Goal: Task Accomplishment & Management: Manage account settings

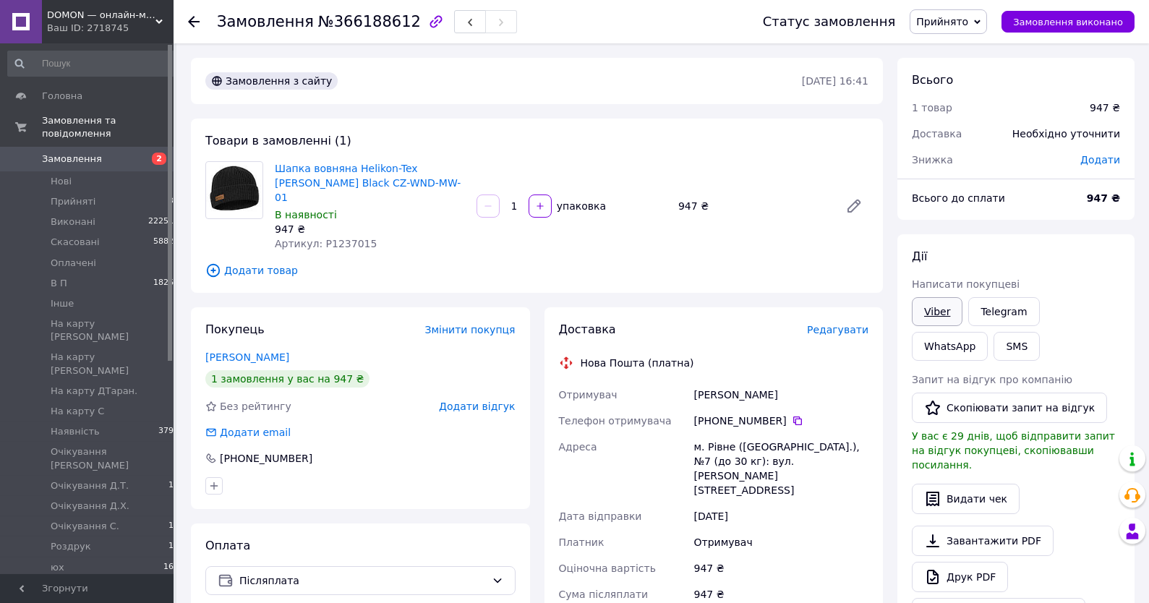
click at [940, 309] on link "Viber" at bounding box center [937, 311] width 51 height 29
click at [1066, 224] on div "Всього 1 товар 947 ₴ Доставка Необхідно уточнити Знижка Додати Всього до сплати…" at bounding box center [1015, 522] width 237 height 929
click at [939, 19] on span "Прийнято" at bounding box center [942, 22] width 52 height 12
click at [966, 51] on li "Очікування [PERSON_NAME]" at bounding box center [986, 57] width 152 height 22
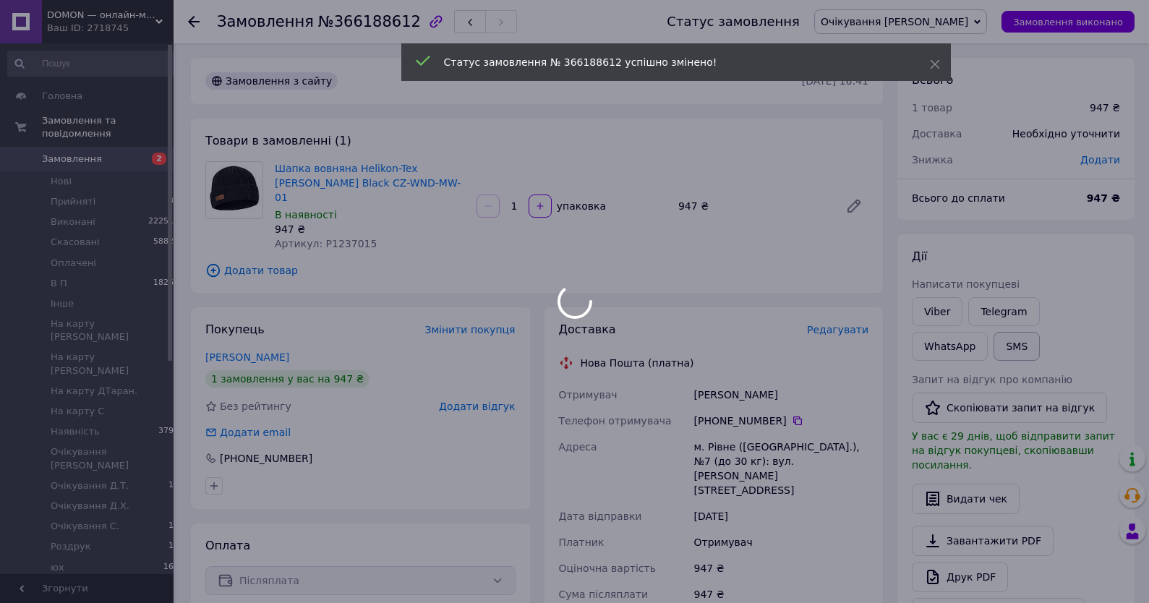
click at [993, 348] on button "SMS" at bounding box center [1016, 346] width 46 height 29
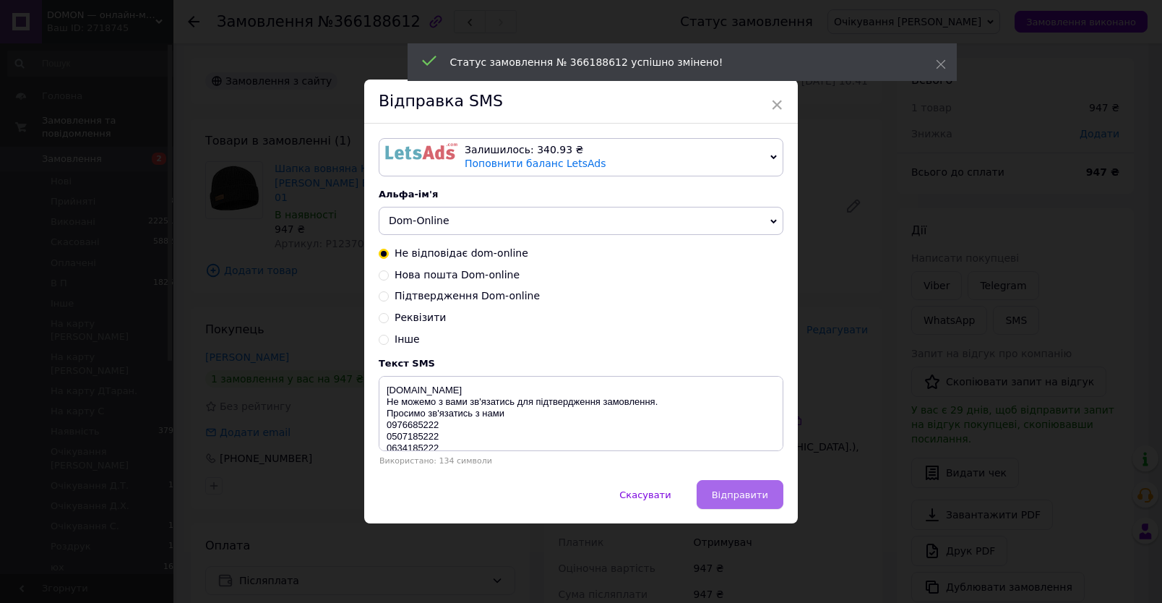
click at [715, 500] on span "Відправити" at bounding box center [740, 494] width 56 height 11
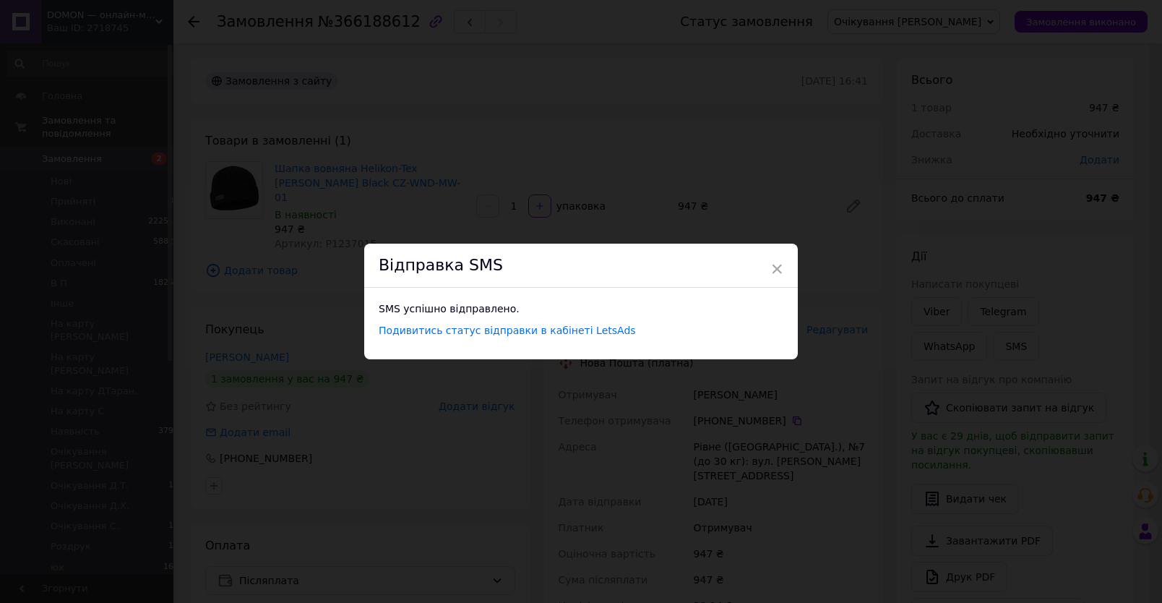
drag, startPoint x: 622, startPoint y: 106, endPoint x: 575, endPoint y: 18, distance: 99.3
click at [622, 105] on div "× Відправка SMS SMS успішно відправлено. Подивитись статус відправки в кабінеті…" at bounding box center [581, 301] width 1162 height 603
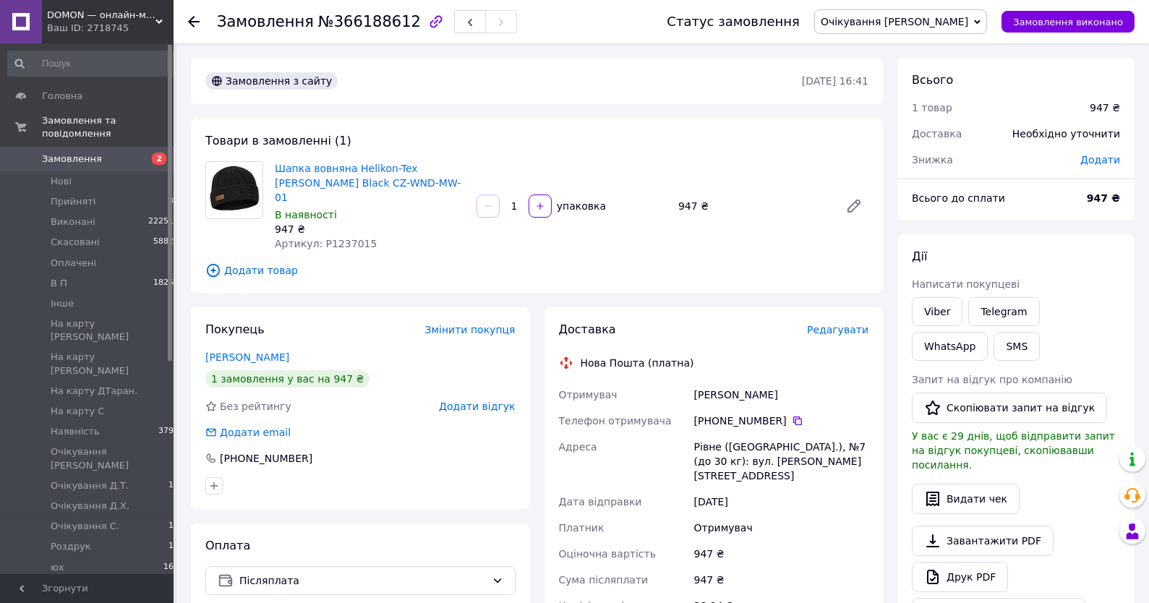
click at [122, 157] on span "Замовлення" at bounding box center [88, 159] width 92 height 13
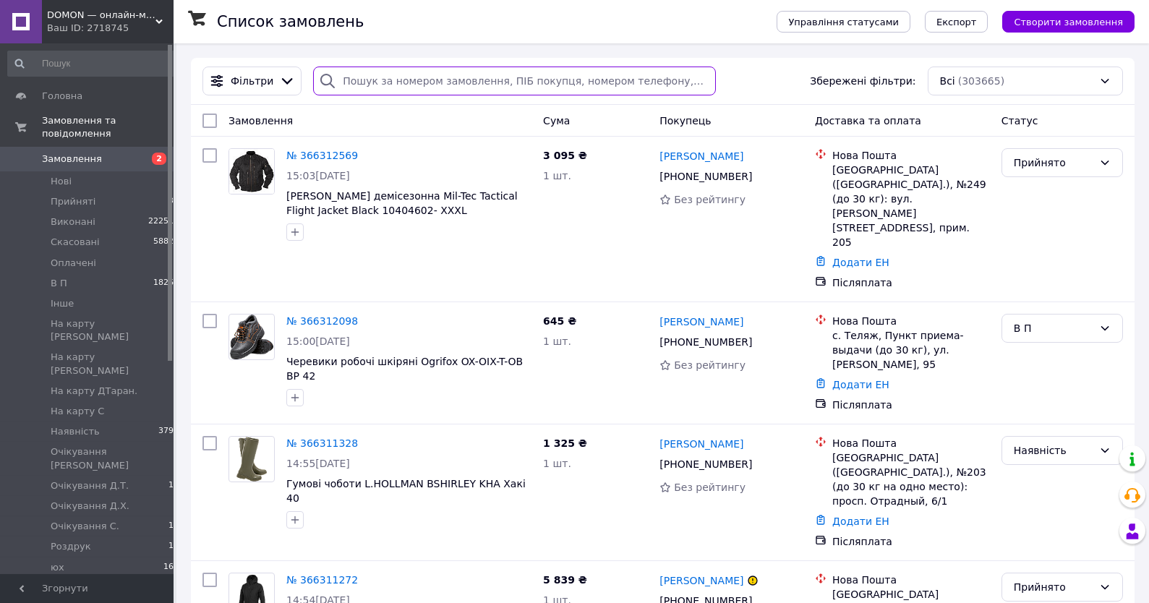
paste input "+380999403200"
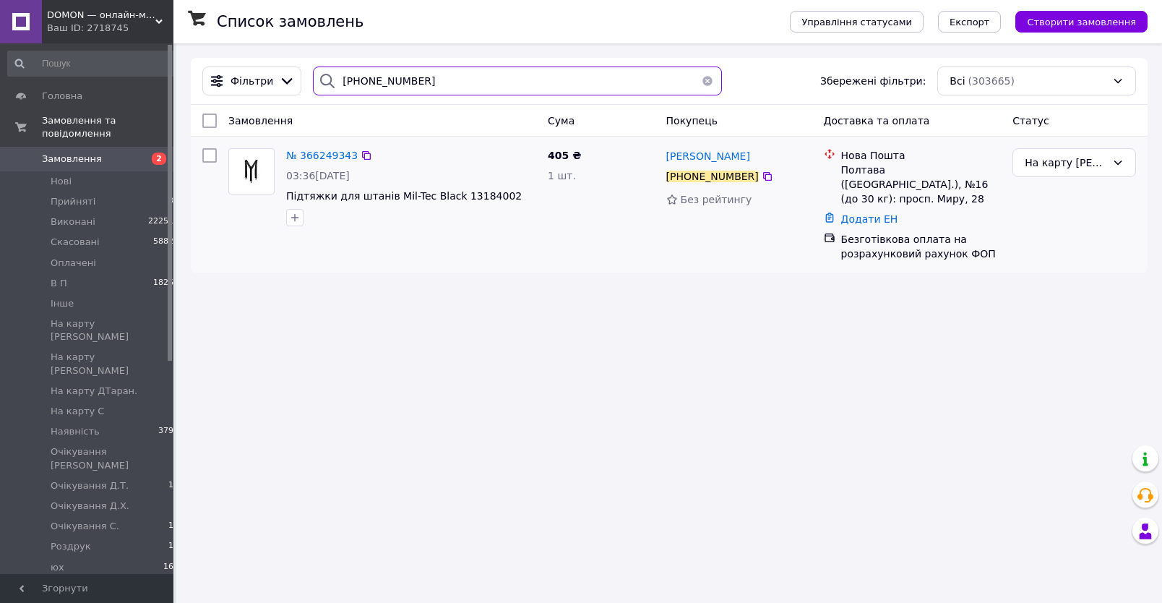
type input "+380999403200"
click at [313, 148] on div "№ 366249343 03:36, 12.10.2025 Підтяжки для штанів Mil-Tec Black 13184002" at bounding box center [411, 187] width 262 height 90
click at [316, 155] on span "№ 366249343" at bounding box center [322, 156] width 72 height 12
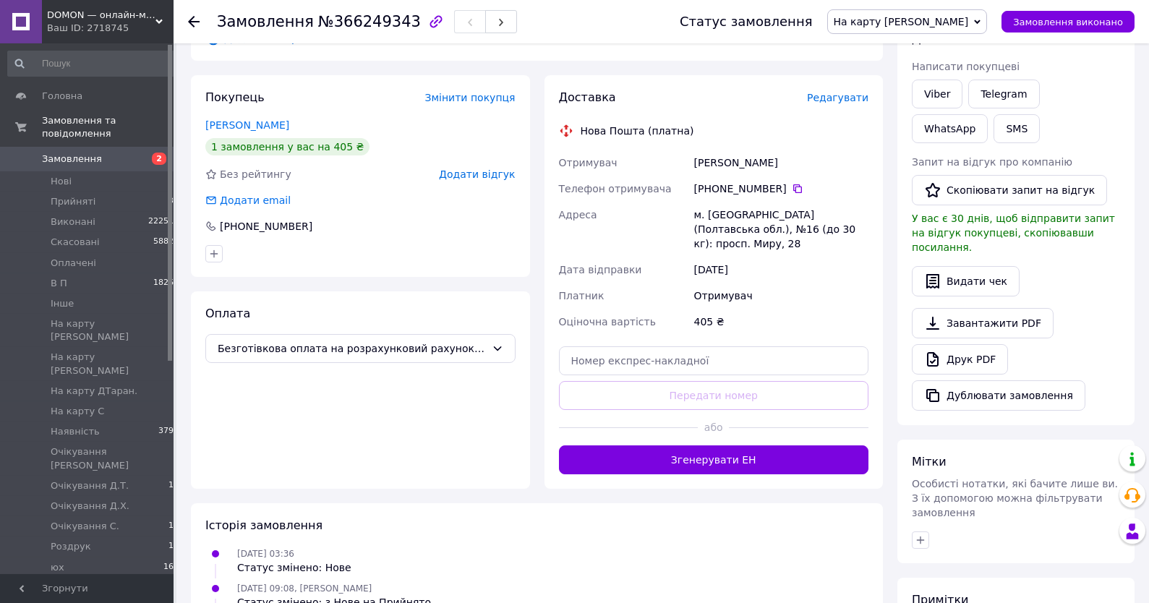
scroll to position [309, 0]
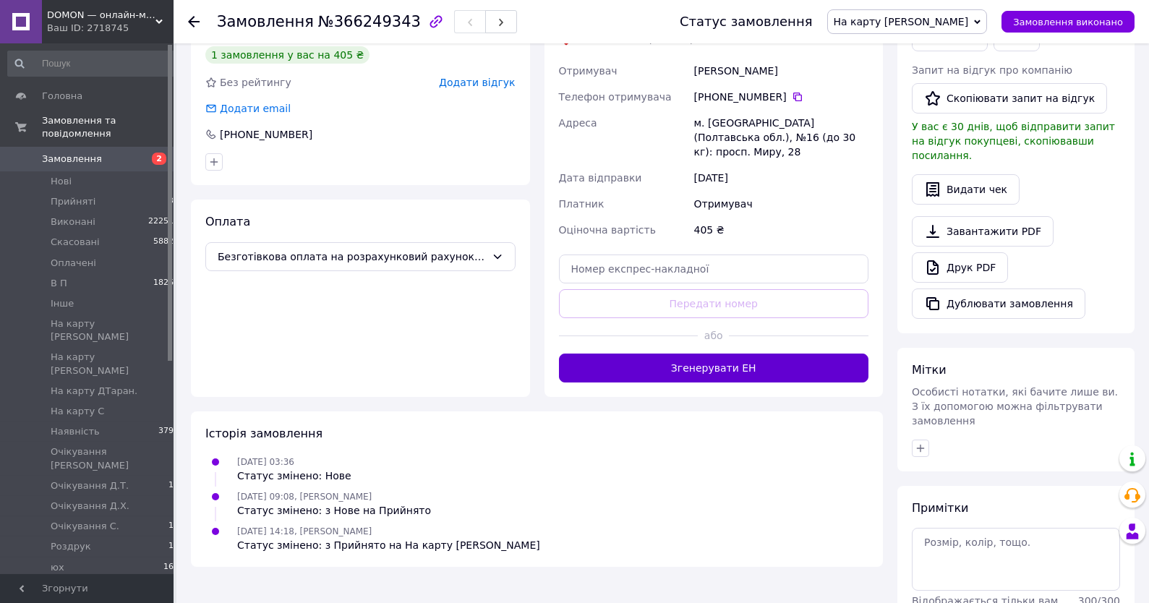
click at [703, 353] on button "Згенерувати ЕН" at bounding box center [714, 367] width 310 height 29
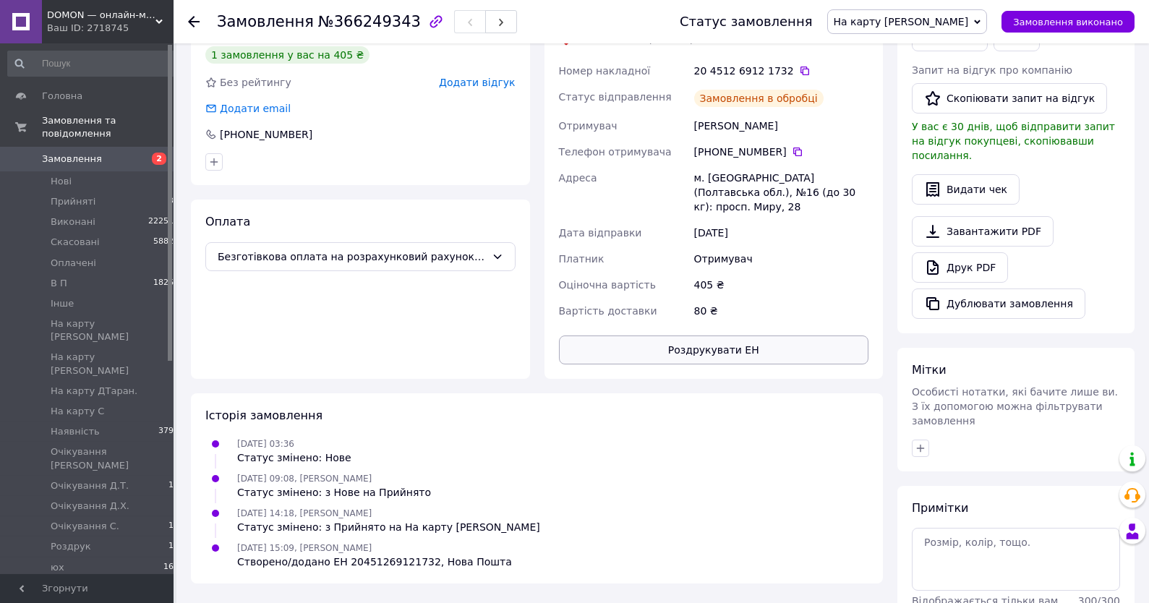
click at [740, 335] on button "Роздрукувати ЕН" at bounding box center [714, 349] width 310 height 29
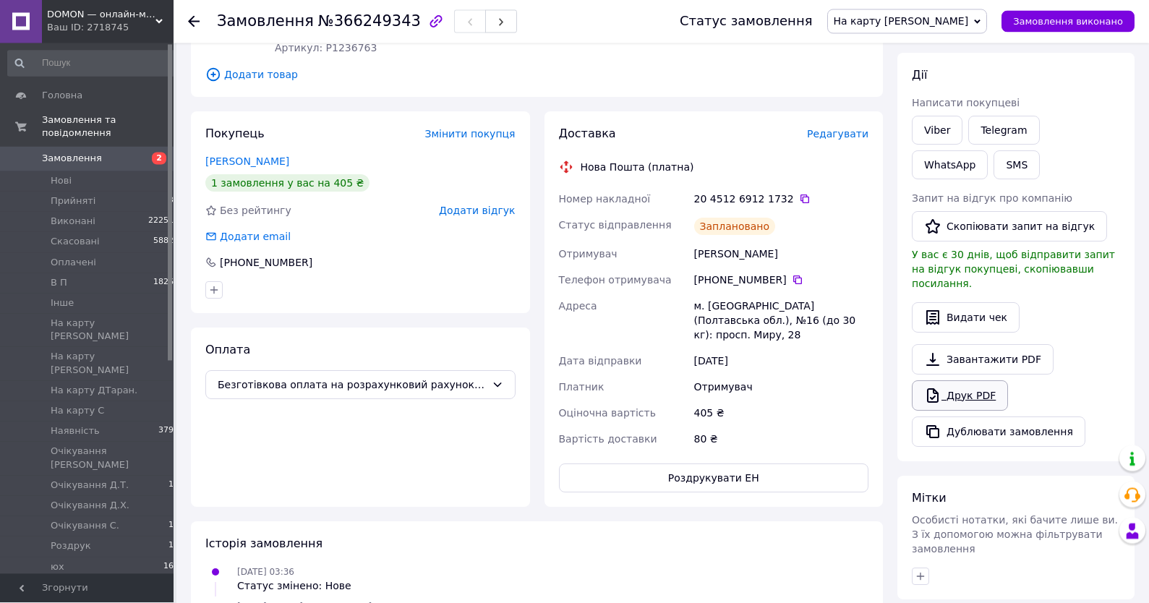
click at [951, 384] on link "Друк PDF" at bounding box center [960, 396] width 96 height 30
click at [949, 19] on span "На карту [PERSON_NAME]" at bounding box center [900, 22] width 135 height 12
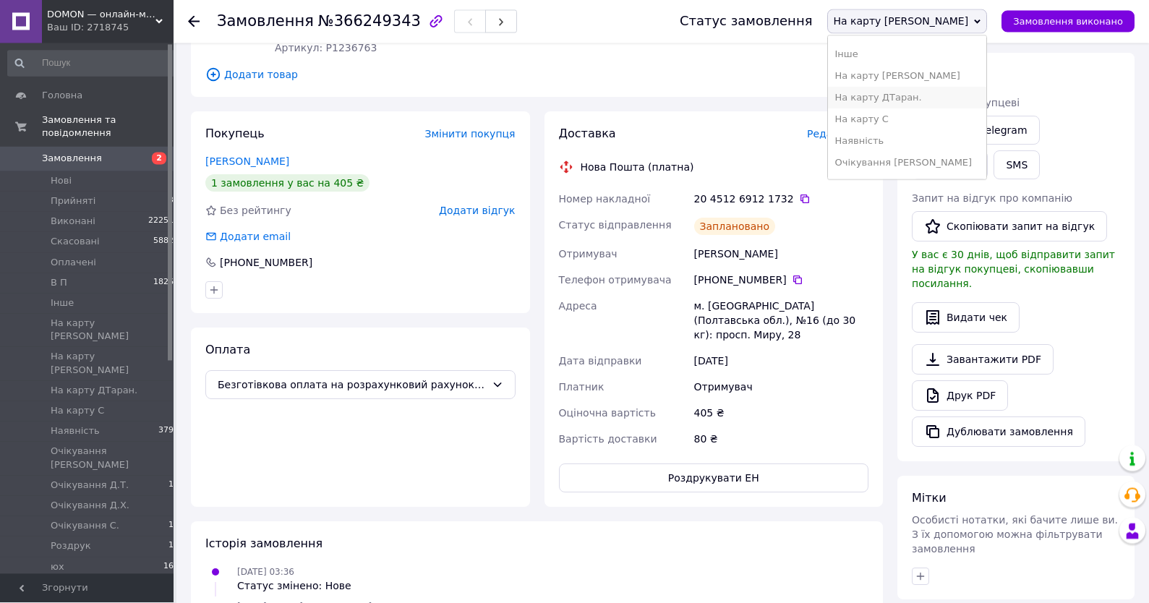
scroll to position [155, 0]
click at [956, 89] on li "Наявність" at bounding box center [907, 91] width 159 height 22
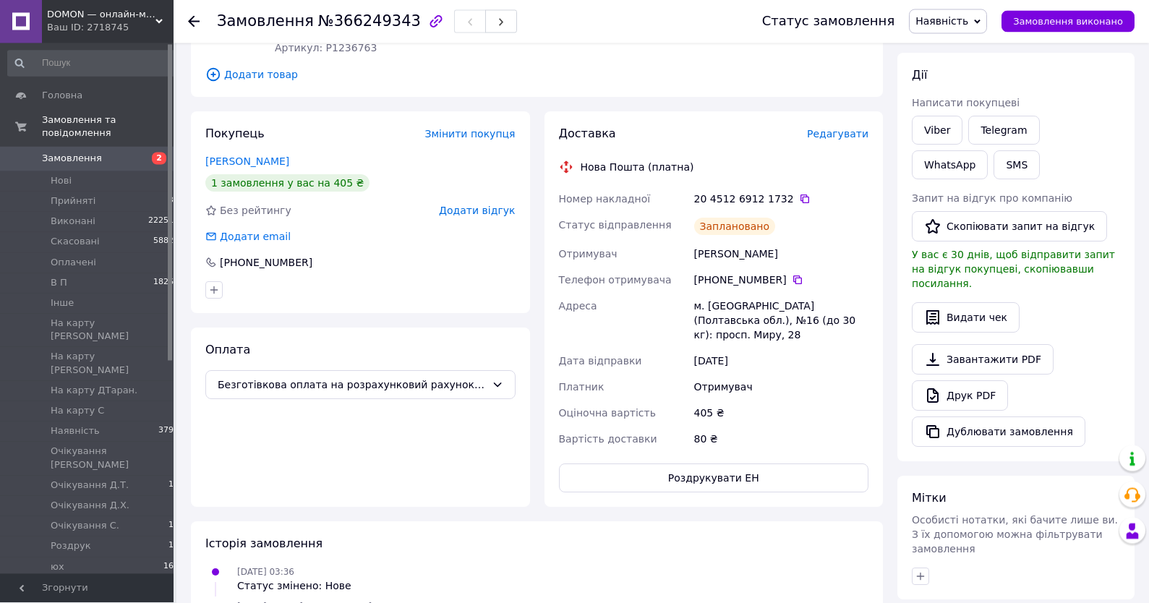
click at [1090, 357] on div "Завантажити PDF   Друк PDF   Дублювати замовлення" at bounding box center [1016, 396] width 208 height 103
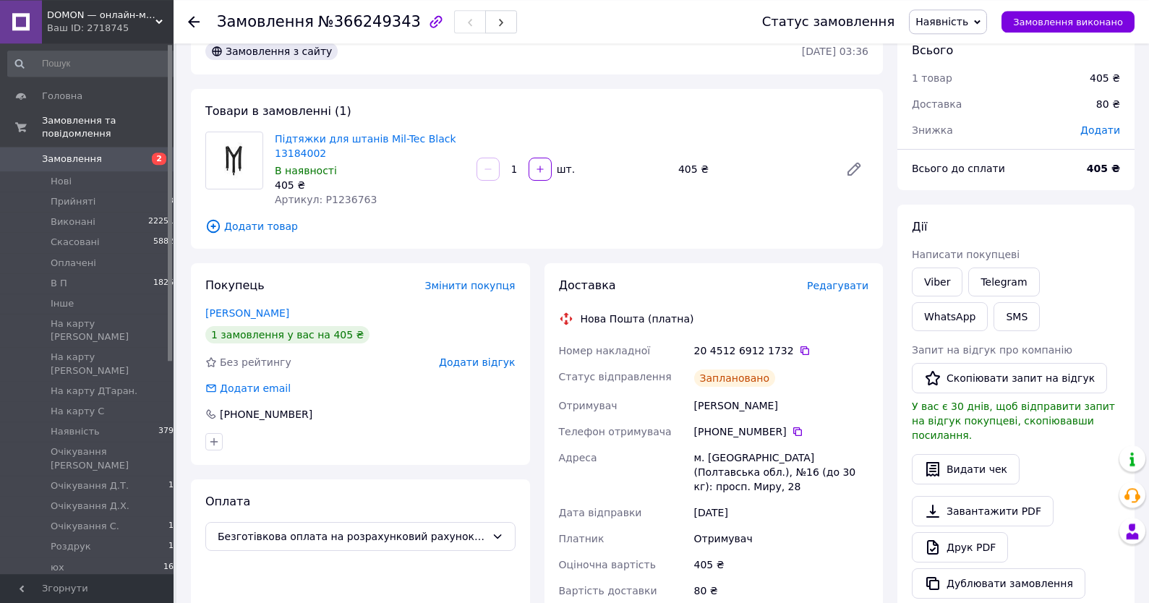
scroll to position [0, 0]
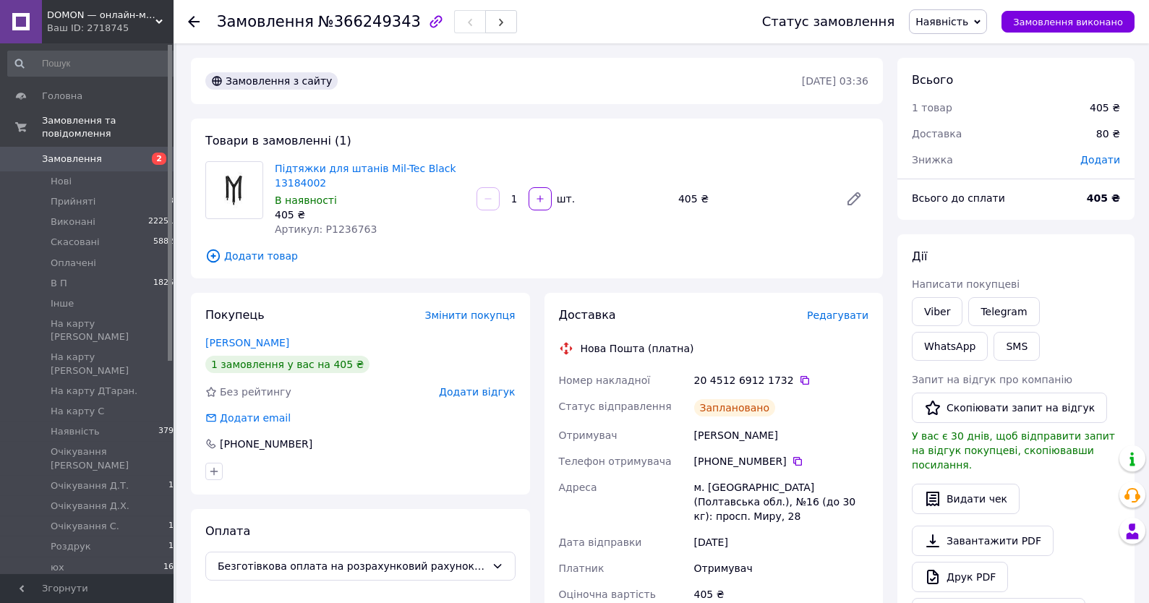
click at [93, 154] on span "Замовлення" at bounding box center [72, 159] width 60 height 13
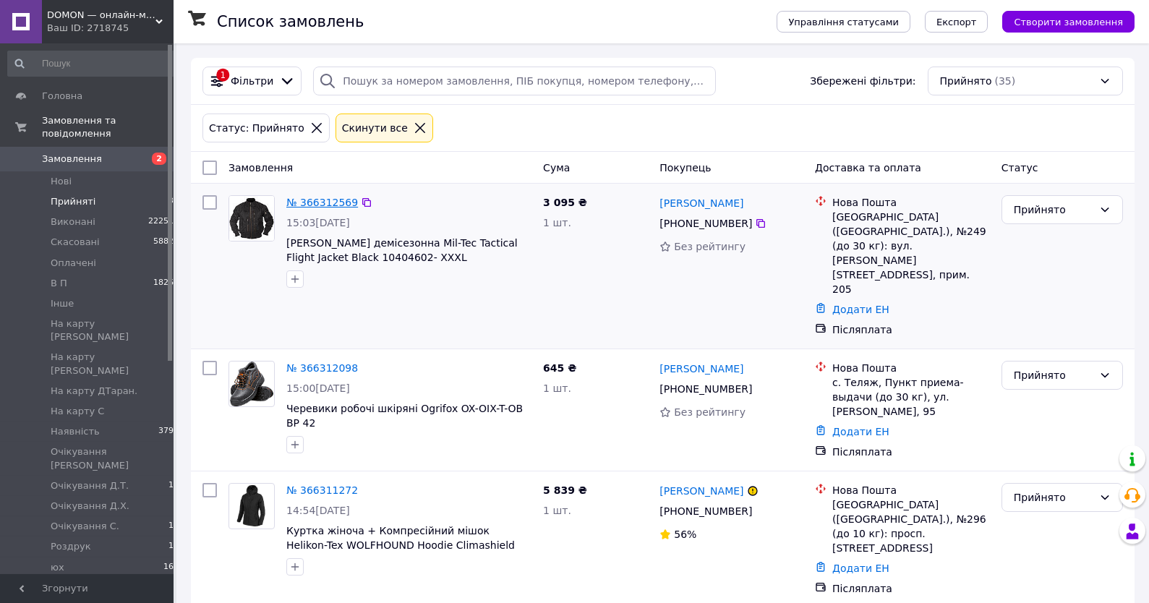
click at [321, 200] on link "№ 366312569" at bounding box center [322, 203] width 72 height 12
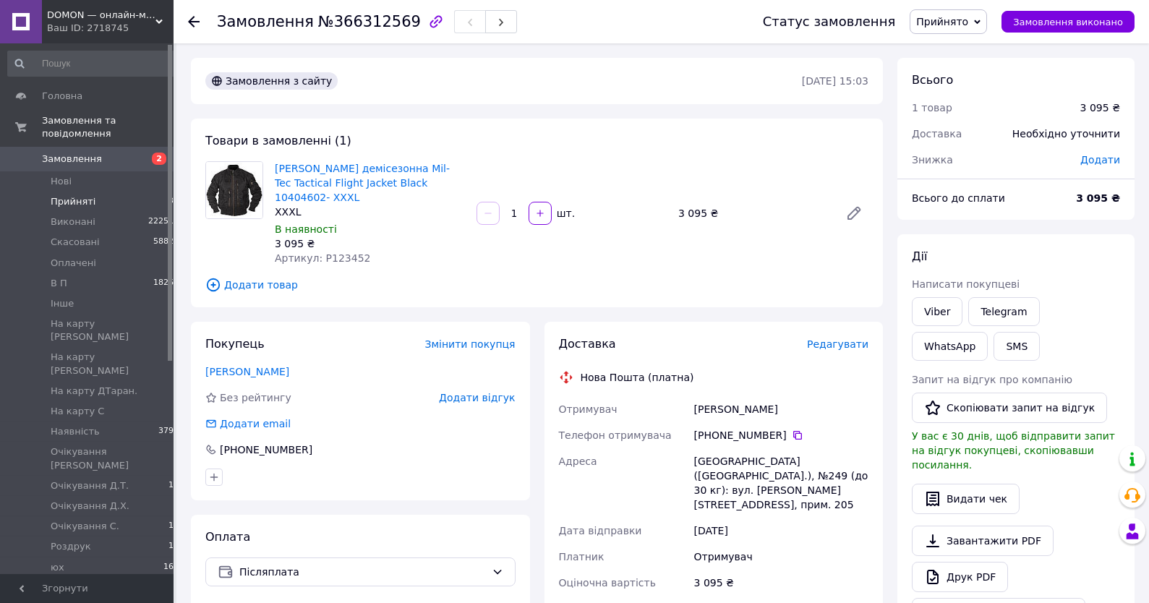
click at [90, 193] on li "Прийняті 35" at bounding box center [93, 202] width 187 height 20
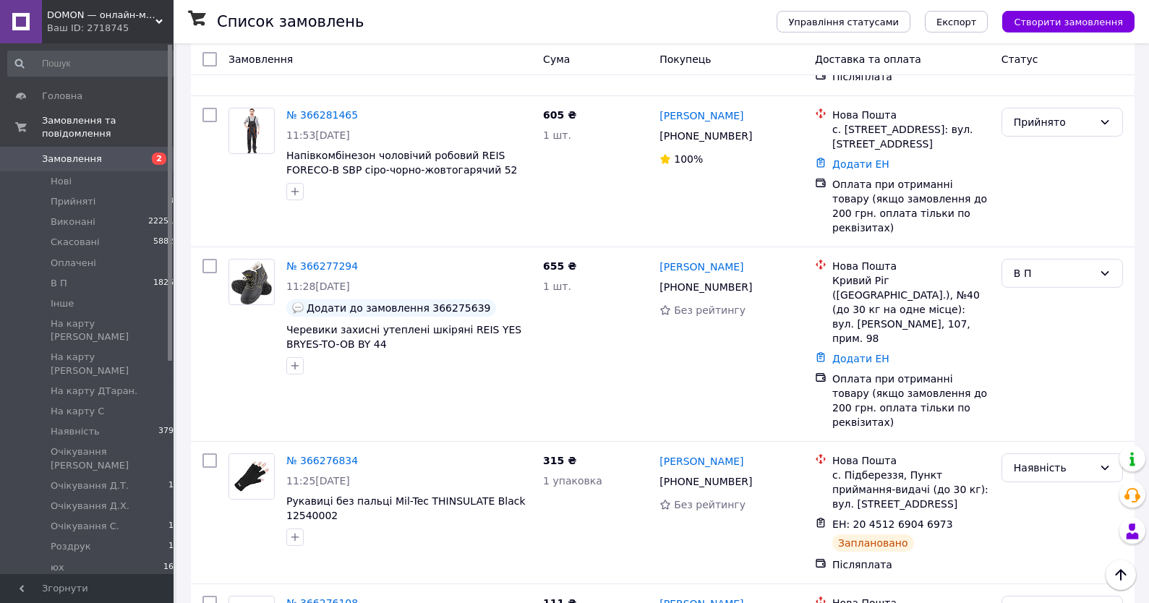
scroll to position [6210, 0]
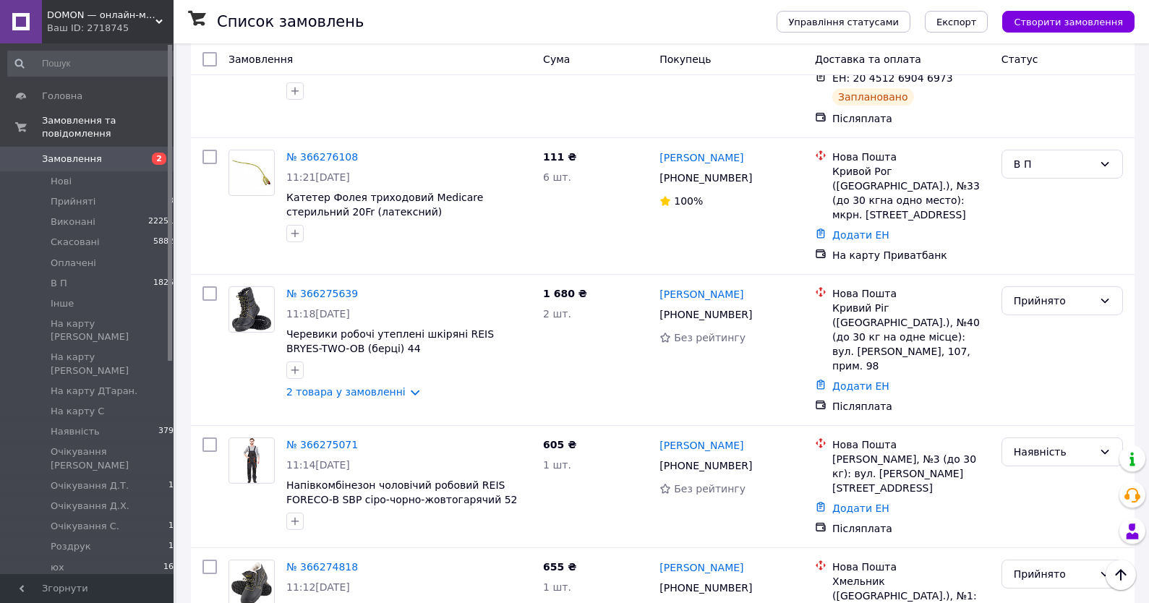
click at [90, 205] on span "Прийняті" at bounding box center [73, 201] width 45 height 13
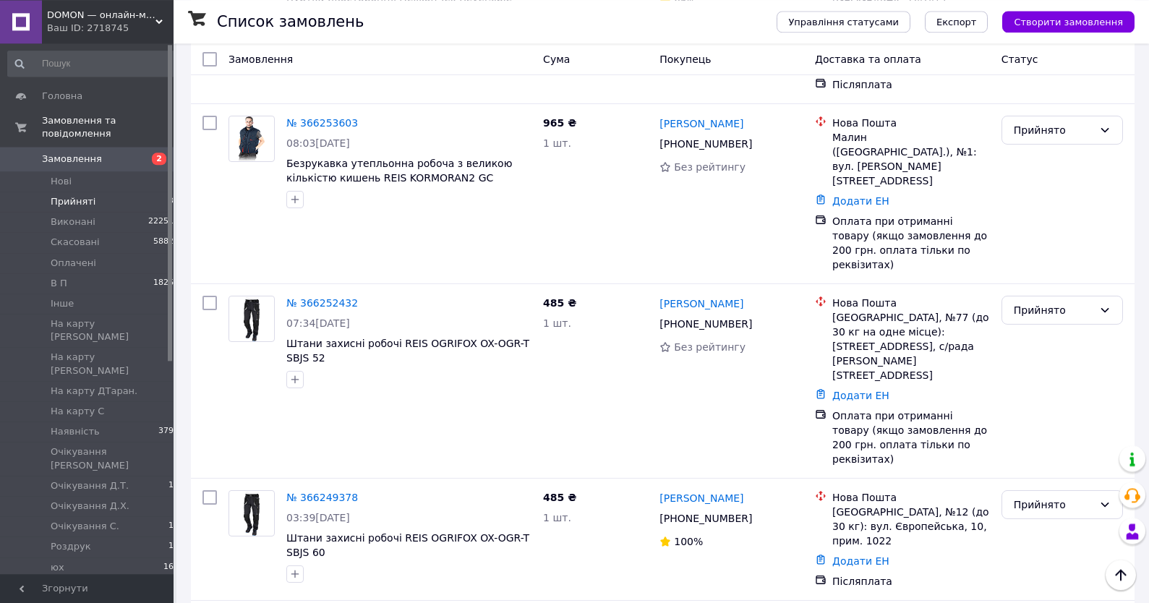
scroll to position [2965, 0]
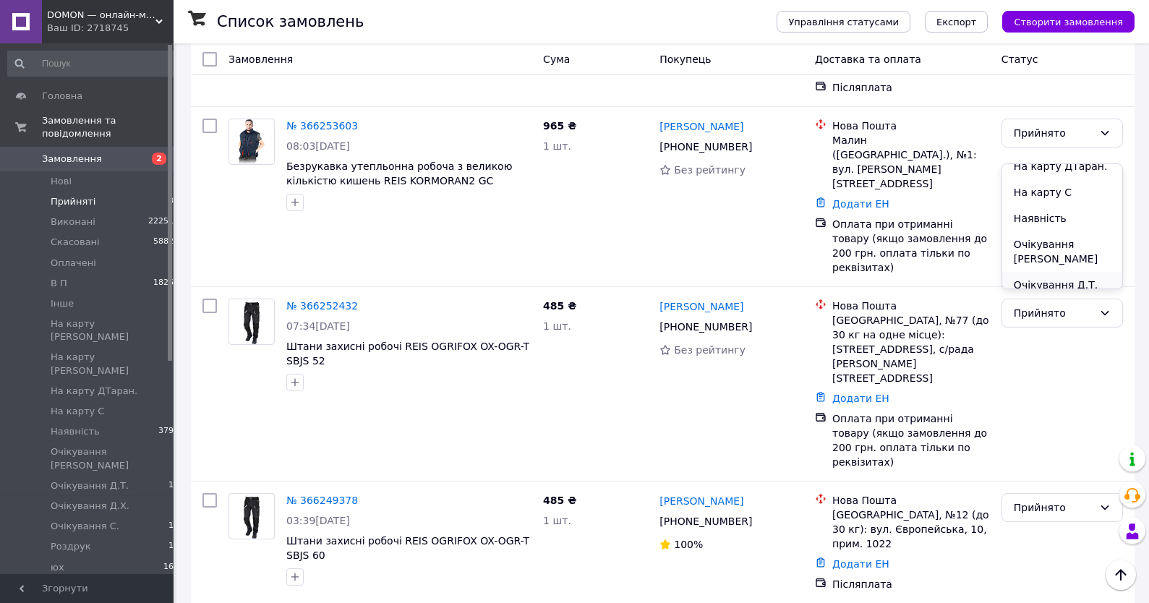
scroll to position [247, 0]
click at [1047, 207] on li "Очікування [PERSON_NAME]" at bounding box center [1062, 226] width 120 height 40
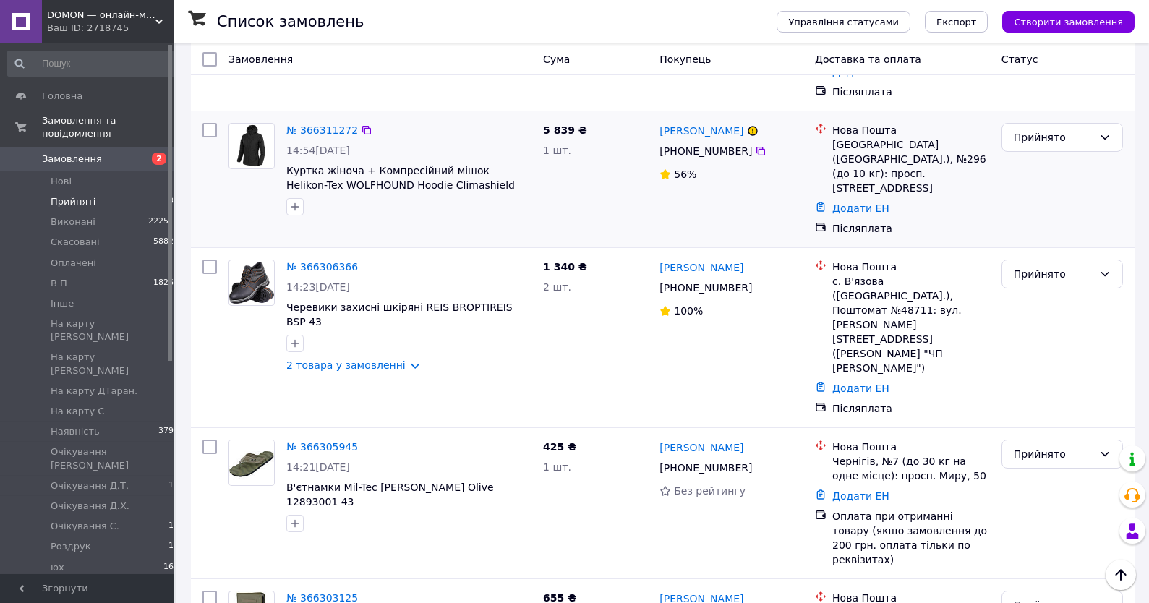
scroll to position [79, 0]
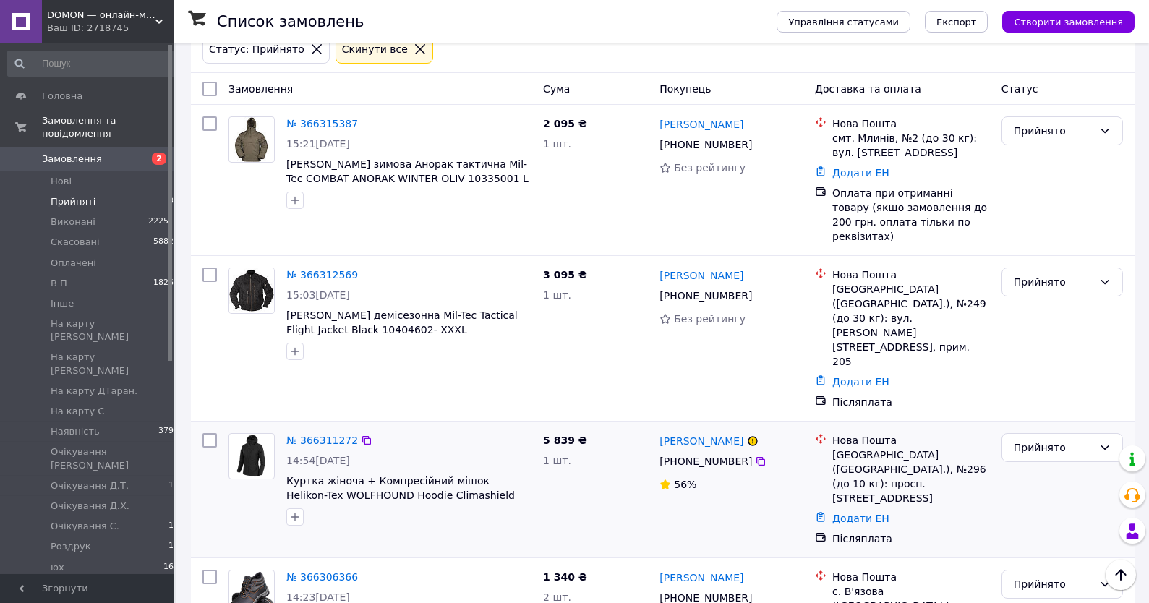
click at [307, 434] on link "№ 366311272" at bounding box center [322, 440] width 72 height 12
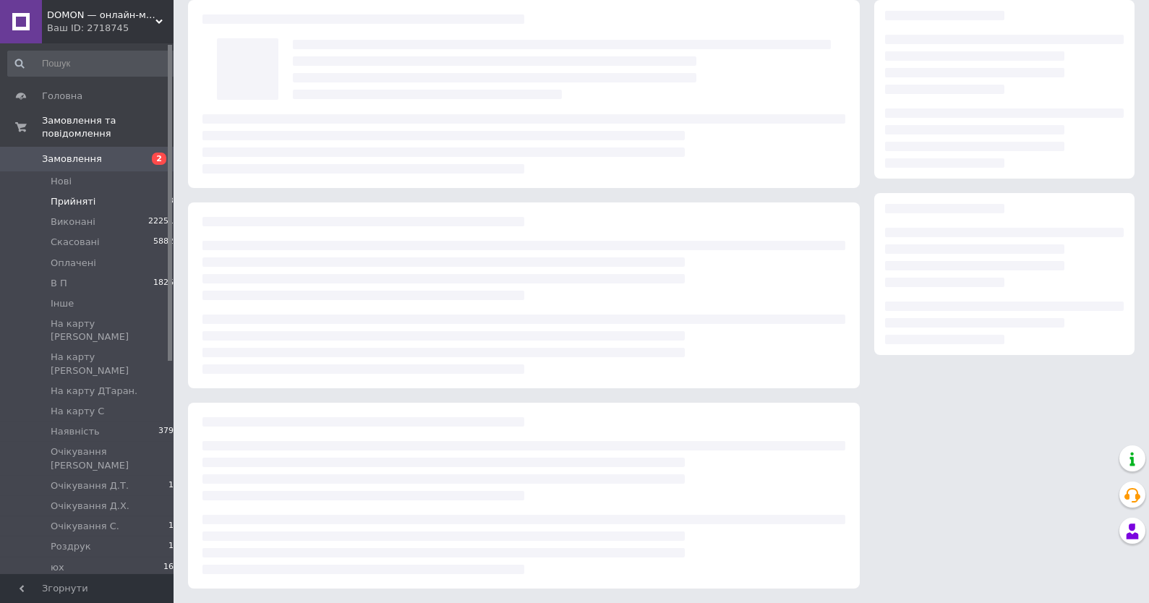
scroll to position [58, 0]
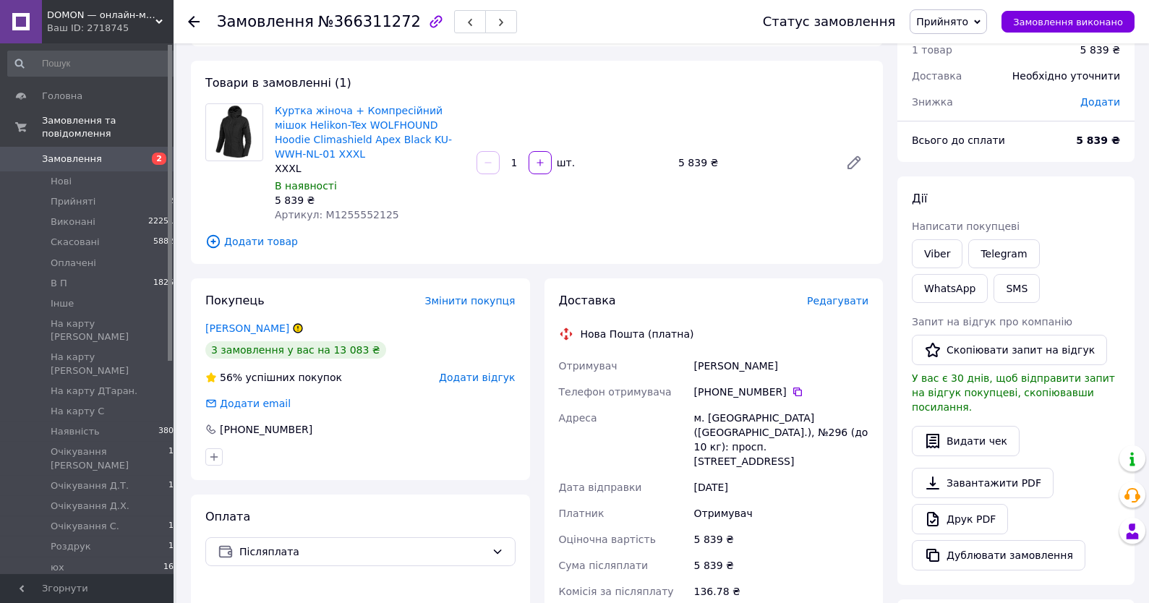
click at [354, 220] on span "Артикул: M1255552125" at bounding box center [337, 215] width 124 height 12
copy span "M1255552125"
click at [939, 257] on link "Viber" at bounding box center [937, 253] width 51 height 29
click at [1081, 202] on div "Дії" at bounding box center [1016, 199] width 208 height 17
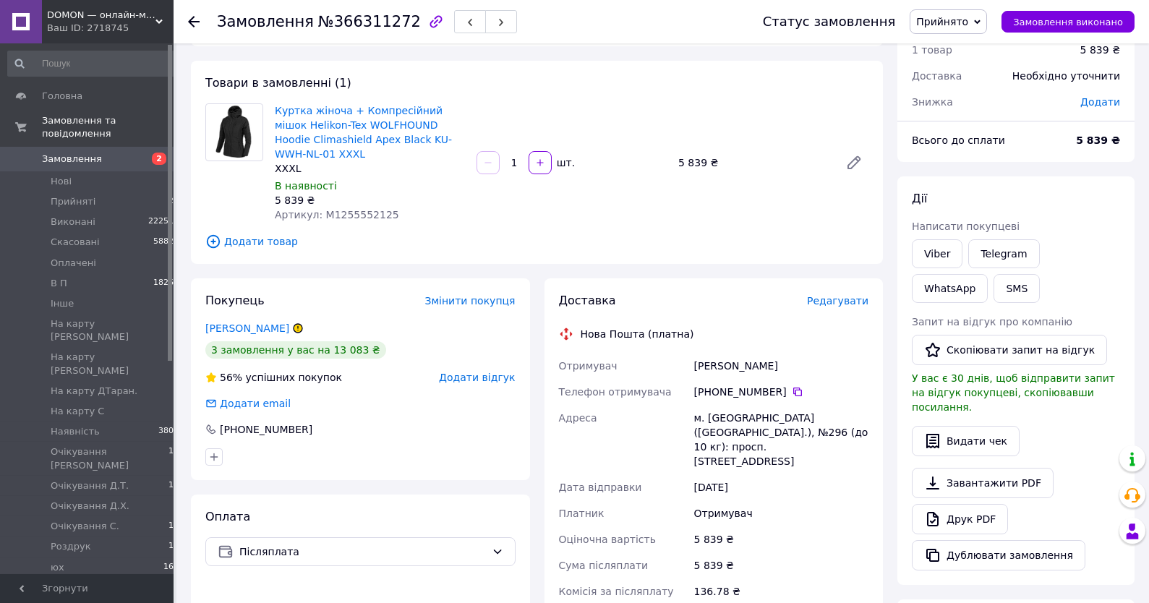
click at [354, 209] on span "Артикул: M1255552125" at bounding box center [337, 215] width 124 height 12
copy span "M1255552125"
click at [941, 247] on link "Viber" at bounding box center [937, 253] width 51 height 29
click at [1118, 166] on div "Всього 1 товар 5 839 ₴ Доставка Необхідно уточнити Знижка Додати Всього до спла…" at bounding box center [1015, 464] width 237 height 929
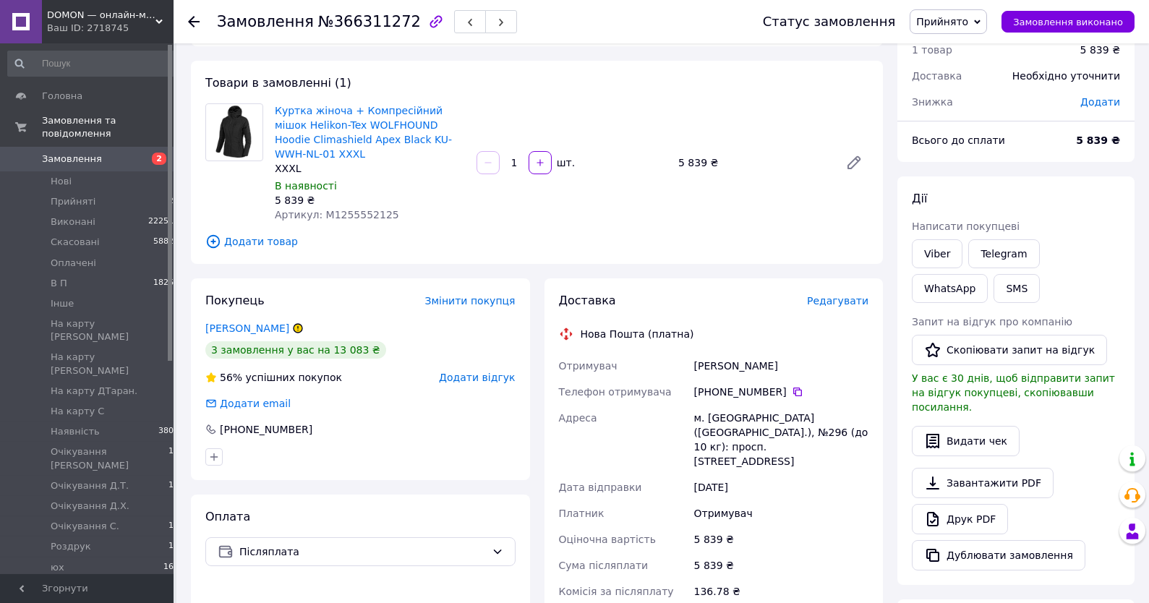
click at [956, 16] on span "Прийнято" at bounding box center [942, 22] width 52 height 12
click at [935, 119] on li "В П" at bounding box center [986, 116] width 152 height 22
click at [85, 196] on span "Прийняті" at bounding box center [73, 201] width 45 height 13
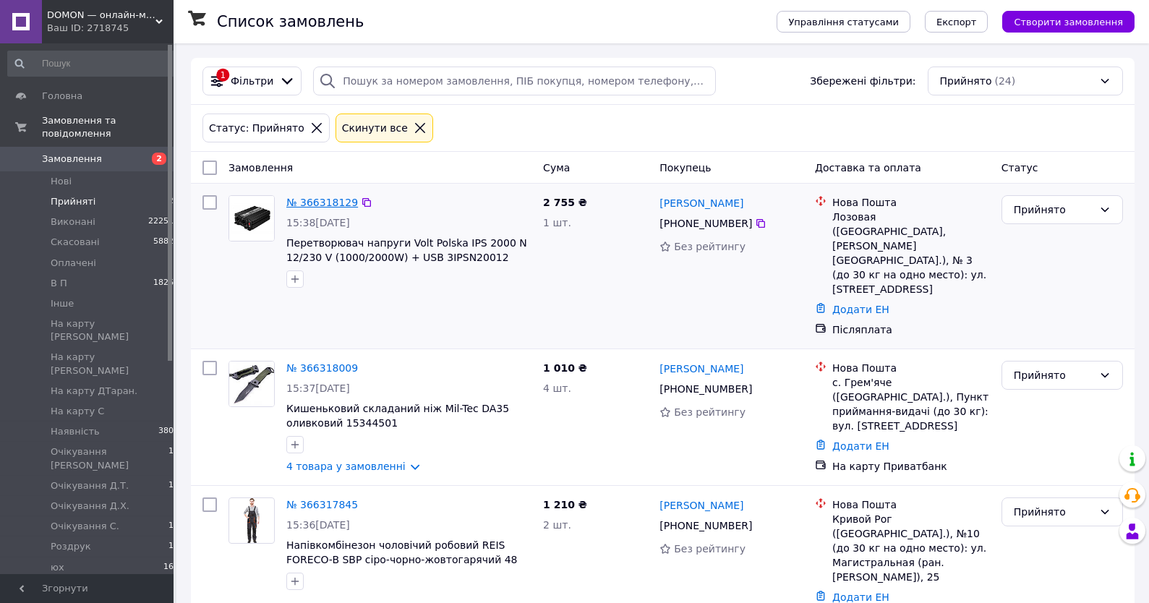
click at [322, 208] on link "№ 366318129" at bounding box center [322, 203] width 72 height 12
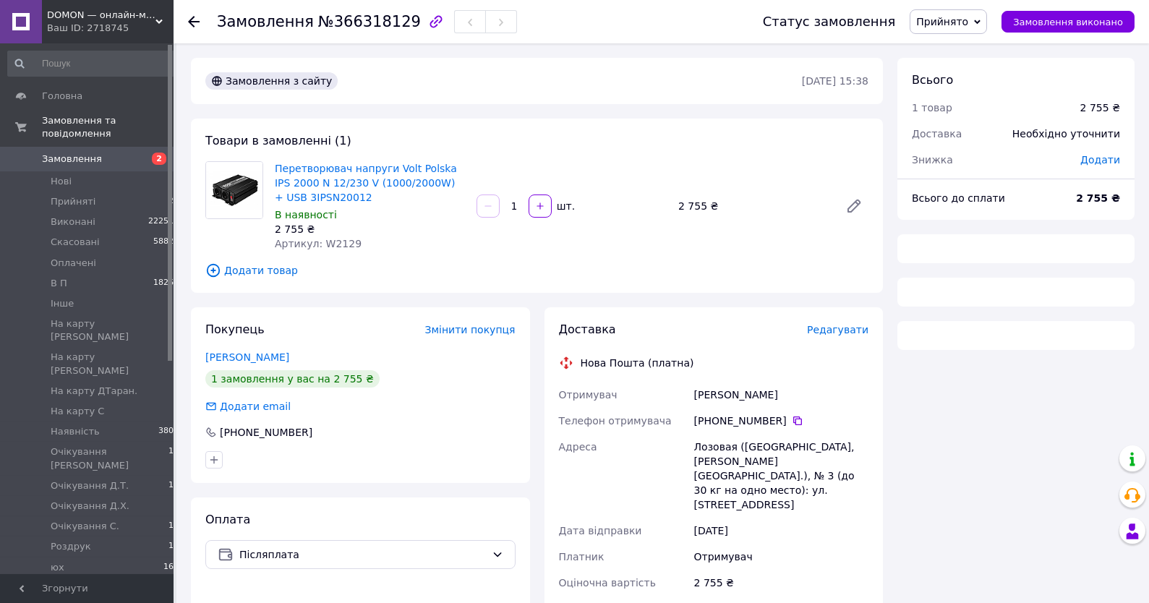
click at [327, 235] on div "2 755 ₴" at bounding box center [370, 229] width 190 height 14
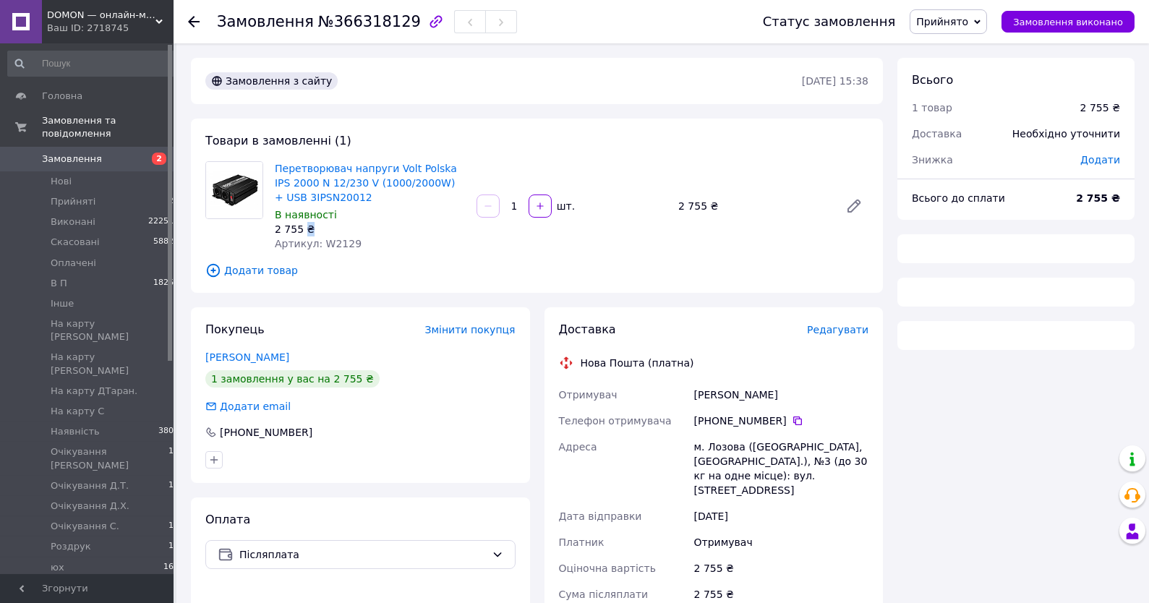
click at [327, 235] on div "2 755 ₴" at bounding box center [370, 229] width 190 height 14
click at [334, 244] on span "Артикул: W2129" at bounding box center [318, 244] width 87 height 12
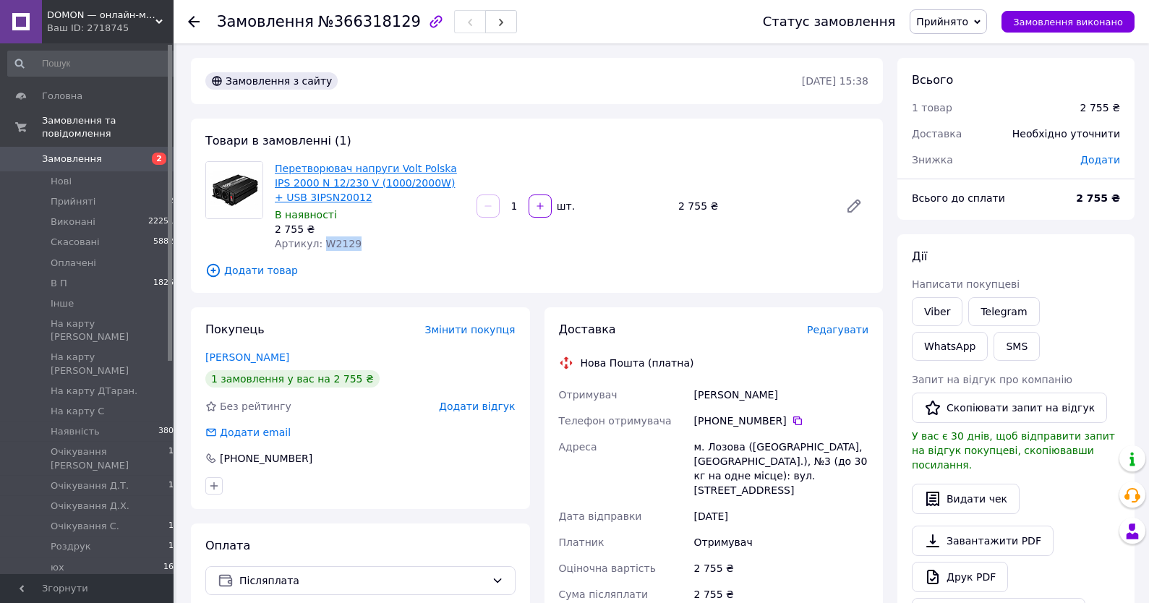
copy span "W2129"
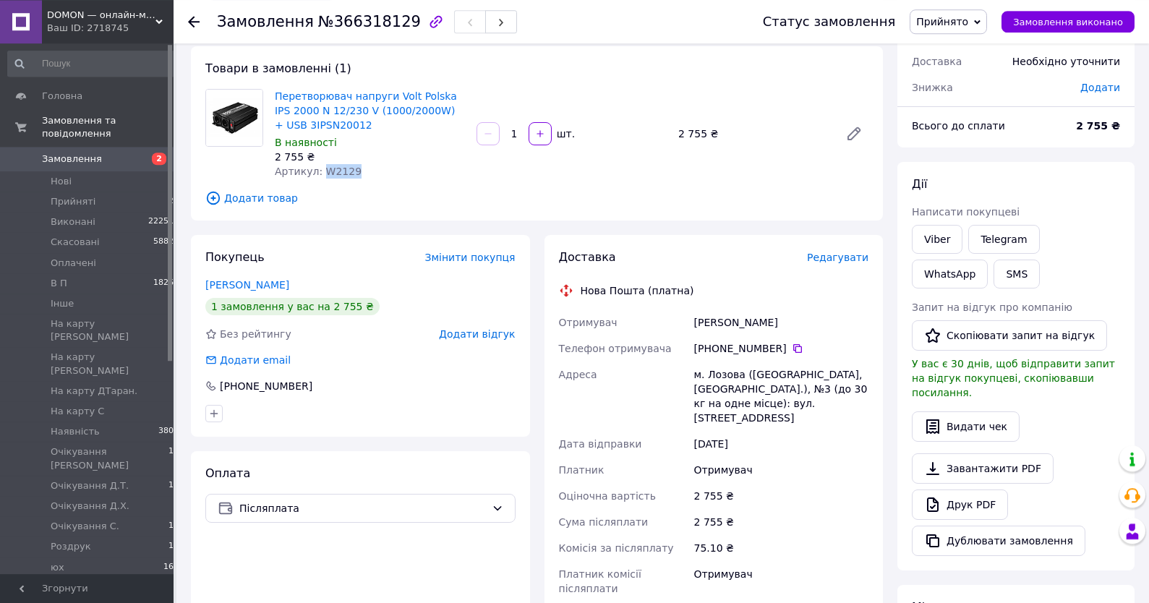
scroll to position [77, 0]
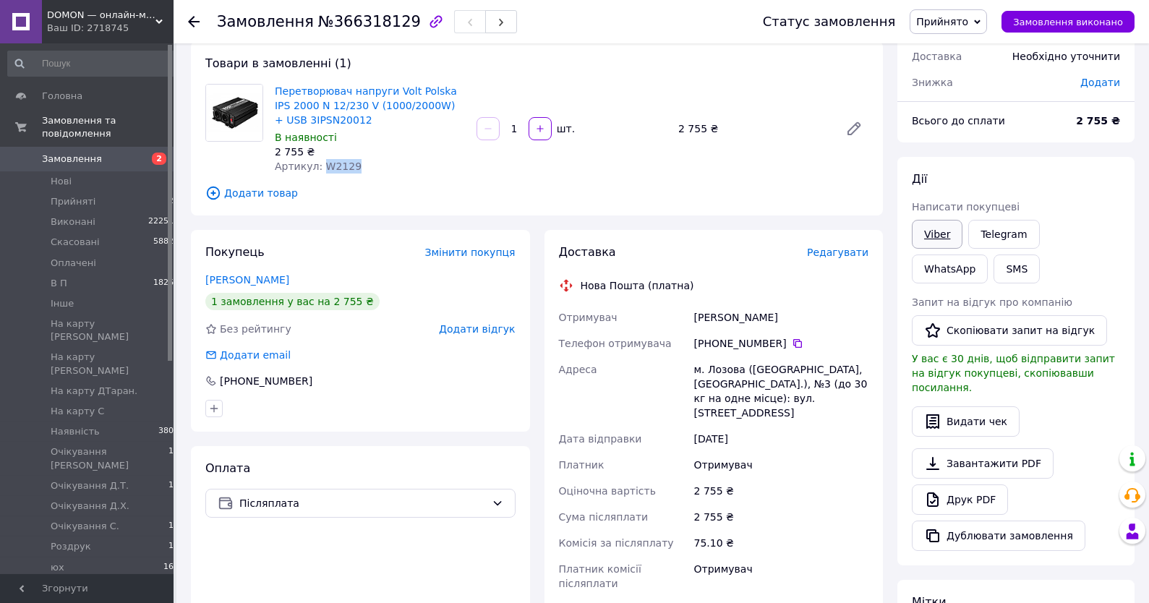
click at [942, 228] on link "Viber" at bounding box center [937, 234] width 51 height 29
click at [1061, 172] on div "Дії" at bounding box center [1016, 179] width 208 height 17
click at [56, 205] on span "Прийняті" at bounding box center [73, 201] width 45 height 13
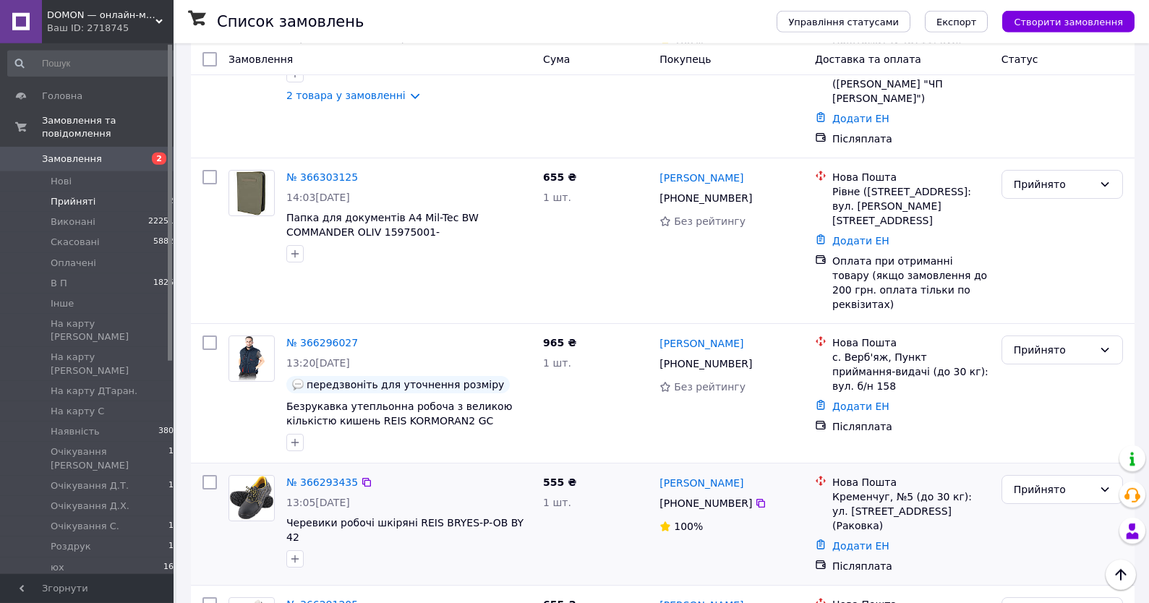
scroll to position [1142, 0]
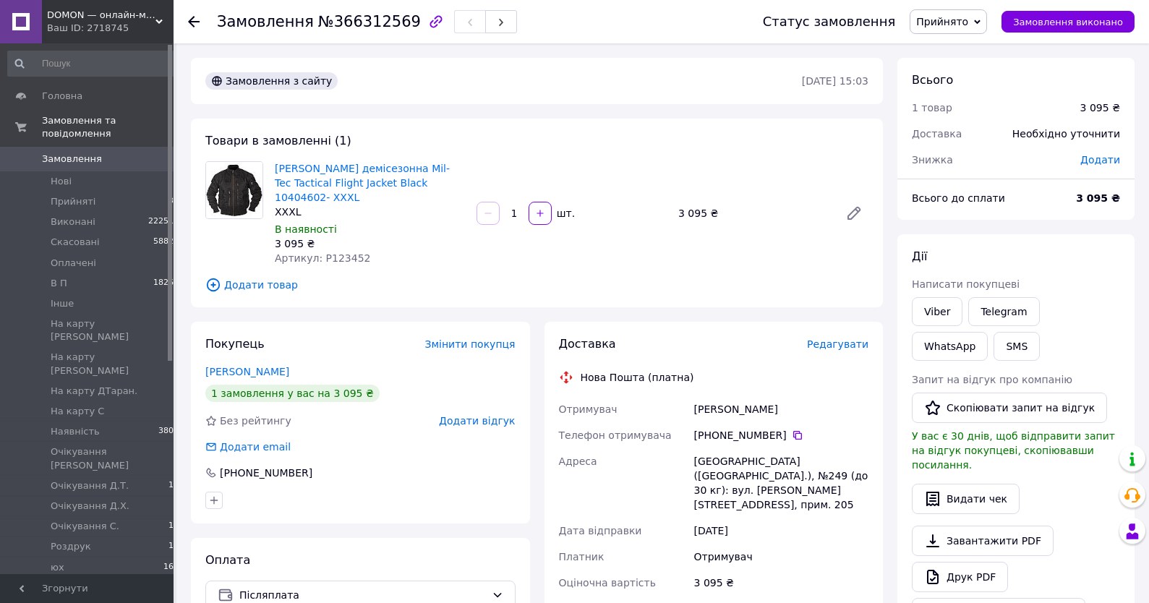
click at [336, 264] on span "Артикул: P123452" at bounding box center [322, 258] width 95 height 12
copy span "P123452"
click at [942, 304] on link "Viber" at bounding box center [937, 311] width 51 height 29
click at [1078, 234] on div "Всього 1 товар 3 095 ₴ Доставка Необхідно уточнити Знижка Додати Всього до спла…" at bounding box center [1015, 522] width 237 height 929
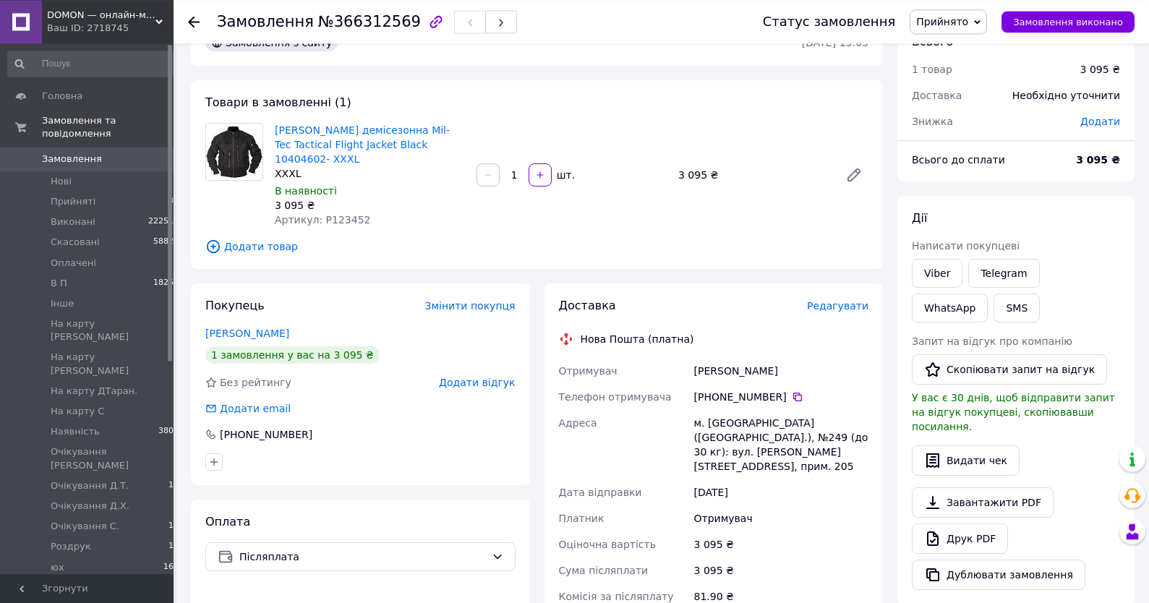
scroll to position [77, 0]
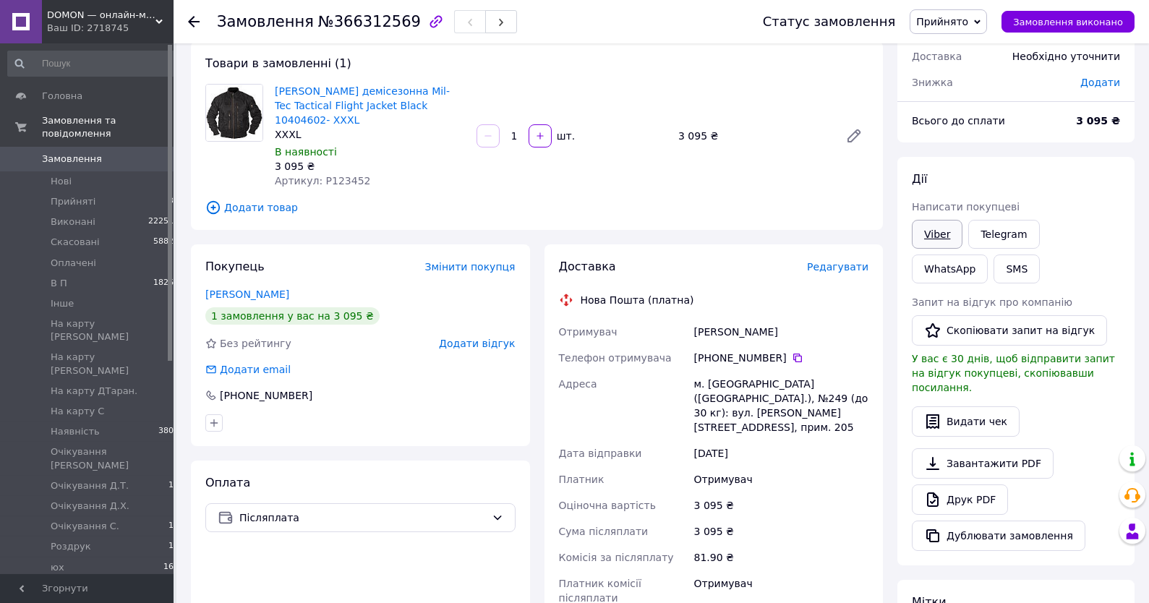
click at [931, 235] on link "Viber" at bounding box center [937, 234] width 51 height 29
click at [1056, 148] on div "Всього 1 товар 3 095 ₴ Доставка Необхідно уточнити Знижка Додати Всього до спла…" at bounding box center [1015, 444] width 237 height 929
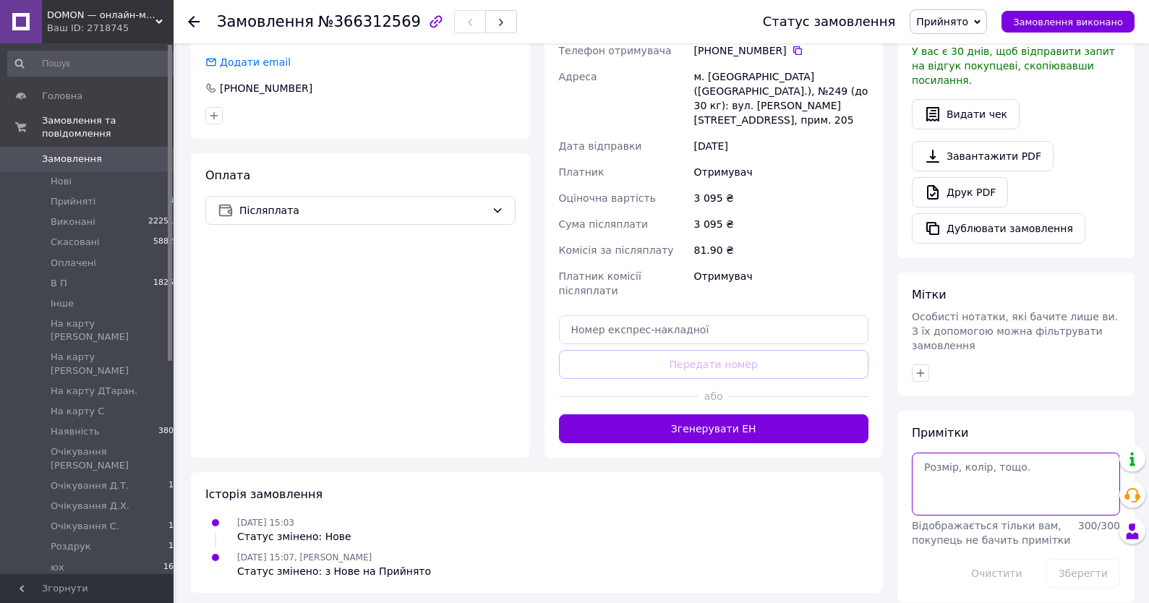
click at [973, 453] on textarea at bounding box center [1016, 484] width 208 height 62
type textarea "вай"
click at [1100, 595] on div "Замовлення №366312569 Статус замовлення Прийнято Виконано Скасовано Оплачено В …" at bounding box center [662, 138] width 972 height 958
click at [1100, 559] on button "Зберегти" at bounding box center [1083, 573] width 74 height 29
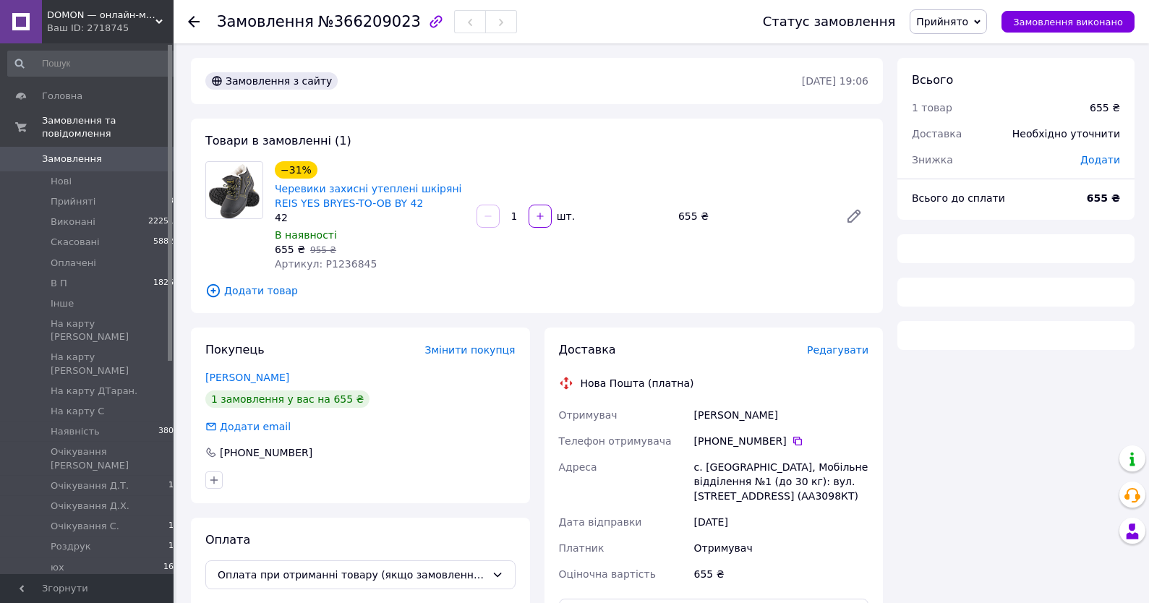
click at [338, 260] on span "Артикул: P1236845" at bounding box center [326, 264] width 102 height 12
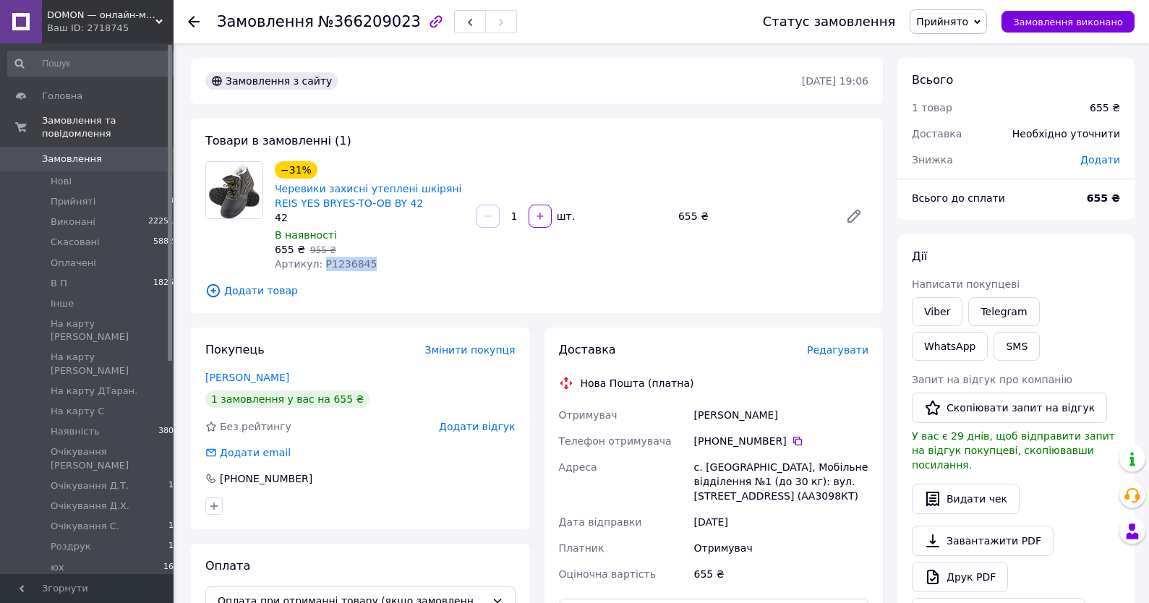
click at [338, 260] on span "Артикул: P1236845" at bounding box center [326, 264] width 102 height 12
copy span "P1236845"
drag, startPoint x: 937, startPoint y: 314, endPoint x: 962, endPoint y: 297, distance: 30.3
click at [937, 316] on link "Viber" at bounding box center [937, 311] width 51 height 29
click at [1084, 236] on div "Дії Написати покупцеві Viber Telegram WhatsApp SMS Запит на відгук про компанію…" at bounding box center [1015, 438] width 237 height 408
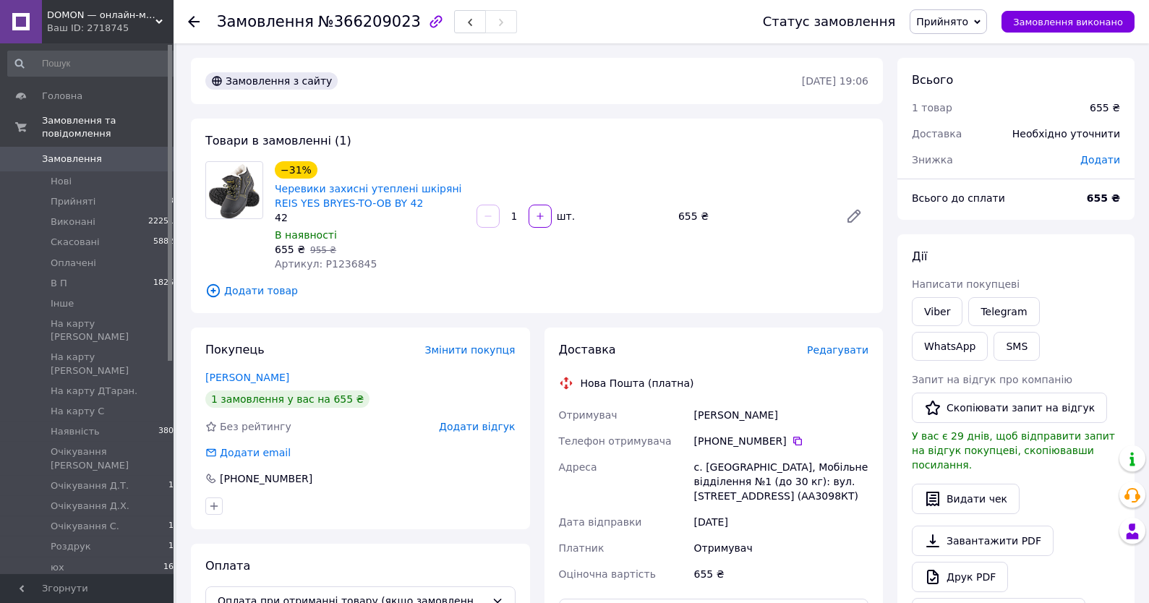
click at [956, 22] on span "Прийнято" at bounding box center [942, 22] width 52 height 12
click at [967, 117] on li "В П" at bounding box center [986, 116] width 152 height 22
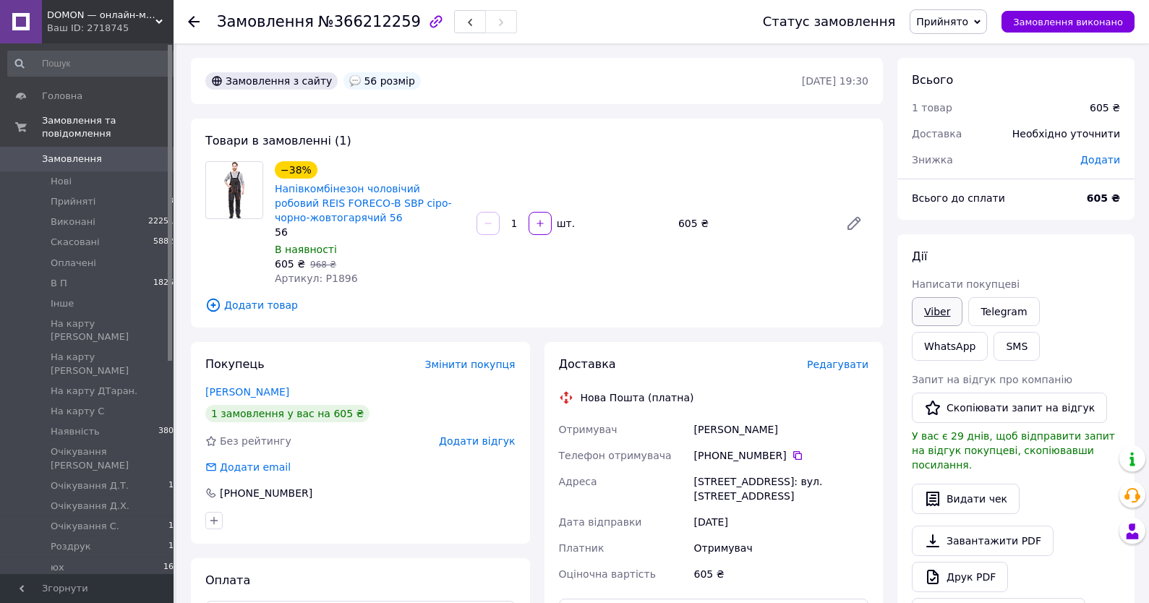
click at [943, 315] on link "Viber" at bounding box center [937, 311] width 51 height 29
click at [1110, 218] on div "Всього до сплати 605 ₴" at bounding box center [1015, 205] width 237 height 29
click at [920, 303] on link "Viber" at bounding box center [937, 311] width 51 height 29
click at [1055, 250] on div "Дії" at bounding box center [1016, 257] width 208 height 17
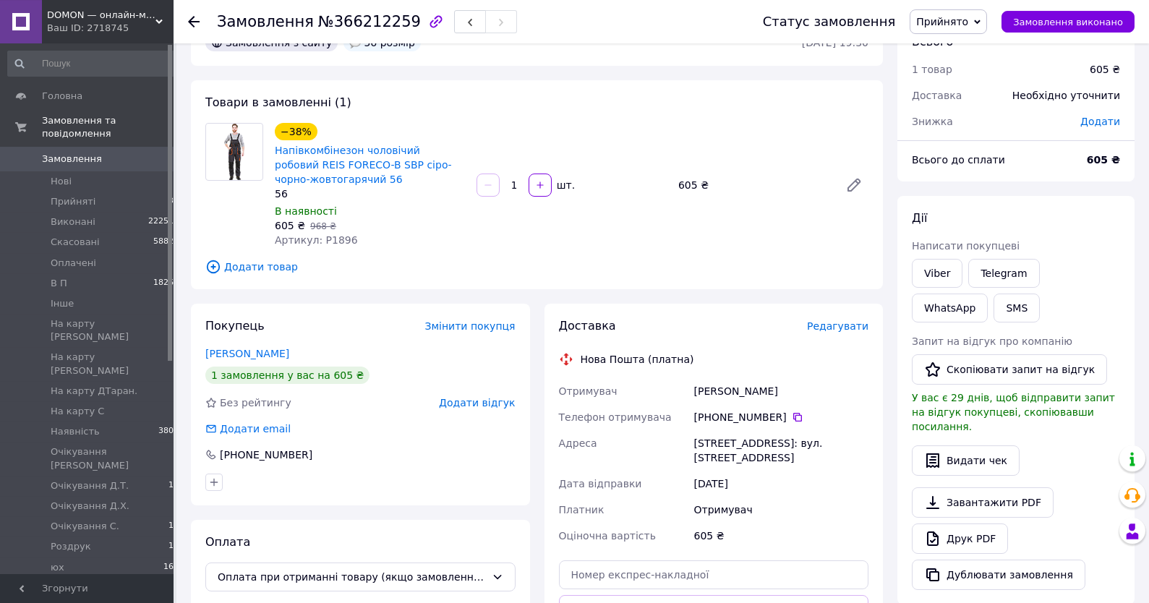
scroll to position [77, 0]
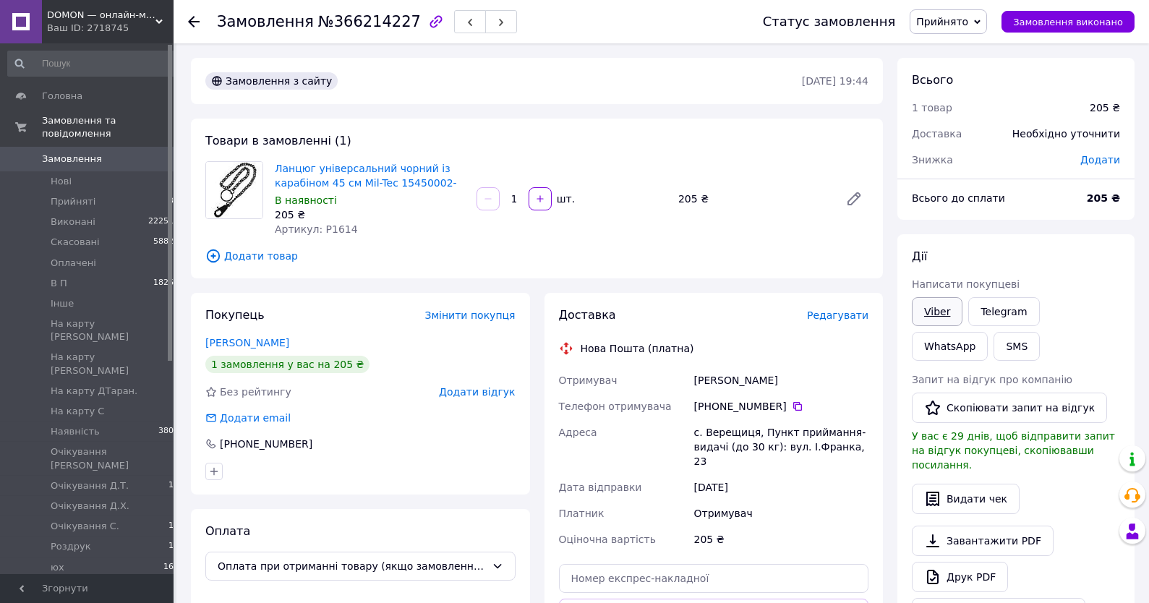
click at [941, 313] on link "Viber" at bounding box center [937, 311] width 51 height 29
click at [1053, 206] on div "Всього до сплати" at bounding box center [990, 198] width 175 height 32
click at [350, 229] on div "Артикул: P1614" at bounding box center [370, 229] width 190 height 14
copy span "P1614"
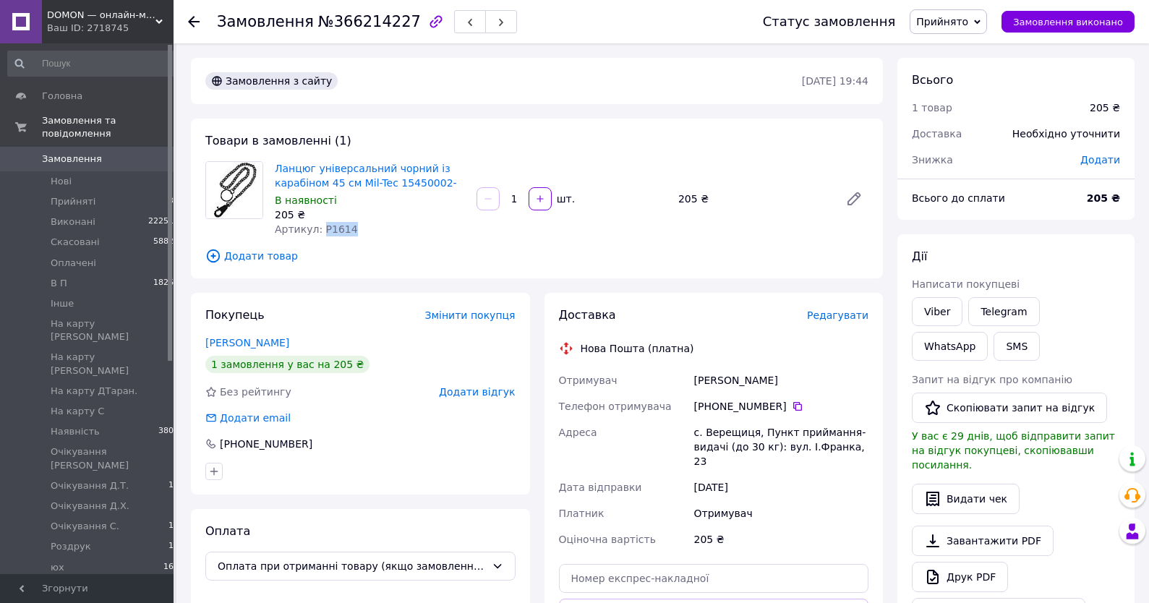
scroll to position [385, 0]
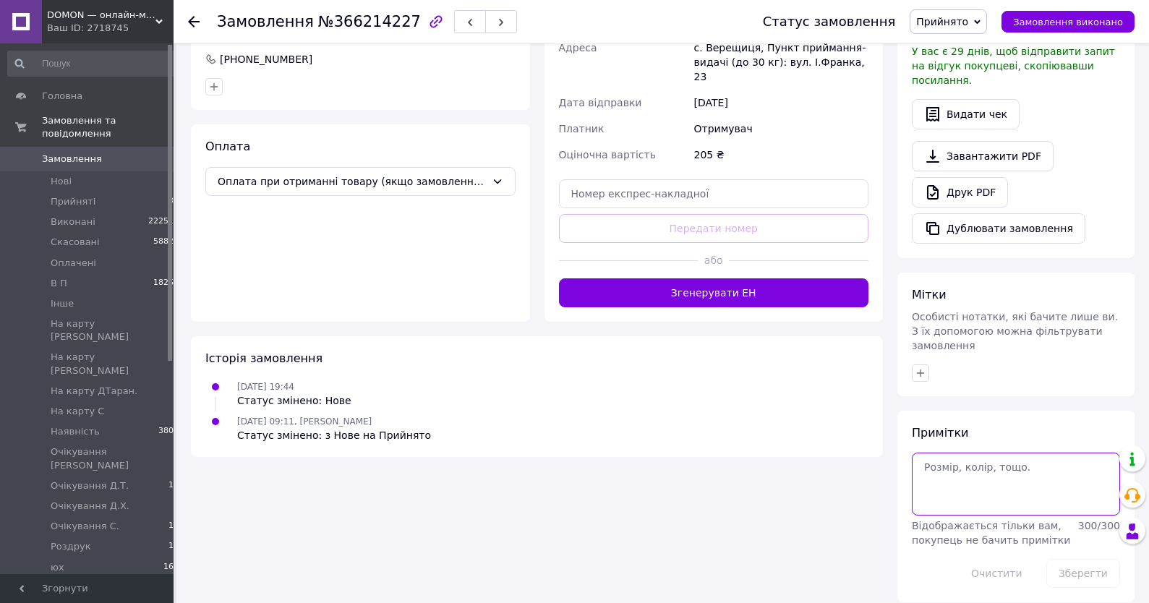
click at [985, 496] on textarea at bounding box center [1016, 484] width 208 height 62
paste textarea "16-"
click at [1080, 560] on button "Зберегти" at bounding box center [1083, 573] width 74 height 29
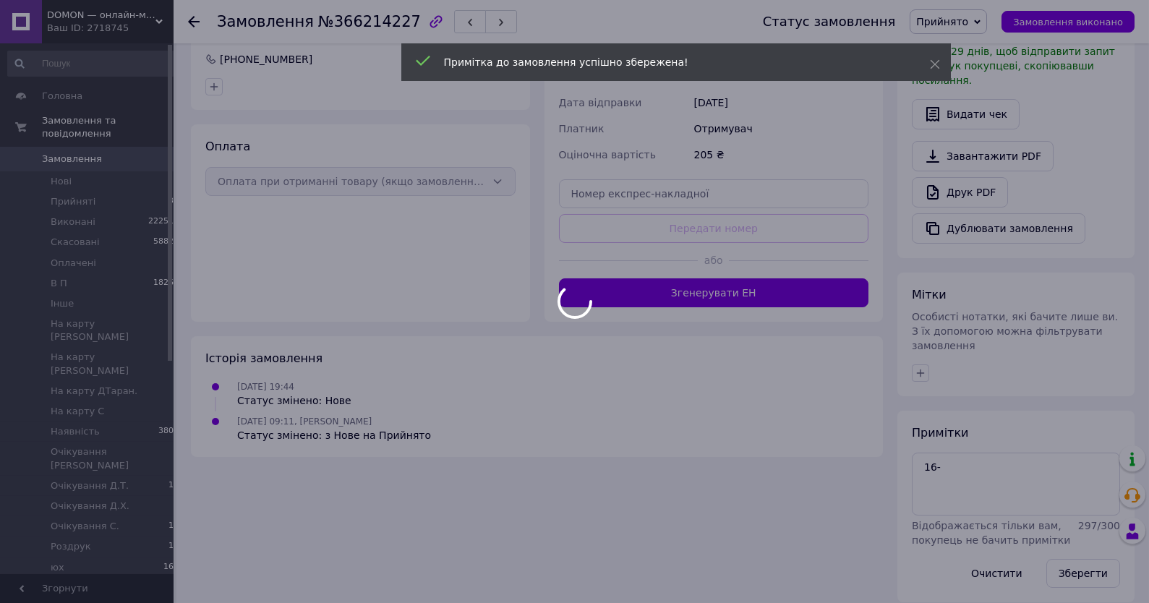
scroll to position [359, 0]
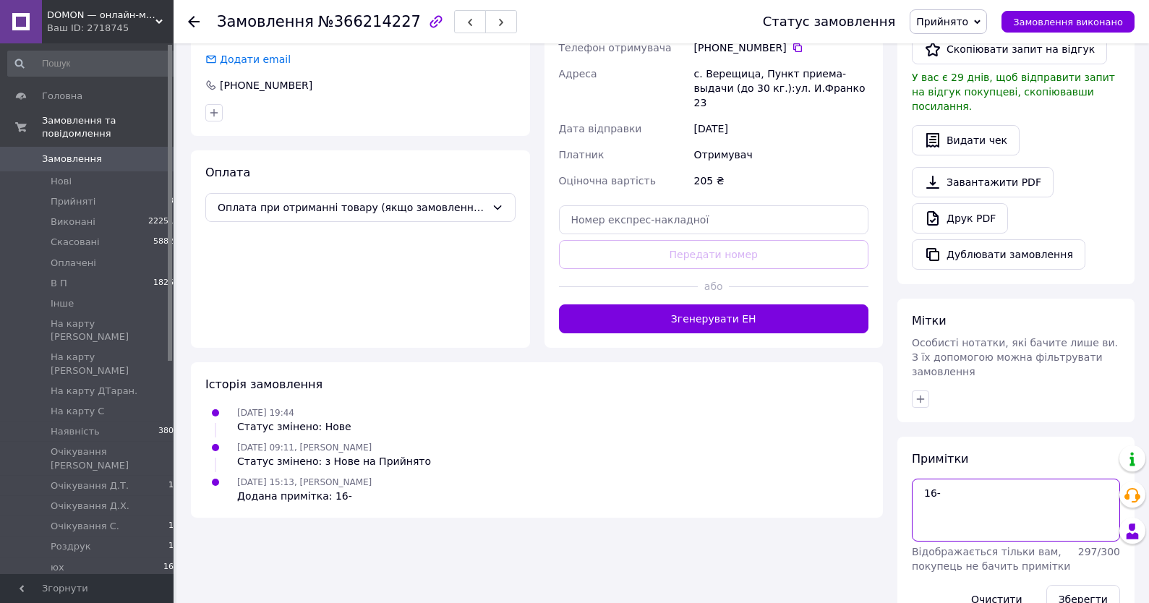
drag, startPoint x: 933, startPoint y: 483, endPoint x: 884, endPoint y: 492, distance: 50.0
click at [912, 483] on textarea "16-" at bounding box center [1016, 510] width 208 height 62
paste textarea "[DATE]"
type textarea "16-17AD"
drag, startPoint x: 1095, startPoint y: 591, endPoint x: 1074, endPoint y: 588, distance: 21.2
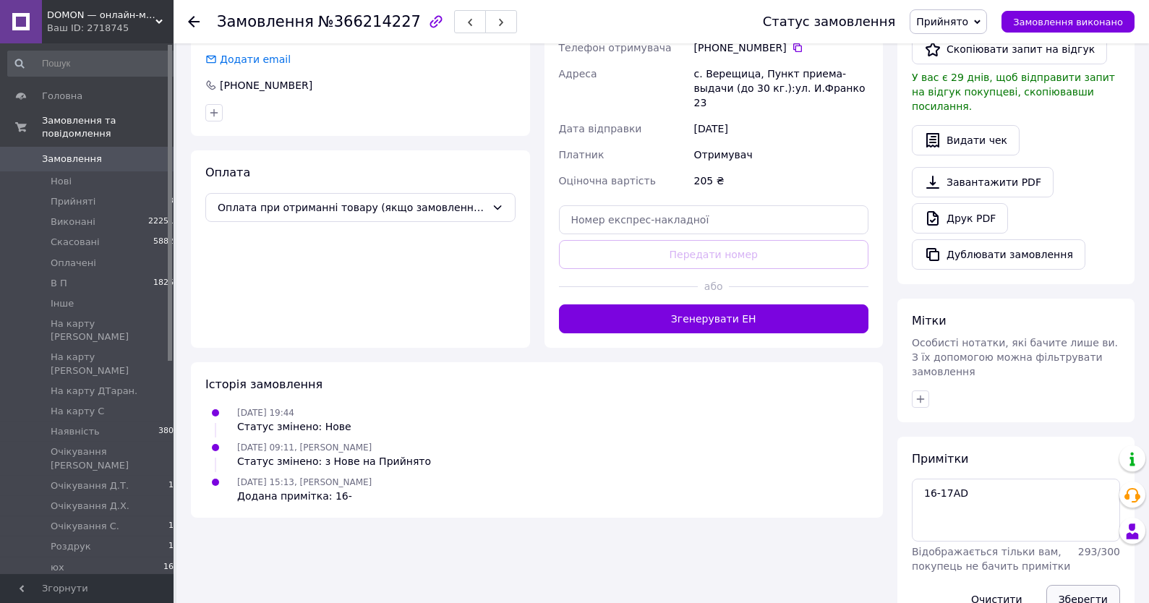
click at [1094, 593] on button "Зберегти" at bounding box center [1083, 599] width 74 height 29
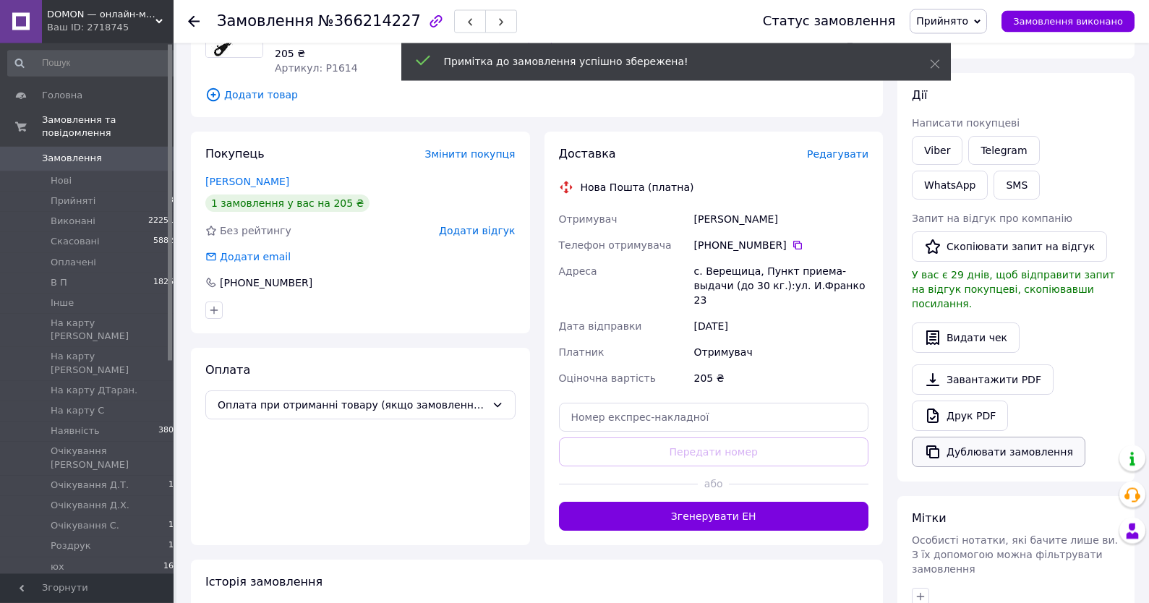
scroll to position [204, 0]
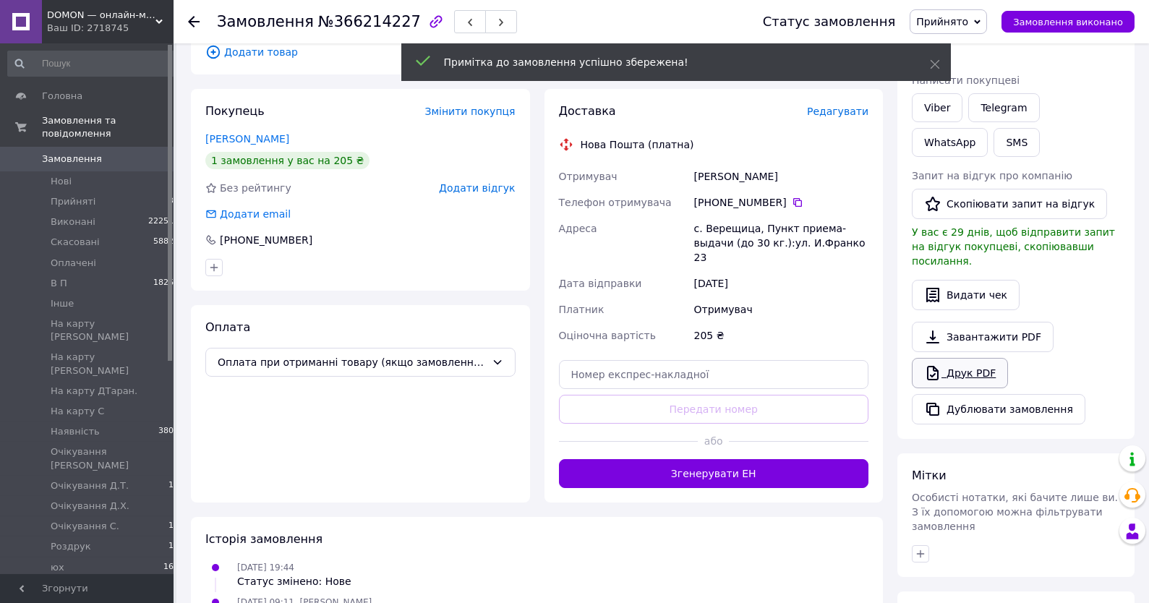
click at [977, 361] on link "Друк PDF" at bounding box center [960, 373] width 96 height 30
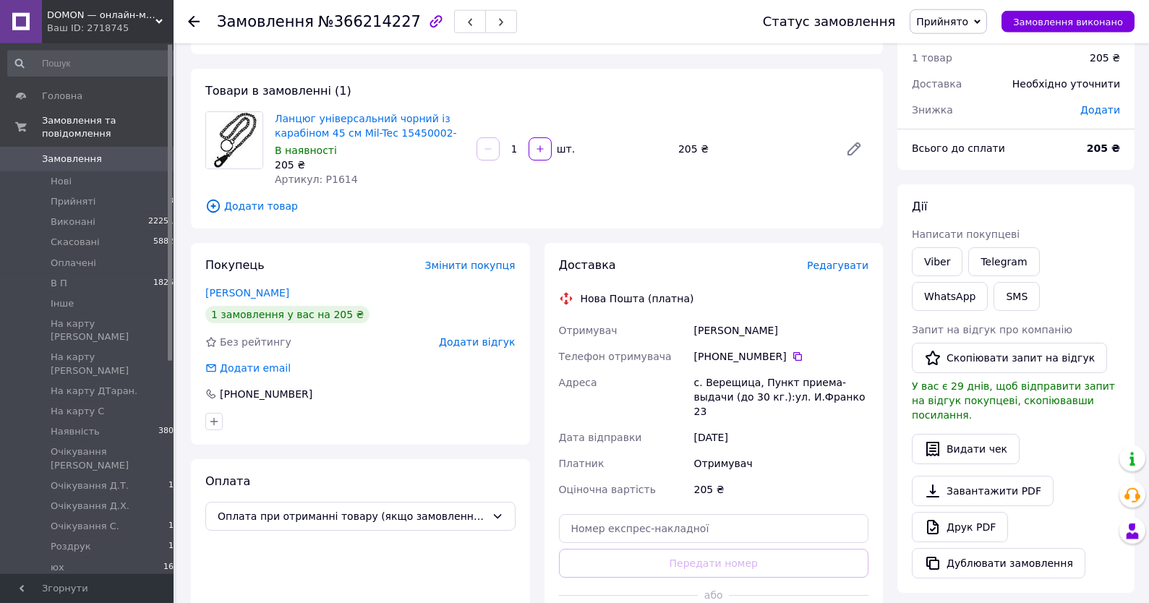
scroll to position [49, 0]
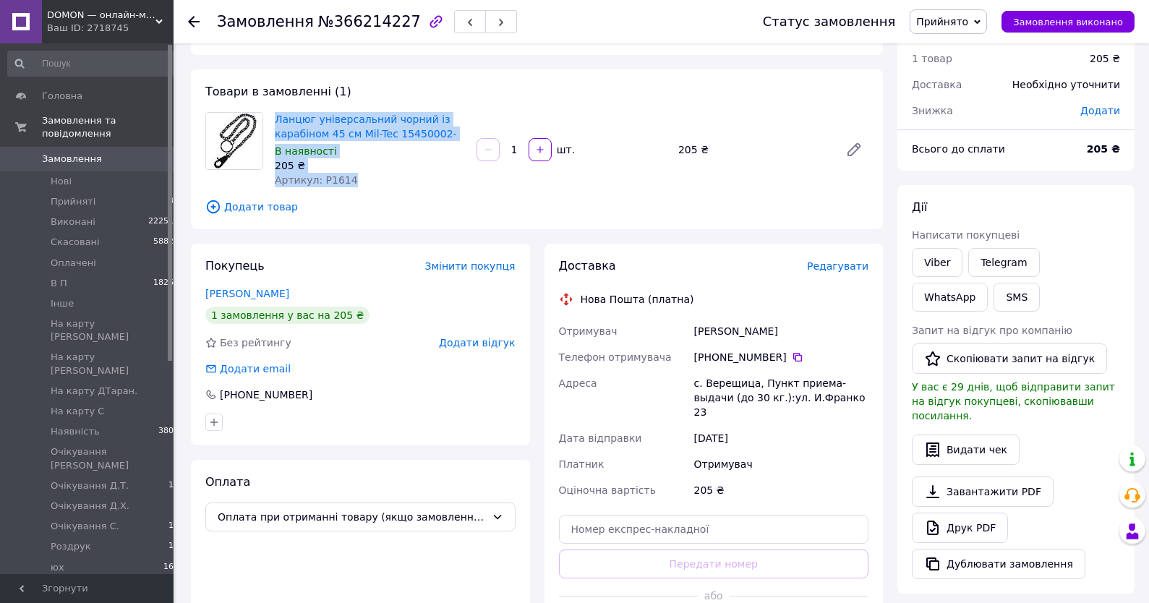
drag, startPoint x: 354, startPoint y: 182, endPoint x: 270, endPoint y: 108, distance: 111.7
click at [270, 108] on div "Товари в замовленні (1) Ланцюг універсальний чорний із карабіном 45 см Mil-Tec …" at bounding box center [537, 149] width 692 height 160
copy div "Ланцюг універсальний чорний із карабіном 45 см Mil-Tec 15450002- В наявності 20…"
click at [959, 19] on span "Прийнято" at bounding box center [942, 22] width 52 height 12
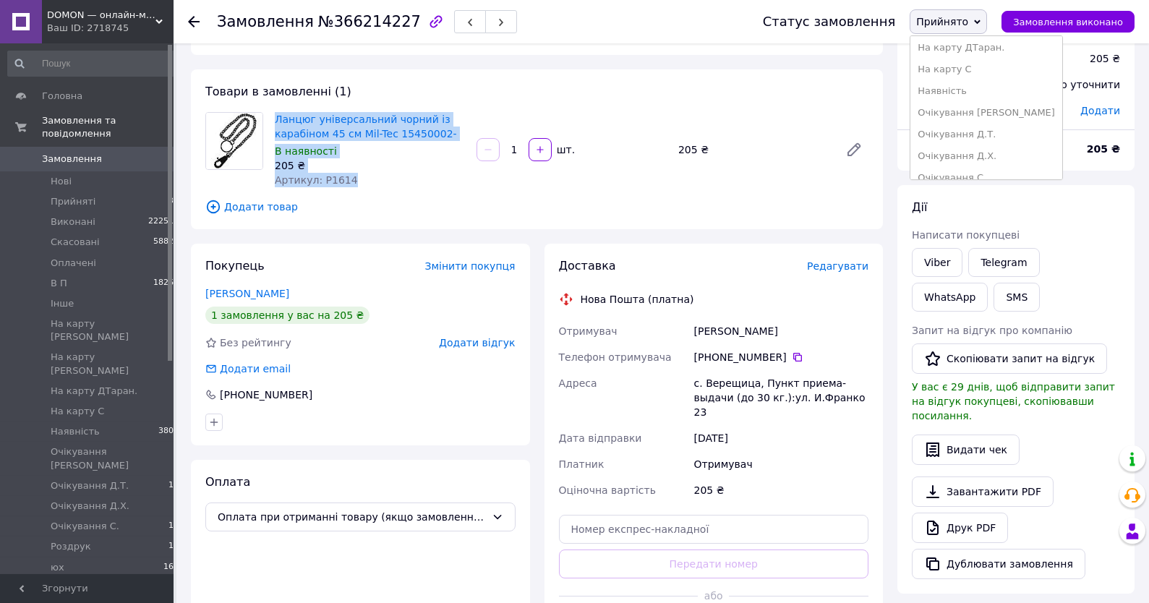
click at [974, 91] on li "Наявність" at bounding box center [986, 91] width 152 height 22
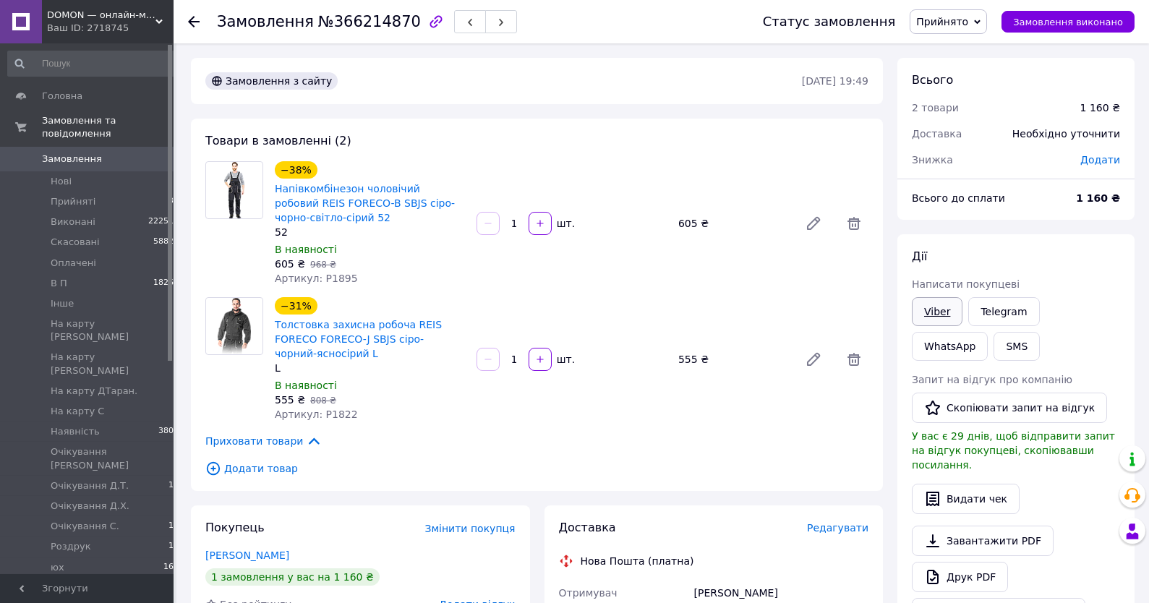
click at [925, 314] on link "Viber" at bounding box center [937, 311] width 51 height 29
drag, startPoint x: 1108, startPoint y: 236, endPoint x: 1071, endPoint y: 236, distance: 36.9
click at [1108, 238] on div "[PERSON_NAME] покупцеві Viber Telegram WhatsApp SMS Запит на відгук про компані…" at bounding box center [1015, 438] width 237 height 408
click at [340, 416] on span "Артикул: P1822" at bounding box center [316, 414] width 83 height 12
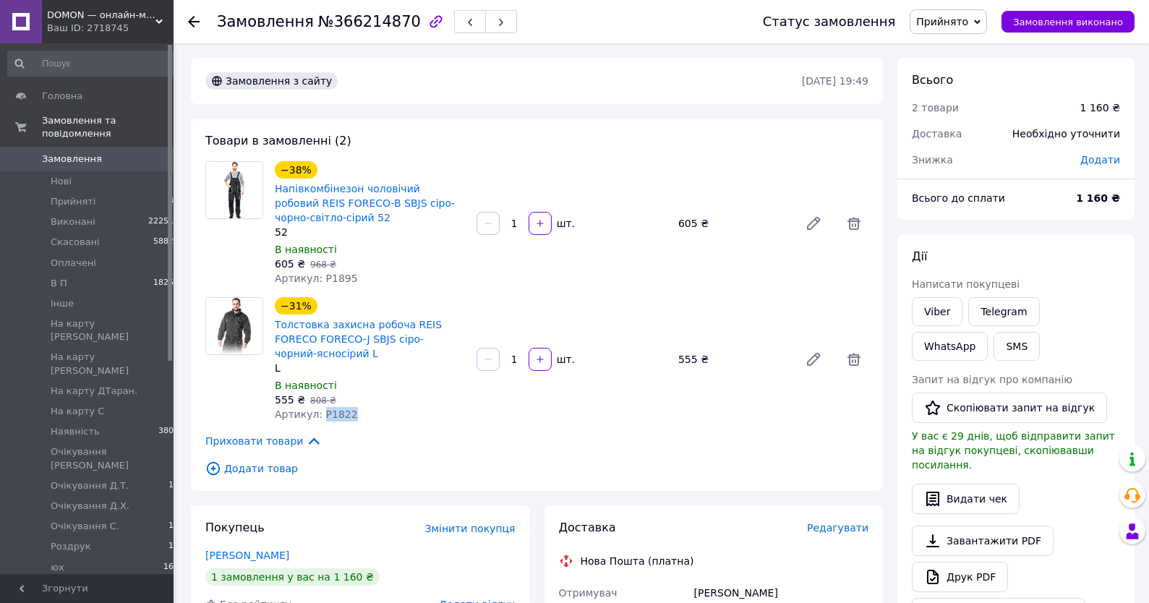
copy span "P1822"
click at [336, 284] on span "Артикул: P1895" at bounding box center [316, 279] width 83 height 12
copy span "P1895"
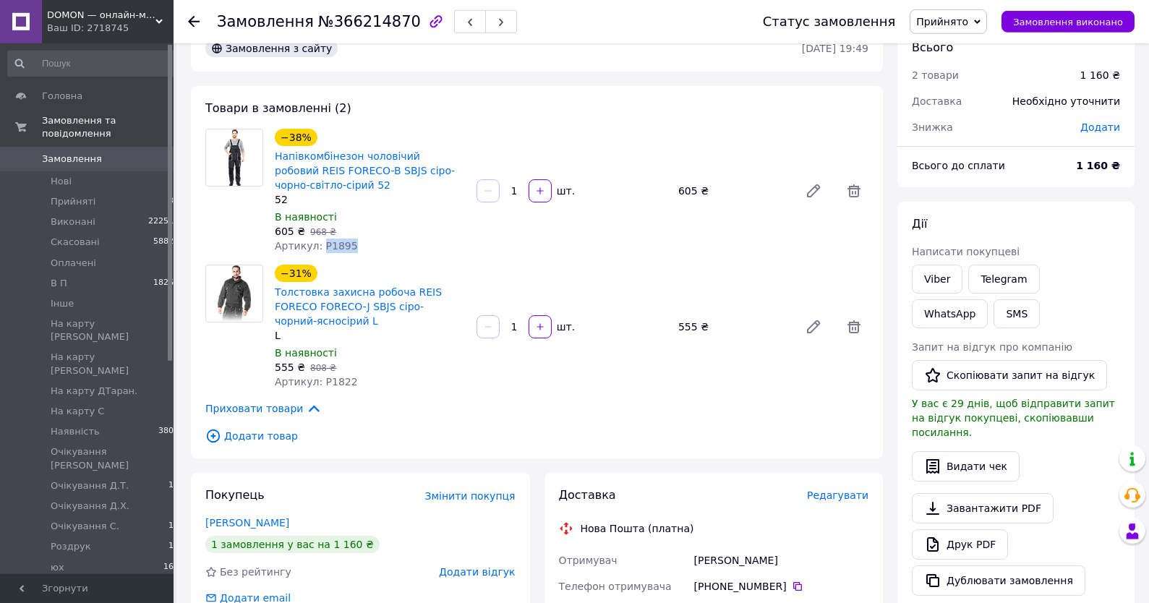
scroll to position [77, 0]
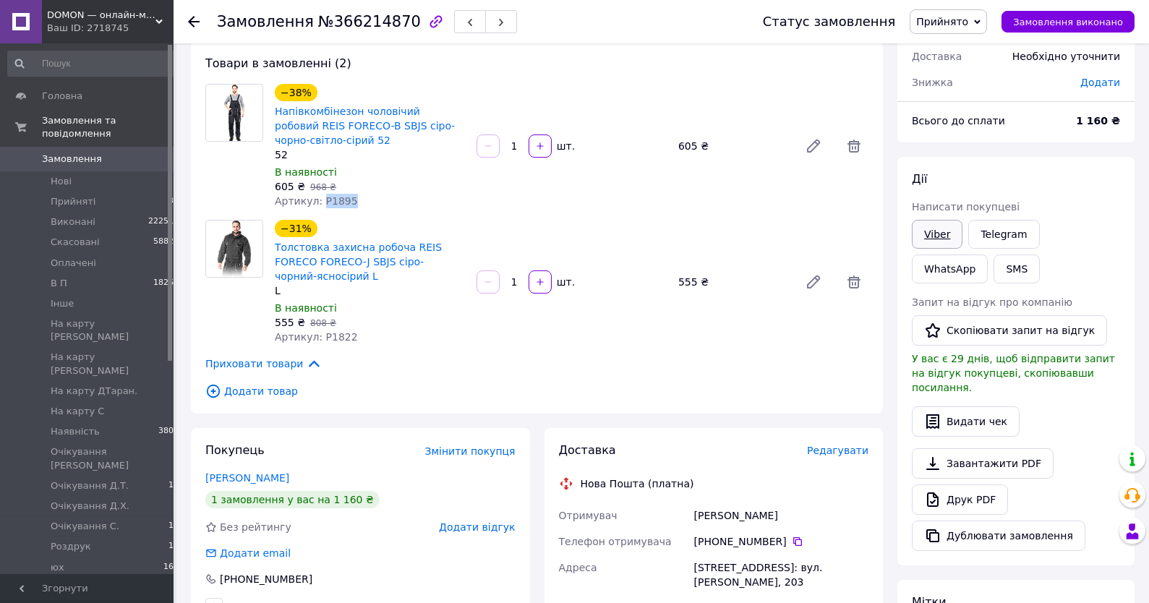
click at [940, 220] on link "Viber" at bounding box center [937, 234] width 51 height 29
click at [927, 231] on link "Viber" at bounding box center [937, 234] width 51 height 29
click at [1096, 134] on div "1 160 ₴" at bounding box center [1097, 121] width 61 height 32
click at [952, 20] on span "Прийнято" at bounding box center [942, 22] width 52 height 12
click at [968, 111] on li "В П" at bounding box center [986, 116] width 152 height 22
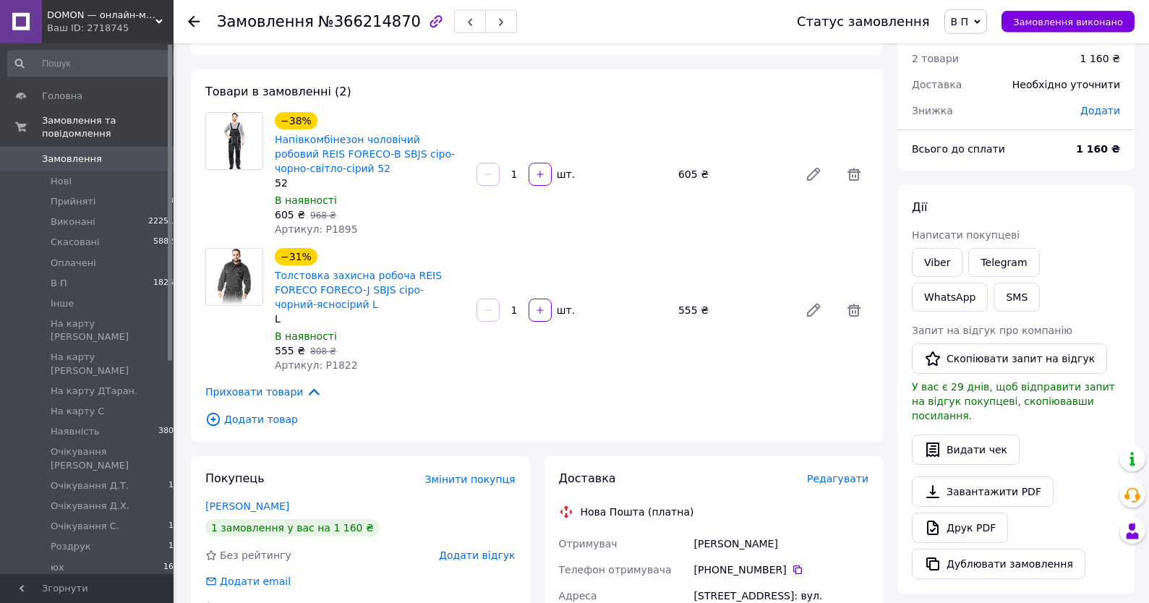
scroll to position [0, 0]
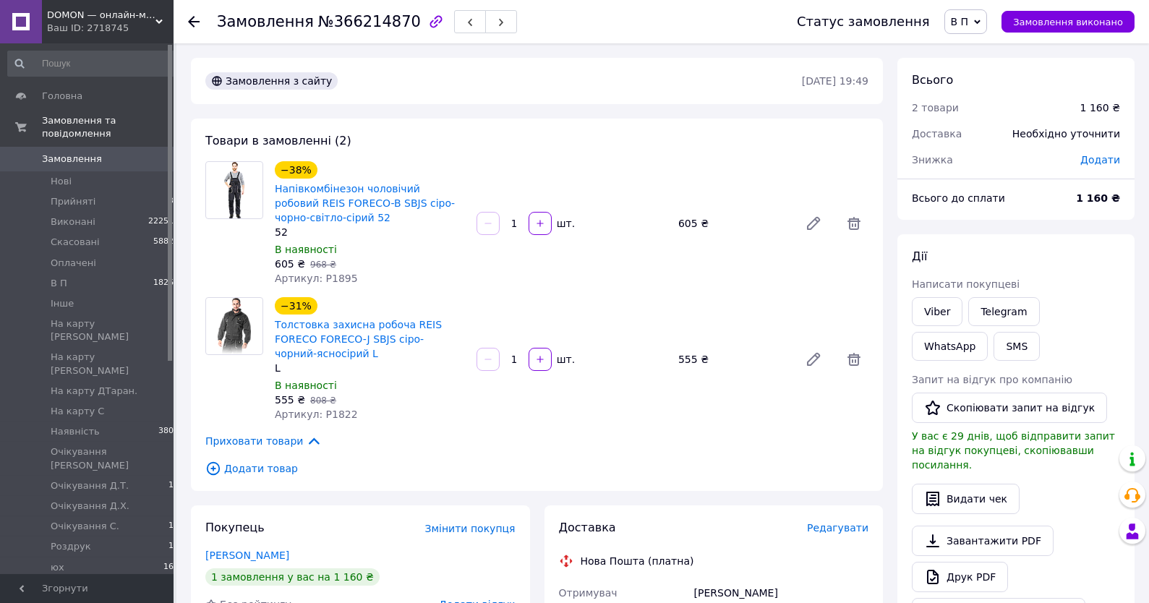
click at [77, 161] on span "Замовлення" at bounding box center [72, 159] width 60 height 13
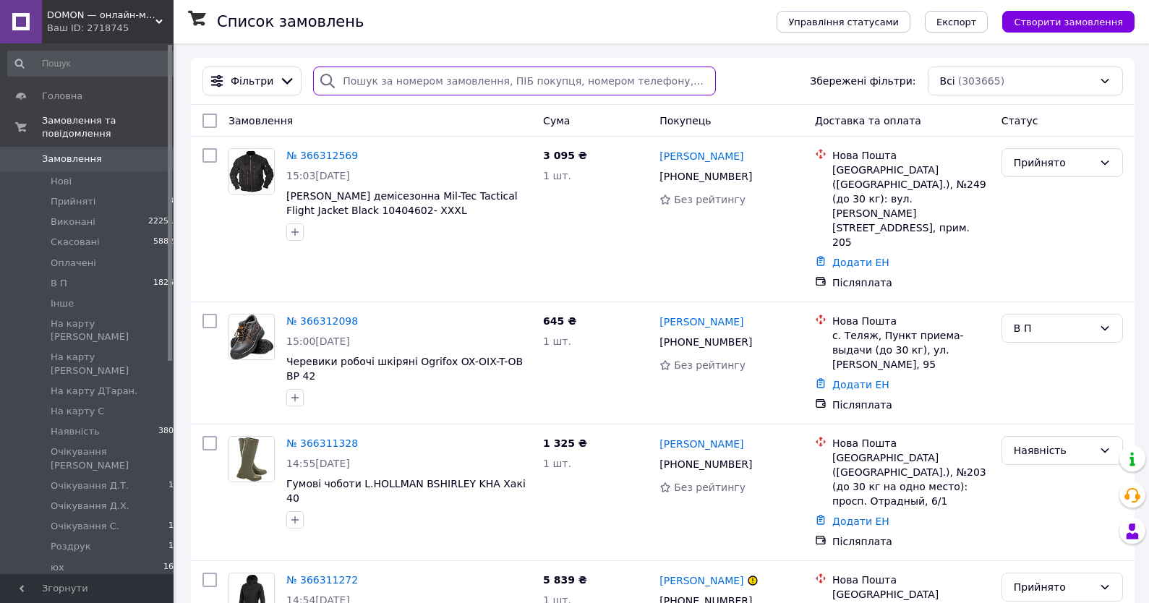
paste input "+380631759878"
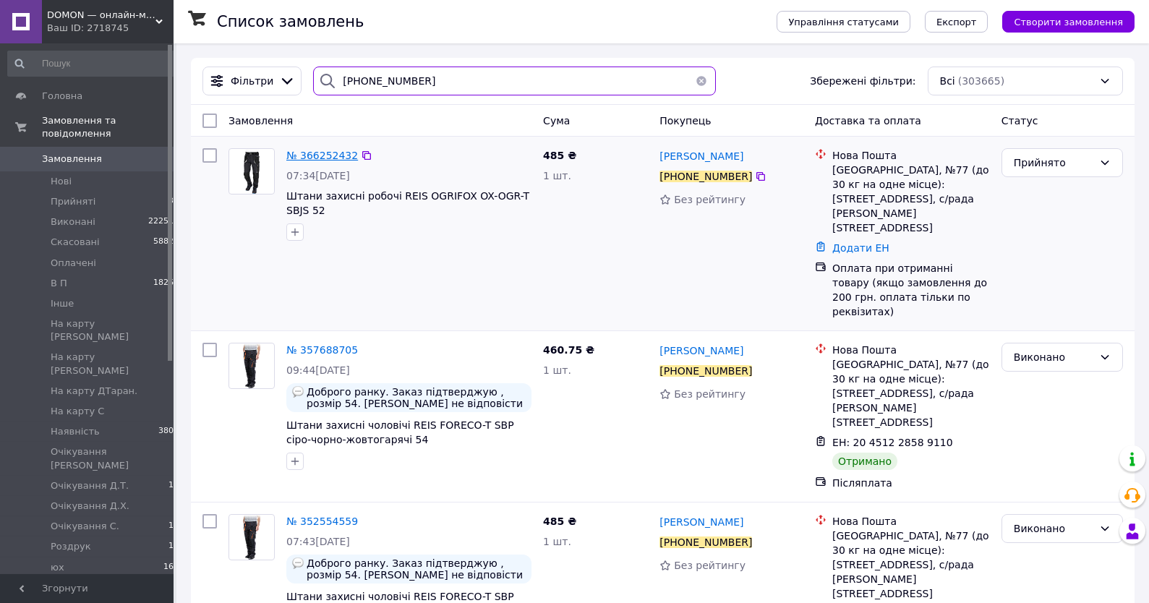
type input "+380631759878"
click at [317, 158] on span "№ 366252432" at bounding box center [322, 156] width 72 height 12
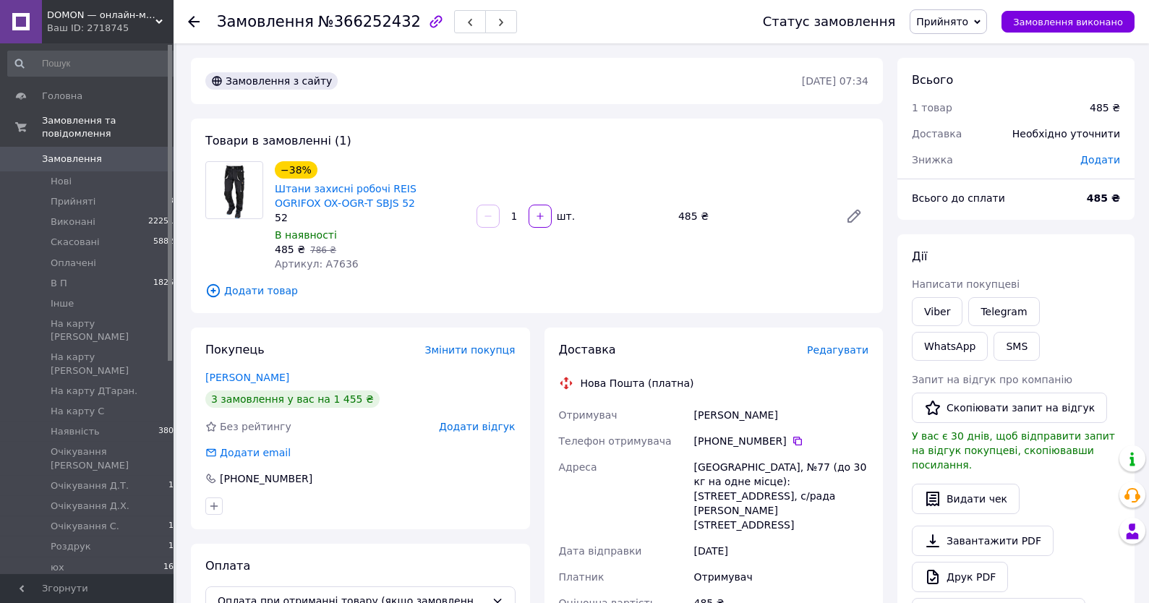
scroll to position [385, 0]
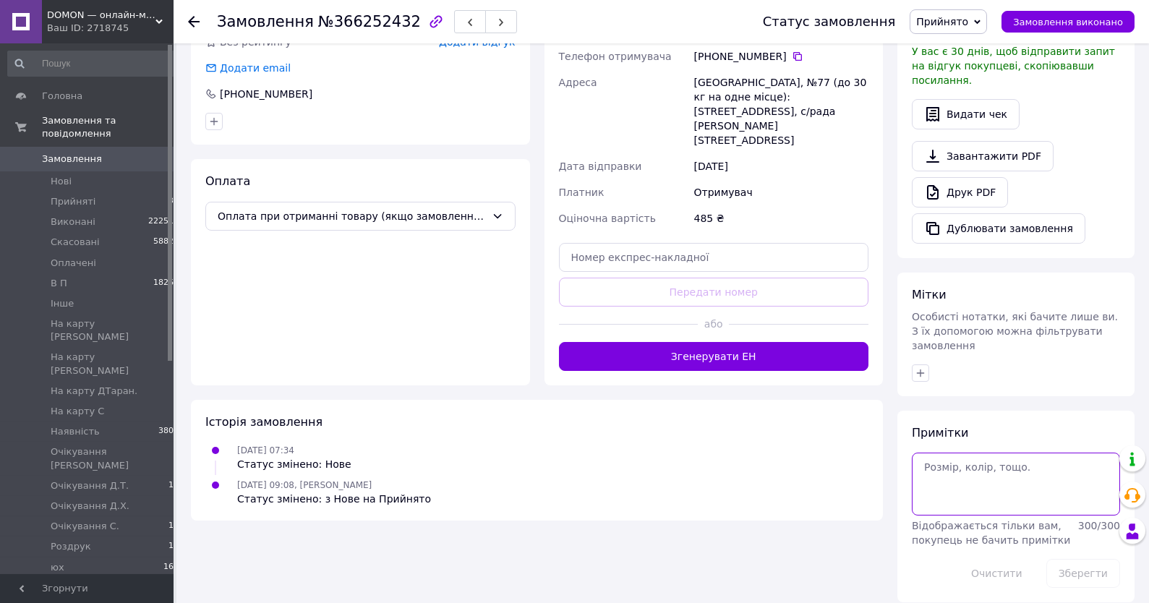
click at [977, 468] on textarea at bounding box center [1016, 484] width 208 height 62
type textarea "20-21,10"
click at [1065, 572] on button "Зберегти" at bounding box center [1083, 573] width 74 height 29
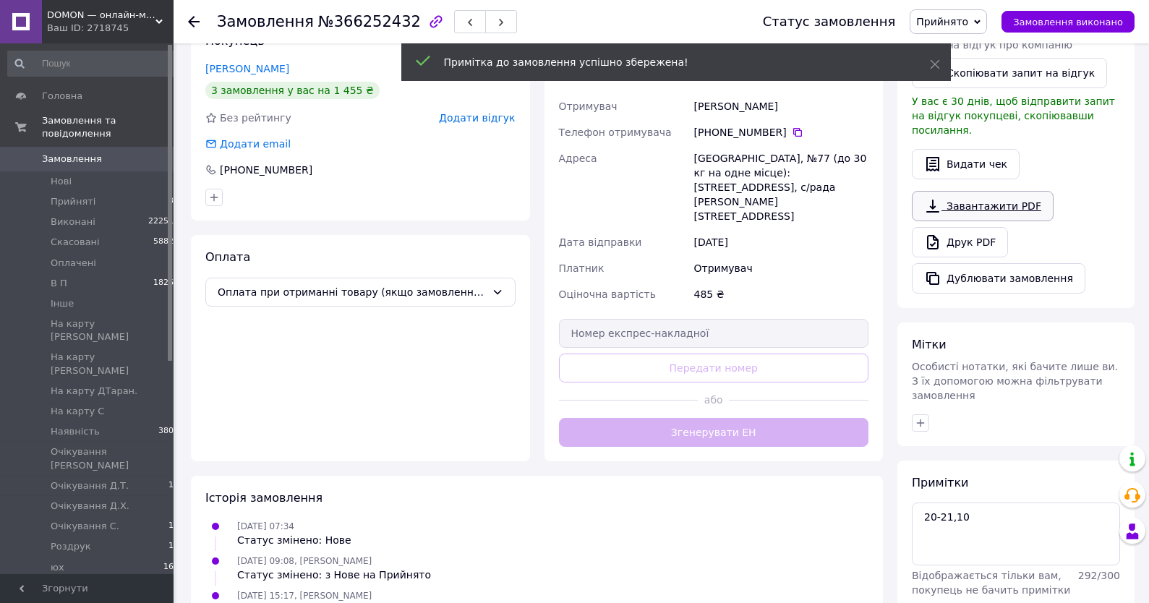
scroll to position [230, 0]
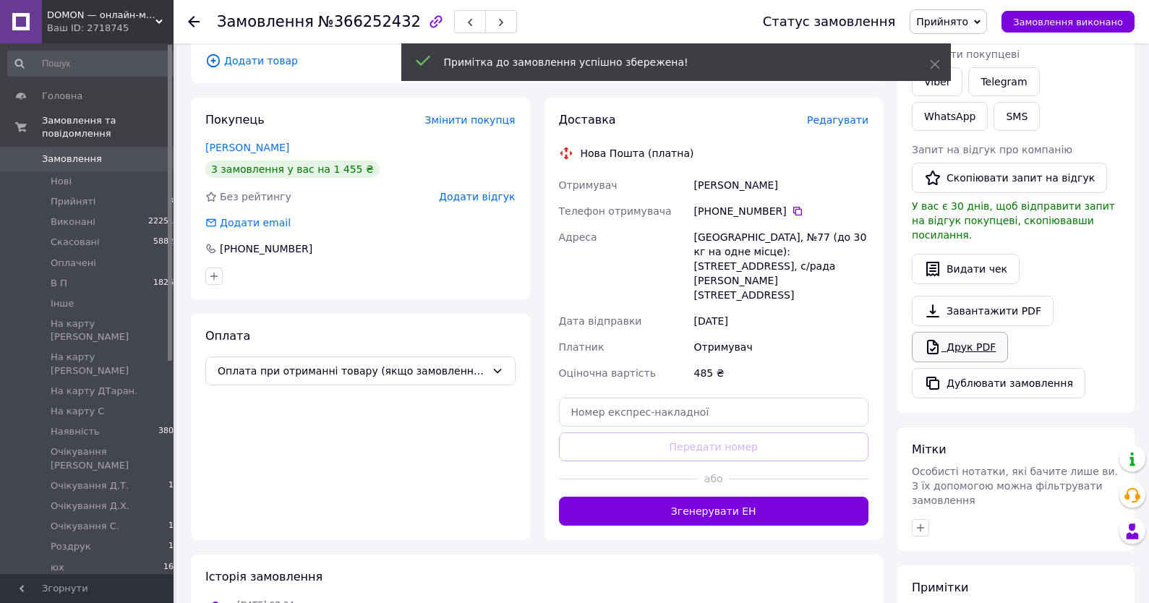
click at [961, 342] on link "Друк PDF" at bounding box center [960, 347] width 96 height 30
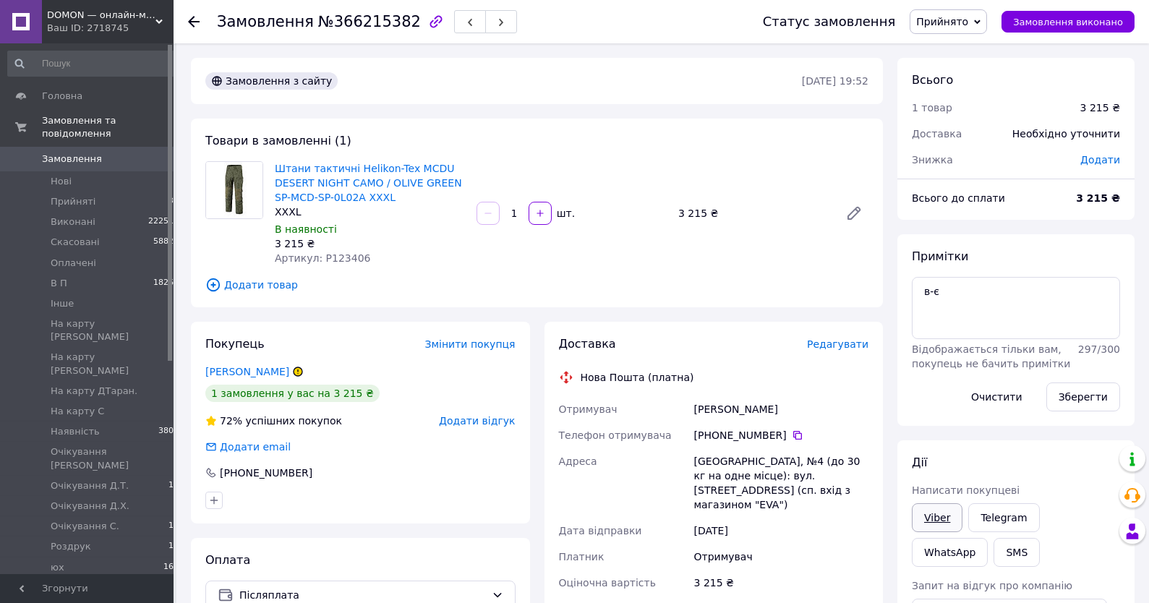
click at [942, 520] on link "Viber" at bounding box center [937, 517] width 51 height 29
drag, startPoint x: 1040, startPoint y: 270, endPoint x: 1011, endPoint y: 224, distance: 54.2
click at [1039, 270] on div "Примітки в-є Відображається тільки вам, покупець не бачить примітки 297 / 300 О…" at bounding box center [1016, 330] width 208 height 163
drag, startPoint x: 952, startPoint y: 19, endPoint x: 953, endPoint y: 40, distance: 21.0
click at [952, 25] on span "Прийнято" at bounding box center [942, 22] width 52 height 12
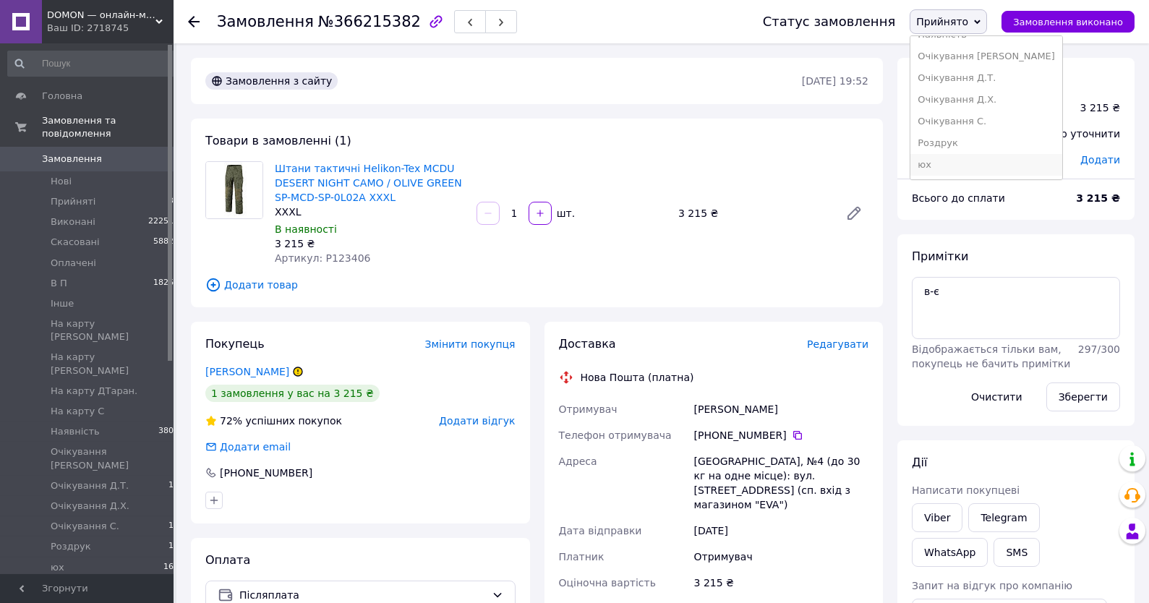
scroll to position [226, 0]
drag, startPoint x: 966, startPoint y: 44, endPoint x: 952, endPoint y: 49, distance: 15.3
click at [964, 46] on li "Очікування [PERSON_NAME]" at bounding box center [986, 57] width 152 height 22
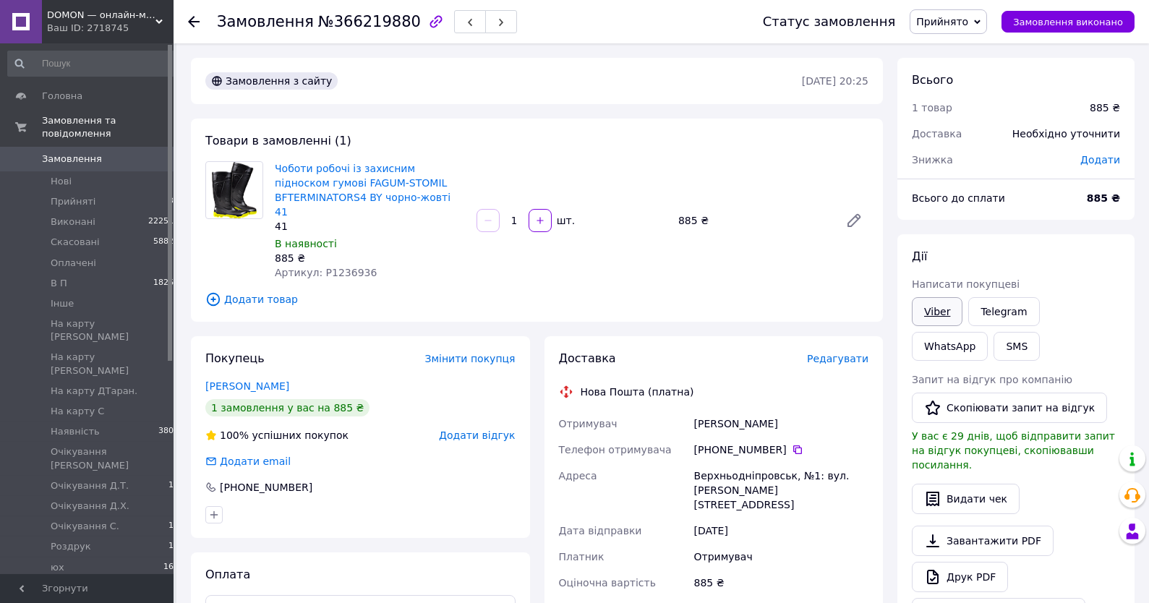
click at [943, 318] on link "Viber" at bounding box center [937, 311] width 51 height 29
click at [1091, 217] on div "Всього до сплати 885 ₴" at bounding box center [1015, 205] width 237 height 29
click at [940, 22] on span "Прийнято" at bounding box center [942, 22] width 52 height 12
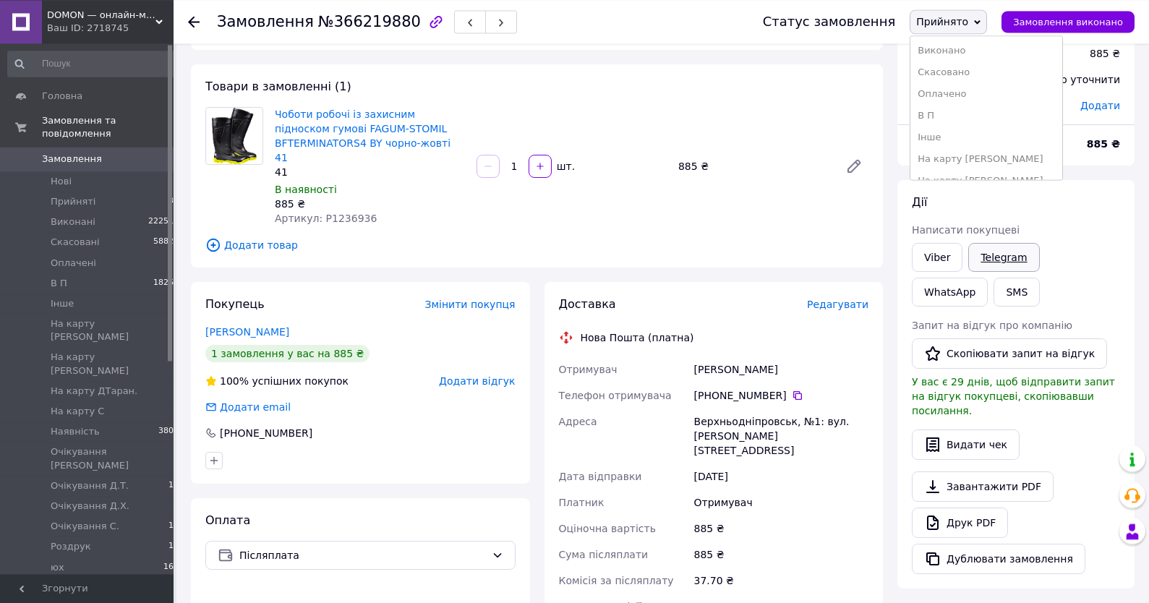
scroll to position [77, 0]
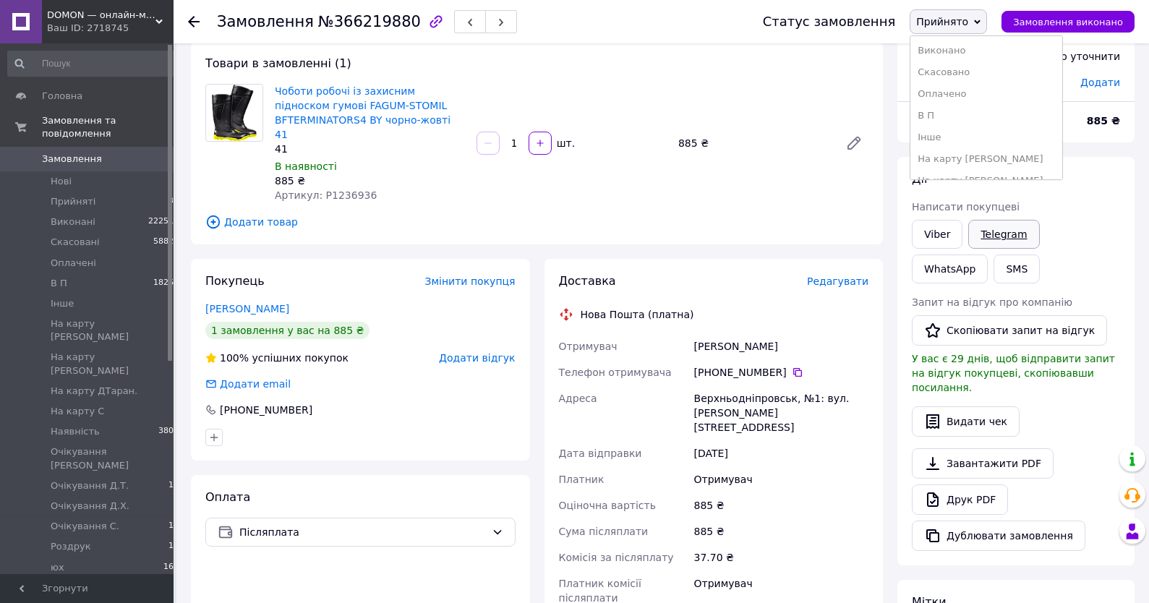
click at [1023, 223] on link "Telegram" at bounding box center [1003, 234] width 71 height 29
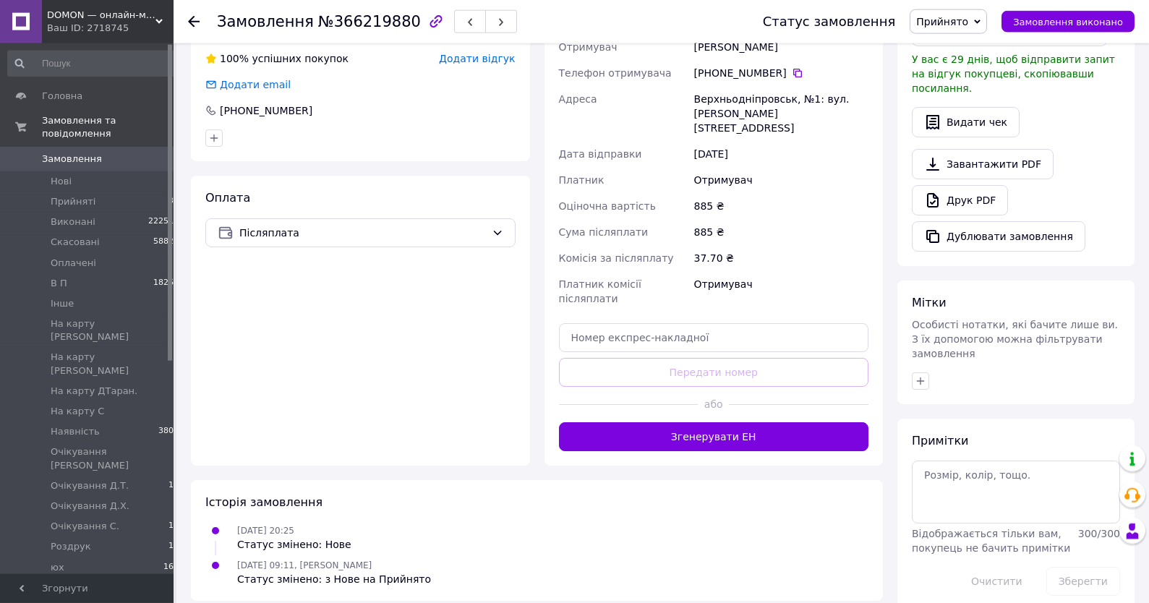
scroll to position [385, 0]
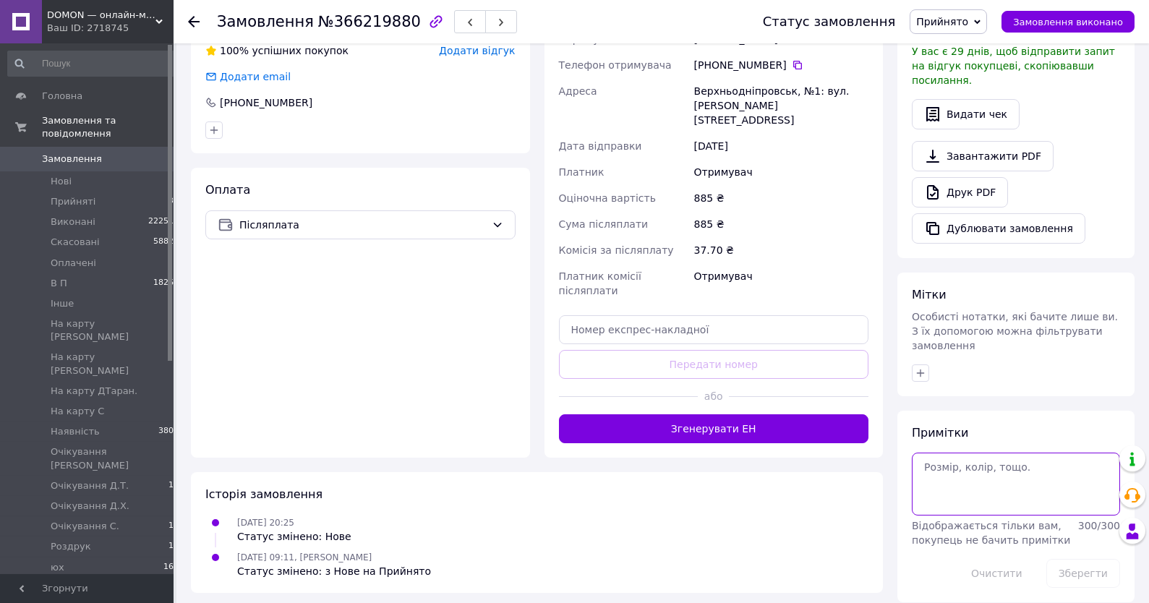
click at [983, 463] on textarea at bounding box center [1016, 484] width 208 height 62
type textarea "20-21,10"
click at [1075, 563] on button "Зберегти" at bounding box center [1083, 573] width 74 height 29
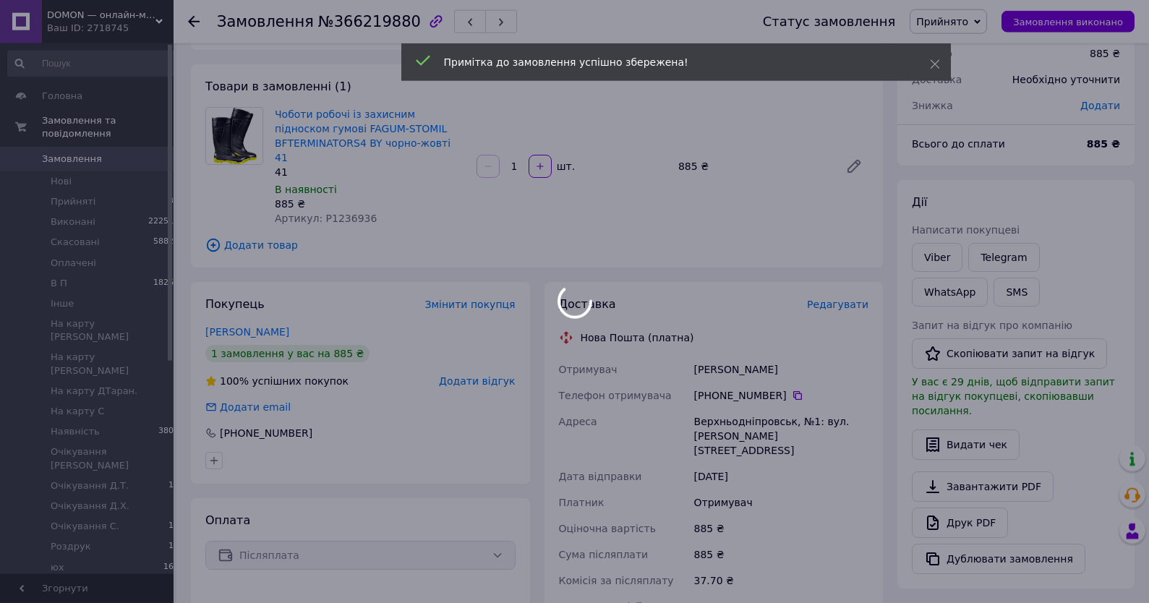
scroll to position [77, 0]
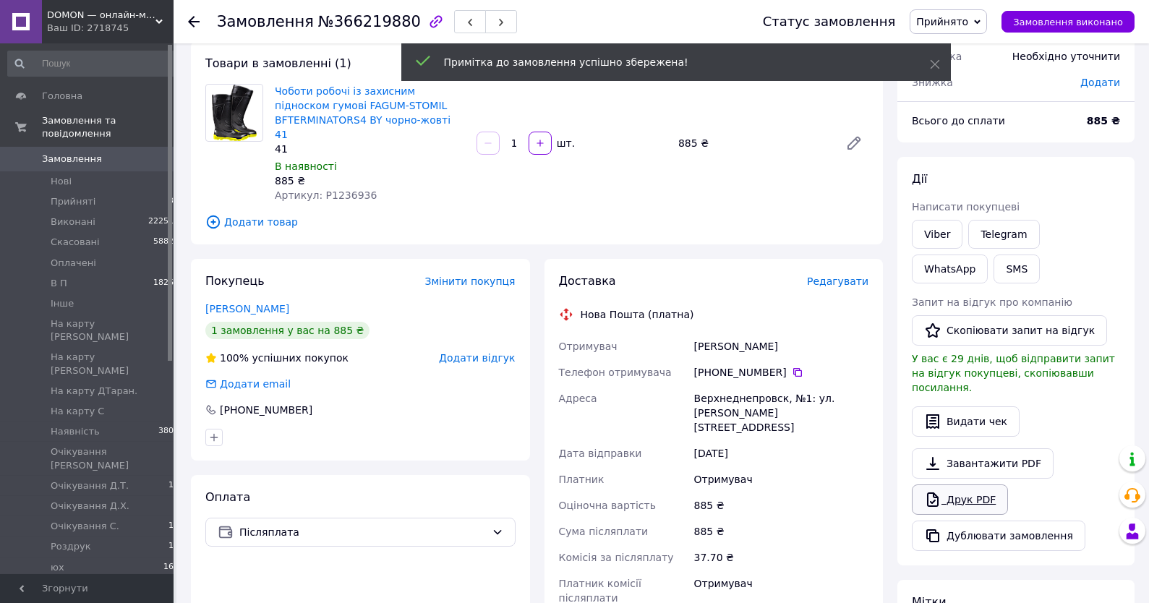
click at [982, 486] on link "Друк PDF" at bounding box center [960, 499] width 96 height 30
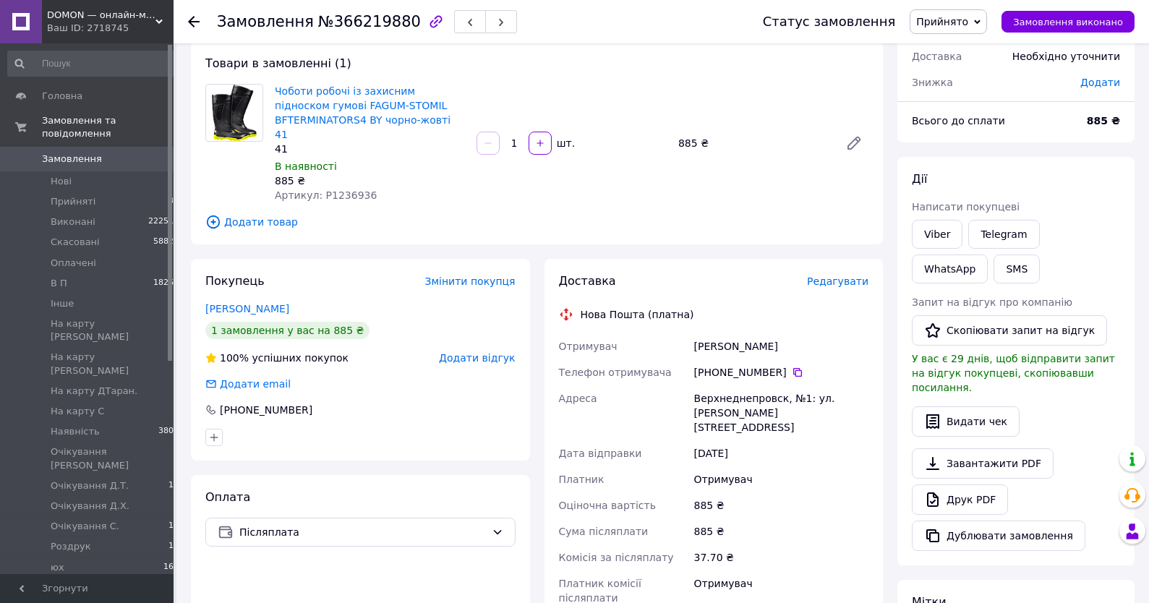
click at [956, 22] on span "Прийнято" at bounding box center [942, 22] width 52 height 12
click at [963, 88] on li "Наявність" at bounding box center [986, 91] width 152 height 22
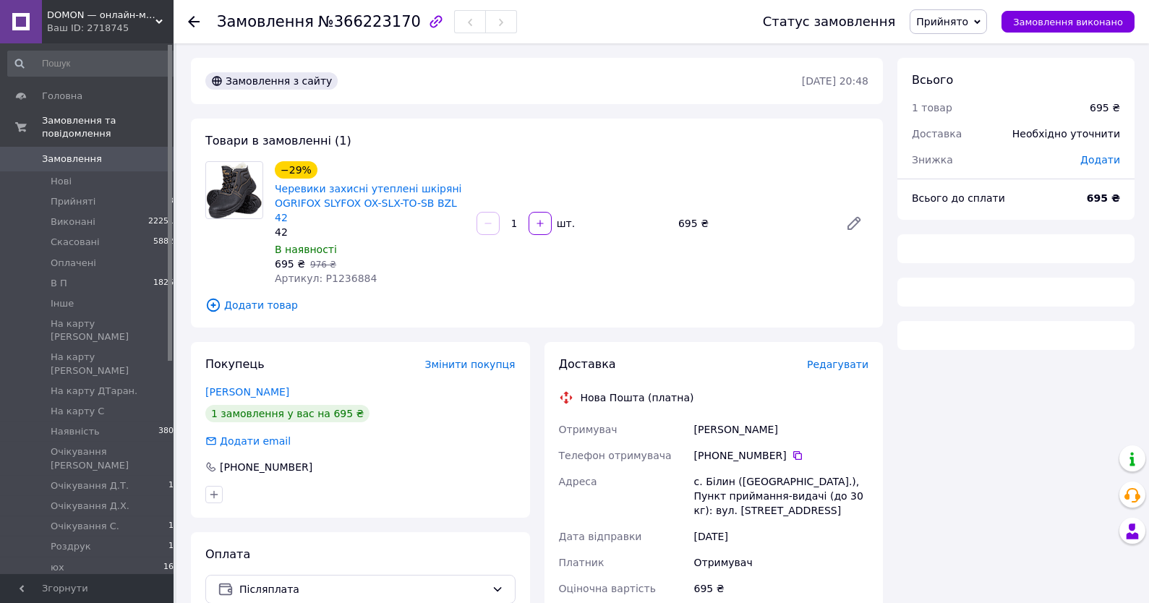
click at [334, 273] on span "Артикул: P1236884" at bounding box center [326, 279] width 102 height 12
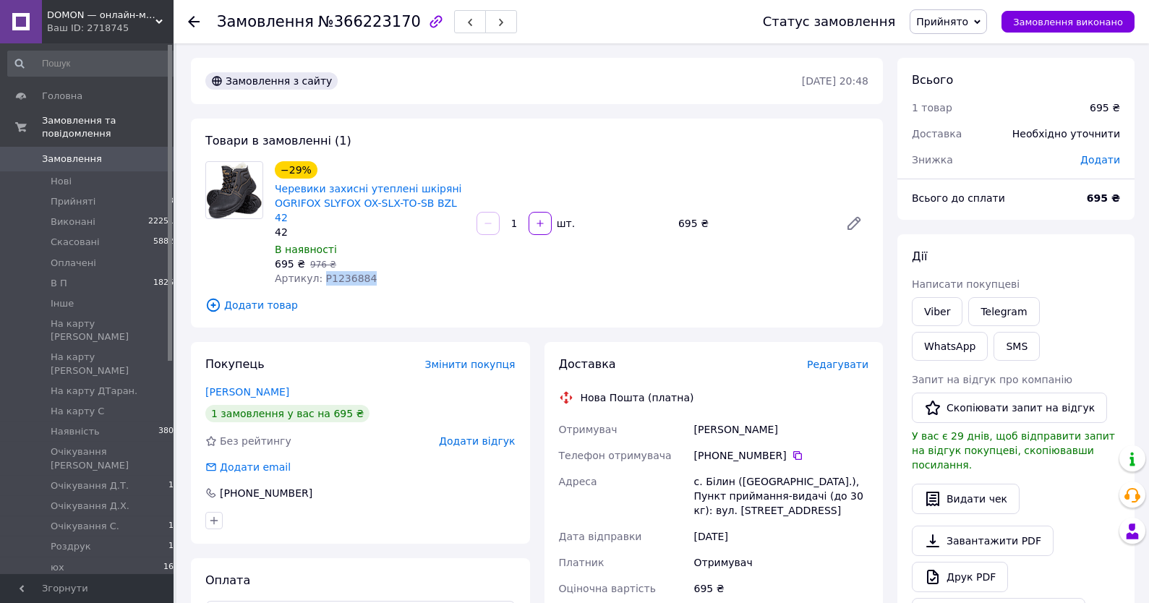
click at [334, 273] on span "Артикул: P1236884" at bounding box center [326, 279] width 102 height 12
copy span "P1236884"
click at [946, 311] on link "Viber" at bounding box center [937, 311] width 51 height 29
click at [1086, 231] on div "Всього 1 товар 695 ₴ Доставка Необхідно уточнити Знижка Додати Всього до сплати…" at bounding box center [1015, 522] width 237 height 929
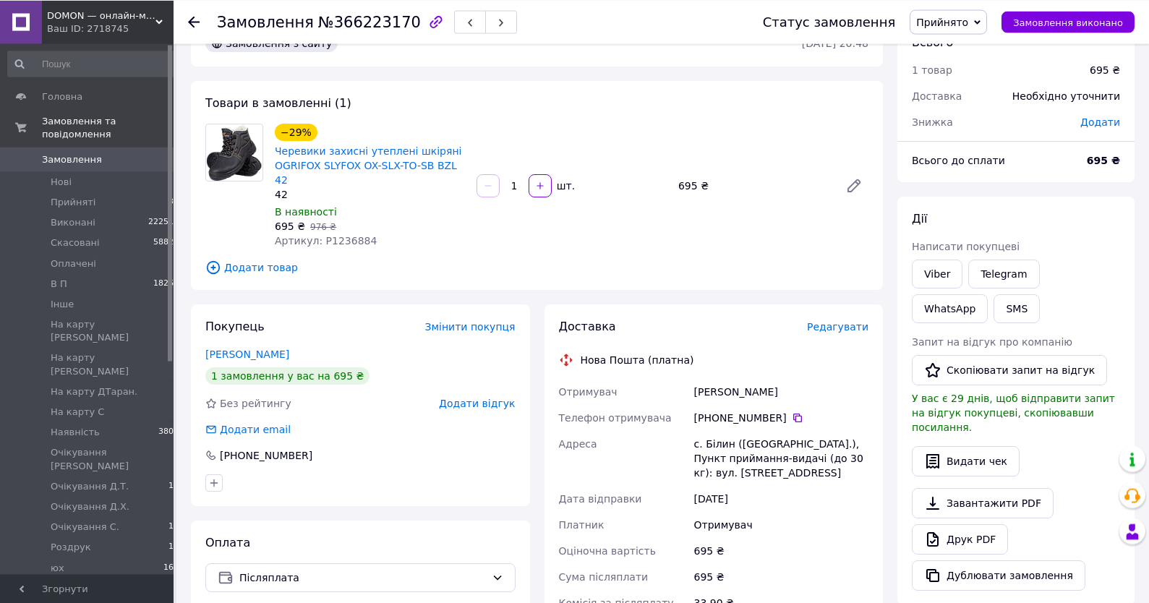
scroll to position [77, 0]
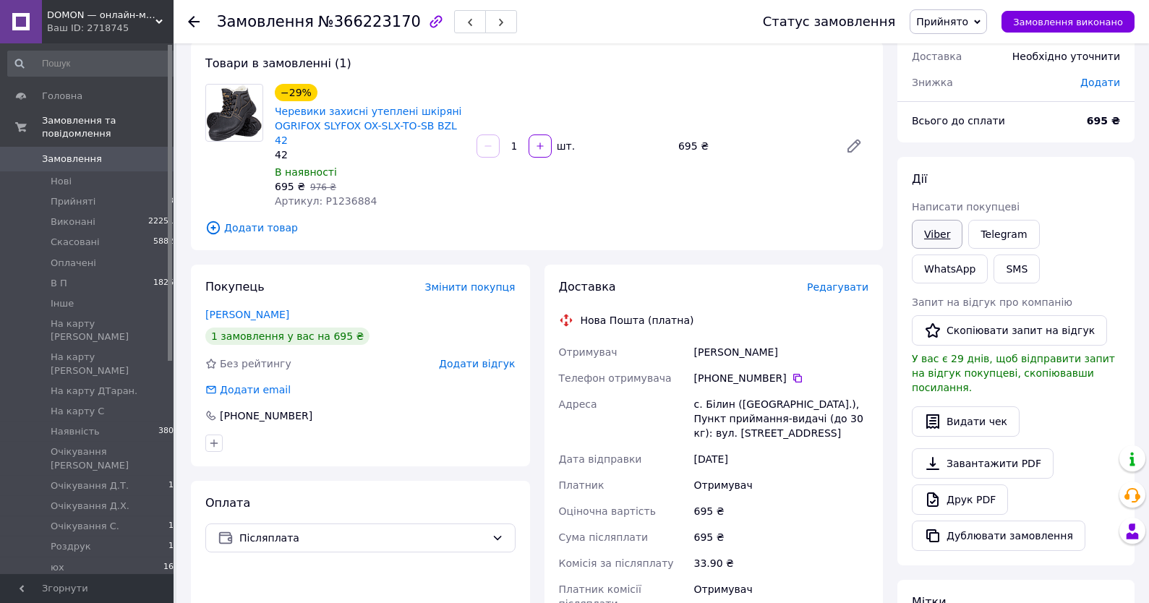
click at [943, 235] on link "Viber" at bounding box center [937, 234] width 51 height 29
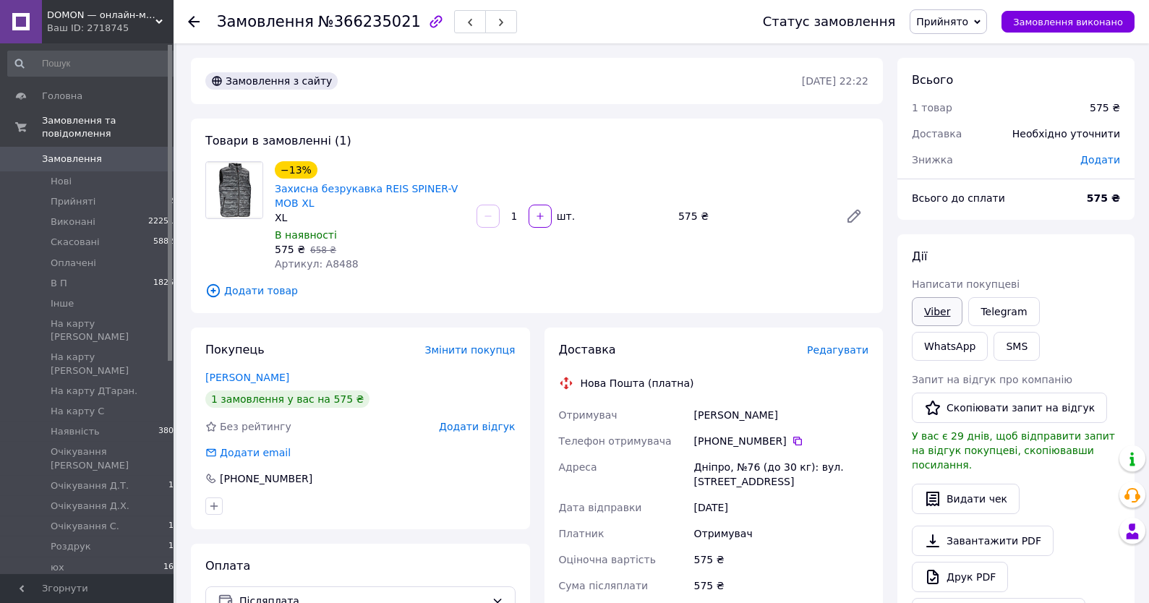
click at [927, 304] on link "Viber" at bounding box center [937, 311] width 51 height 29
click at [1063, 242] on div "Дії Написати покупцеві Viber Telegram WhatsApp SMS Запит на відгук про компанію…" at bounding box center [1015, 438] width 237 height 408
click at [990, 329] on div "WhatsApp" at bounding box center [950, 346] width 82 height 35
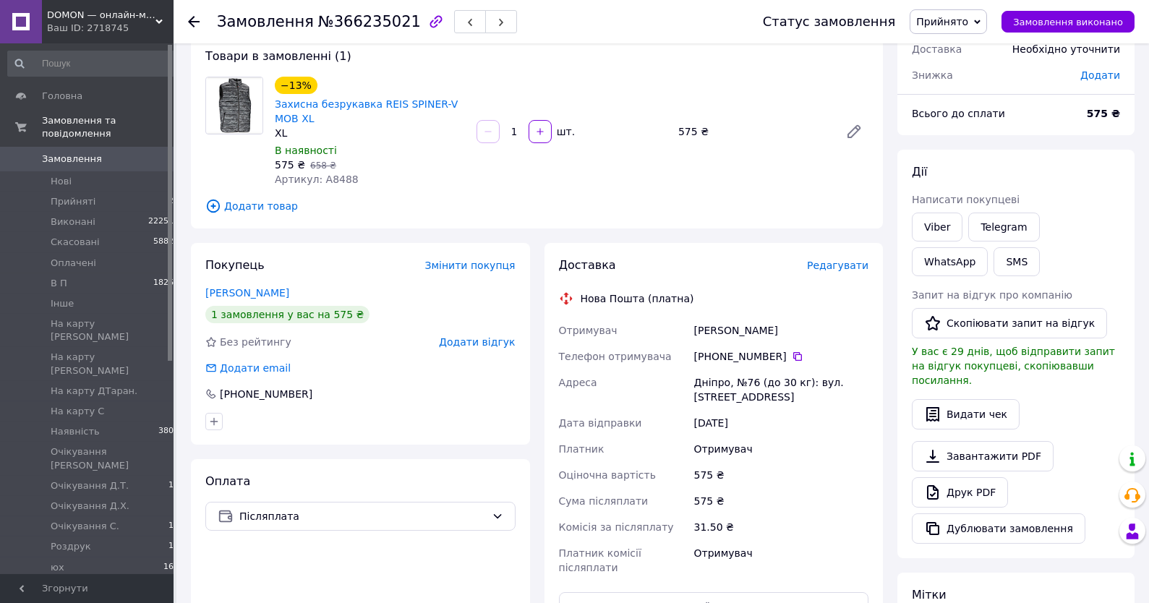
scroll to position [385, 0]
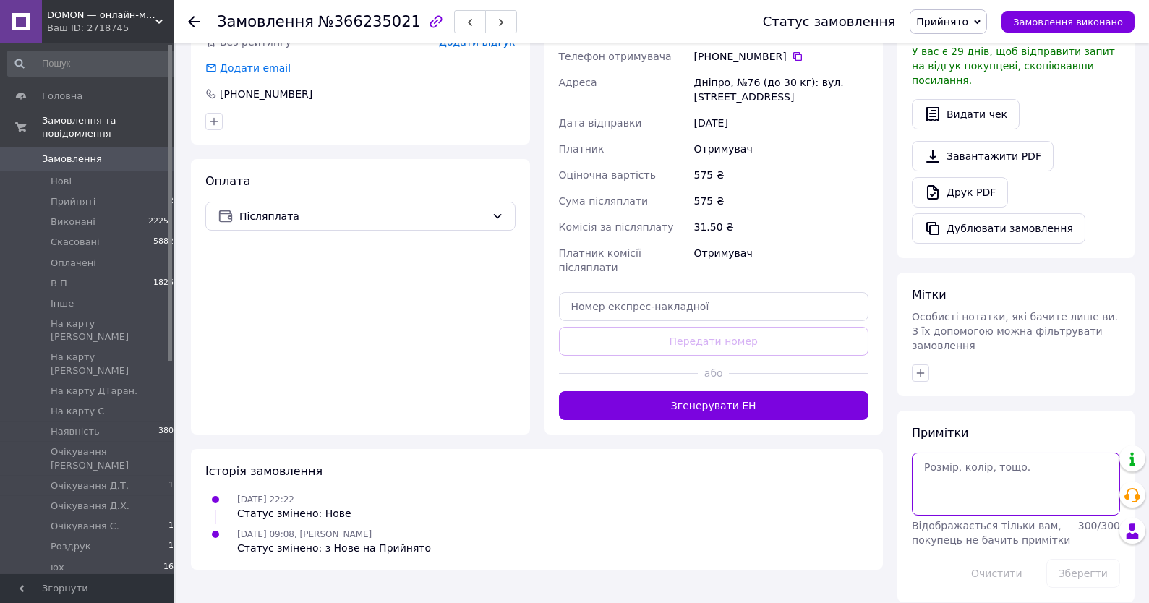
click at [983, 470] on textarea at bounding box center [1016, 484] width 208 height 62
type textarea "20-21,10"
click at [1092, 560] on button "Зберегти" at bounding box center [1083, 573] width 74 height 29
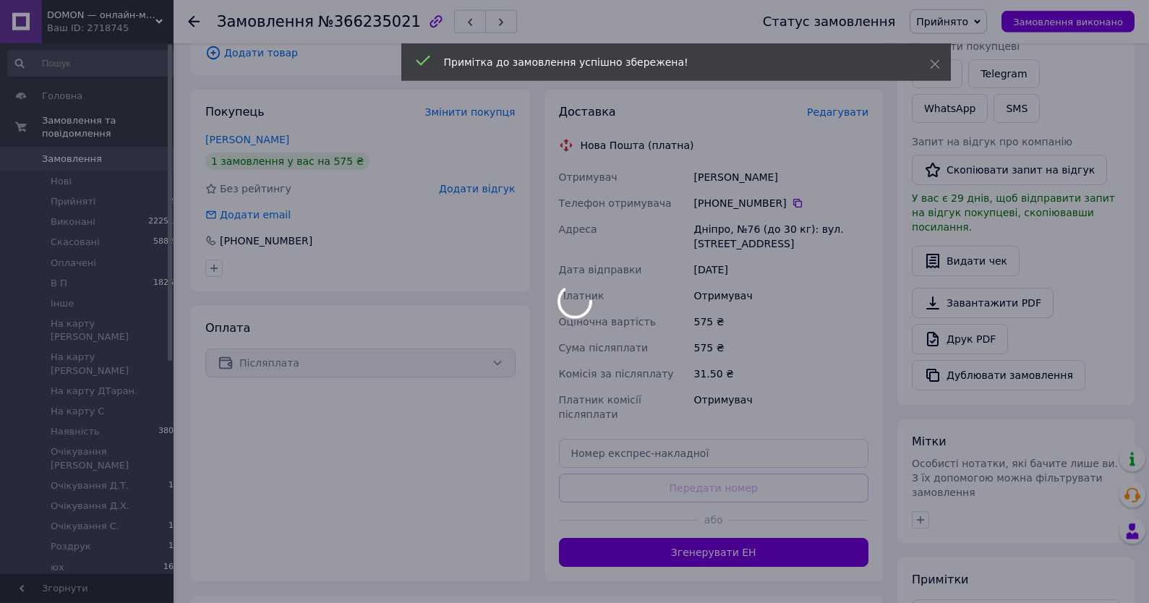
scroll to position [307, 0]
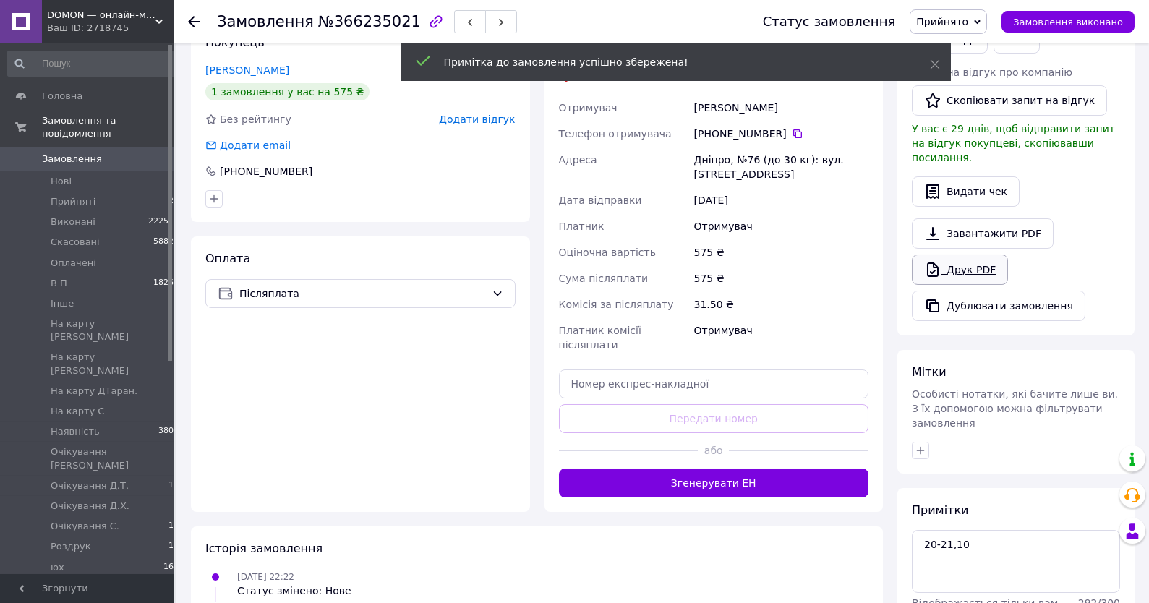
click at [980, 254] on link "Друк PDF" at bounding box center [960, 269] width 96 height 30
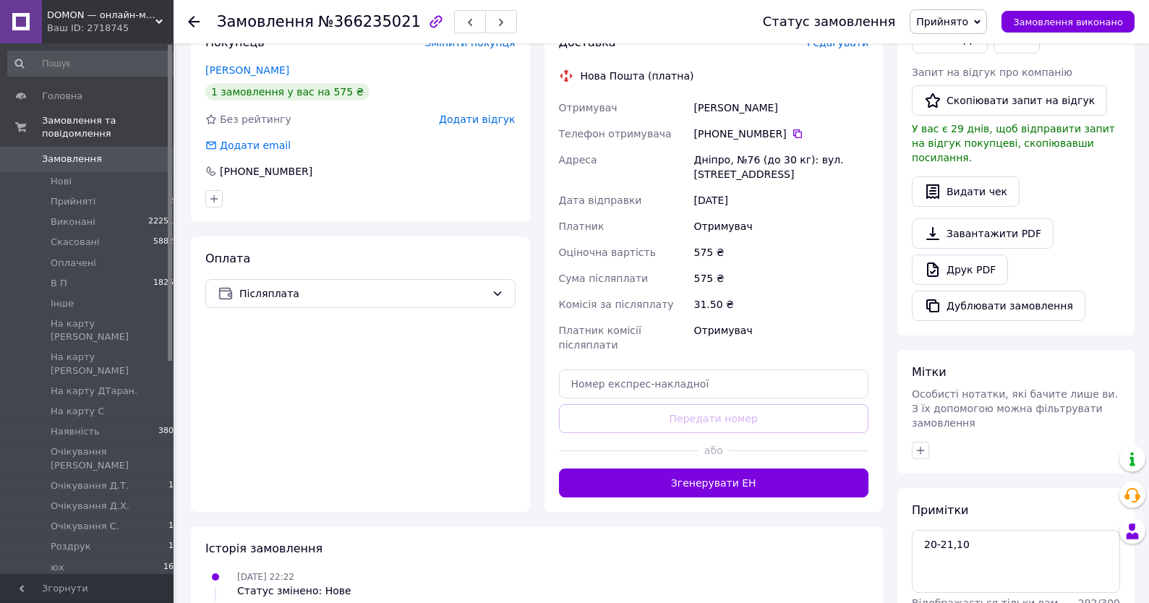
click at [961, 16] on span "Прийнято" at bounding box center [942, 22] width 52 height 12
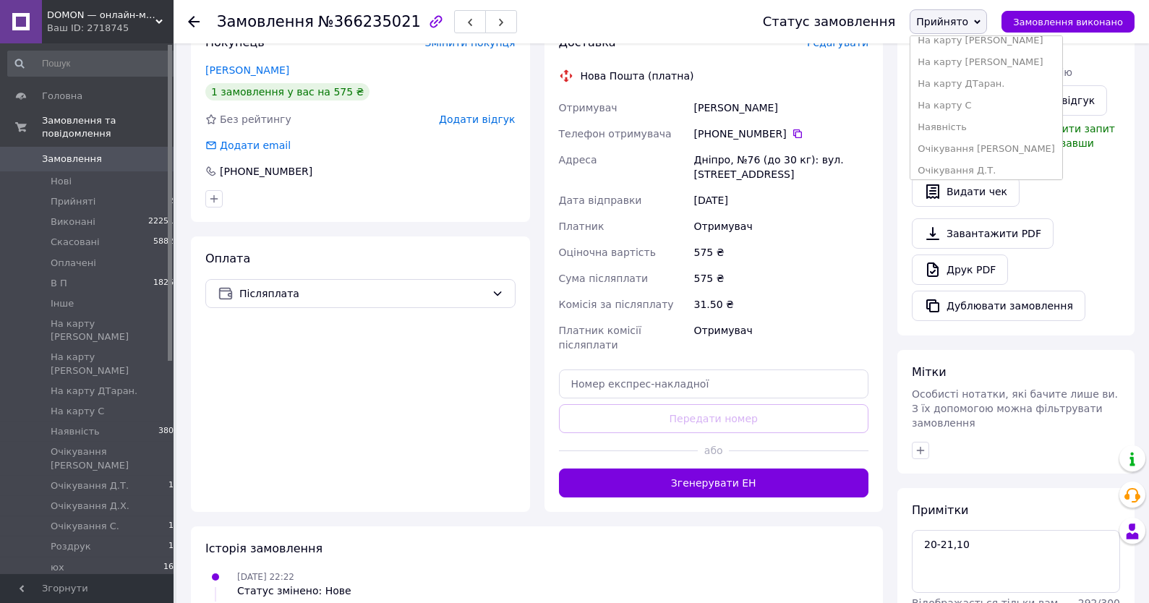
scroll to position [155, 0]
click at [964, 85] on li "Наявність" at bounding box center [986, 91] width 152 height 22
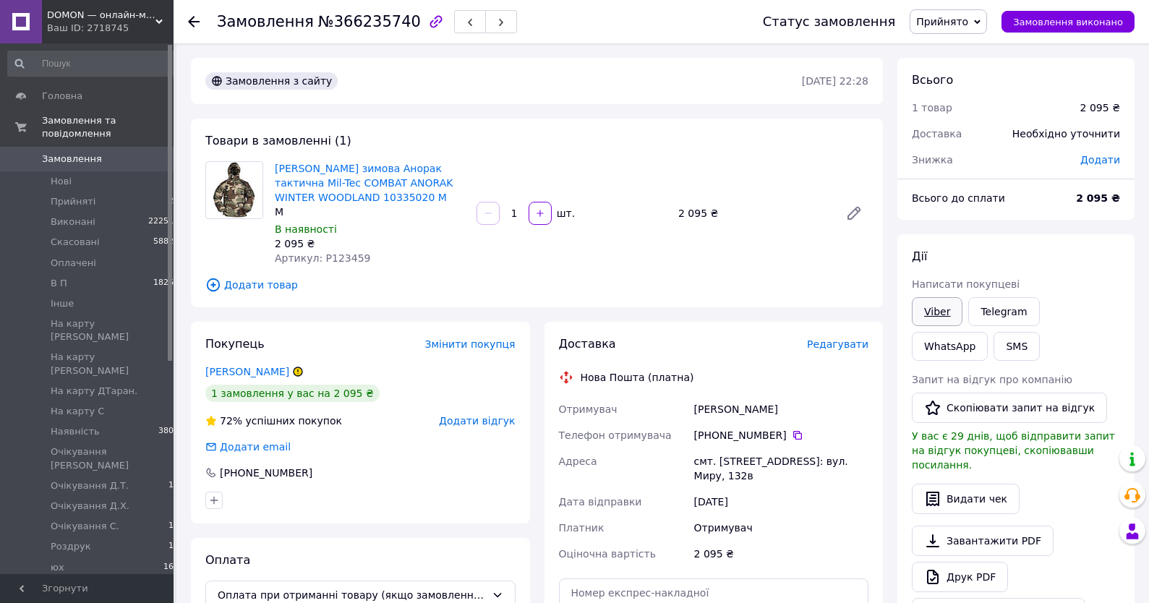
click at [927, 309] on link "Viber" at bounding box center [937, 311] width 51 height 29
click at [1096, 229] on div "Всього 1 товар 2 095 ₴ Доставка Необхідно уточнити Знижка Додати Всього до спла…" at bounding box center [1015, 522] width 237 height 929
click at [346, 268] on div "[PERSON_NAME] зимова Анорак тактична Mil-Tec COMBAT ANORAK WINTER WOODLAND 1033…" at bounding box center [370, 213] width 202 height 110
copy span "P123459"
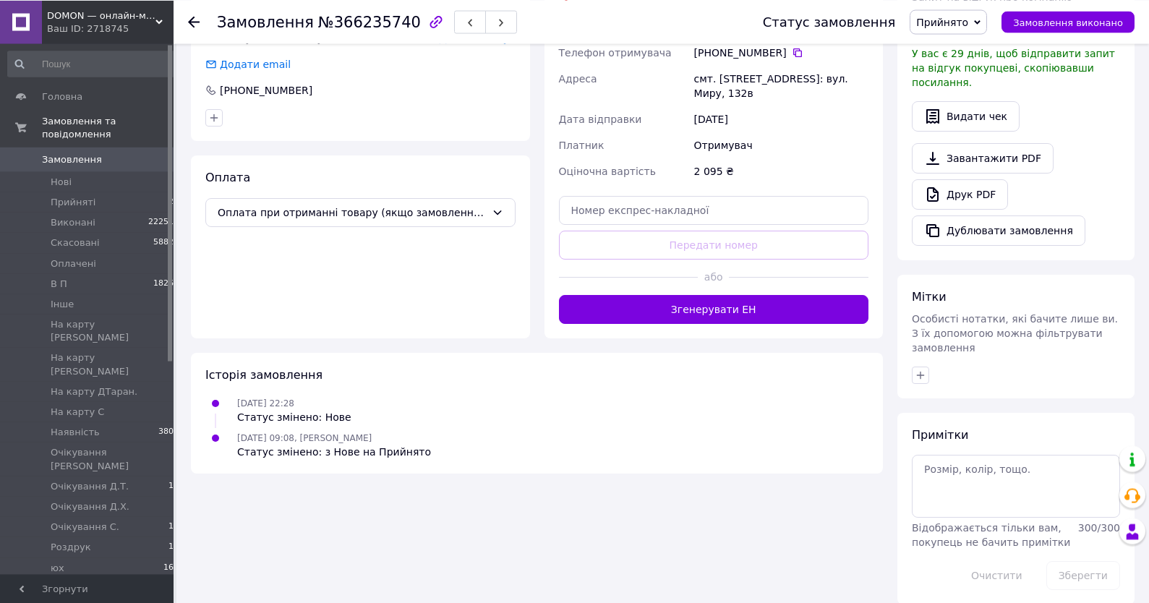
scroll to position [385, 0]
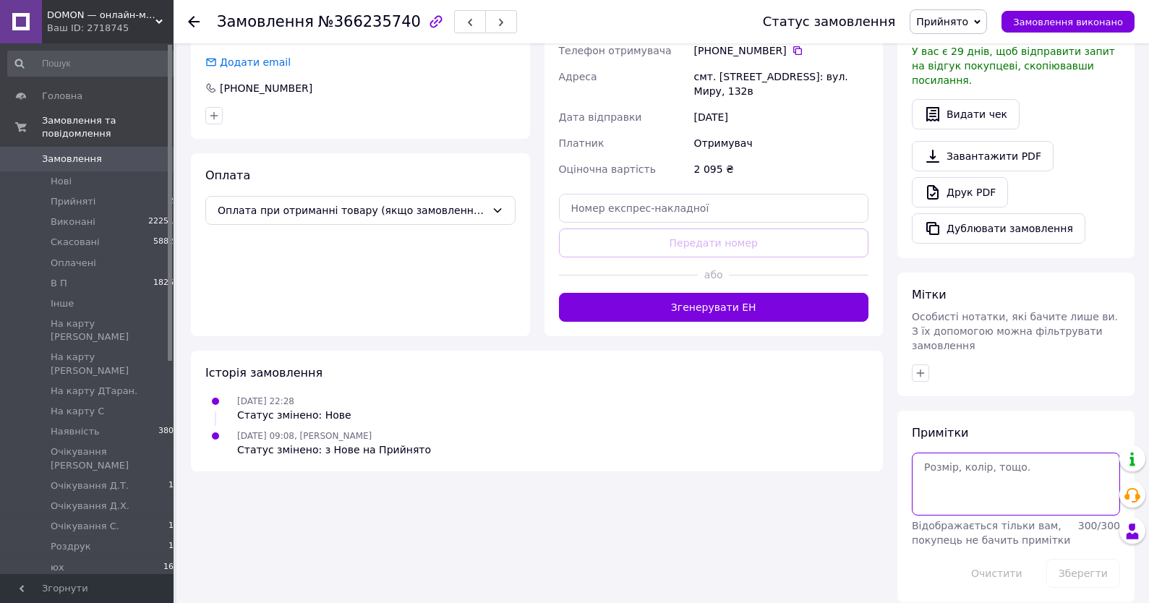
click at [985, 492] on textarea at bounding box center [1016, 484] width 208 height 62
paste textarea "17-19DT"
type textarea "17-19DT"
click at [1091, 561] on button "Зберегти" at bounding box center [1083, 573] width 74 height 29
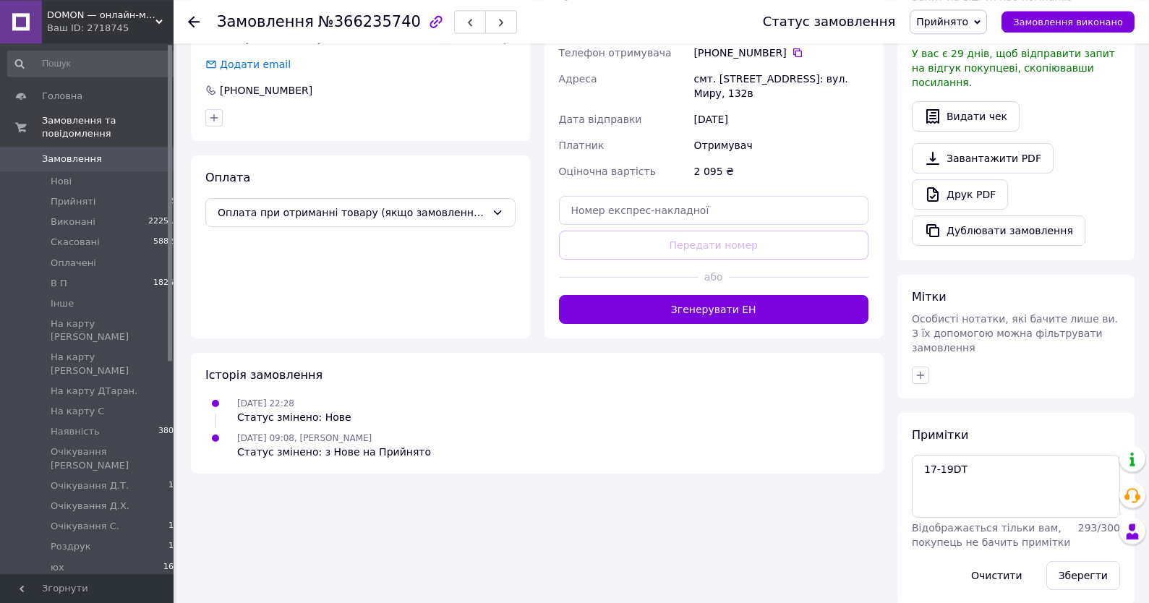
scroll to position [74, 0]
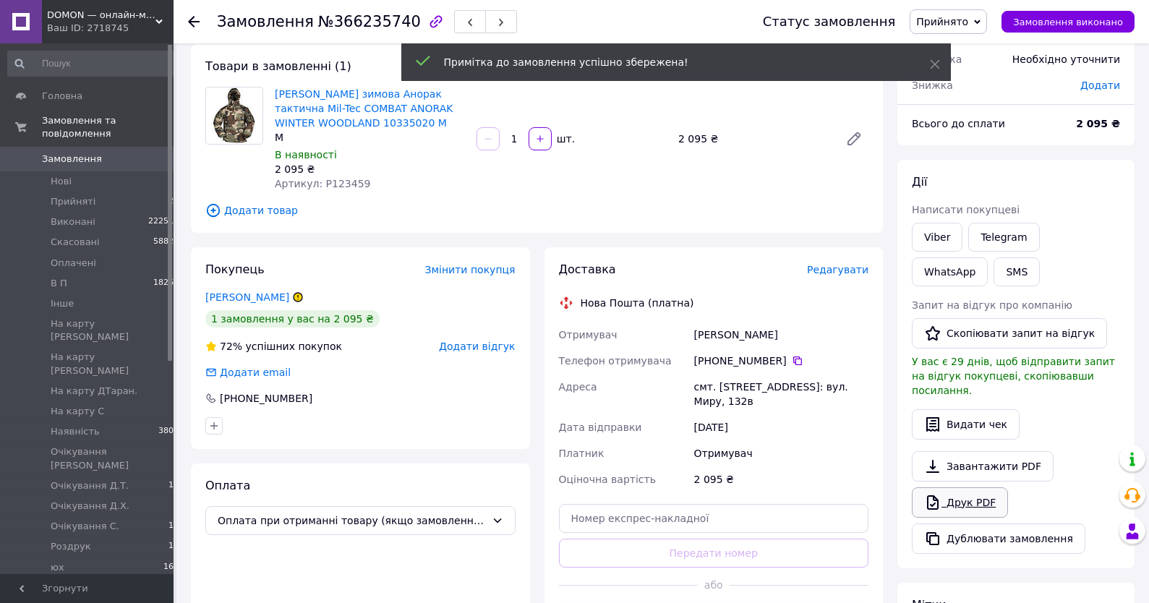
click at [973, 487] on link "Друк PDF" at bounding box center [960, 502] width 96 height 30
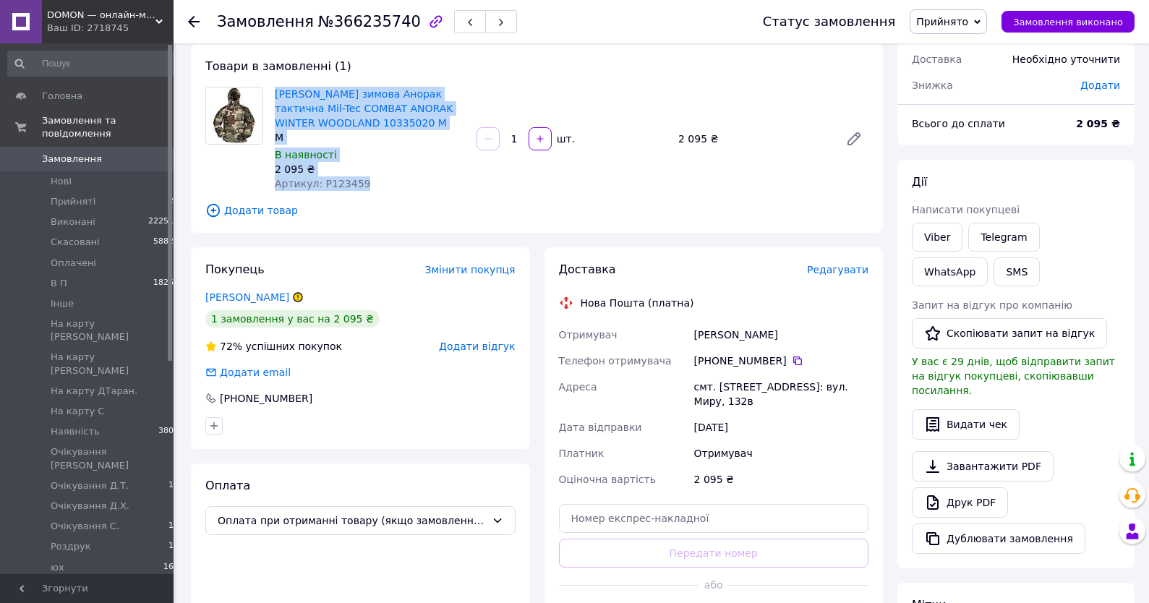
drag, startPoint x: 356, startPoint y: 186, endPoint x: 265, endPoint y: 86, distance: 135.1
click at [265, 86] on div "Товари в замовленні (1) Куртка зимова Анорак тактична Mil-Tec COMBAT ANORAK WIN…" at bounding box center [537, 138] width 692 height 189
copy div "Куртка зимова Анорак тактична Mil-Tec COMBAT ANORAK WINTER WOODLAND 10335020 M …"
click at [1054, 136] on div "Всього до сплати" at bounding box center [985, 124] width 164 height 32
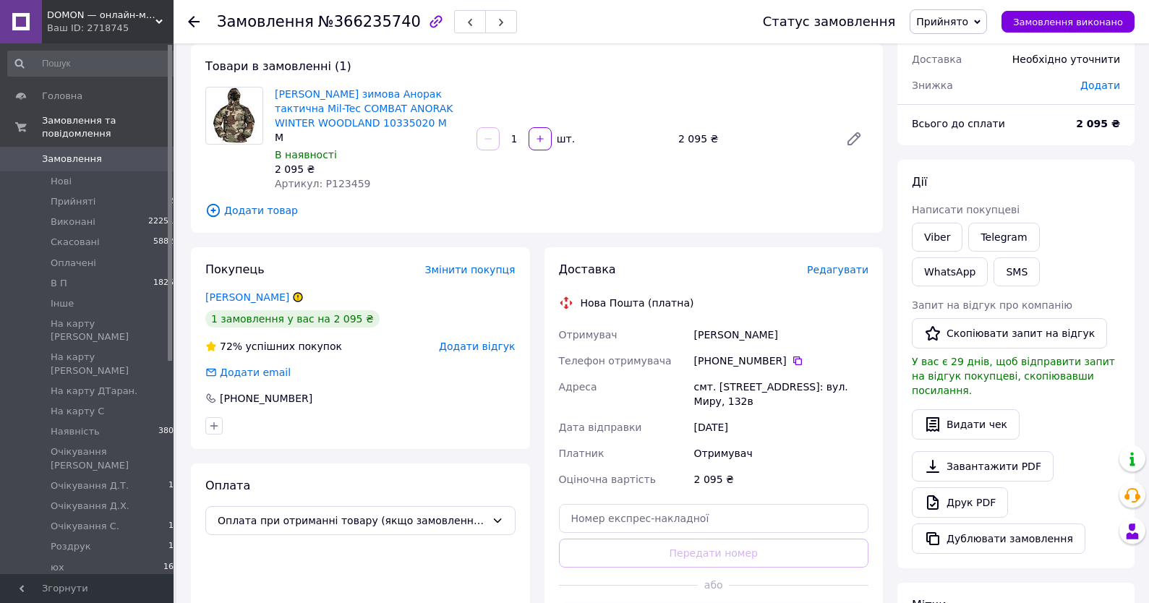
click at [935, 22] on span "Прийнято" at bounding box center [942, 22] width 52 height 12
click at [966, 93] on li "Наявність" at bounding box center [986, 91] width 152 height 22
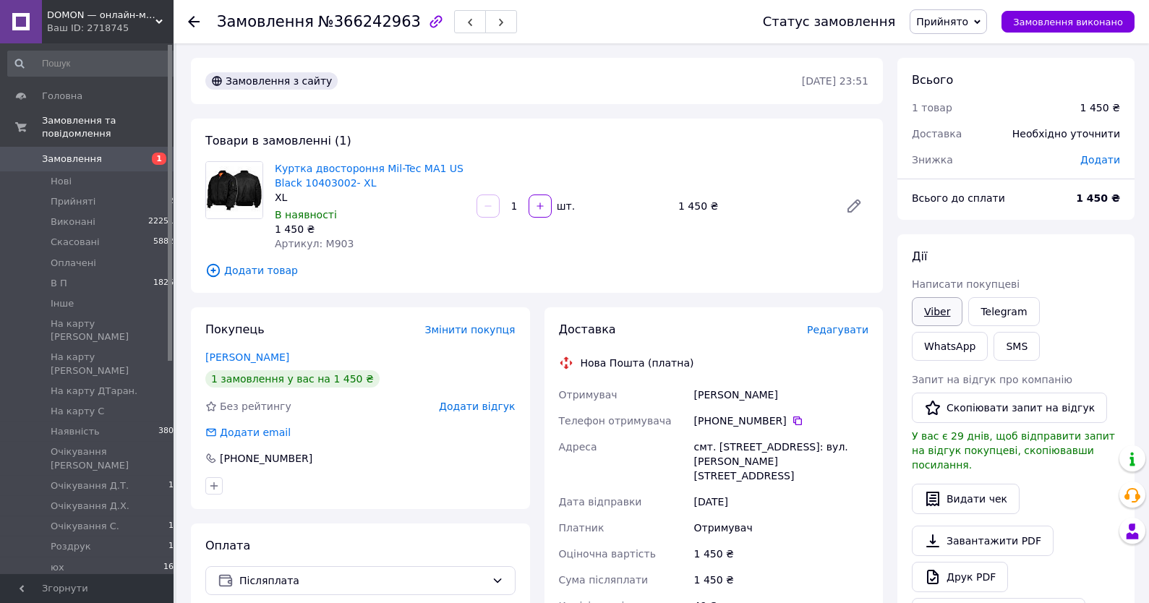
click at [927, 307] on link "Viber" at bounding box center [937, 311] width 51 height 29
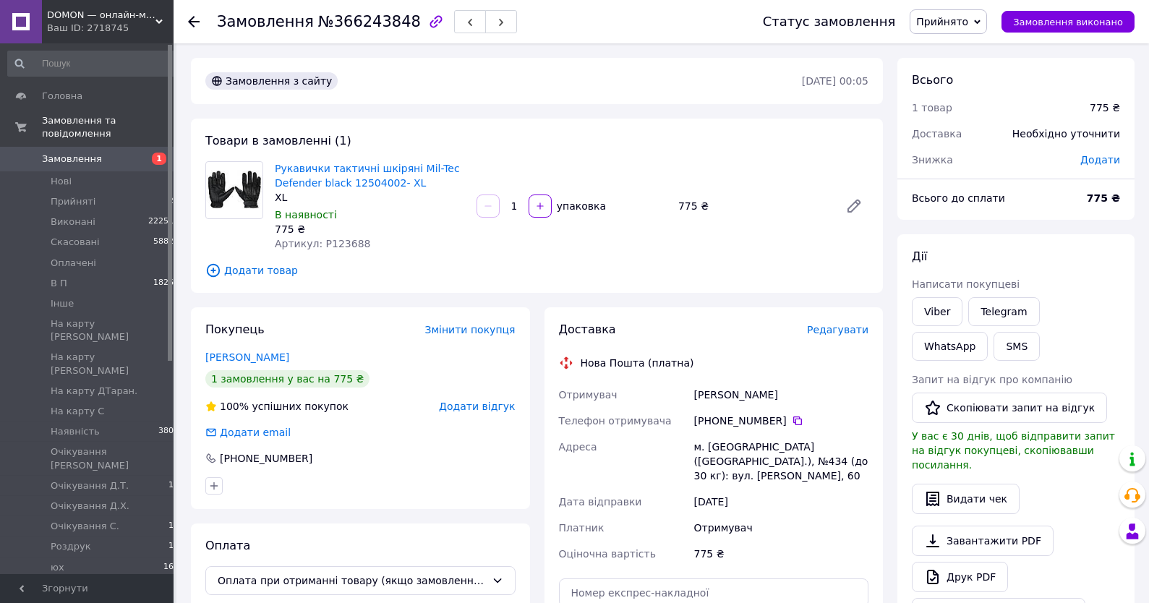
drag, startPoint x: 933, startPoint y: 310, endPoint x: 894, endPoint y: 333, distance: 45.4
click at [934, 311] on link "Viber" at bounding box center [937, 311] width 51 height 29
click at [1061, 244] on div "[PERSON_NAME] покупцеві Viber Telegram WhatsApp SMS Запит на відгук про компані…" at bounding box center [1015, 438] width 237 height 408
click at [945, 22] on span "Прийнято" at bounding box center [942, 22] width 52 height 12
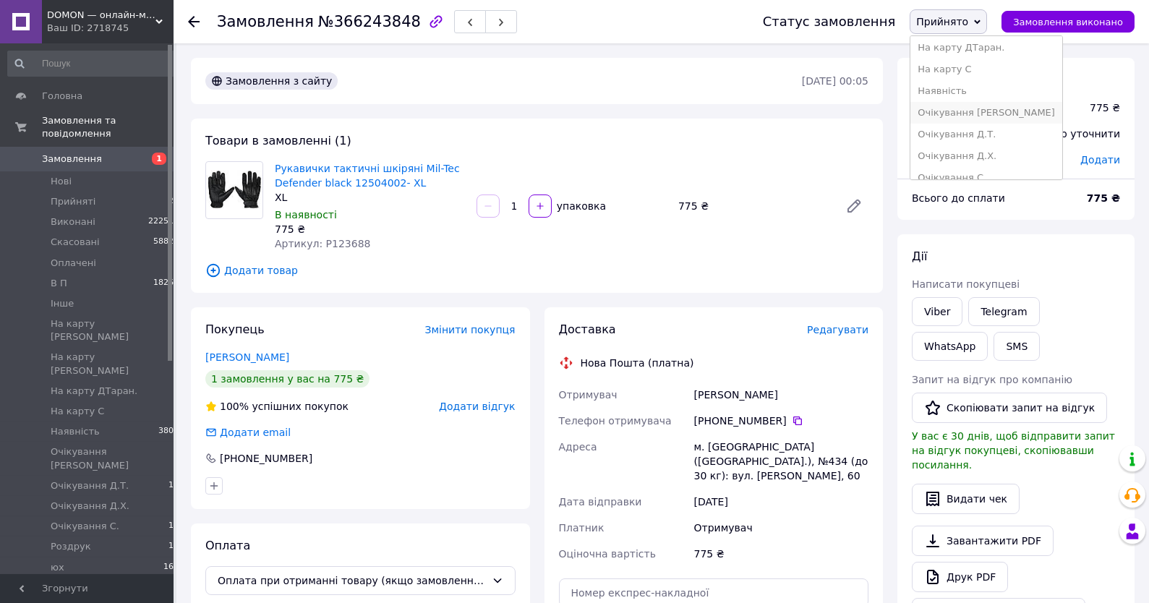
click at [955, 104] on li "Очікування [PERSON_NAME]" at bounding box center [986, 113] width 152 height 22
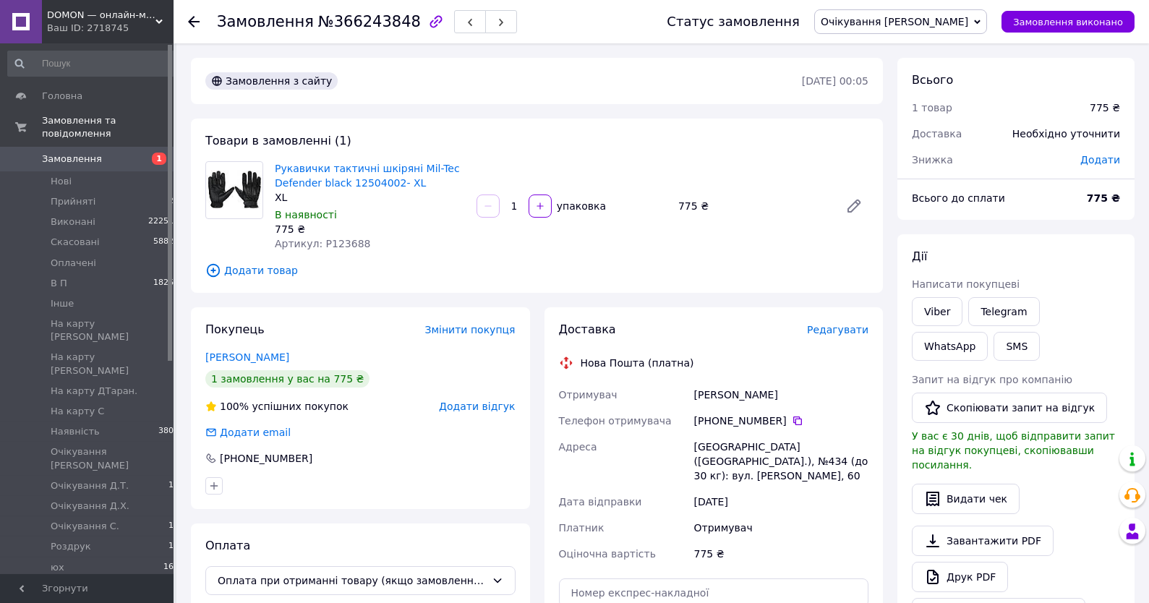
click at [100, 154] on span "Замовлення" at bounding box center [88, 159] width 92 height 13
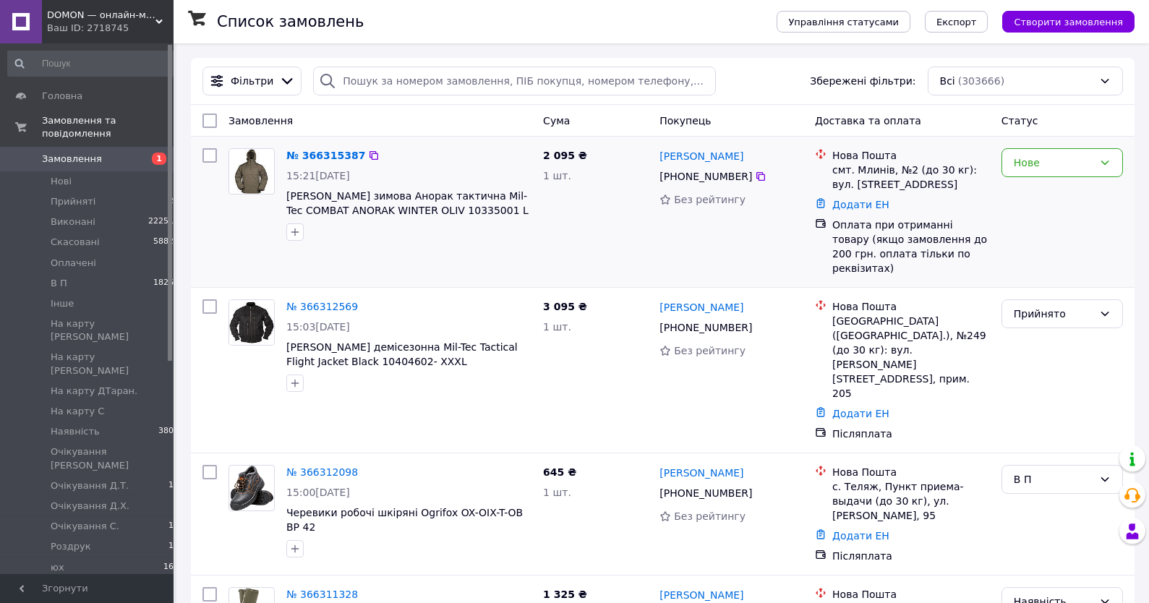
click at [1042, 180] on div "Нове" at bounding box center [1061, 211] width 133 height 139
drag, startPoint x: 1036, startPoint y: 165, endPoint x: 1042, endPoint y: 179, distance: 15.6
click at [1036, 166] on div "Нове" at bounding box center [1053, 163] width 80 height 16
click at [1040, 189] on li "Прийнято" at bounding box center [1062, 195] width 120 height 26
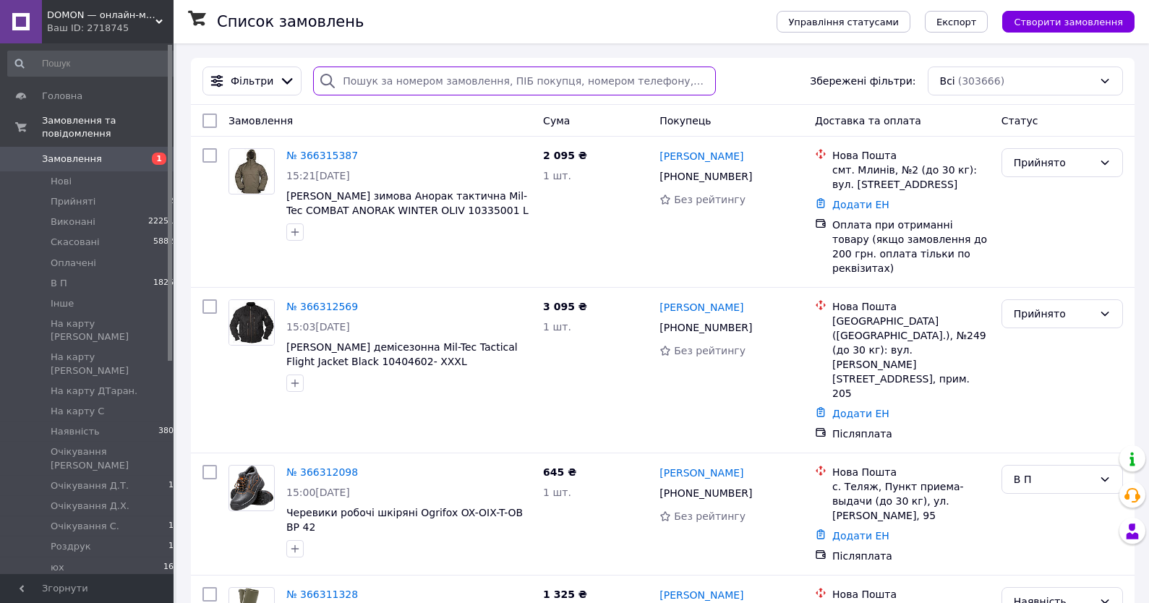
paste input "+380961334249"
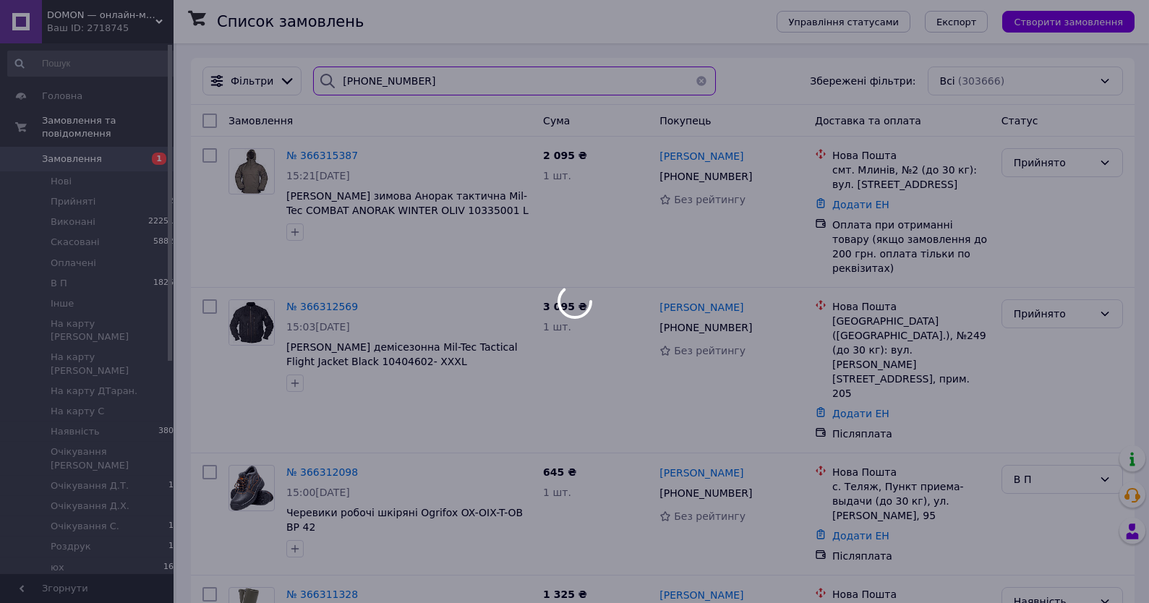
type input "+380961334249"
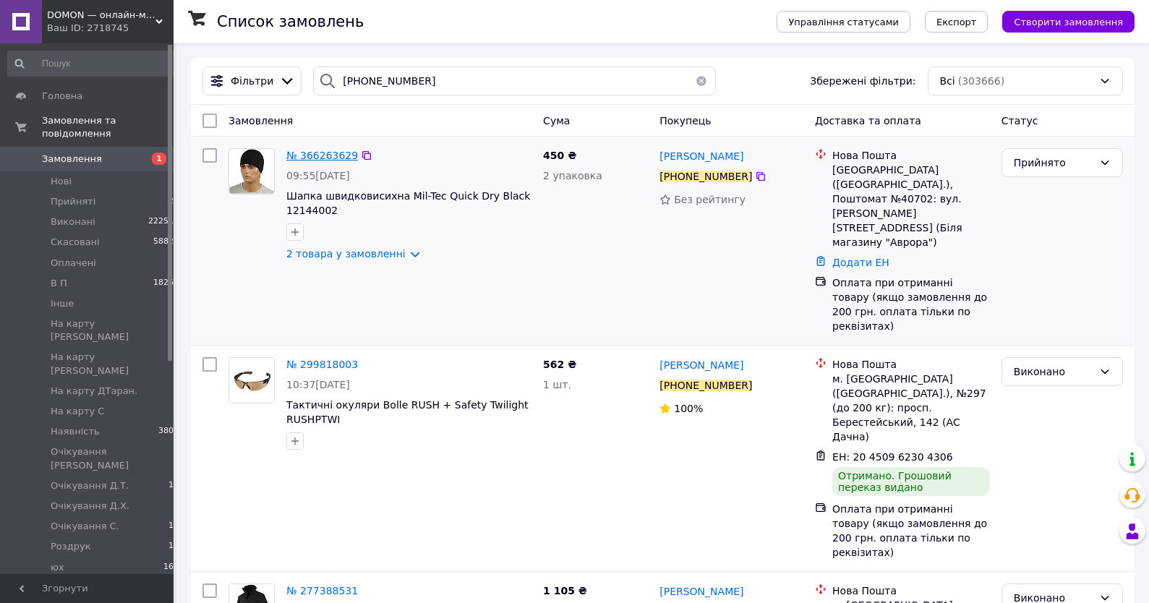
click at [328, 161] on span "№ 366263629" at bounding box center [322, 156] width 72 height 12
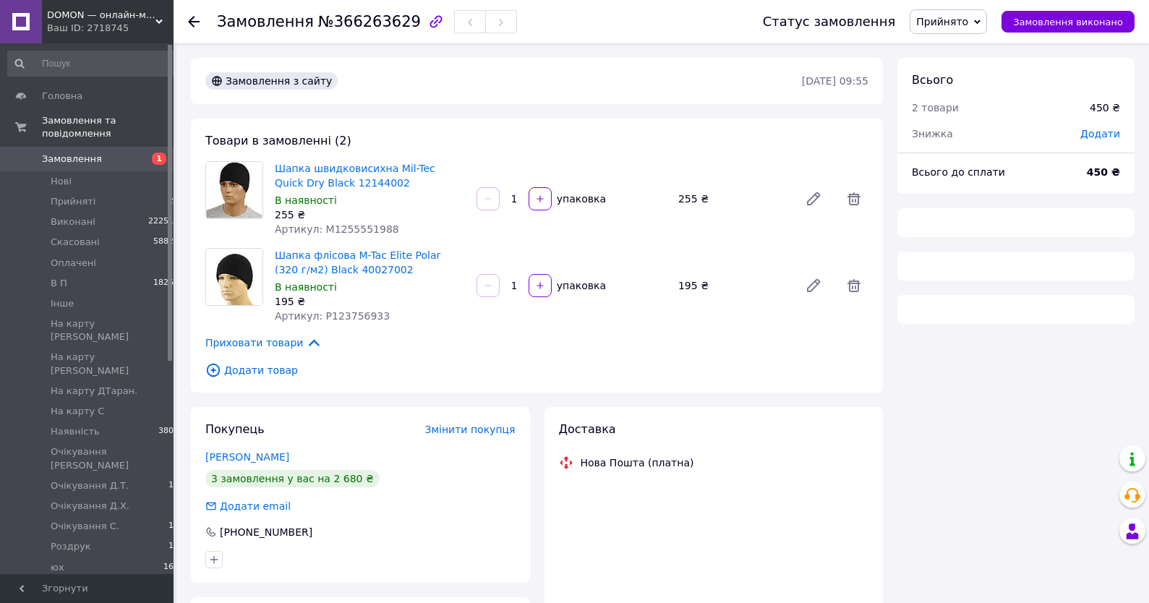
click at [327, 317] on span "Артикул: P123756933" at bounding box center [332, 316] width 115 height 12
click at [348, 317] on span "Артикул: P123756933" at bounding box center [332, 316] width 115 height 12
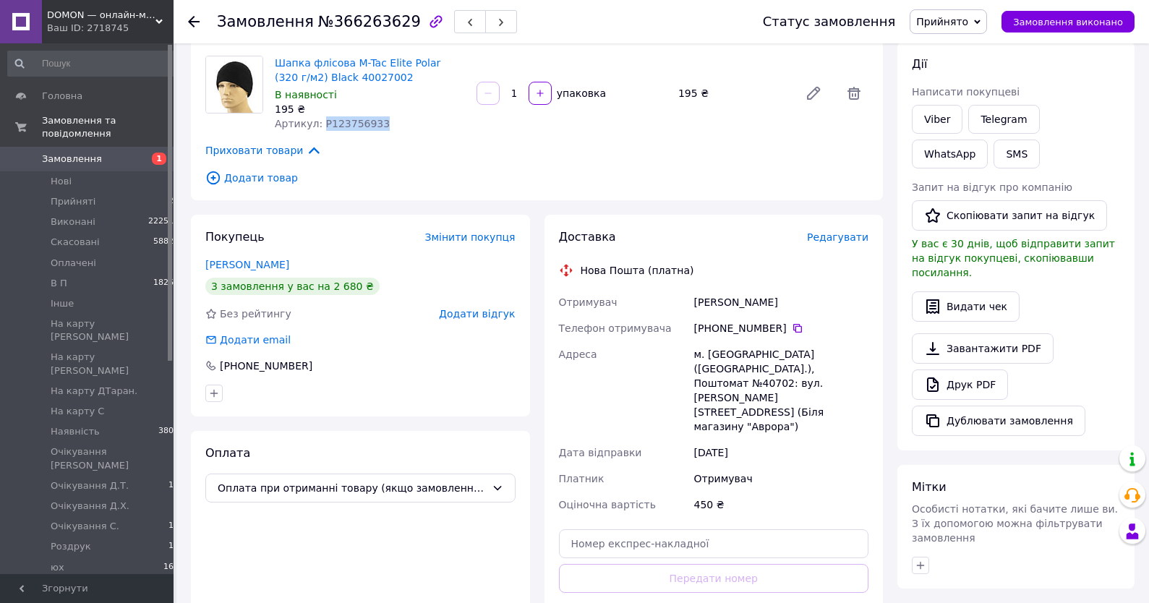
scroll to position [385, 0]
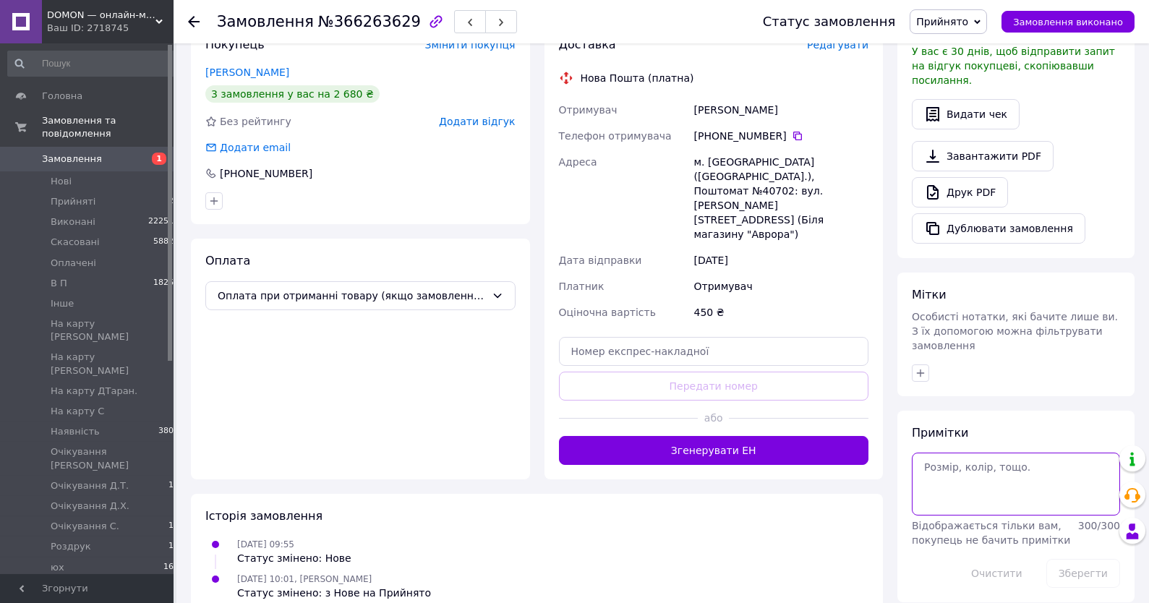
drag, startPoint x: 982, startPoint y: 473, endPoint x: 997, endPoint y: 463, distance: 17.6
click at [981, 473] on textarea at bounding box center [1016, 484] width 208 height 62
type textarea "1"
type textarea "5-6,11"
click at [1081, 559] on button "Зберегти" at bounding box center [1083, 573] width 74 height 29
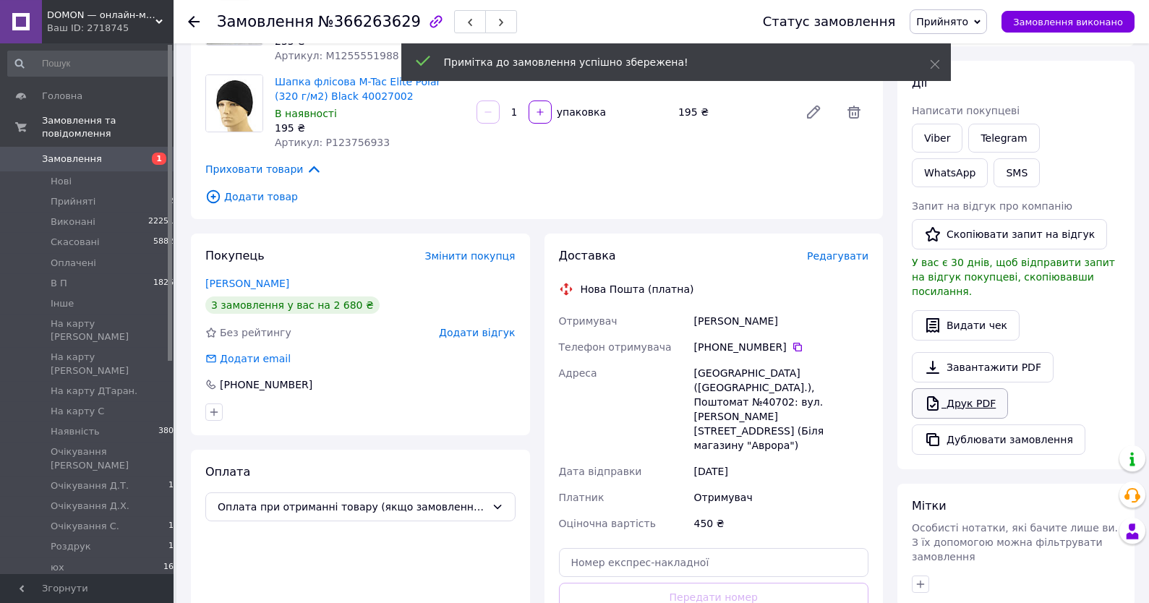
scroll to position [232, 0]
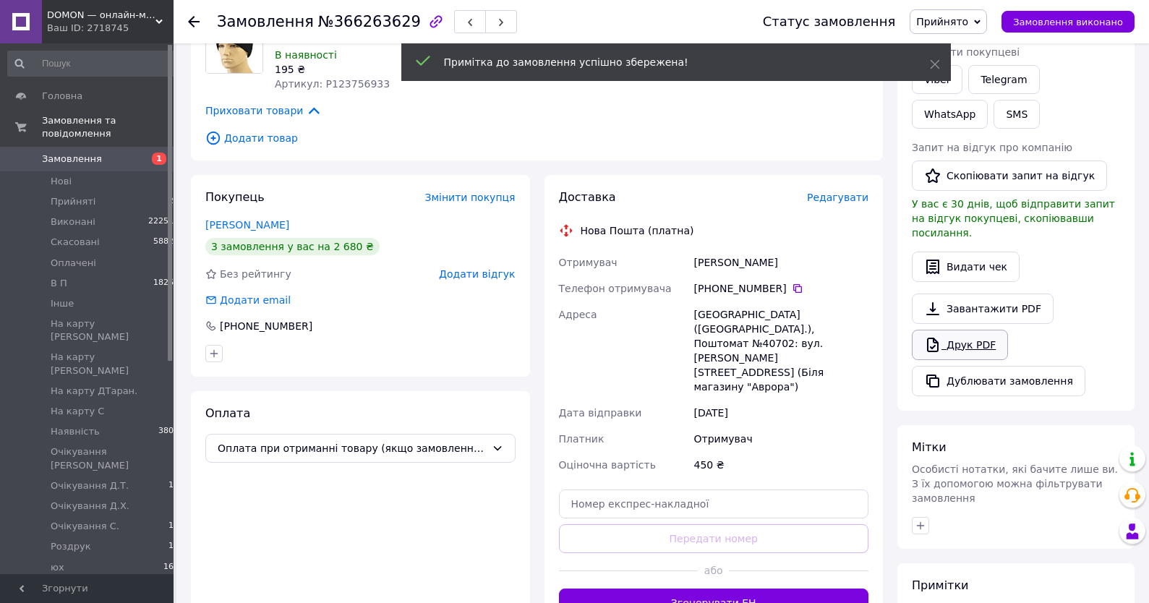
click at [985, 330] on link "Друк PDF" at bounding box center [960, 345] width 96 height 30
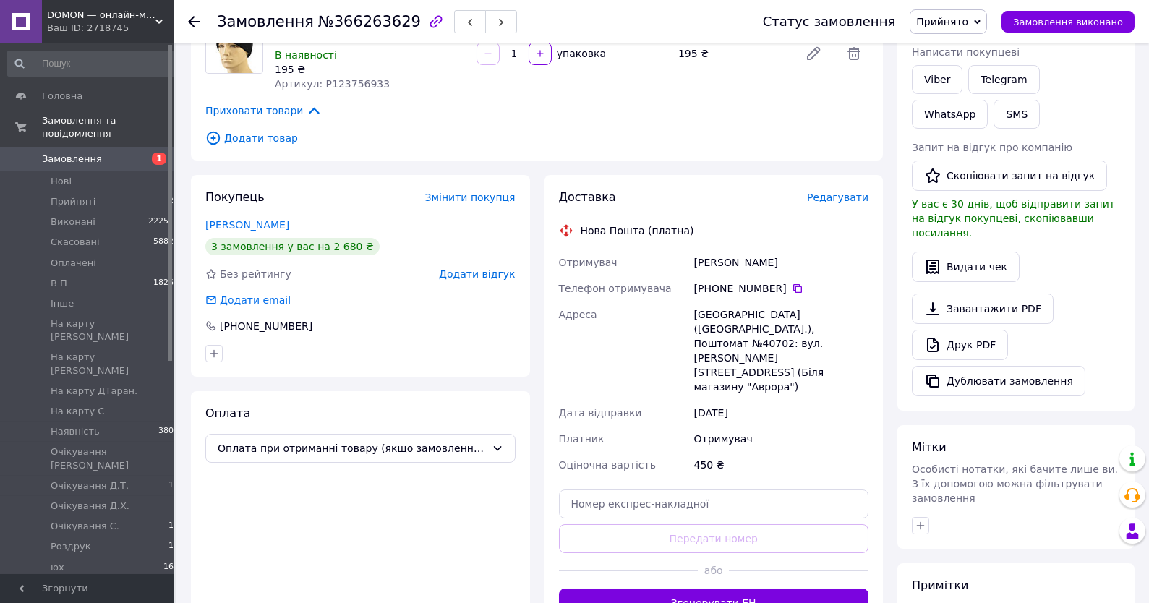
click at [955, 22] on span "Прийнято" at bounding box center [942, 22] width 52 height 12
click at [956, 94] on li "Наявність" at bounding box center [986, 91] width 152 height 22
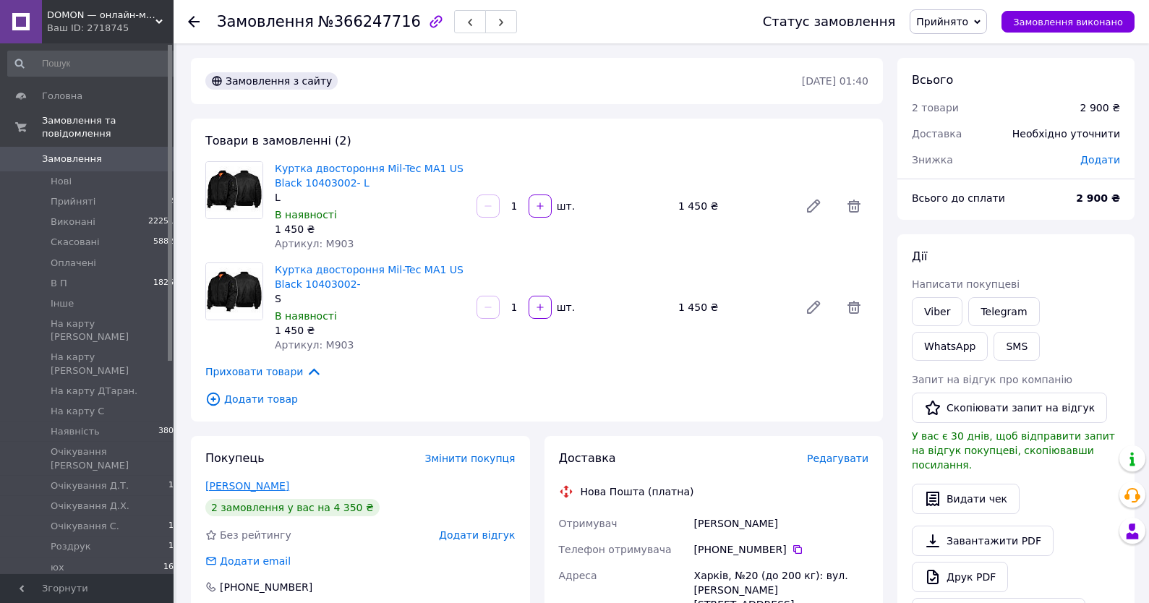
click at [265, 491] on link "Чайкин Володимир" at bounding box center [247, 486] width 84 height 12
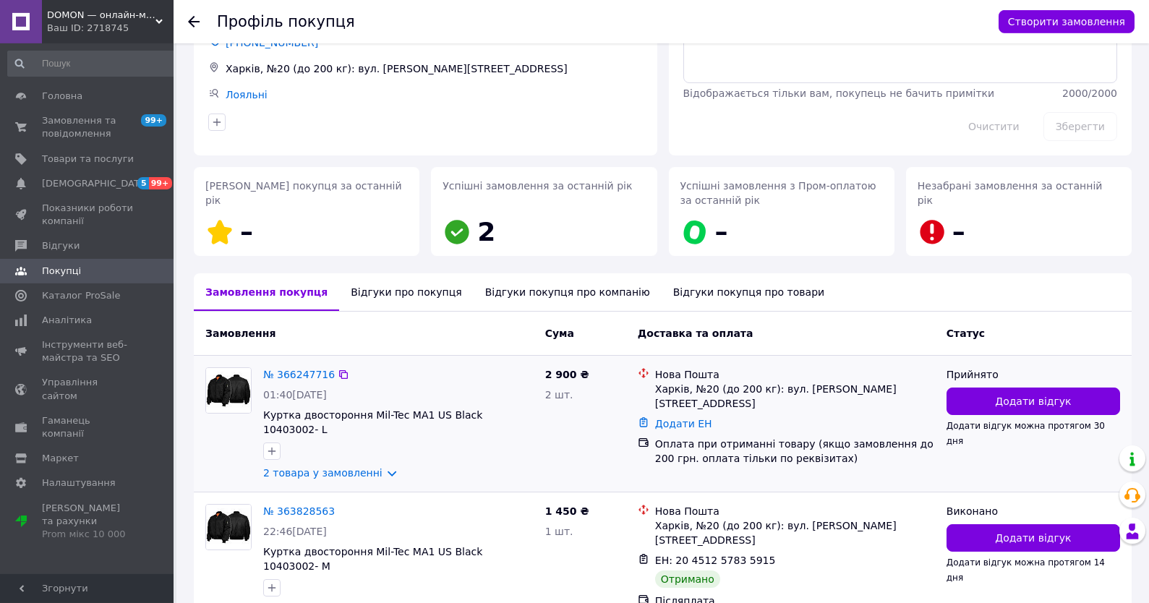
scroll to position [150, 0]
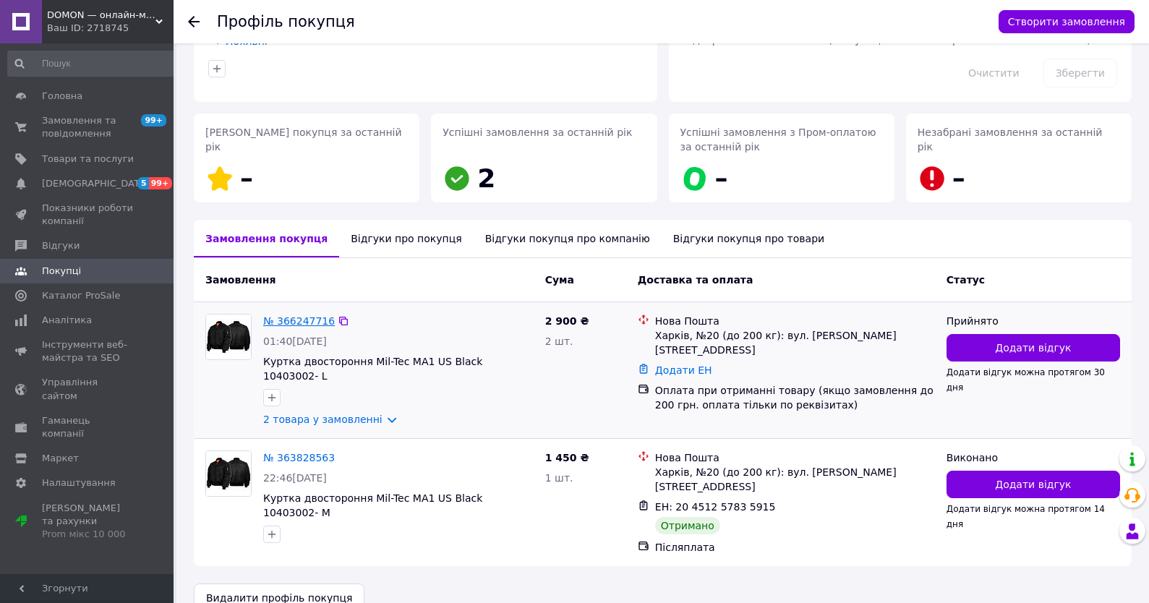
click at [309, 321] on link "№ 366247716" at bounding box center [299, 321] width 72 height 12
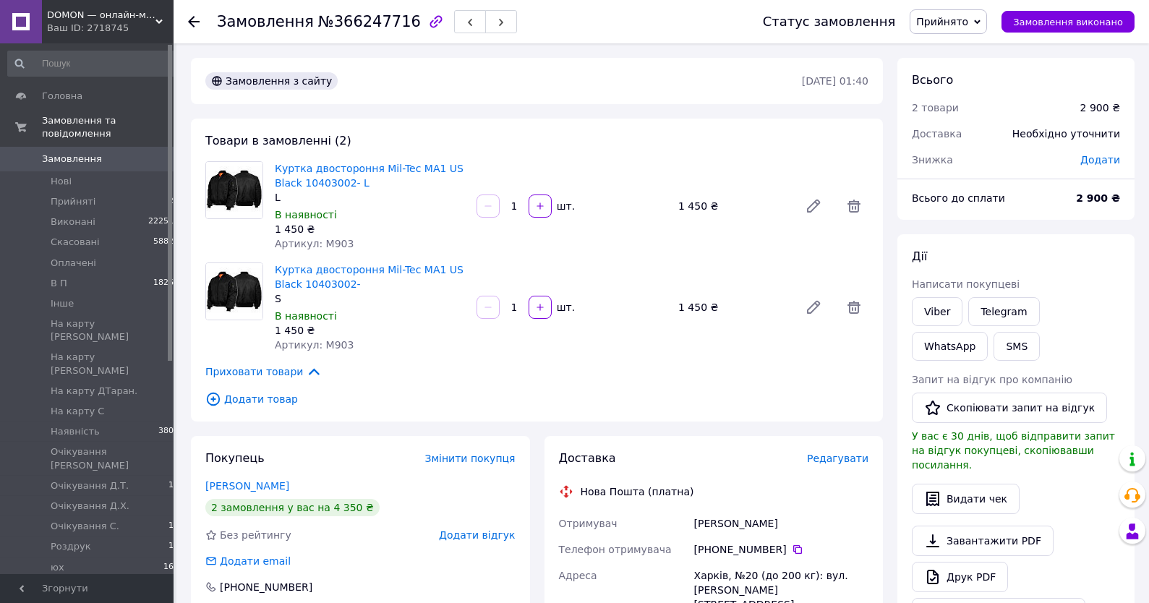
click at [340, 345] on span "Артикул: M903" at bounding box center [314, 345] width 79 height 12
copy span "M903"
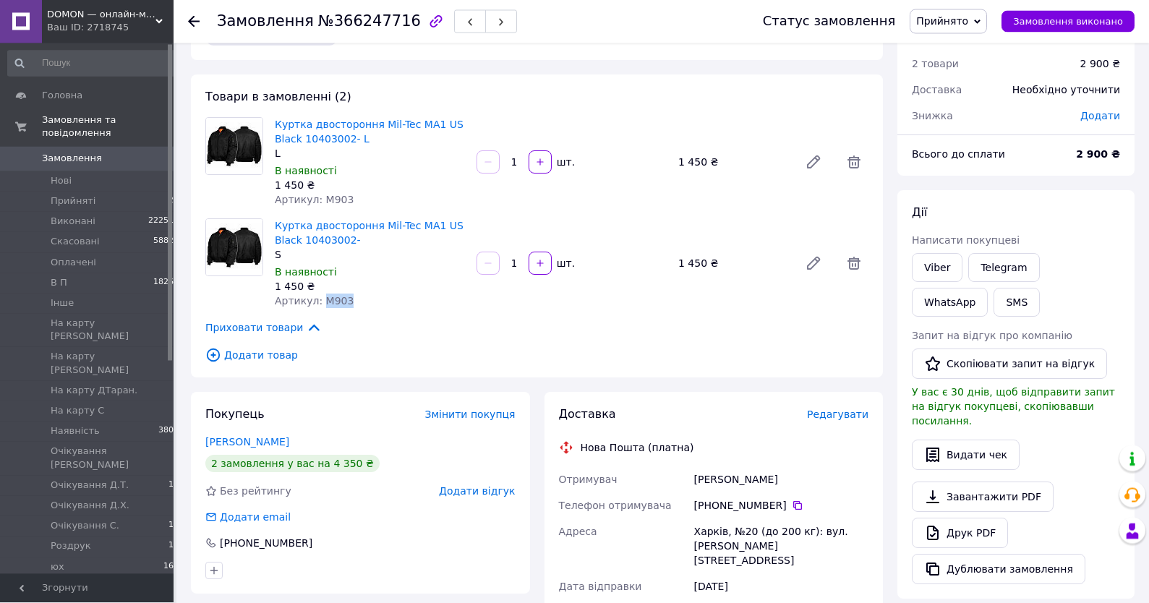
scroll to position [77, 0]
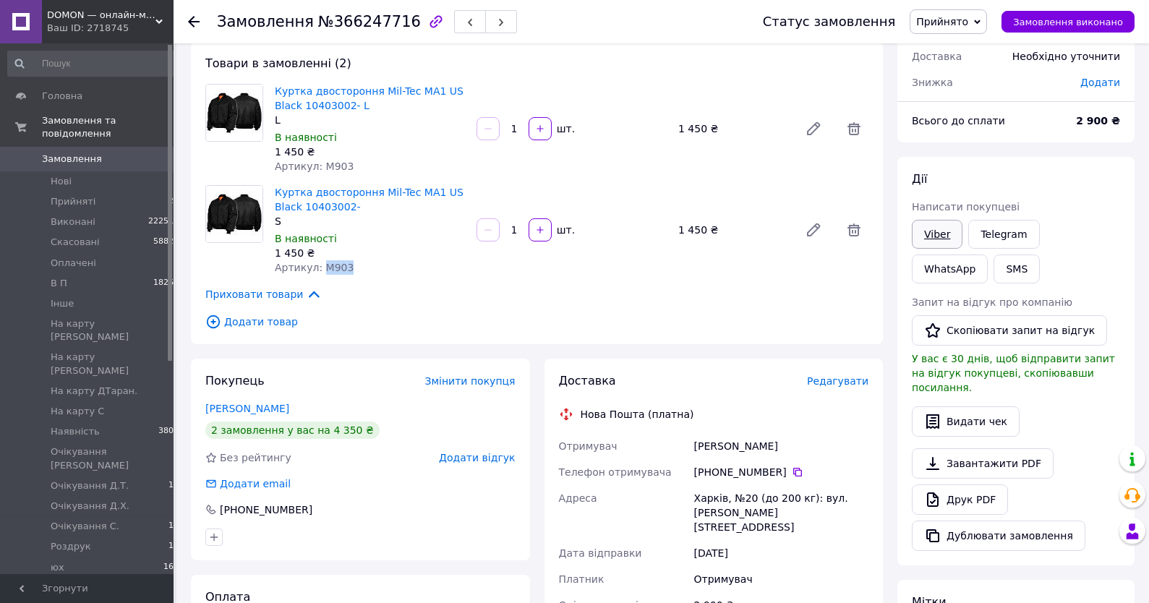
click at [929, 233] on link "Viber" at bounding box center [937, 234] width 51 height 29
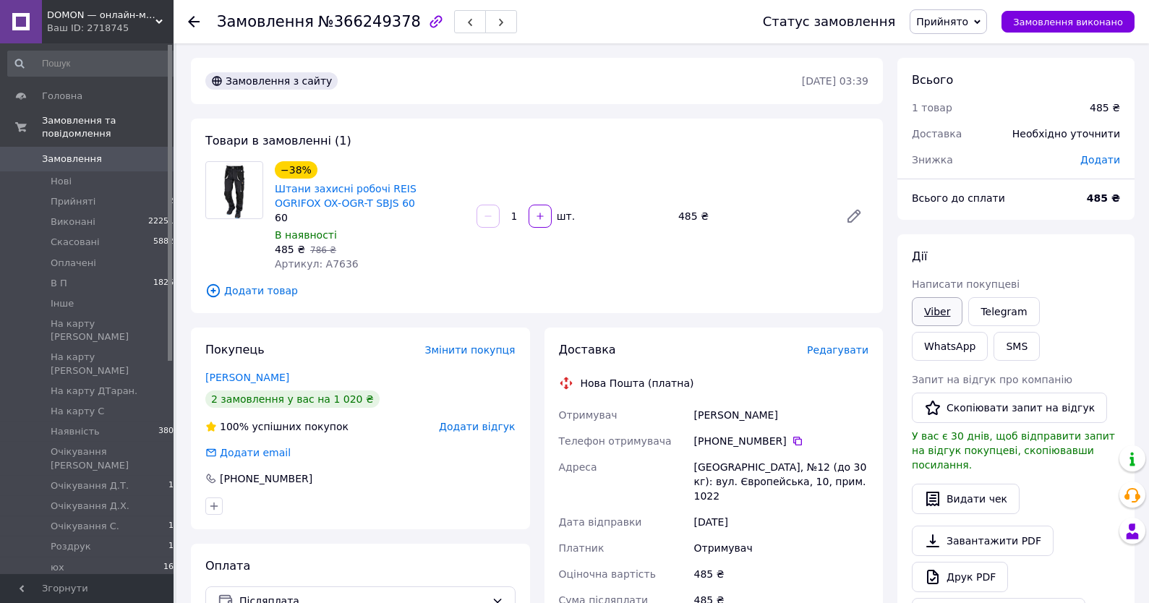
click at [939, 316] on link "Viber" at bounding box center [937, 311] width 51 height 29
click at [1073, 219] on div "Всього до сплати 485 ₴" at bounding box center [1015, 205] width 237 height 29
click at [260, 385] on div "[PERSON_NAME]" at bounding box center [360, 377] width 310 height 14
click at [267, 379] on link "[PERSON_NAME]" at bounding box center [247, 378] width 84 height 12
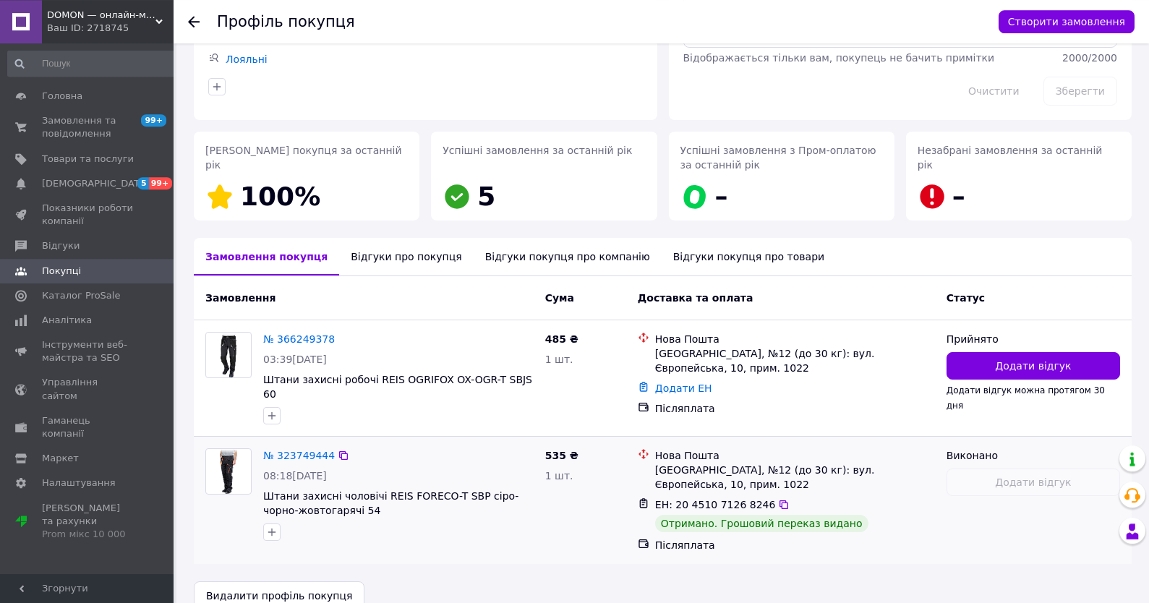
scroll to position [149, 0]
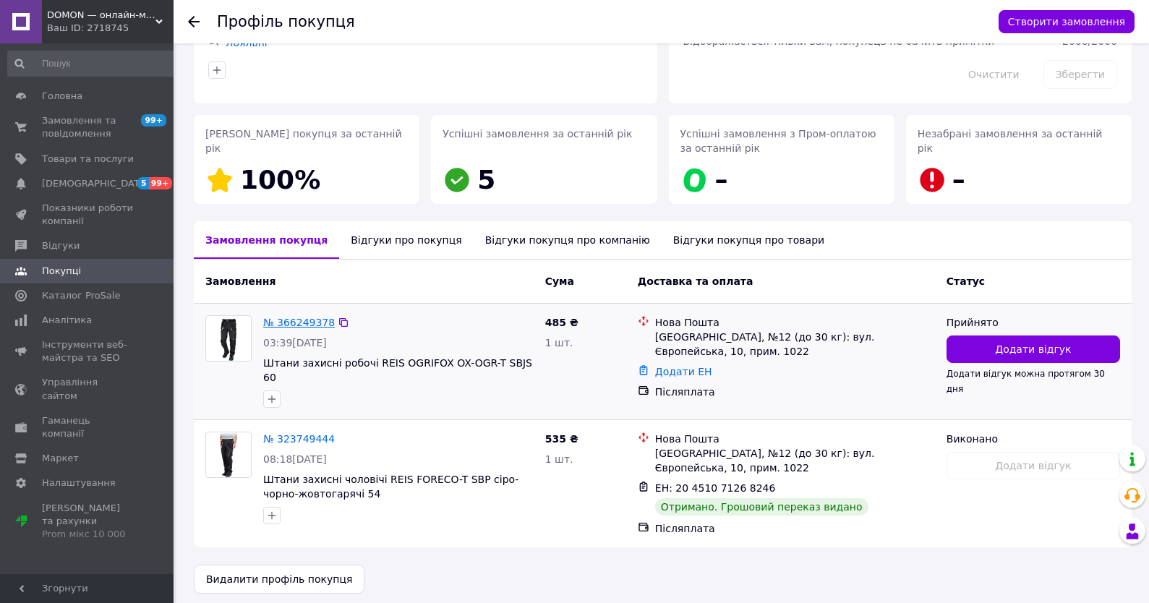
click at [307, 318] on link "№ 366249378" at bounding box center [299, 323] width 72 height 12
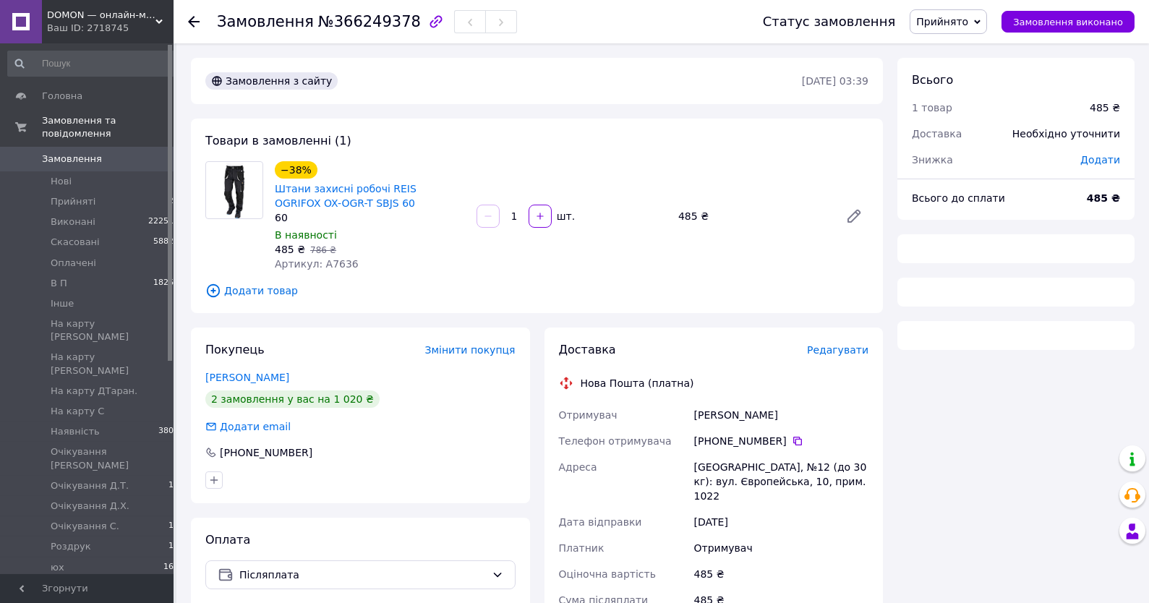
click at [335, 265] on span "Артикул: A7636" at bounding box center [317, 264] width 84 height 12
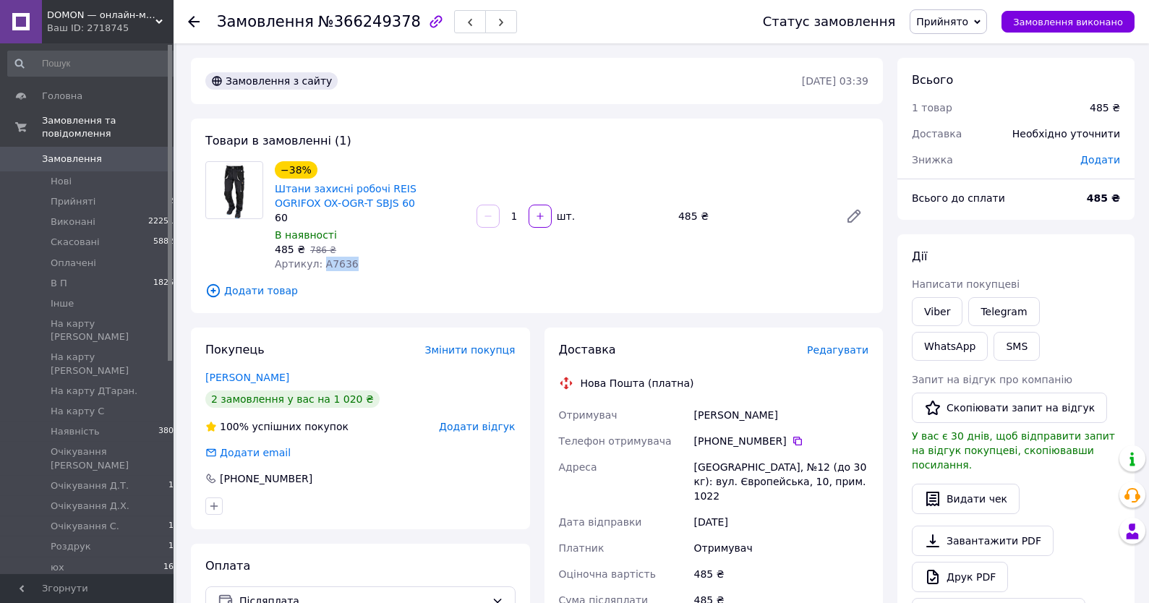
copy span "A7636"
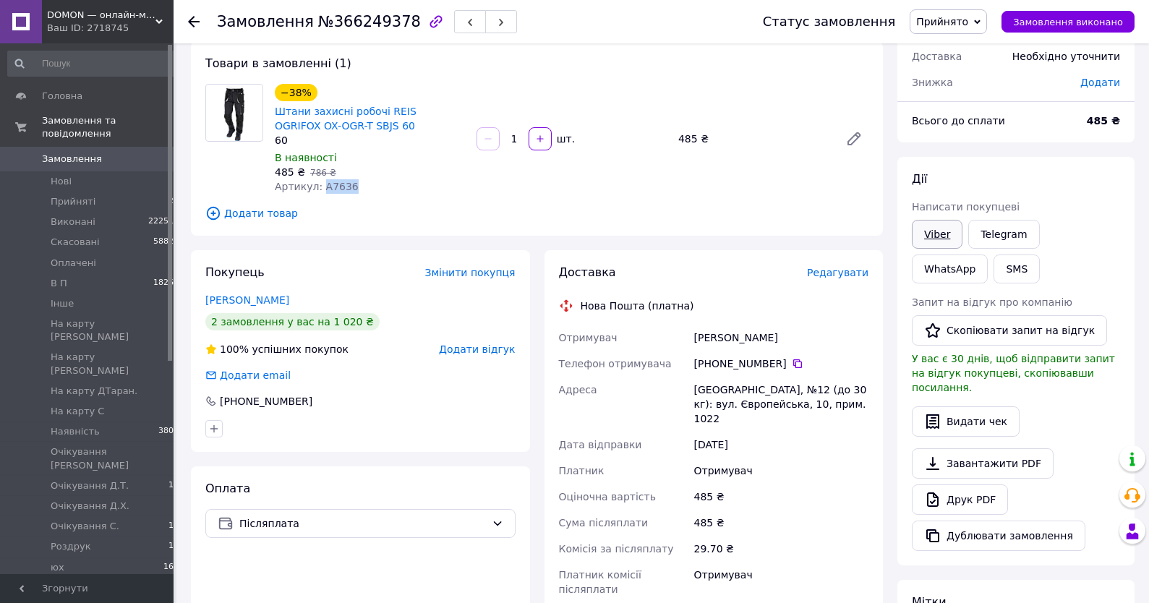
click at [940, 238] on link "Viber" at bounding box center [937, 234] width 51 height 29
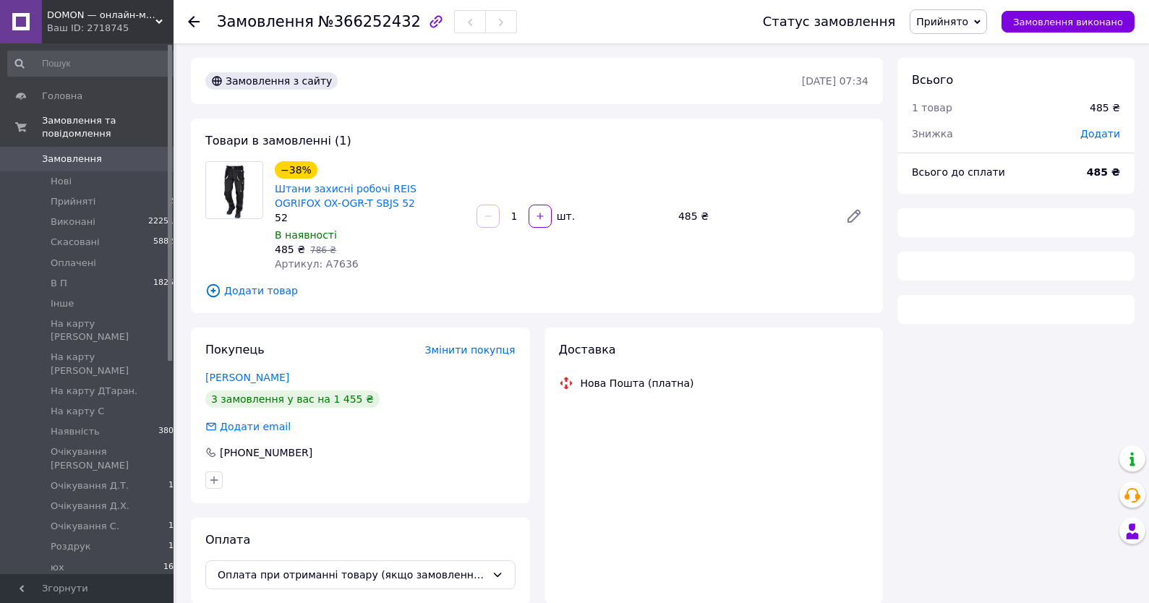
click at [340, 270] on span "Артикул: A7636" at bounding box center [317, 264] width 84 height 12
copy span "A7636"
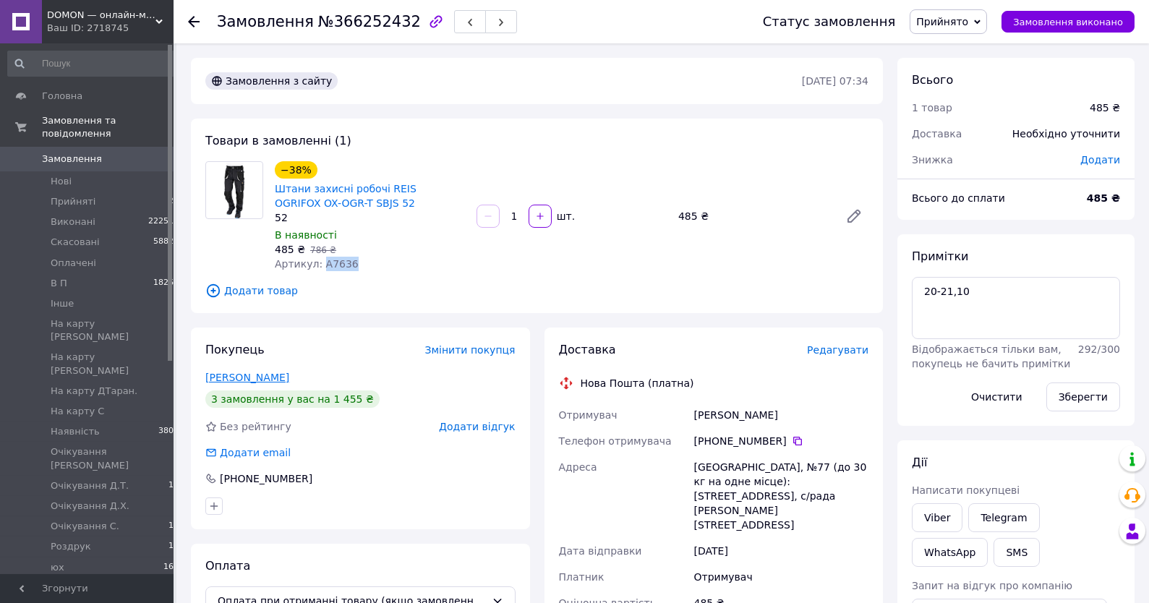
click at [275, 382] on link "Козловська Наталія" at bounding box center [247, 378] width 84 height 12
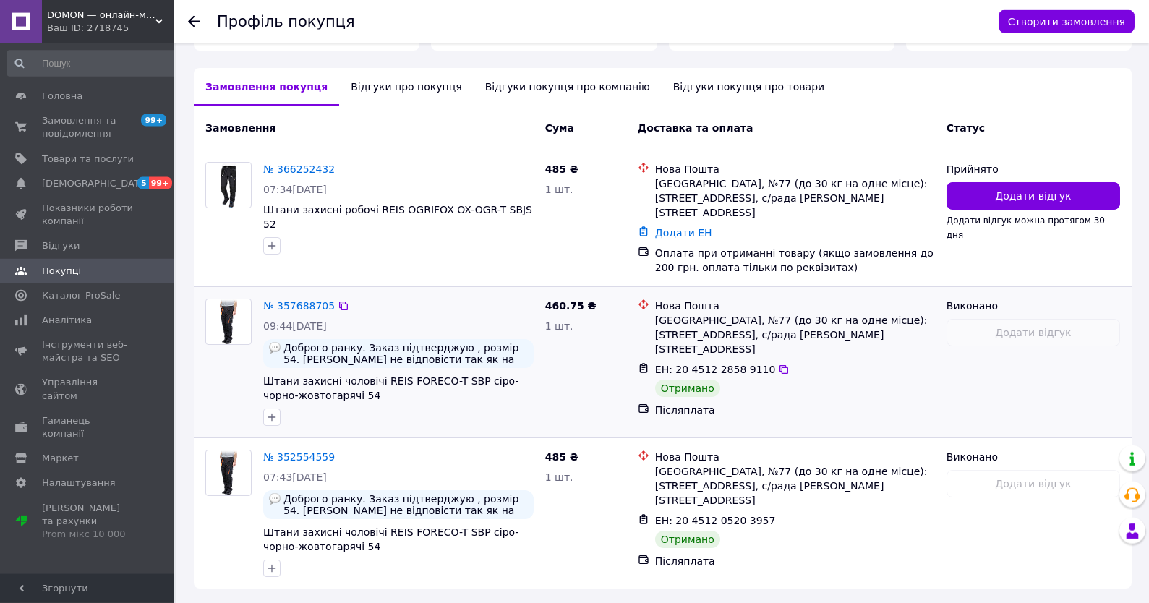
scroll to position [309, 0]
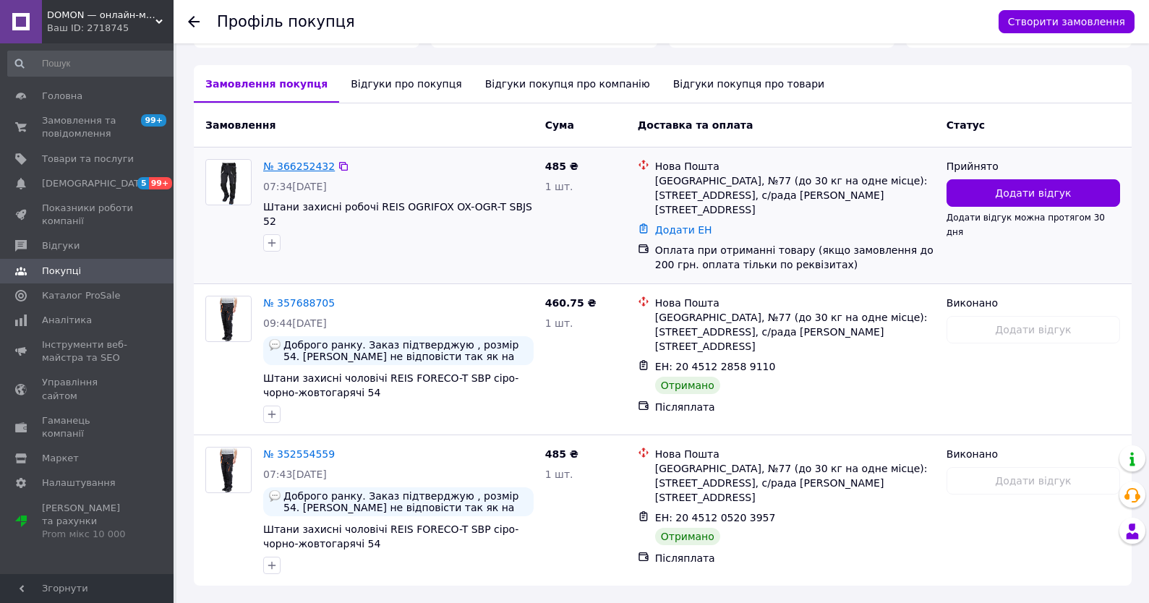
click at [292, 170] on link "№ 366252432" at bounding box center [299, 166] width 72 height 12
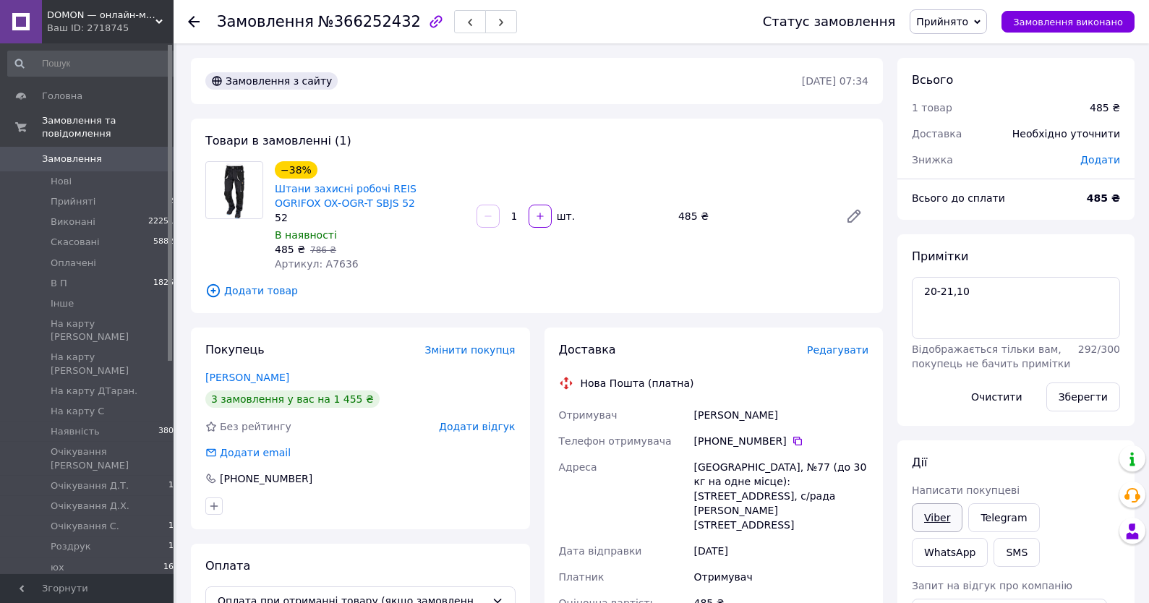
click at [931, 526] on link "Viber" at bounding box center [937, 517] width 51 height 29
click at [1070, 336] on textarea "20-21,10" at bounding box center [1016, 308] width 208 height 62
click at [943, 14] on span "Прийнято" at bounding box center [947, 21] width 77 height 25
click at [961, 95] on li "Наявність" at bounding box center [986, 91] width 152 height 22
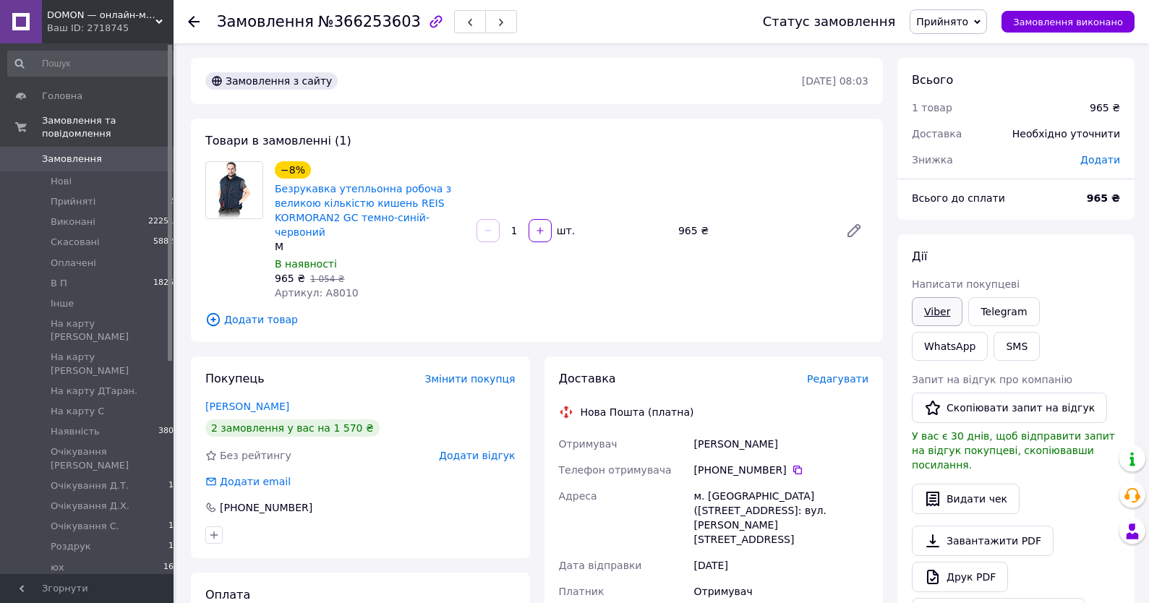
click at [938, 310] on link "Viber" at bounding box center [937, 311] width 51 height 29
click at [1047, 248] on div "Дії Написати покупцеві Viber Telegram WhatsApp SMS Запит на відгук про компанію…" at bounding box center [1015, 438] width 237 height 408
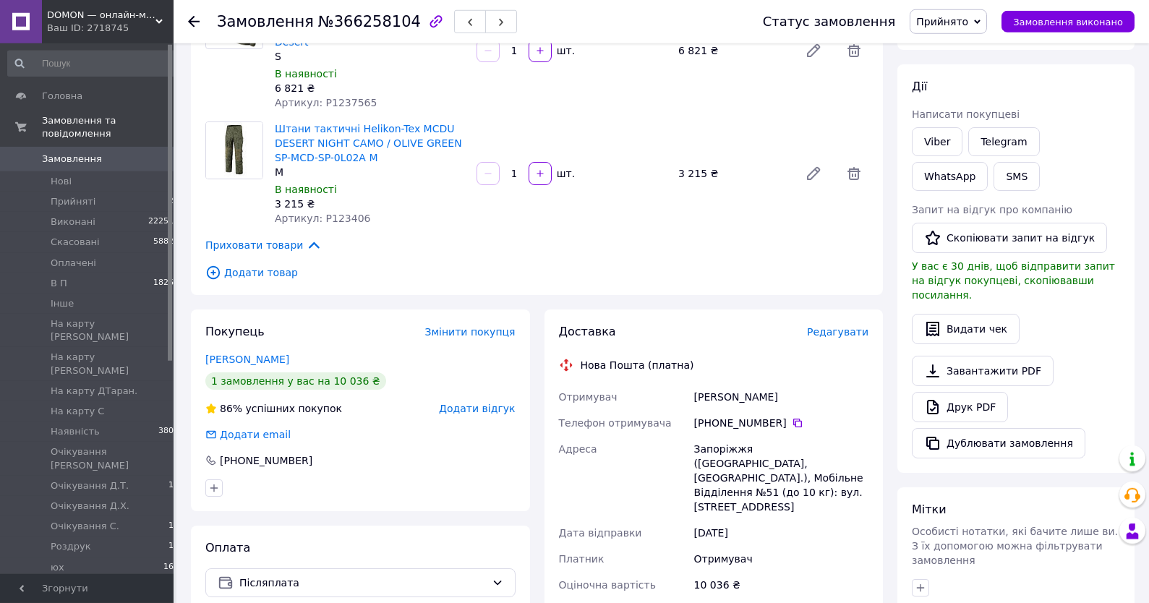
scroll to position [232, 0]
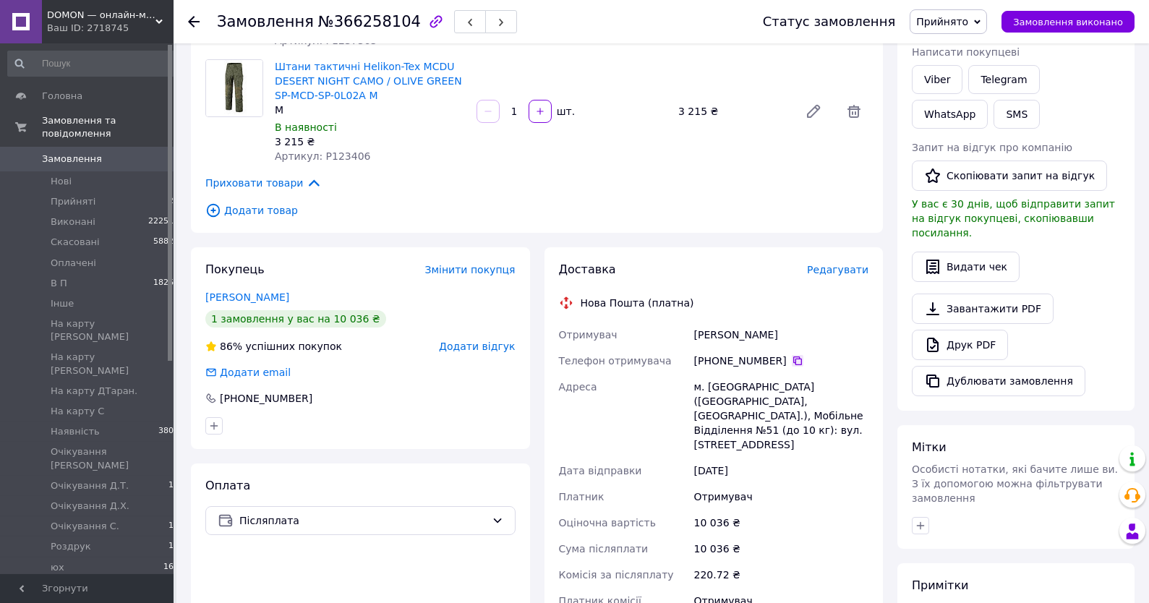
click at [794, 361] on icon at bounding box center [798, 361] width 12 height 12
click at [950, 20] on span "Прийнято" at bounding box center [942, 22] width 52 height 12
click at [972, 47] on li "Очікування [PERSON_NAME]" at bounding box center [986, 57] width 152 height 22
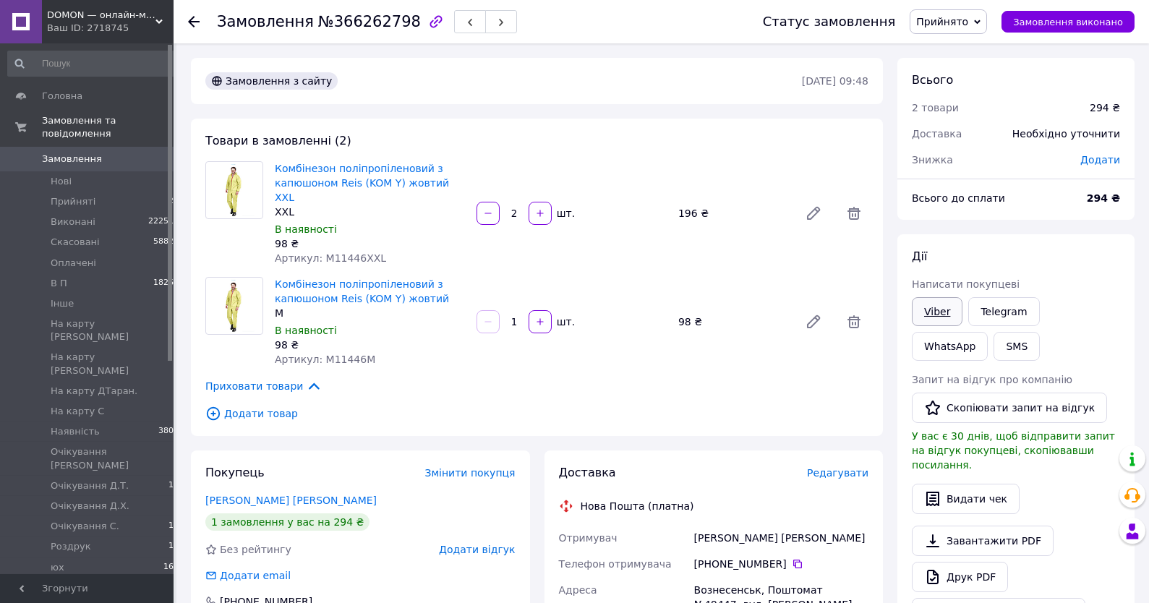
click at [939, 313] on link "Viber" at bounding box center [937, 311] width 51 height 29
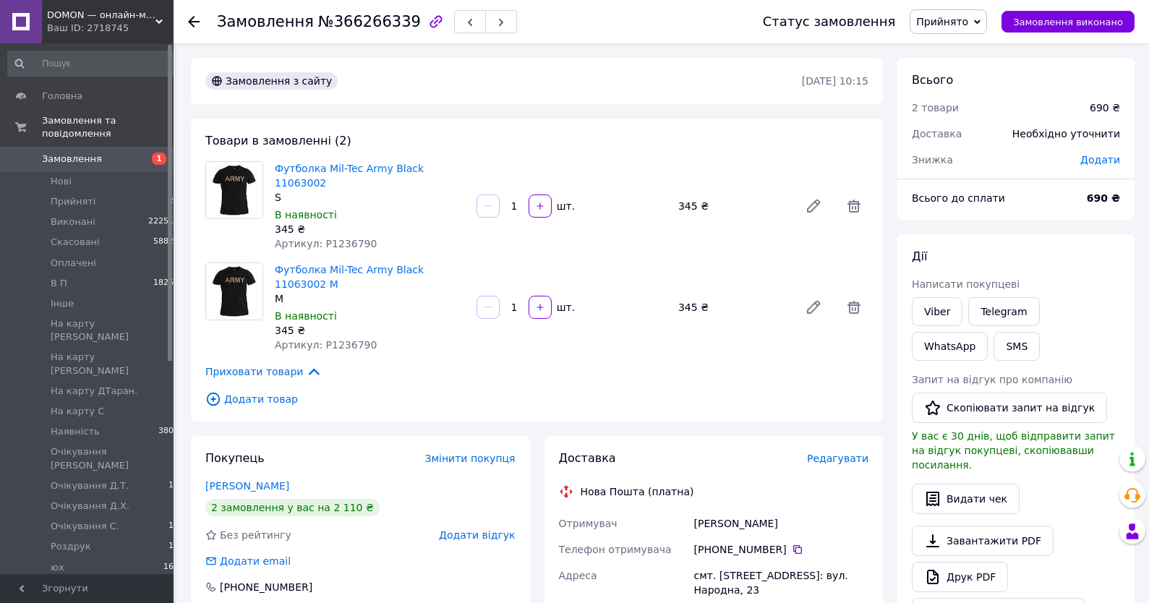
click at [344, 339] on span "Артикул: P1236790" at bounding box center [326, 345] width 102 height 12
copy span "P1236790"
click at [252, 480] on link "[PERSON_NAME]" at bounding box center [247, 486] width 84 height 12
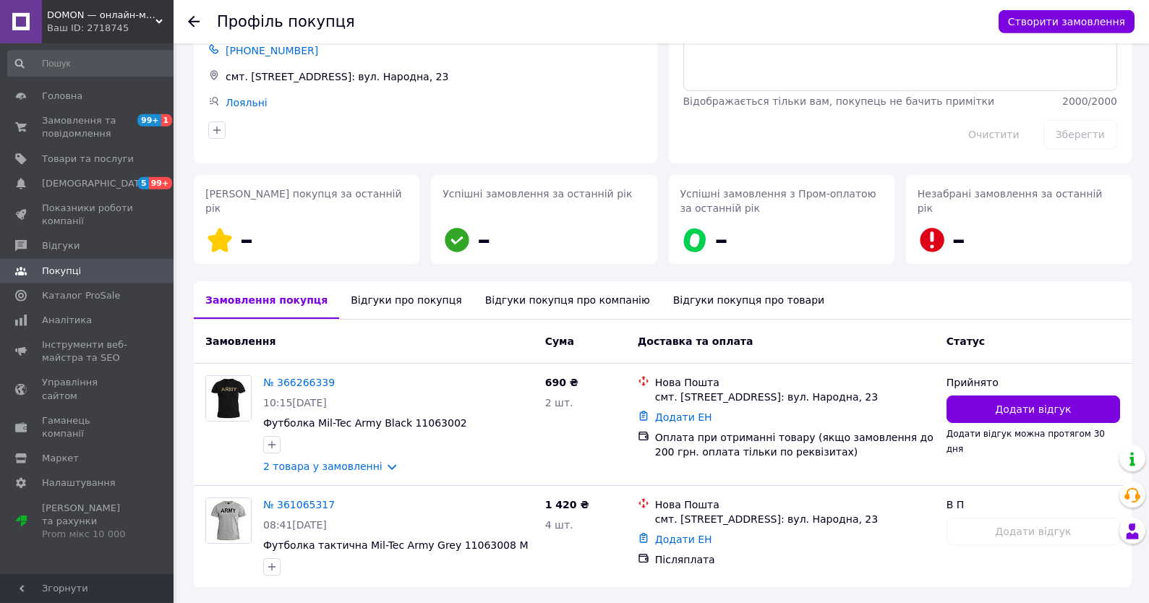
scroll to position [140, 0]
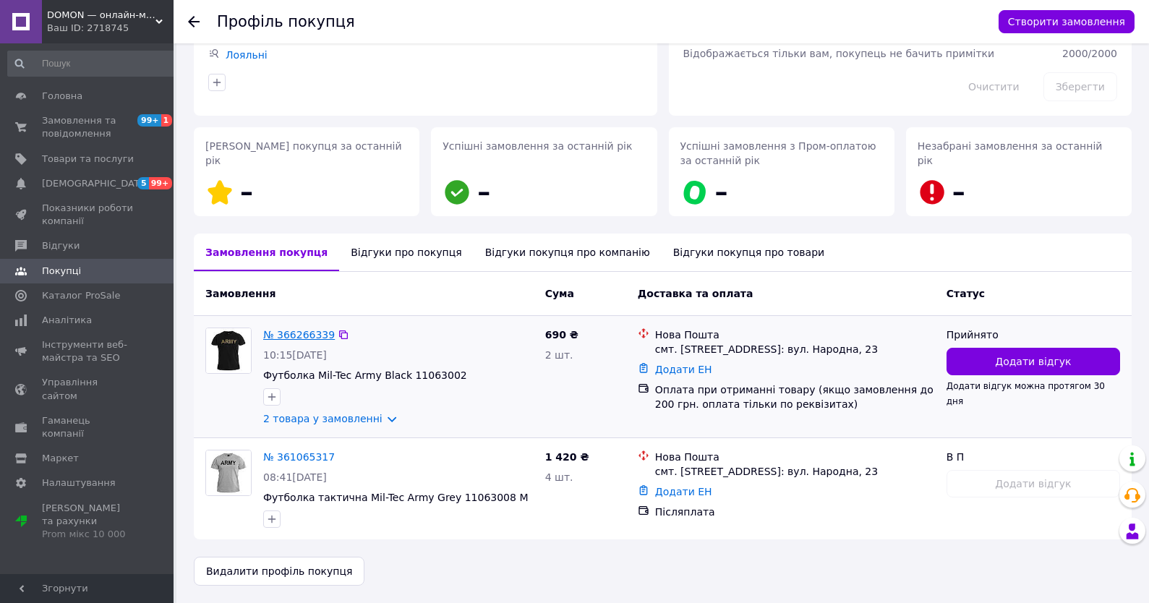
click at [299, 333] on link "№ 366266339" at bounding box center [299, 335] width 72 height 12
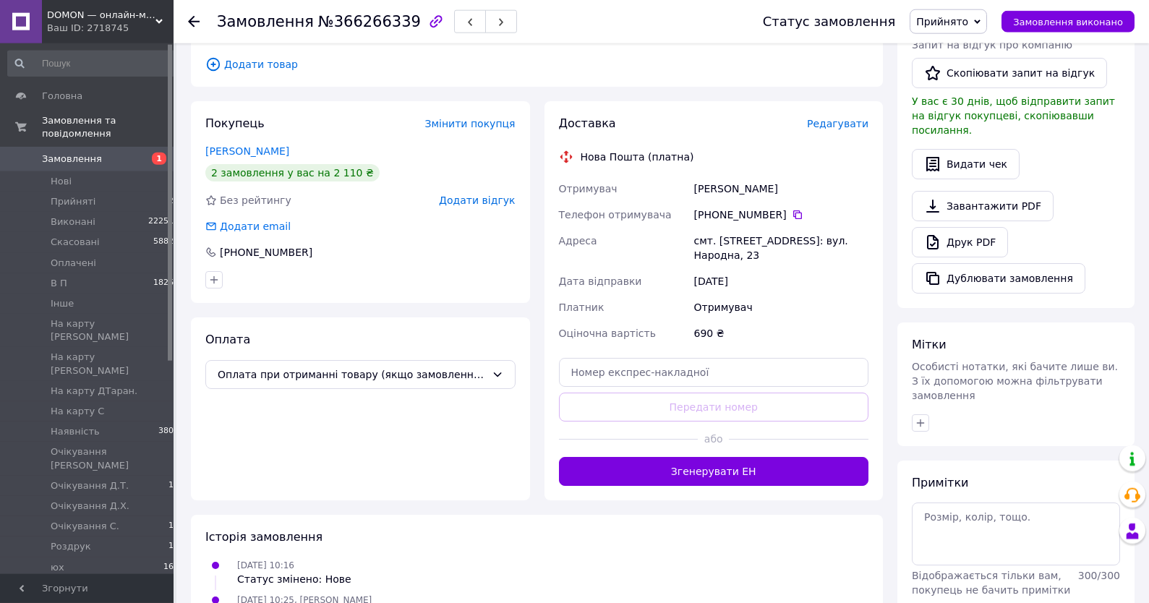
scroll to position [385, 0]
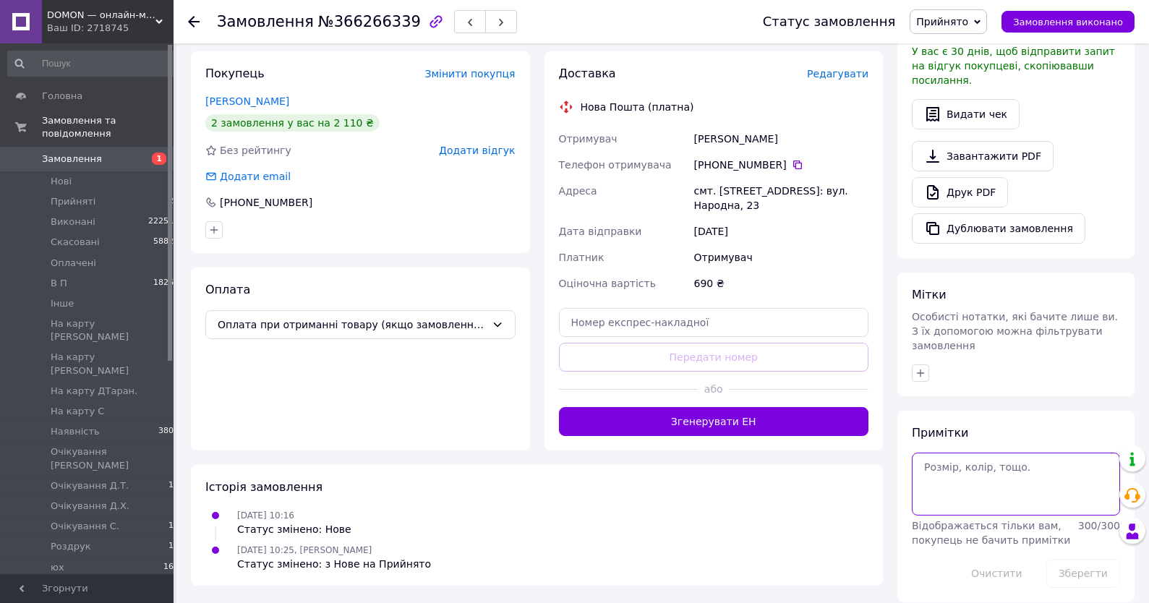
click at [962, 496] on textarea at bounding box center [1016, 484] width 208 height 62
click at [1100, 559] on button "Зберегти" at bounding box center [1083, 573] width 74 height 29
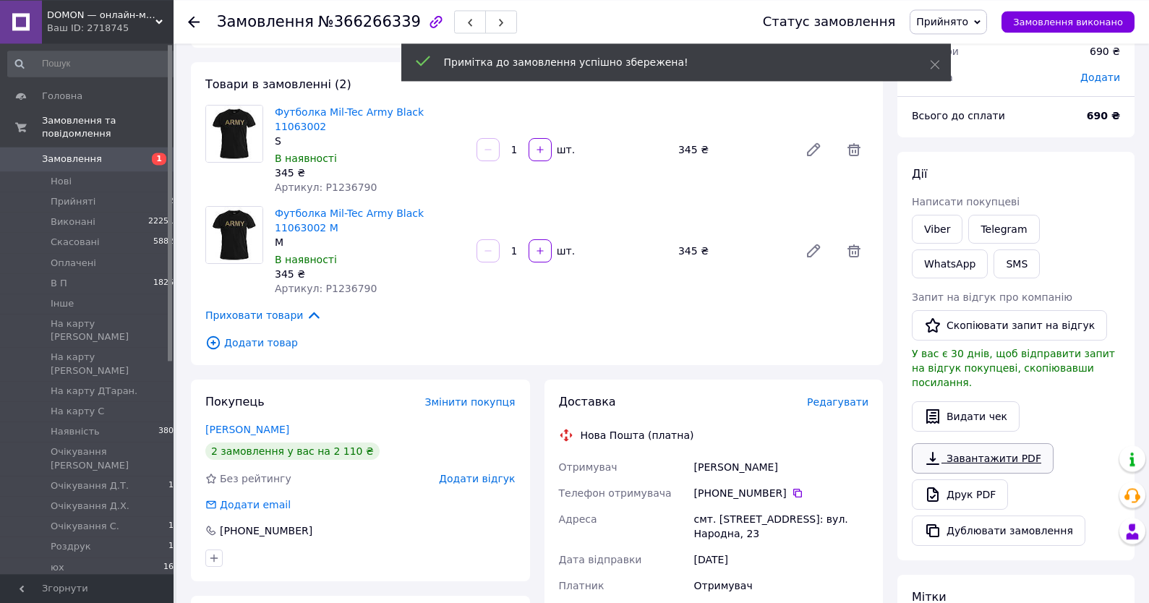
scroll to position [77, 0]
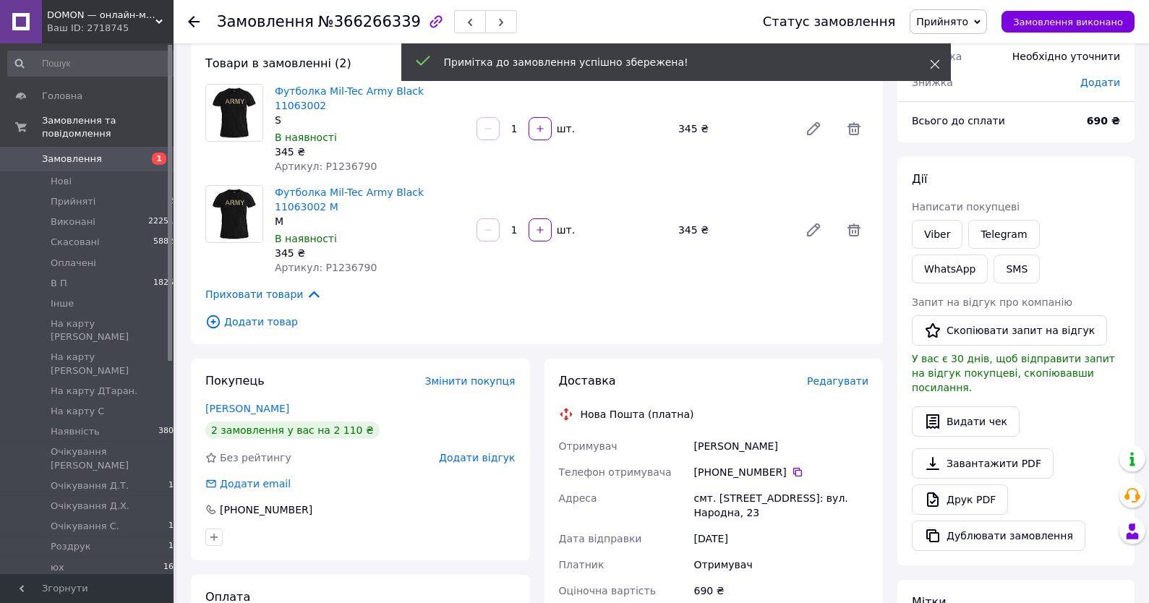
click at [938, 62] on icon at bounding box center [935, 64] width 10 height 10
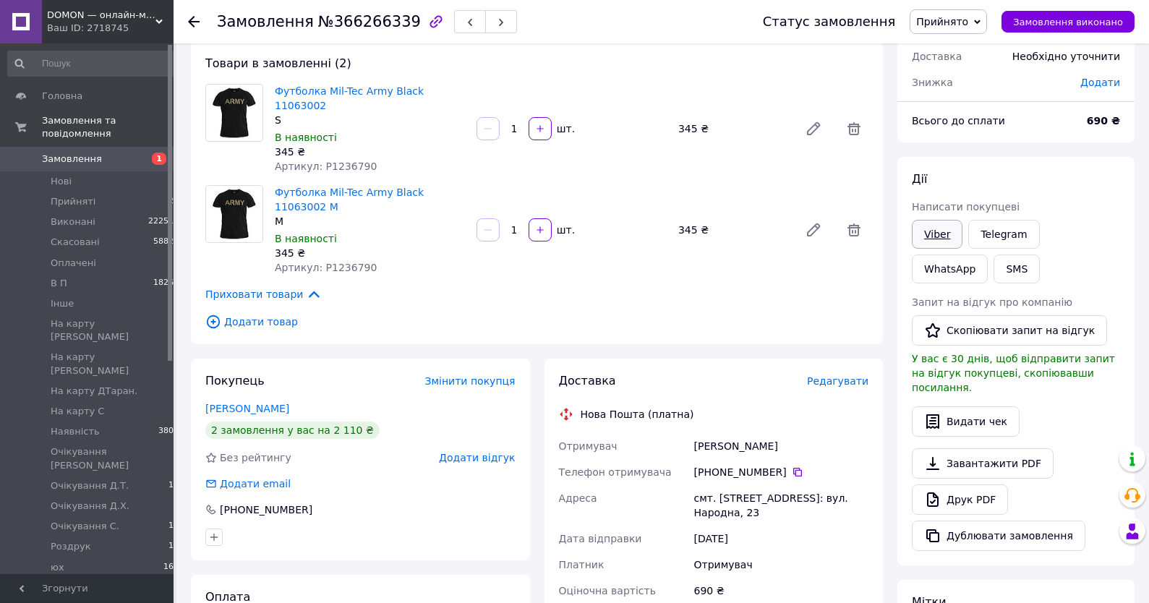
click at [935, 247] on link "Viber" at bounding box center [937, 234] width 51 height 29
click at [981, 20] on span "Прийнято" at bounding box center [947, 21] width 77 height 25
click at [949, 105] on li "Оплачено" at bounding box center [986, 94] width 152 height 22
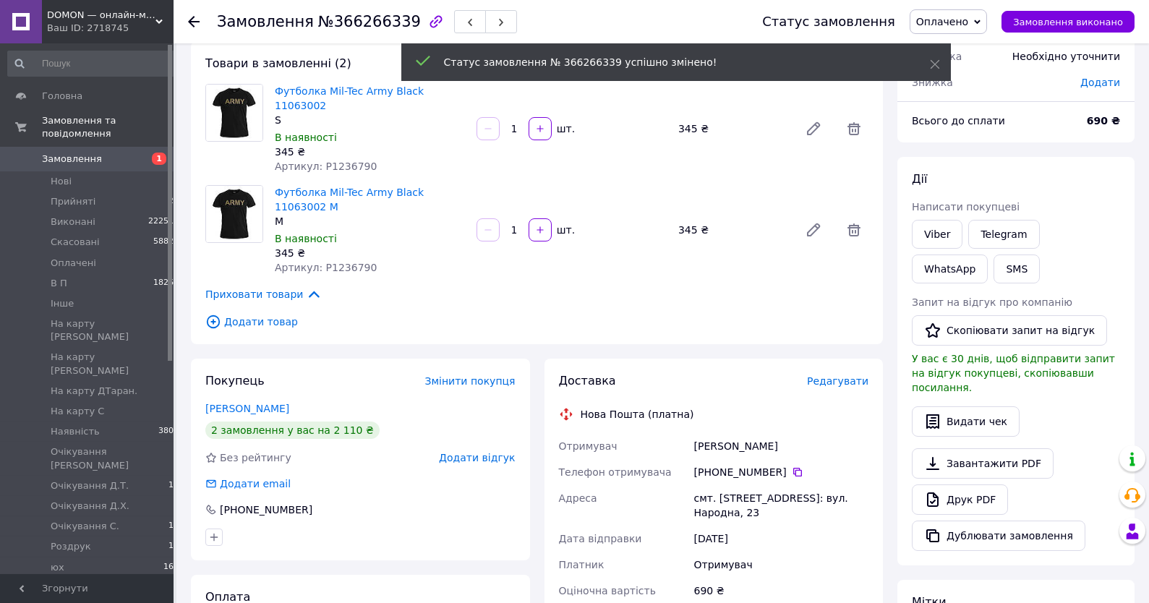
click at [964, 26] on span "Оплачено" at bounding box center [942, 22] width 52 height 12
drag, startPoint x: 961, startPoint y: 113, endPoint x: 956, endPoint y: 134, distance: 21.7
click at [960, 116] on li "В П" at bounding box center [986, 116] width 152 height 22
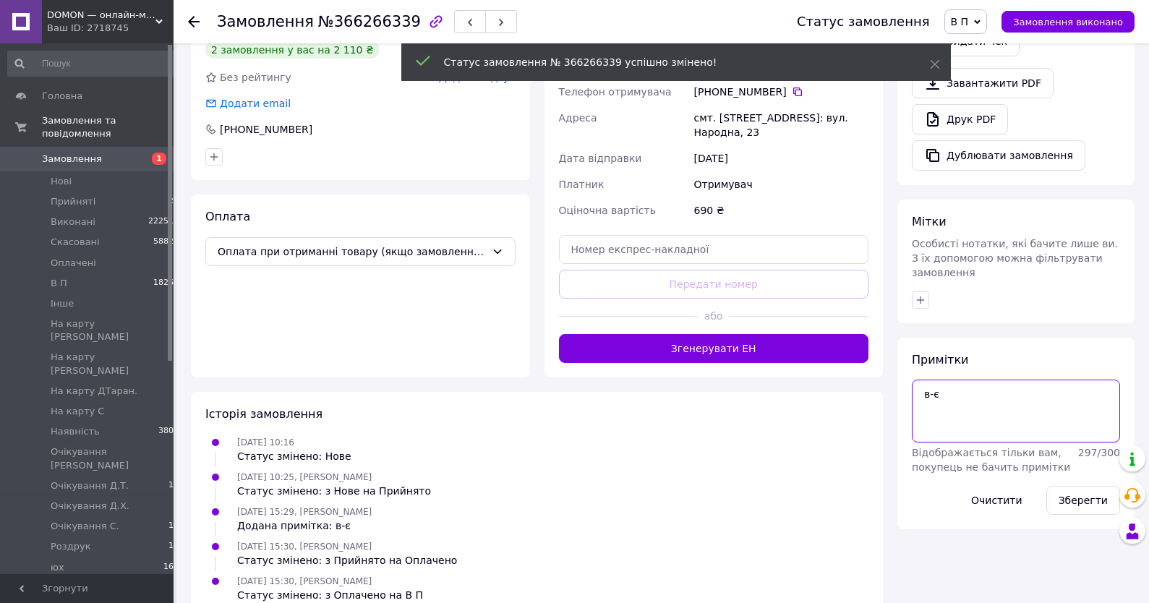
click at [977, 393] on textarea "в-є" at bounding box center [1016, 411] width 208 height 62
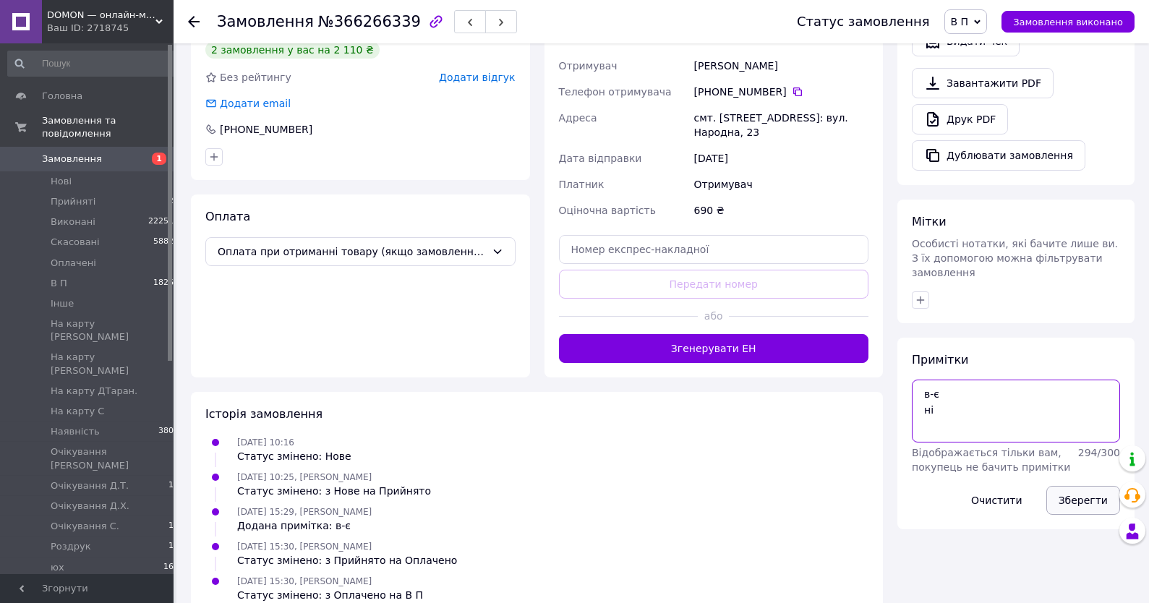
type textarea "в-є ні"
click at [1074, 487] on button "Зберегти" at bounding box center [1083, 500] width 74 height 29
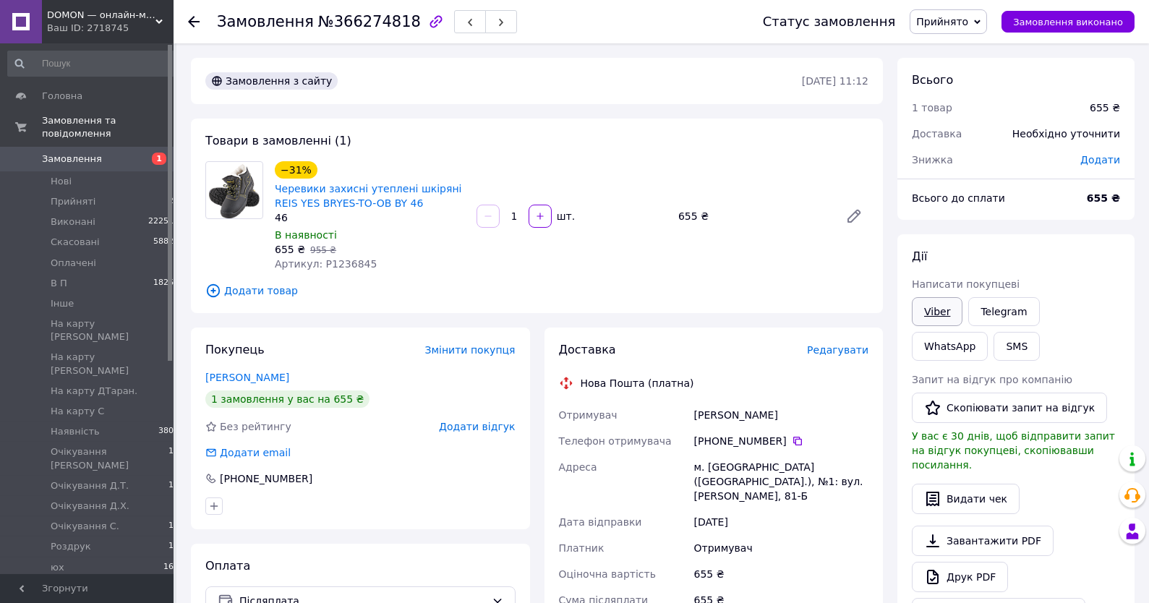
click at [951, 309] on link "Viber" at bounding box center [937, 311] width 51 height 29
drag, startPoint x: 1040, startPoint y: 256, endPoint x: 920, endPoint y: 279, distance: 122.9
click at [1040, 254] on div "Дії" at bounding box center [1016, 257] width 208 height 17
click at [348, 264] on span "Артикул: P1236845" at bounding box center [326, 264] width 102 height 12
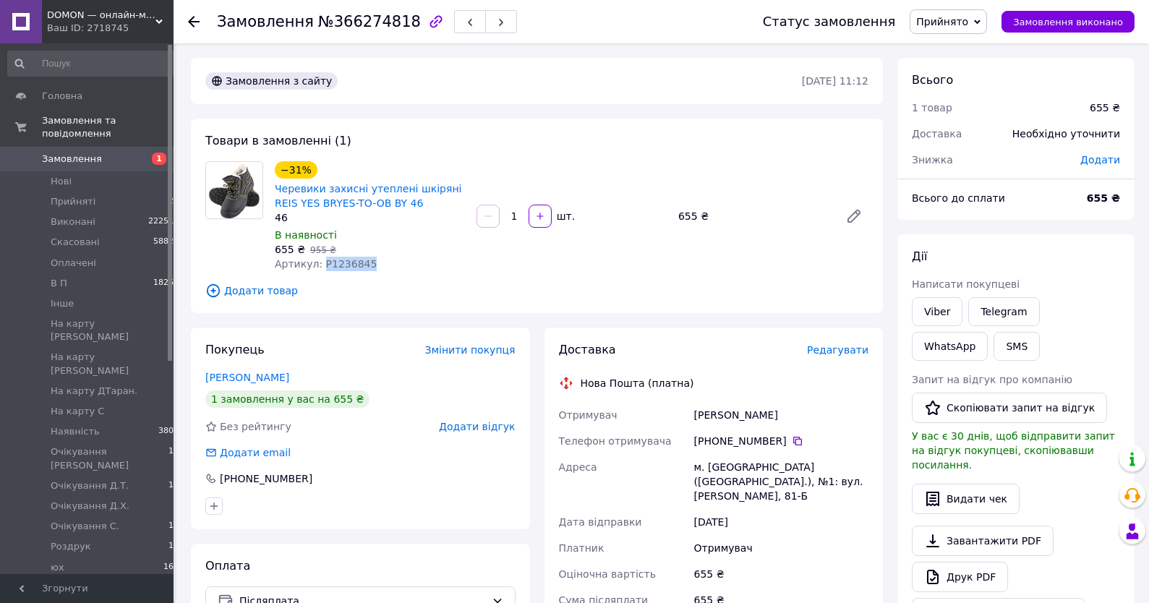
copy span "P1236845"
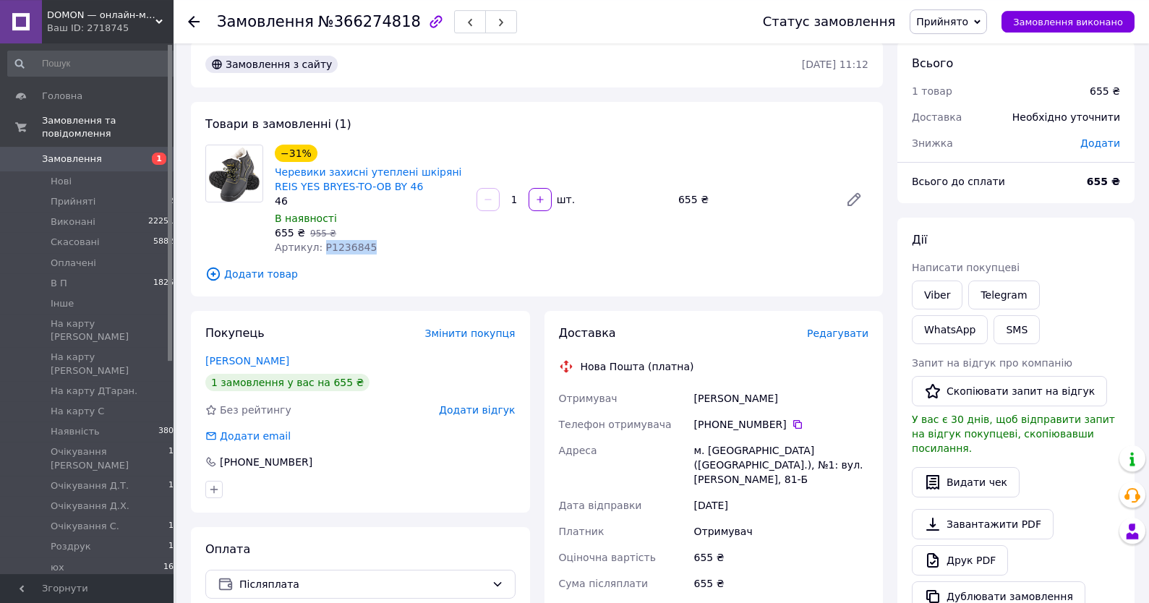
scroll to position [77, 0]
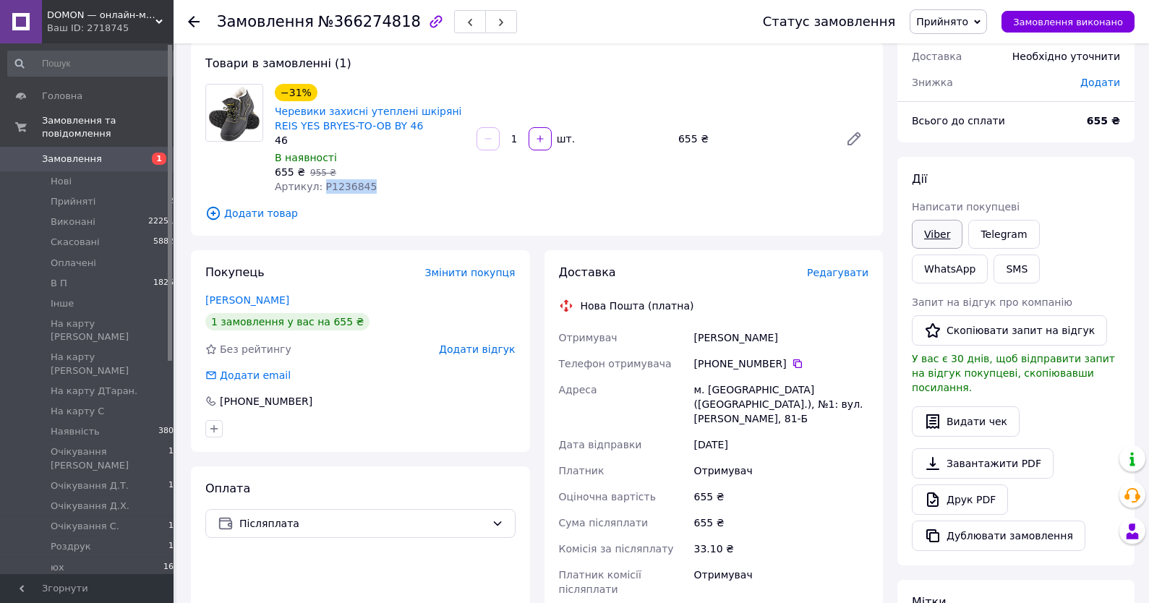
click at [938, 237] on link "Viber" at bounding box center [937, 234] width 51 height 29
click at [70, 157] on span "Замовлення" at bounding box center [72, 159] width 60 height 13
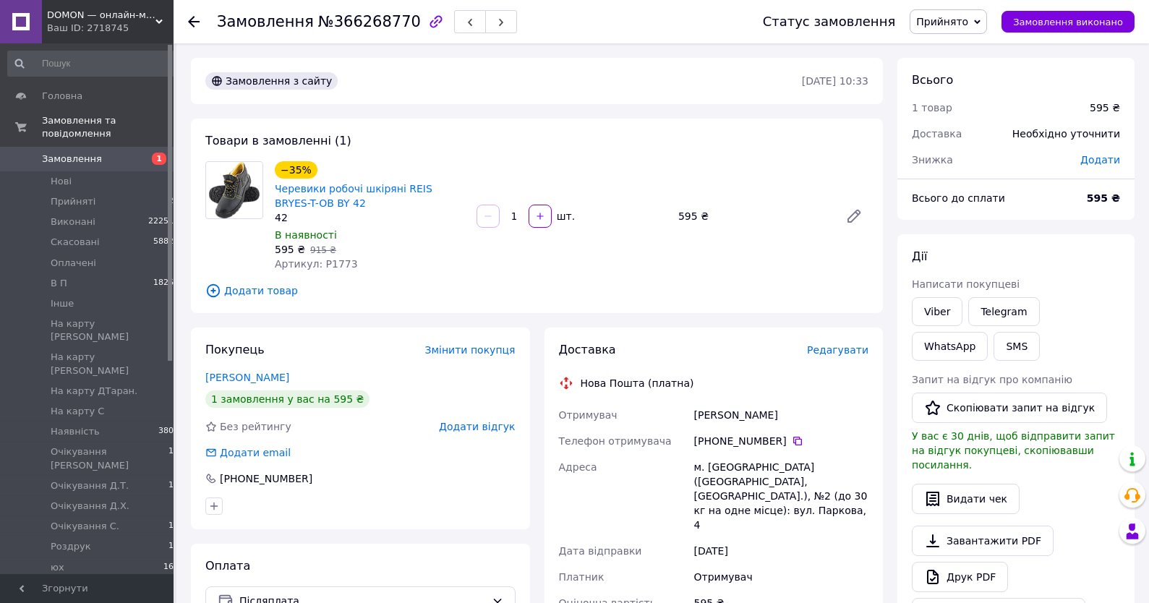
click at [119, 164] on span "Замовлення" at bounding box center [88, 159] width 92 height 13
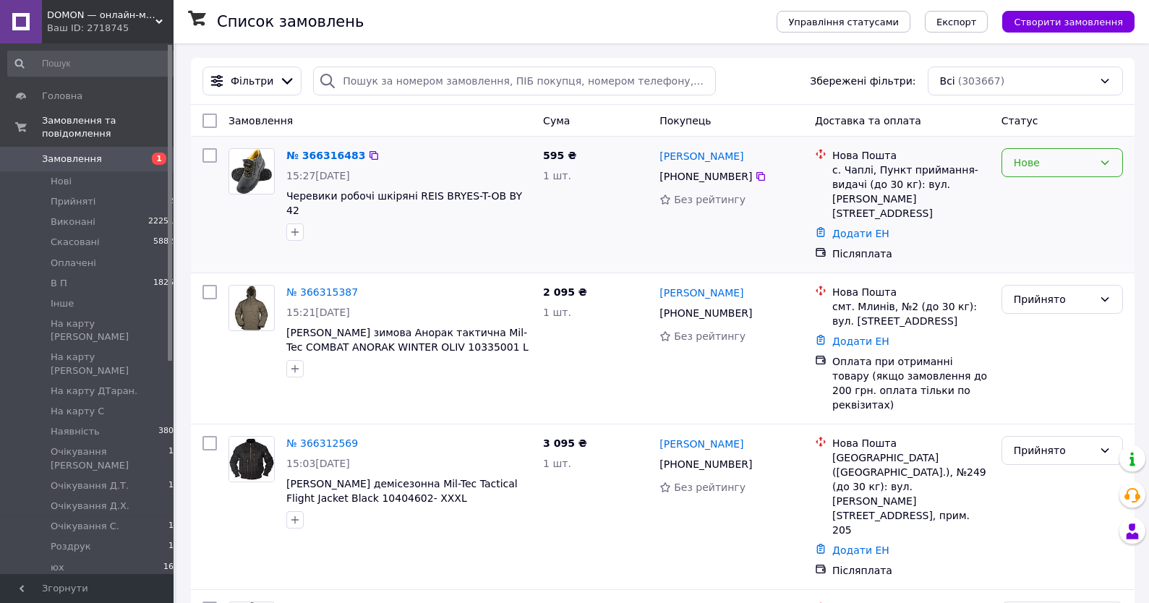
click at [1040, 166] on div "Нове" at bounding box center [1053, 163] width 80 height 16
click at [1036, 193] on li "Прийнято" at bounding box center [1062, 195] width 120 height 26
click at [320, 156] on link "№ 366316483" at bounding box center [325, 156] width 79 height 12
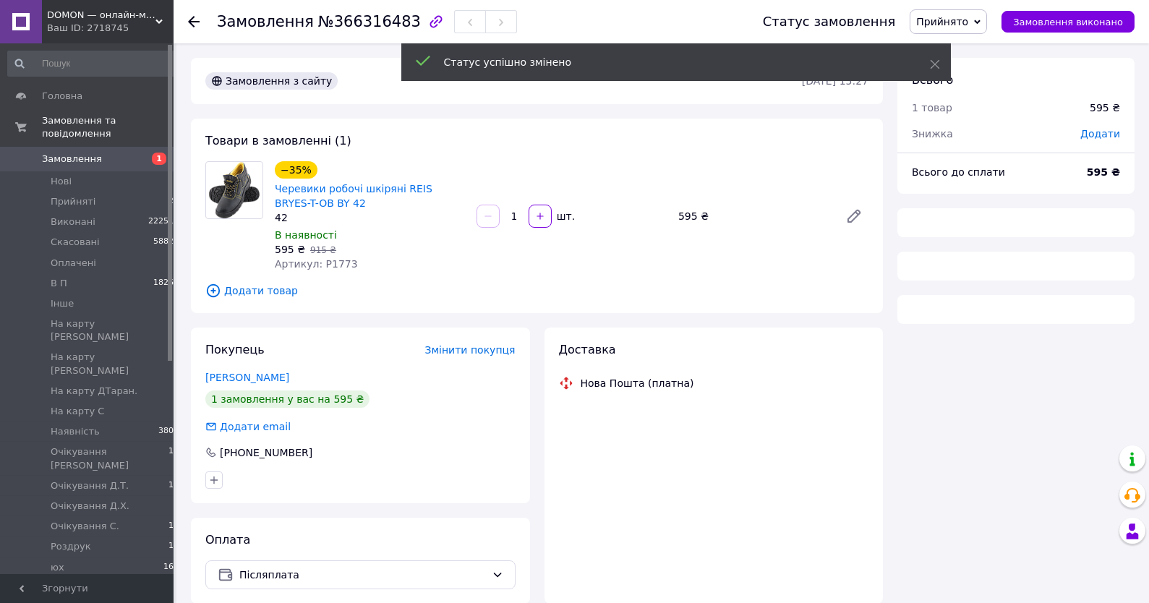
click at [333, 264] on span "Артикул: P1773" at bounding box center [316, 264] width 83 height 12
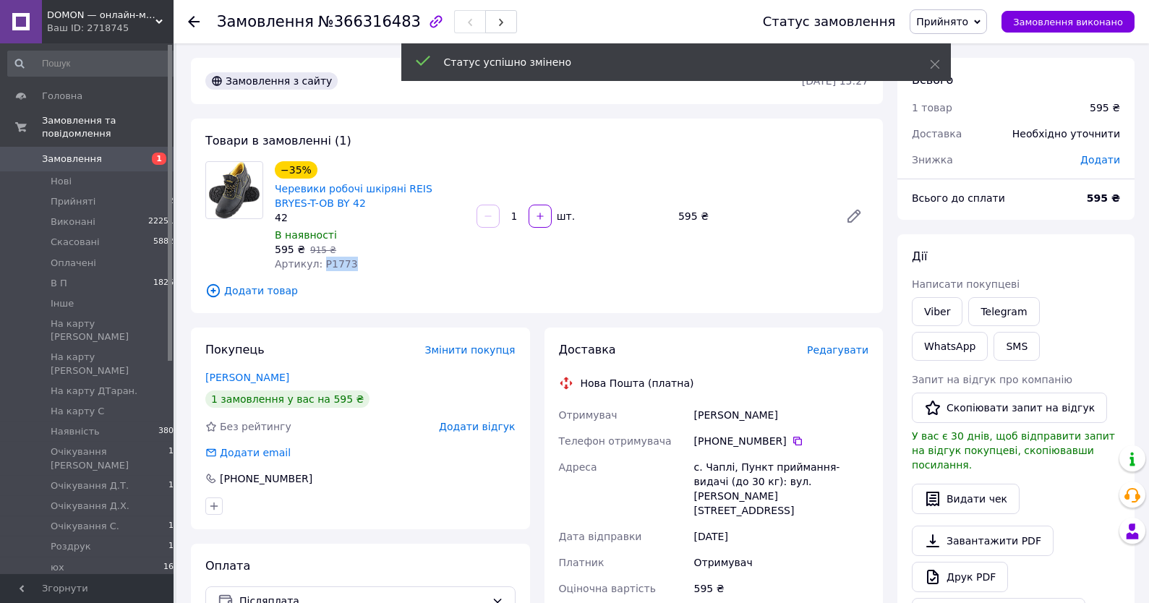
click at [333, 264] on span "Артикул: P1773" at bounding box center [316, 264] width 83 height 12
copy span "P1773"
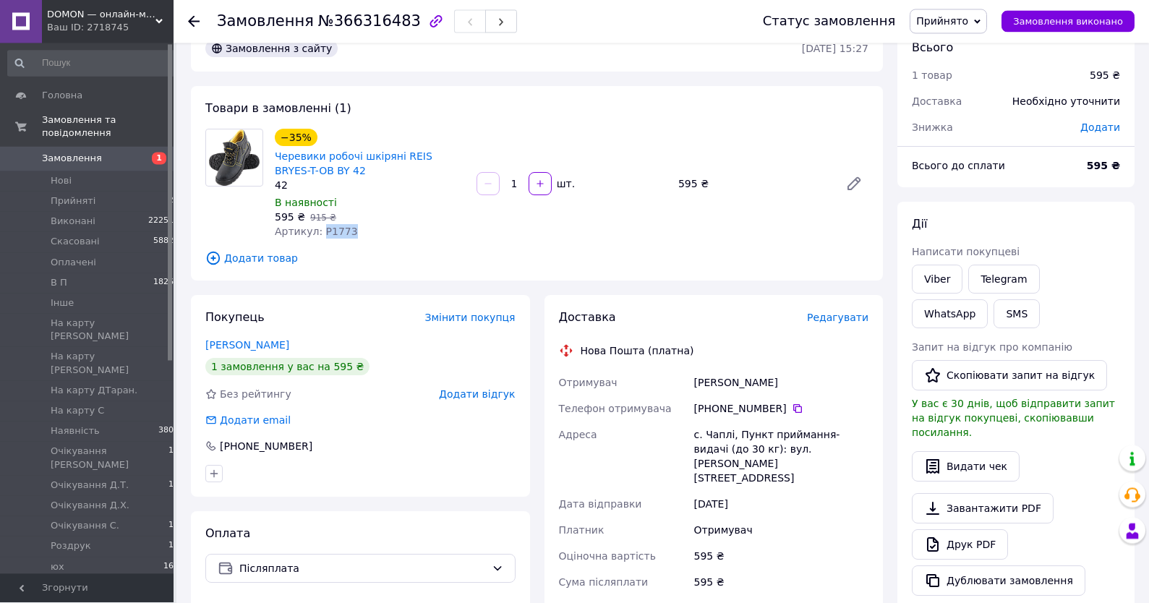
scroll to position [77, 0]
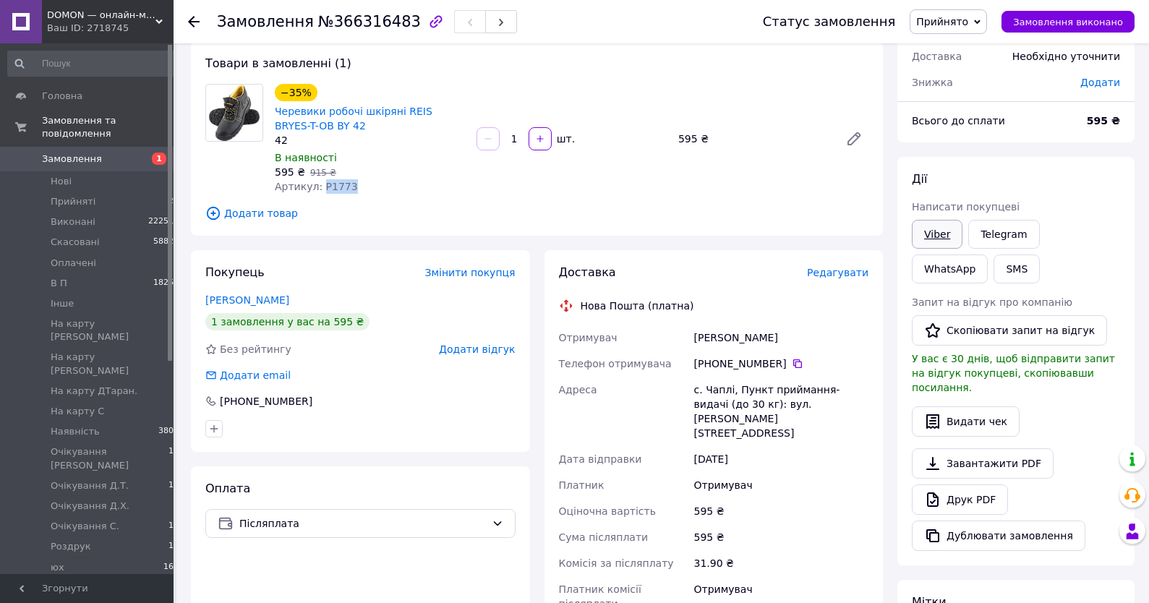
click at [951, 228] on link "Viber" at bounding box center [937, 234] width 51 height 29
click at [1056, 156] on div "Всього 1 товар 595 ₴ Доставка Необхідно уточнити Знижка Додати Всього до сплати…" at bounding box center [1015, 444] width 237 height 929
click at [792, 361] on icon at bounding box center [798, 364] width 12 height 12
click at [968, 21] on span "Прийнято" at bounding box center [942, 22] width 52 height 12
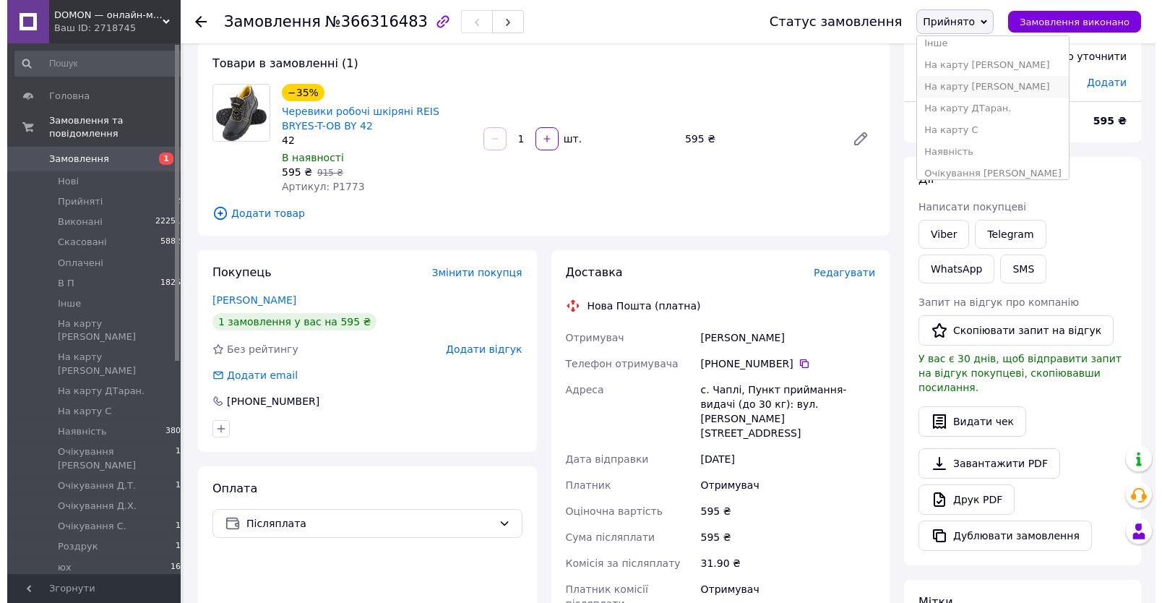
scroll to position [116, 0]
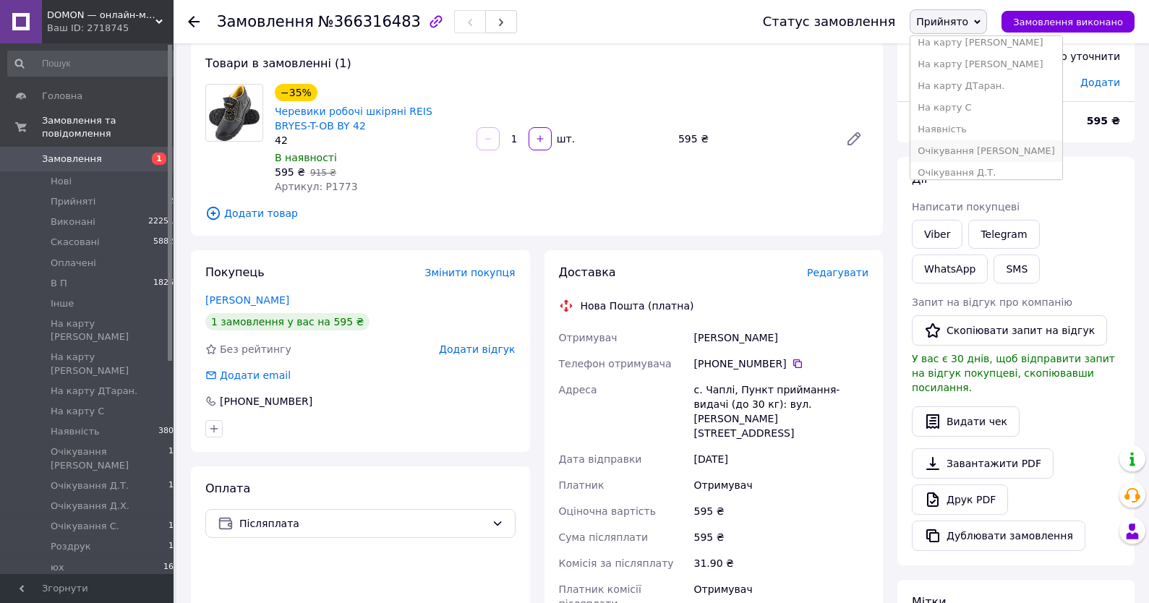
click at [957, 156] on li "Очікування [PERSON_NAME]" at bounding box center [986, 151] width 152 height 22
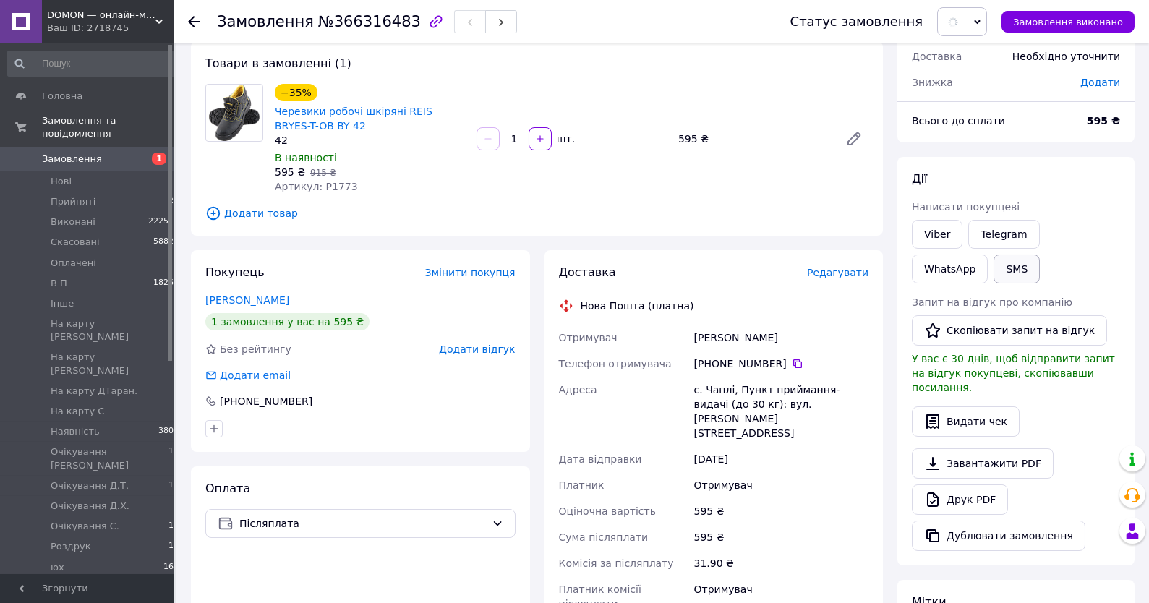
click at [993, 278] on button "SMS" at bounding box center [1016, 268] width 46 height 29
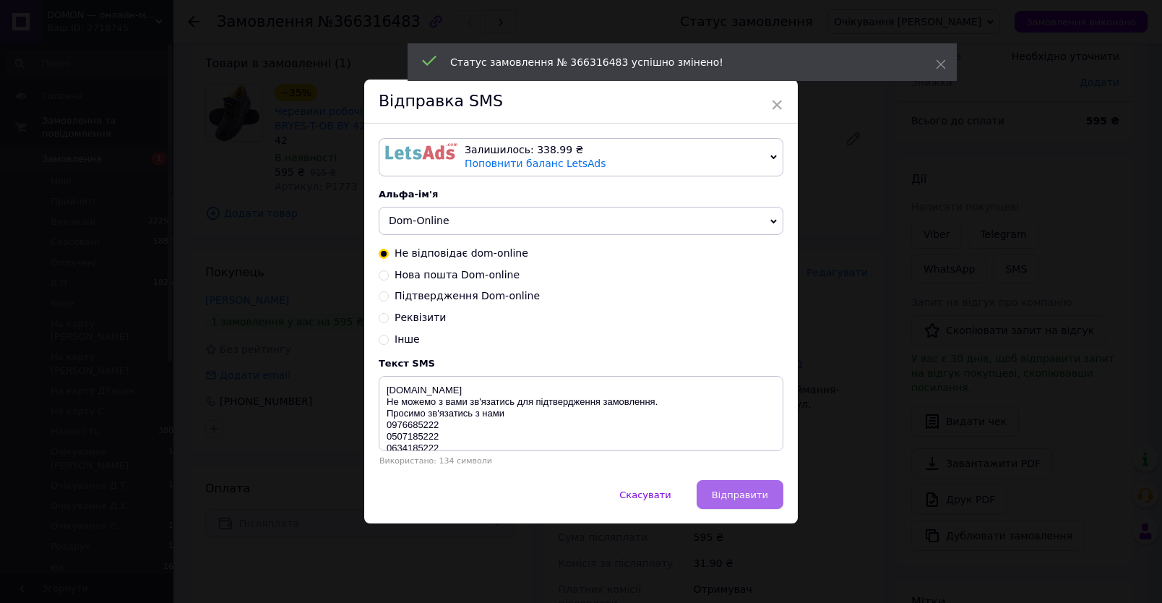
click at [752, 500] on span "Відправити" at bounding box center [740, 494] width 56 height 11
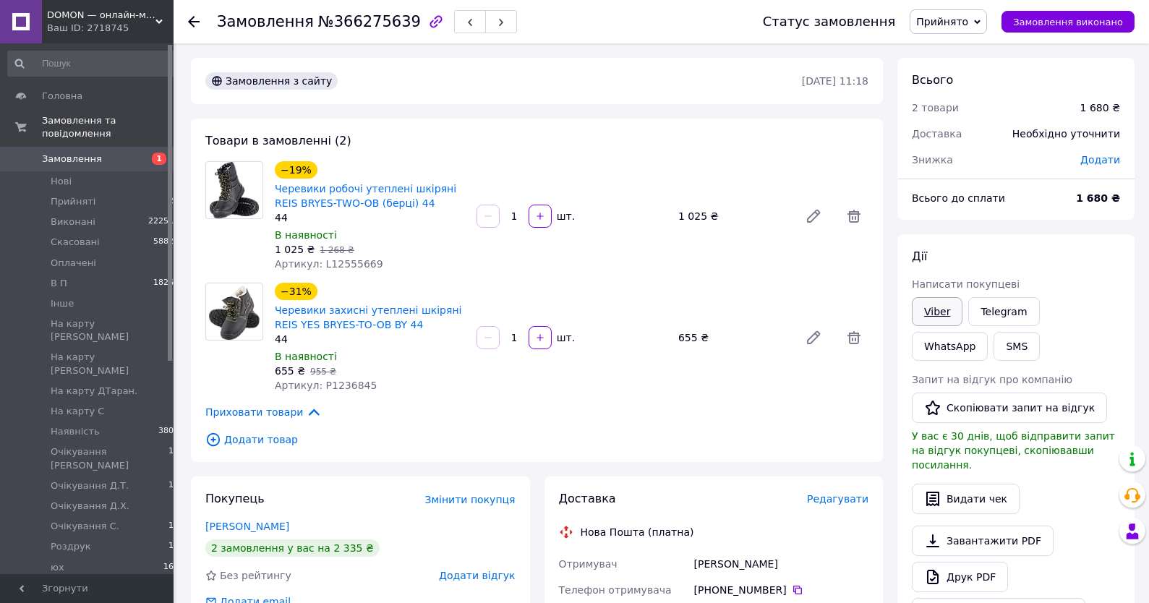
click at [948, 312] on link "Viber" at bounding box center [937, 311] width 51 height 29
click at [1090, 244] on div "[PERSON_NAME] покупцеві Viber Telegram WhatsApp SMS Запит на відгук про компані…" at bounding box center [1015, 438] width 237 height 408
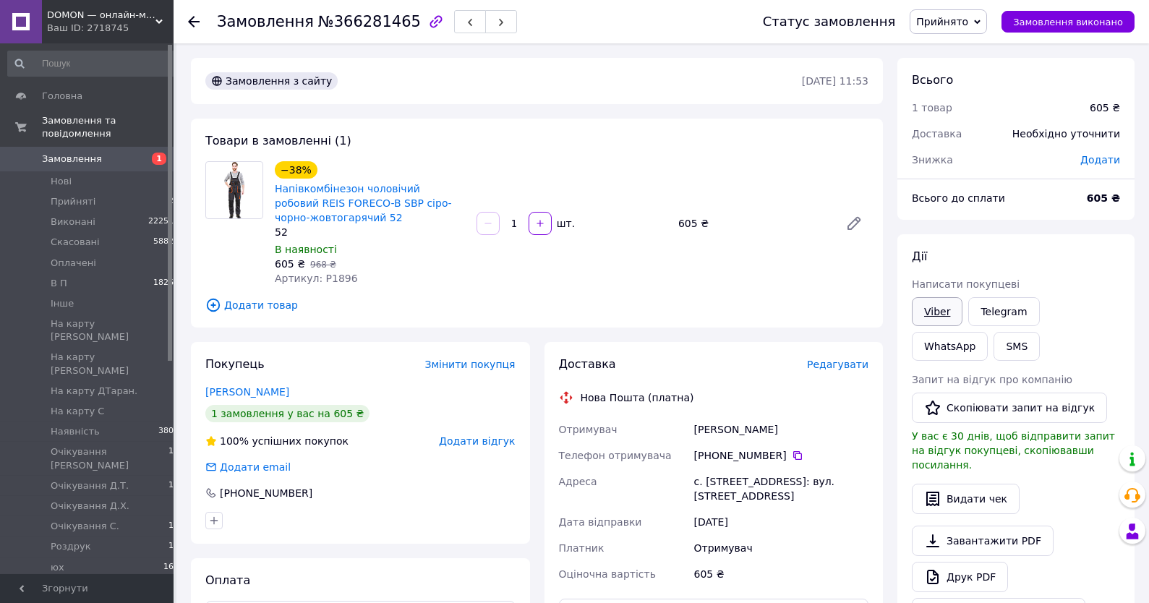
click at [936, 320] on link "Viber" at bounding box center [937, 311] width 51 height 29
click at [1063, 217] on div "Всього до сплати 605 ₴" at bounding box center [1015, 205] width 237 height 29
click at [340, 279] on span "Артикул: P1896" at bounding box center [316, 279] width 83 height 12
copy span "P1896"
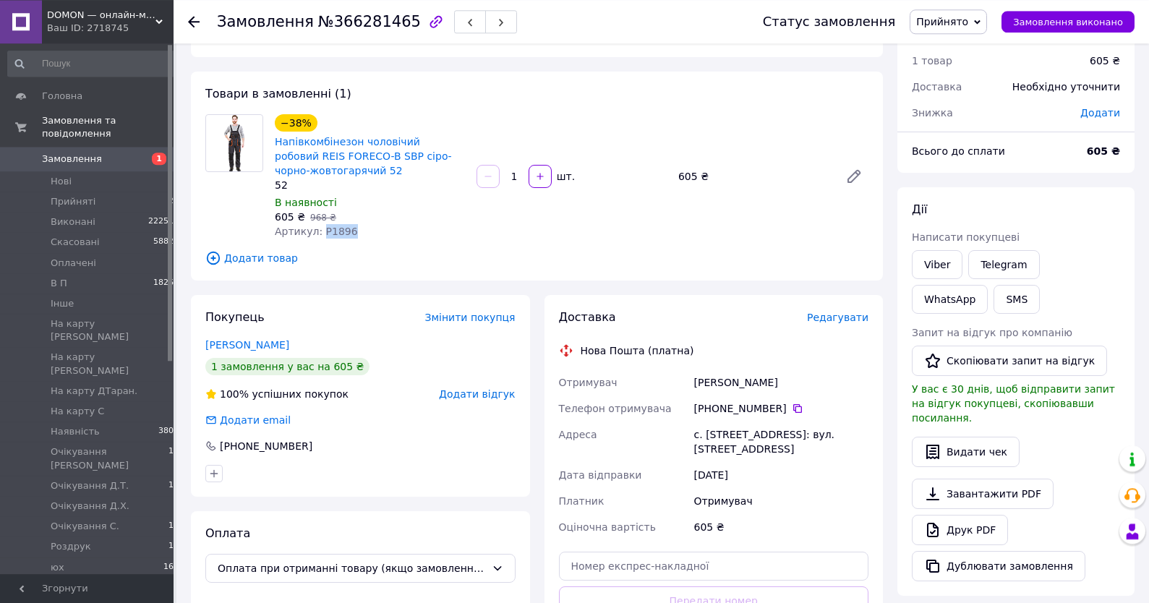
scroll to position [77, 0]
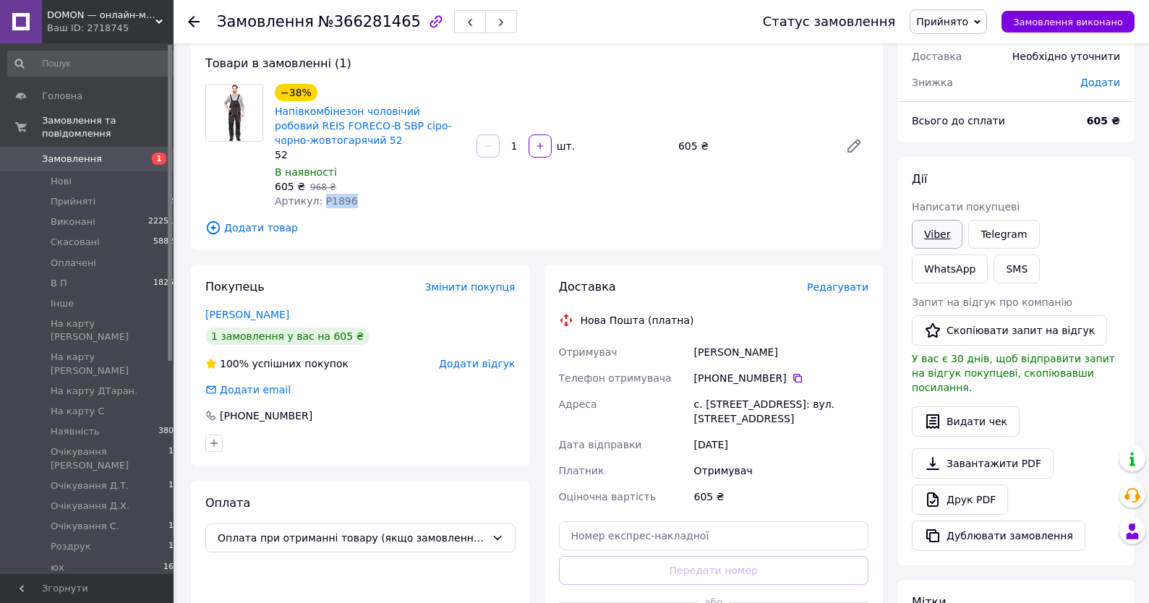
click at [929, 231] on link "Viber" at bounding box center [937, 234] width 51 height 29
copy span "P1896"
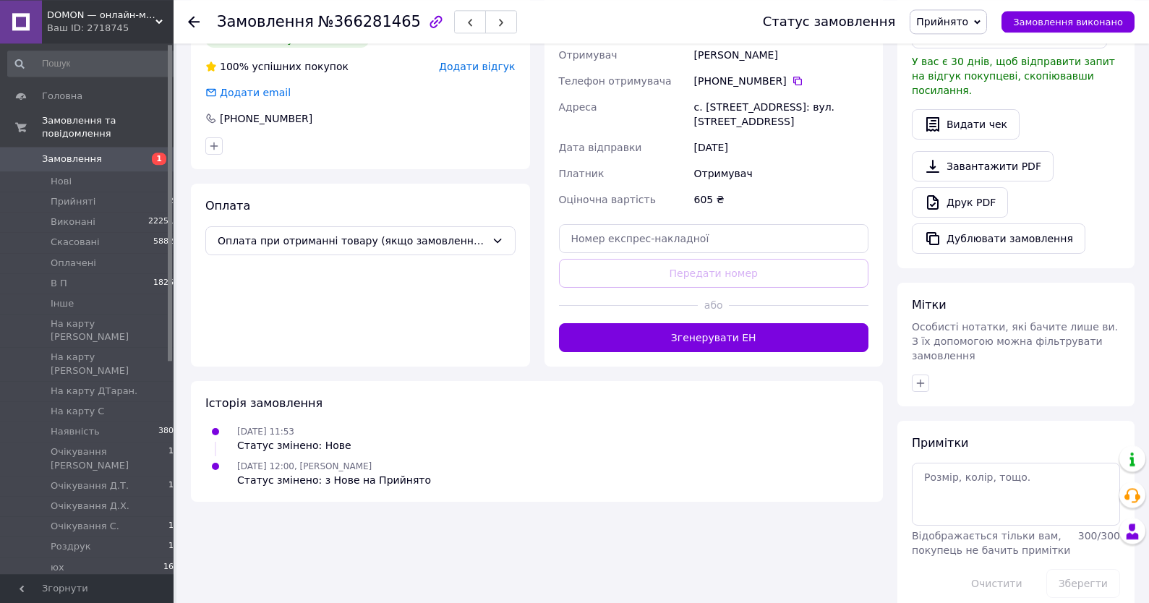
scroll to position [385, 0]
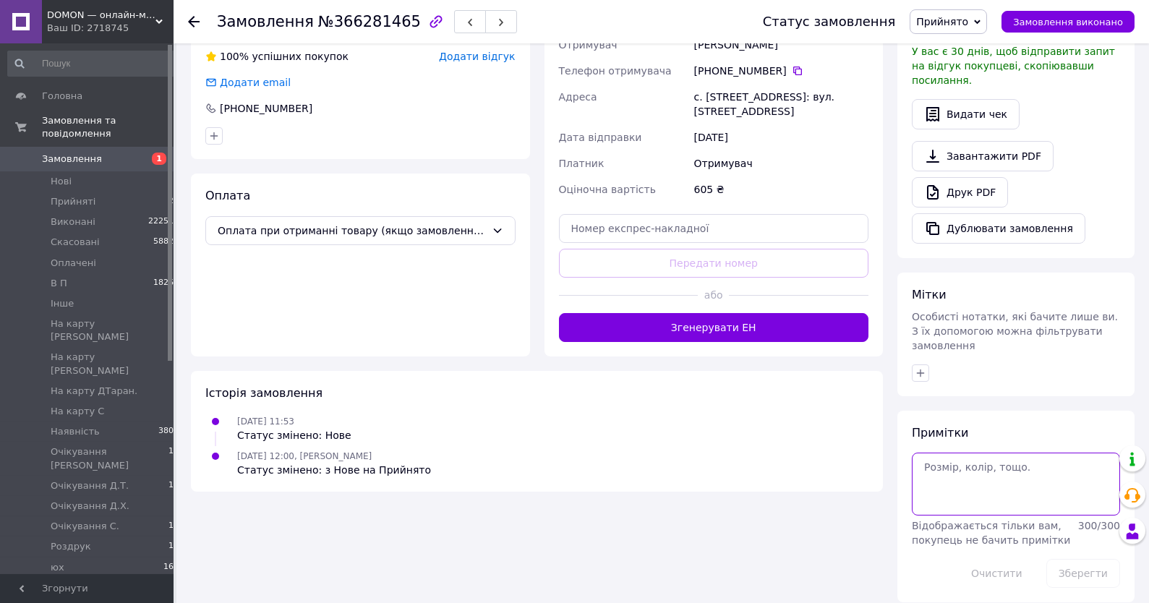
click at [983, 479] on textarea at bounding box center [1016, 484] width 208 height 62
type textarea "16-17,10"
click at [1097, 559] on button "Зберегти" at bounding box center [1083, 573] width 74 height 29
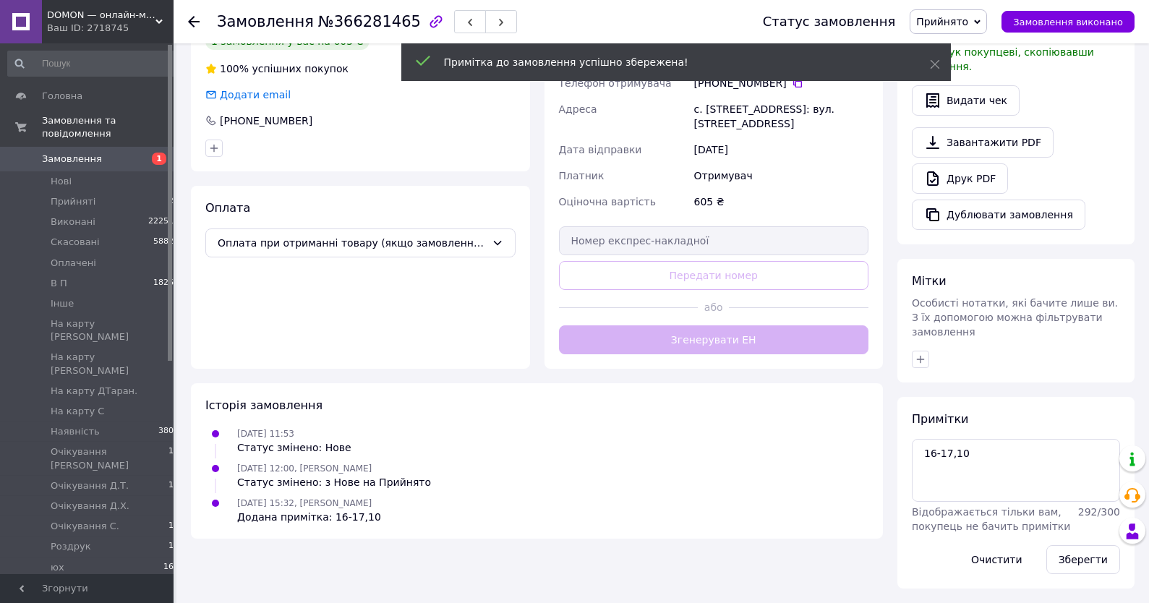
scroll to position [359, 0]
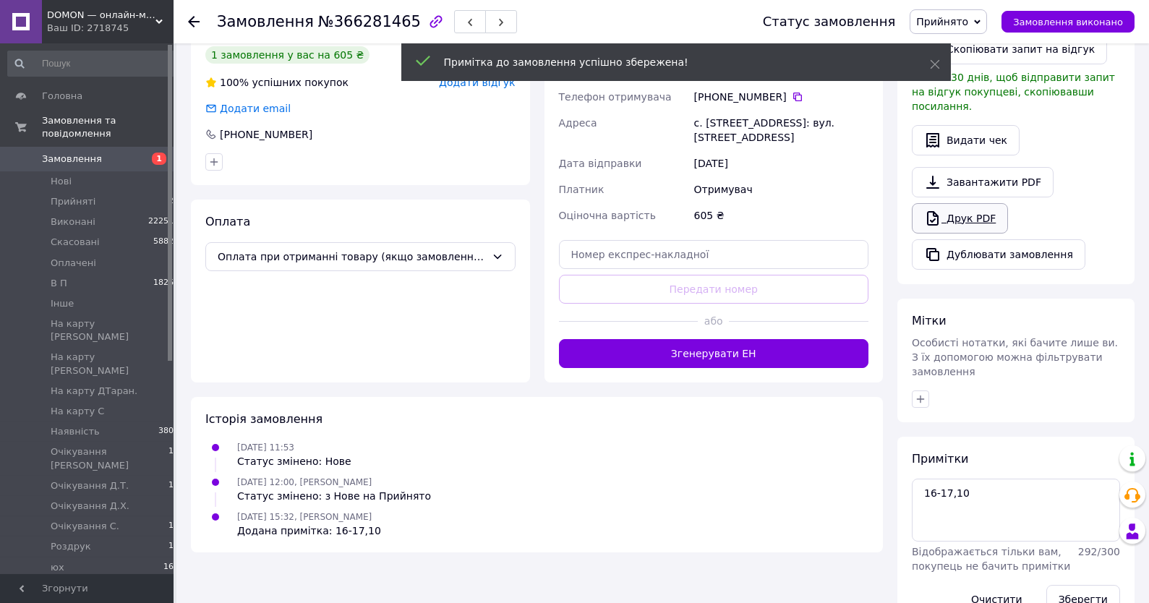
click at [972, 213] on link "Друк PDF" at bounding box center [960, 218] width 96 height 30
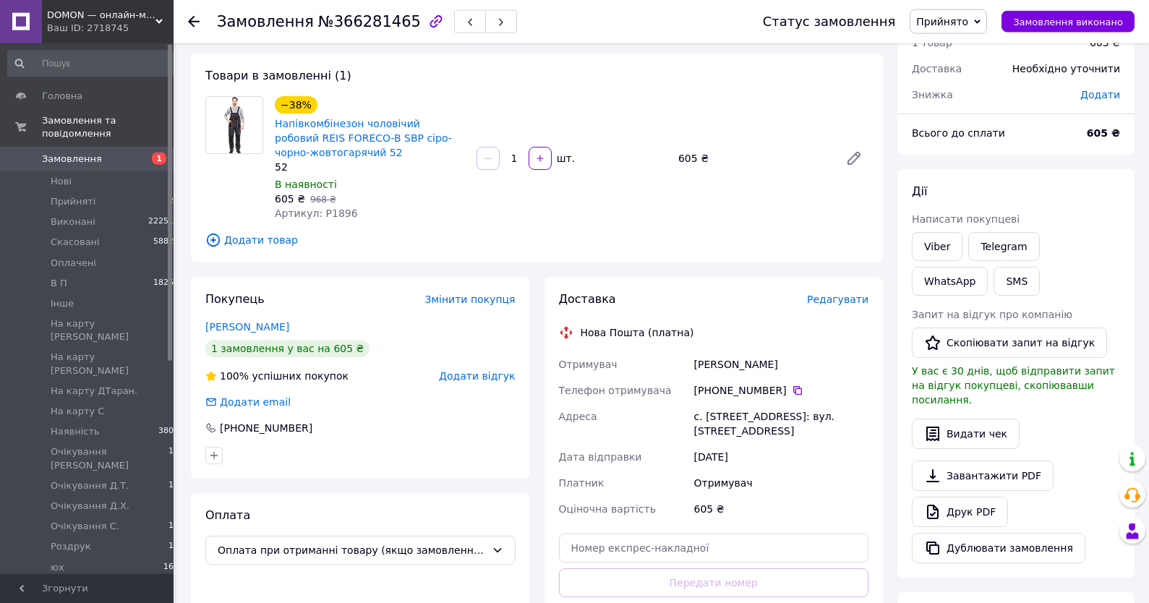
scroll to position [0, 0]
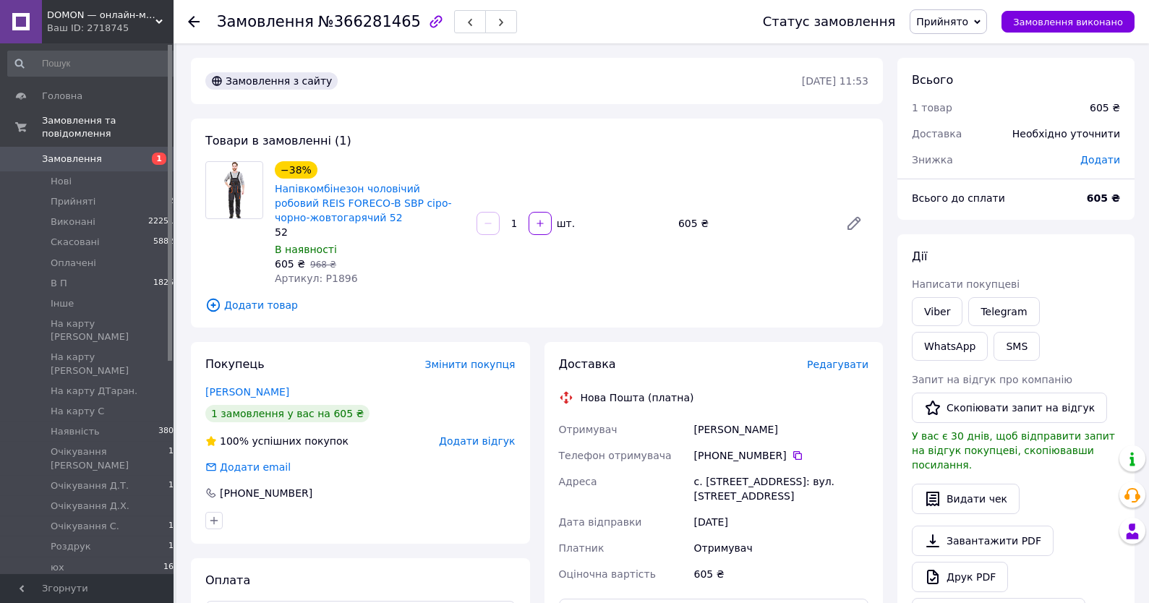
click at [942, 26] on span "Прийнято" at bounding box center [942, 22] width 52 height 12
click at [955, 90] on li "Наявність" at bounding box center [986, 91] width 152 height 22
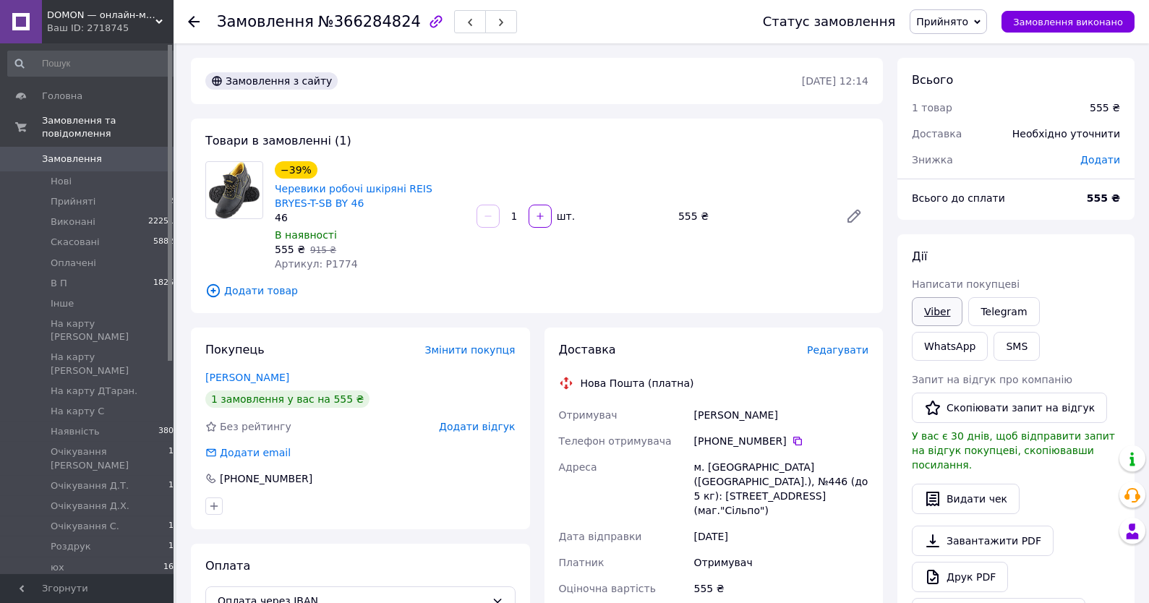
click at [942, 301] on link "Viber" at bounding box center [937, 311] width 51 height 29
click at [1050, 248] on div "[PERSON_NAME] покупцеві Viber Telegram WhatsApp SMS Запит на відгук про компані…" at bounding box center [1015, 438] width 237 height 408
click at [116, 163] on span "Замовлення" at bounding box center [88, 159] width 92 height 13
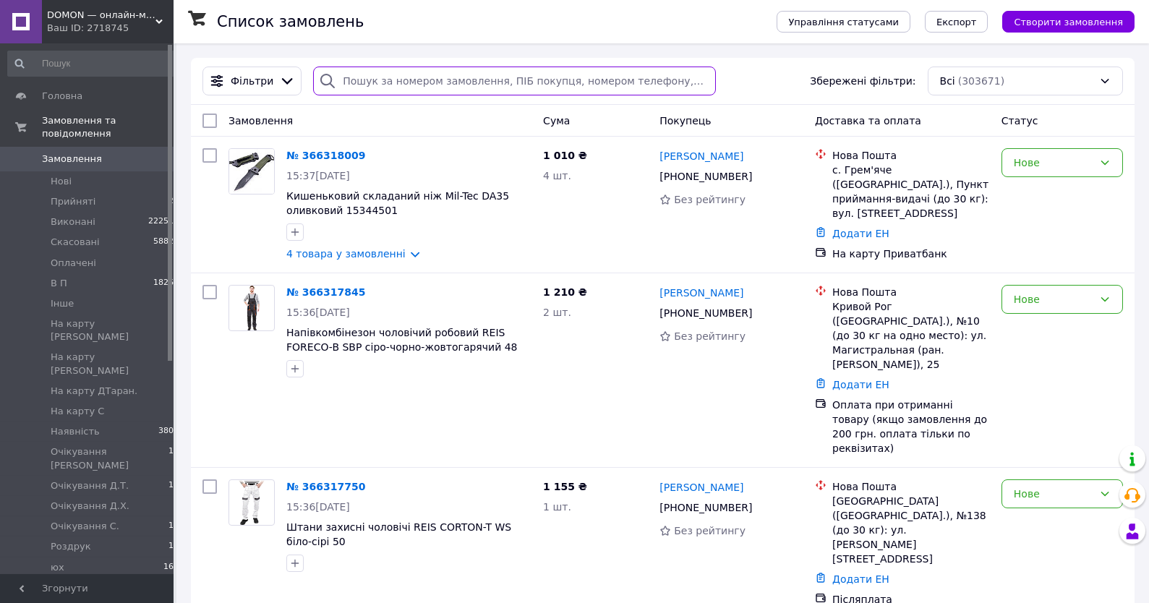
paste input "[PHONE_NUMBER]"
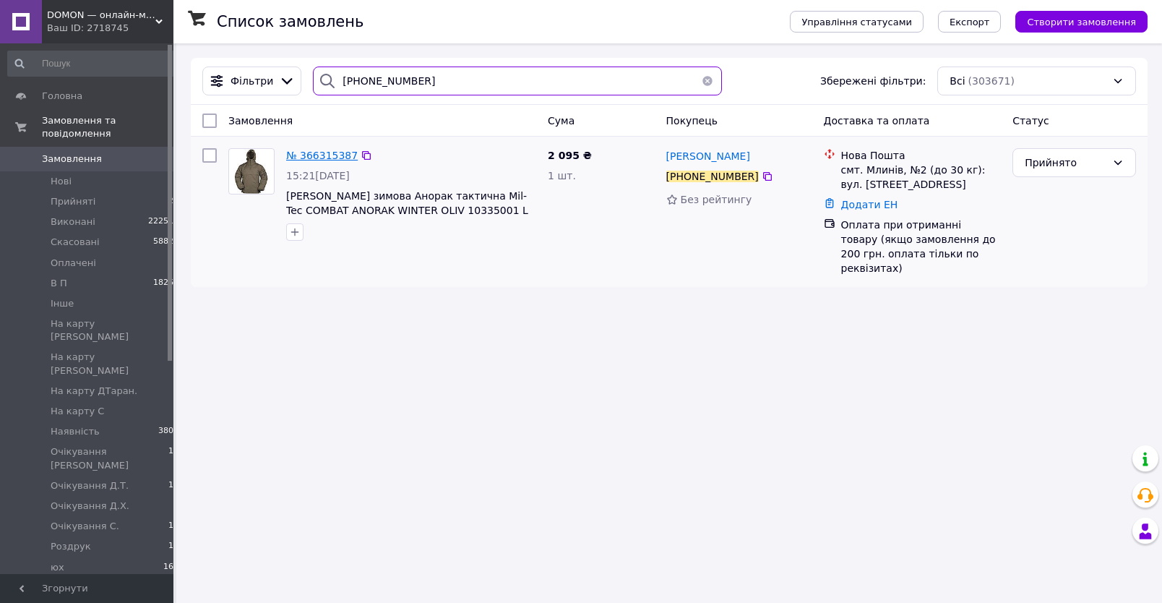
type input "[PHONE_NUMBER]"
click at [323, 160] on span "№ 366315387" at bounding box center [322, 156] width 72 height 12
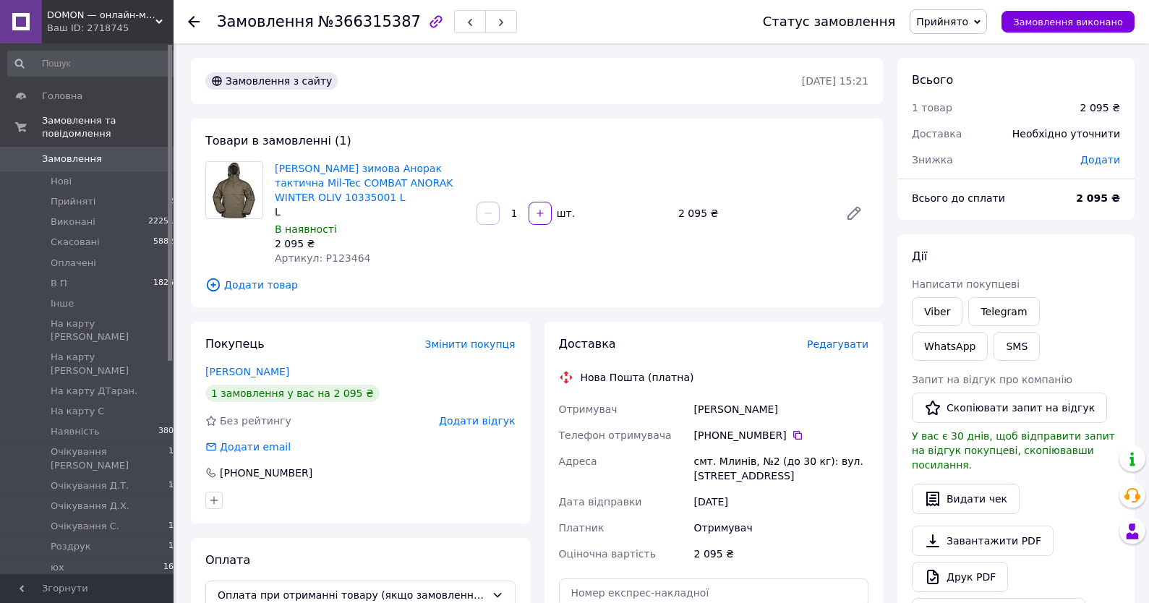
click at [1070, 249] on div "[PERSON_NAME] покупцеві Viber Telegram WhatsApp SMS Запит на відгук про компані…" at bounding box center [1015, 438] width 237 height 408
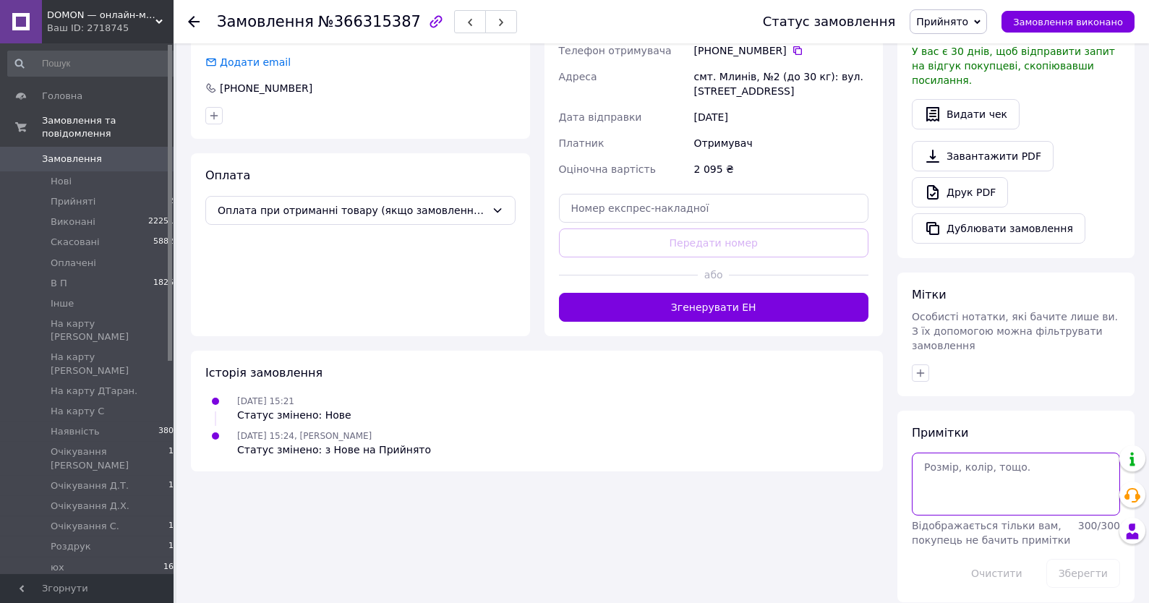
click at [1024, 487] on textarea at bounding box center [1016, 484] width 208 height 62
paste textarea "Зелений колір не хочу"
type textarea "Зелений колір не хочу"
click at [1087, 568] on button "Зберегти" at bounding box center [1083, 573] width 74 height 29
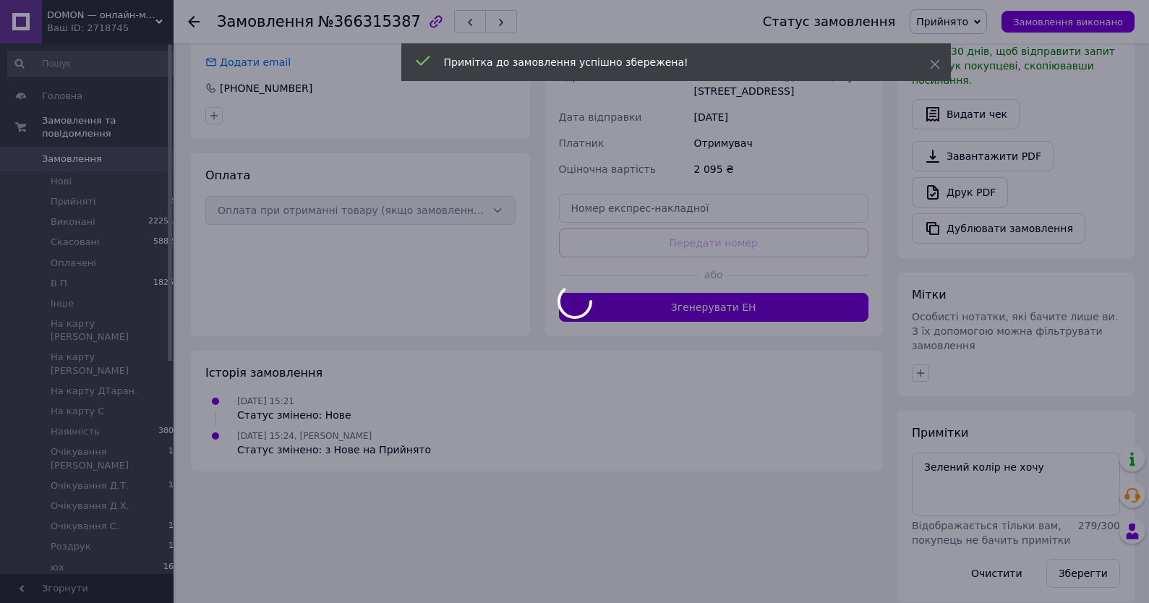
scroll to position [359, 0]
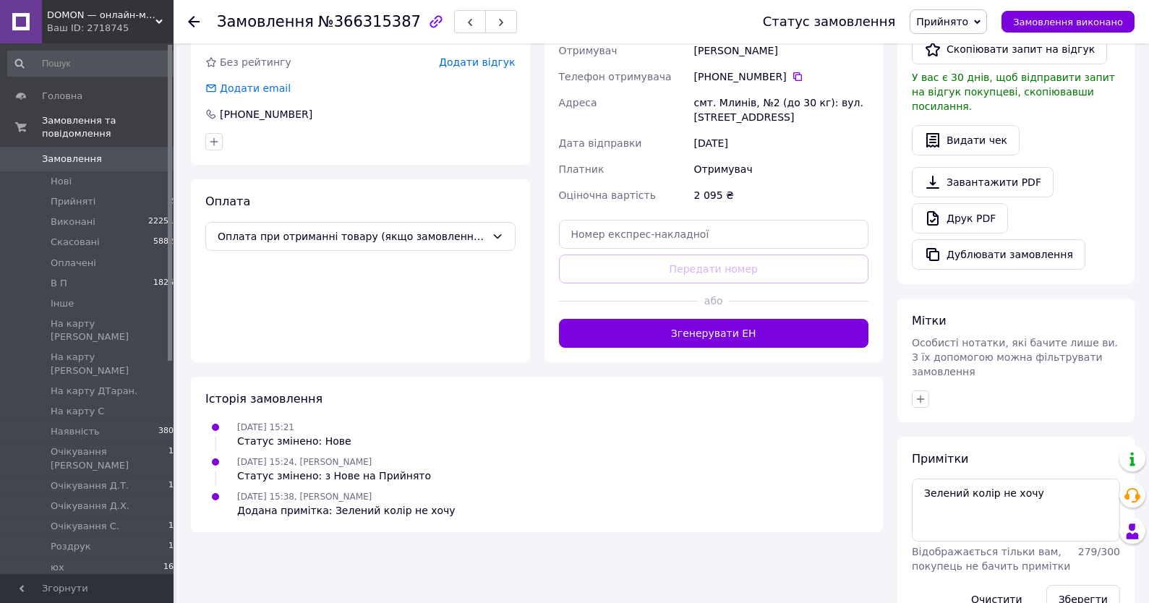
drag, startPoint x: 956, startPoint y: 21, endPoint x: 966, endPoint y: 50, distance: 30.9
click at [956, 21] on span "Прийнято" at bounding box center [942, 22] width 52 height 12
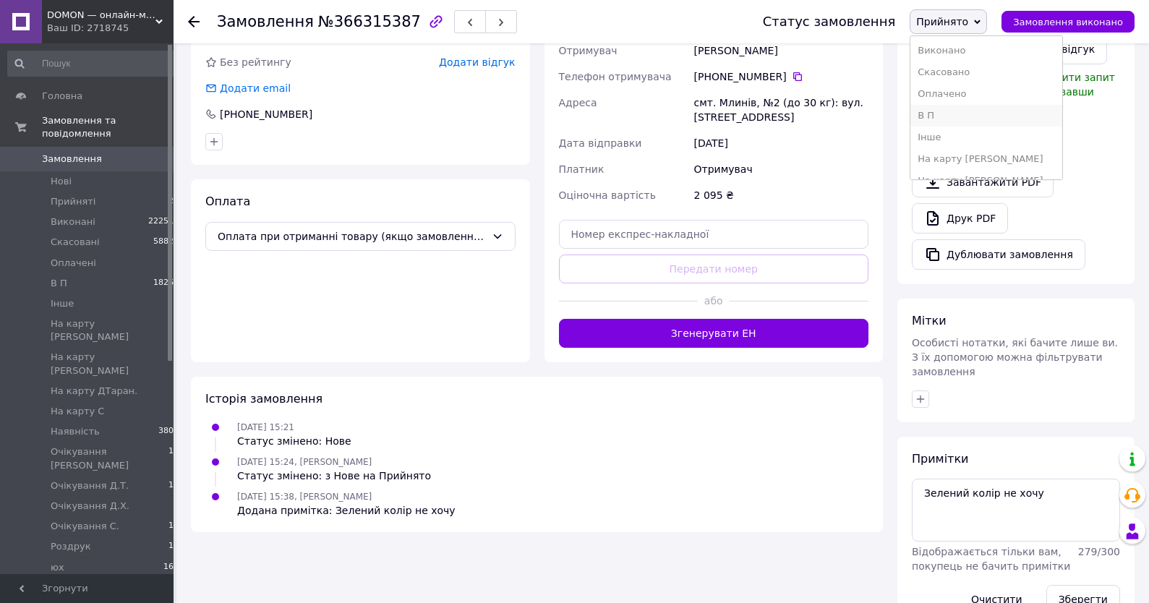
click at [953, 113] on li "В П" at bounding box center [986, 116] width 152 height 22
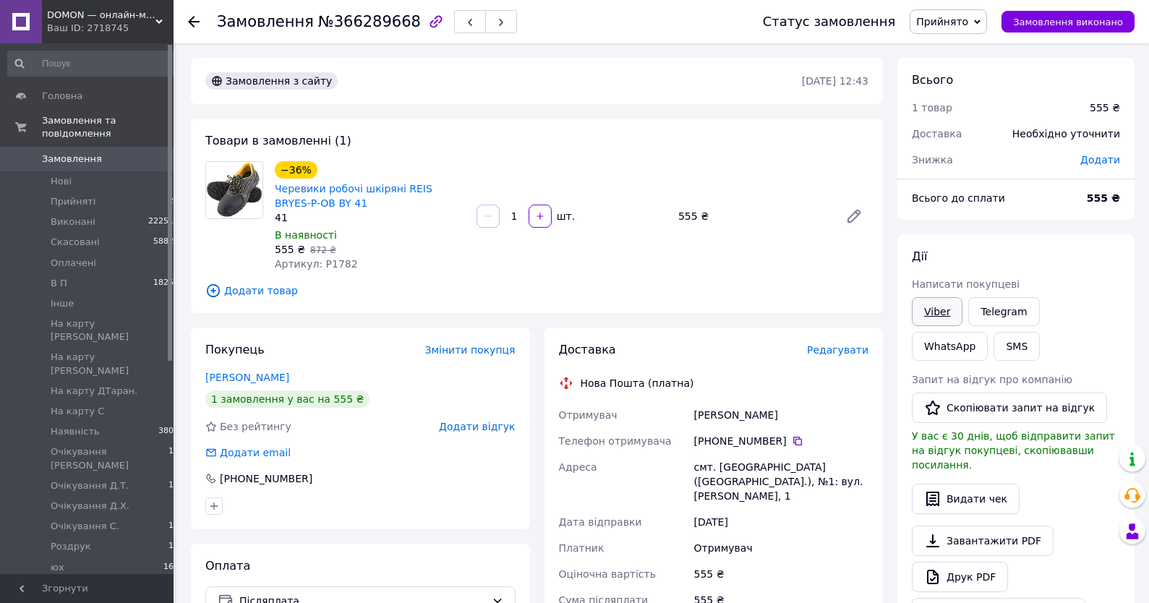
click at [940, 315] on link "Viber" at bounding box center [937, 311] width 51 height 29
click at [1060, 241] on div "[PERSON_NAME] покупцеві Viber Telegram WhatsApp SMS Запит на відгук про компані…" at bounding box center [1015, 438] width 237 height 408
click at [322, 281] on div "Товари в замовленні (1) −36% Черевики робочі шкіряні REIS BRYES-P-OB BY 41 41 В…" at bounding box center [537, 216] width 692 height 194
click at [327, 276] on div "Товари в замовленні (1) −36% Черевики робочі шкіряні REIS BRYES-P-OB BY 41 41 В…" at bounding box center [537, 216] width 692 height 194
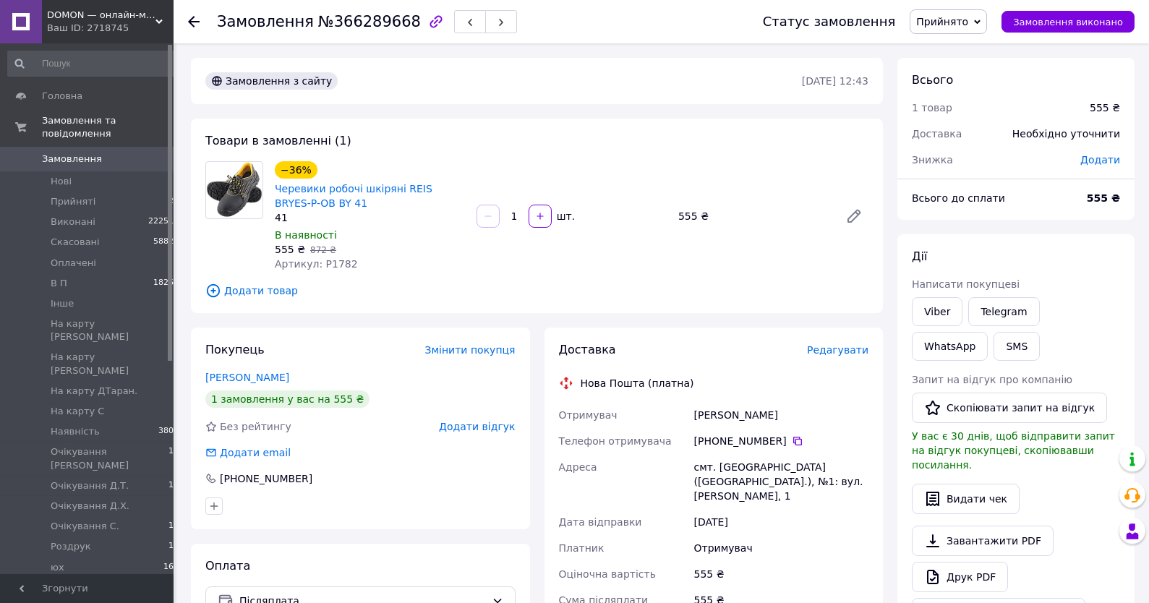
drag, startPoint x: 327, startPoint y: 273, endPoint x: 327, endPoint y: 265, distance: 8.0
click at [326, 274] on div "−36% Черевики робочі шкіряні REIS BRYES-P-OB BY 41 41 В наявності 555 ₴   872 ₴…" at bounding box center [370, 216] width 202 height 116
click at [327, 261] on span "Артикул: P1782" at bounding box center [316, 264] width 83 height 12
copy span "P1782"
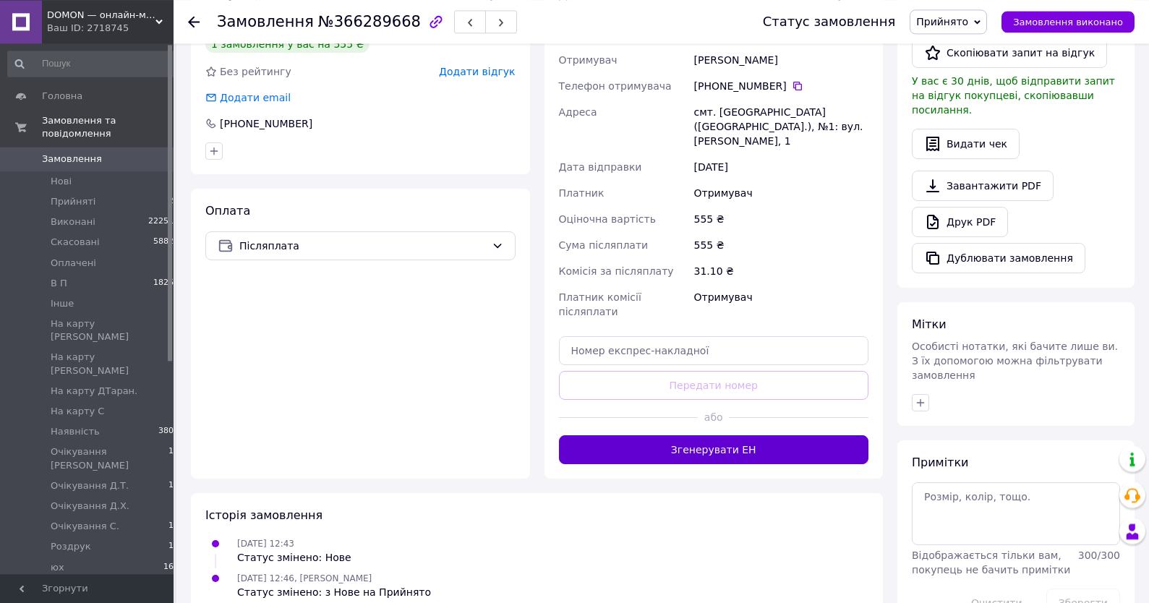
scroll to position [385, 0]
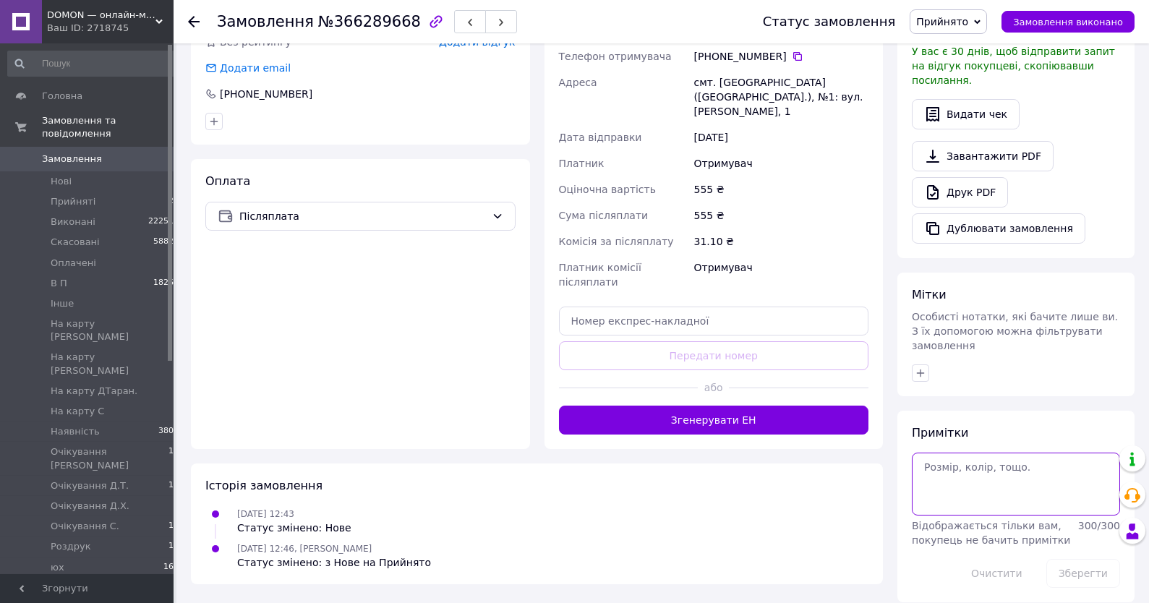
click at [987, 484] on textarea at bounding box center [1016, 484] width 208 height 62
type textarea "13-14,10+"
click at [1071, 566] on button "Зберегти" at bounding box center [1083, 573] width 74 height 29
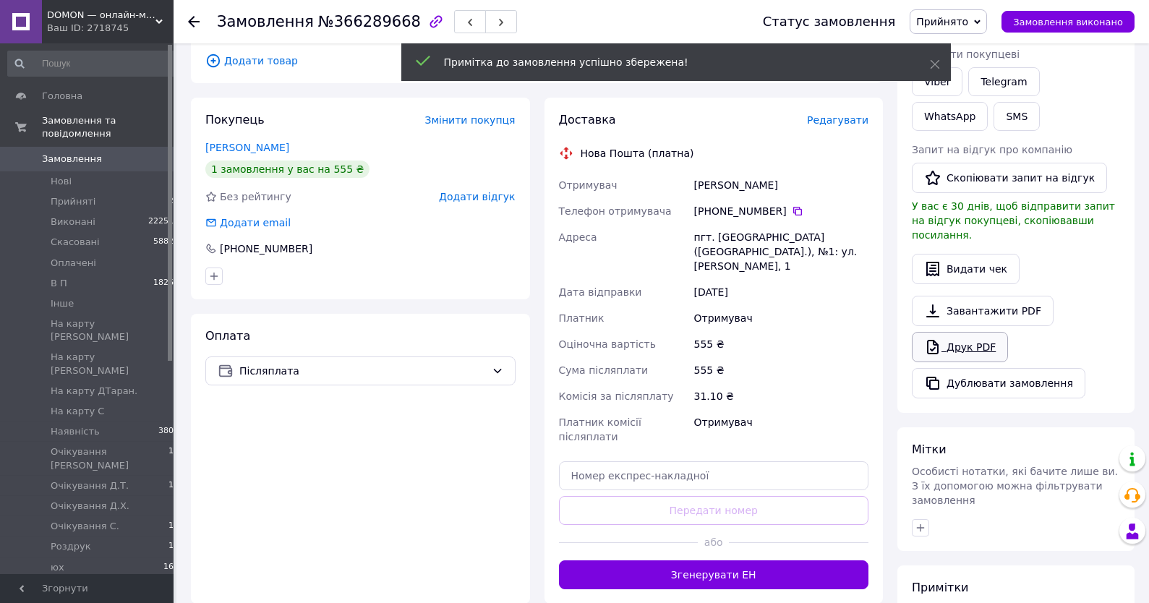
click at [993, 332] on link "Друк PDF" at bounding box center [960, 347] width 96 height 30
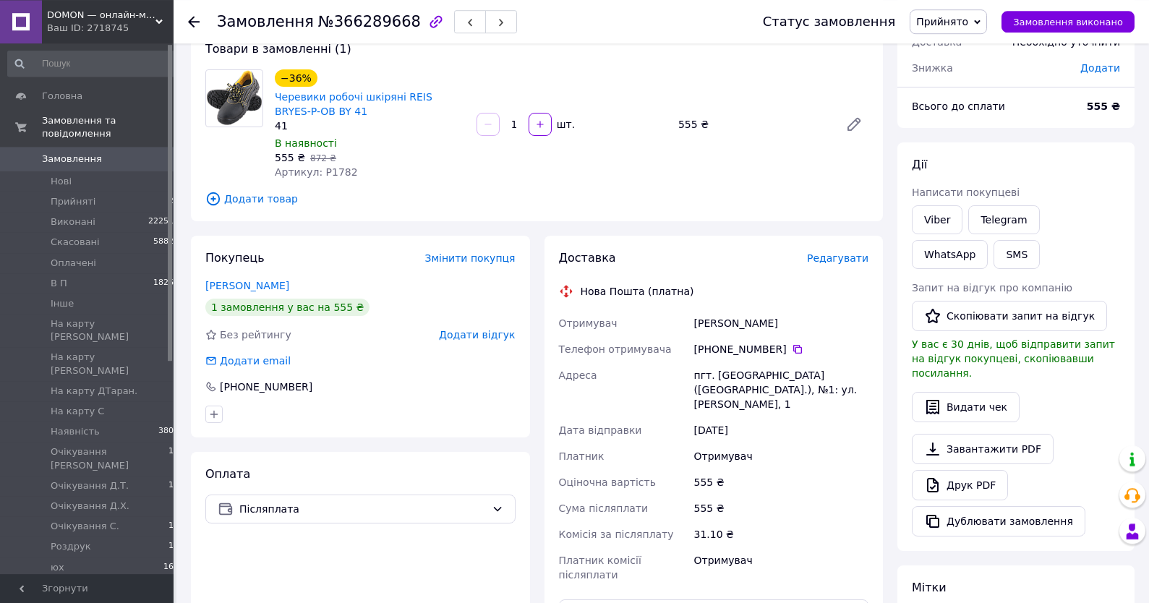
scroll to position [0, 0]
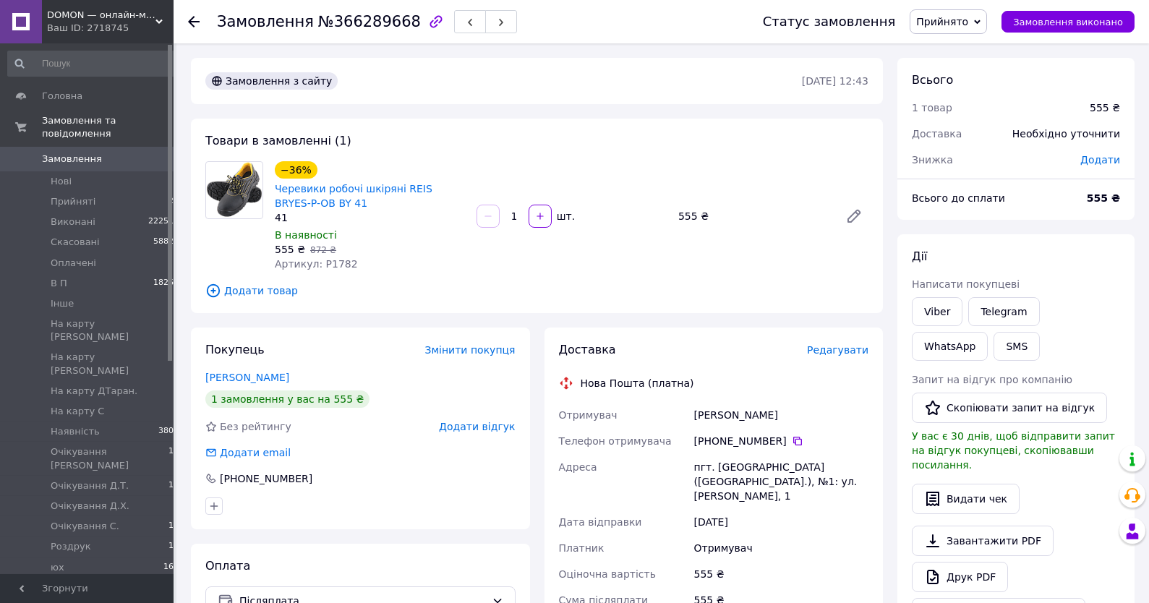
click at [981, 15] on span "Прийнято" at bounding box center [947, 21] width 77 height 25
click at [956, 94] on li "Наявність" at bounding box center [986, 91] width 152 height 22
click at [124, 151] on link "Замовлення 0" at bounding box center [93, 159] width 187 height 25
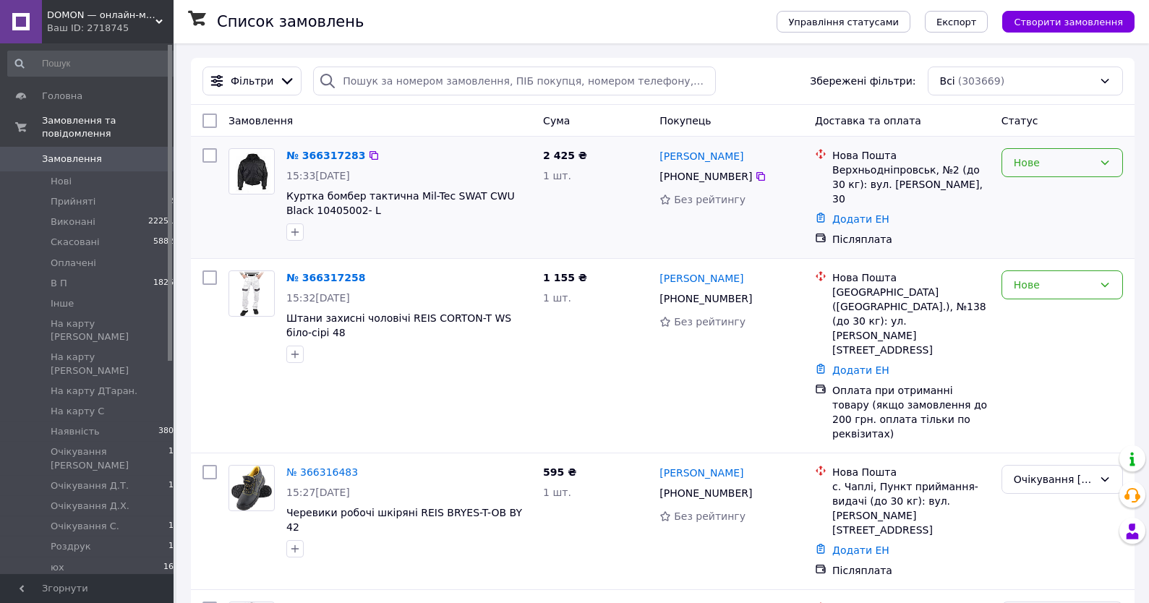
click at [1057, 160] on div "Нове" at bounding box center [1053, 163] width 80 height 16
click at [1038, 189] on li "Прийнято" at bounding box center [1062, 195] width 120 height 26
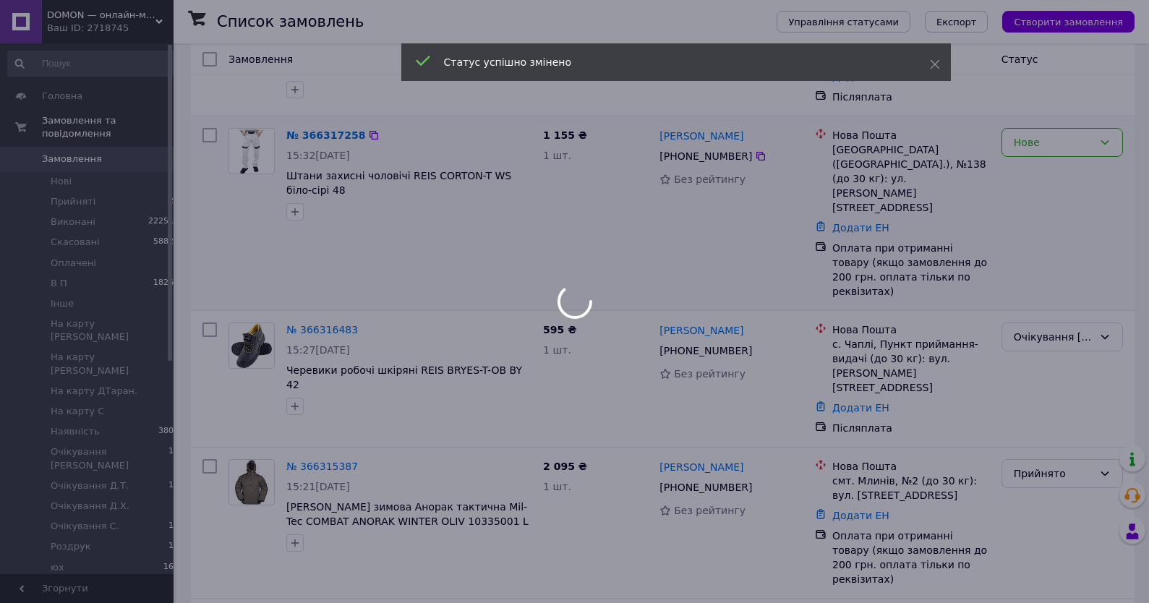
scroll to position [155, 0]
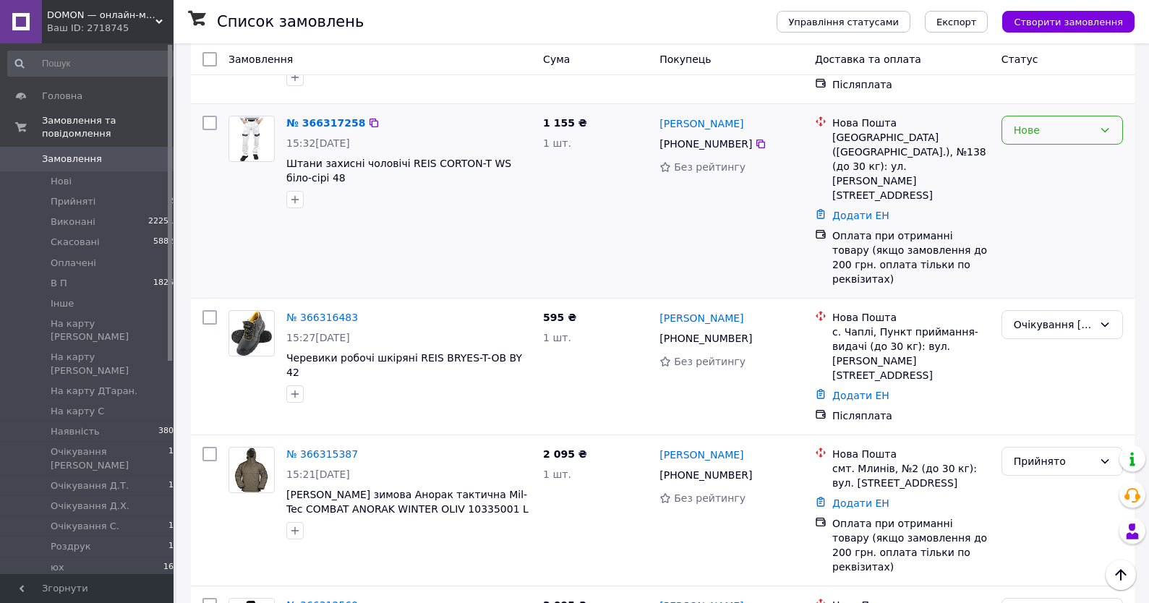
click at [1063, 129] on div "Нове" at bounding box center [1053, 130] width 80 height 16
click at [1056, 159] on li "Прийнято" at bounding box center [1062, 158] width 120 height 26
click at [319, 448] on link "№ 366315387" at bounding box center [322, 454] width 72 height 12
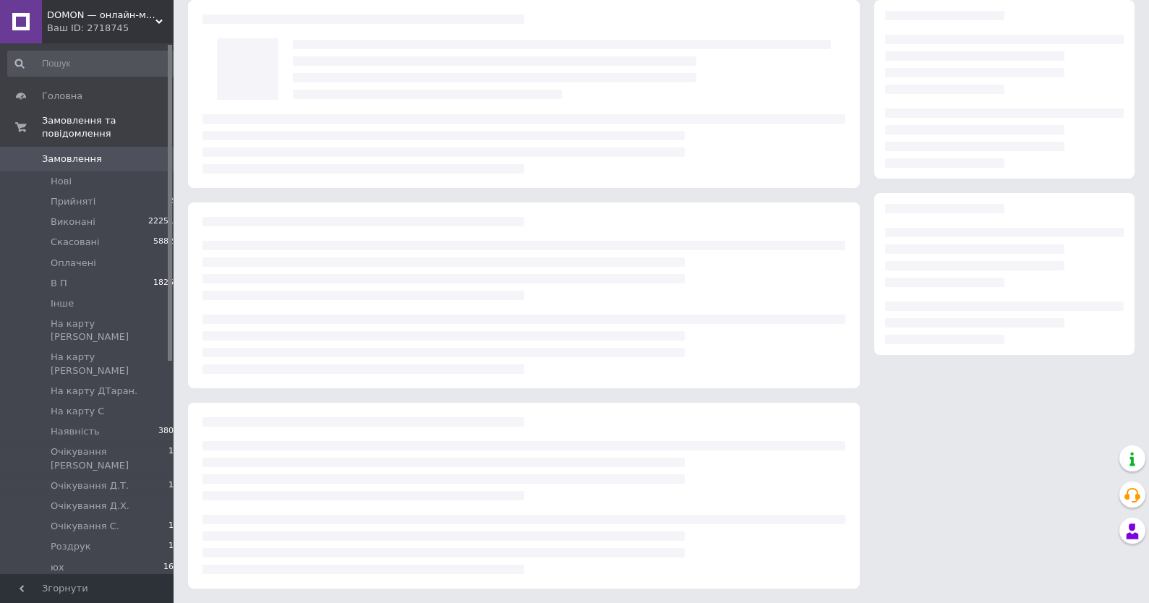
scroll to position [53, 0]
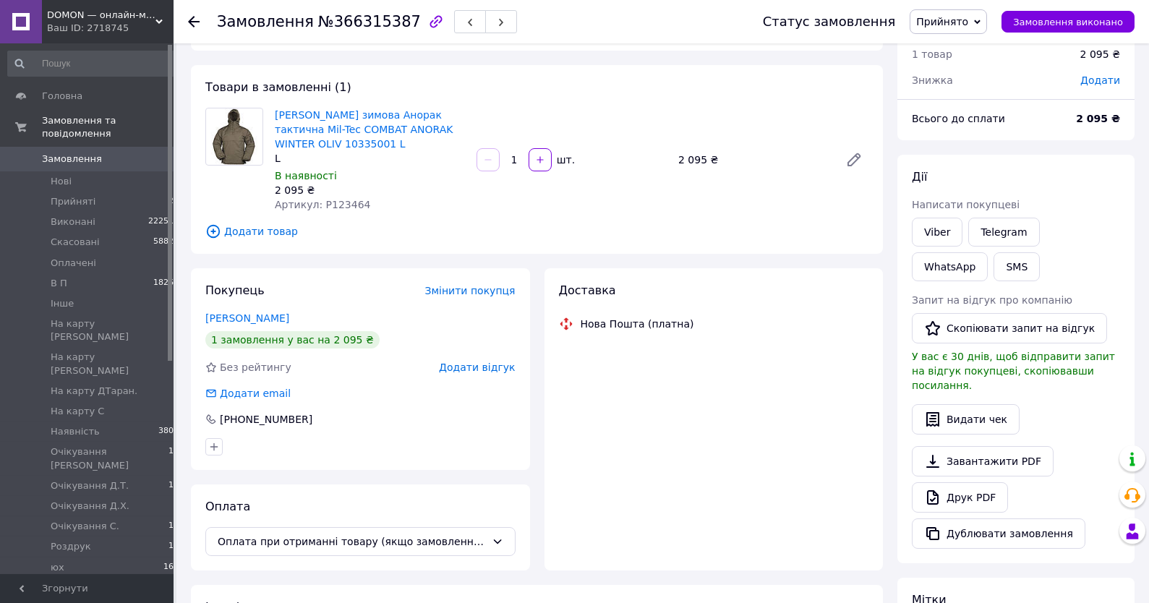
click at [333, 210] on span "Артикул: P123464" at bounding box center [322, 205] width 95 height 12
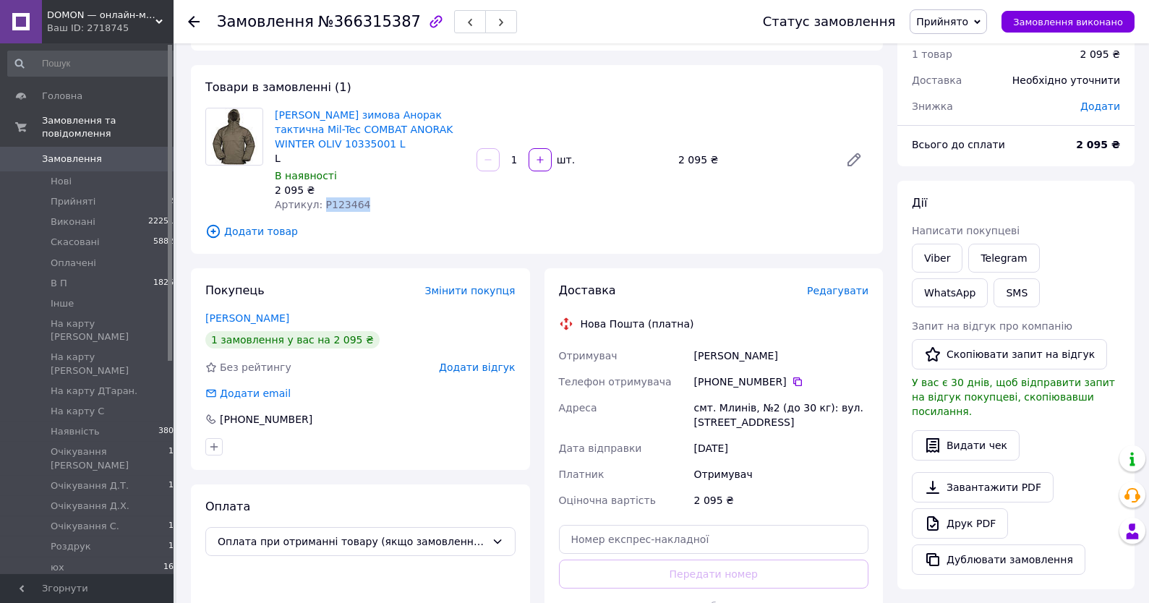
click at [333, 210] on span "Артикул: P123464" at bounding box center [322, 205] width 95 height 12
copy span "P123464"
click at [956, 257] on link "Viber" at bounding box center [937, 258] width 51 height 29
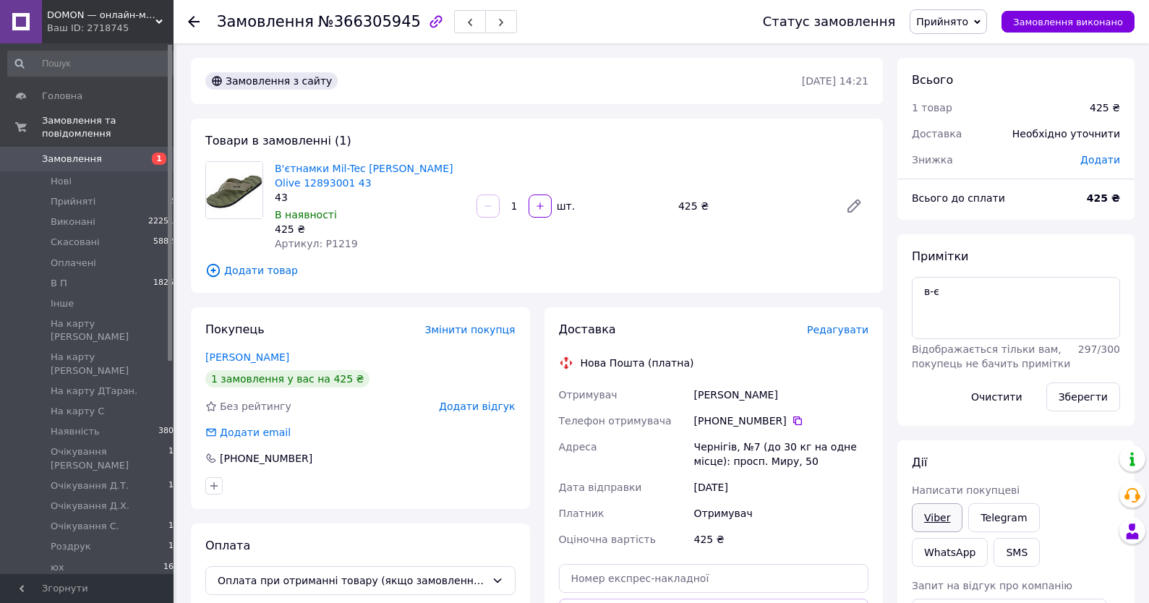
click at [940, 520] on link "Viber" at bounding box center [937, 517] width 51 height 29
click at [935, 526] on link "Viber" at bounding box center [937, 517] width 51 height 29
click at [75, 164] on span "Замовлення" at bounding box center [72, 159] width 60 height 13
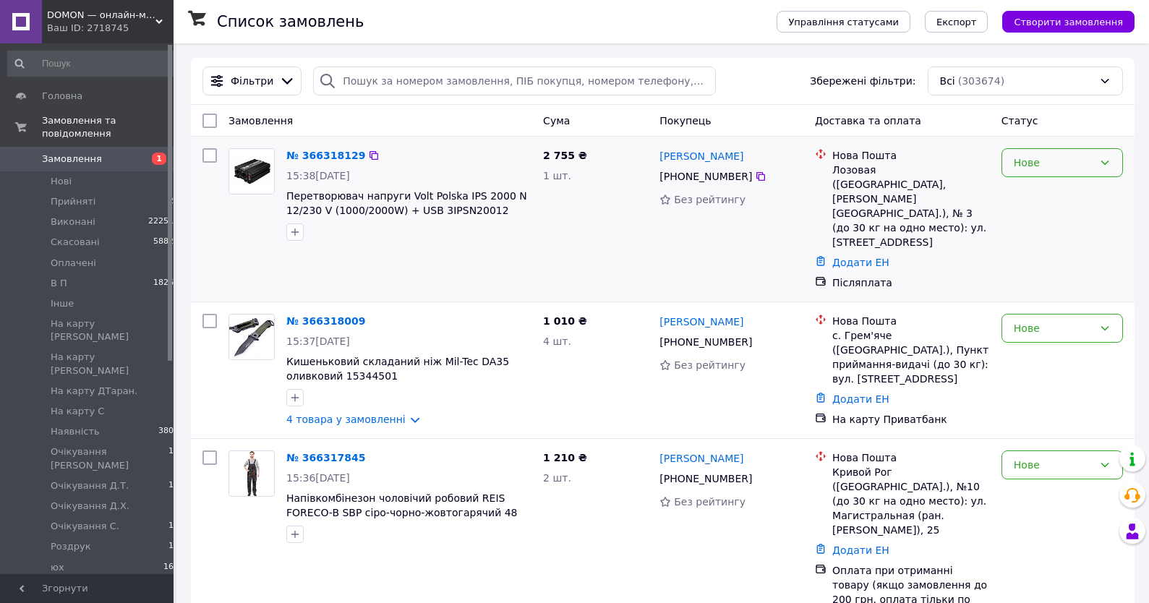
click at [1035, 162] on div "Нове" at bounding box center [1053, 163] width 80 height 16
click at [1033, 192] on li "Прийнято" at bounding box center [1062, 195] width 120 height 26
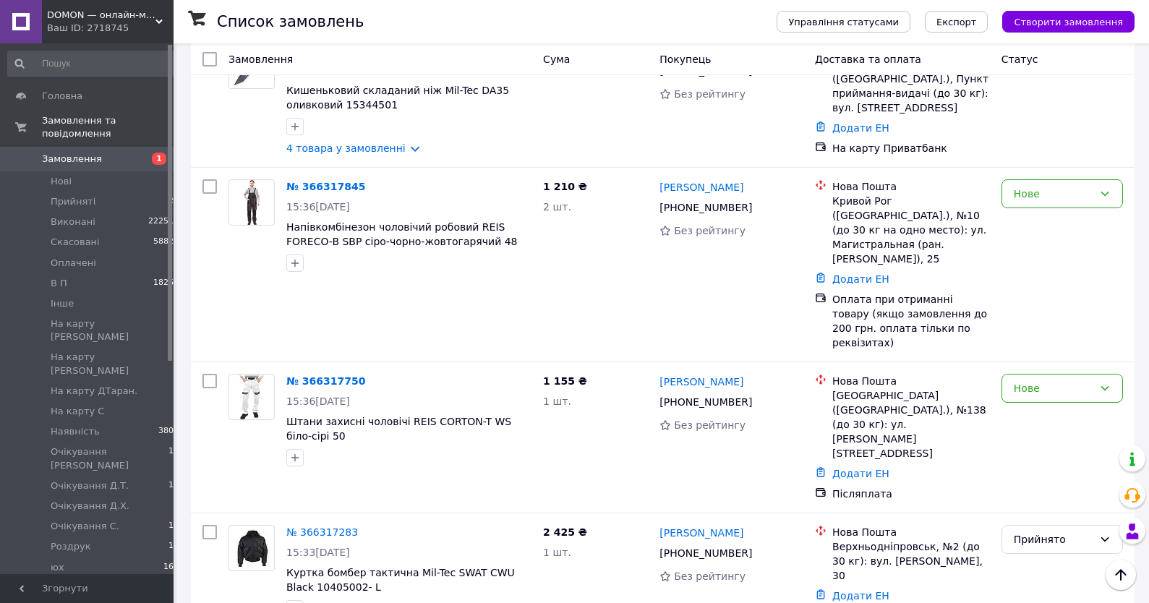
scroll to position [495, 0]
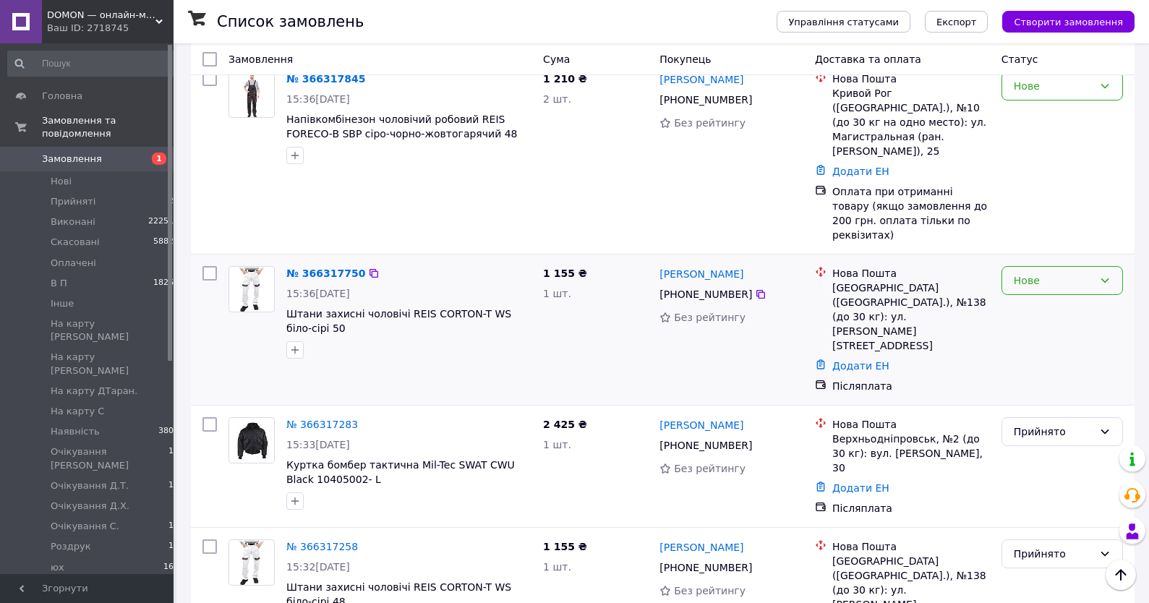
click at [1044, 273] on div "Нове" at bounding box center [1053, 281] width 80 height 16
click at [1045, 248] on li "Прийнято" at bounding box center [1062, 249] width 120 height 26
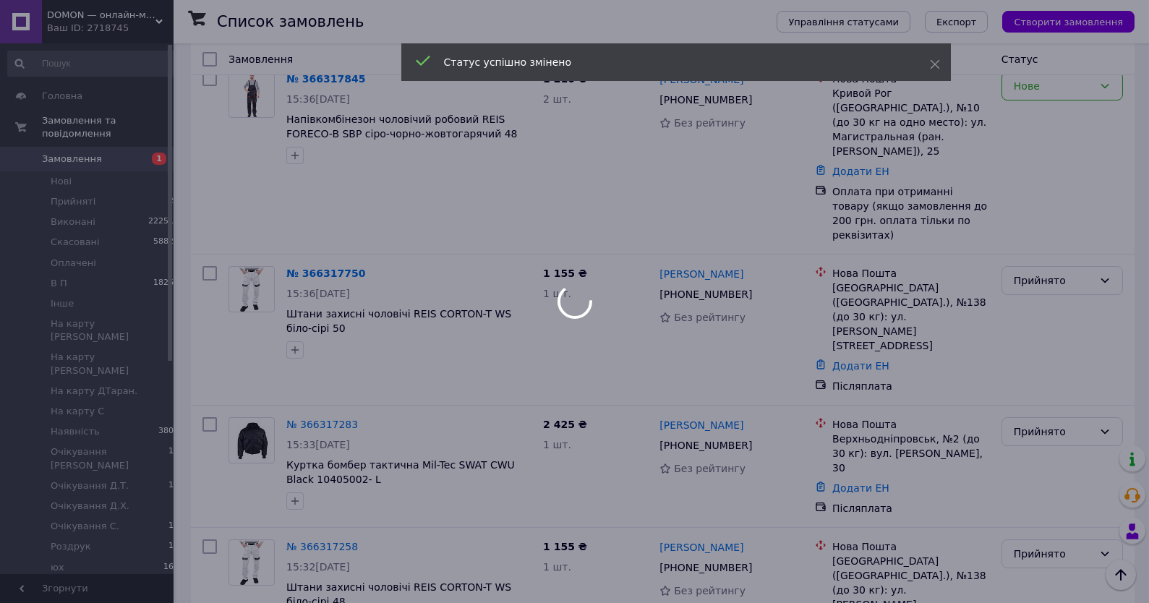
scroll to position [417, 0]
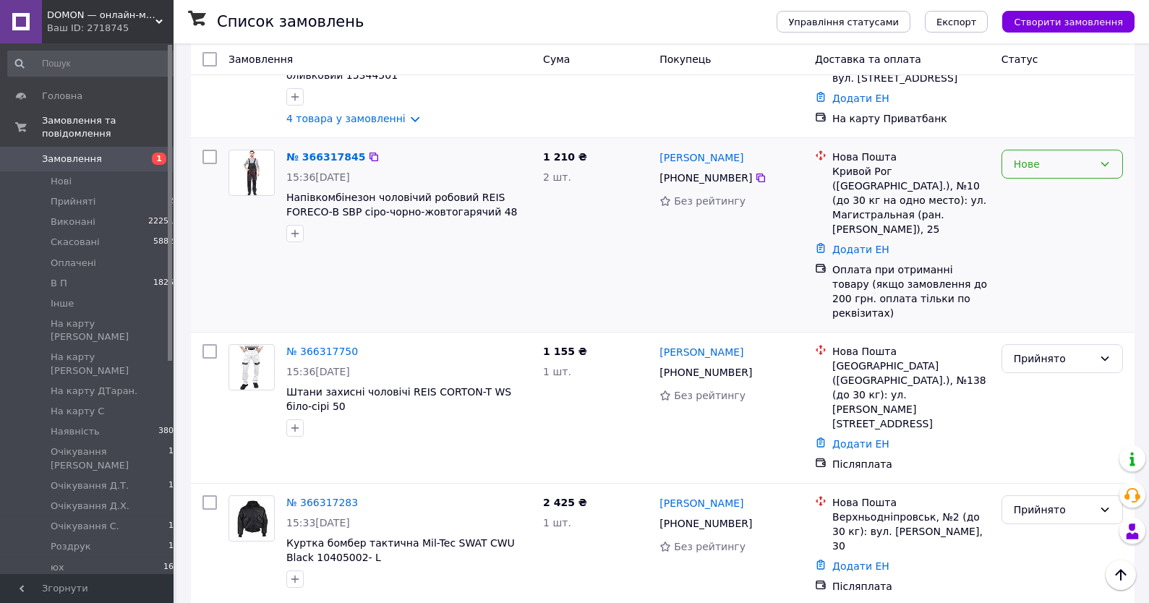
click at [1042, 150] on div "Нове" at bounding box center [1061, 164] width 121 height 29
click at [1039, 160] on li "Прийнято" at bounding box center [1062, 160] width 120 height 26
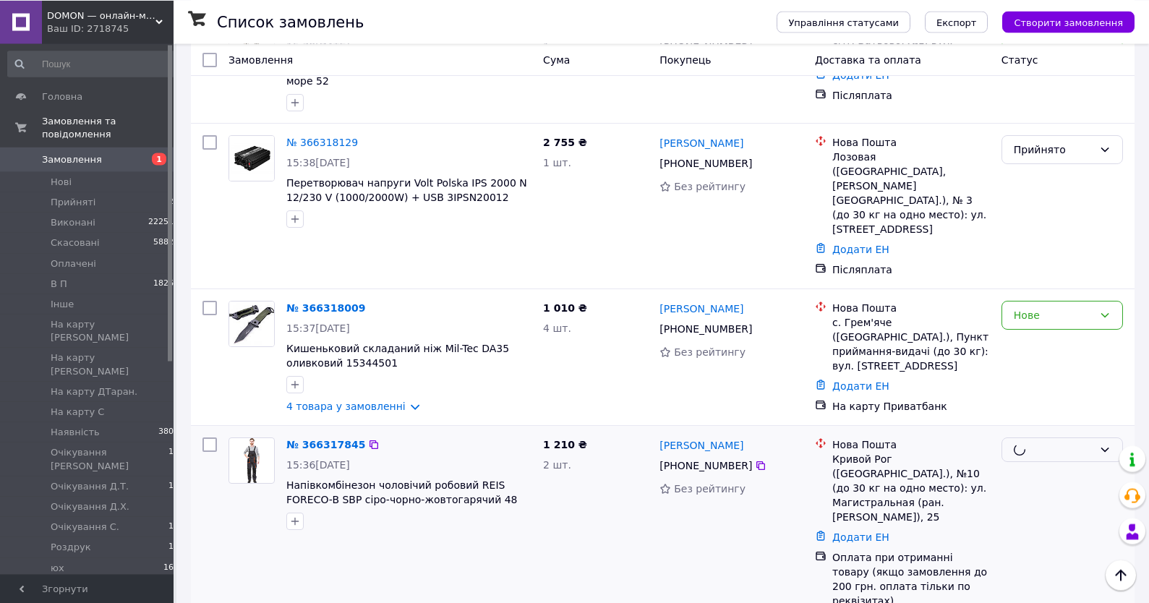
scroll to position [108, 0]
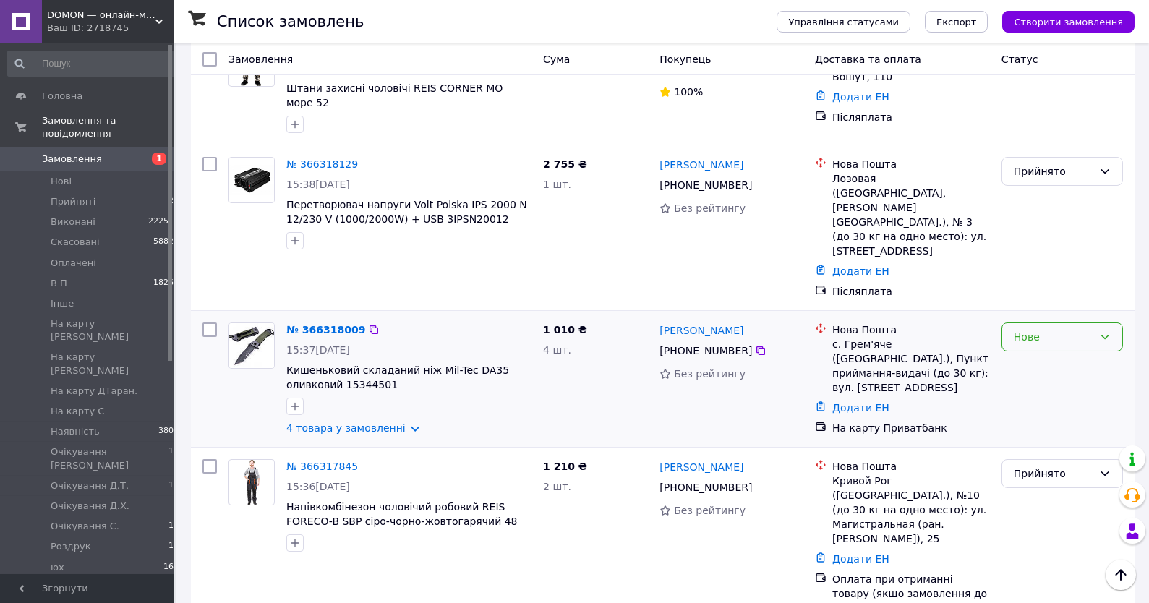
click at [1068, 329] on div "Нове" at bounding box center [1053, 337] width 80 height 16
drag, startPoint x: 1068, startPoint y: 317, endPoint x: 740, endPoint y: 372, distance: 332.6
click at [1060, 331] on li "Прийнято" at bounding box center [1062, 332] width 120 height 26
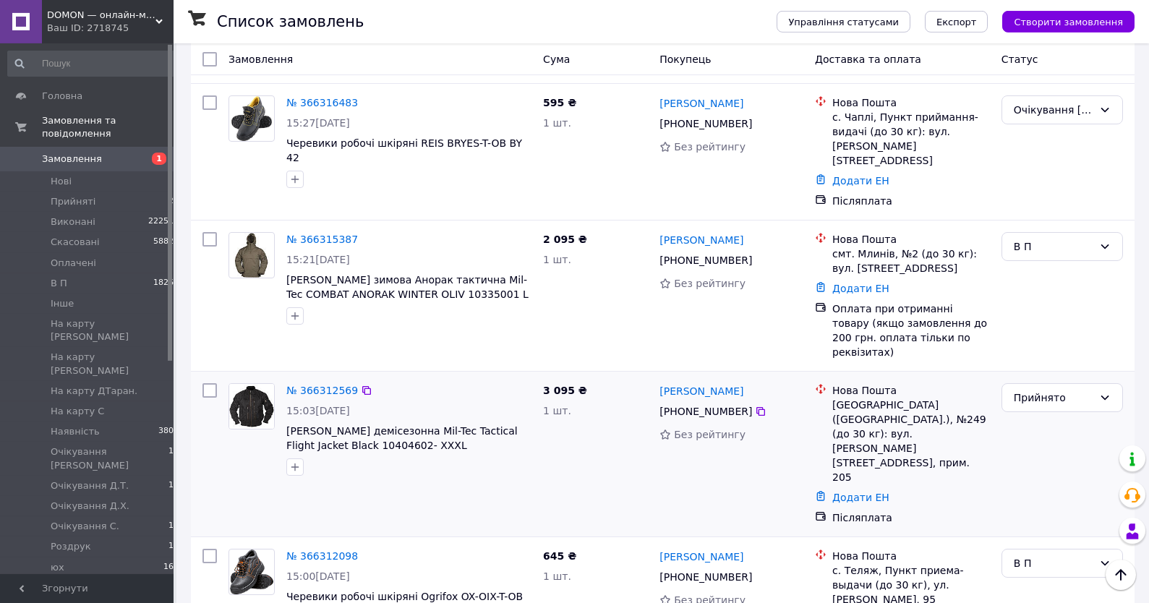
scroll to position [1037, 0]
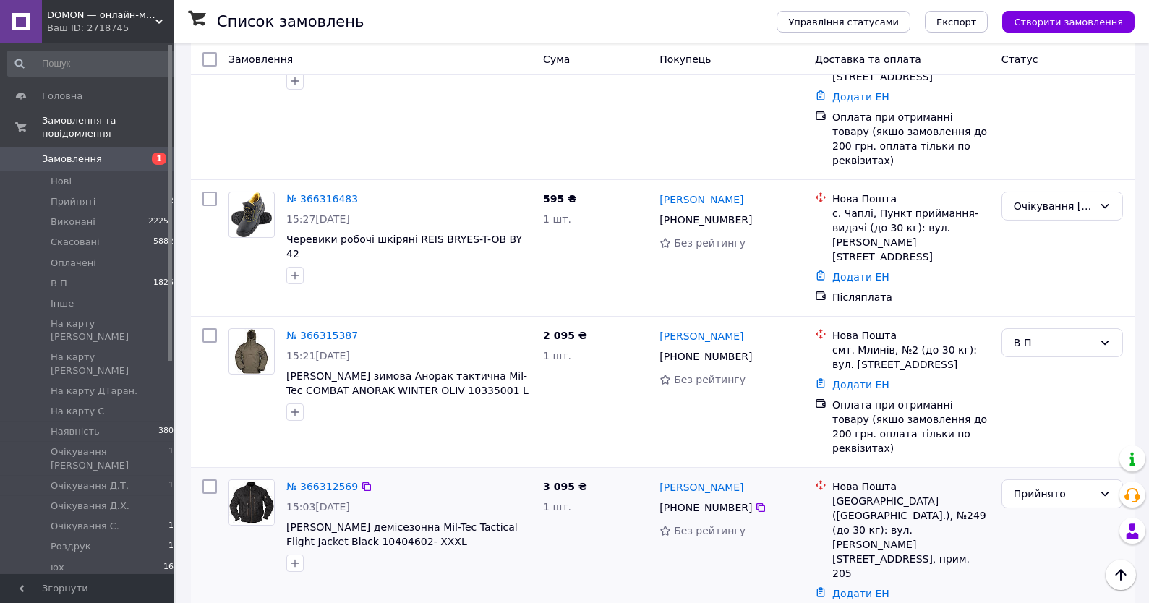
click at [299, 478] on div "№ 366312569" at bounding box center [322, 486] width 74 height 17
click at [323, 481] on link "№ 366312569" at bounding box center [322, 487] width 72 height 12
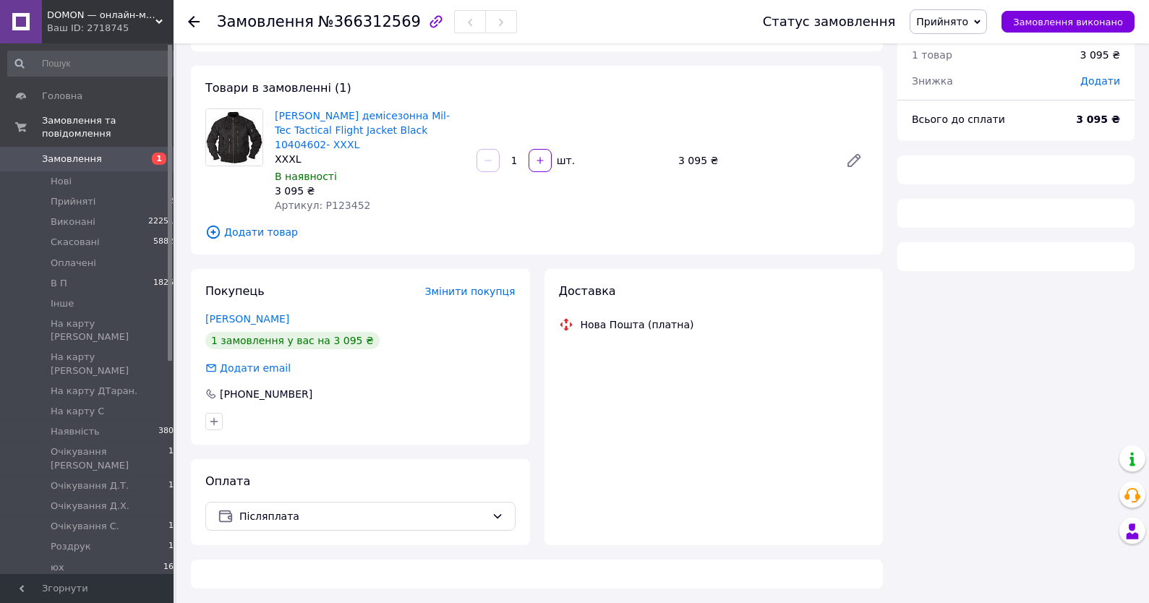
scroll to position [53, 0]
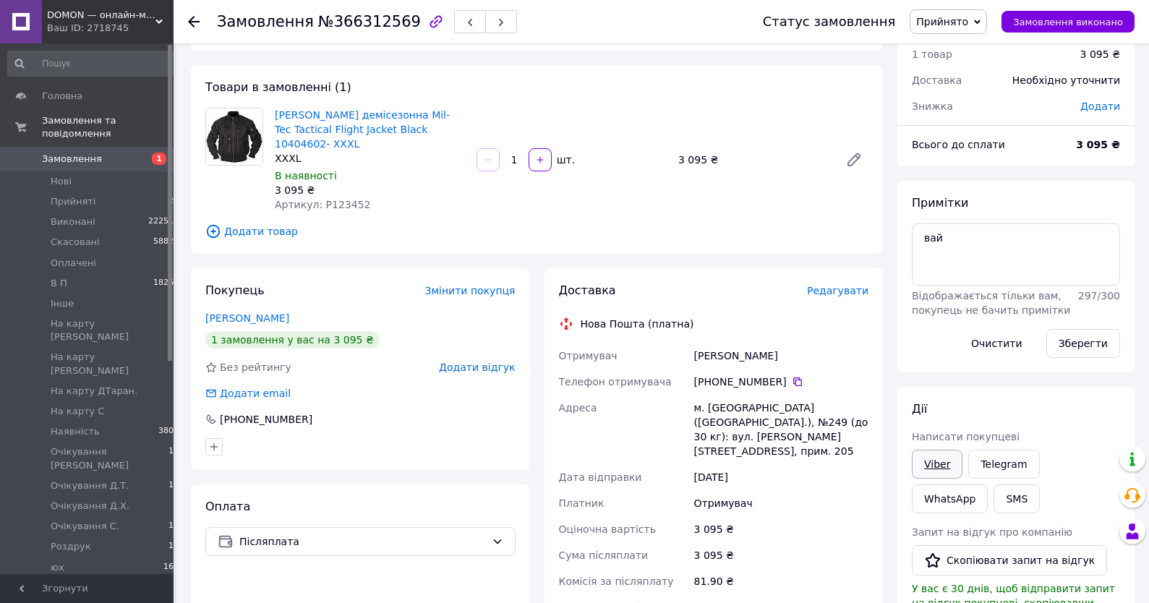
click at [936, 463] on link "Viber" at bounding box center [937, 464] width 51 height 29
click at [1071, 257] on textarea "вай" at bounding box center [1016, 254] width 208 height 62
click at [946, 19] on span "Прийнято" at bounding box center [942, 22] width 52 height 12
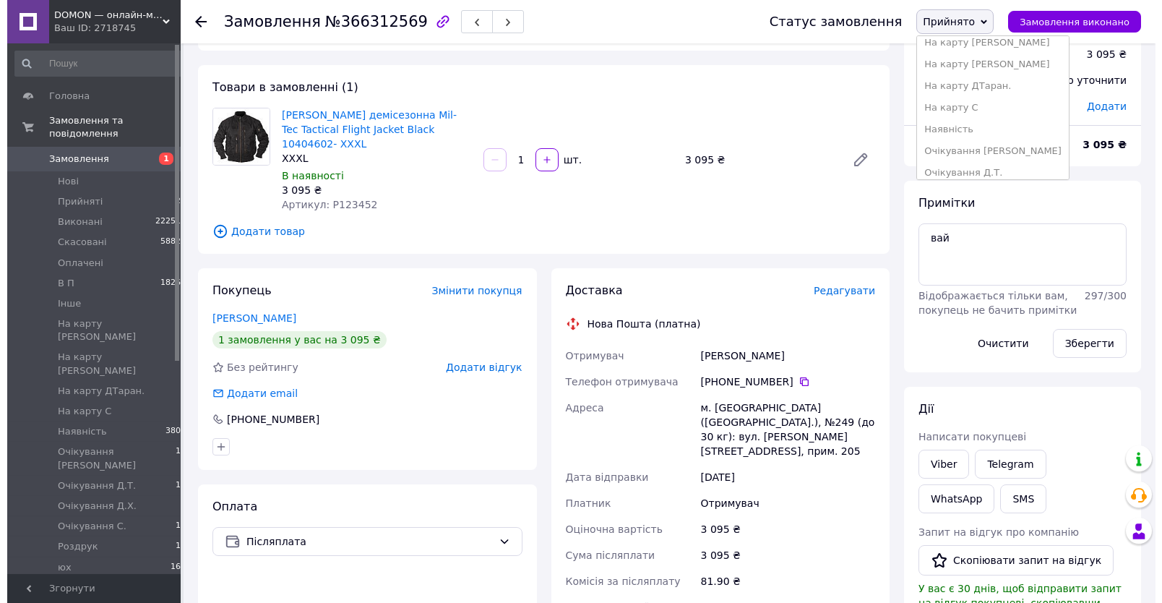
scroll to position [226, 0]
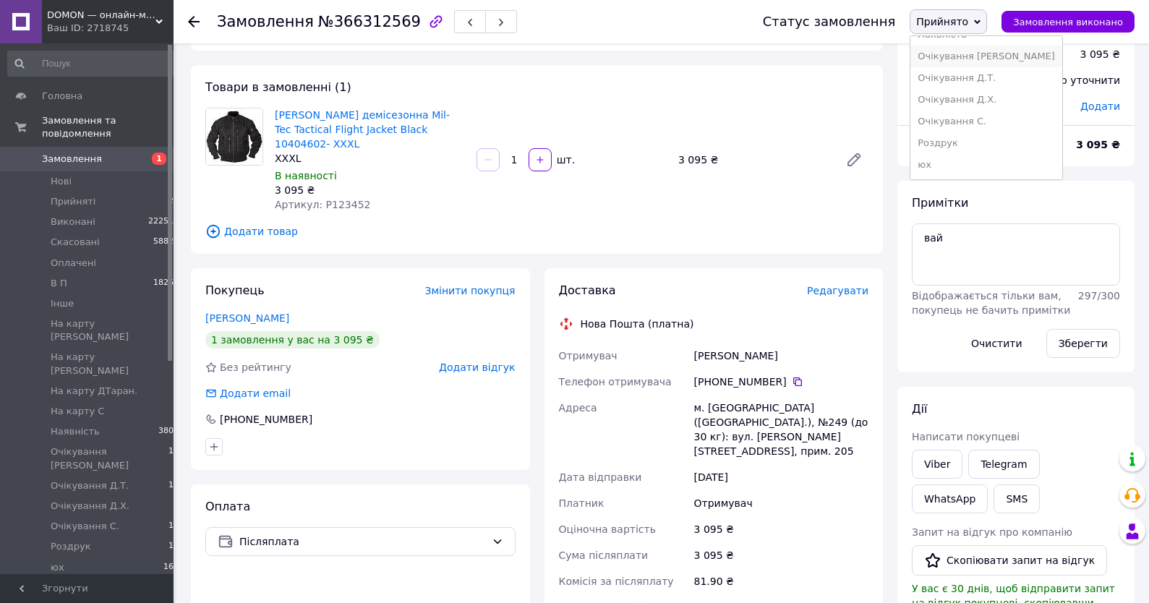
click at [971, 46] on li "Очікування [PERSON_NAME]" at bounding box center [986, 57] width 152 height 22
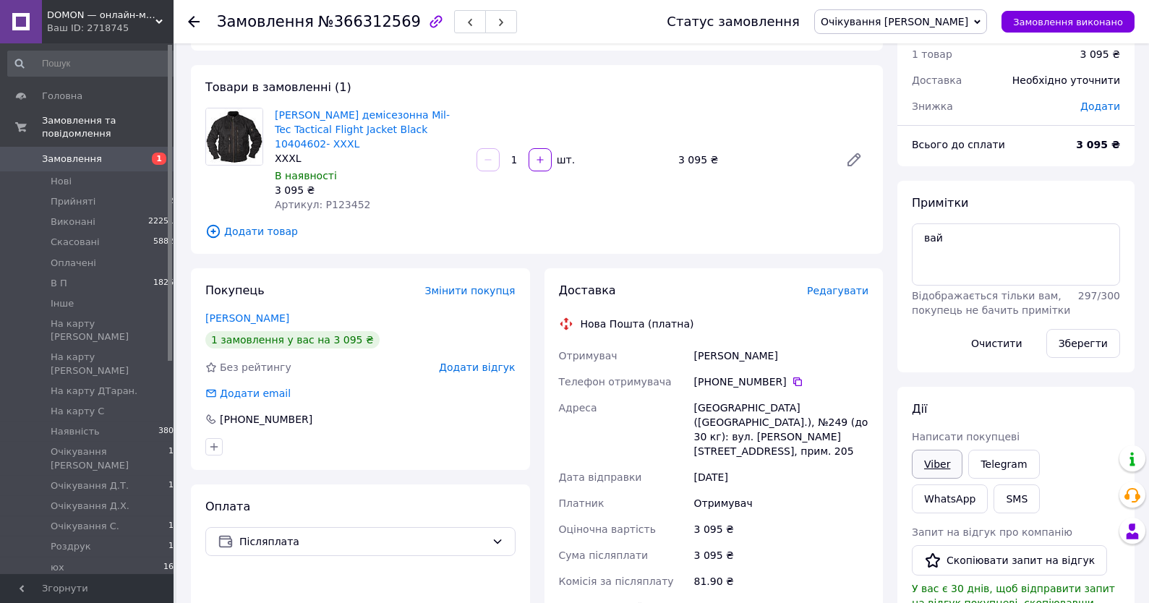
click at [940, 458] on link "Viber" at bounding box center [937, 464] width 51 height 29
click at [1045, 255] on textarea "вай" at bounding box center [1016, 254] width 208 height 62
click at [826, 296] on span "Редагувати" at bounding box center [837, 291] width 61 height 12
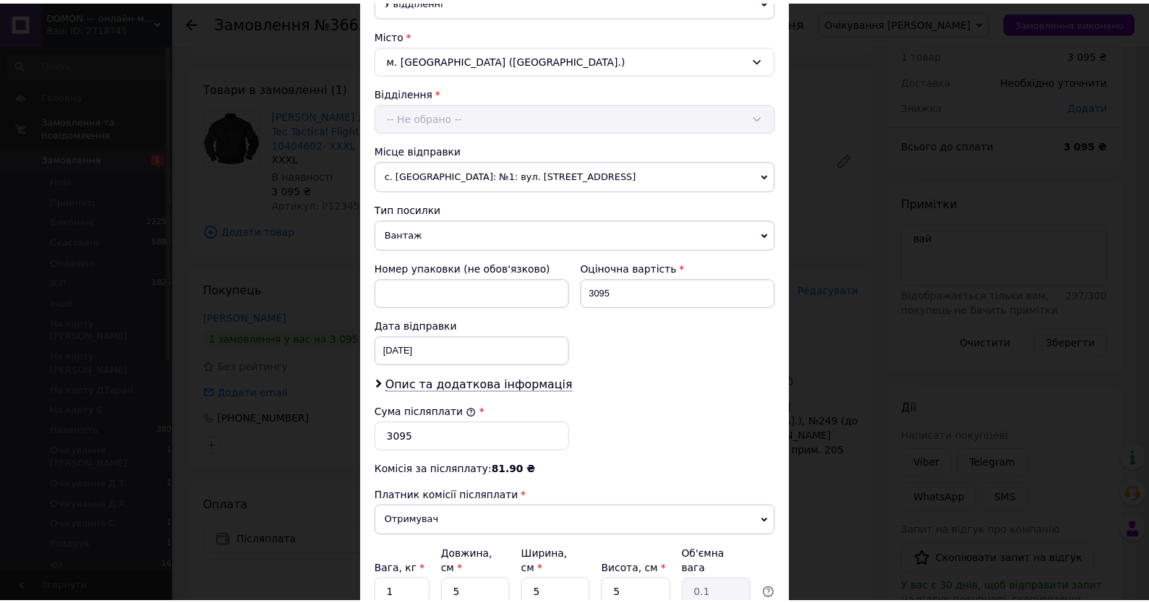
scroll to position [453, 0]
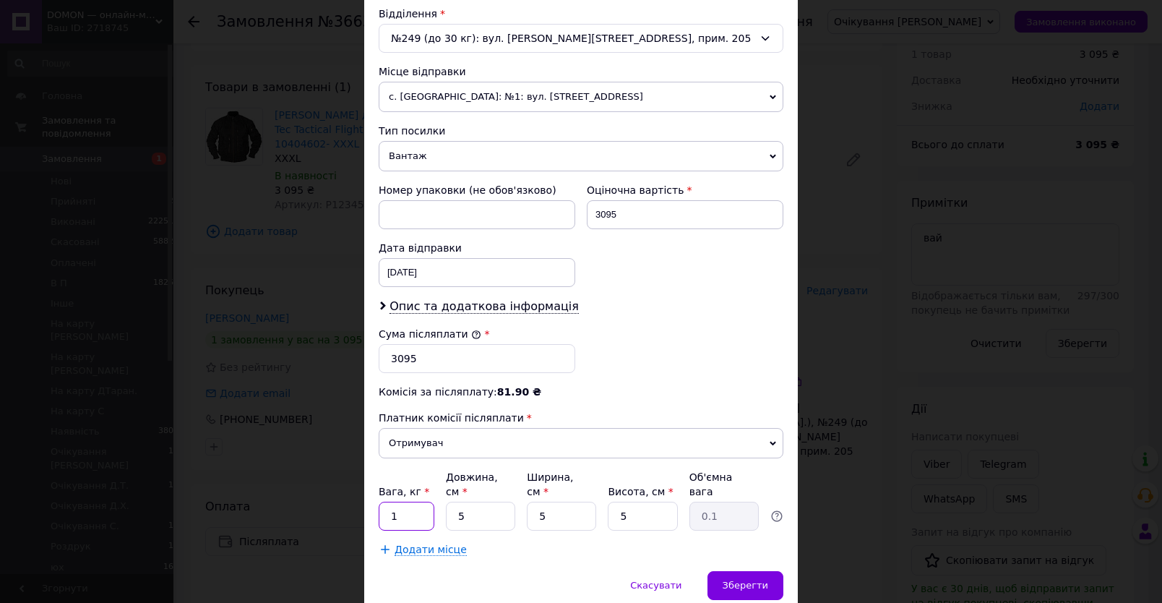
click at [406, 513] on input "1" at bounding box center [407, 516] width 56 height 29
type input "2.2"
click at [731, 571] on div "Зберегти" at bounding box center [746, 585] width 76 height 29
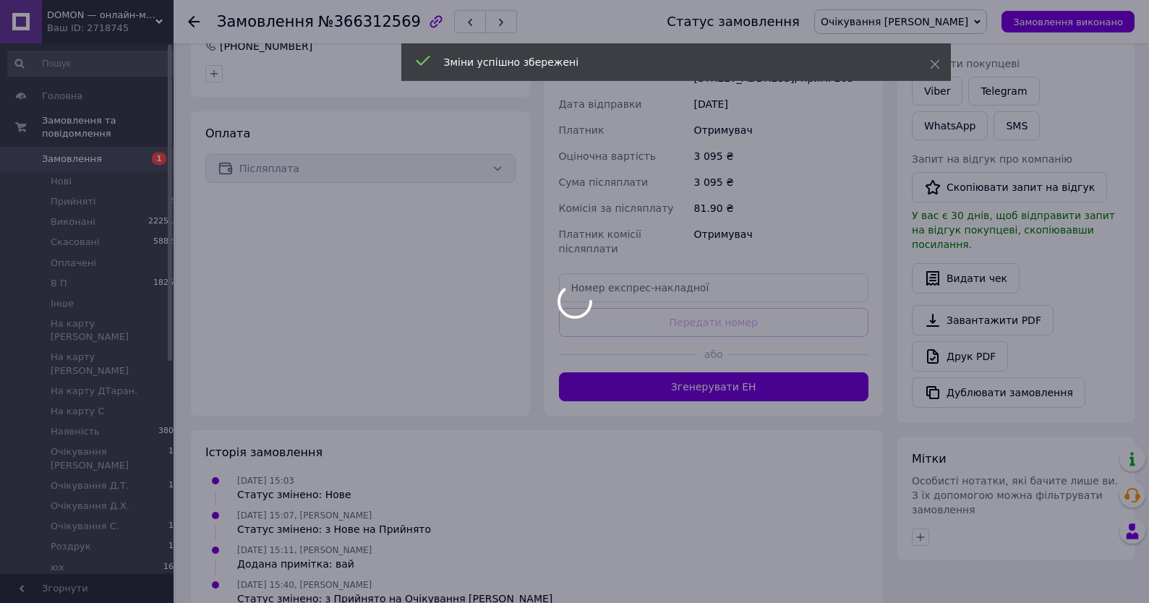
scroll to position [430, 0]
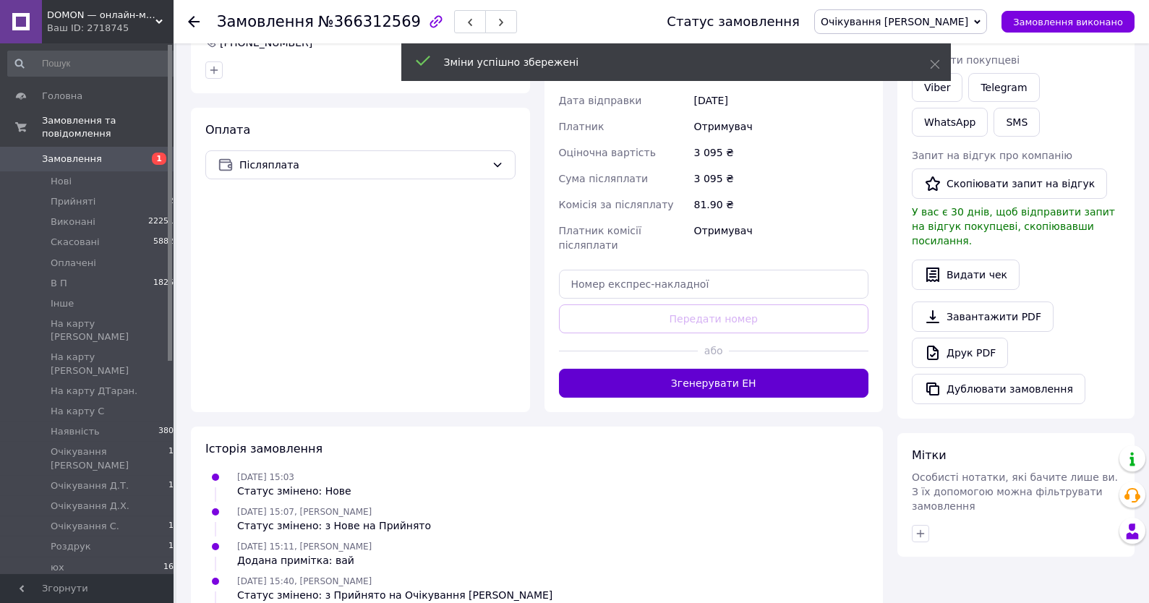
click at [721, 369] on button "Згенерувати ЕН" at bounding box center [714, 383] width 310 height 29
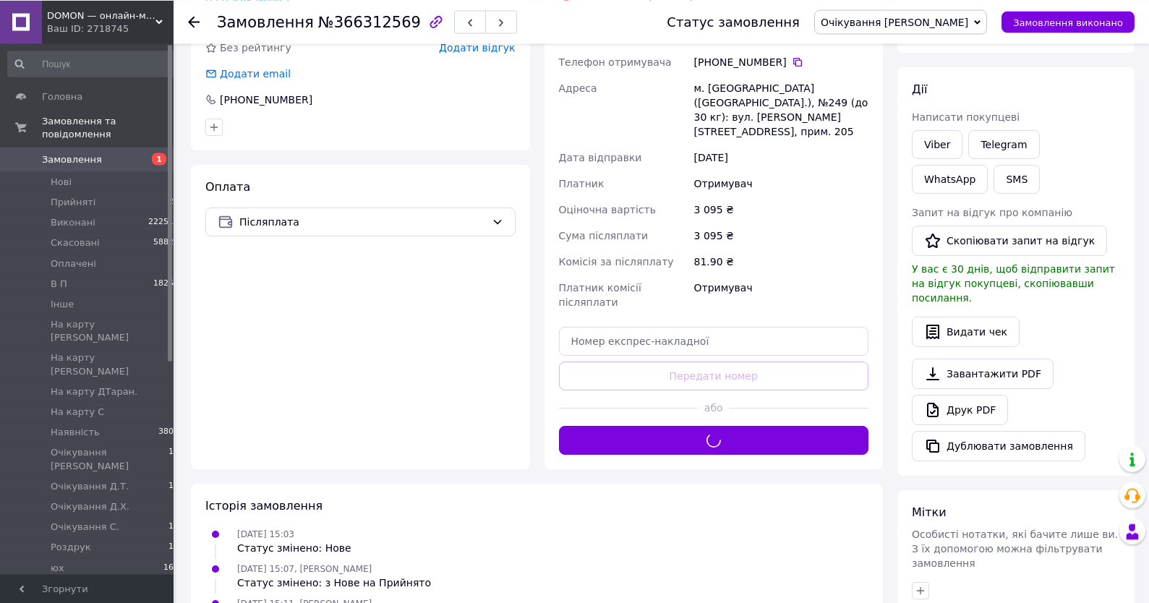
scroll to position [352, 0]
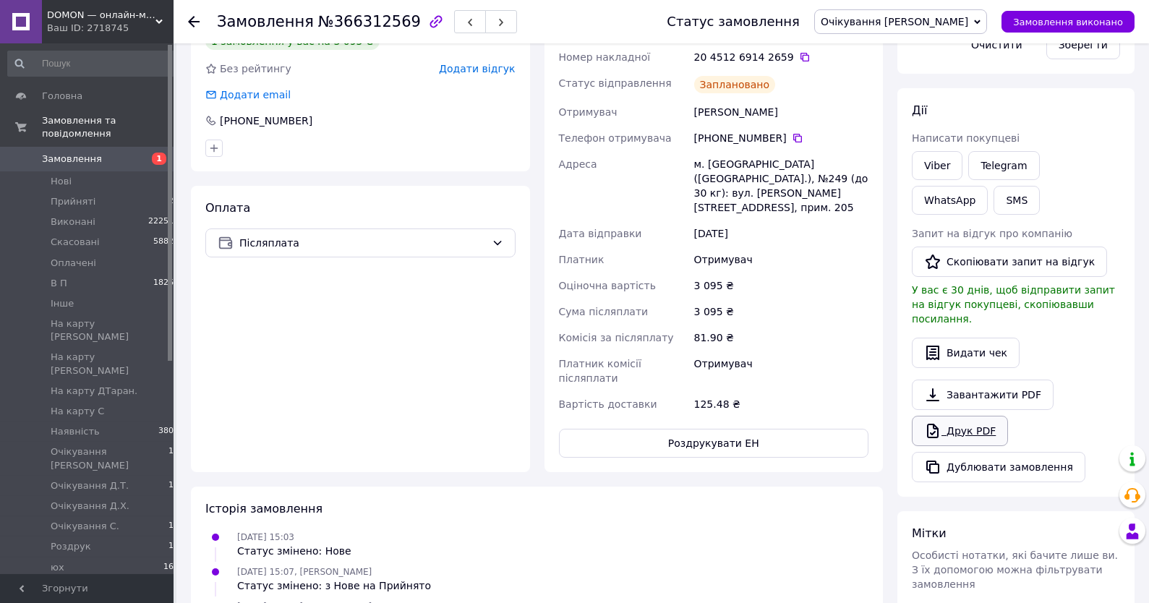
click at [969, 416] on link "Друк PDF" at bounding box center [960, 431] width 96 height 30
click at [734, 429] on button "Роздрукувати ЕН" at bounding box center [714, 443] width 310 height 29
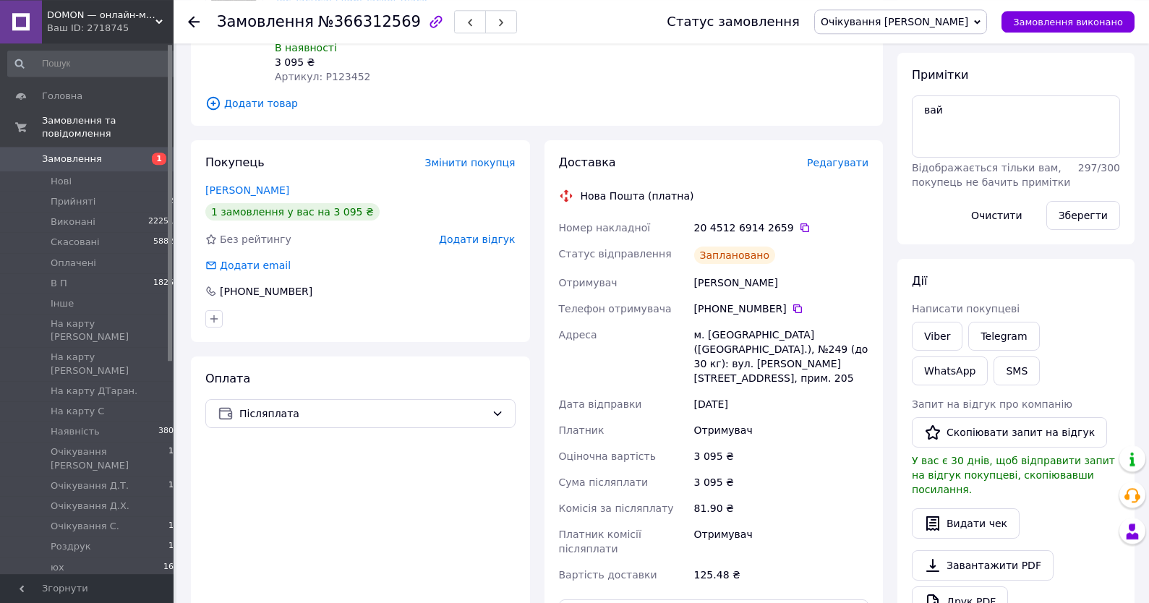
click at [935, 16] on span "Очікування [PERSON_NAME]" at bounding box center [893, 22] width 147 height 12
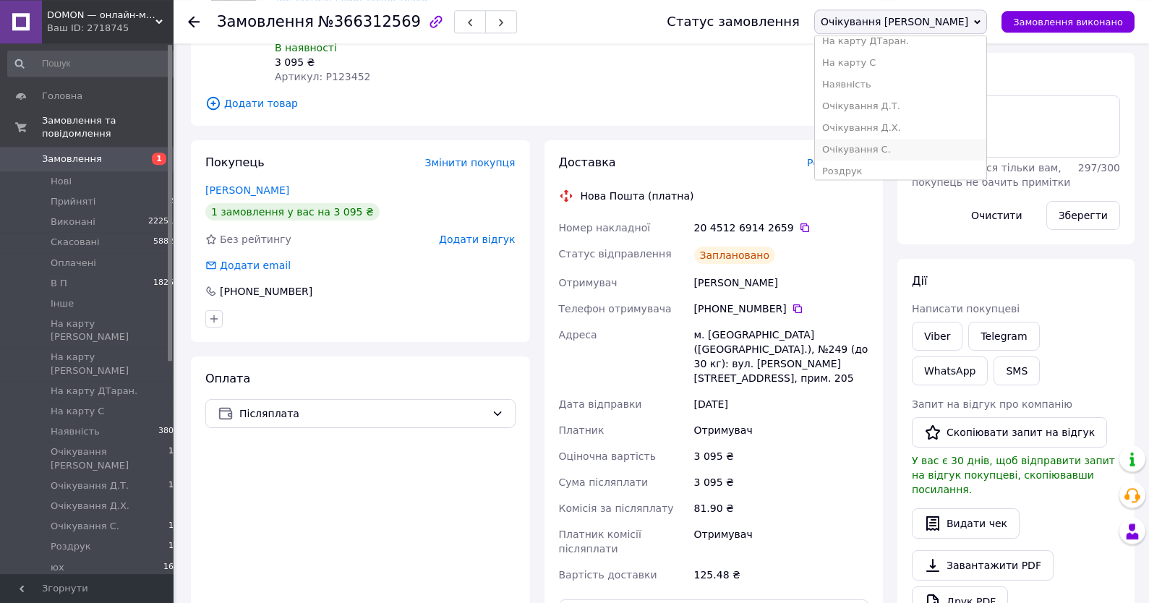
scroll to position [212, 0]
click at [948, 53] on li "Наявність" at bounding box center [900, 57] width 171 height 22
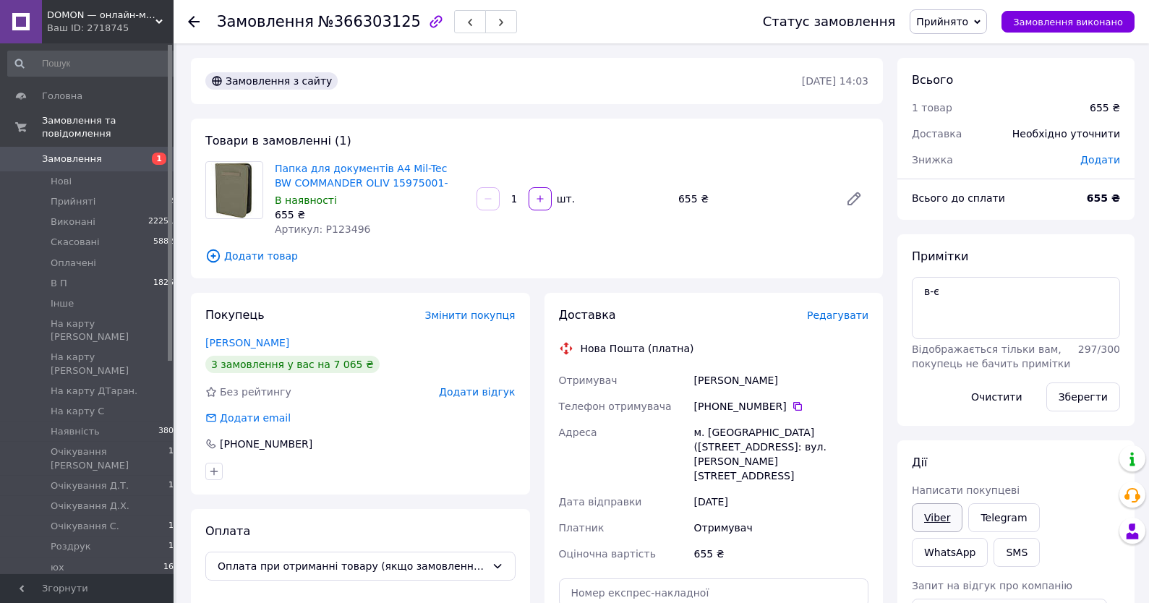
click at [932, 524] on link "Viber" at bounding box center [937, 517] width 51 height 29
click at [71, 157] on span "Замовлення" at bounding box center [72, 159] width 60 height 13
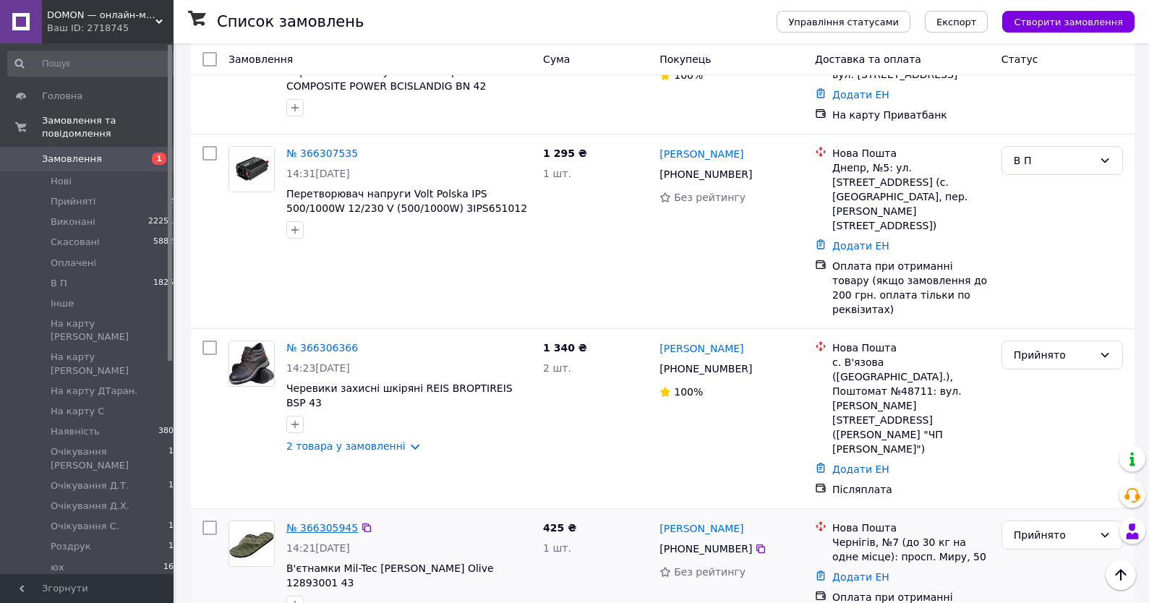
click at [320, 522] on link "№ 366305945" at bounding box center [322, 528] width 72 height 12
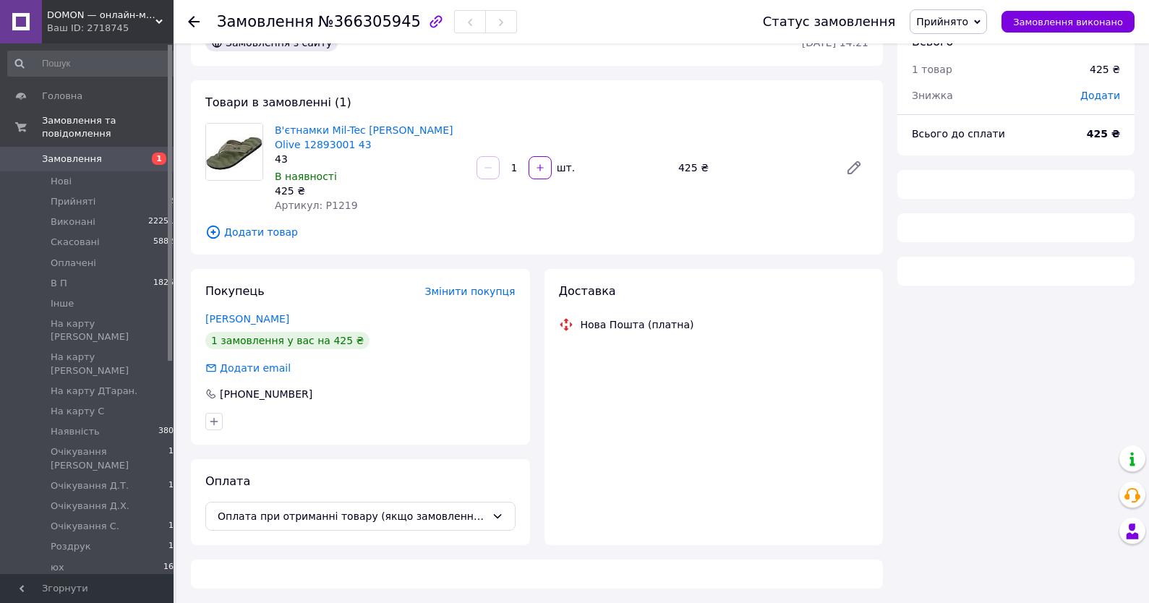
scroll to position [39, 0]
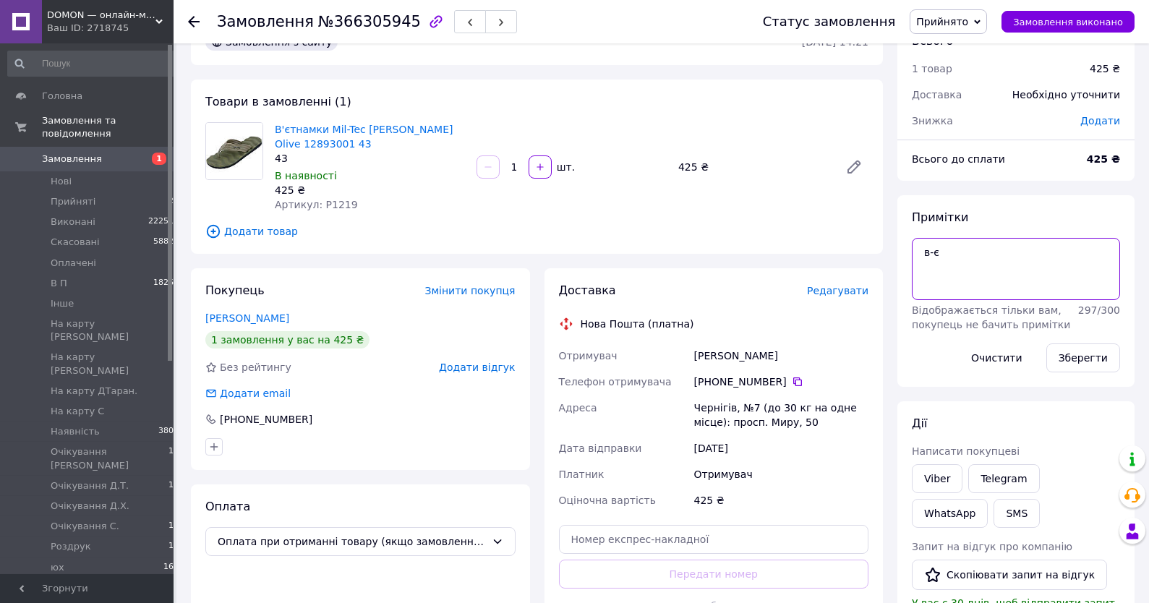
click at [953, 258] on textarea "в-є" at bounding box center [1016, 269] width 208 height 62
type textarea "в-є 16-17,10"
click at [1092, 360] on button "Зберегти" at bounding box center [1083, 357] width 74 height 29
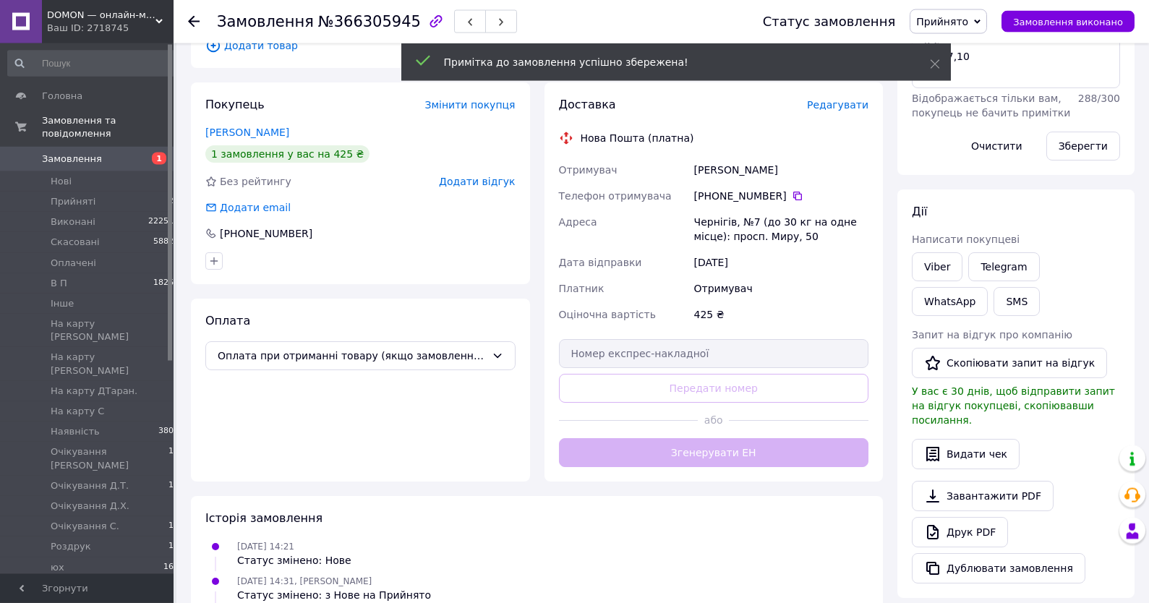
scroll to position [272, 0]
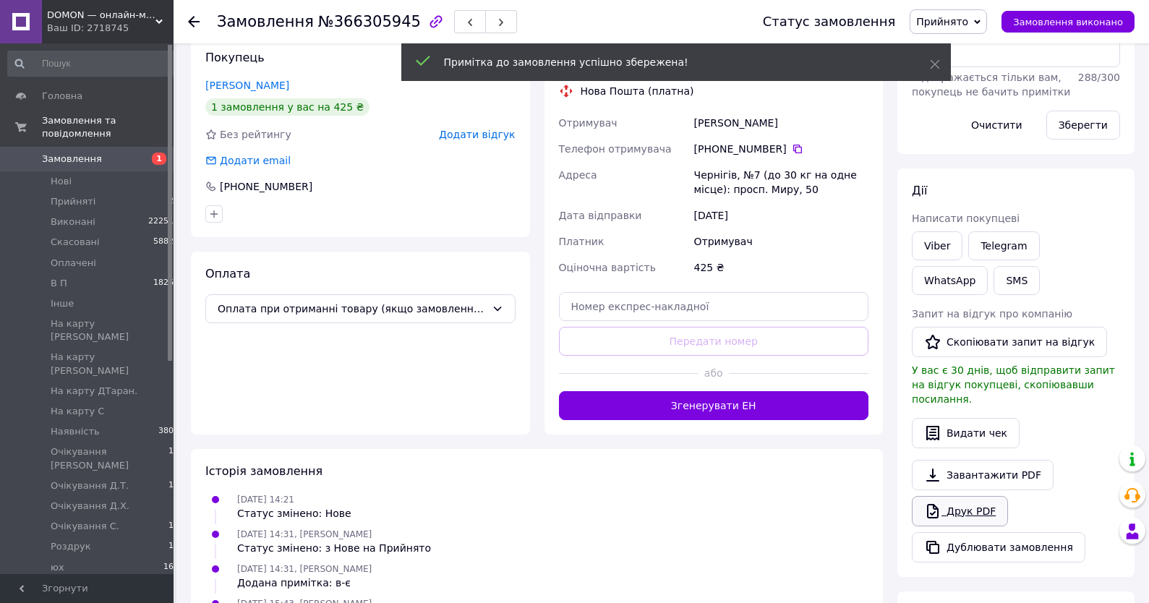
click at [982, 496] on link "Друк PDF" at bounding box center [960, 511] width 96 height 30
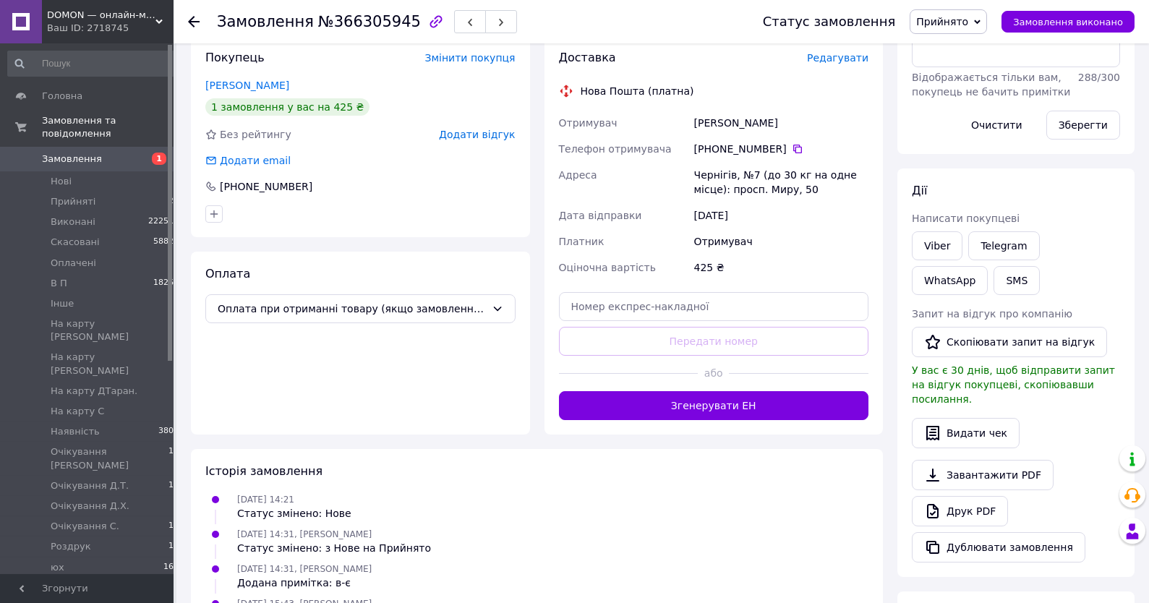
click at [929, 26] on span "Прийнято" at bounding box center [947, 21] width 77 height 25
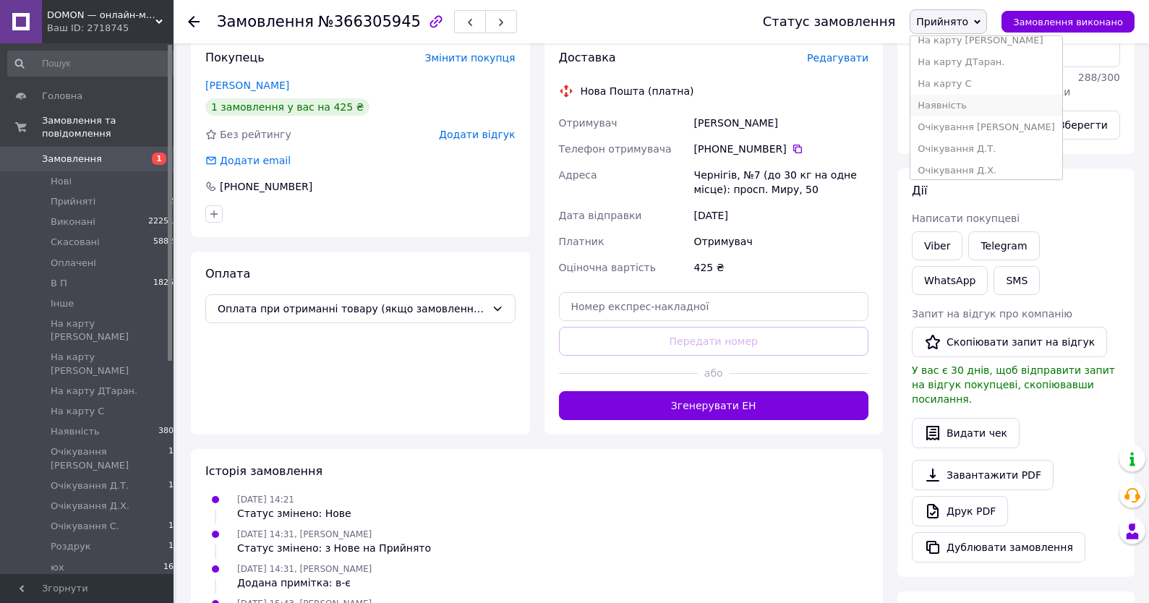
scroll to position [155, 0]
drag, startPoint x: 967, startPoint y: 88, endPoint x: 964, endPoint y: 97, distance: 9.1
click at [967, 89] on li "Наявність" at bounding box center [986, 91] width 152 height 22
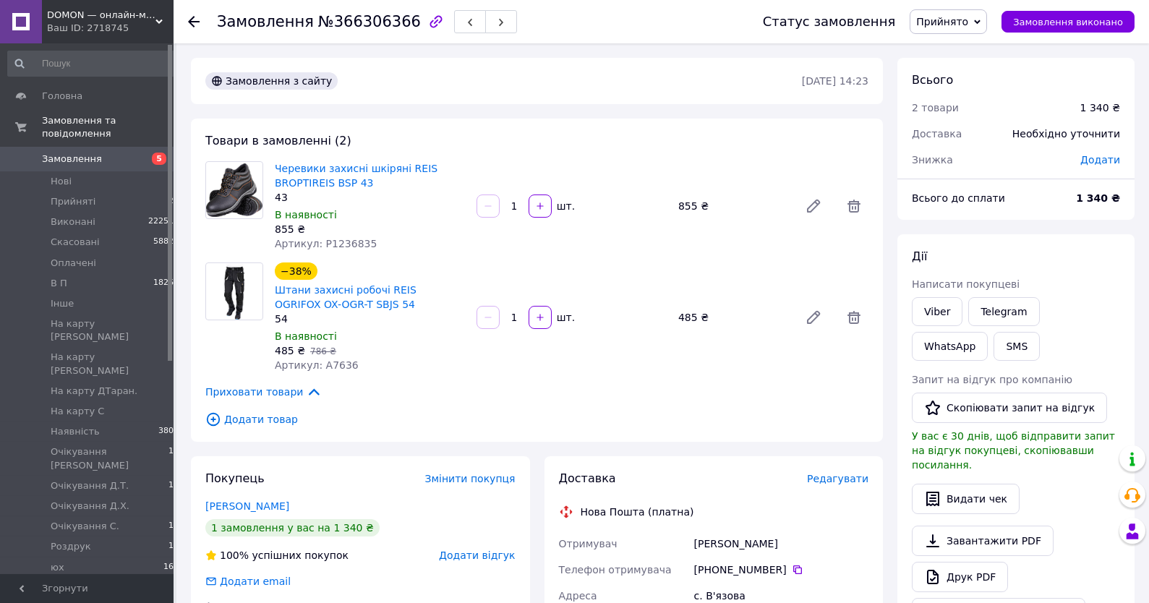
click at [941, 307] on link "Viber" at bounding box center [937, 311] width 51 height 29
click at [1071, 241] on div "[PERSON_NAME] покупцеві Viber Telegram WhatsApp SMS Запит на відгук про компані…" at bounding box center [1015, 438] width 237 height 408
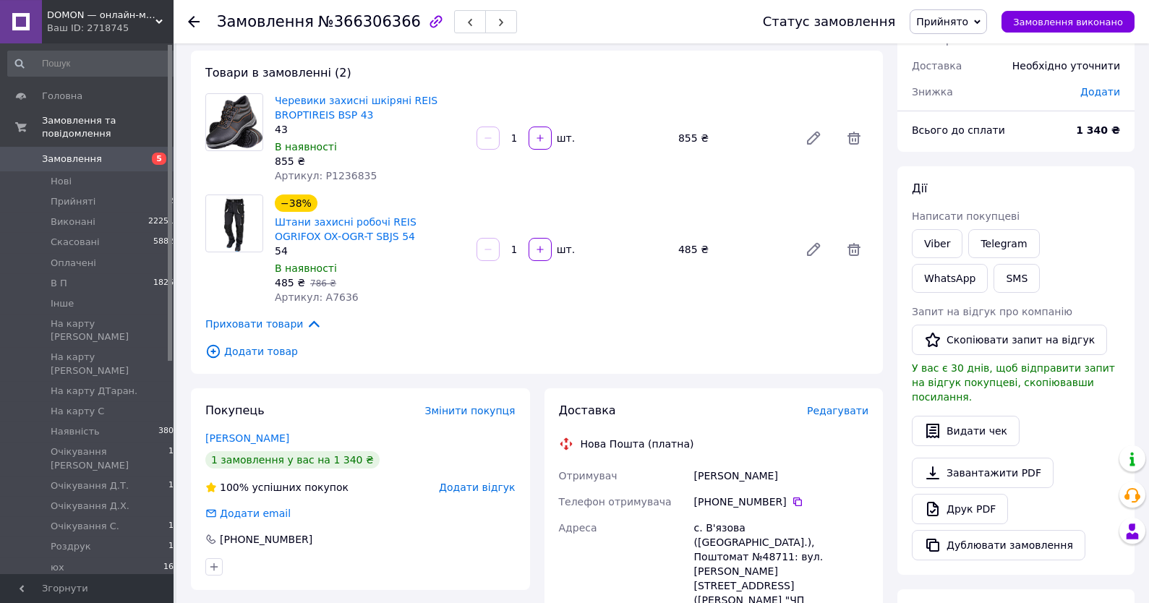
scroll to position [77, 0]
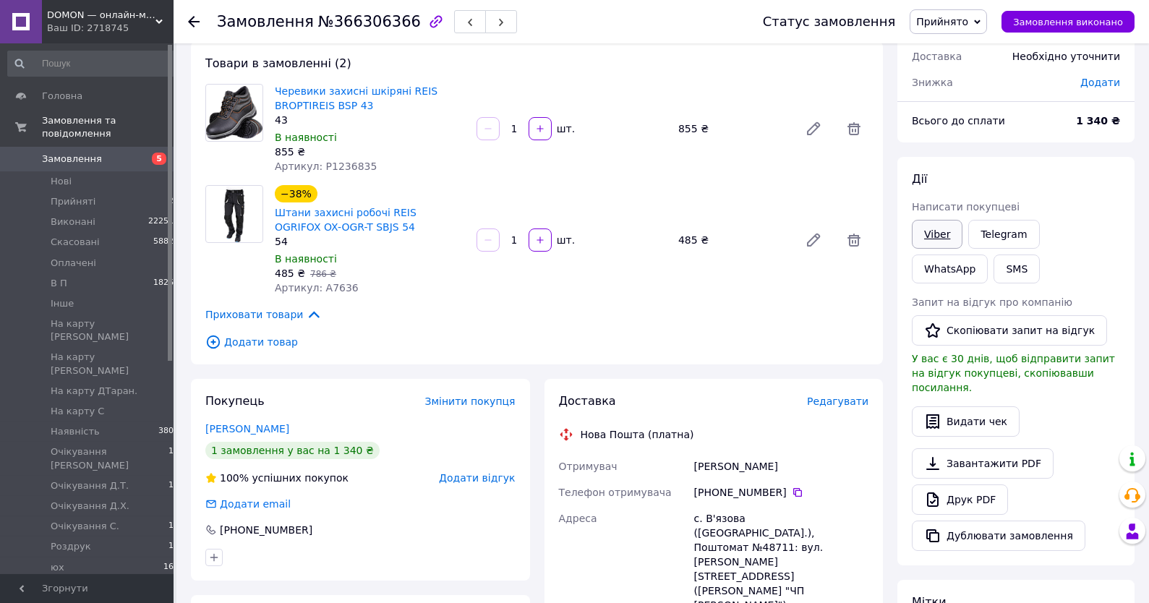
click at [945, 233] on link "Viber" at bounding box center [937, 234] width 51 height 29
click at [1050, 181] on div "Дії" at bounding box center [1016, 179] width 208 height 17
click at [343, 166] on span "Артикул: P1236835" at bounding box center [326, 166] width 102 height 12
copy span "P1236835"
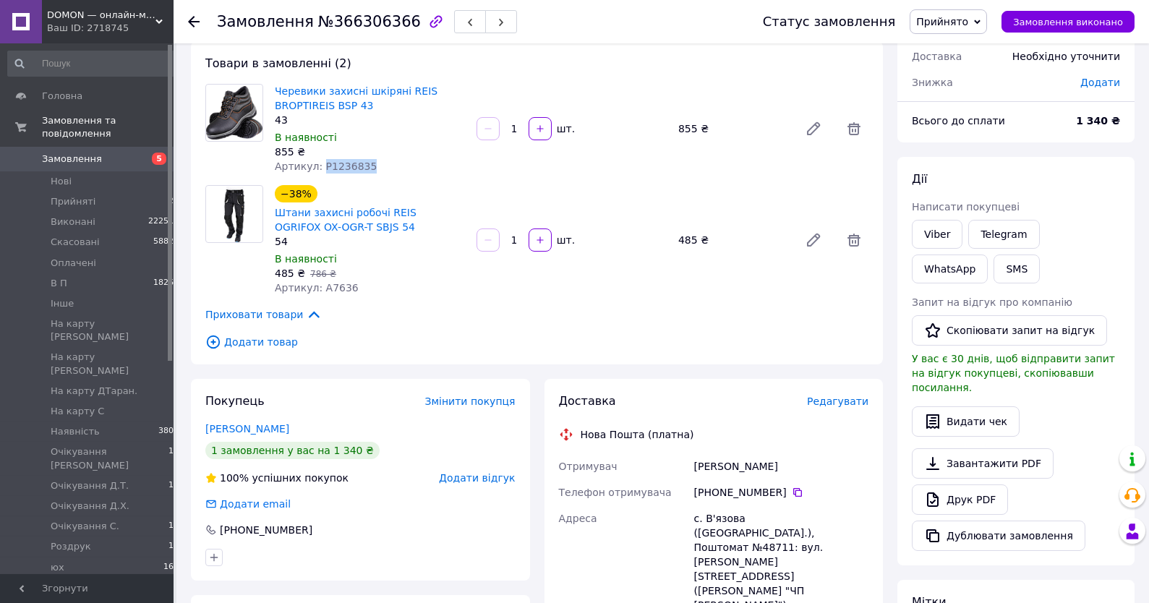
click at [85, 154] on span "Замовлення" at bounding box center [72, 159] width 60 height 13
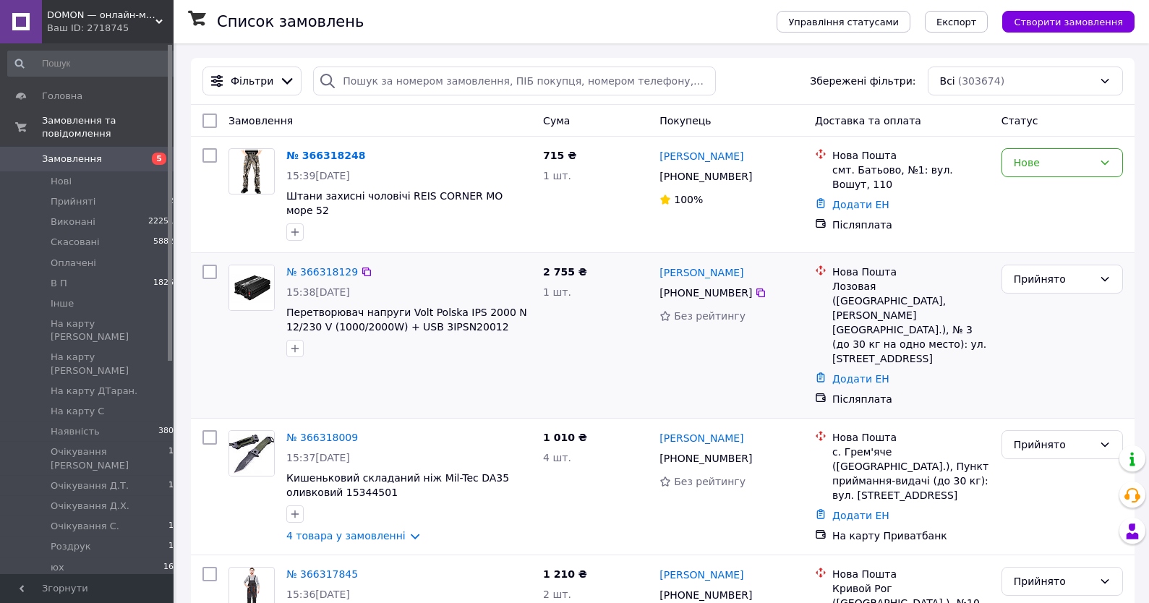
click at [301, 286] on span "15:38, 12.10.2025" at bounding box center [318, 292] width 64 height 12
click at [303, 272] on div "№ 366318129" at bounding box center [322, 271] width 74 height 17
click at [307, 266] on link "№ 366318129" at bounding box center [322, 272] width 72 height 12
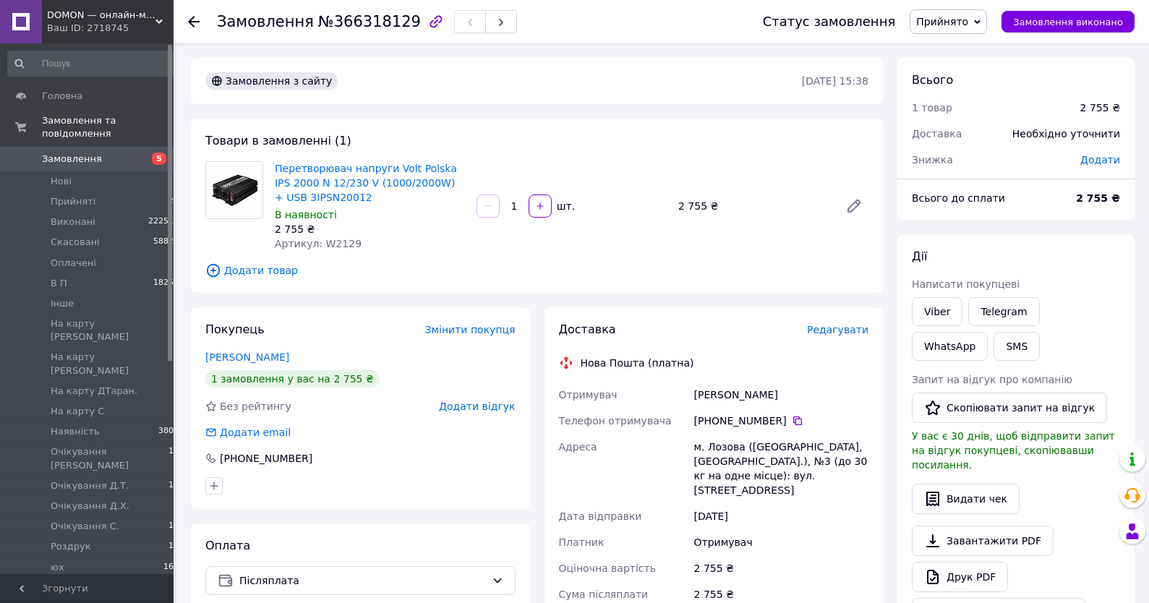
scroll to position [385, 0]
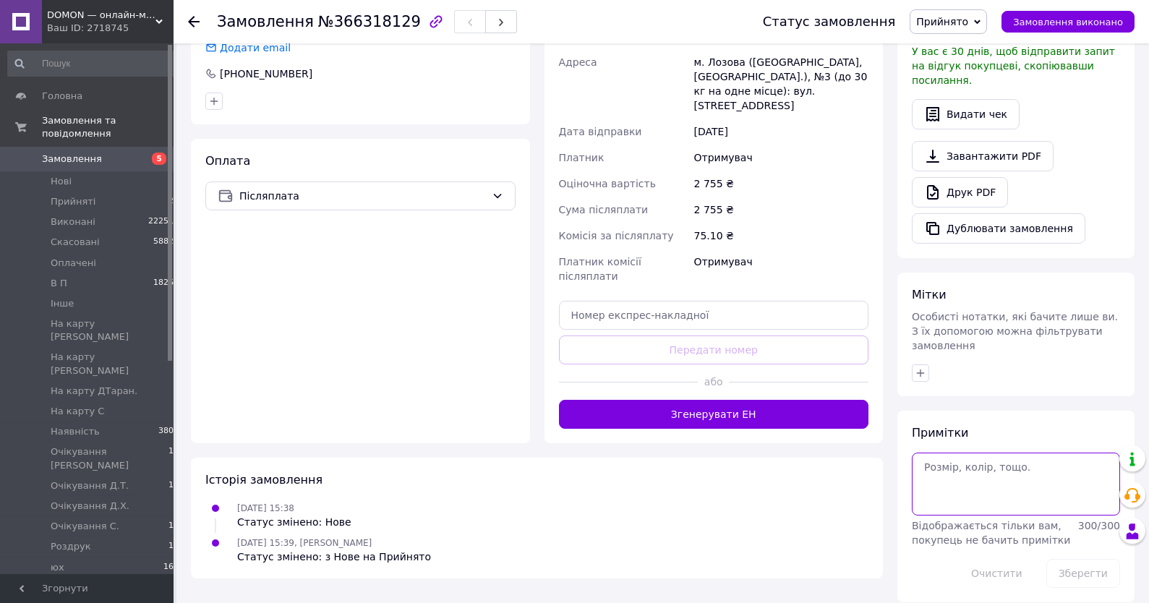
click at [981, 457] on textarea at bounding box center [1016, 484] width 208 height 62
type textarea "20-21,10"
click at [1093, 562] on button "Зберегти" at bounding box center [1083, 573] width 74 height 29
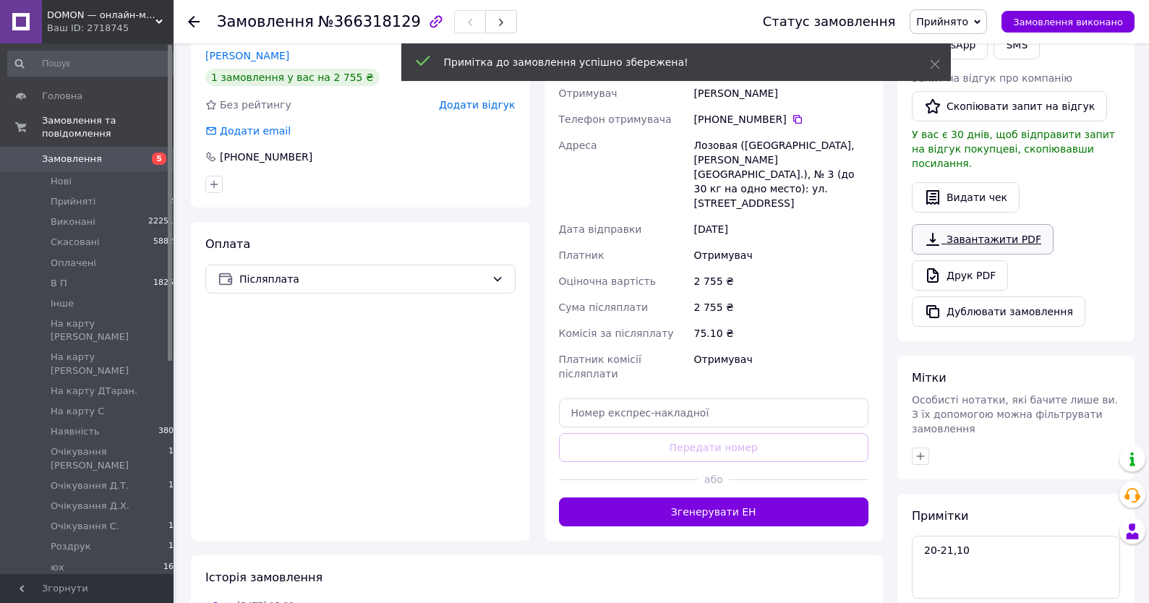
scroll to position [307, 0]
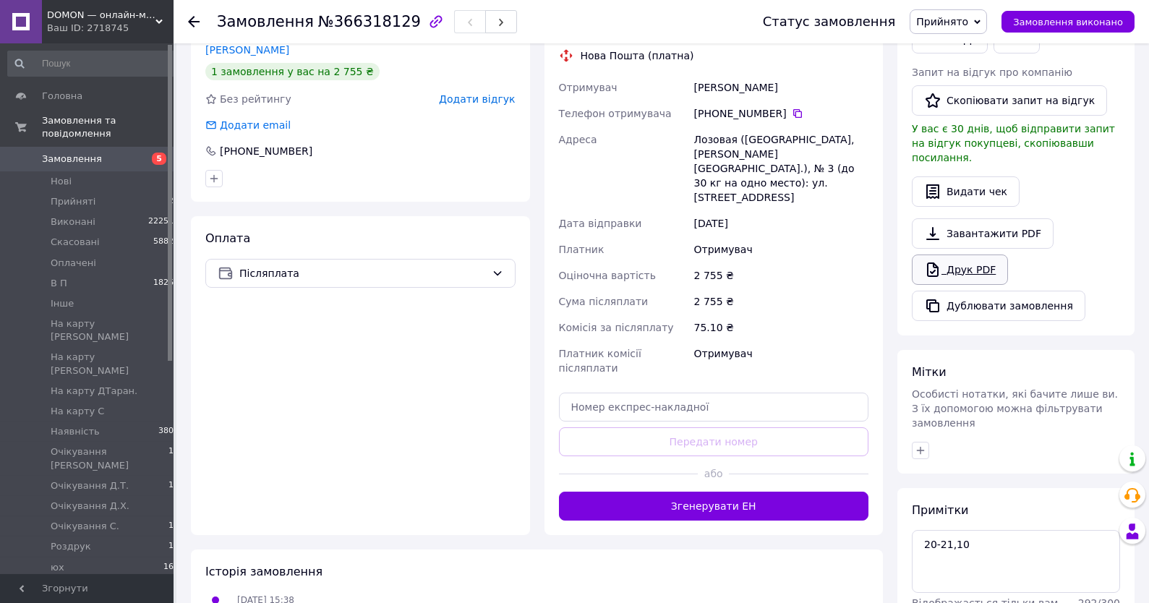
click at [968, 255] on link "Друк PDF" at bounding box center [960, 269] width 96 height 30
click at [959, 23] on span "Прийнято" at bounding box center [942, 22] width 52 height 12
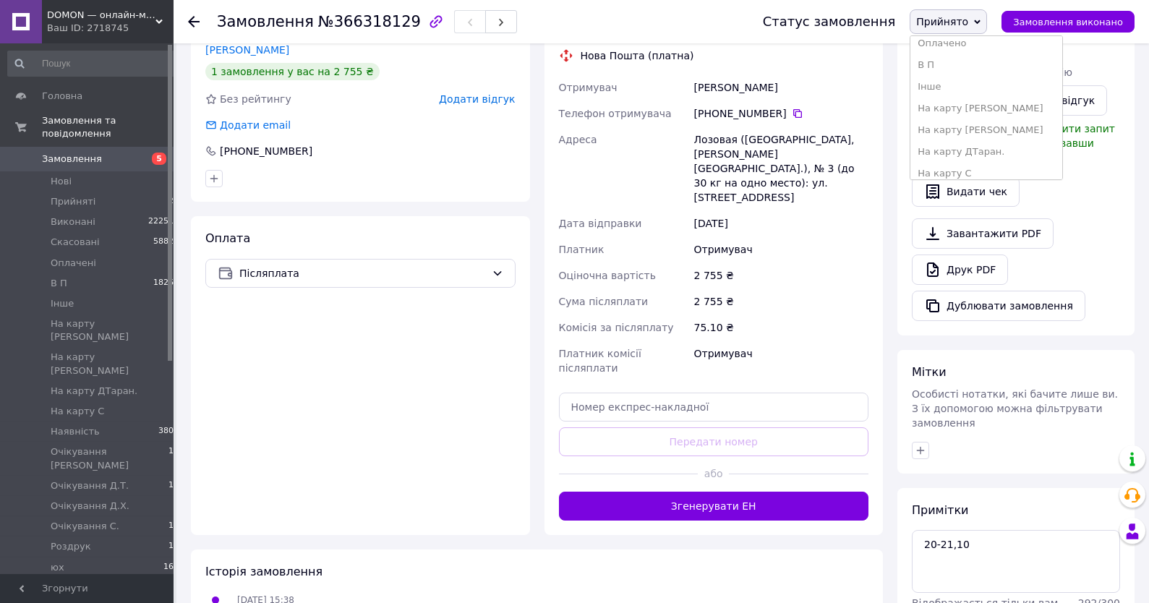
scroll to position [155, 0]
click at [972, 97] on li "Наявність" at bounding box center [986, 91] width 152 height 22
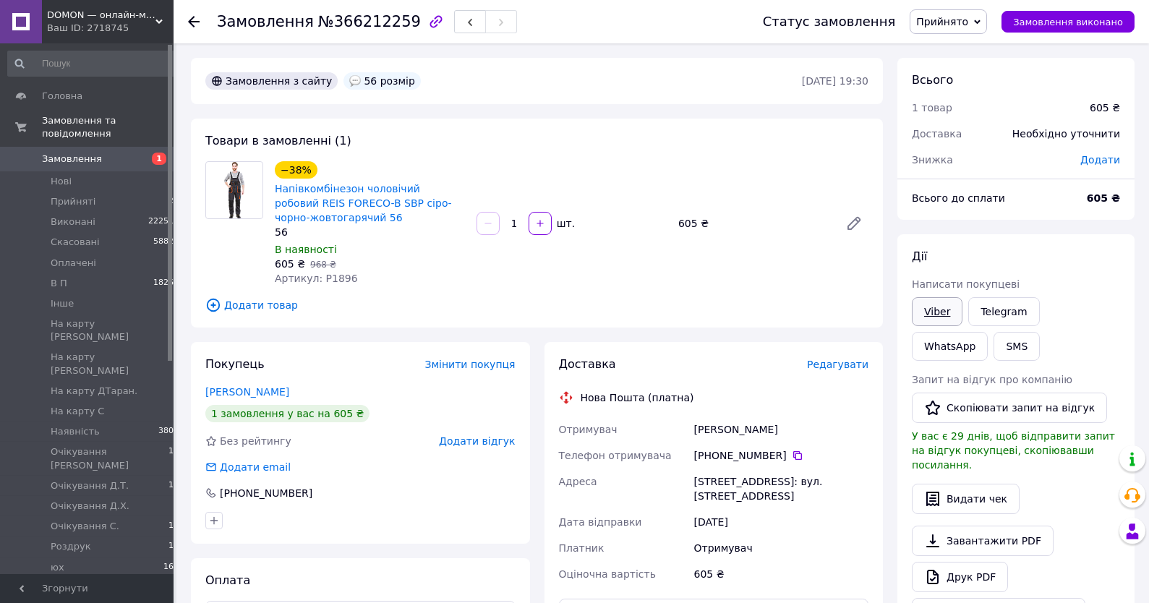
click at [943, 307] on link "Viber" at bounding box center [937, 311] width 51 height 29
click at [1084, 262] on div "Дії" at bounding box center [1016, 257] width 208 height 17
click at [338, 278] on span "Артикул: P1896" at bounding box center [316, 279] width 83 height 12
copy span "P1896"
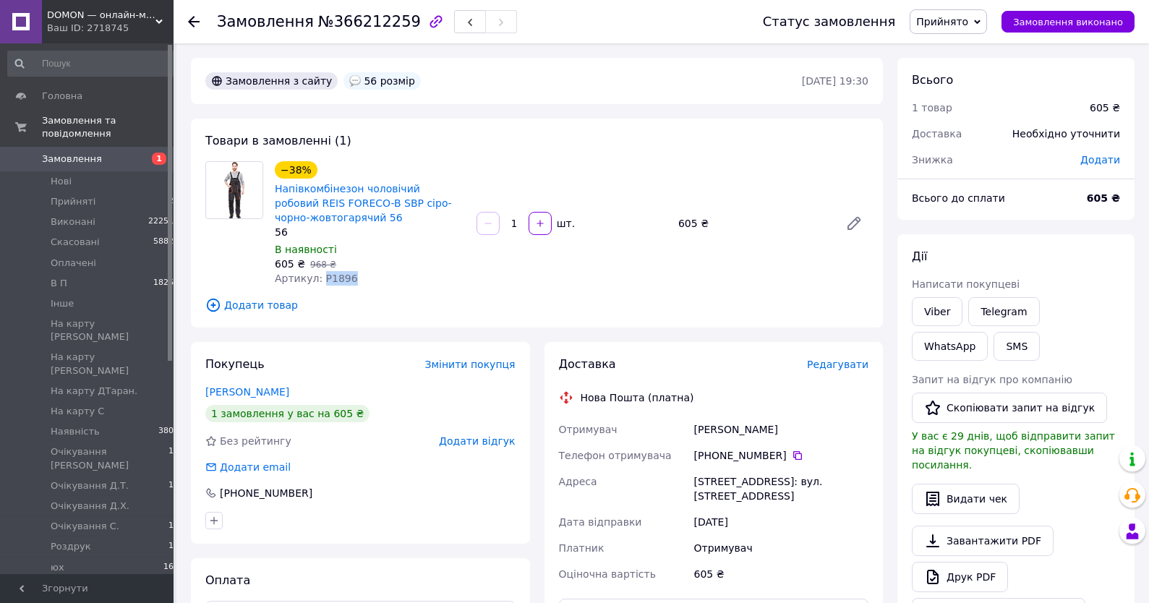
click at [968, 18] on span "Прийнято" at bounding box center [942, 22] width 52 height 12
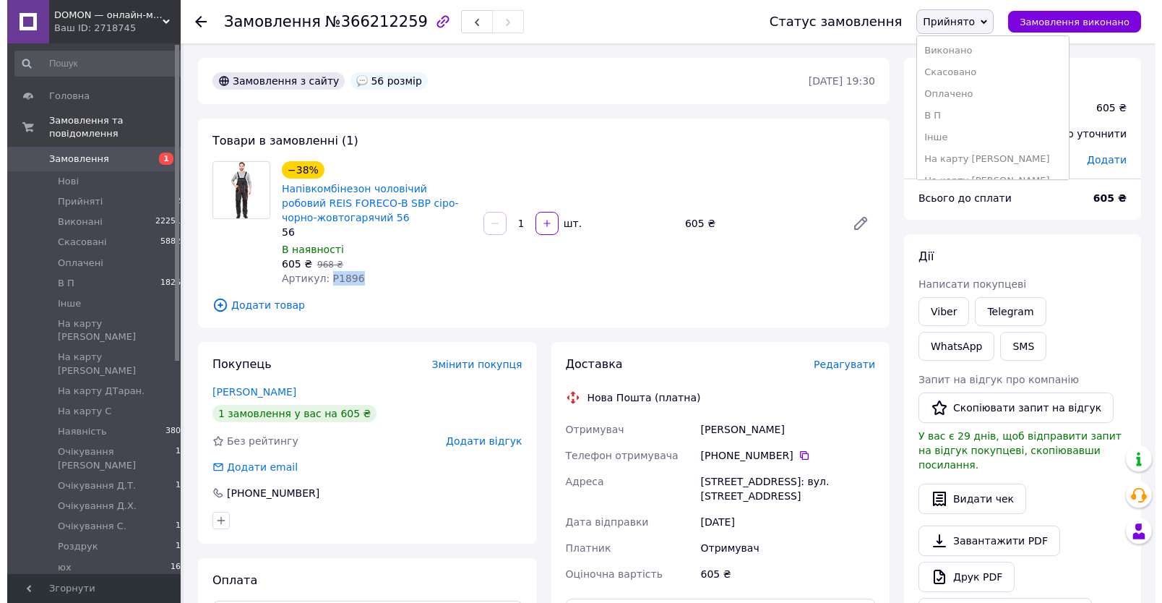
scroll to position [155, 0]
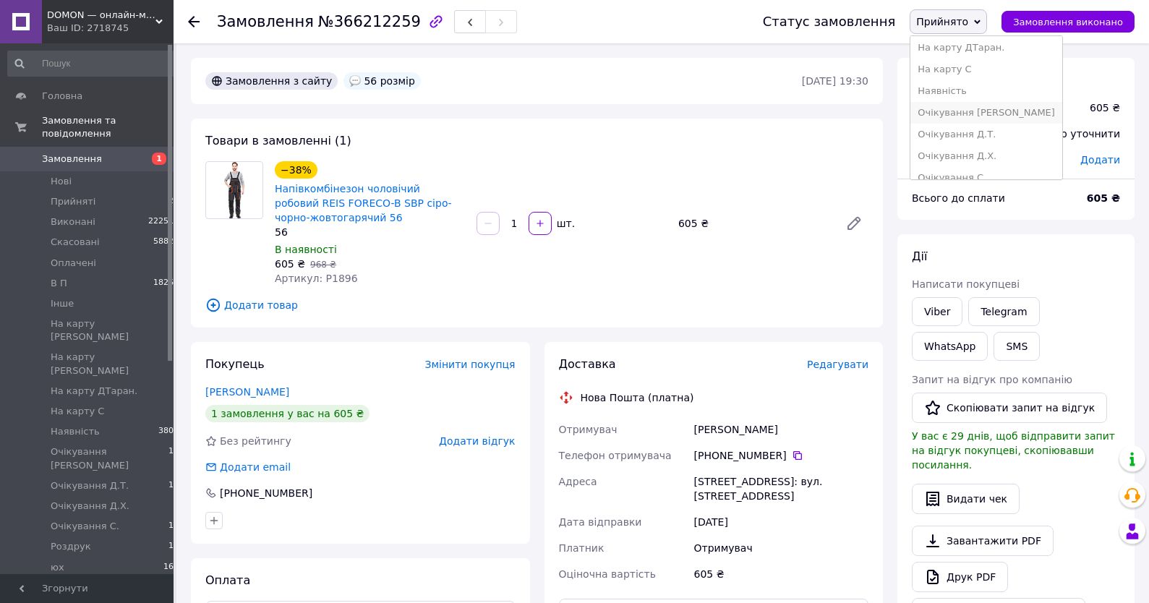
click at [961, 110] on li "Очікування [PERSON_NAME]" at bounding box center [986, 113] width 152 height 22
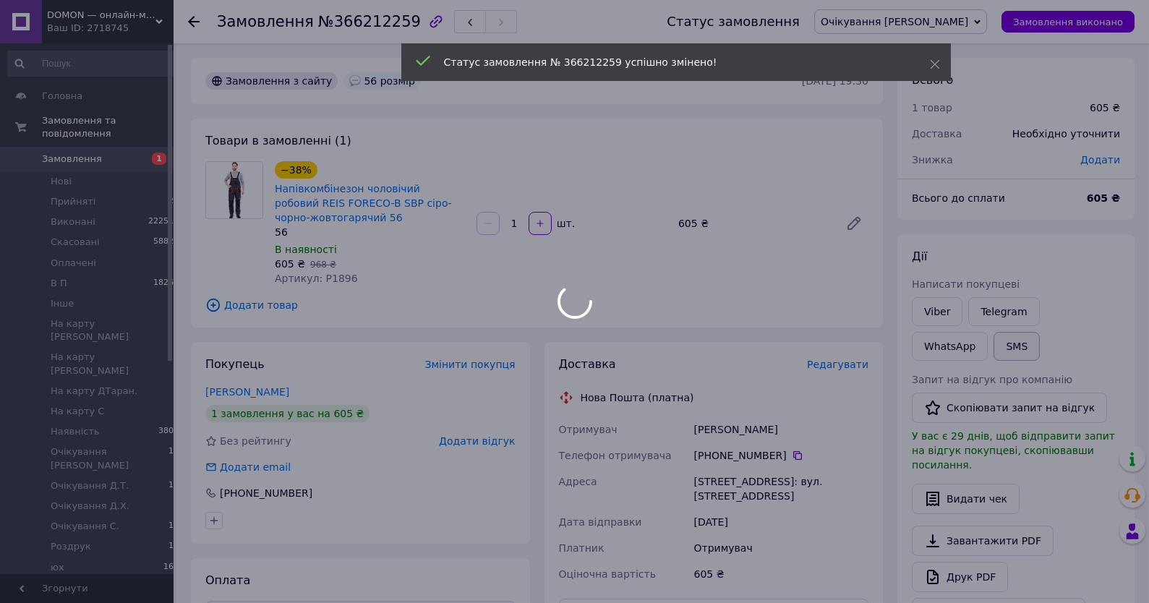
click at [993, 344] on button "SMS" at bounding box center [1016, 346] width 46 height 29
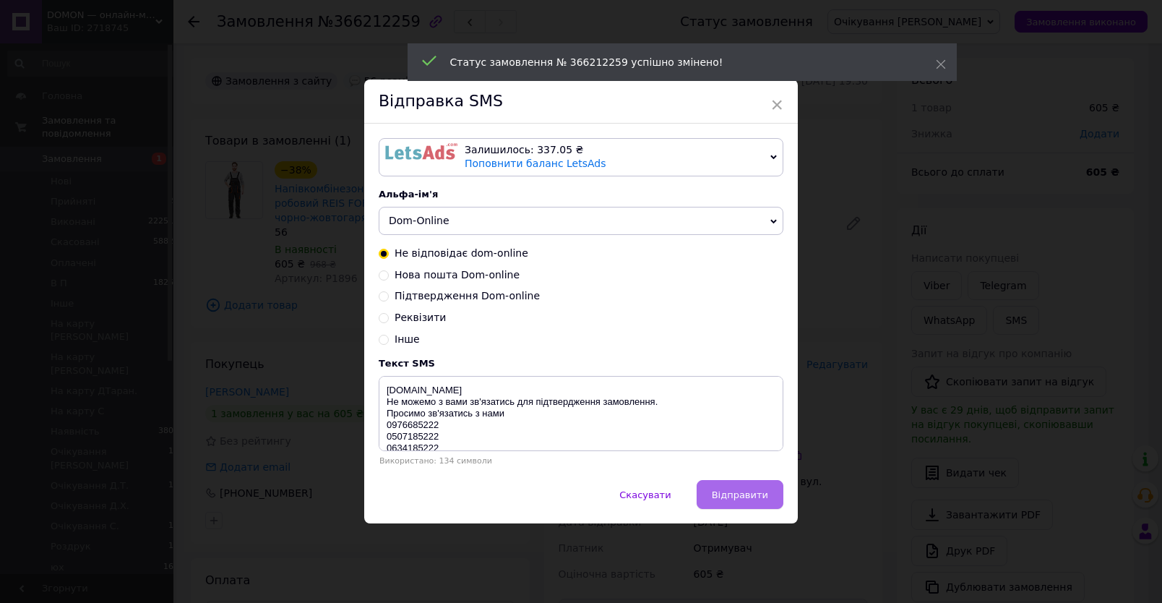
click at [740, 500] on span "Відправити" at bounding box center [740, 494] width 56 height 11
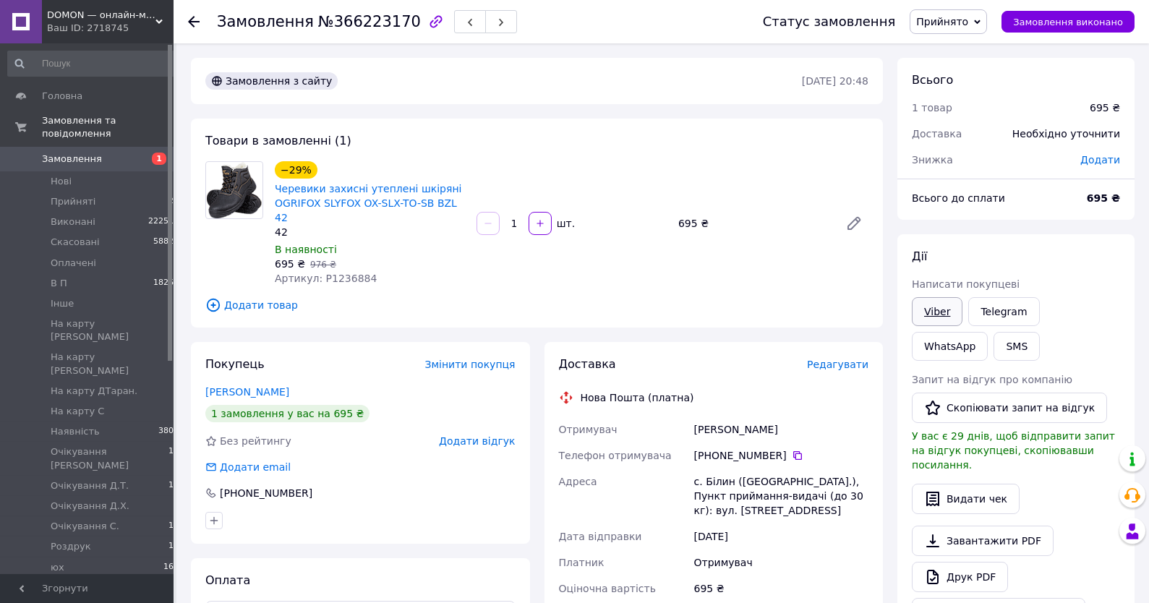
click at [935, 312] on link "Viber" at bounding box center [937, 311] width 51 height 29
drag, startPoint x: 946, startPoint y: 21, endPoint x: 955, endPoint y: 64, distance: 43.5
click at [946, 25] on span "Прийнято" at bounding box center [942, 22] width 52 height 12
click at [958, 46] on li "Очікування [PERSON_NAME]" at bounding box center [986, 57] width 152 height 22
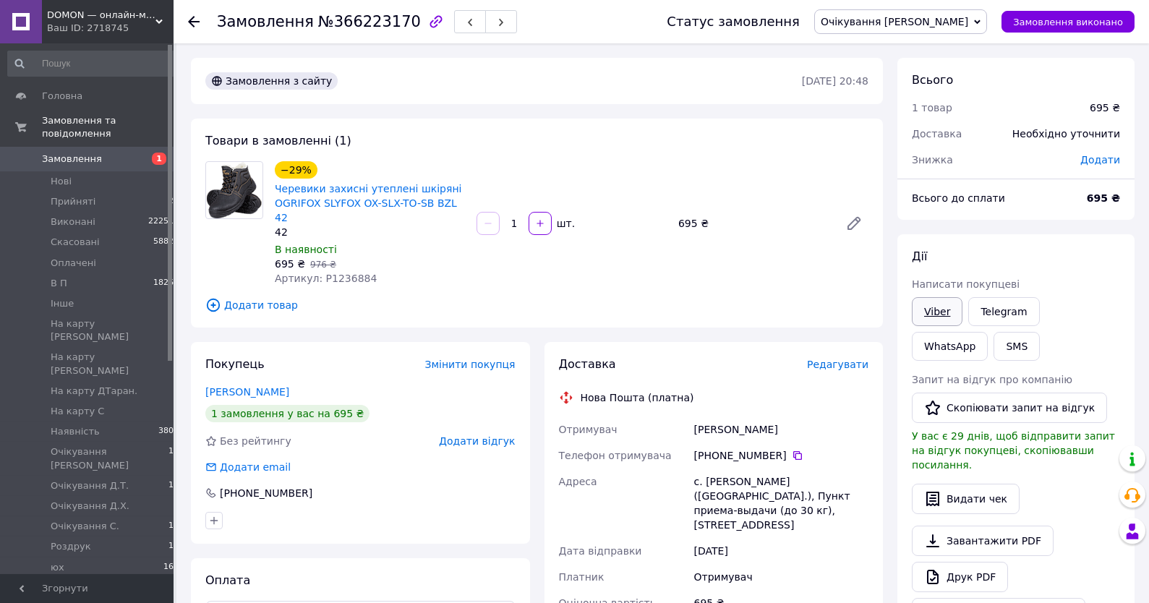
click at [926, 307] on link "Viber" at bounding box center [937, 311] width 51 height 29
click at [1081, 263] on div "Дії" at bounding box center [1016, 257] width 208 height 17
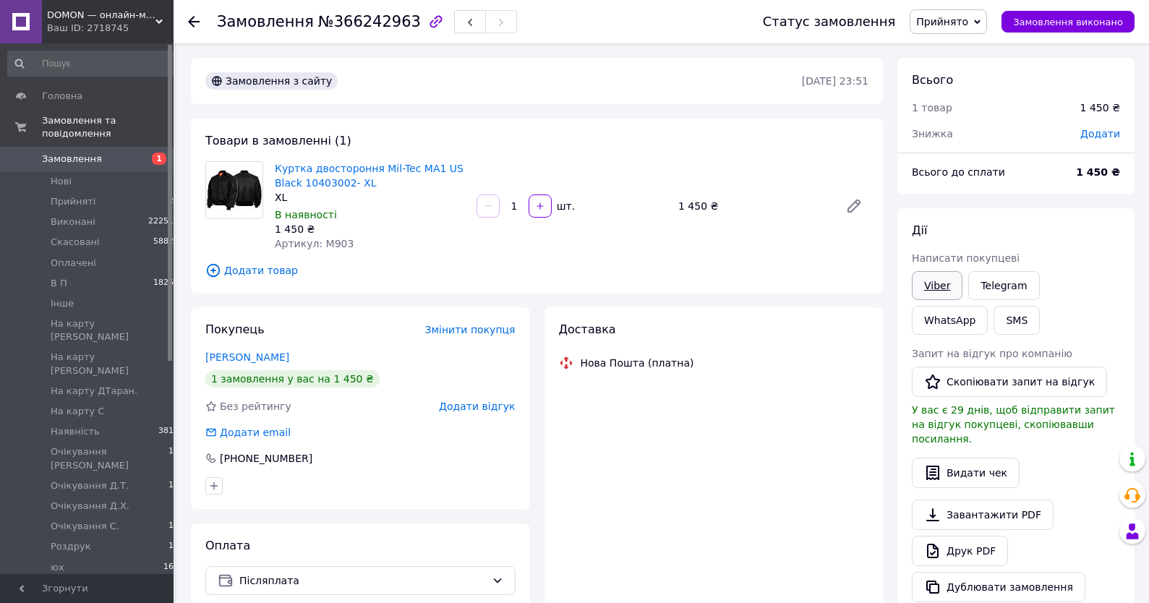
click at [938, 290] on link "Viber" at bounding box center [937, 285] width 51 height 29
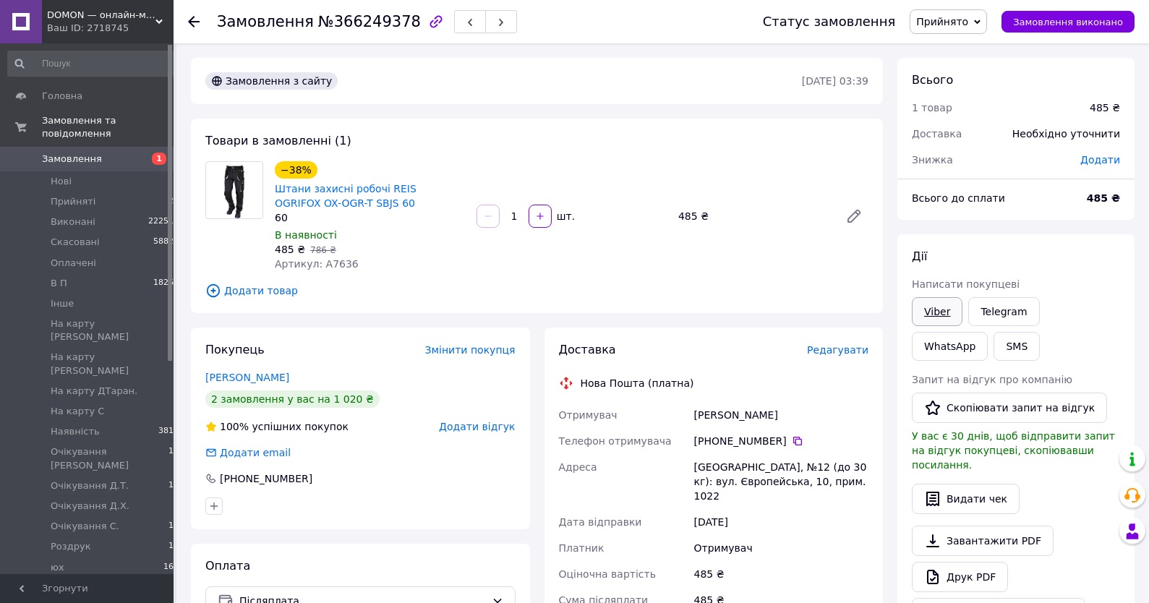
click at [943, 315] on link "Viber" at bounding box center [937, 311] width 51 height 29
click at [1024, 226] on div "Всього 1 товар 485 ₴ Доставка Необхідно уточнити Знижка Додати Всього до сплати…" at bounding box center [1015, 522] width 237 height 929
click at [343, 263] on span "Артикул: A7636" at bounding box center [317, 264] width 84 height 12
copy span "A7636"
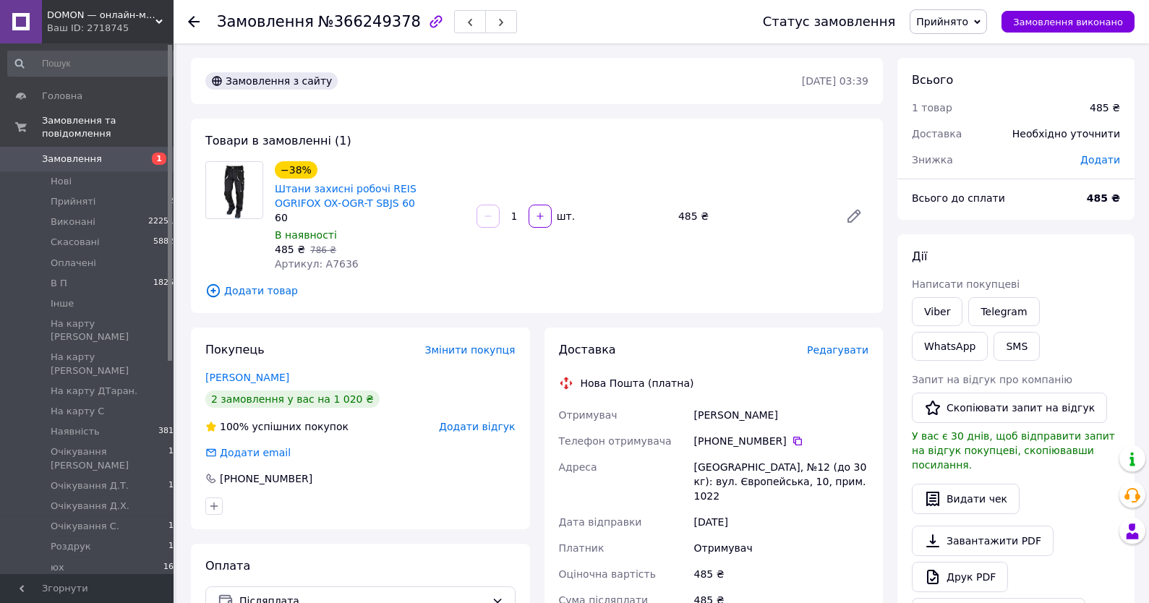
click at [846, 352] on span "Редагувати" at bounding box center [837, 350] width 61 height 12
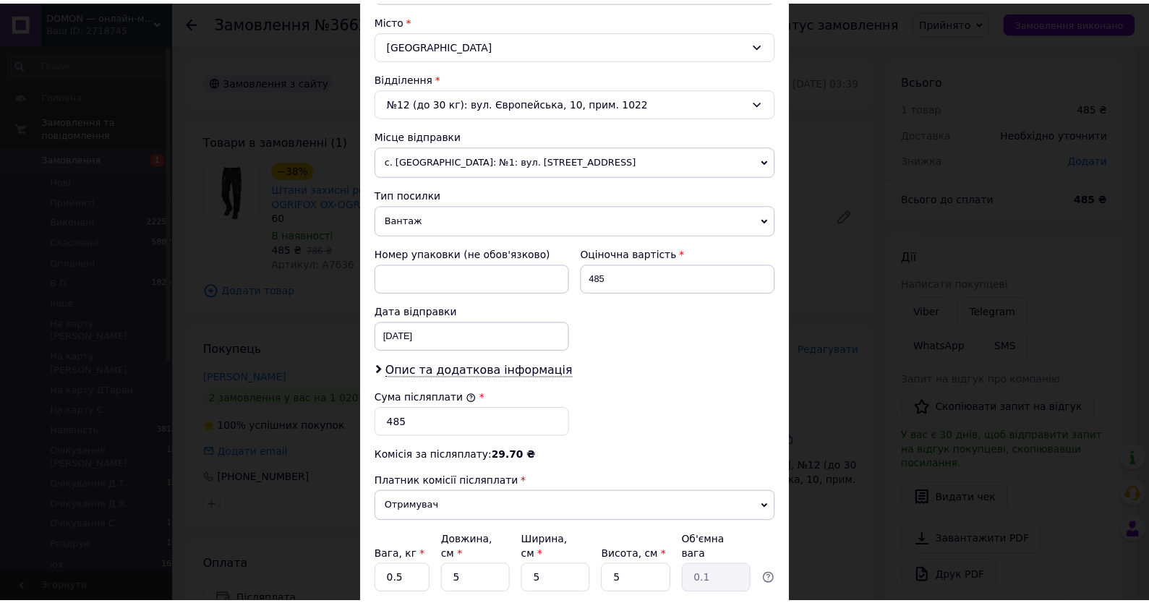
scroll to position [494, 0]
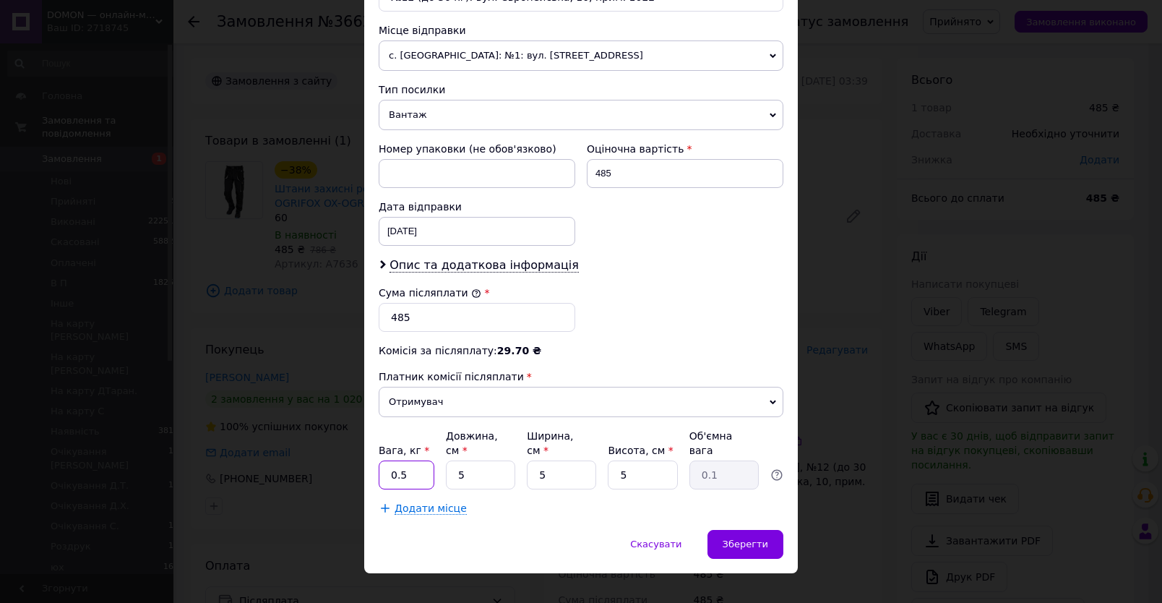
drag, startPoint x: 424, startPoint y: 473, endPoint x: 321, endPoint y: 473, distance: 102.7
click at [379, 473] on input "0.5" at bounding box center [407, 474] width 56 height 29
click at [861, 299] on div "× Редагування доставки Спосіб доставки Нова Пошта (платна) Платник Отримувач Ві…" at bounding box center [581, 301] width 1162 height 603
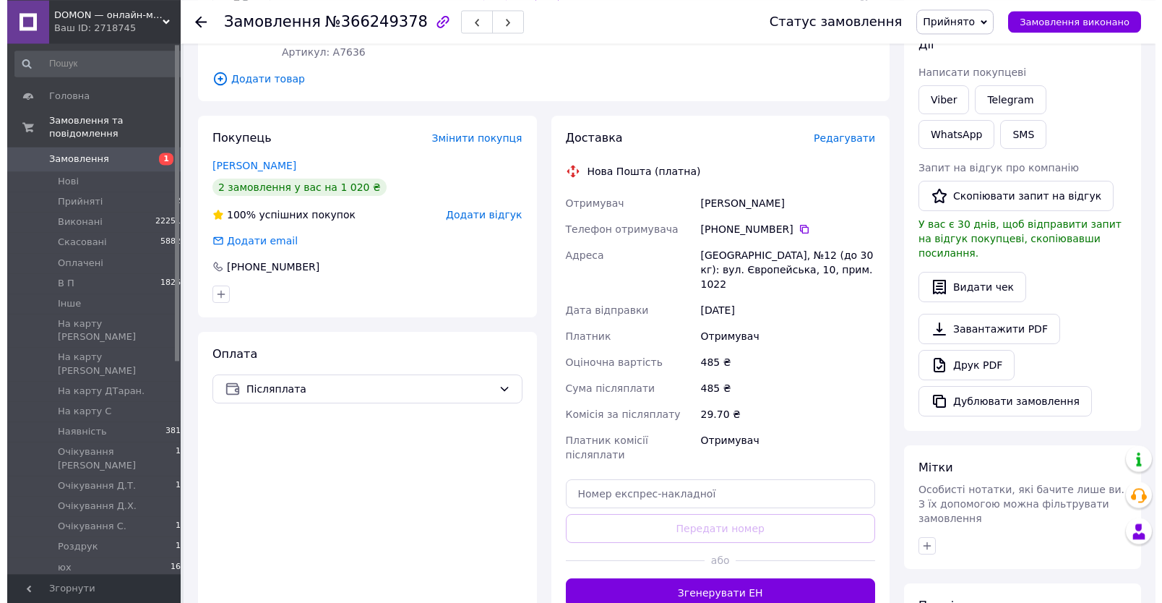
scroll to position [77, 0]
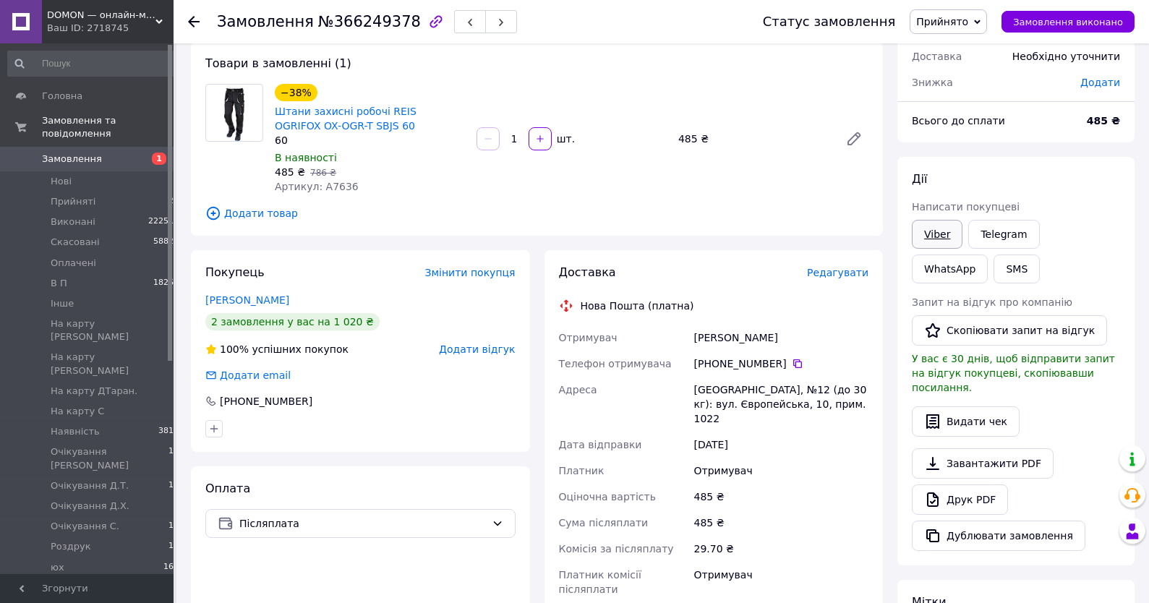
click at [948, 233] on link "Viber" at bounding box center [937, 234] width 51 height 29
click at [262, 217] on span "Додати товар" at bounding box center [536, 213] width 663 height 16
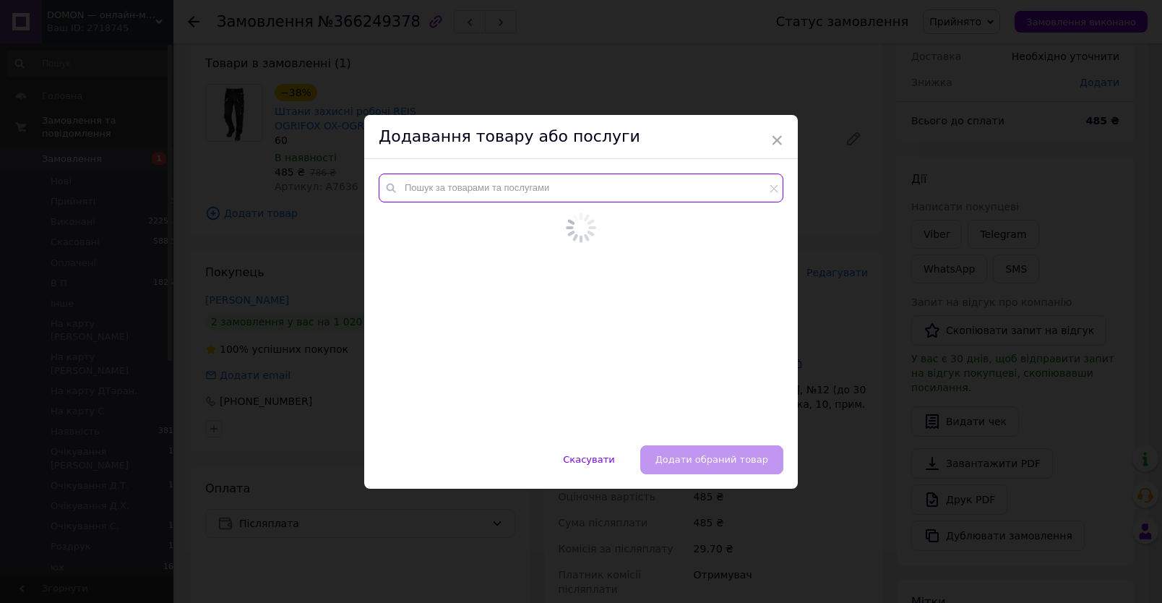
click at [427, 198] on input "text" at bounding box center [581, 187] width 405 height 29
paste input "P122895"
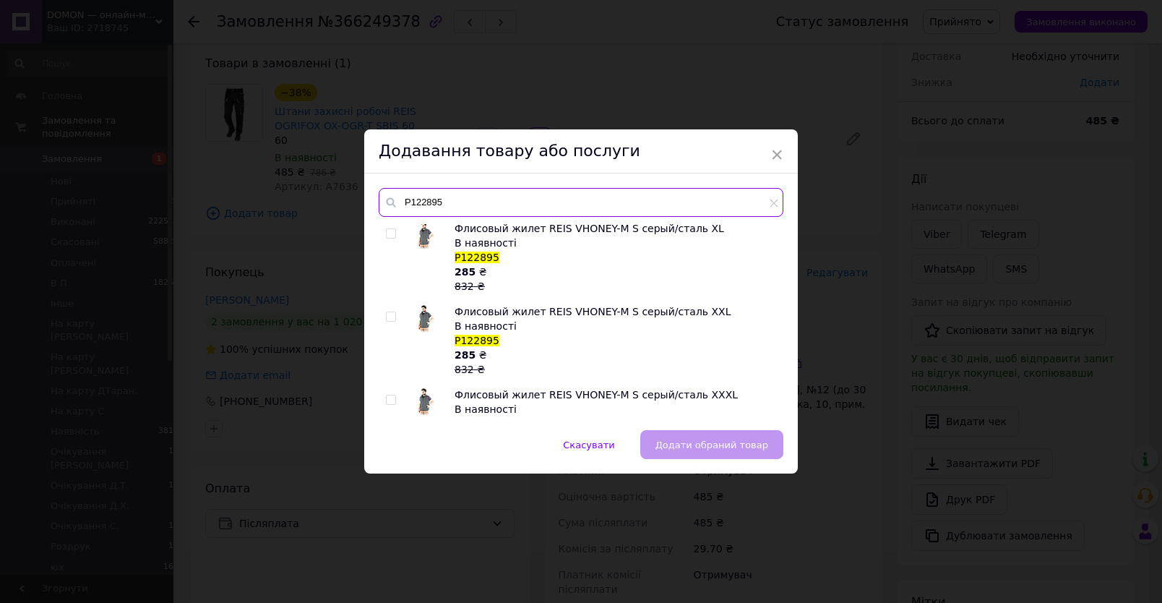
scroll to position [365, 0]
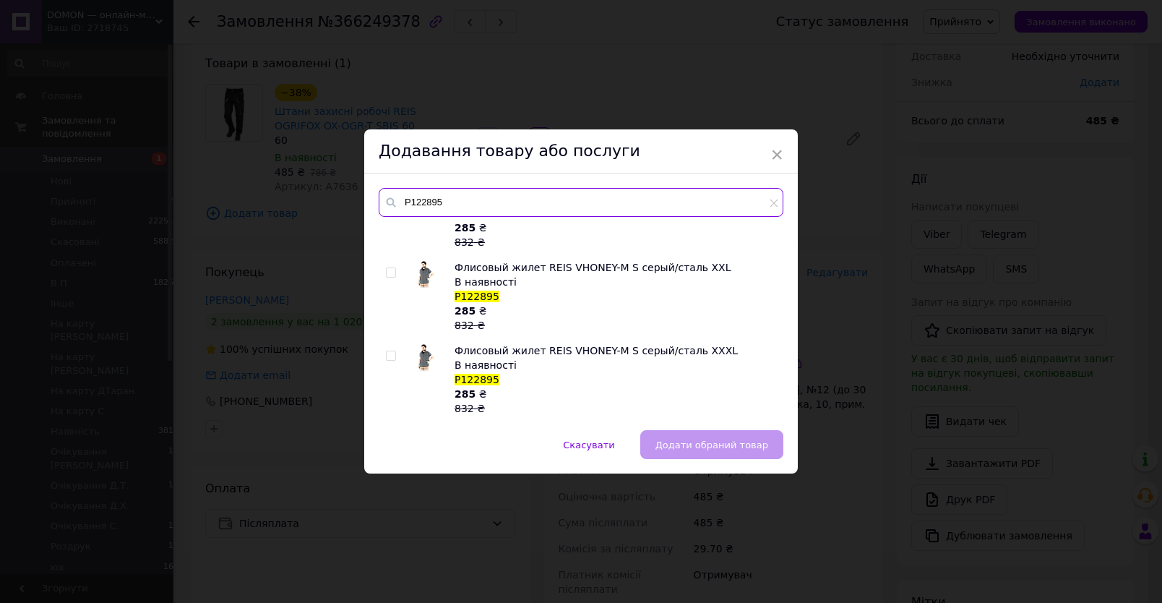
type input "P122895"
click at [386, 273] on input "checkbox" at bounding box center [390, 272] width 9 height 9
checkbox input "true"
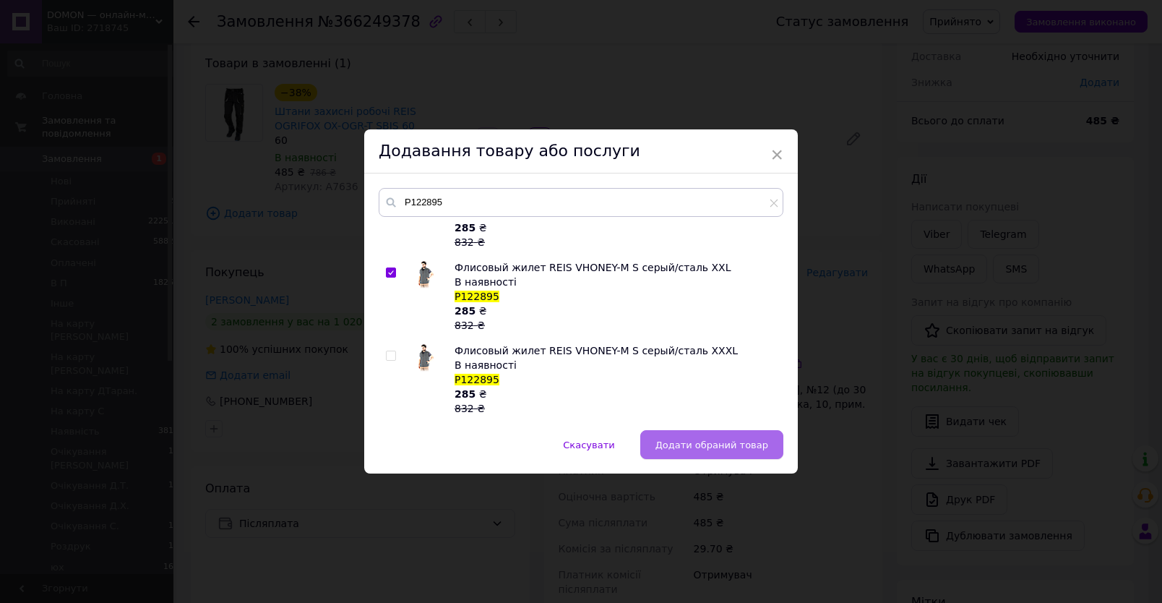
click at [711, 445] on span "Додати обраний товар" at bounding box center [712, 445] width 113 height 11
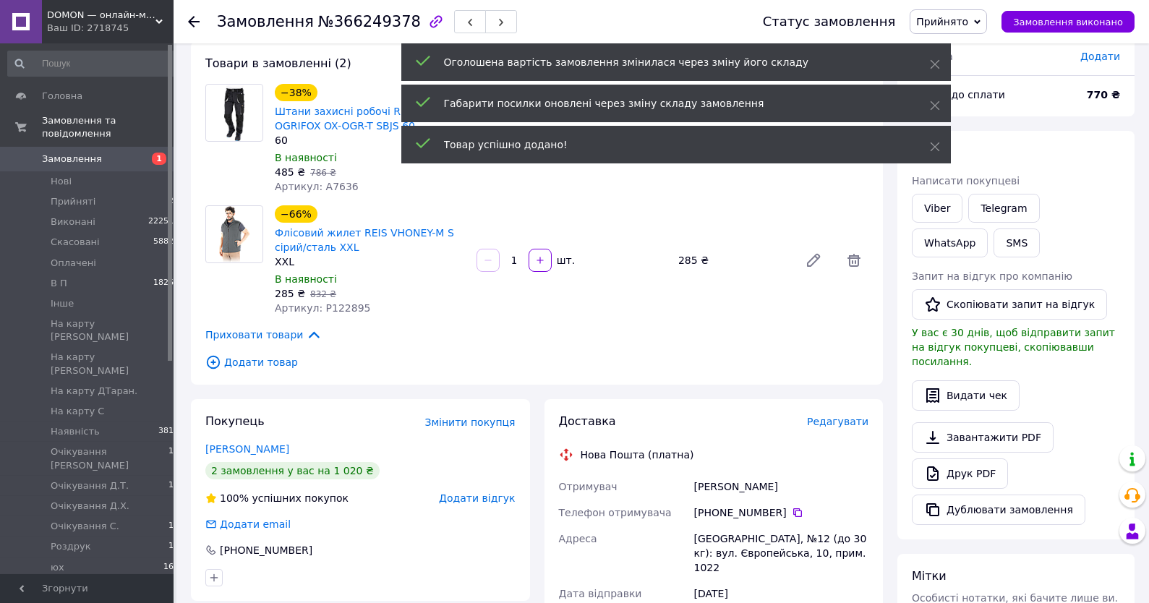
click at [838, 419] on span "Редагувати" at bounding box center [837, 422] width 61 height 12
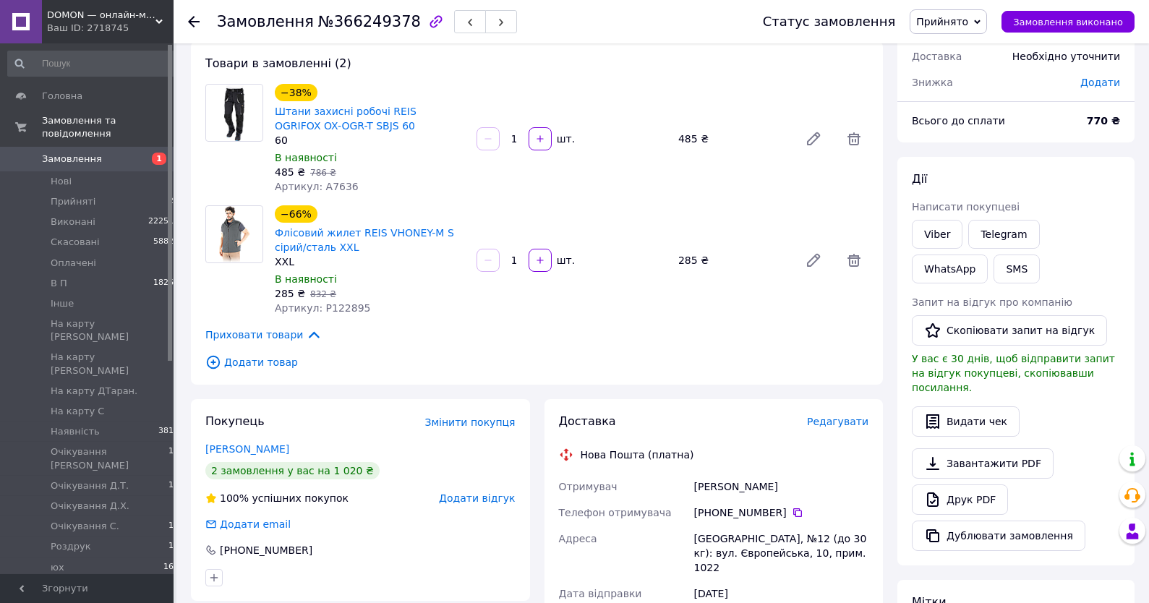
click at [846, 427] on span "Редагувати" at bounding box center [837, 422] width 61 height 12
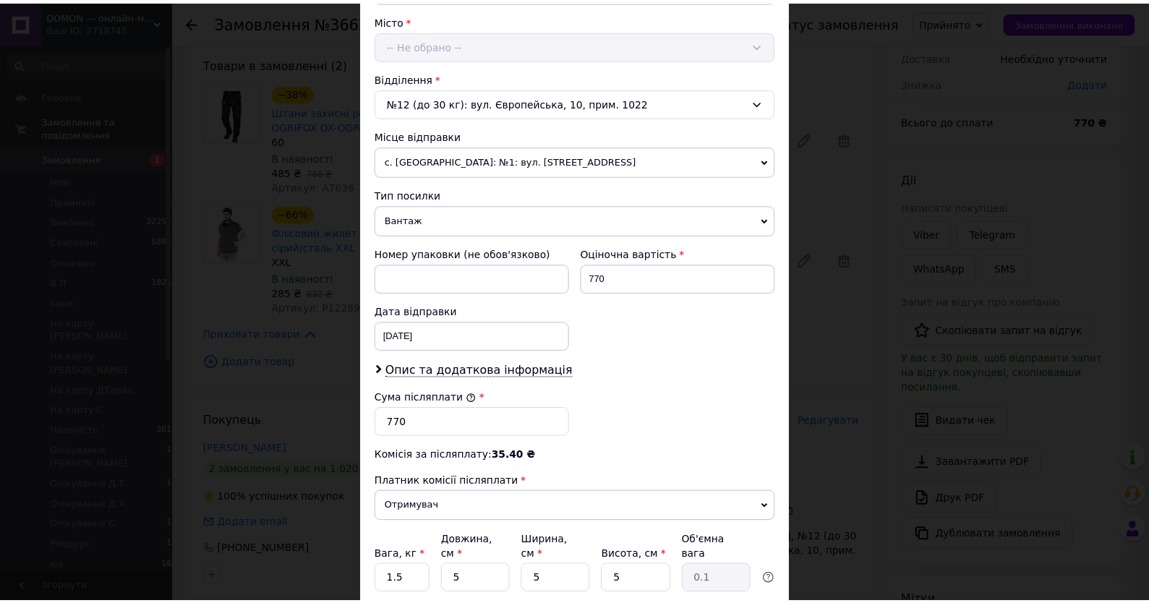
scroll to position [503, 0]
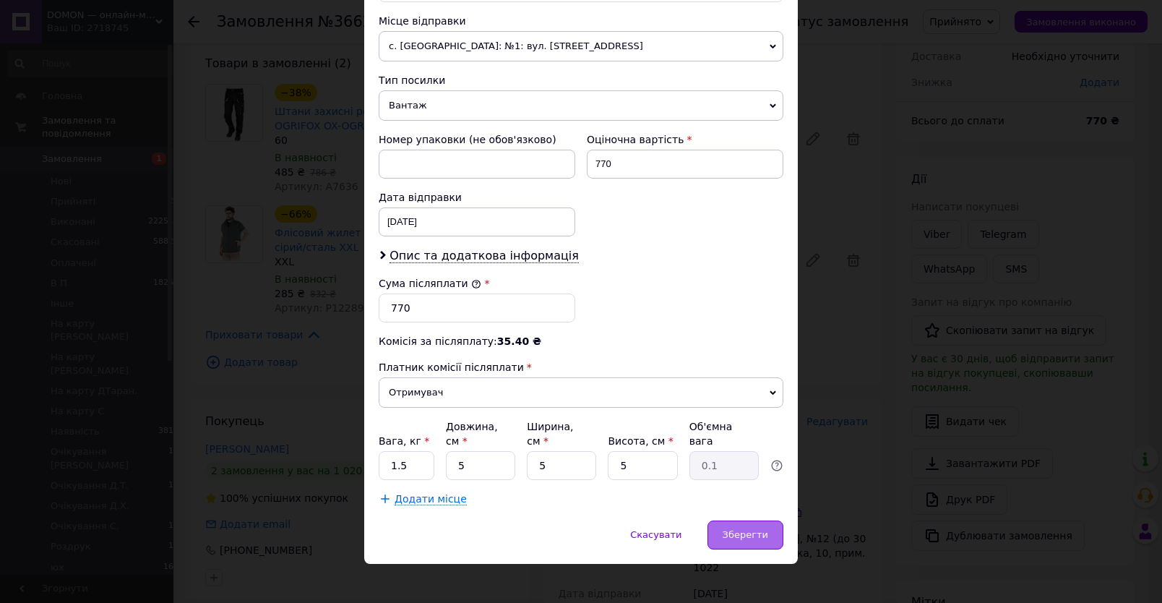
click at [729, 529] on span "Зберегти" at bounding box center [746, 534] width 46 height 11
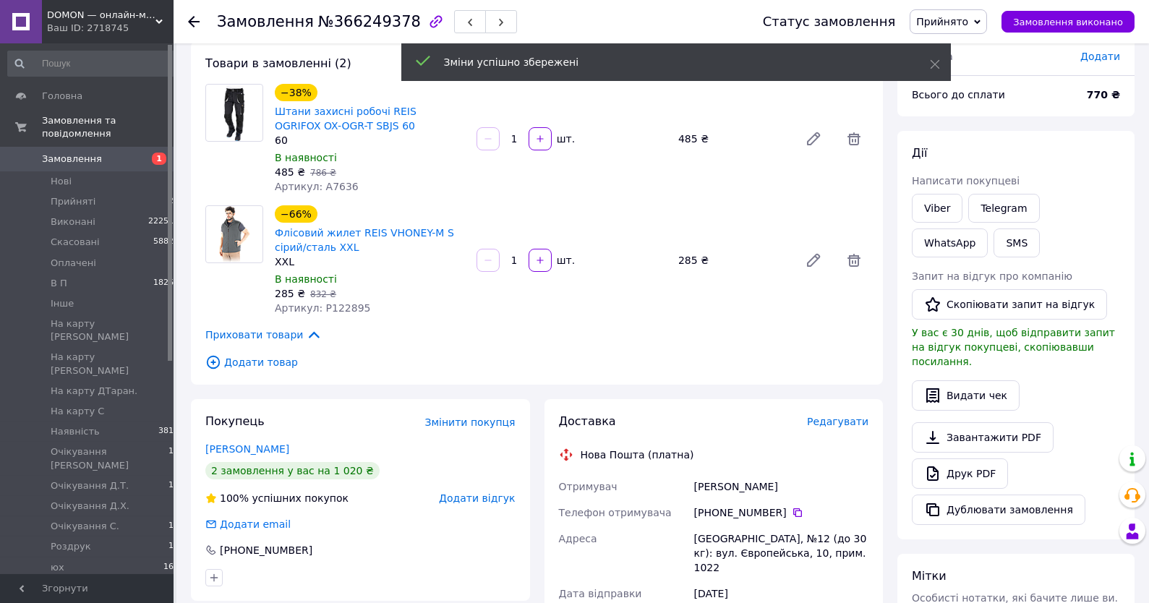
scroll to position [465, 0]
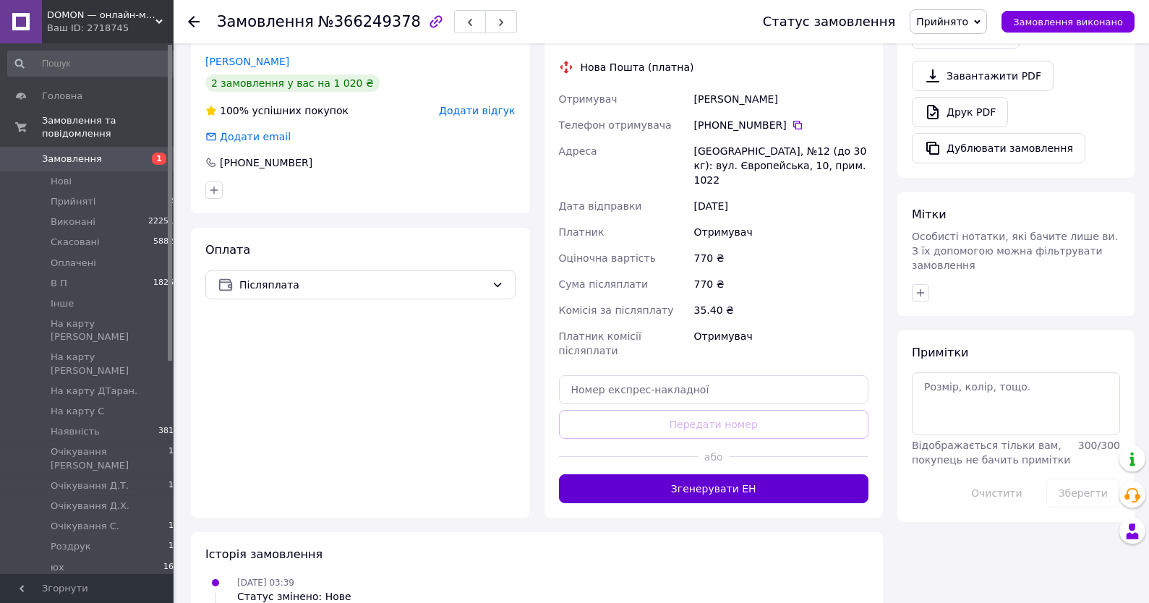
click at [784, 474] on button "Згенерувати ЕН" at bounding box center [714, 488] width 310 height 29
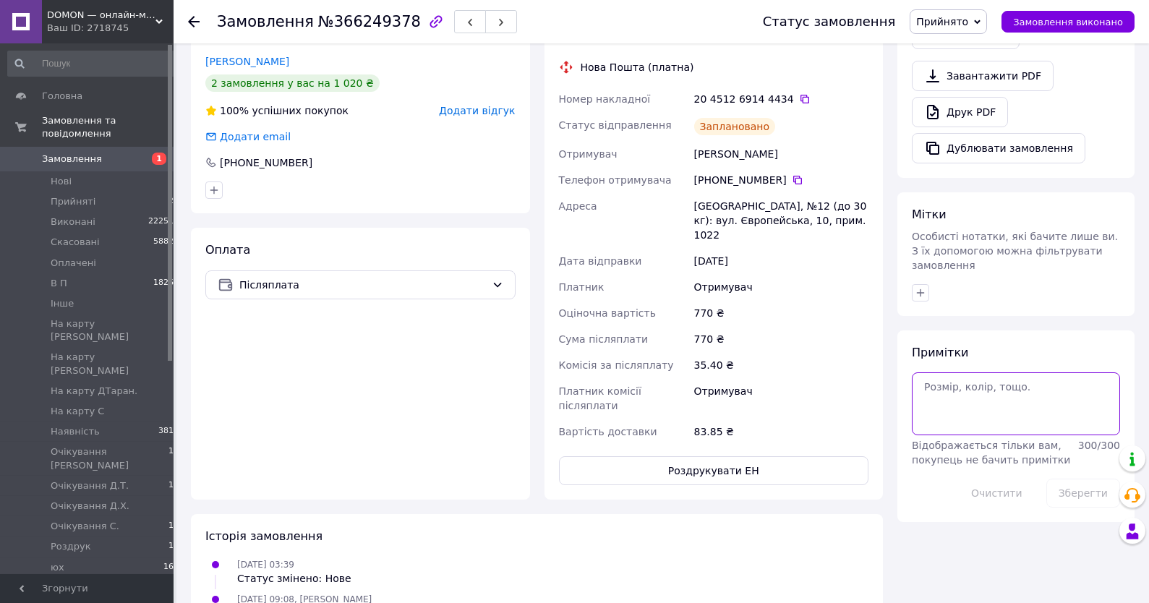
click at [961, 399] on textarea at bounding box center [1016, 403] width 208 height 62
type textarea "! жилетка"
click at [1071, 491] on button "Зберегти" at bounding box center [1083, 493] width 74 height 29
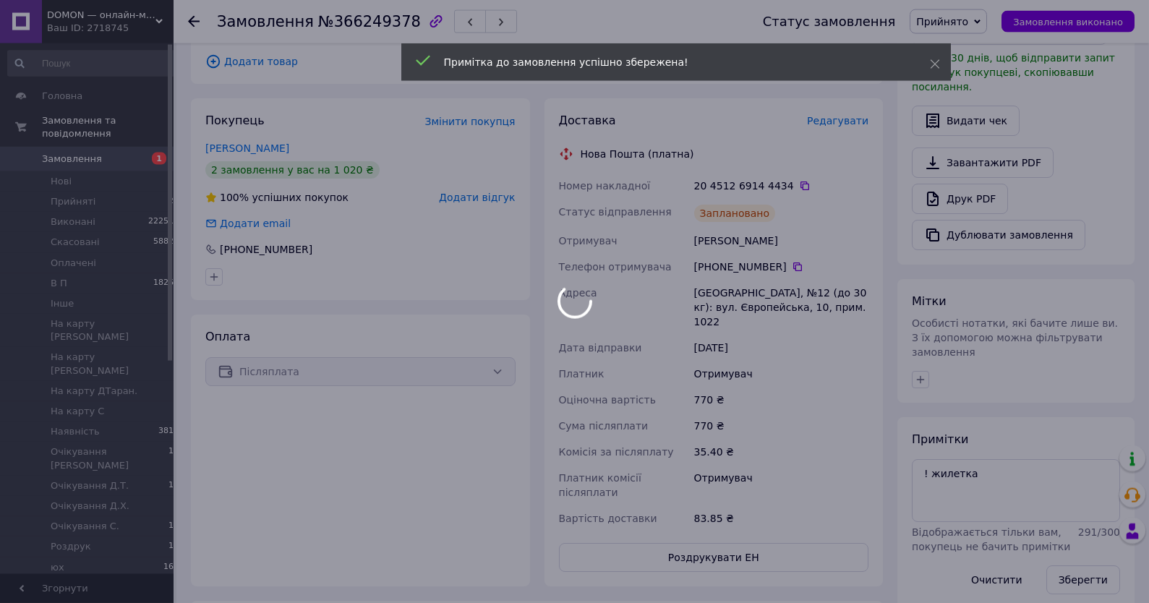
scroll to position [232, 0]
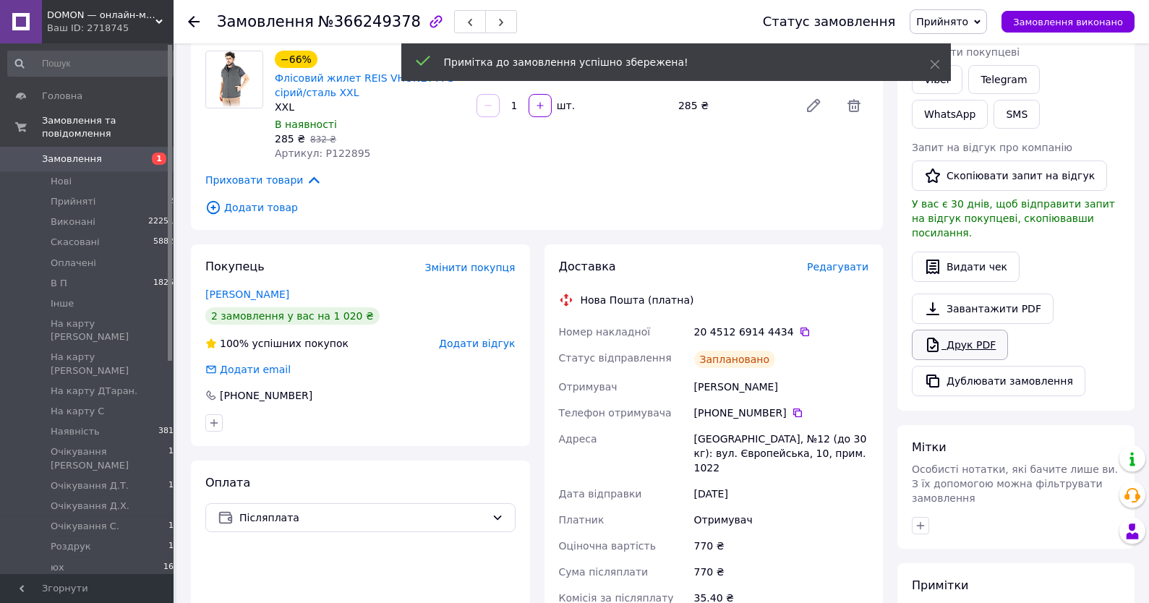
click at [973, 330] on link "Друк PDF" at bounding box center [960, 345] width 96 height 30
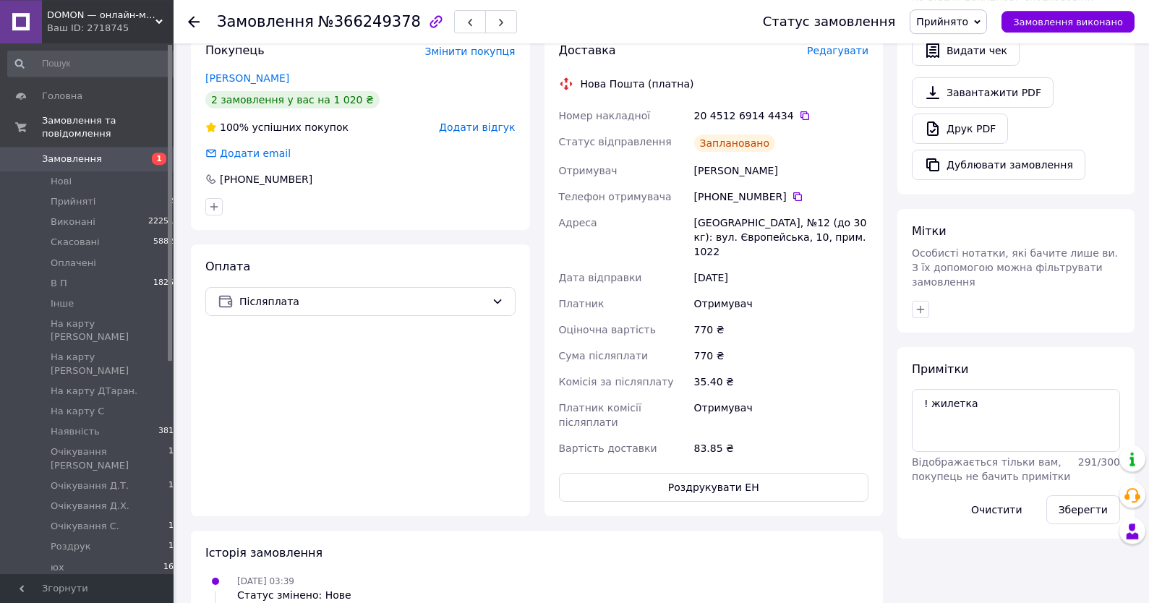
scroll to position [542, 0]
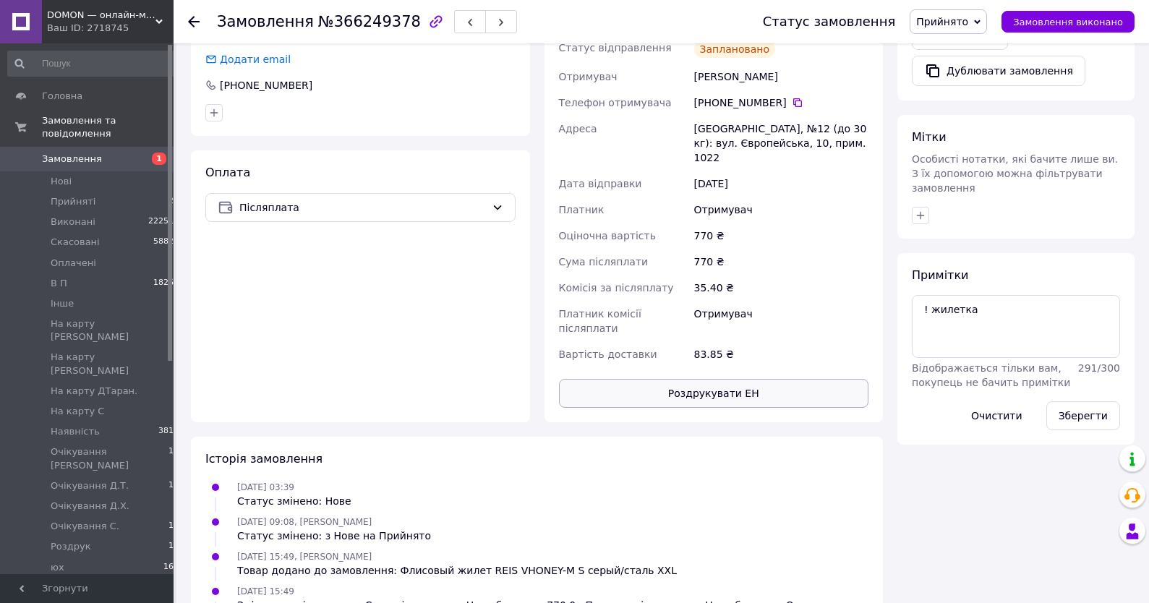
click at [697, 379] on button "Роздрукувати ЕН" at bounding box center [714, 393] width 310 height 29
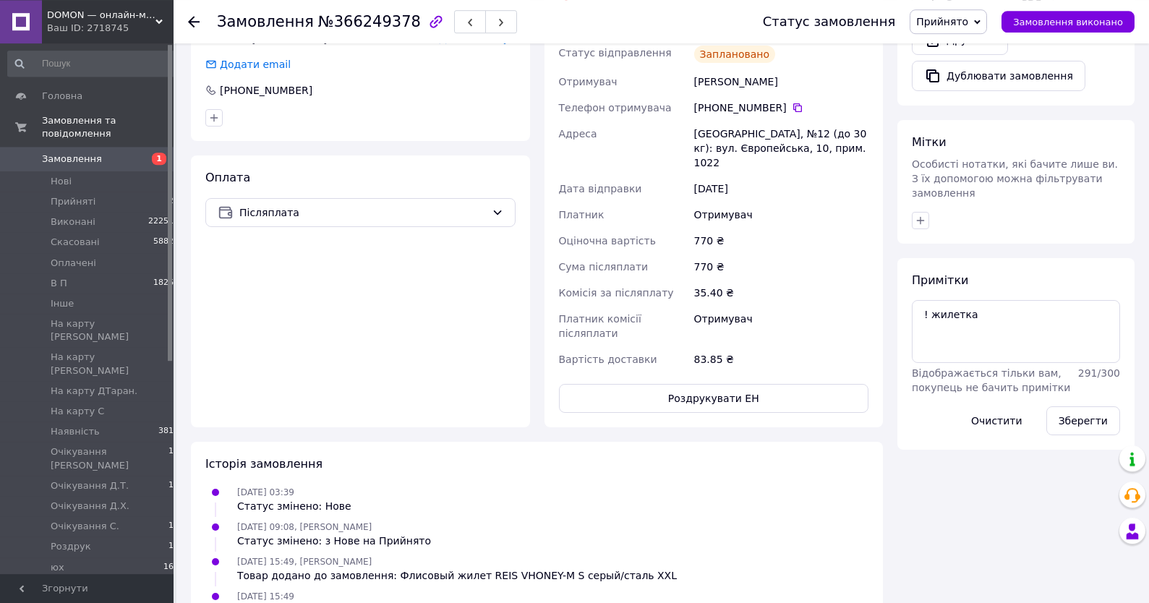
scroll to position [340, 0]
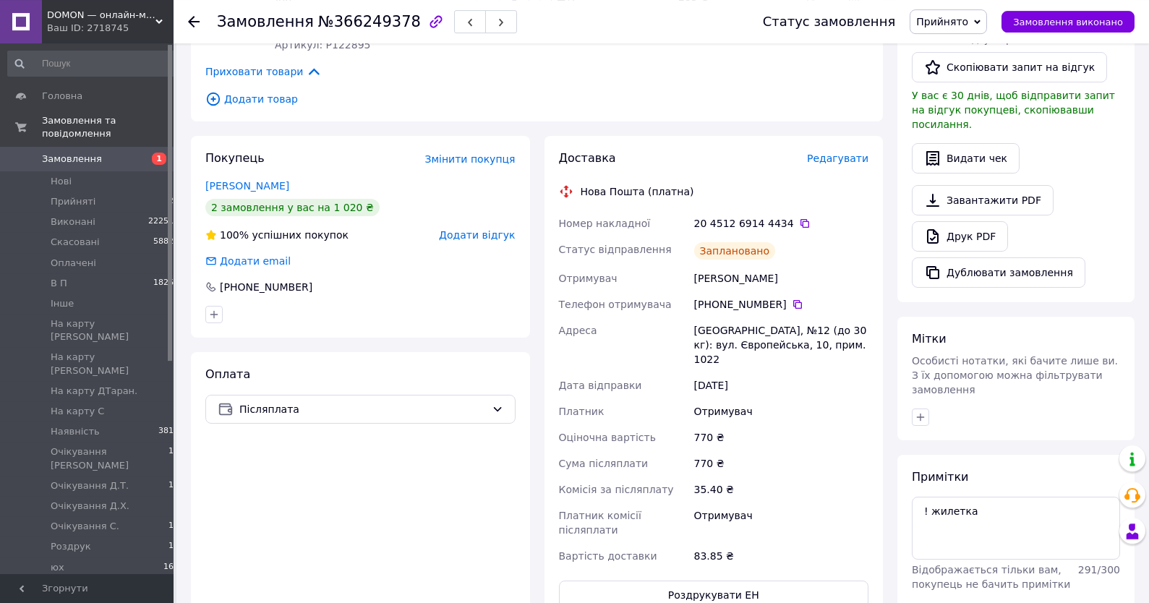
click at [973, 14] on span "Прийнято" at bounding box center [947, 21] width 77 height 25
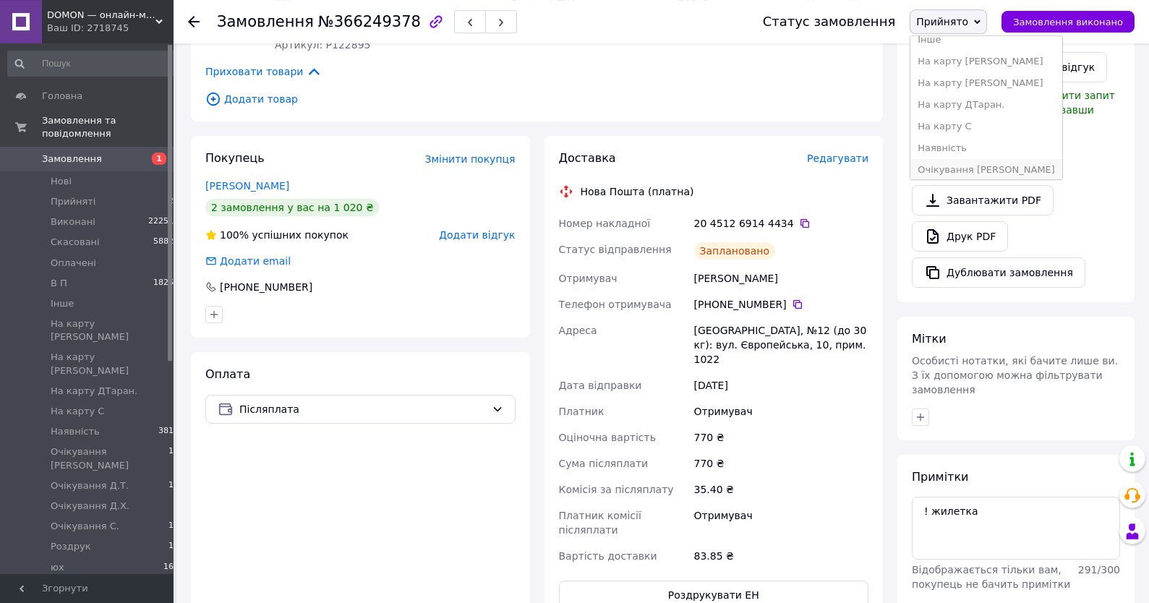
scroll to position [155, 0]
click at [970, 90] on li "Наявність" at bounding box center [986, 91] width 152 height 22
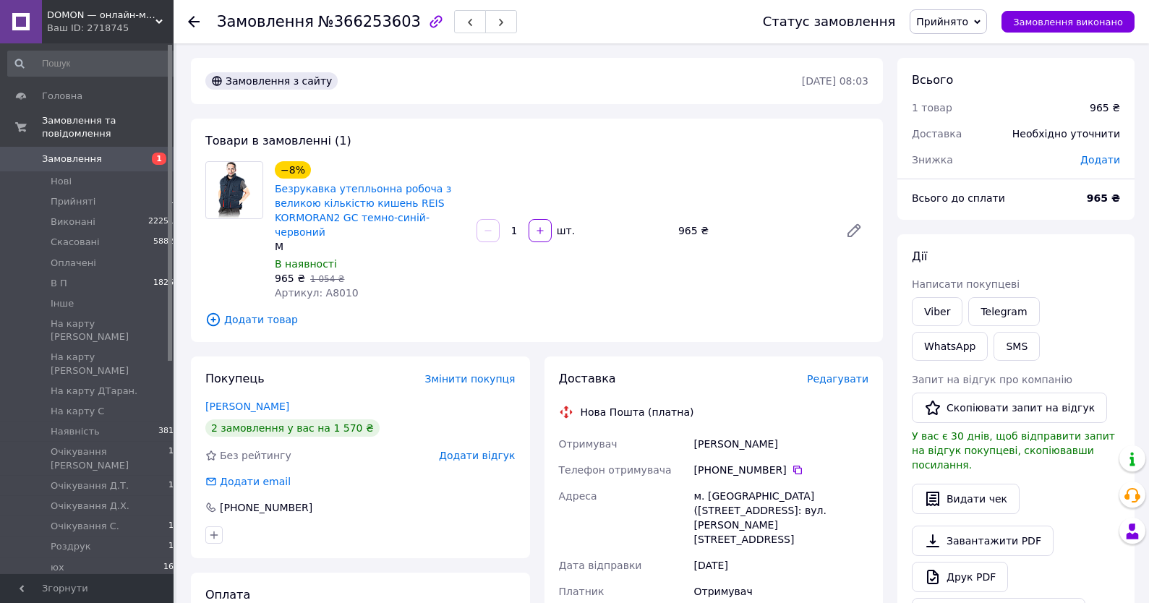
click at [131, 167] on link "Замовлення 1" at bounding box center [93, 159] width 187 height 25
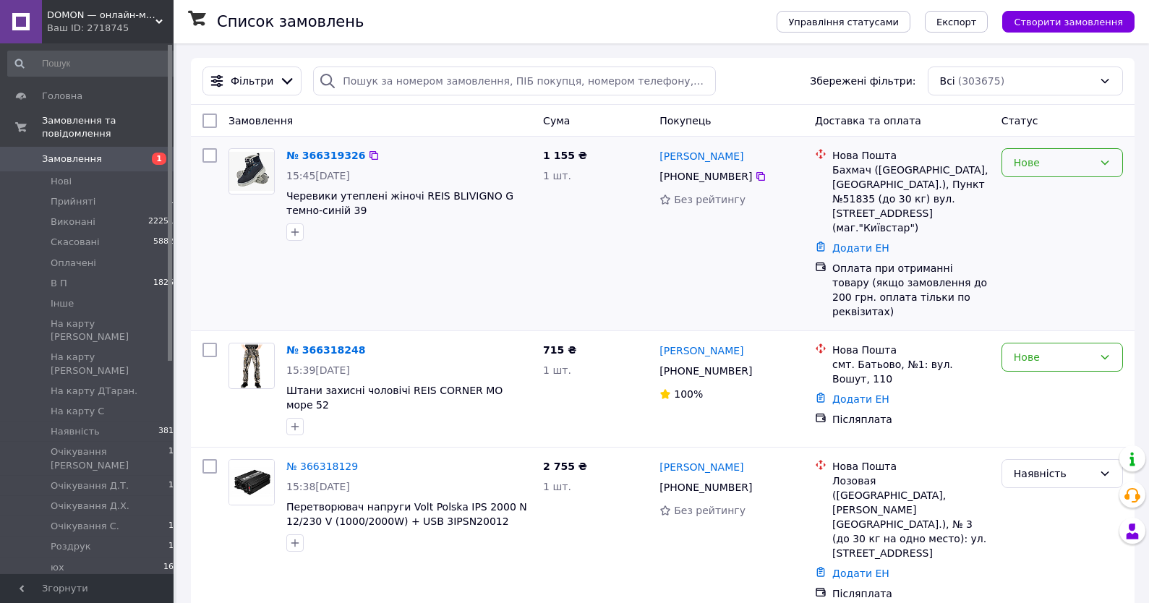
click at [1058, 166] on div "Нове" at bounding box center [1053, 163] width 80 height 16
click at [1052, 194] on li "Прийнято" at bounding box center [1062, 195] width 120 height 26
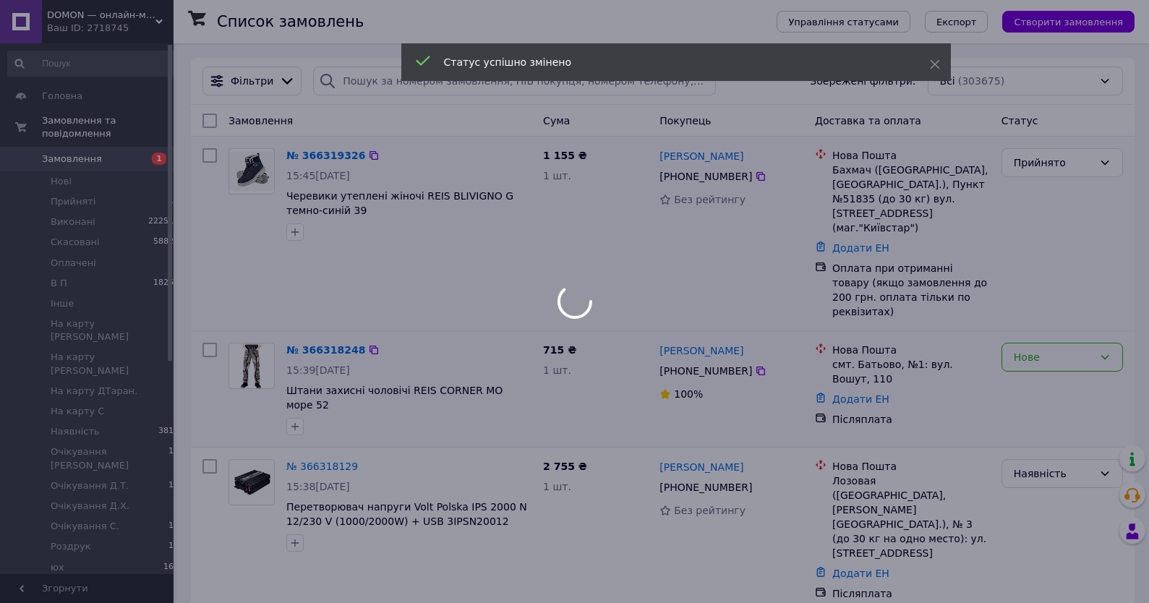
scroll to position [77, 0]
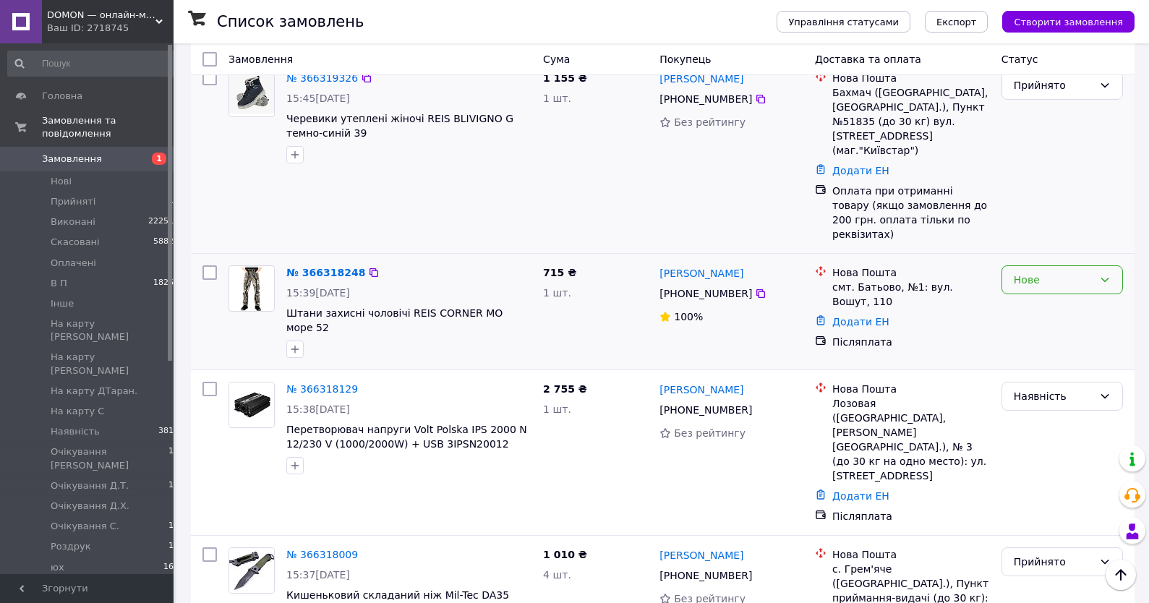
click at [1044, 265] on div "Нове" at bounding box center [1061, 279] width 121 height 29
click at [1033, 286] on li "Прийнято" at bounding box center [1062, 283] width 120 height 26
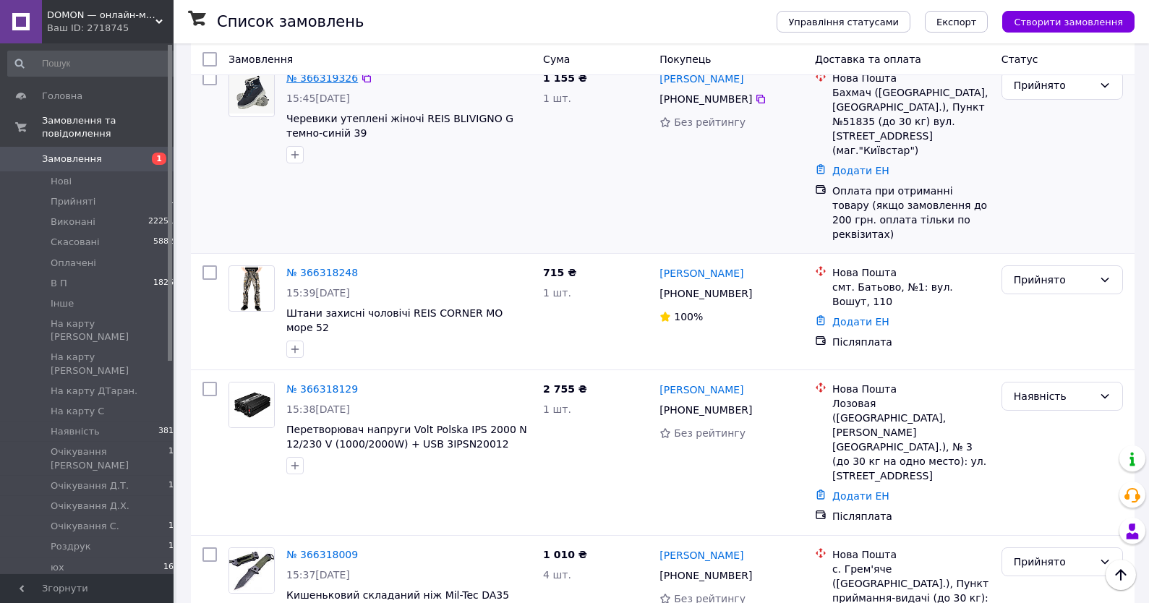
click at [335, 82] on link "№ 366319326" at bounding box center [322, 78] width 72 height 12
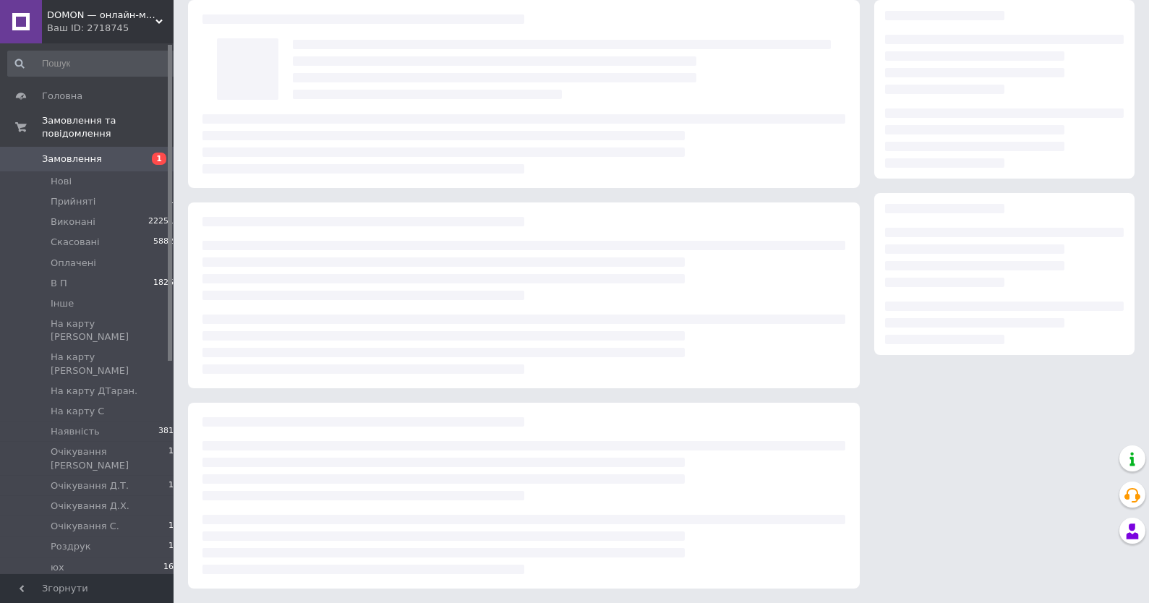
scroll to position [58, 0]
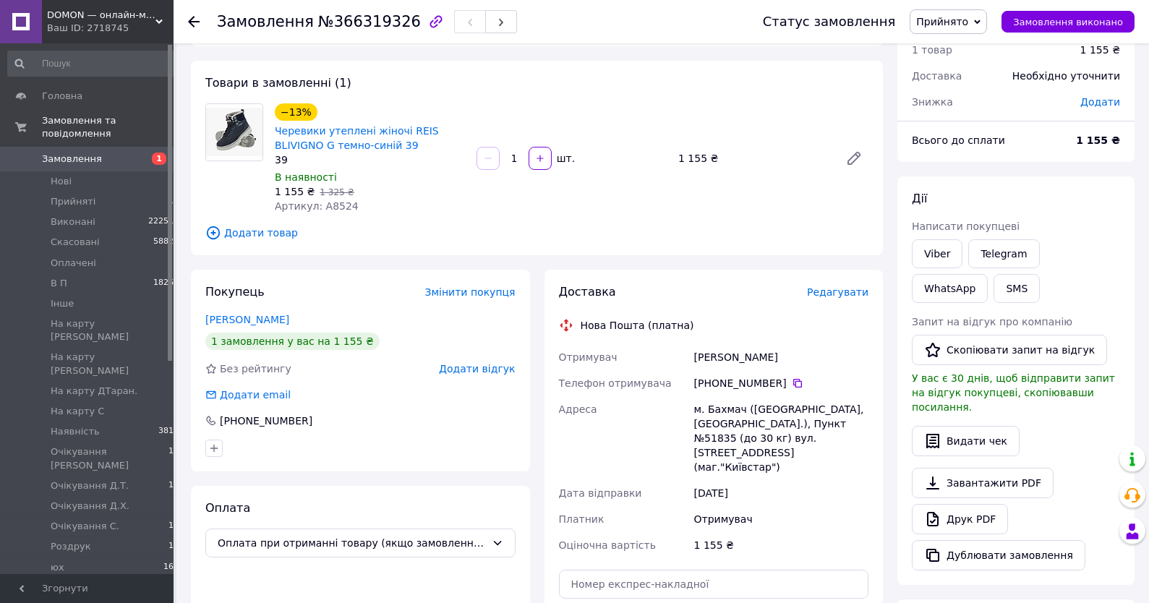
click at [333, 203] on span "Артикул: A8524" at bounding box center [317, 206] width 84 height 12
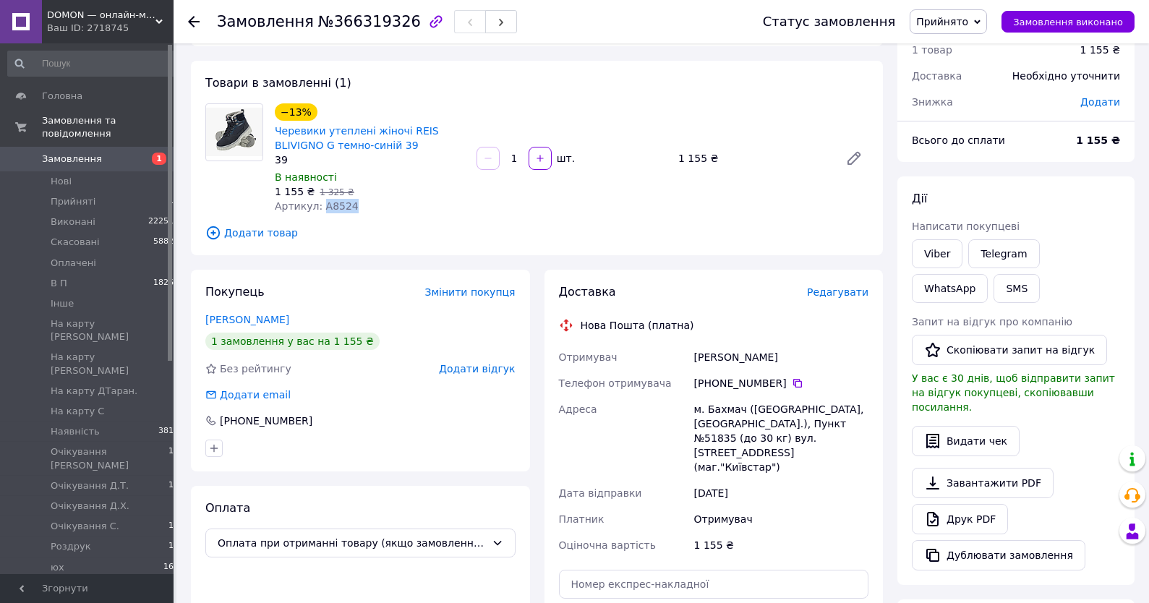
copy span "A8524"
click at [553, 210] on div "−13% Черевики утеплені жіночі REIS BLIVIGNO G темно-синій 39 39 В наявності 1 1…" at bounding box center [571, 158] width 605 height 116
click at [549, 208] on div "−13% Черевики утеплені жіночі REIS BLIVIGNO G темно-синій 39 39 В наявності 1 1…" at bounding box center [571, 158] width 605 height 116
click at [953, 250] on link "Viber" at bounding box center [937, 253] width 51 height 29
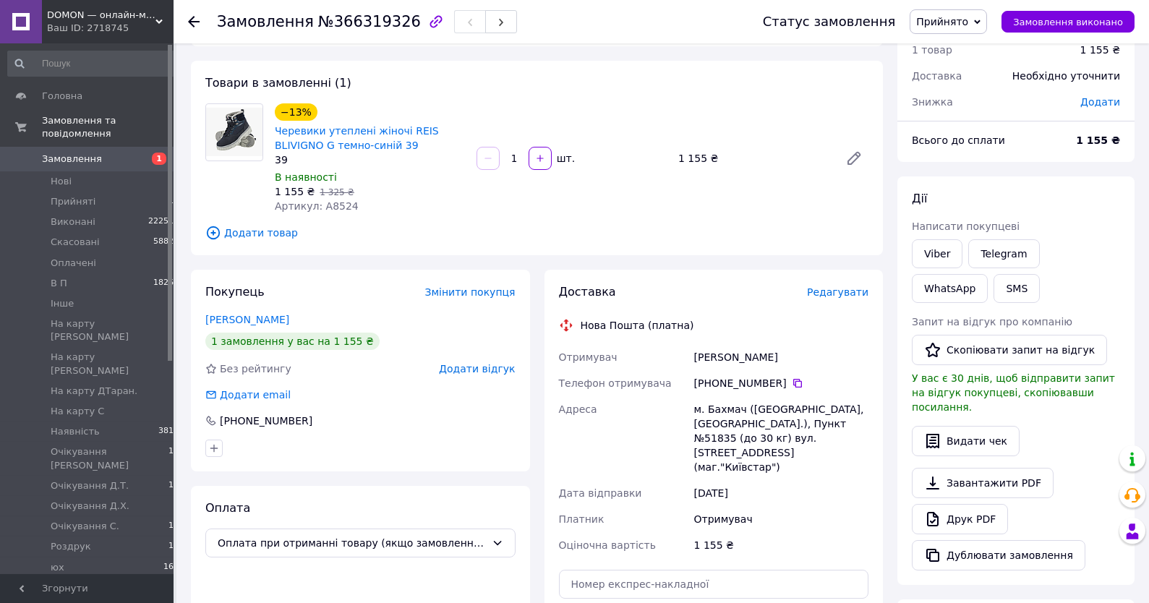
click at [1050, 171] on div "Всього 1 товар 1 155 ₴ Доставка Необхідно уточнити Знижка Додати Всього до спла…" at bounding box center [1015, 464] width 237 height 929
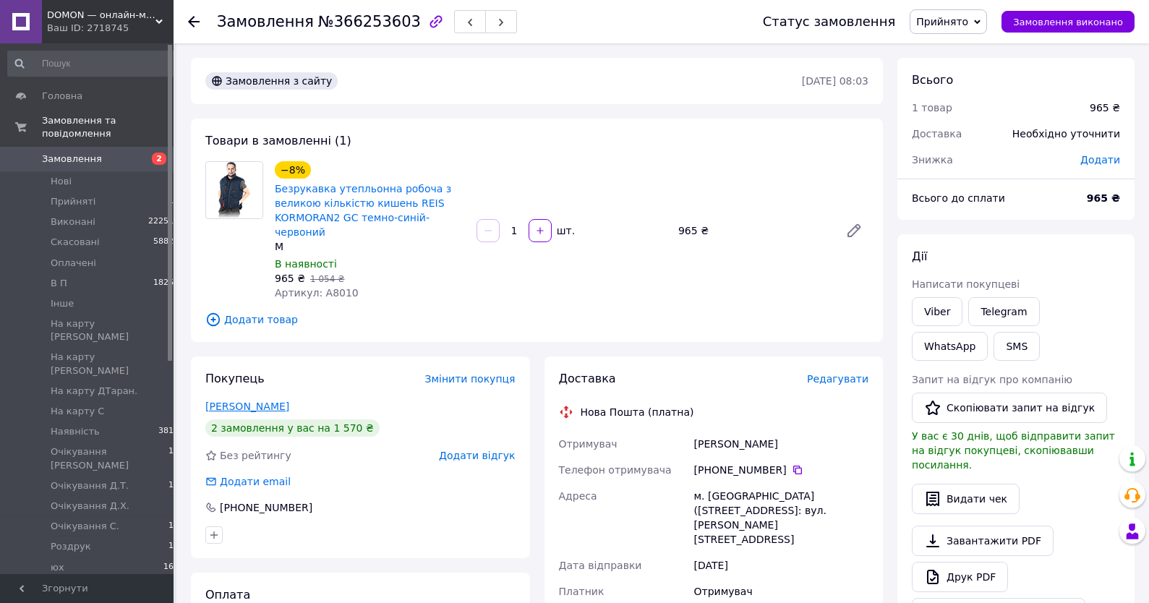
click at [284, 403] on link "Возний Олександр" at bounding box center [247, 406] width 84 height 12
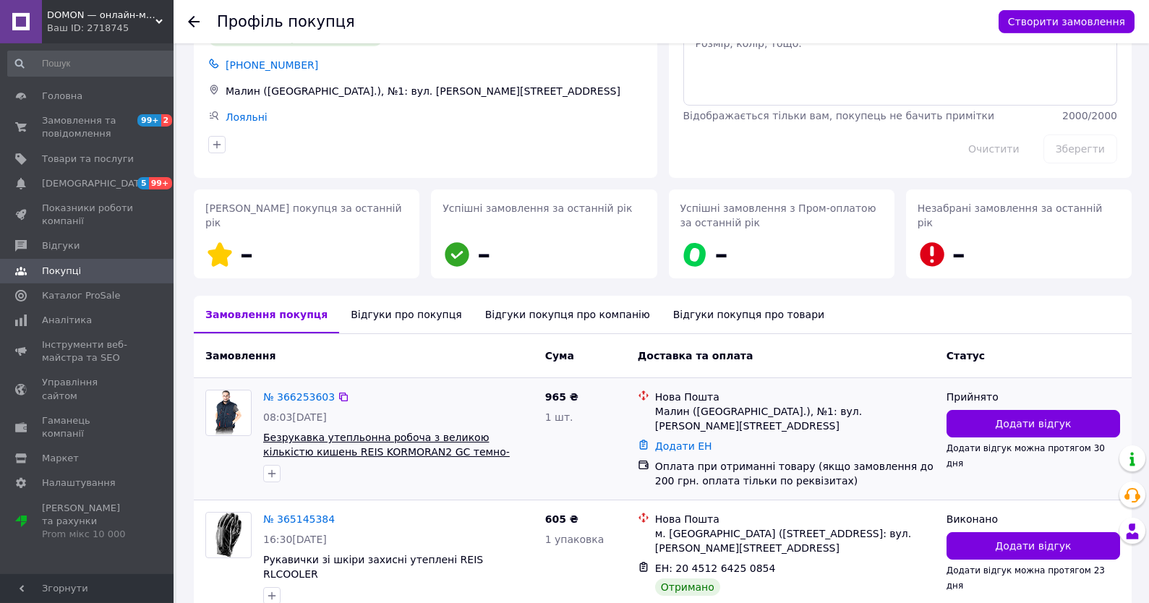
scroll to position [143, 0]
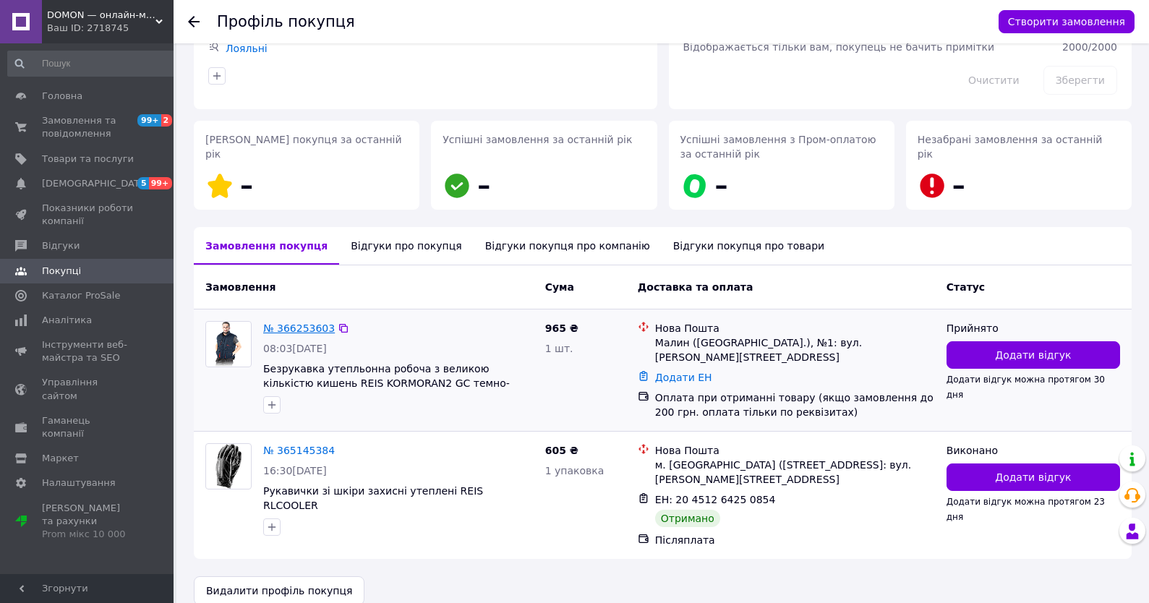
click at [296, 325] on link "№ 366253603" at bounding box center [299, 328] width 72 height 12
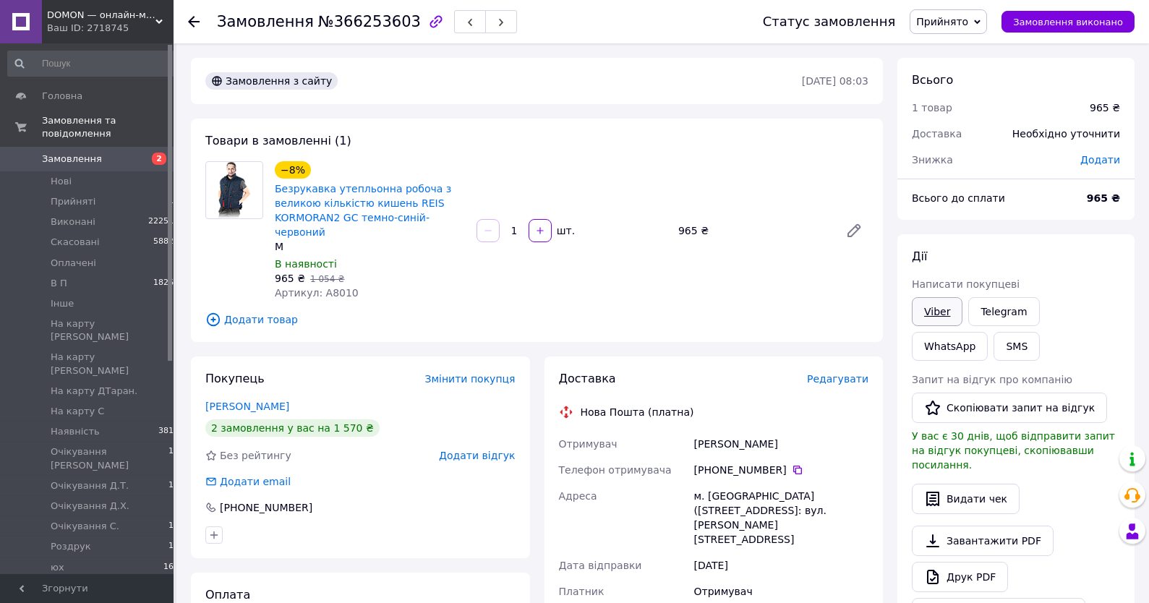
click at [932, 312] on link "Viber" at bounding box center [937, 311] width 51 height 29
click at [1037, 256] on div "Дії" at bounding box center [1016, 257] width 208 height 17
click at [960, 9] on div "Статус замовлення Прийнято Виконано Скасовано Оплачено В П Інше На карту Аня На…" at bounding box center [934, 21] width 400 height 43
click at [962, 25] on span "Прийнято" at bounding box center [942, 22] width 52 height 12
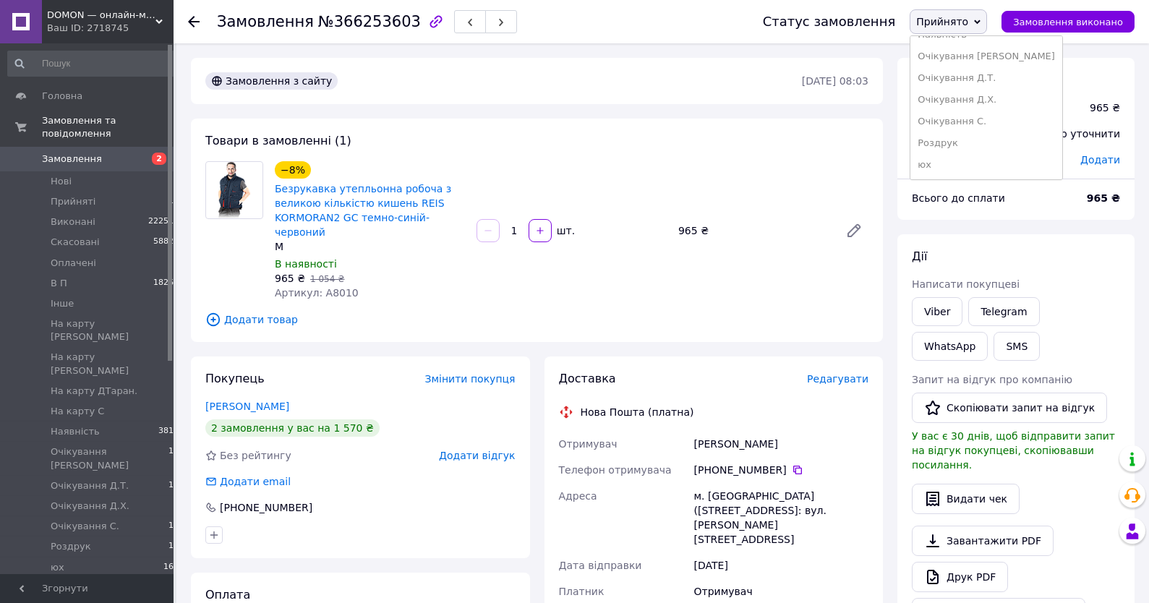
click at [963, 48] on li "Очікування [PERSON_NAME]" at bounding box center [986, 57] width 152 height 22
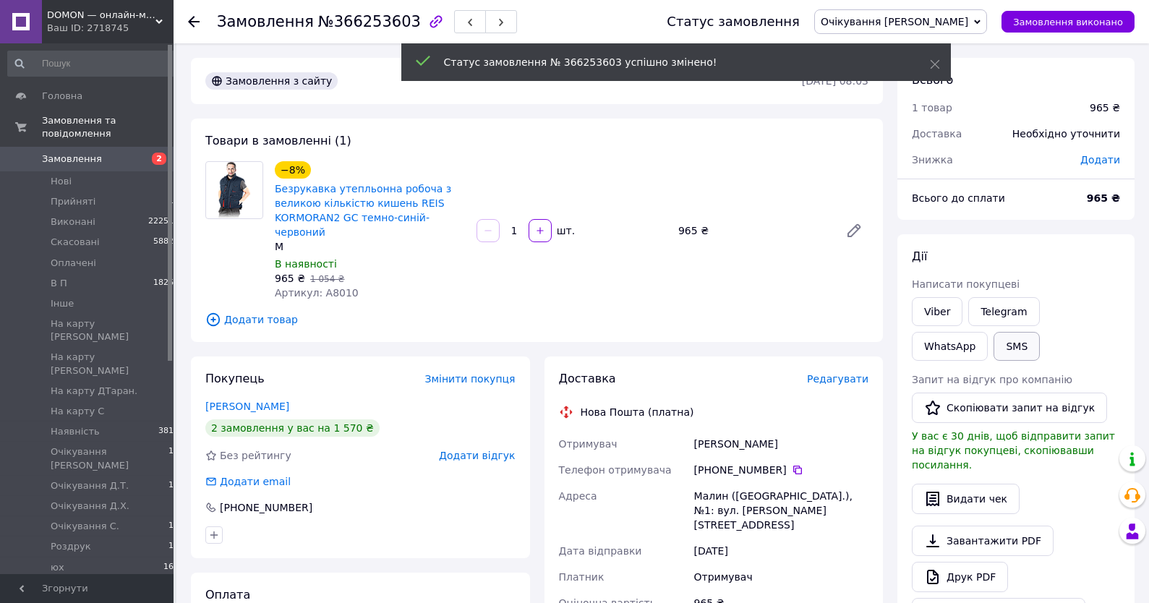
click at [993, 352] on button "SMS" at bounding box center [1016, 346] width 46 height 29
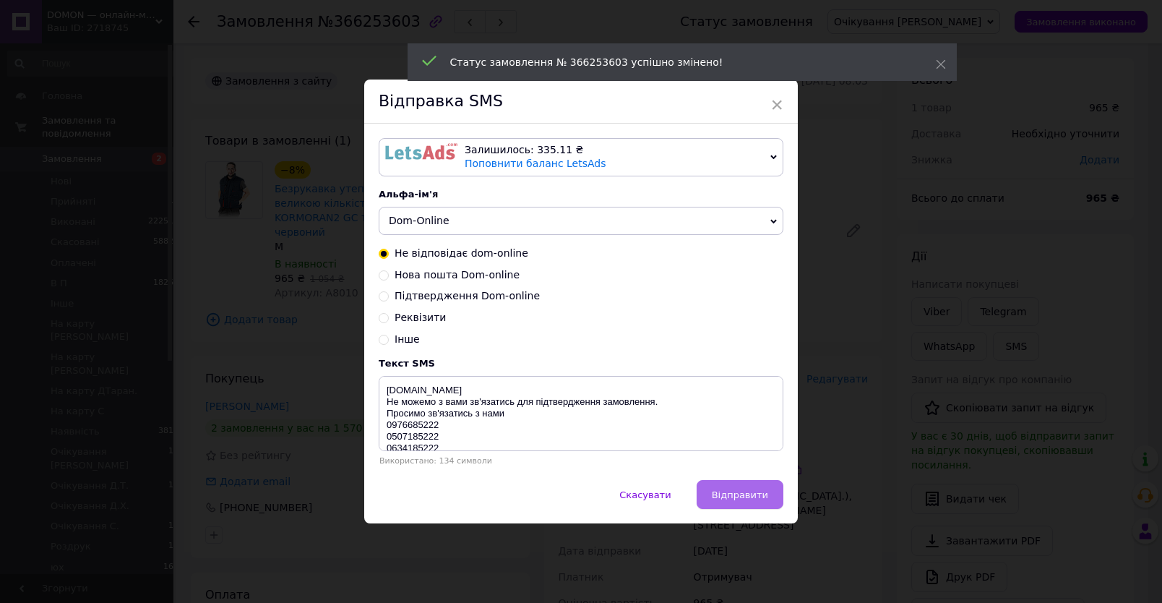
click at [719, 497] on button "Відправити" at bounding box center [740, 494] width 87 height 29
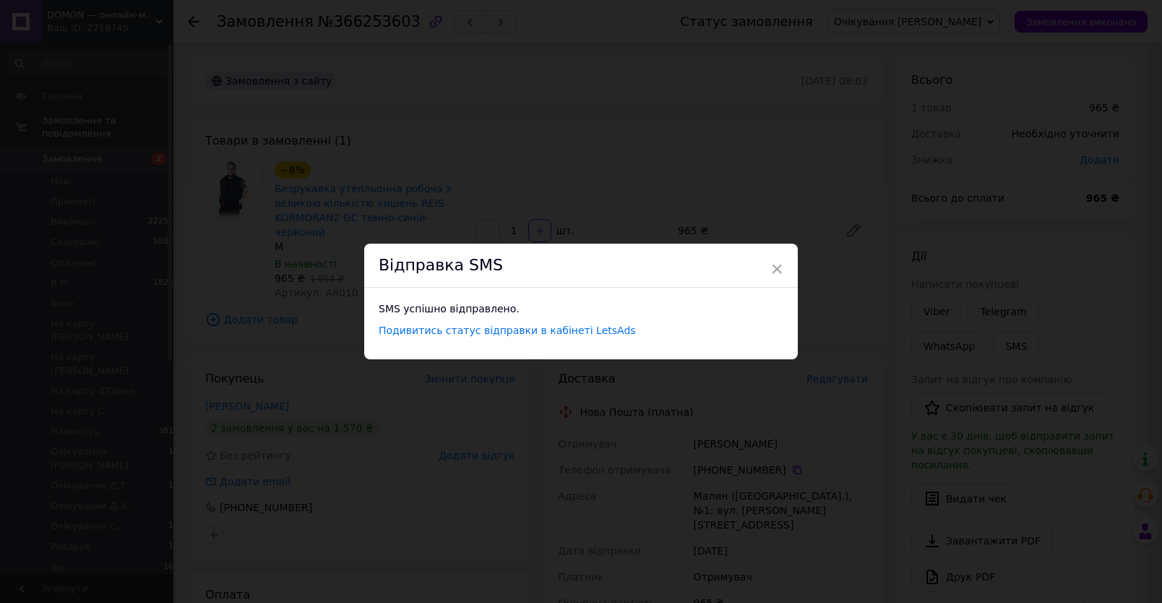
click at [560, 103] on div "× Відправка SMS SMS успішно відправлено. Подивитись статус відправки в кабінеті…" at bounding box center [581, 301] width 1162 height 603
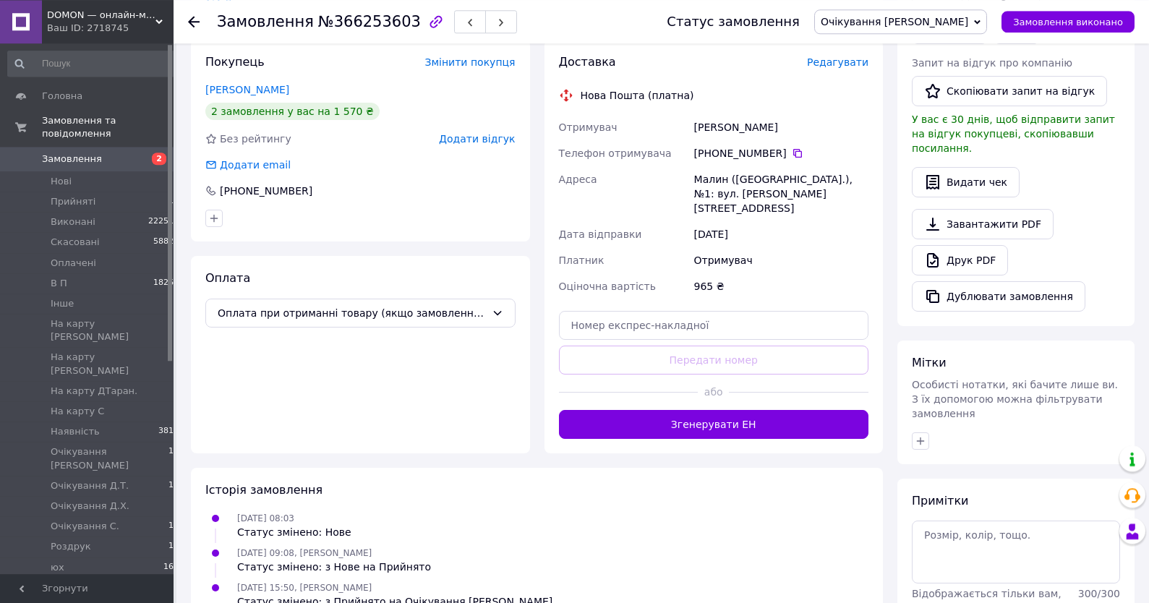
scroll to position [385, 0]
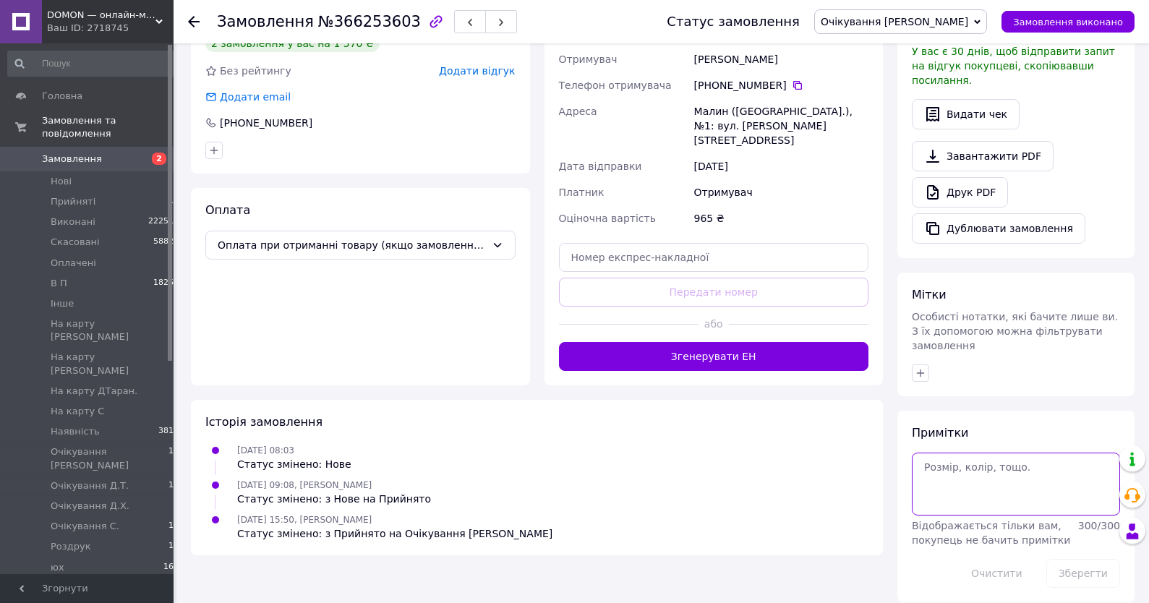
click at [981, 464] on textarea at bounding box center [1016, 484] width 208 height 62
type textarea "20-21,10"
click at [1077, 586] on div "Примітки 20-21,10 Відображається тільки вам, покупець не бачить примітки 292 / …" at bounding box center [1015, 507] width 237 height 192
click at [1081, 568] on button "Зберегти" at bounding box center [1083, 573] width 74 height 29
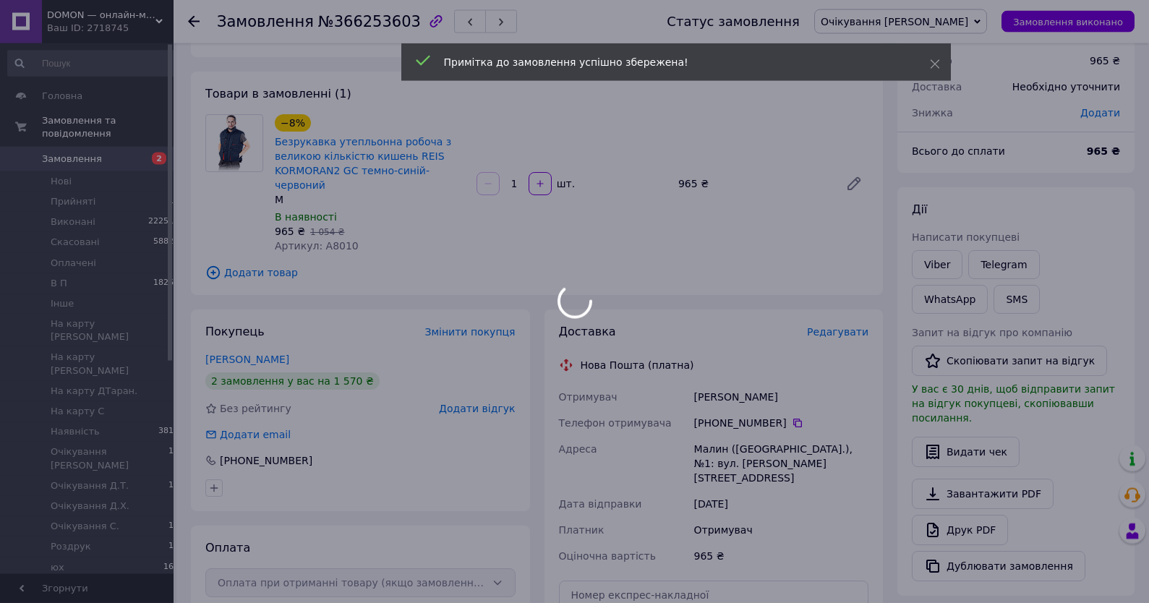
scroll to position [0, 0]
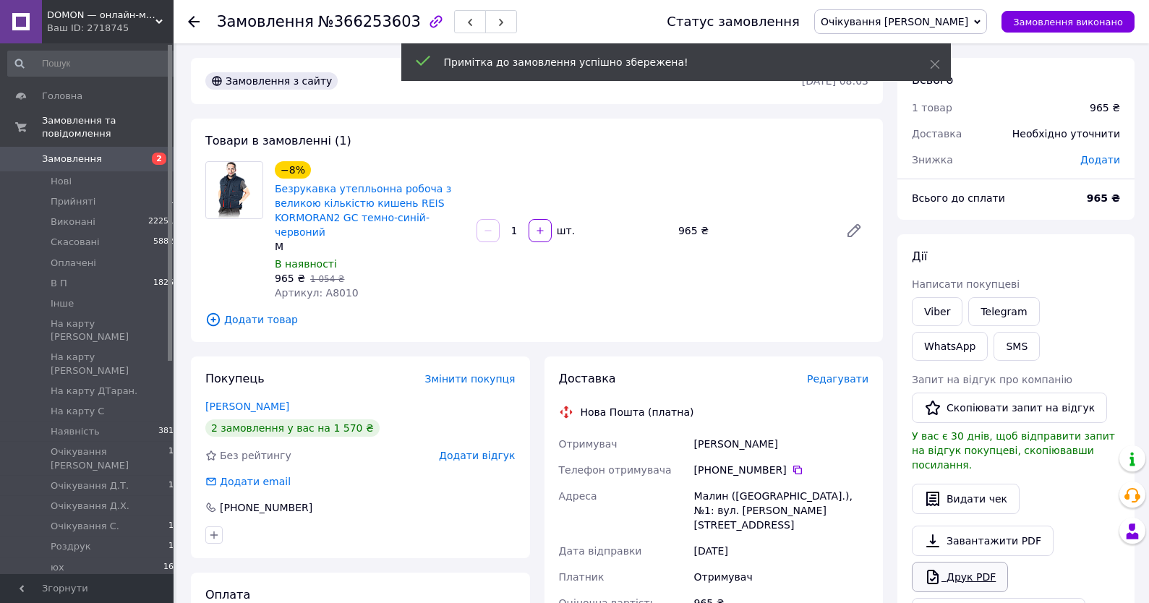
click at [982, 566] on link "Друк PDF" at bounding box center [960, 577] width 96 height 30
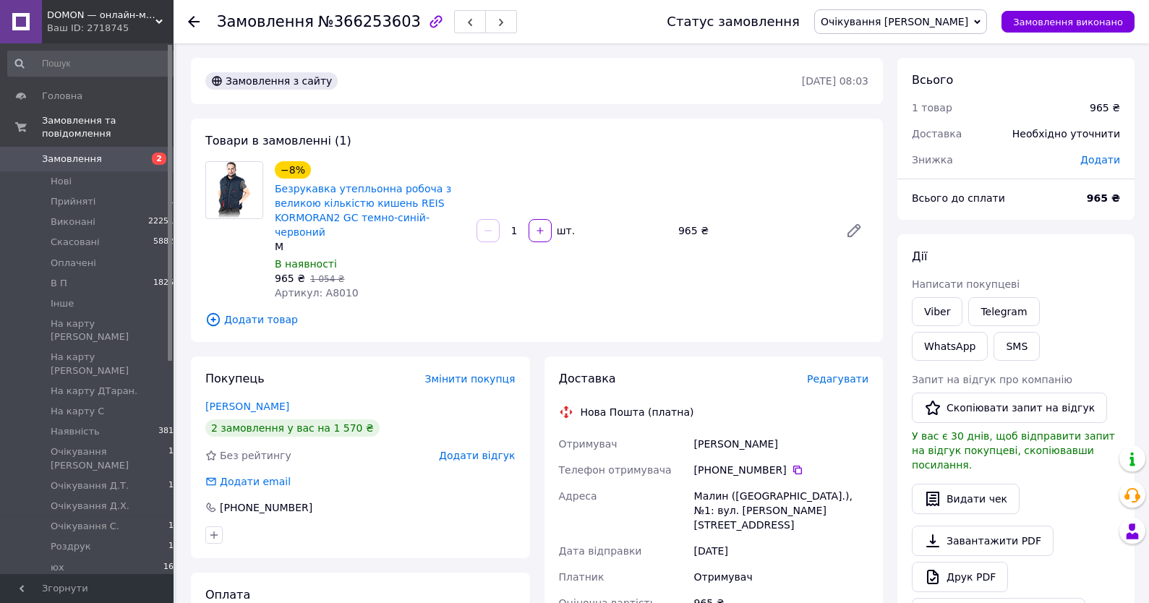
click at [920, 25] on span "Очікування [PERSON_NAME]" at bounding box center [893, 22] width 147 height 12
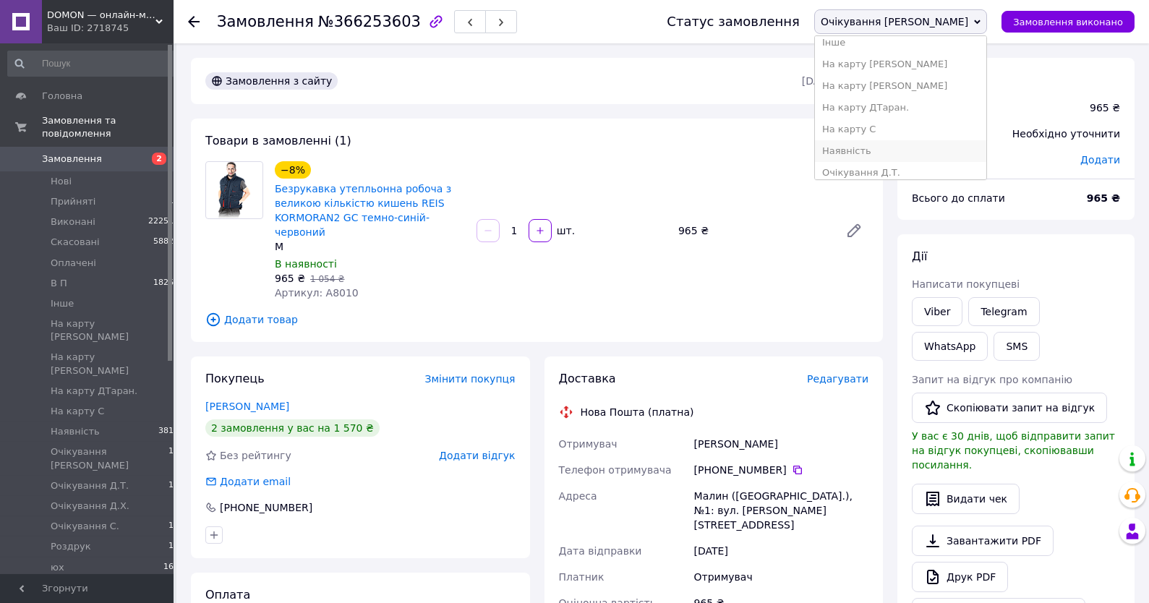
click at [928, 155] on li "Наявність" at bounding box center [900, 151] width 171 height 22
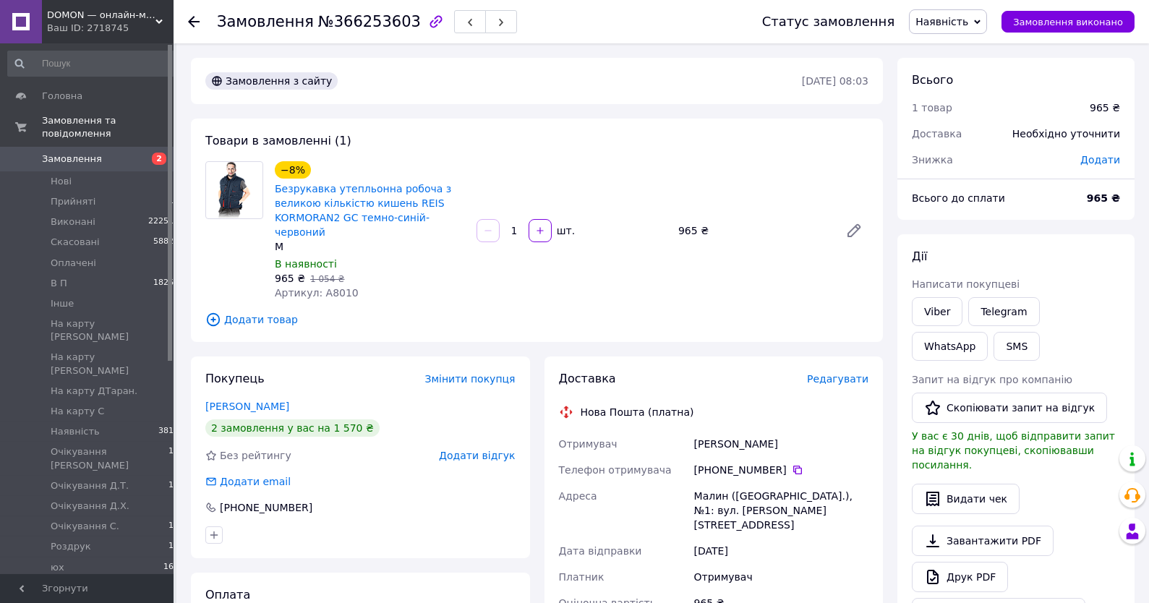
scroll to position [0, 0]
click at [86, 151] on link "Замовлення 2" at bounding box center [93, 159] width 187 height 25
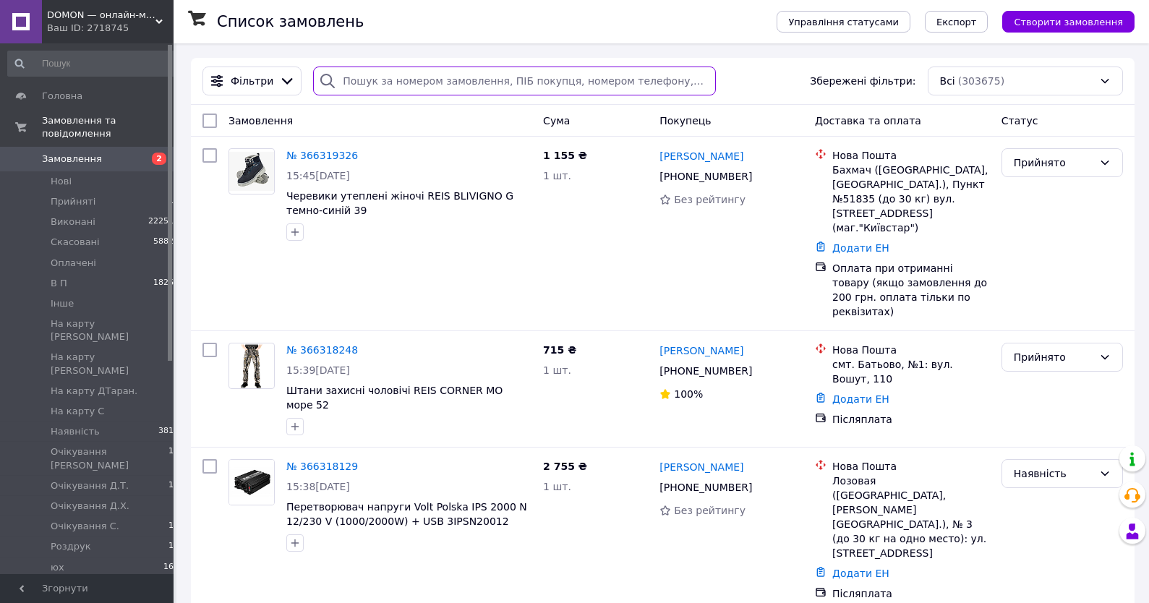
paste input "+380964797874"
type input "+380964797874"
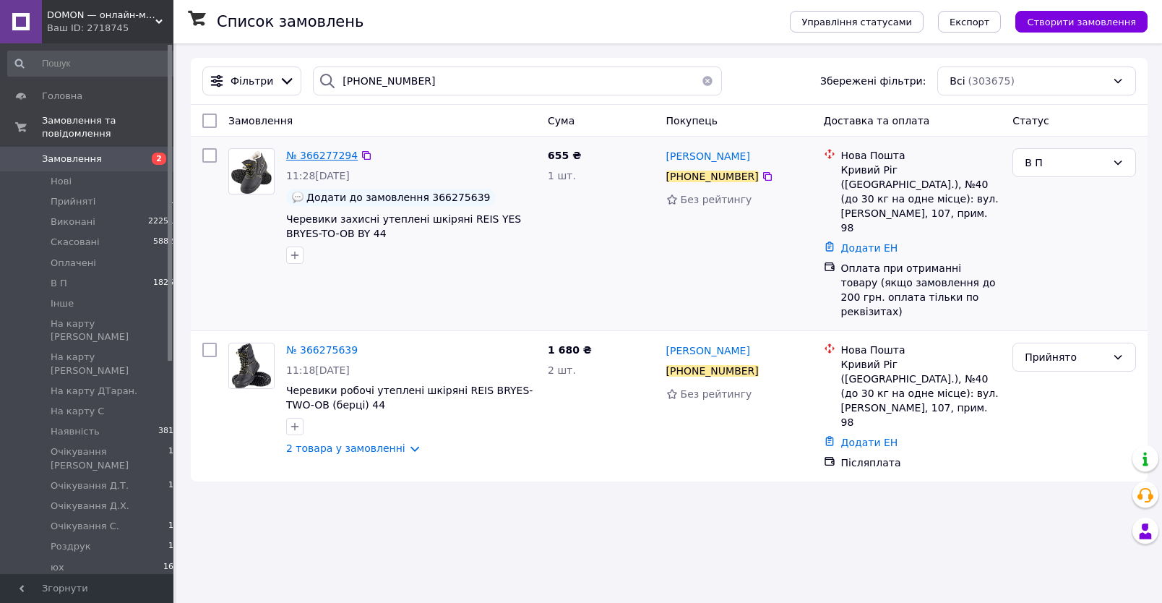
click at [324, 161] on span "№ 366277294" at bounding box center [322, 156] width 72 height 12
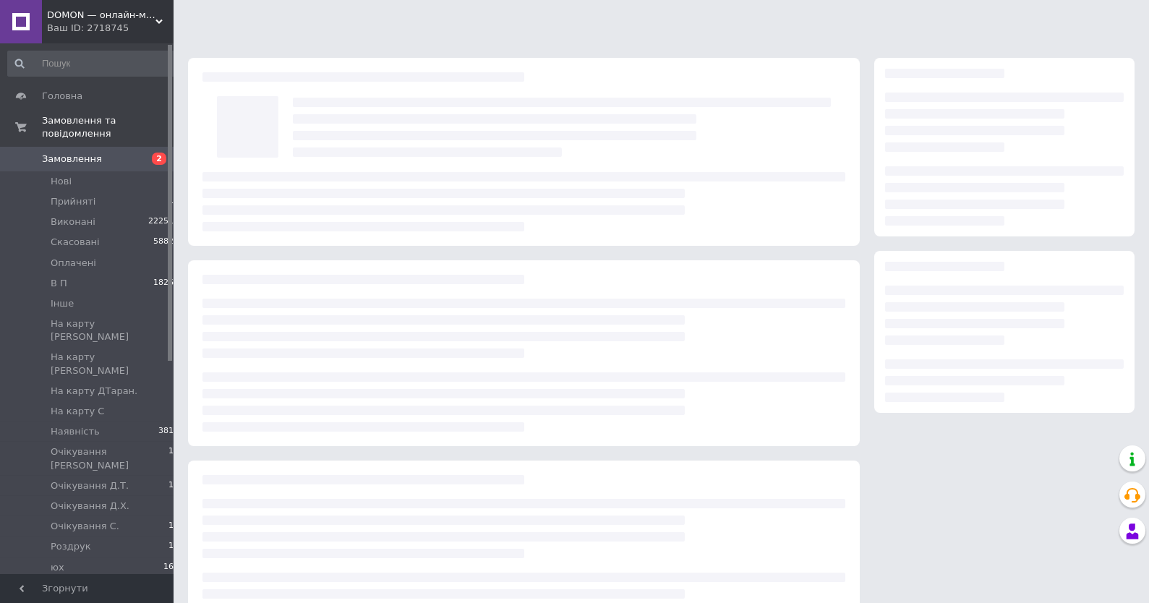
click at [317, 156] on div at bounding box center [562, 127] width 552 height 74
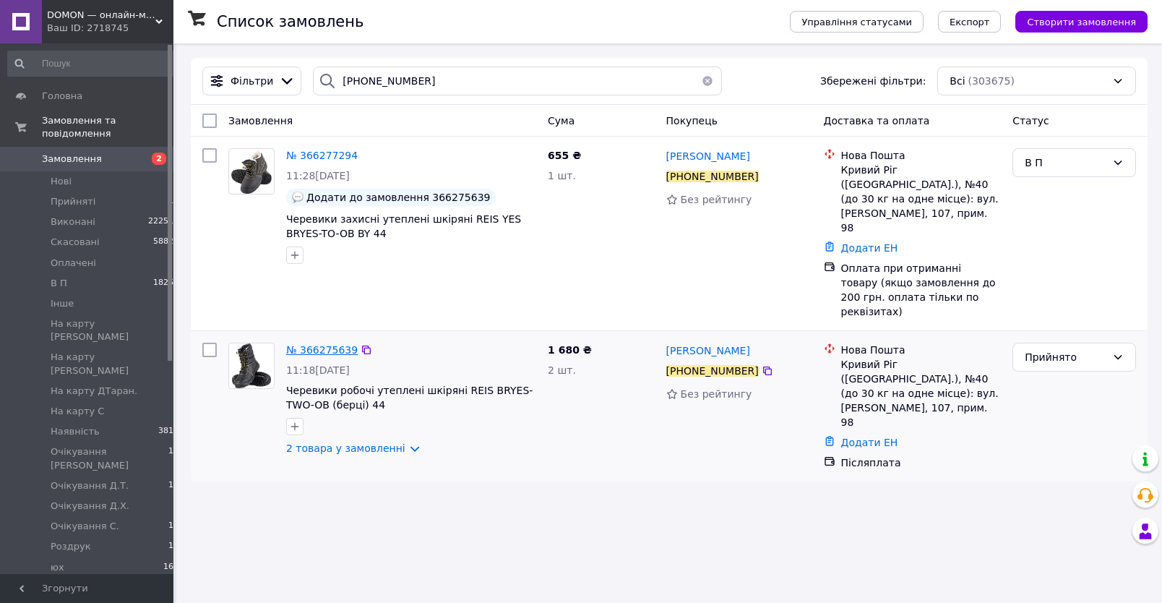
click at [323, 344] on span "№ 366275639" at bounding box center [322, 350] width 72 height 12
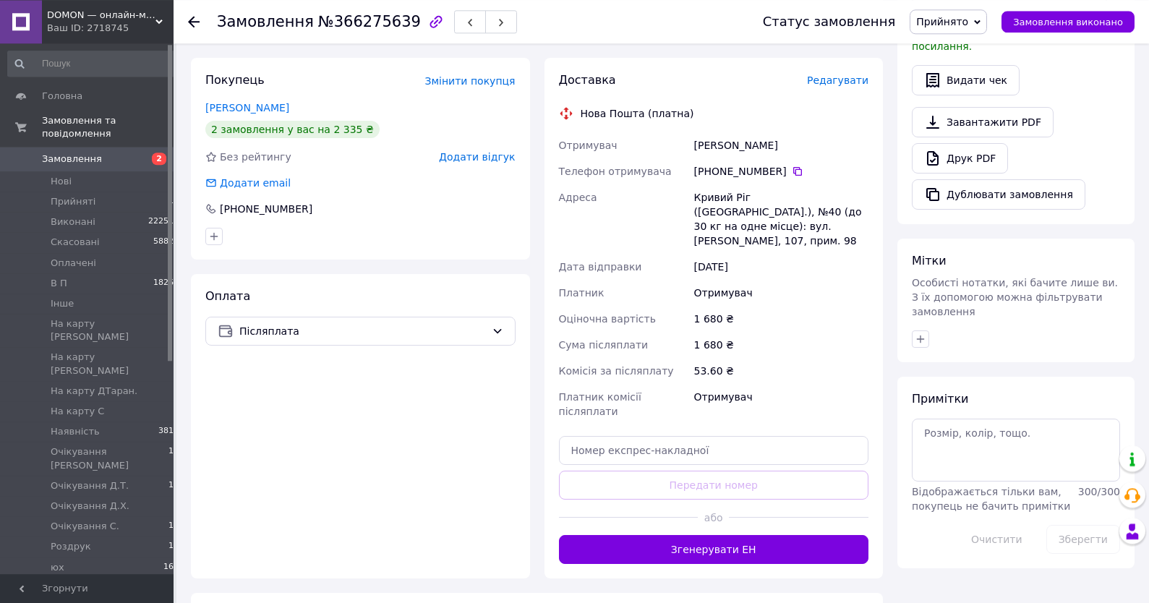
scroll to position [465, 0]
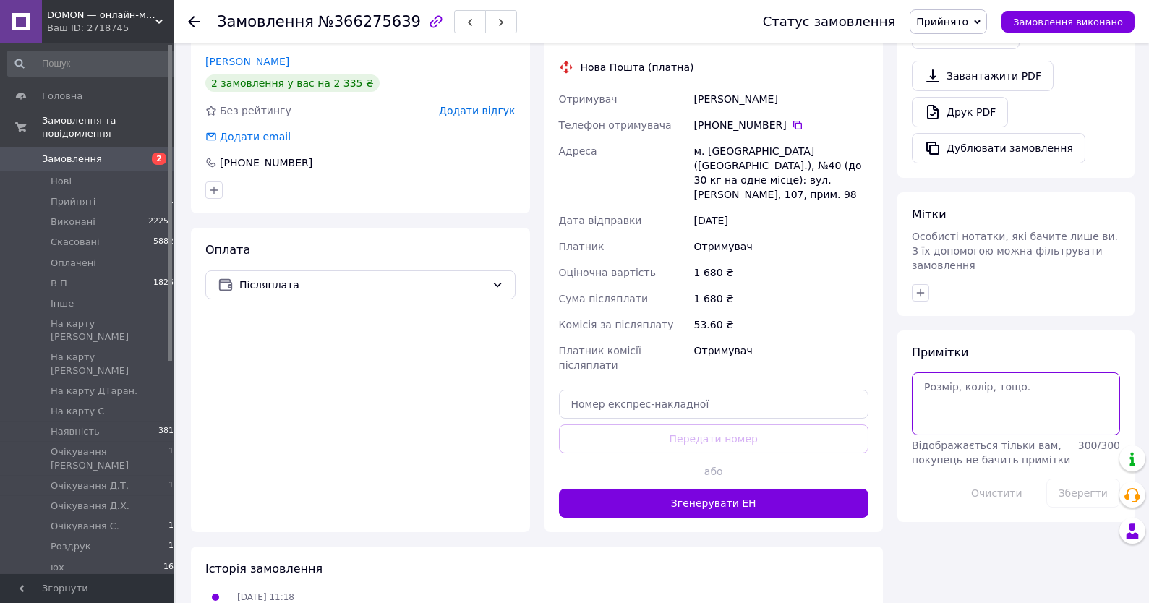
click at [945, 413] on textarea at bounding box center [1016, 403] width 208 height 62
type textarea "20-21,10"
click at [1091, 479] on button "Зберегти" at bounding box center [1083, 493] width 74 height 29
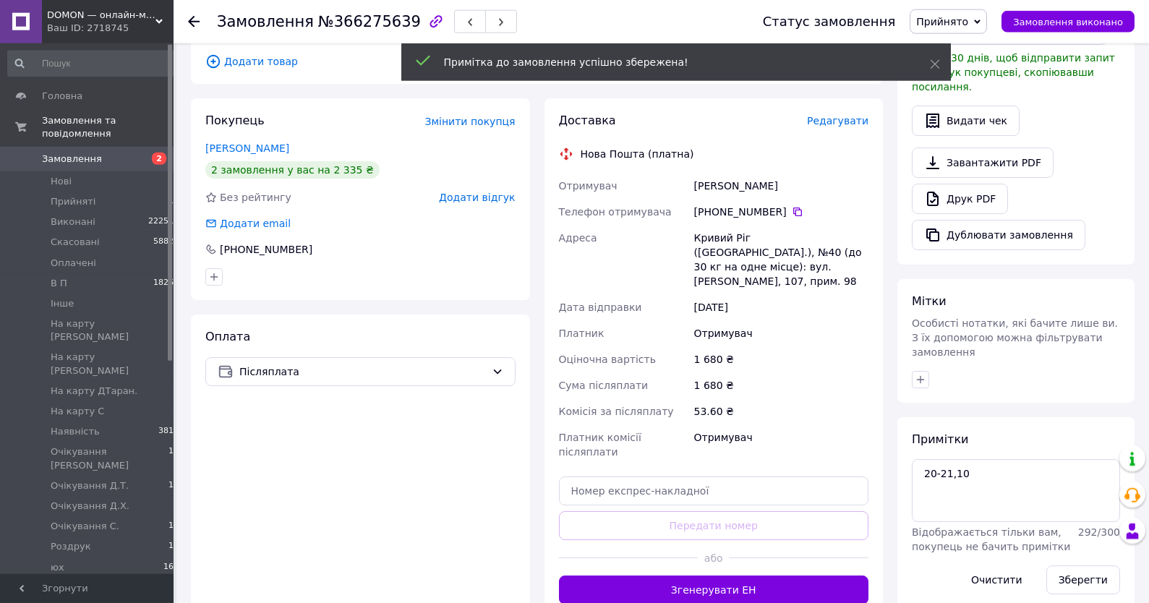
scroll to position [232, 0]
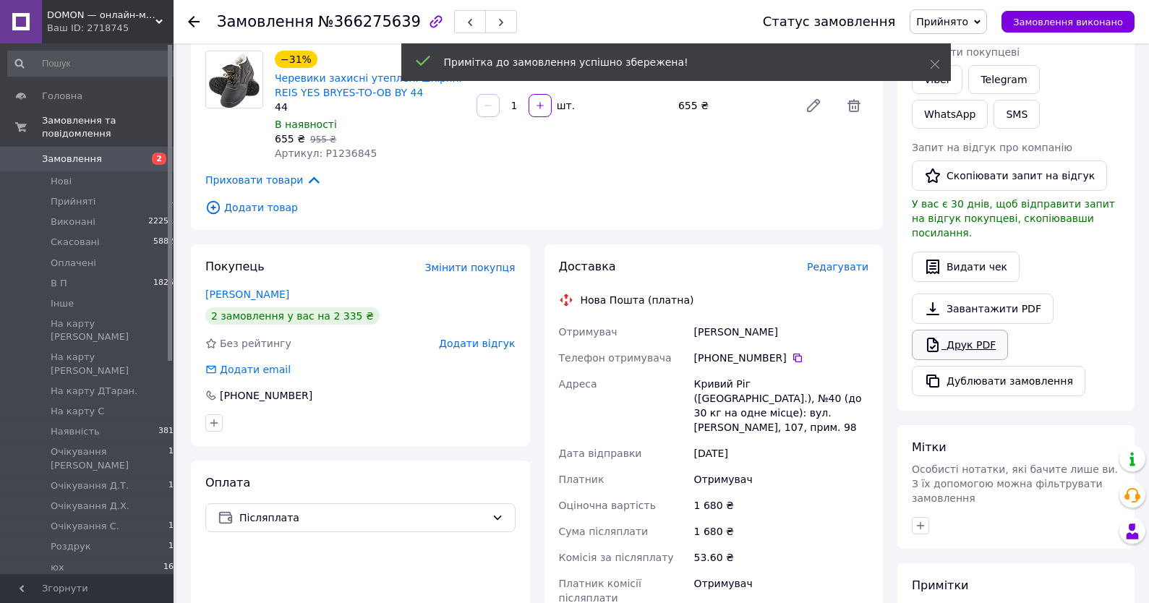
click at [984, 330] on link "Друк PDF" at bounding box center [960, 345] width 96 height 30
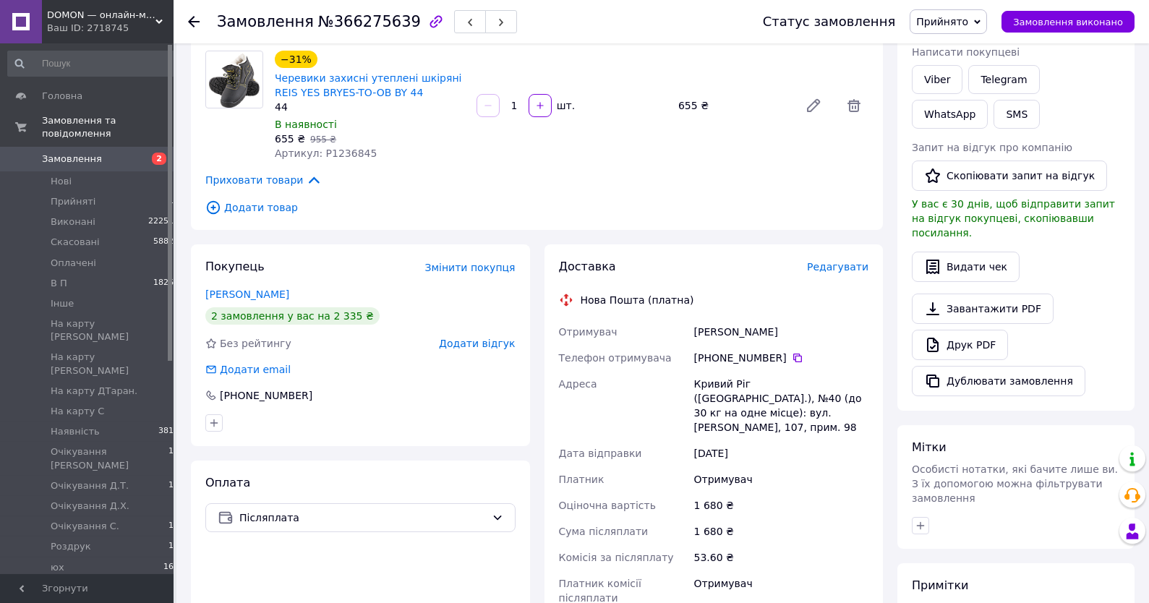
click at [977, 19] on span "Прийнято" at bounding box center [947, 21] width 77 height 25
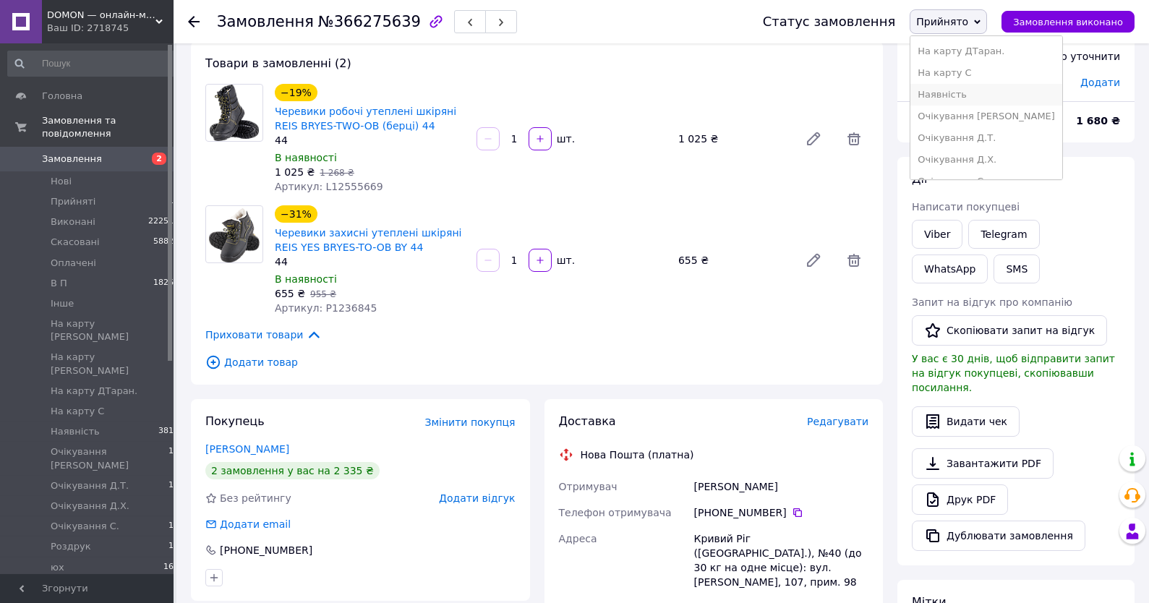
scroll to position [147, 0]
click at [956, 106] on li "Наявність" at bounding box center [986, 98] width 152 height 22
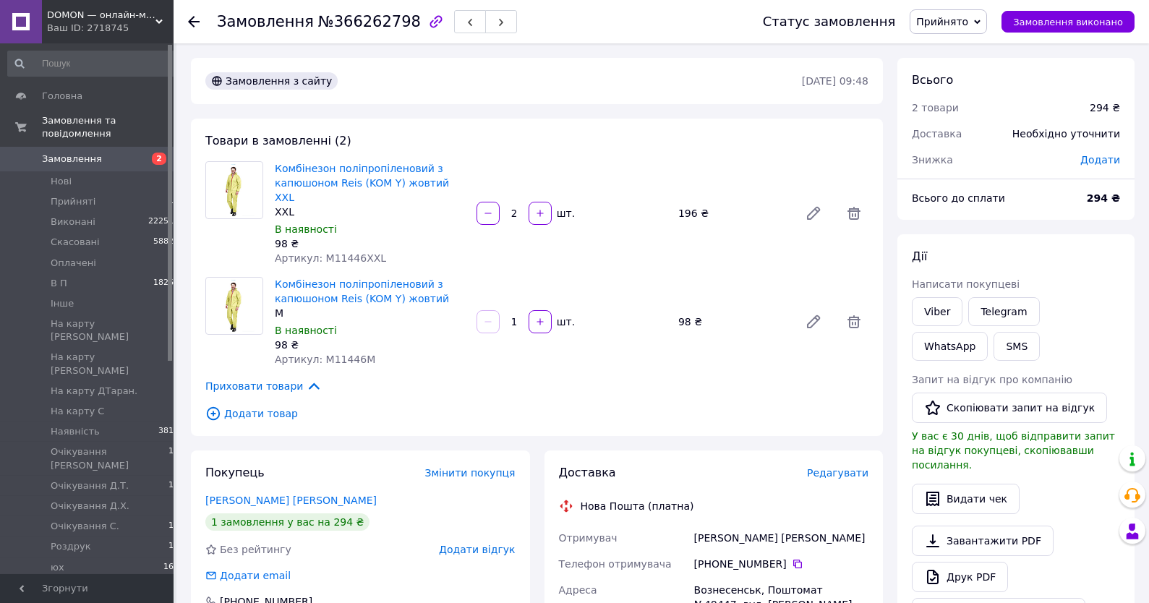
click at [933, 283] on span "Написати покупцеві" at bounding box center [966, 284] width 108 height 12
click at [933, 312] on link "Viber" at bounding box center [937, 311] width 51 height 29
click at [1060, 256] on div "Дії" at bounding box center [1016, 257] width 208 height 17
click at [960, 14] on span "Прийнято" at bounding box center [947, 21] width 77 height 25
click at [963, 111] on li "В П" at bounding box center [986, 116] width 152 height 22
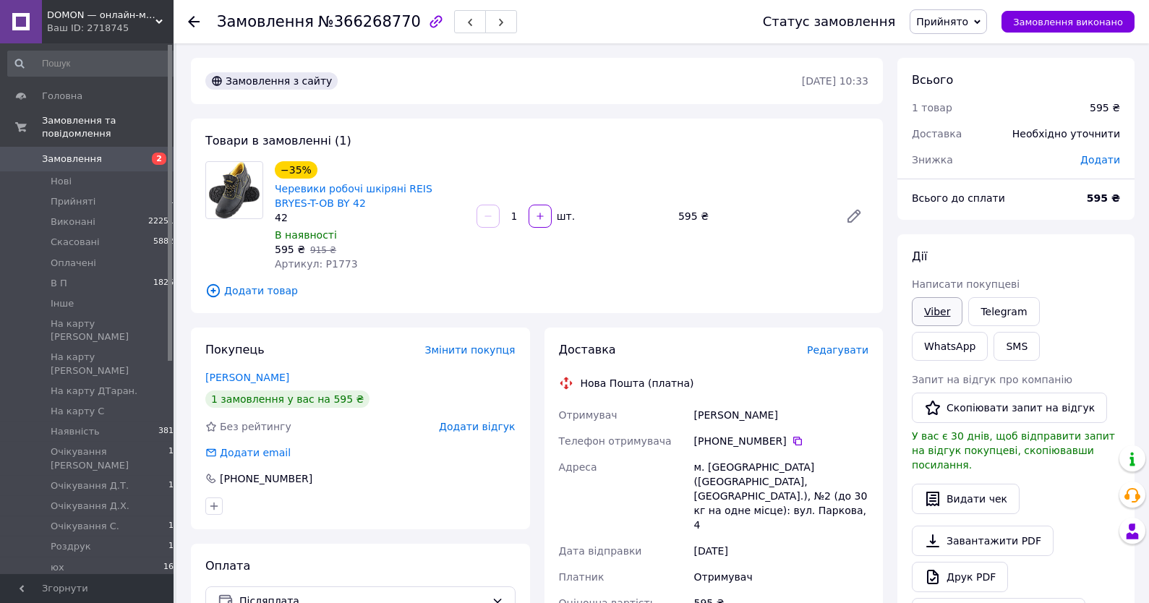
click at [935, 311] on link "Viber" at bounding box center [937, 311] width 51 height 29
click at [1055, 215] on div "Всього до сплати 595 ₴" at bounding box center [1015, 205] width 237 height 29
drag, startPoint x: 955, startPoint y: 22, endPoint x: 953, endPoint y: 64, distance: 42.0
click at [953, 25] on span "Прийнято" at bounding box center [942, 22] width 52 height 12
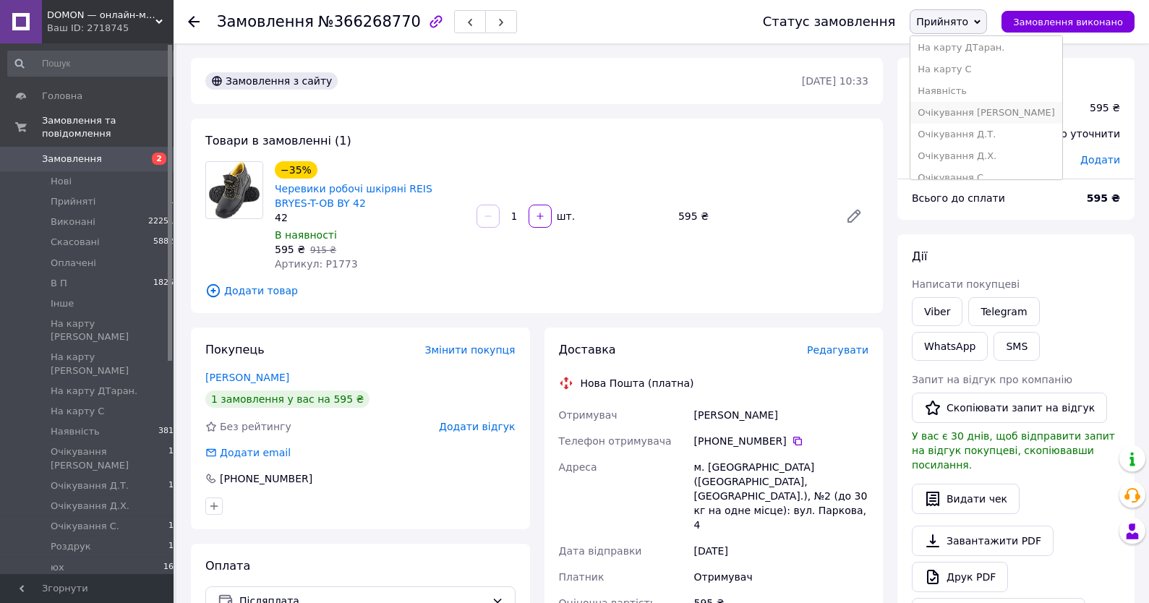
click at [972, 116] on li "Очікування [PERSON_NAME]" at bounding box center [986, 113] width 152 height 22
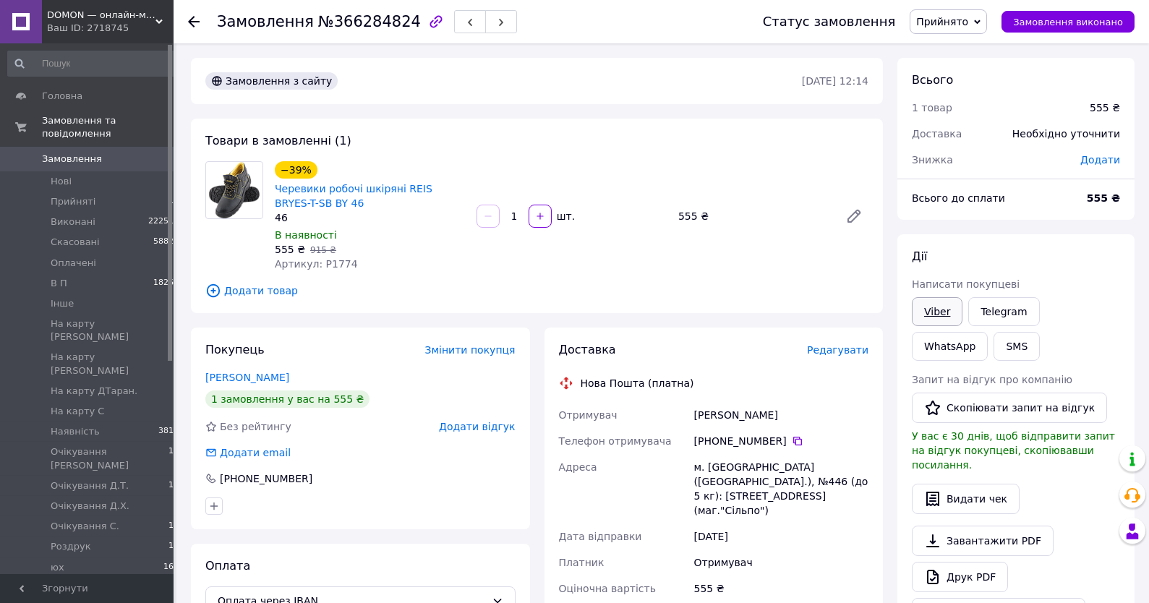
click at [933, 314] on link "Viber" at bounding box center [937, 311] width 51 height 29
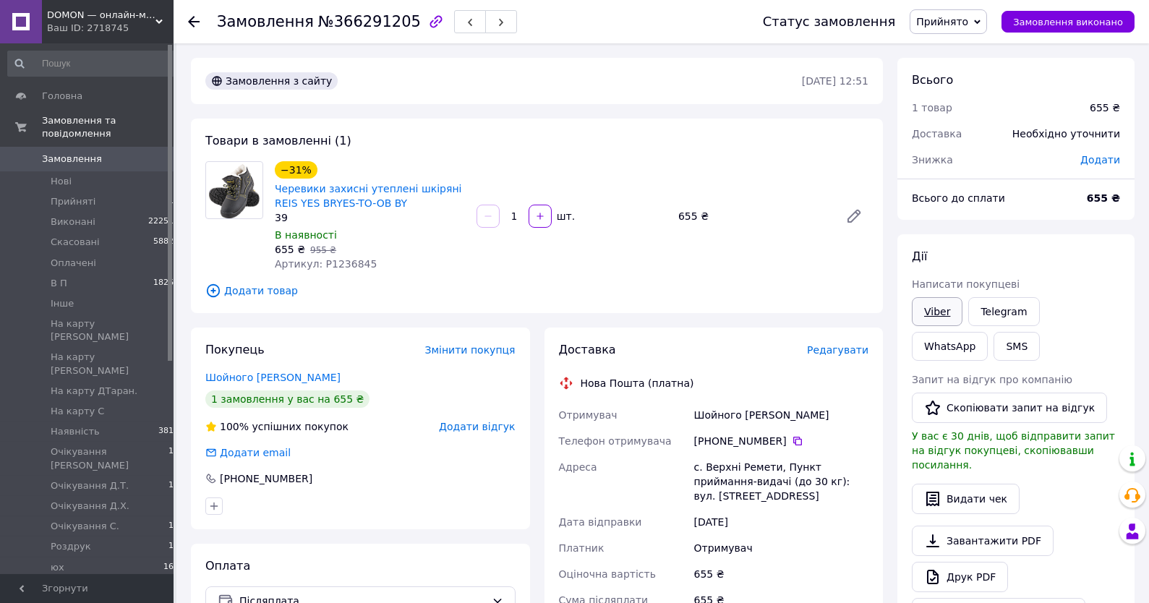
click at [934, 317] on link "Viber" at bounding box center [937, 311] width 51 height 29
click at [928, 311] on link "Viber" at bounding box center [937, 311] width 51 height 29
click at [1064, 234] on div "Всього 1 товар 655 ₴ Доставка Необхідно уточнити Знижка Додати Всього до сплати…" at bounding box center [1015, 522] width 237 height 929
click at [371, 276] on div "Товари в замовленні (1) −31% Черевики захисні утеплені шкіряні REIS YES BRYES-T…" at bounding box center [537, 216] width 692 height 194
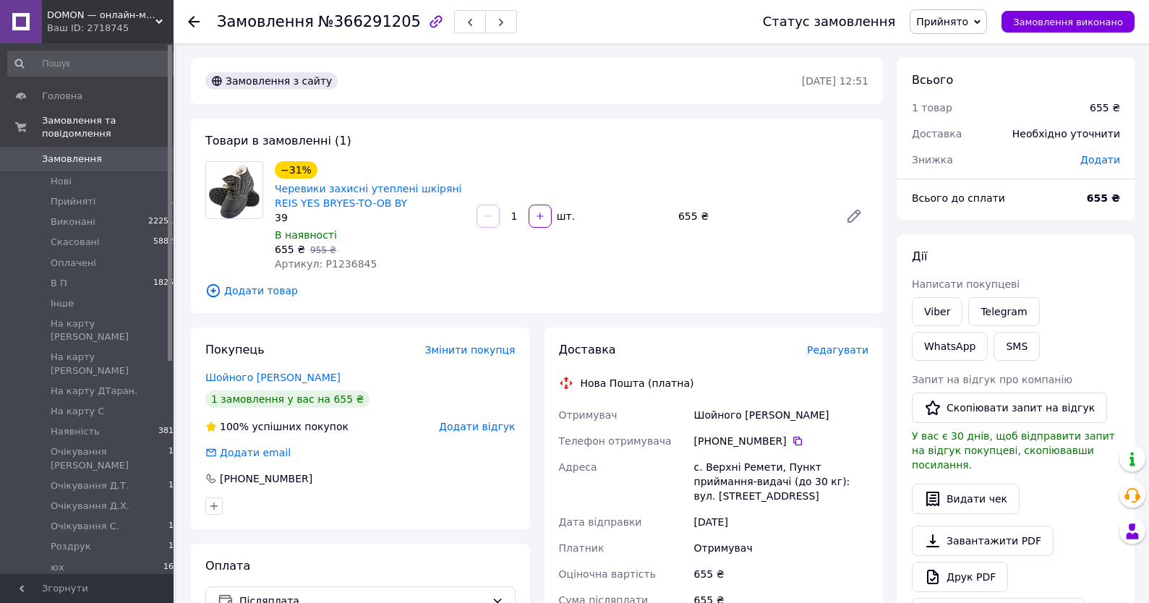
click at [337, 265] on span "Артикул: P1236845" at bounding box center [326, 264] width 102 height 12
copy span "P1236845"
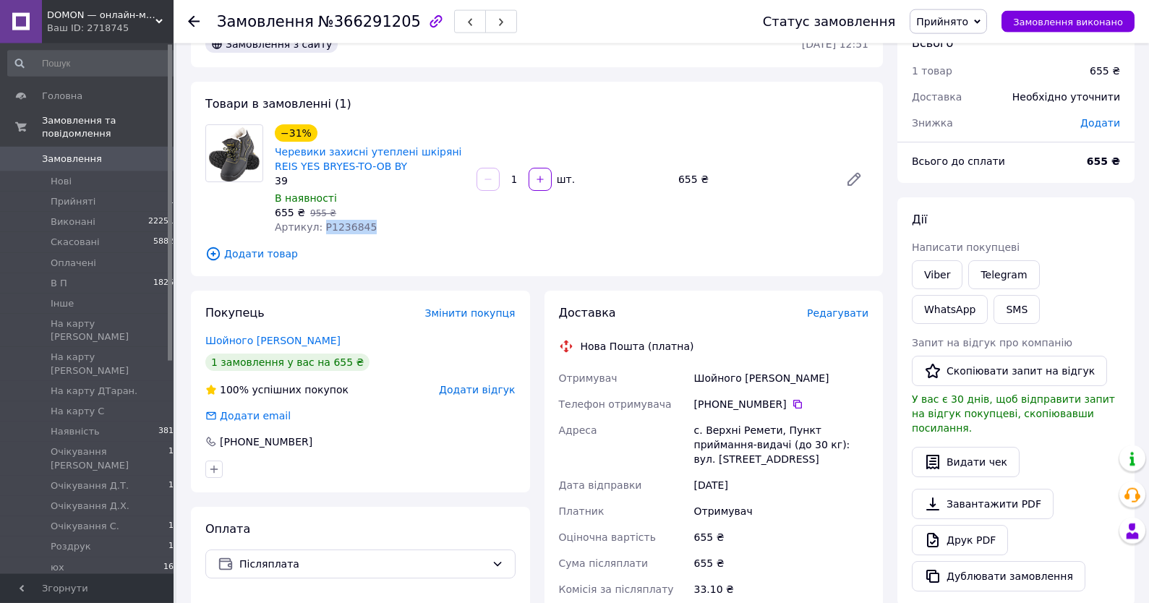
scroll to position [77, 0]
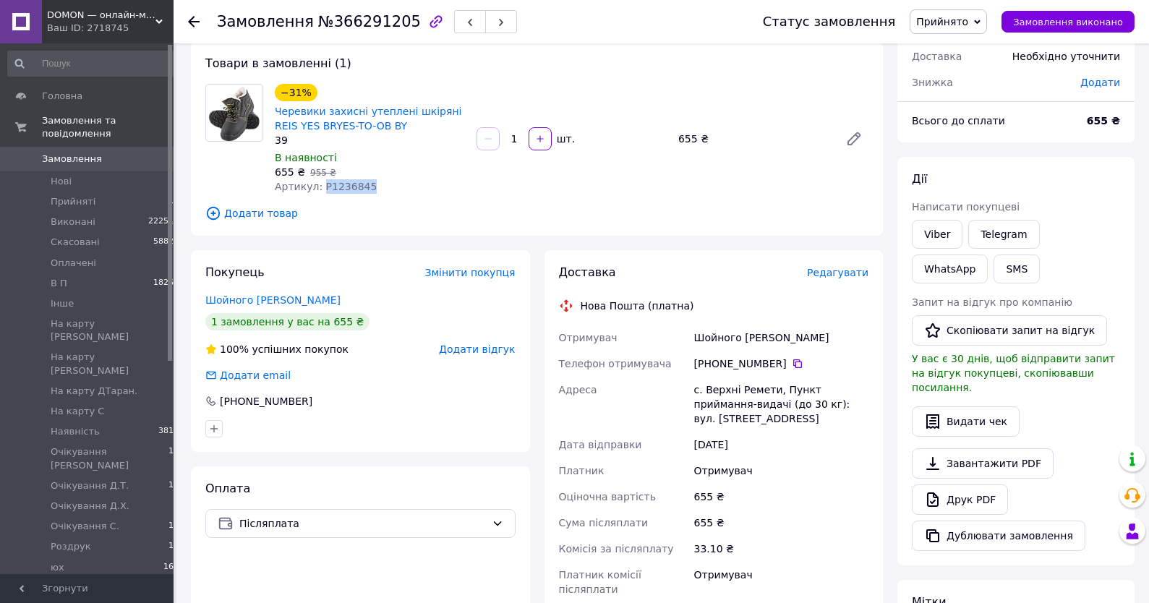
click at [941, 231] on link "Viber" at bounding box center [937, 234] width 51 height 29
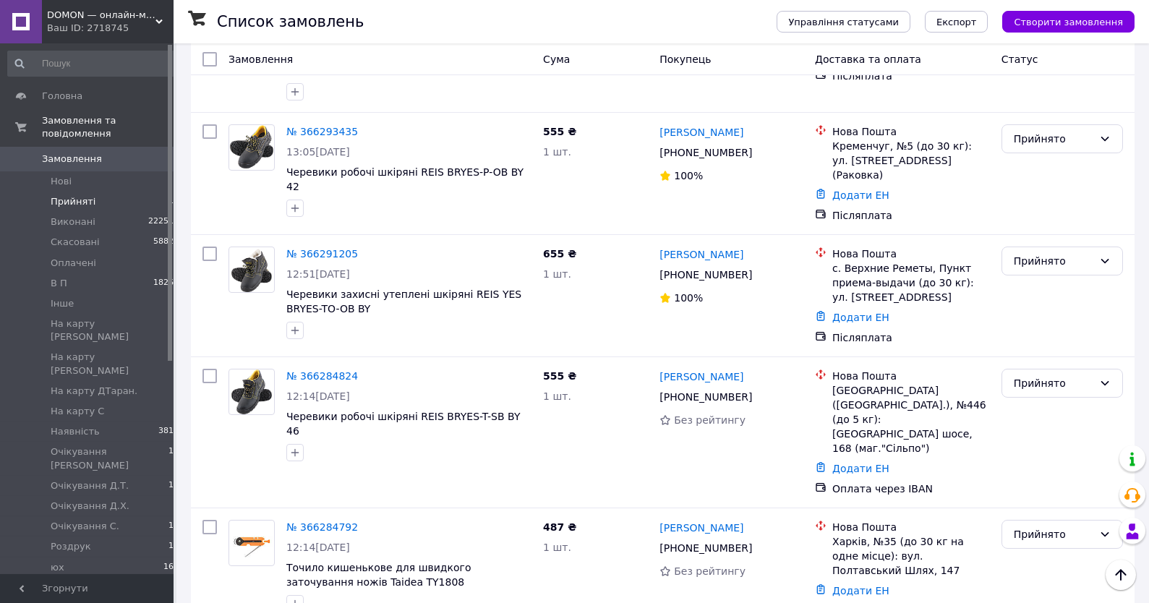
scroll to position [1853, 0]
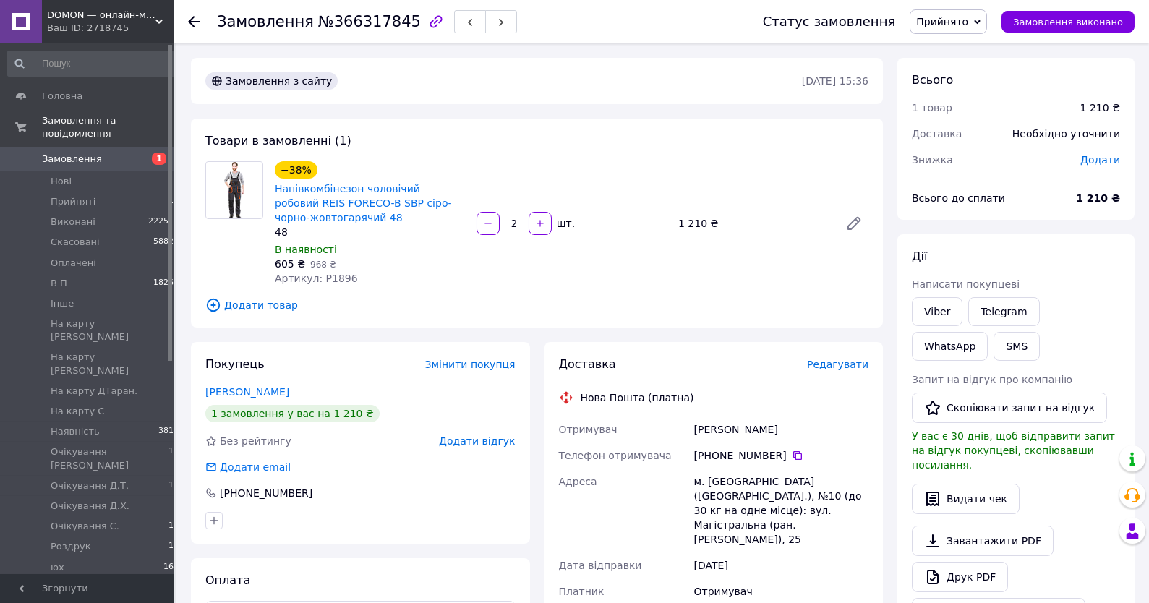
click at [334, 278] on span "Артикул: P1896" at bounding box center [316, 279] width 83 height 12
copy span "P1896"
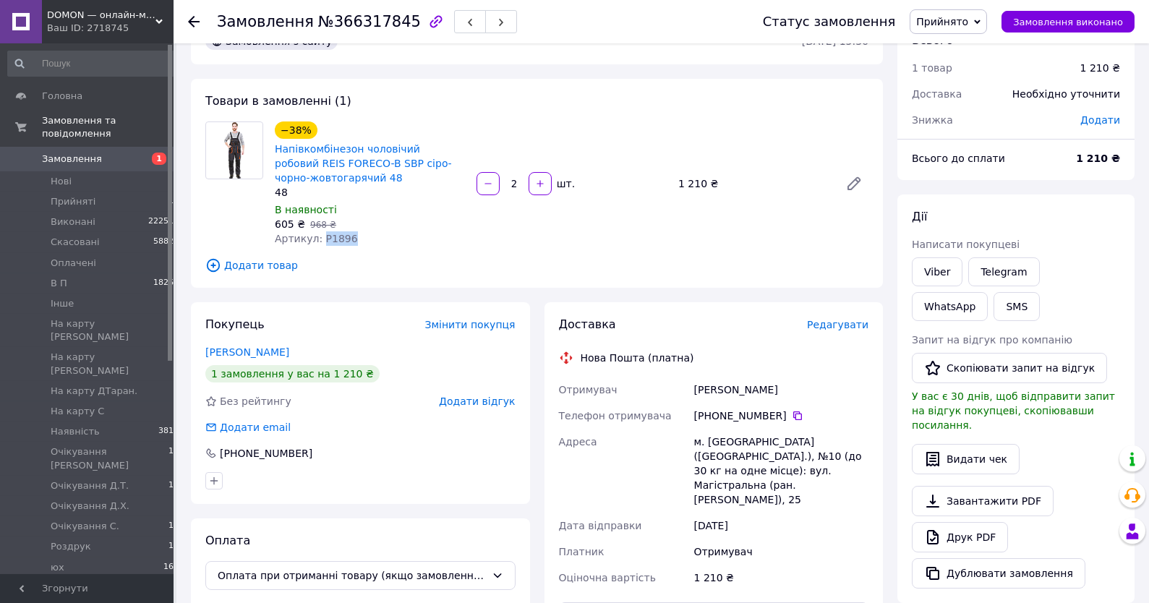
scroll to position [77, 0]
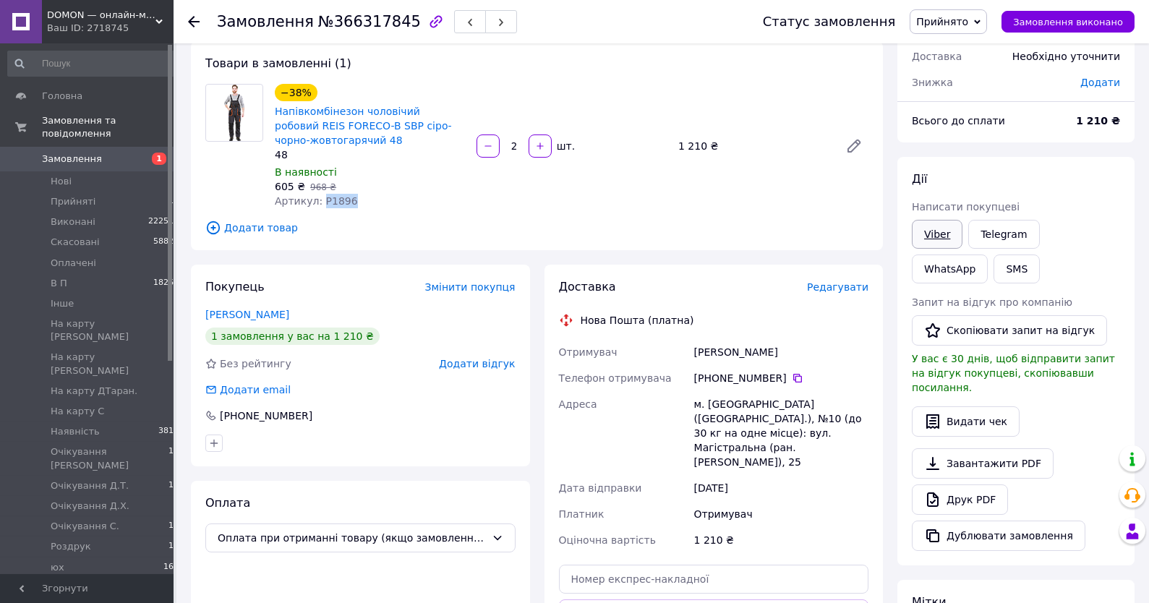
click at [949, 226] on link "Viber" at bounding box center [937, 234] width 51 height 29
click at [1113, 271] on div "Viber Telegram WhatsApp SMS" at bounding box center [1016, 251] width 214 height 69
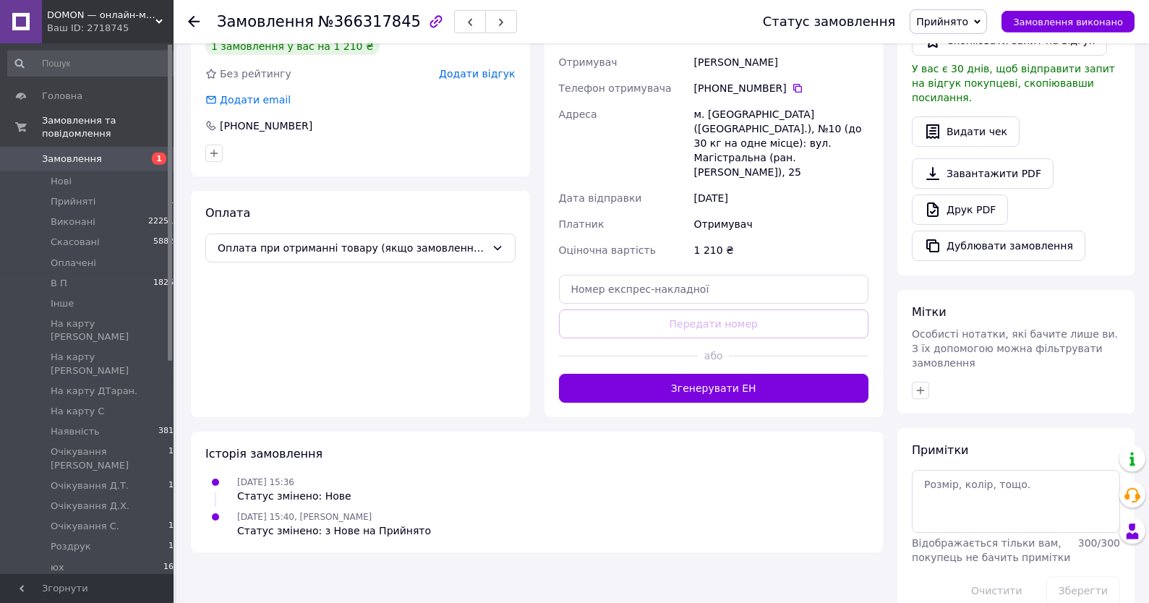
scroll to position [385, 0]
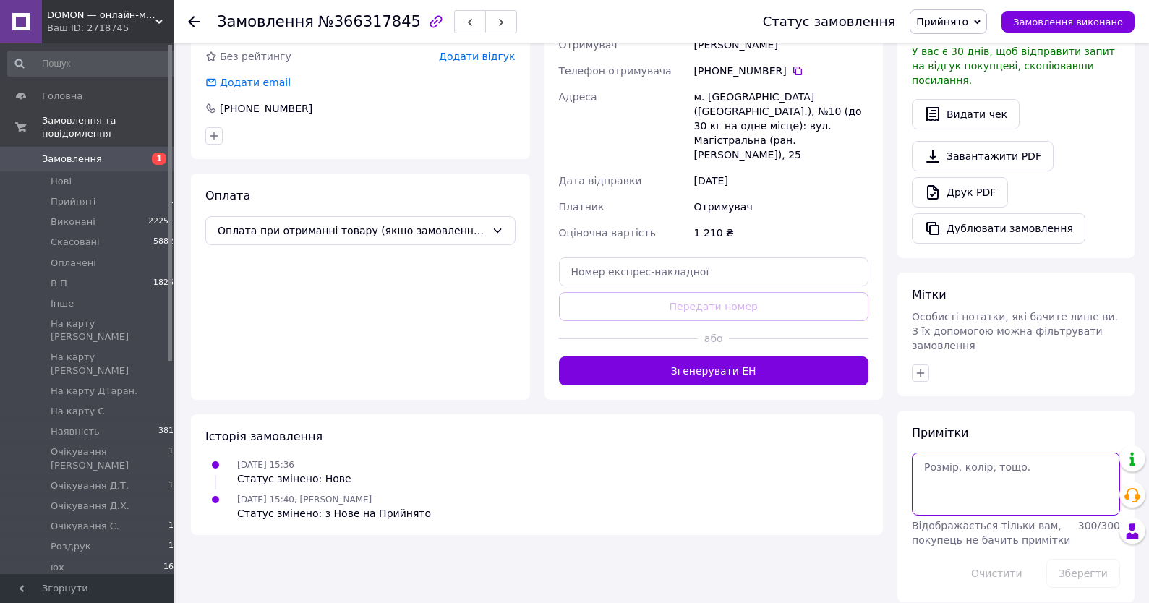
click at [1024, 464] on textarea at bounding box center [1016, 484] width 208 height 62
type textarea "5-6+"
click at [1091, 566] on button "Зберегти" at bounding box center [1083, 573] width 74 height 29
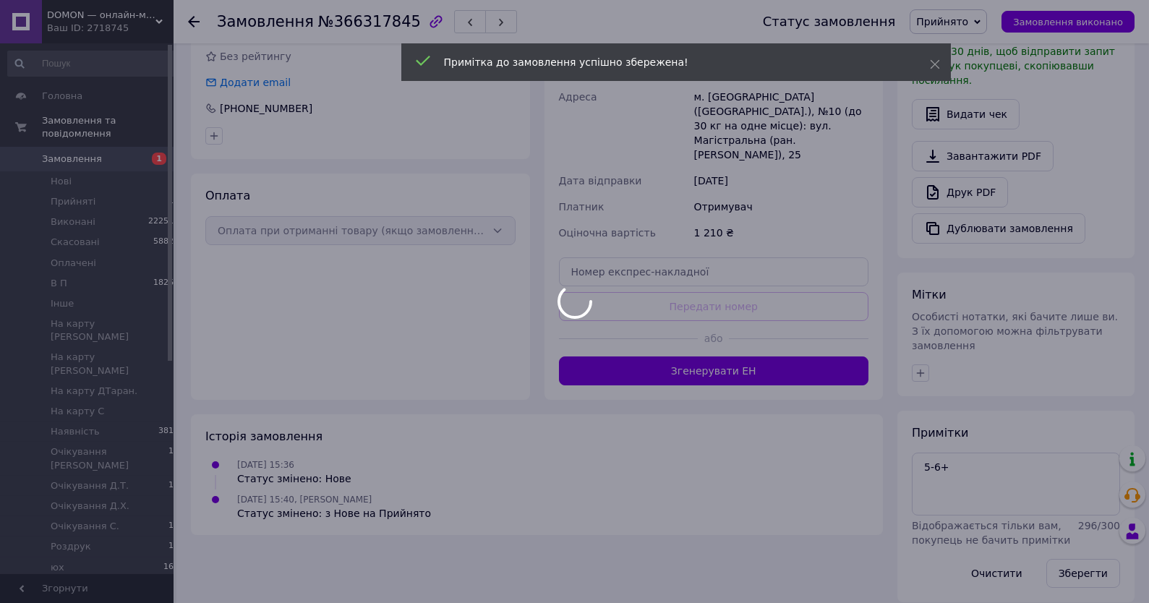
scroll to position [153, 0]
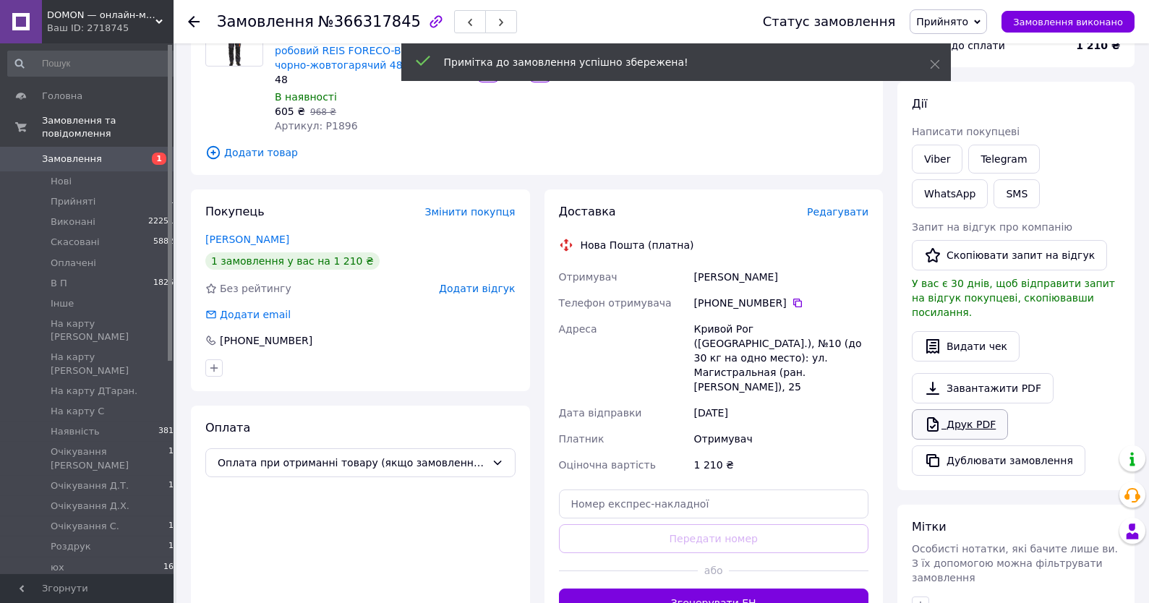
click at [974, 410] on link "Друк PDF" at bounding box center [960, 424] width 96 height 30
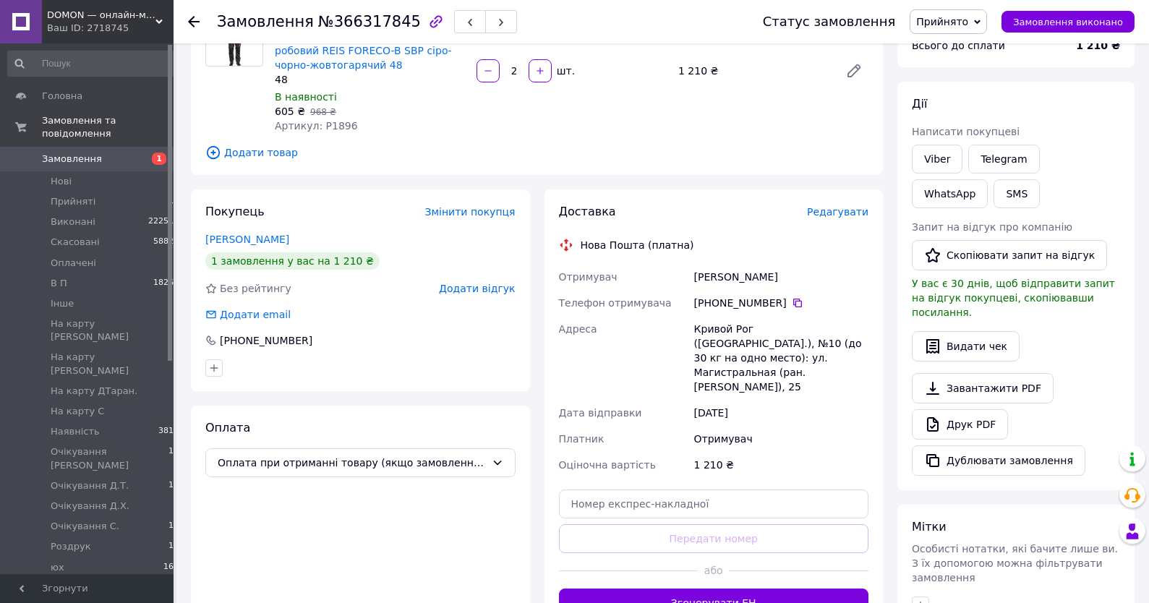
click at [950, 20] on span "Прийнято" at bounding box center [942, 22] width 52 height 12
click at [966, 92] on li "Наявність" at bounding box center [986, 91] width 152 height 22
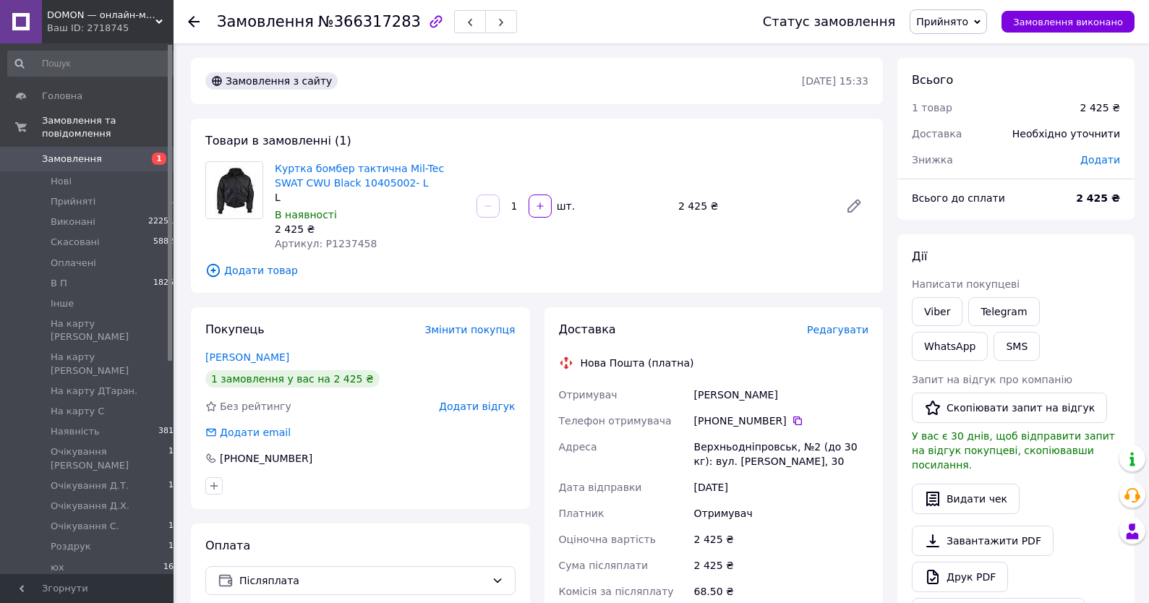
click at [350, 249] on span "Артикул: P1237458" at bounding box center [326, 244] width 102 height 12
copy span "P1237458"
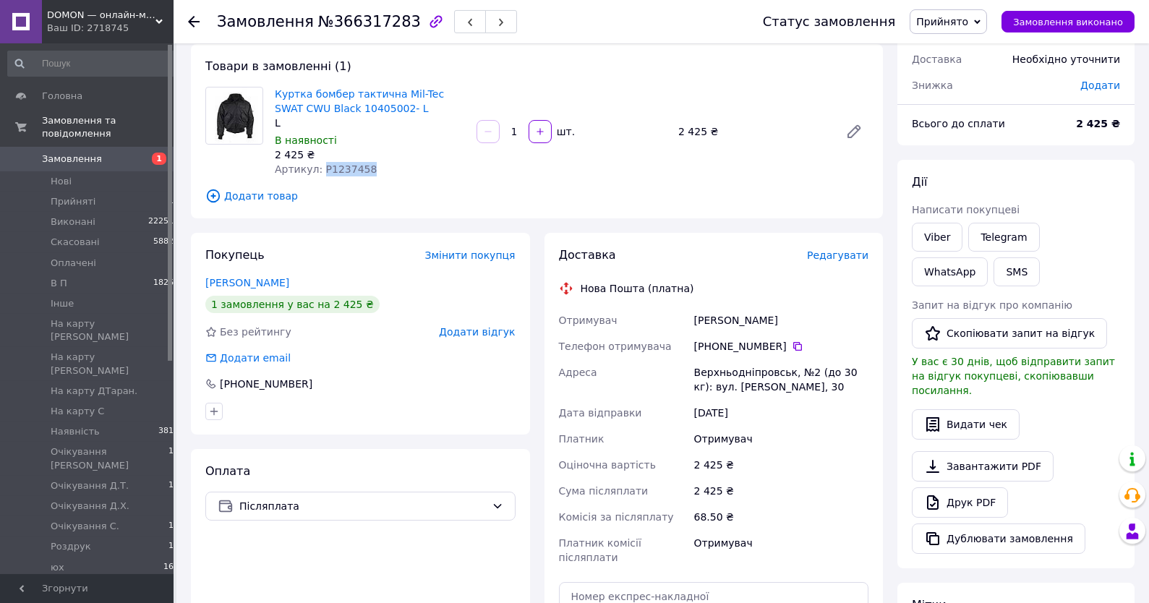
scroll to position [77, 0]
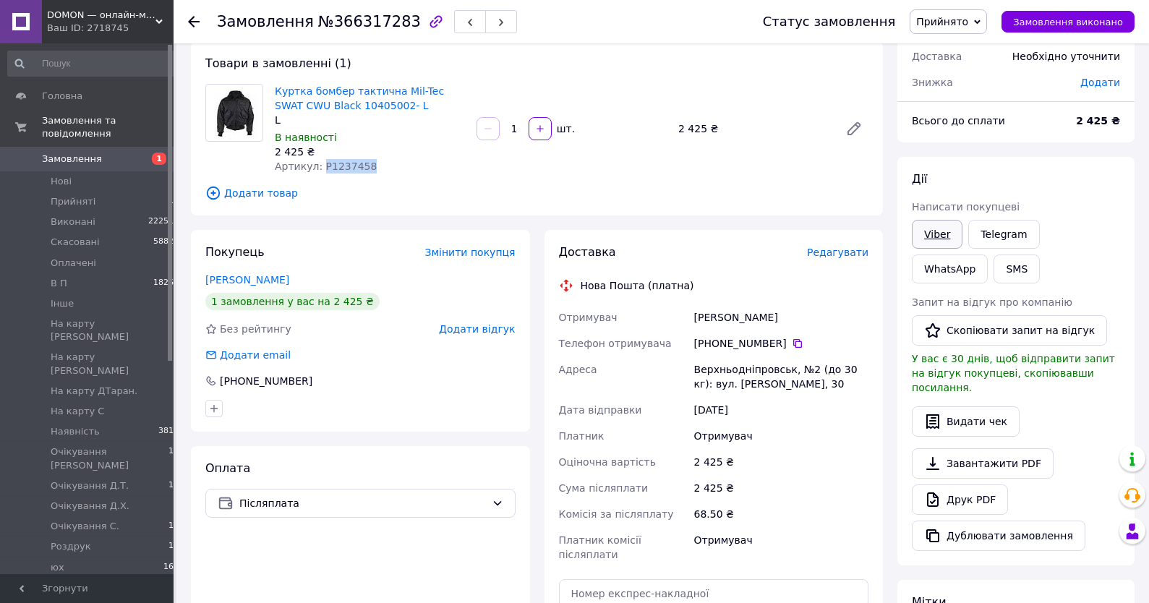
click at [949, 231] on link "Viber" at bounding box center [937, 234] width 51 height 29
click at [90, 445] on span "Очікування [PERSON_NAME]" at bounding box center [110, 458] width 118 height 26
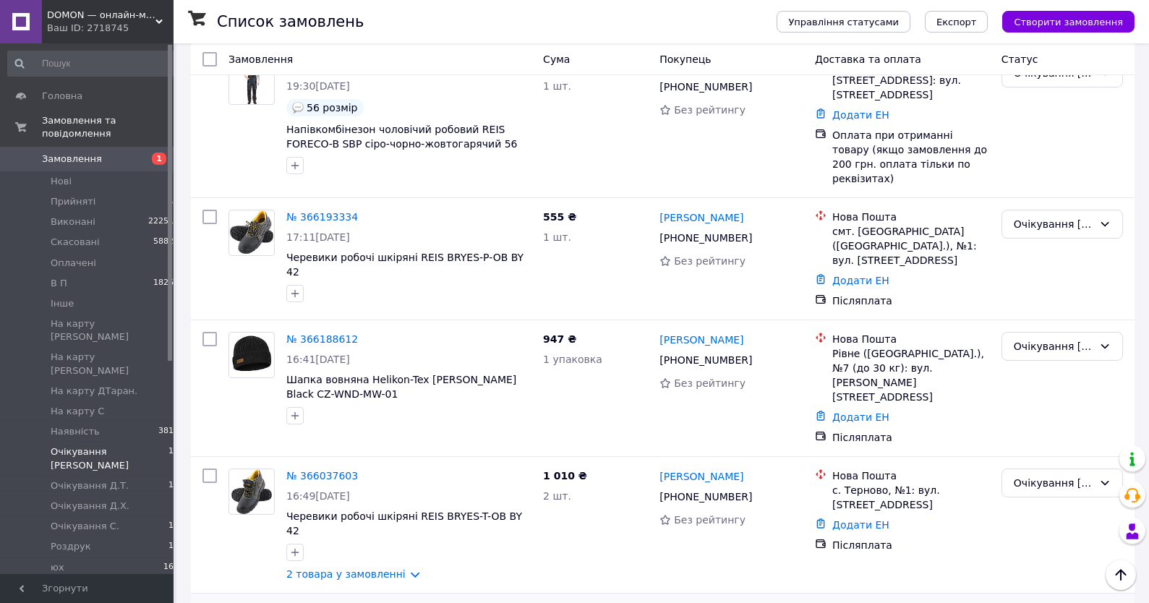
scroll to position [1516, 0]
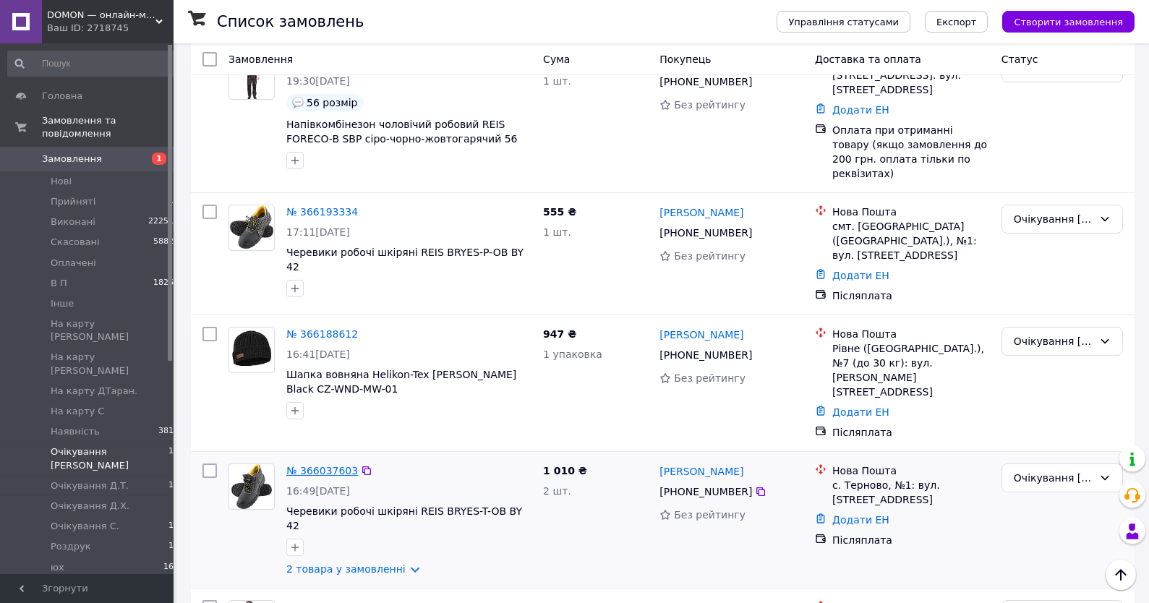
click at [327, 465] on link "№ 366037603" at bounding box center [322, 471] width 72 height 12
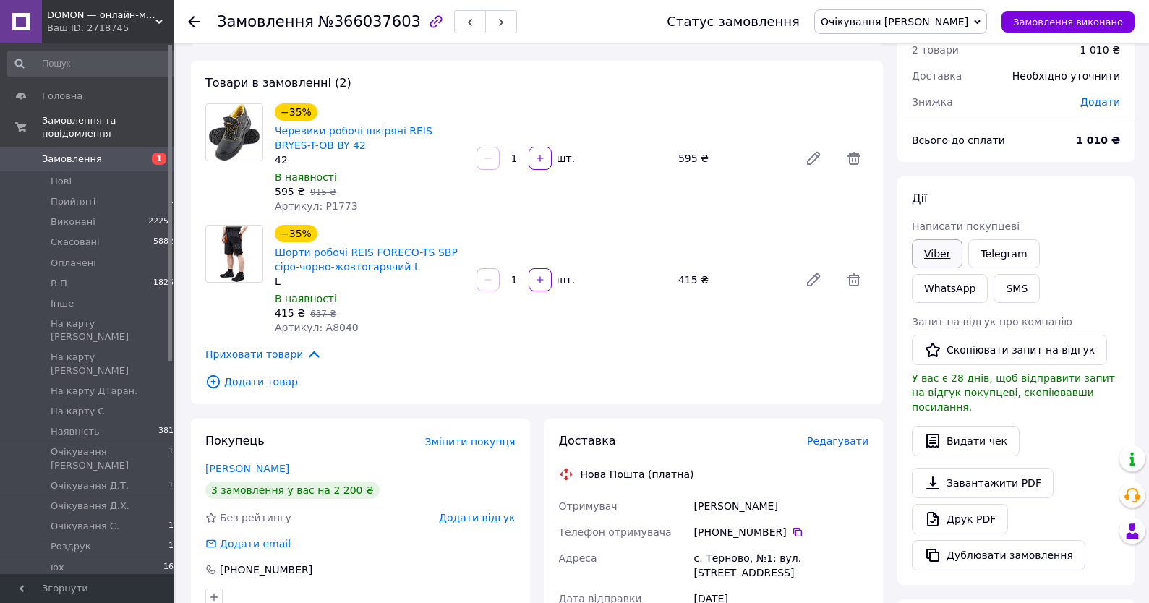
click at [943, 239] on link "Viber" at bounding box center [937, 253] width 51 height 29
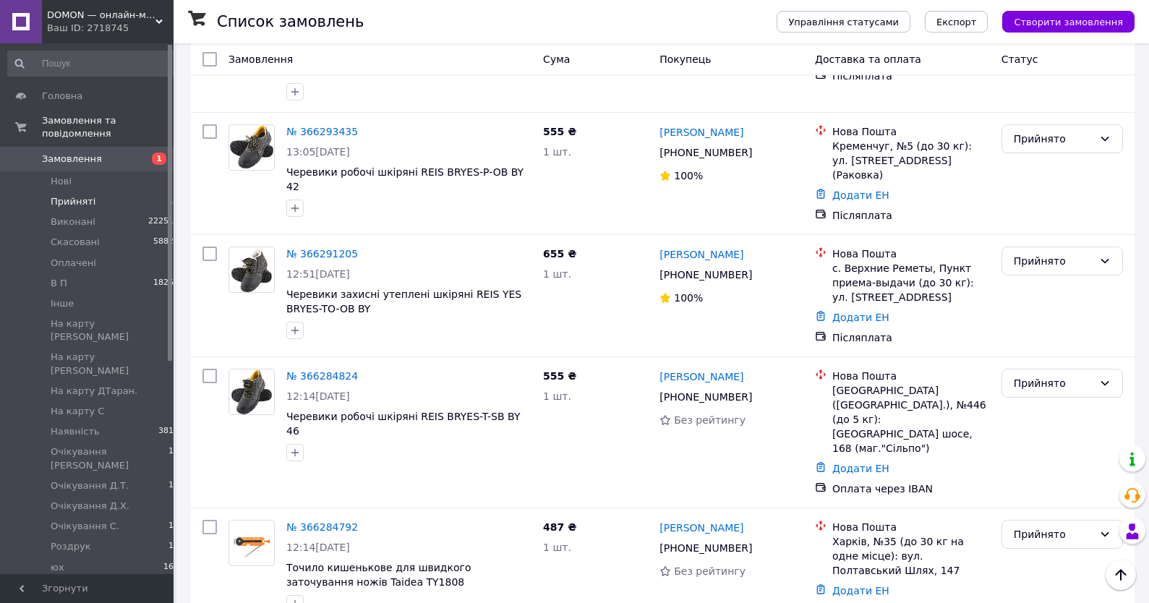
scroll to position [1548, 0]
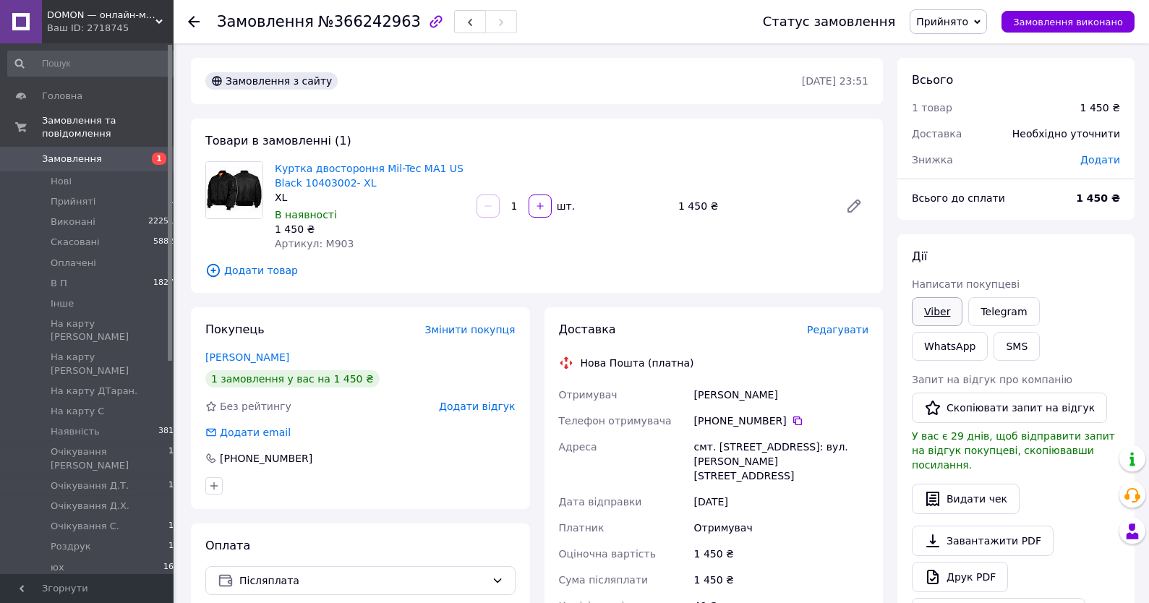
click at [930, 320] on link "Viber" at bounding box center [937, 311] width 51 height 29
click at [1077, 236] on div "Дії Написати покупцеві Viber Telegram WhatsApp SMS Запит на відгук про компанію…" at bounding box center [1015, 438] width 237 height 408
click at [955, 25] on span "Прийнято" at bounding box center [942, 22] width 52 height 12
click at [957, 119] on li "В П" at bounding box center [986, 116] width 152 height 22
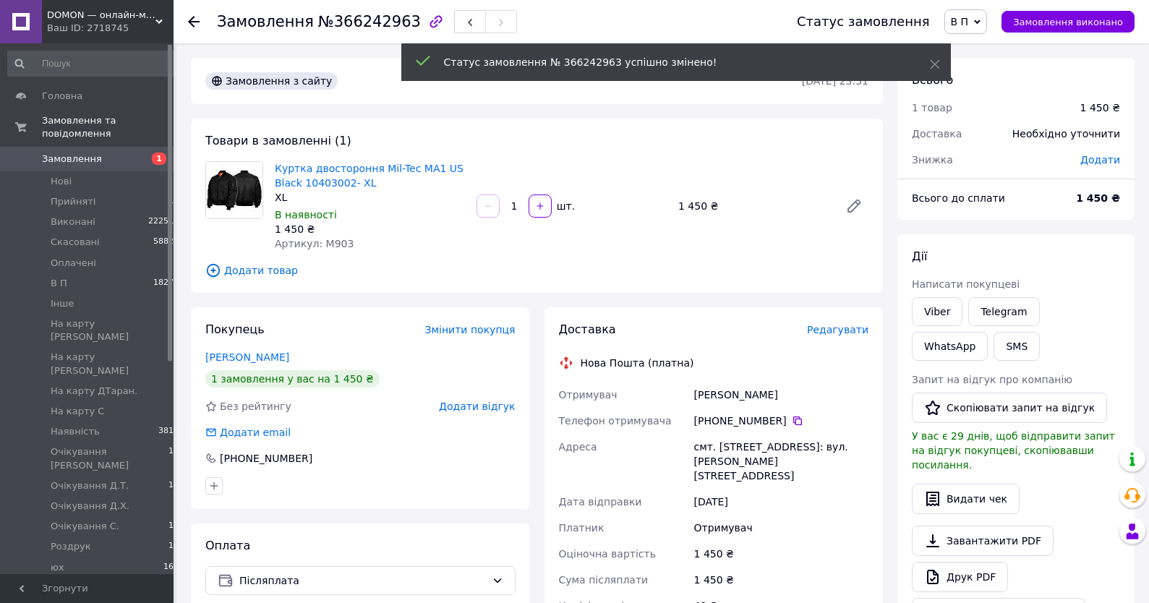
click at [83, 168] on link "Замовлення 1" at bounding box center [93, 159] width 187 height 25
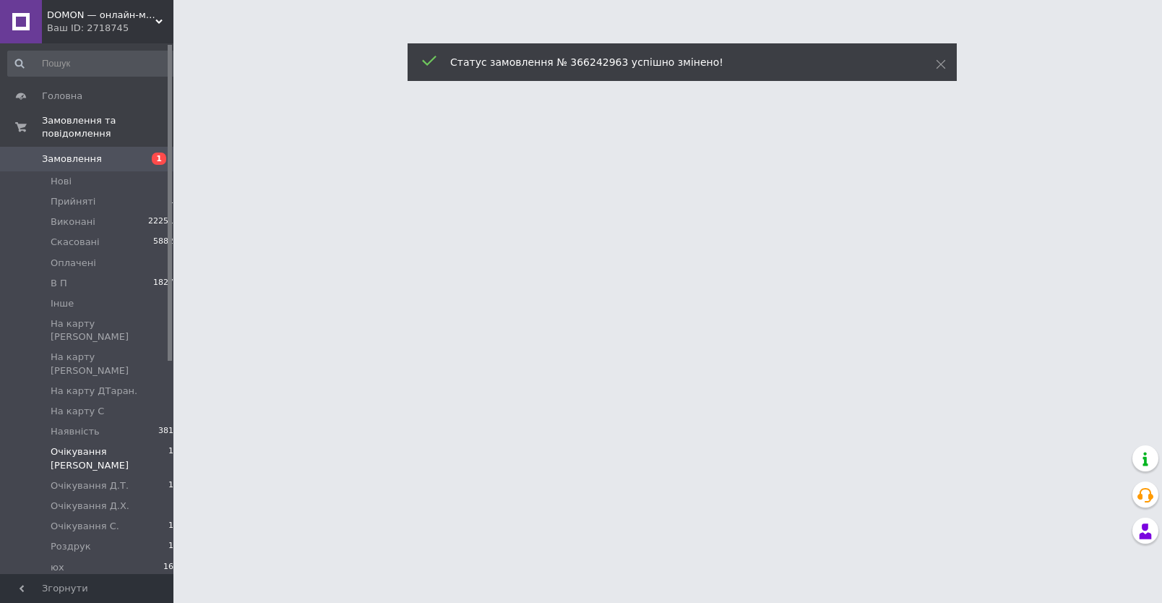
click at [98, 442] on li "Очікування Аня 15" at bounding box center [93, 458] width 187 height 33
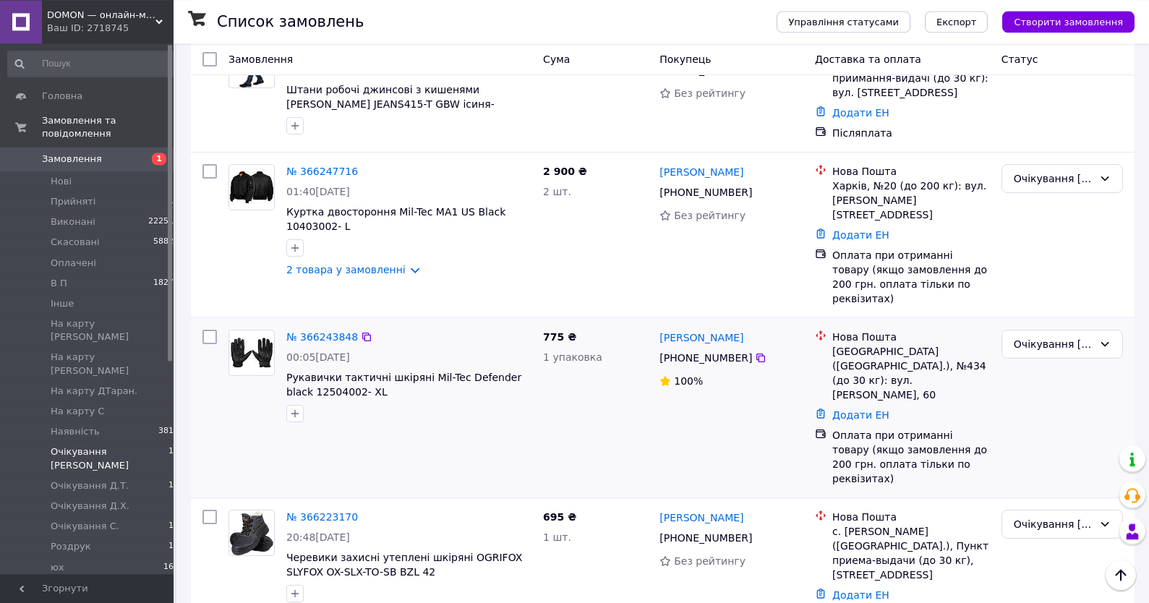
scroll to position [873, 0]
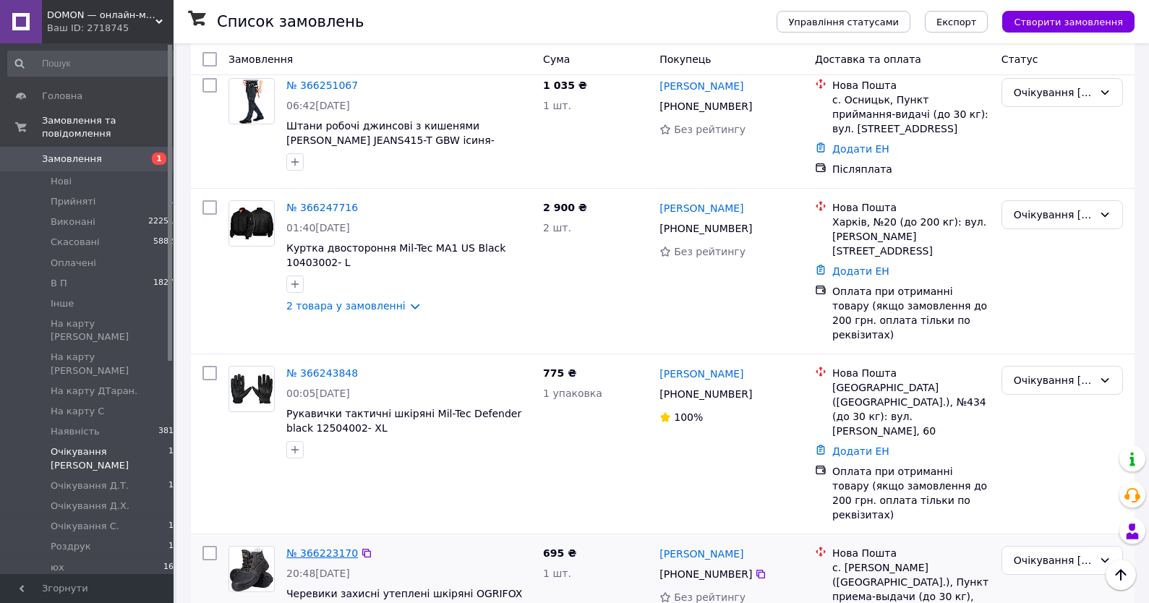
click at [314, 547] on link "№ 366223170" at bounding box center [322, 553] width 72 height 12
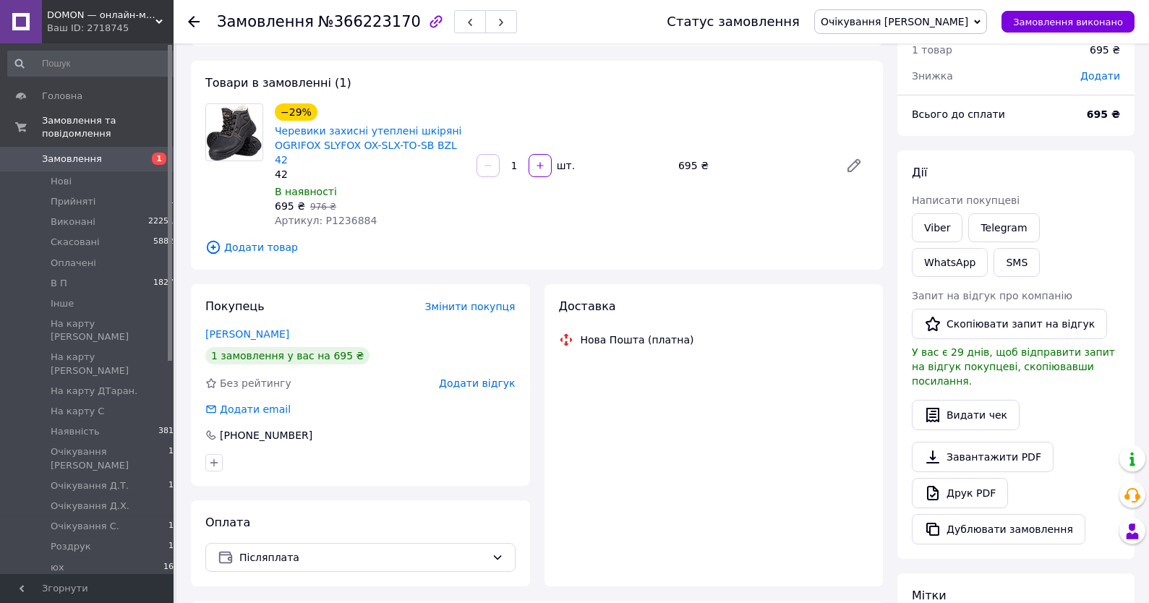
click at [943, 233] on link "Viber" at bounding box center [937, 227] width 51 height 29
click at [1067, 157] on div "Дії Написати покупцеві Viber Telegram WhatsApp SMS Запит на відгук про компанію…" at bounding box center [1015, 354] width 237 height 408
click at [948, 26] on span "Очікування [PERSON_NAME]" at bounding box center [893, 22] width 147 height 12
click at [935, 132] on li "В П" at bounding box center [900, 138] width 171 height 22
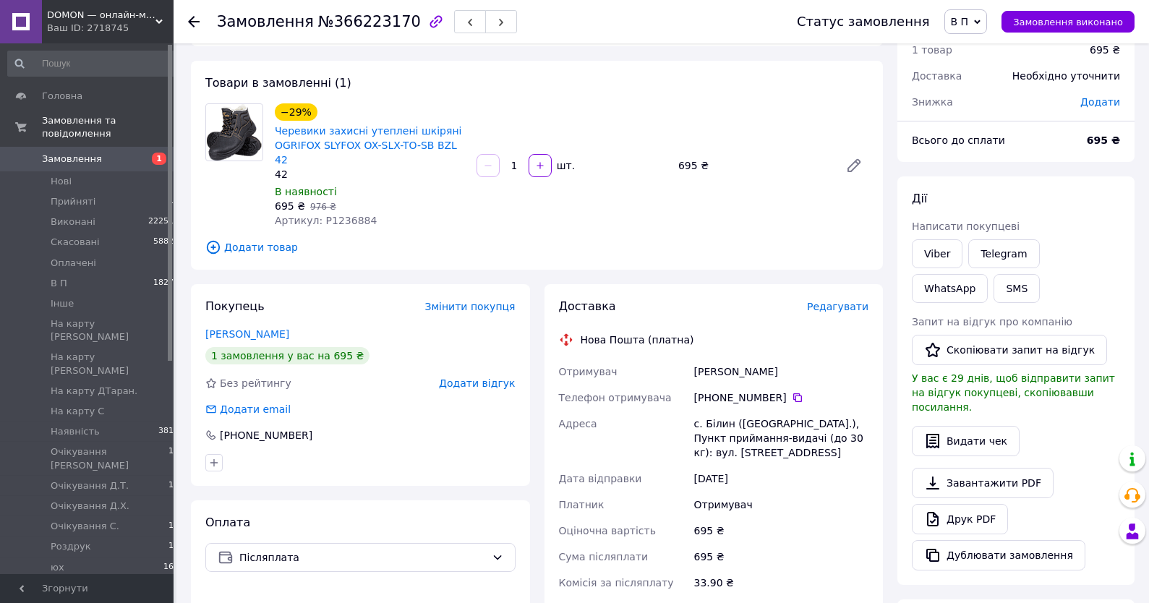
click at [85, 150] on link "Замовлення 1" at bounding box center [93, 159] width 187 height 25
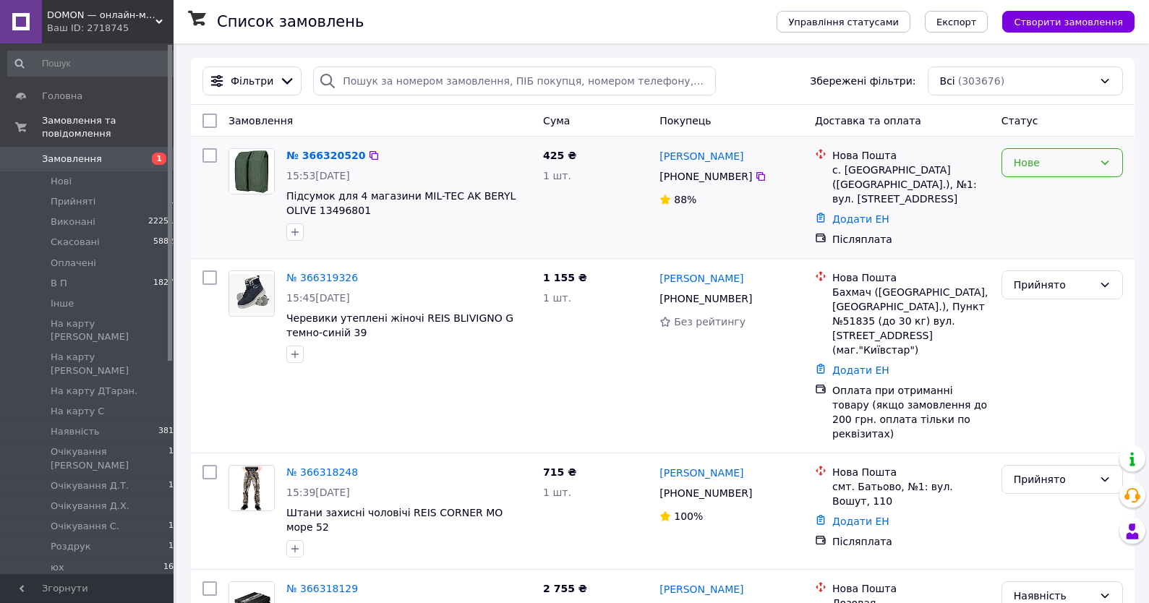
click at [1042, 167] on div "Нове" at bounding box center [1053, 163] width 80 height 16
click at [1038, 191] on li "Прийнято" at bounding box center [1062, 195] width 120 height 26
click at [331, 153] on link "№ 366320520" at bounding box center [325, 156] width 79 height 12
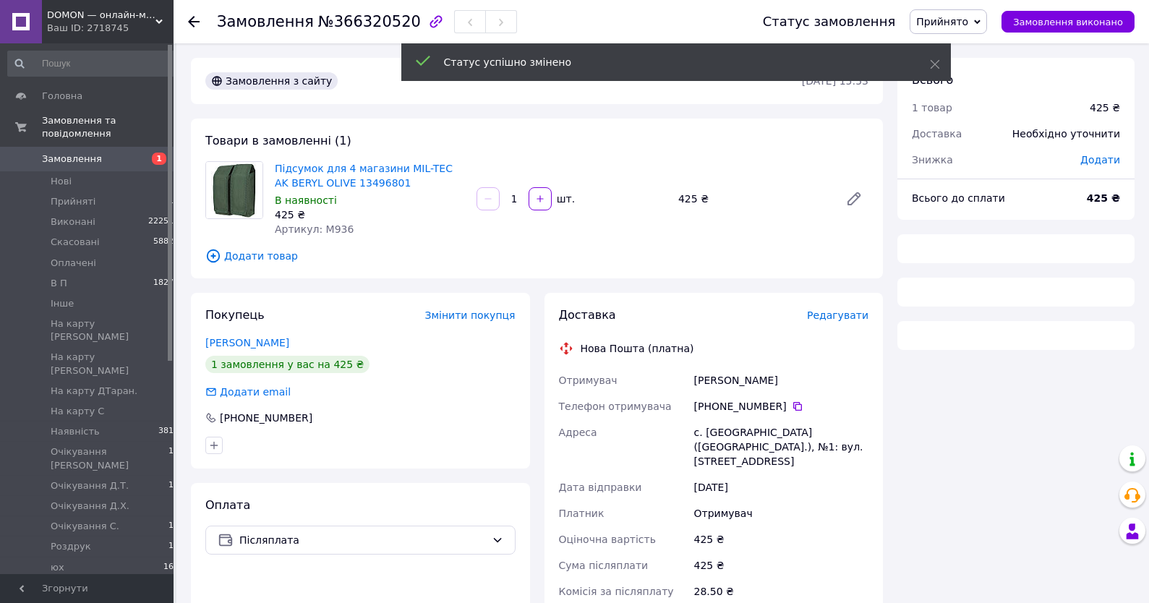
click at [320, 233] on span "Артикул: M936" at bounding box center [314, 229] width 79 height 12
copy span "M936"
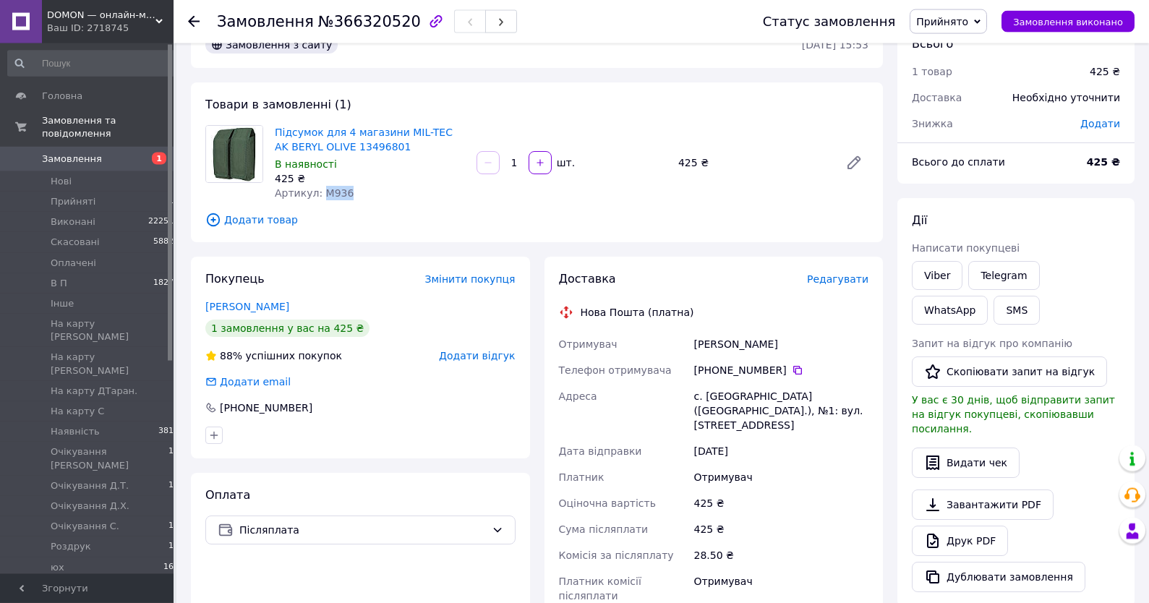
scroll to position [77, 0]
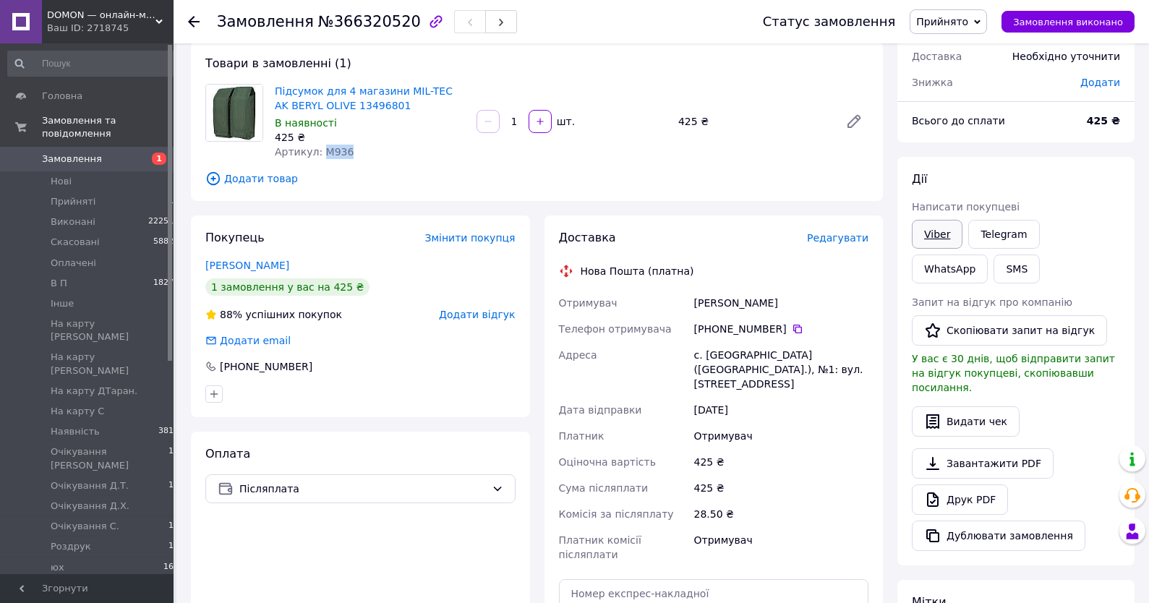
click at [943, 227] on link "Viber" at bounding box center [937, 234] width 51 height 29
click at [1079, 165] on div "[PERSON_NAME] покупцеві Viber Telegram WhatsApp SMS Запит на відгук про компані…" at bounding box center [1015, 361] width 237 height 408
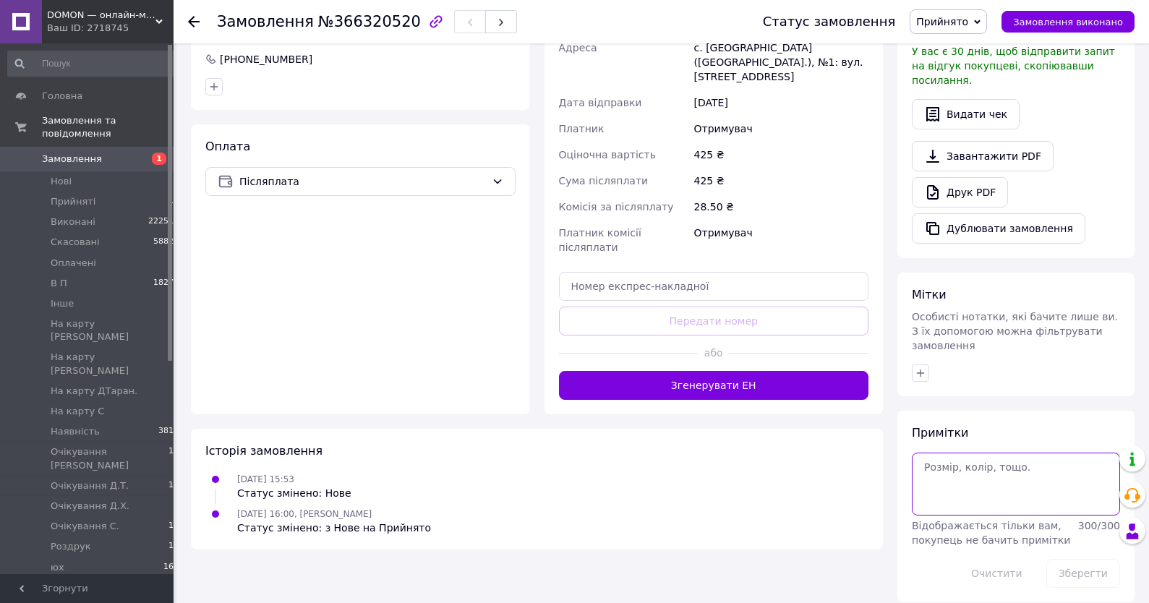
click at [969, 487] on textarea at bounding box center [1016, 484] width 208 height 62
type textarea "в-є"
drag, startPoint x: 1079, startPoint y: 559, endPoint x: 1034, endPoint y: 542, distance: 47.8
click at [1078, 560] on button "Зберегти" at bounding box center [1083, 573] width 74 height 29
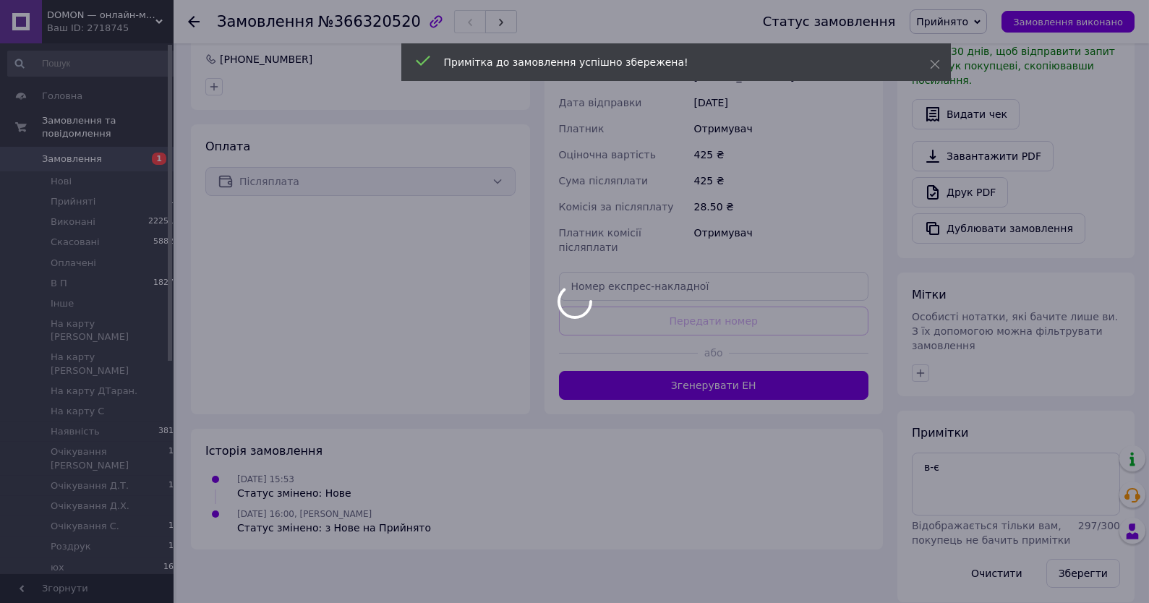
scroll to position [359, 0]
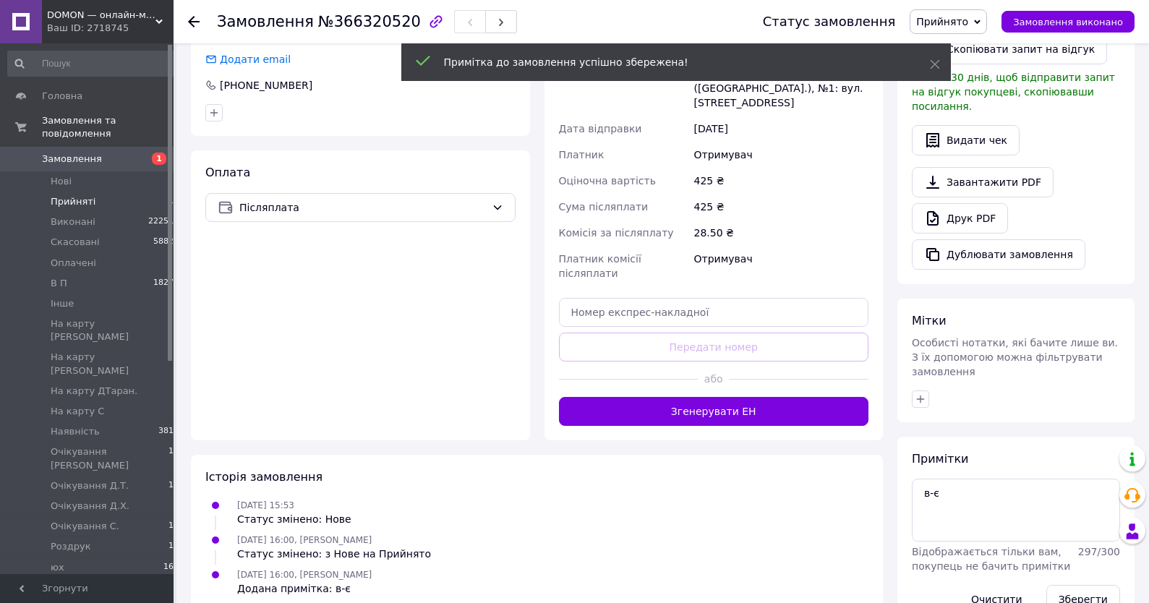
click at [90, 199] on span "Прийняті" at bounding box center [73, 201] width 45 height 13
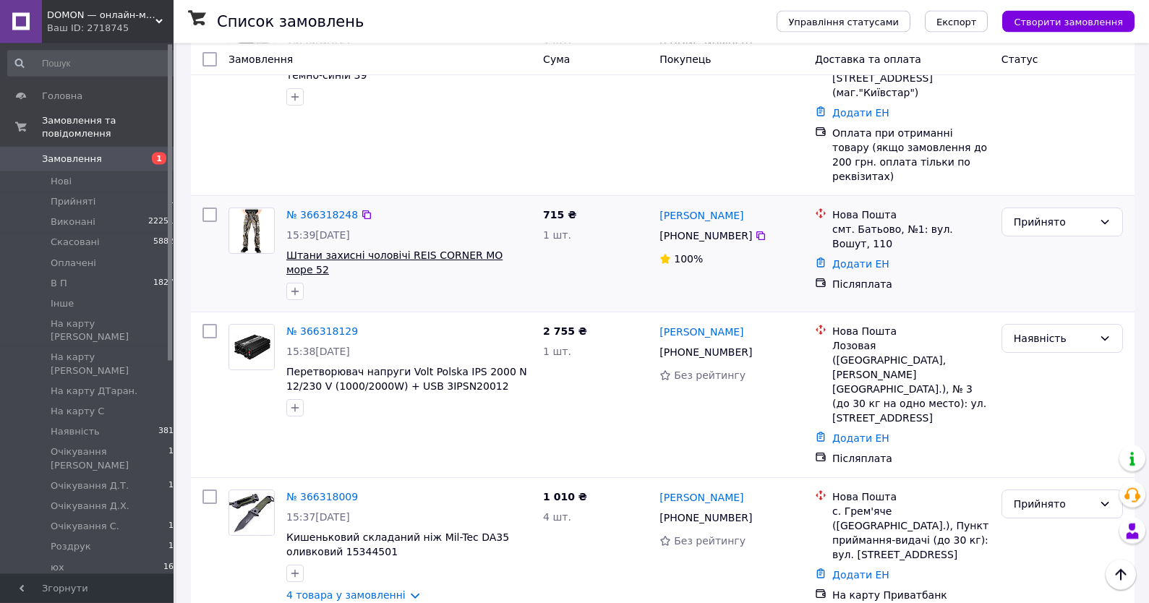
scroll to position [232, 0]
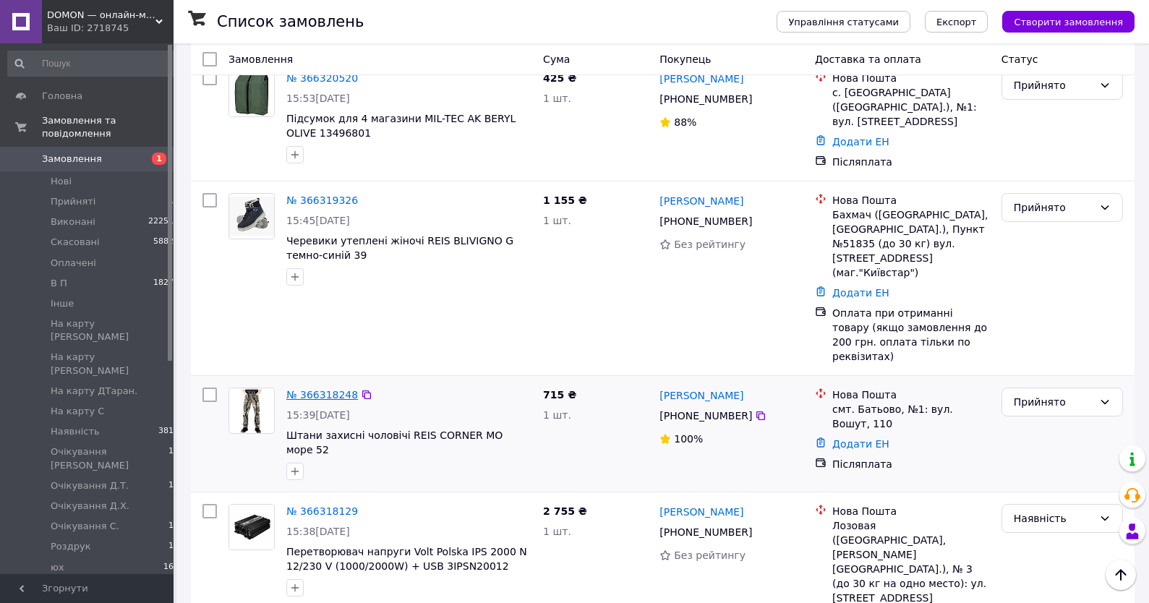
click at [325, 389] on link "№ 366318248" at bounding box center [322, 395] width 72 height 12
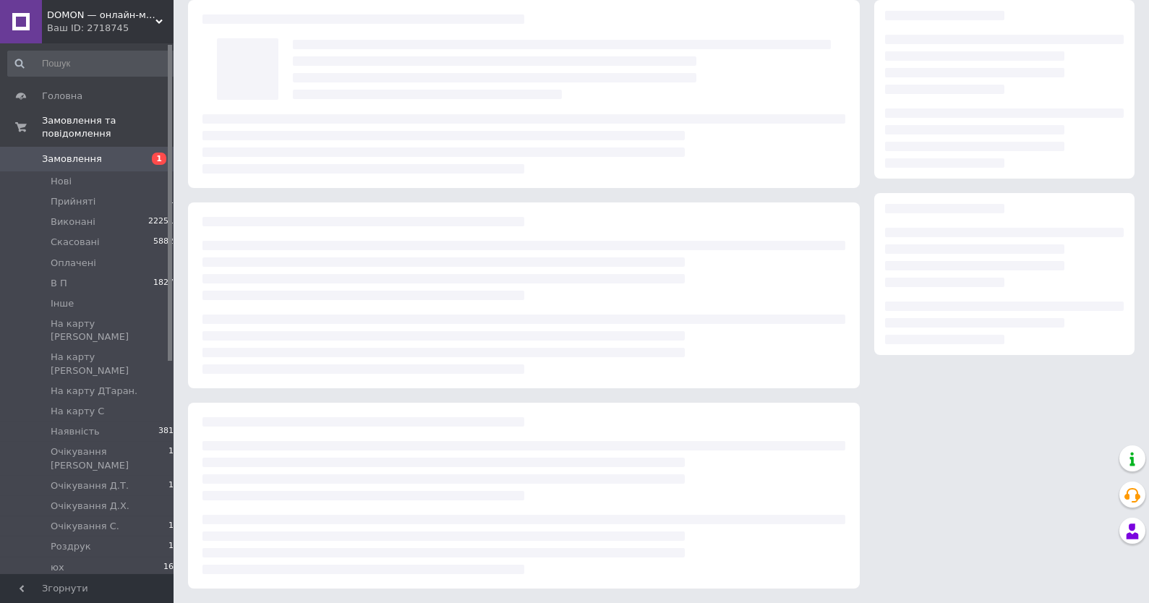
scroll to position [39, 0]
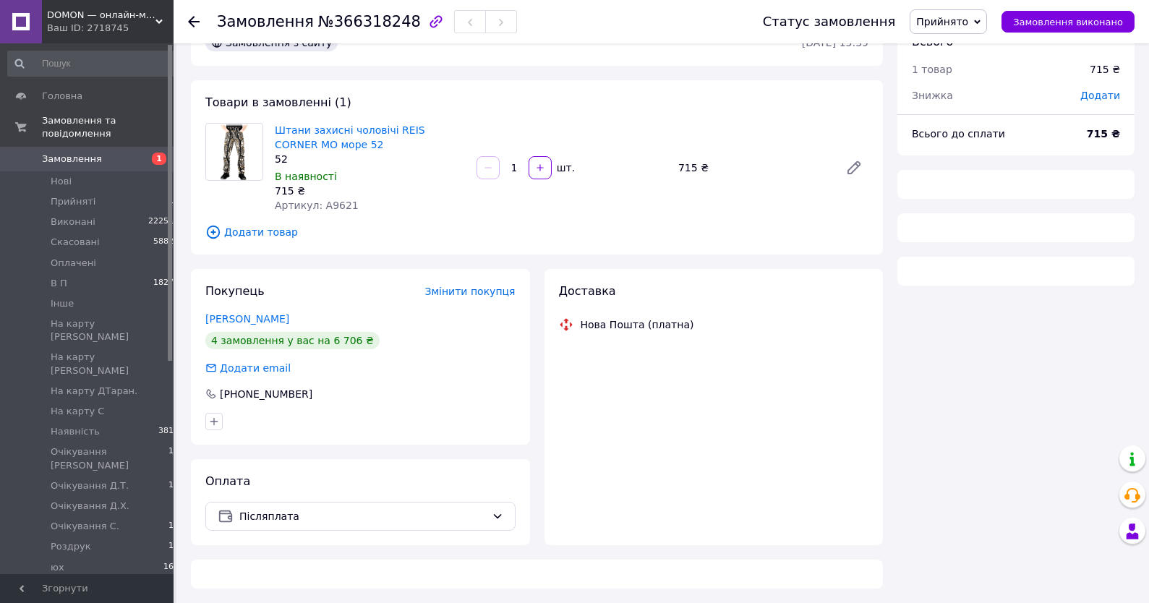
click at [324, 205] on span "Артикул: A9621" at bounding box center [317, 206] width 84 height 12
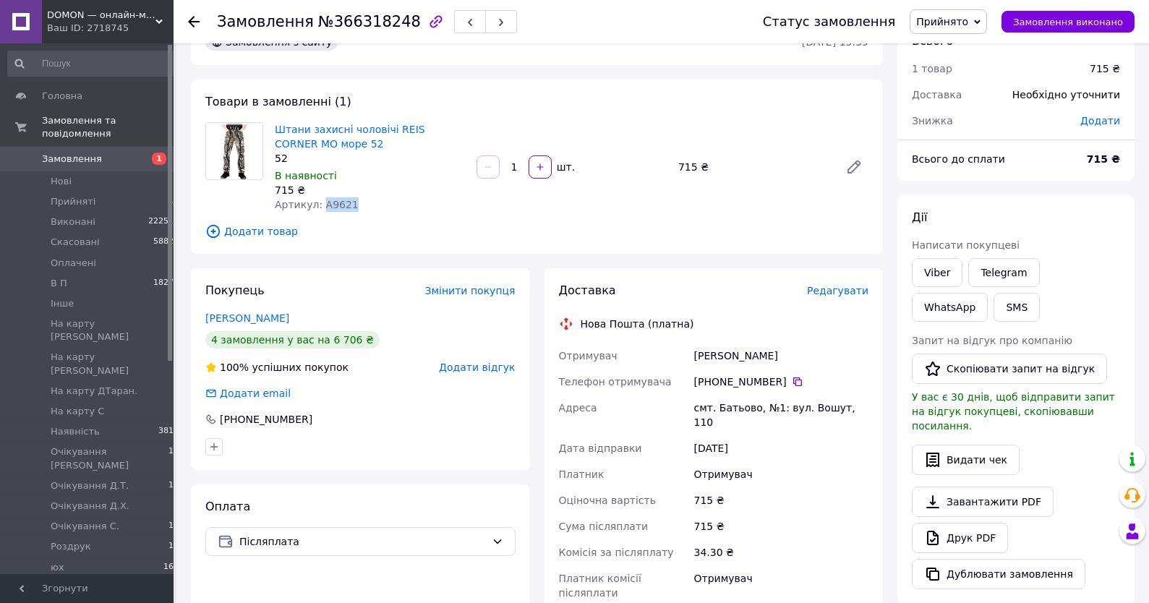
click at [324, 205] on span "Артикул: A9621" at bounding box center [317, 205] width 84 height 12
copy span "A9621"
click at [243, 319] on link "Савицький Олег" at bounding box center [247, 318] width 84 height 12
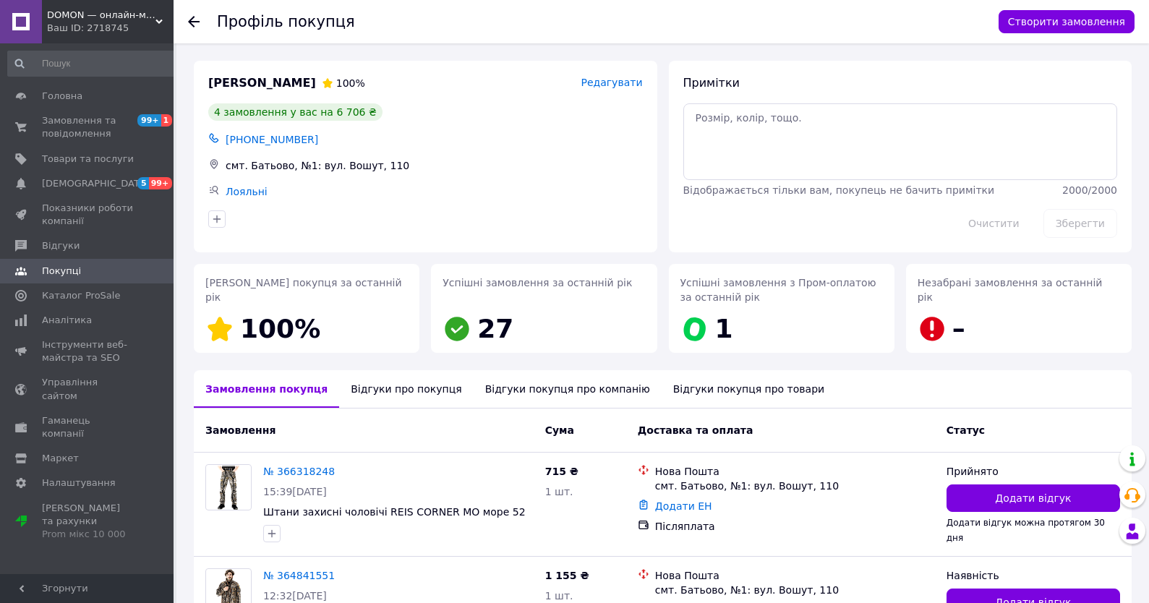
scroll to position [309, 0]
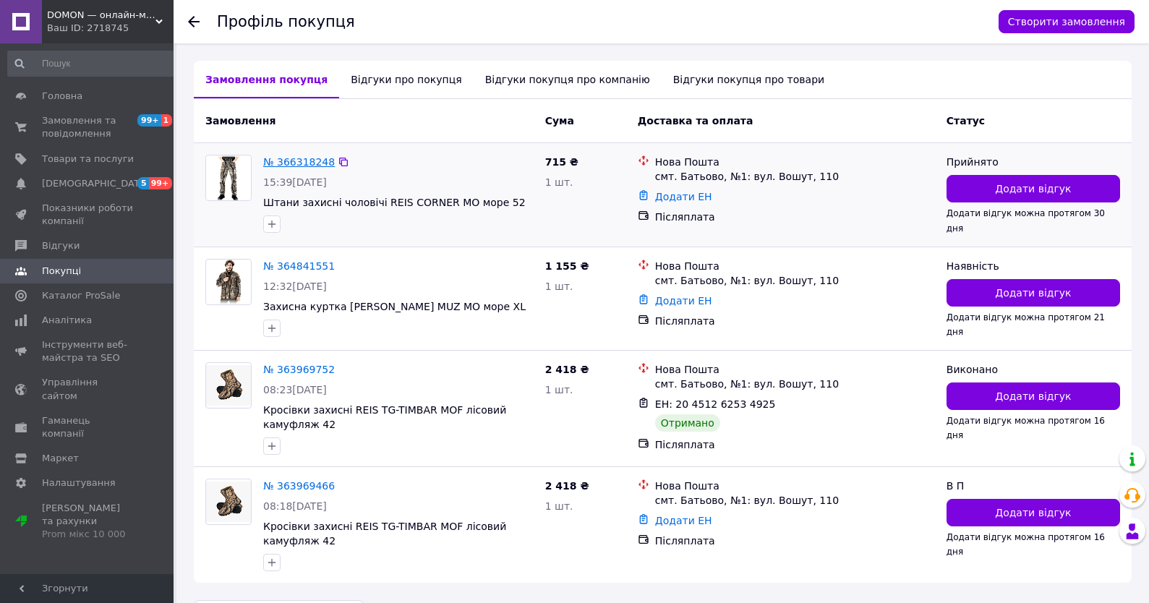
click at [286, 159] on link "№ 366318248" at bounding box center [299, 162] width 72 height 12
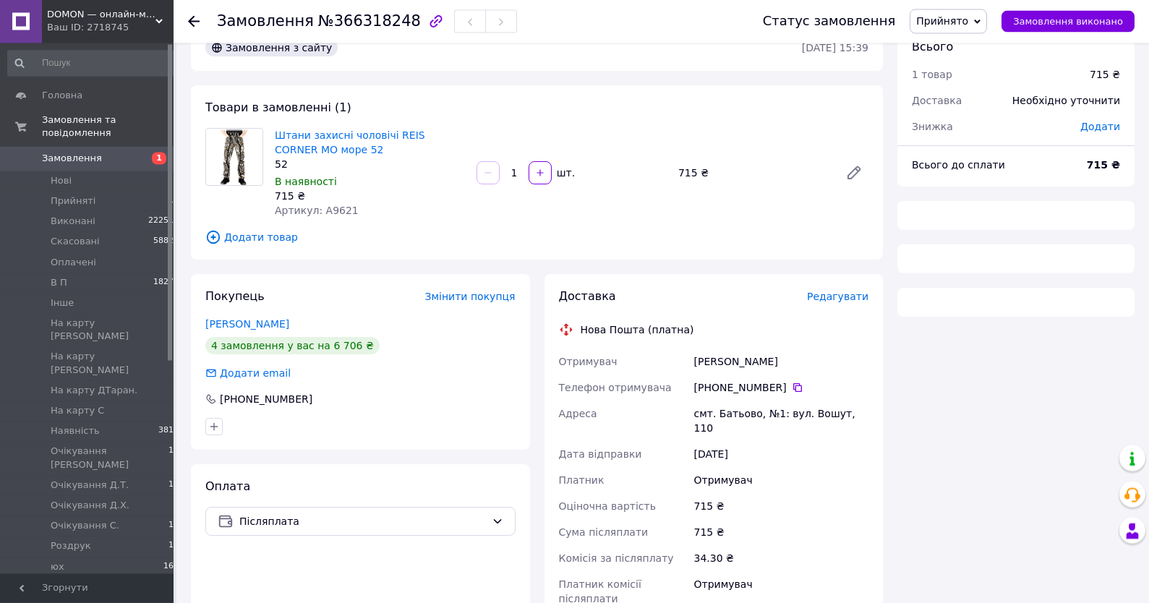
scroll to position [39, 0]
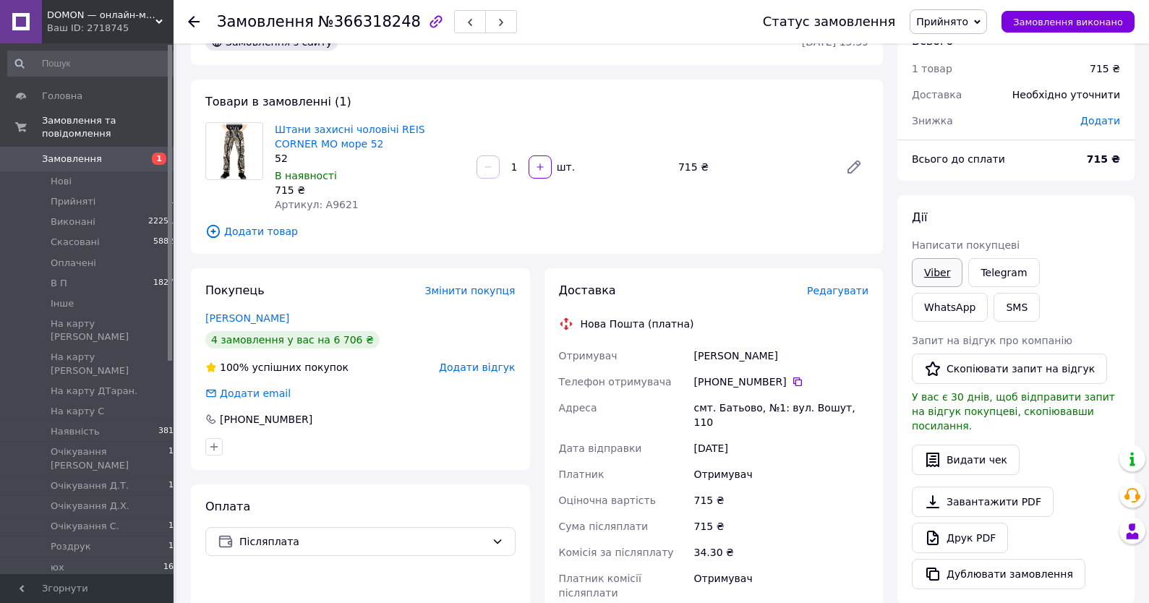
click at [935, 265] on link "Viber" at bounding box center [937, 272] width 51 height 29
click at [1068, 200] on div "[PERSON_NAME] покупцеві Viber Telegram WhatsApp SMS Запит на відгук про компані…" at bounding box center [1015, 399] width 237 height 408
click at [952, 23] on span "Прийнято" at bounding box center [942, 22] width 52 height 12
click at [956, 113] on li "Очікування [PERSON_NAME]" at bounding box center [986, 113] width 152 height 22
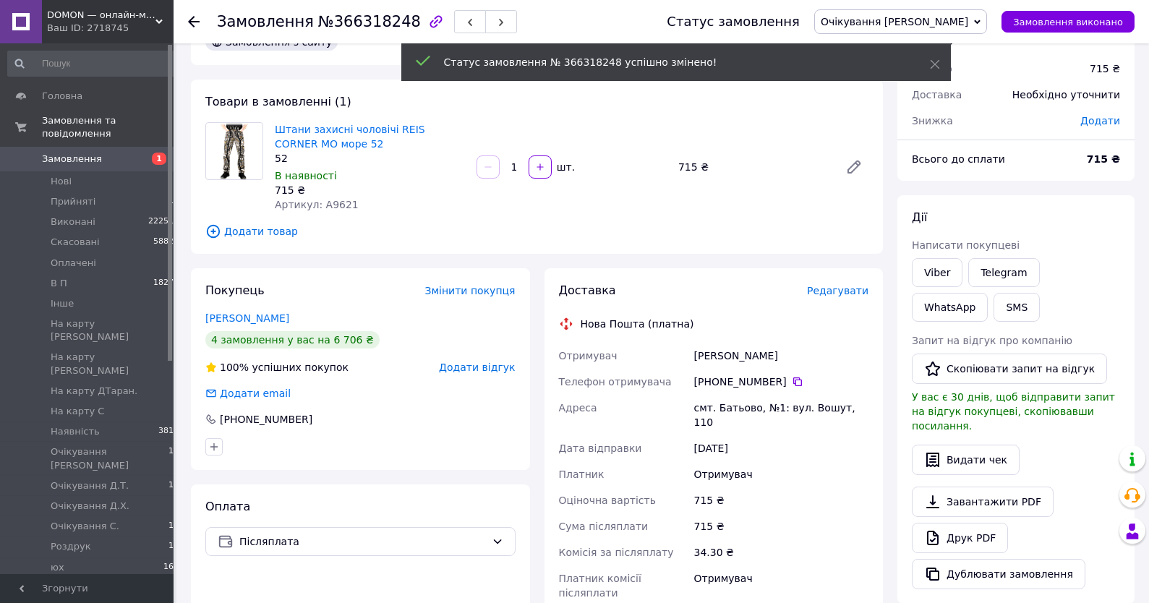
click at [82, 207] on span "Прийняті" at bounding box center [73, 201] width 45 height 13
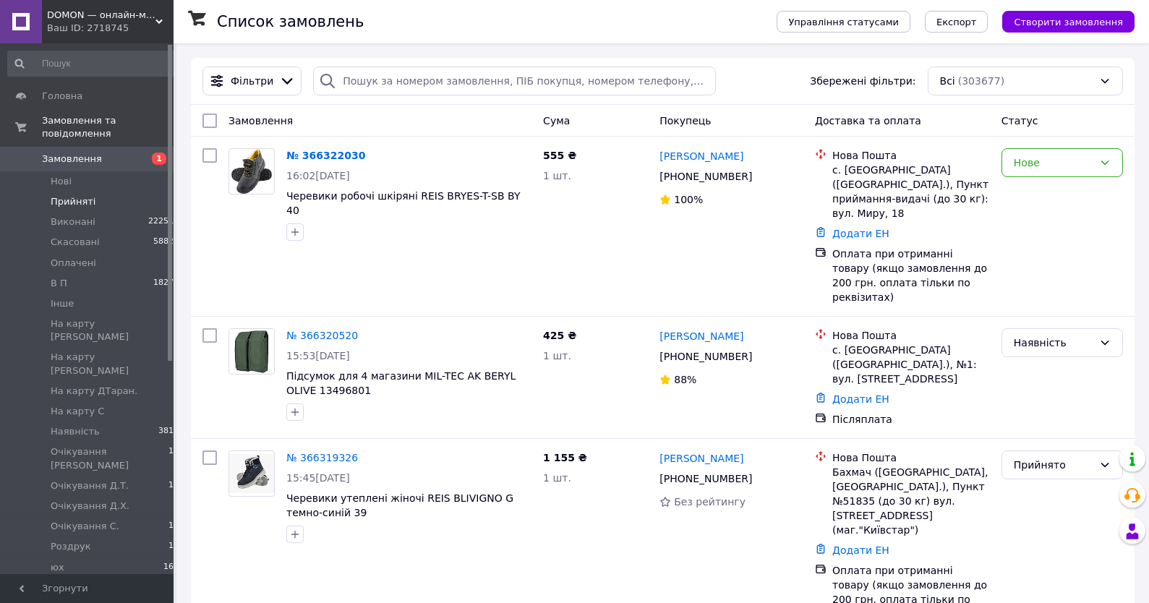
click at [74, 200] on span "Прийняті" at bounding box center [73, 201] width 45 height 13
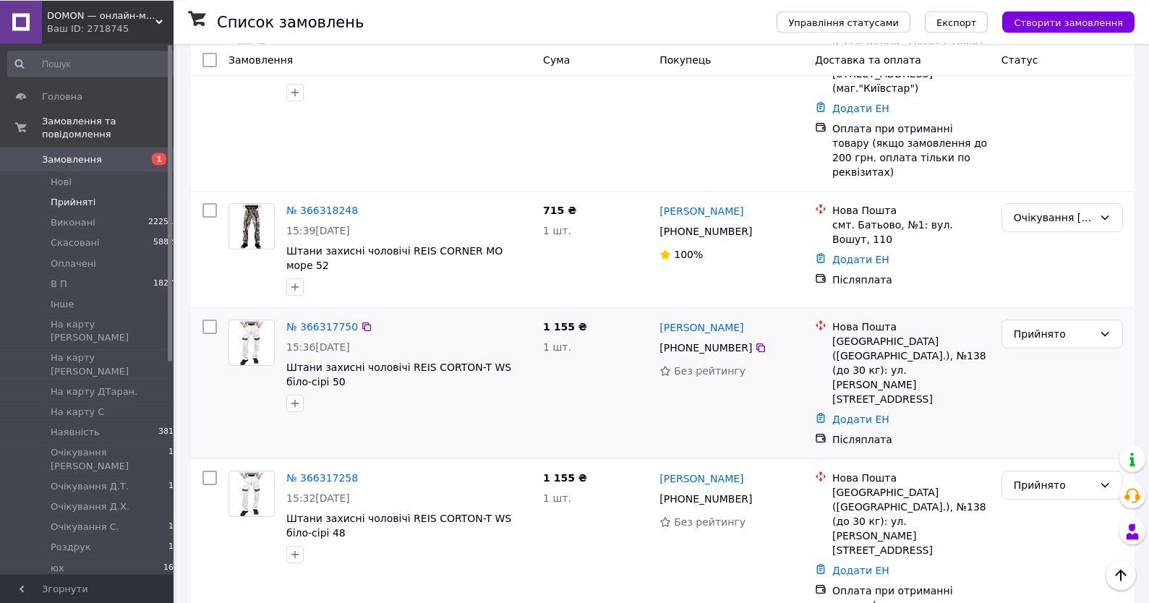
scroll to position [181, 0]
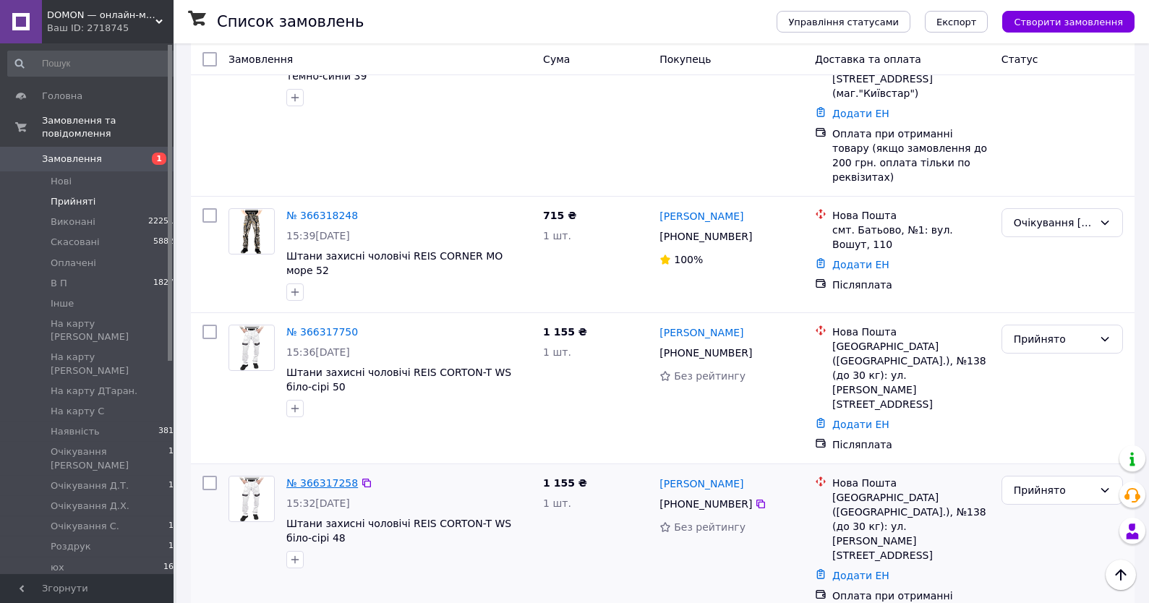
click at [319, 477] on link "№ 366317258" at bounding box center [322, 483] width 72 height 12
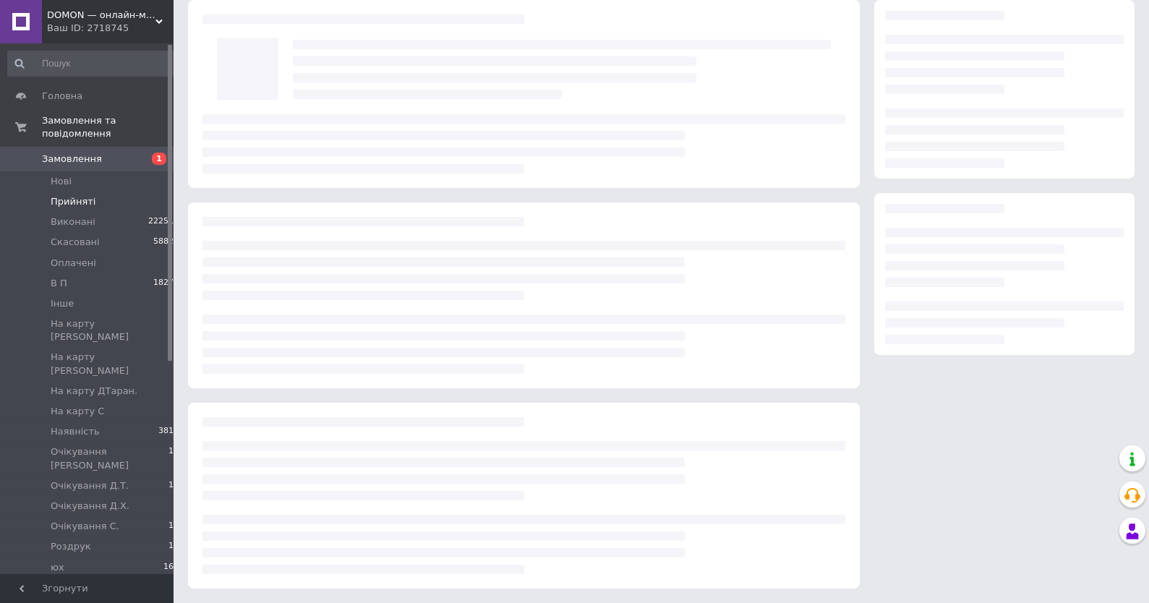
scroll to position [58, 0]
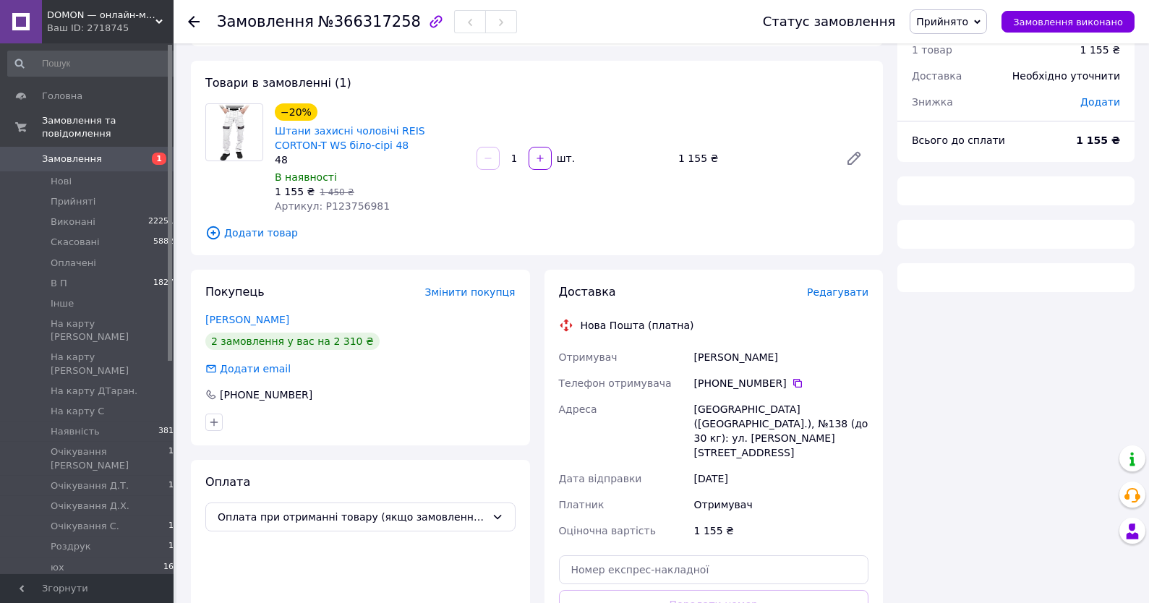
click at [951, 21] on span "Прийнято" at bounding box center [942, 22] width 52 height 12
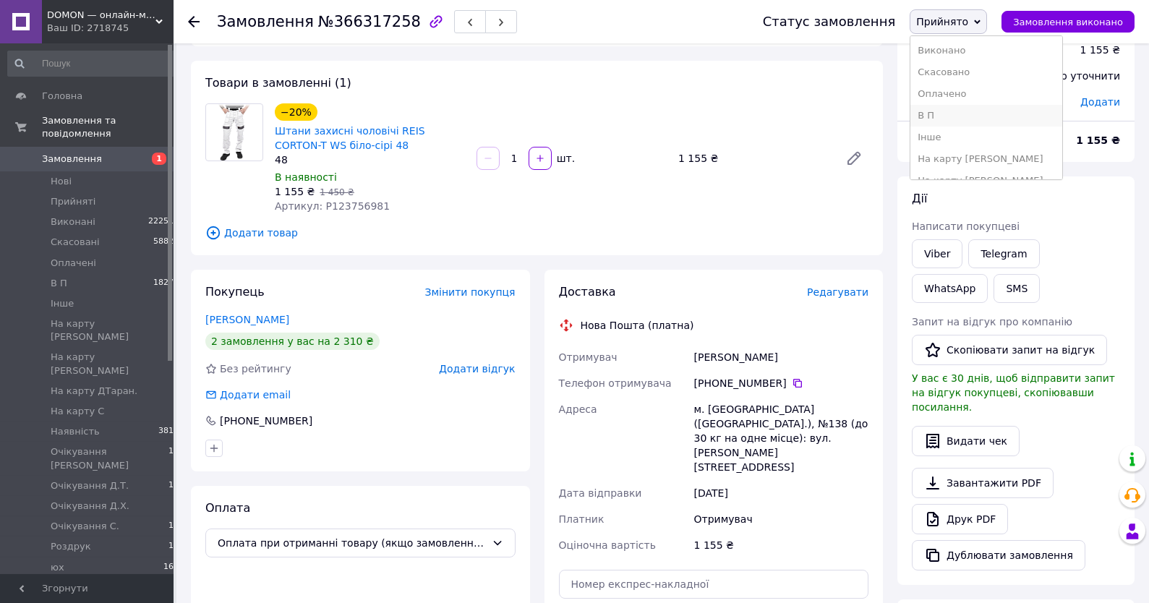
click at [956, 119] on li "В П" at bounding box center [986, 116] width 152 height 22
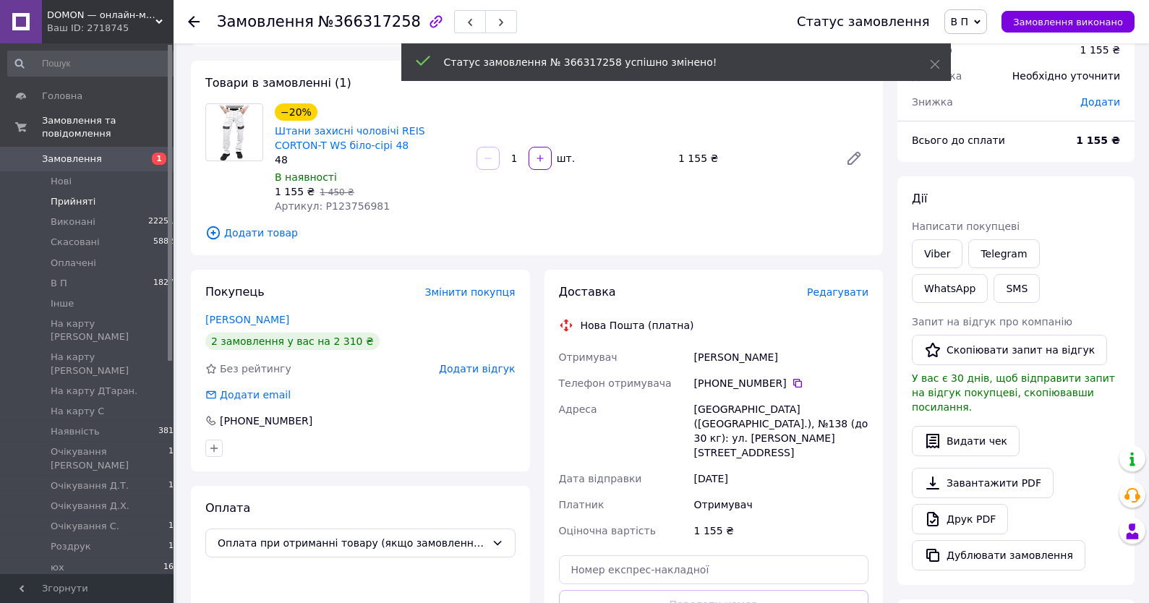
click at [77, 199] on span "Прийняті" at bounding box center [73, 201] width 45 height 13
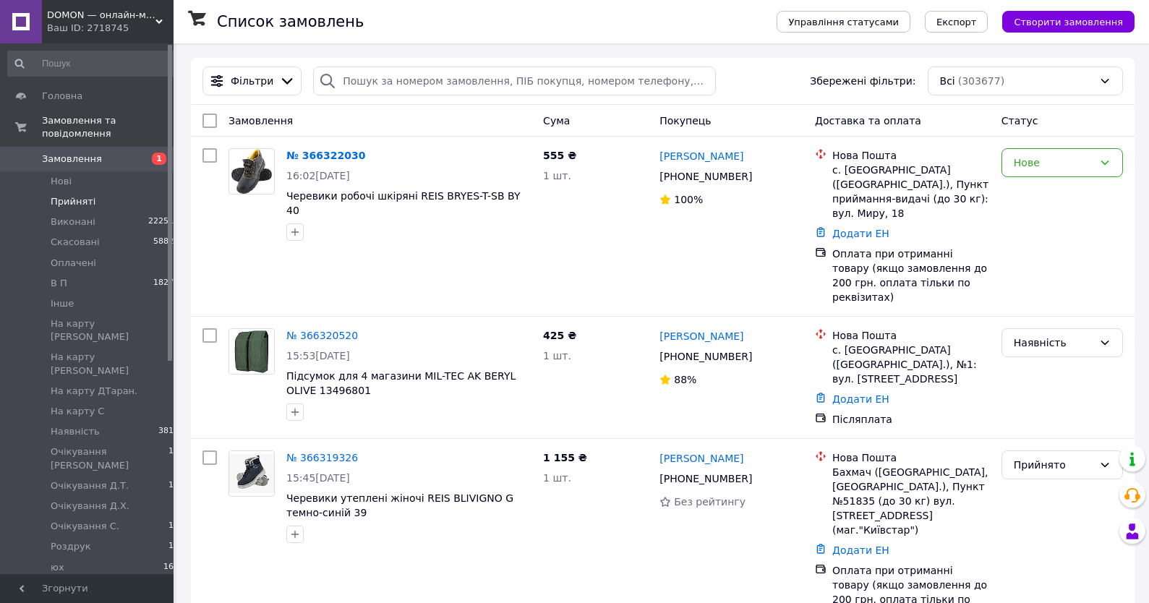
click at [85, 201] on span "Прийняті" at bounding box center [73, 201] width 45 height 13
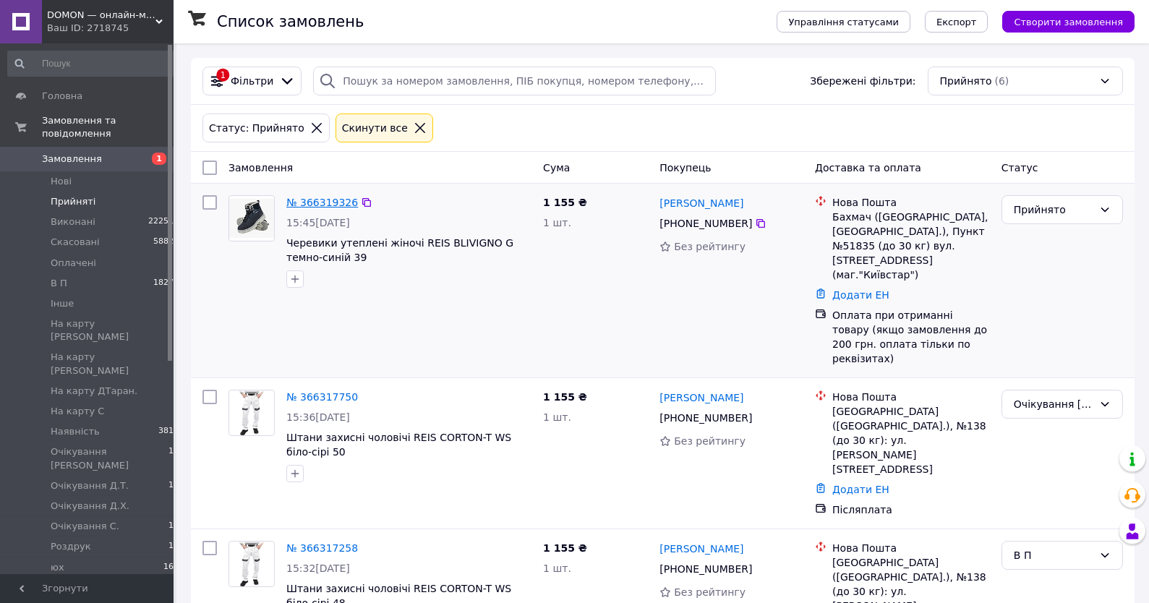
click at [322, 205] on link "№ 366319326" at bounding box center [322, 203] width 72 height 12
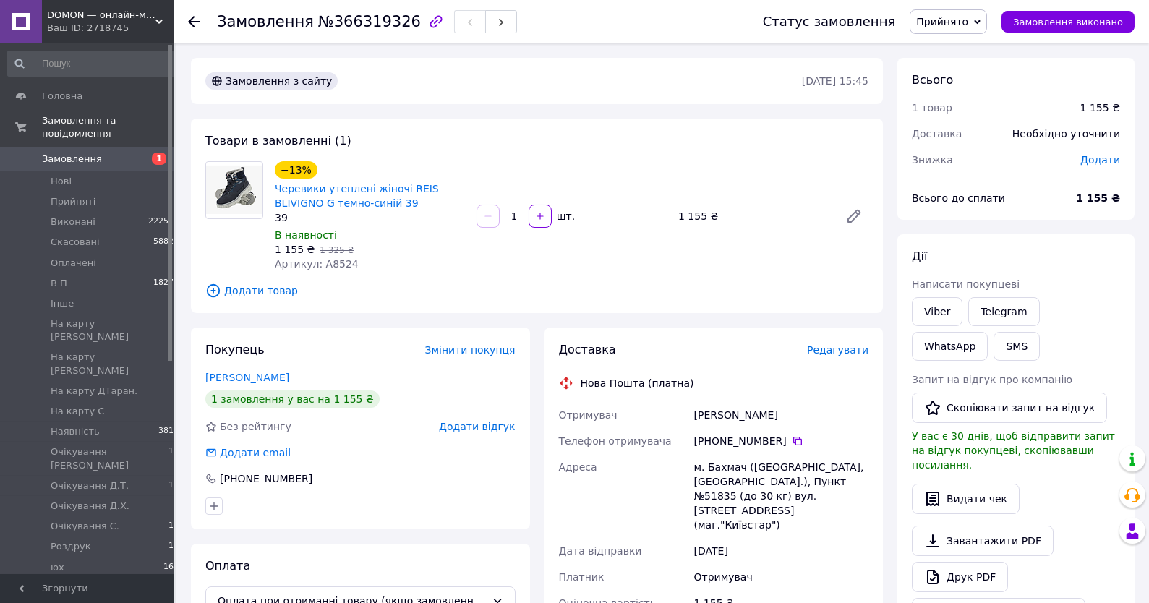
click at [489, 276] on div "Товари в замовленні (1) −13% Черевики утеплені жіночі REIS BLIVIGNO G темно-син…" at bounding box center [537, 216] width 692 height 194
click at [677, 273] on div "−13% Черевики утеплені жіночі REIS BLIVIGNO G темно-синій 39 39 В наявності 1 1…" at bounding box center [571, 216] width 605 height 116
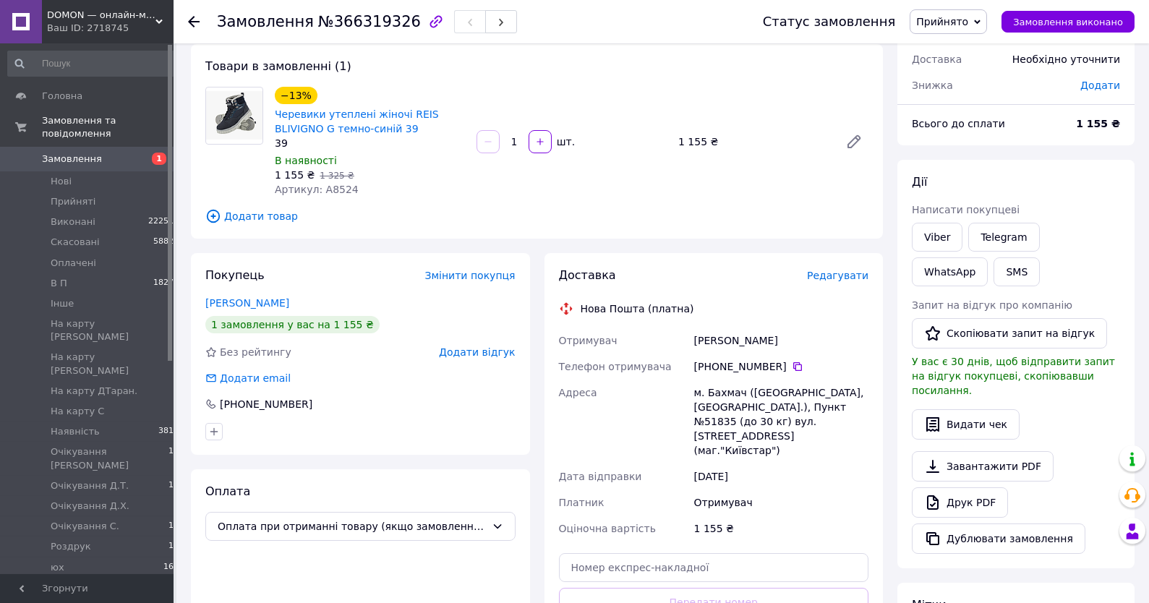
scroll to position [385, 0]
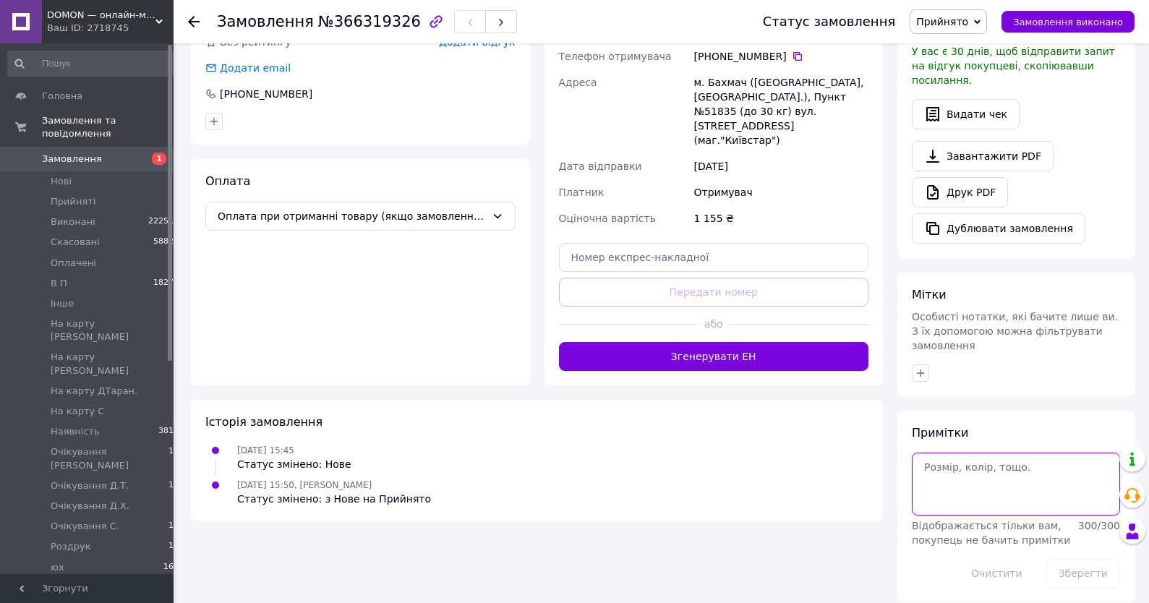
click at [955, 471] on textarea at bounding box center [1016, 484] width 208 height 62
type textarea "20-21,10"
click at [1081, 562] on button "Зберегти" at bounding box center [1083, 573] width 74 height 29
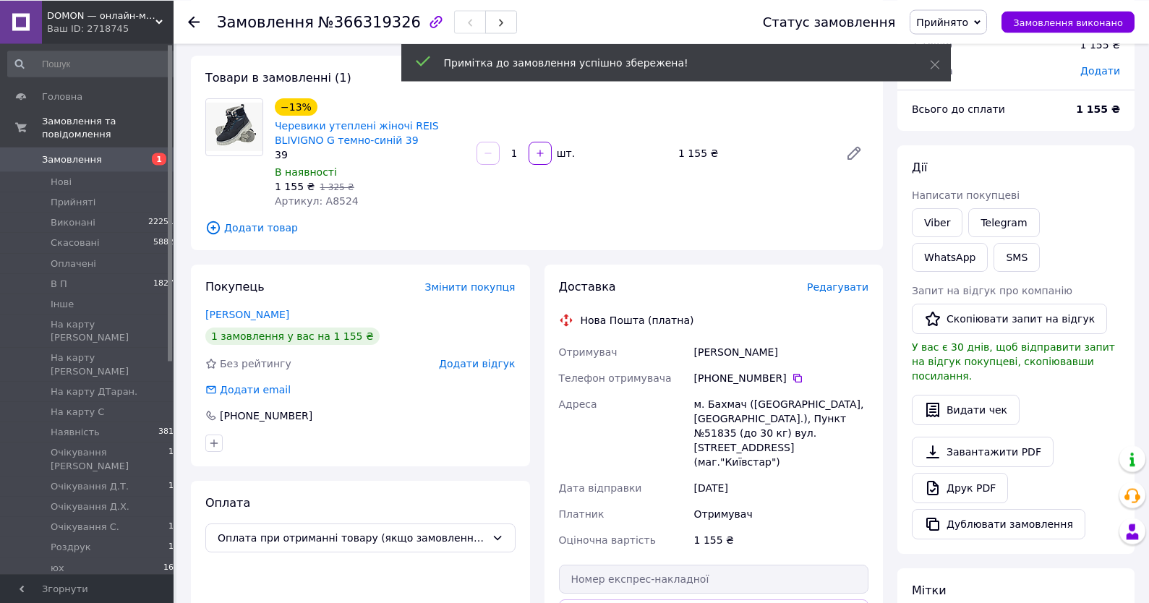
scroll to position [155, 0]
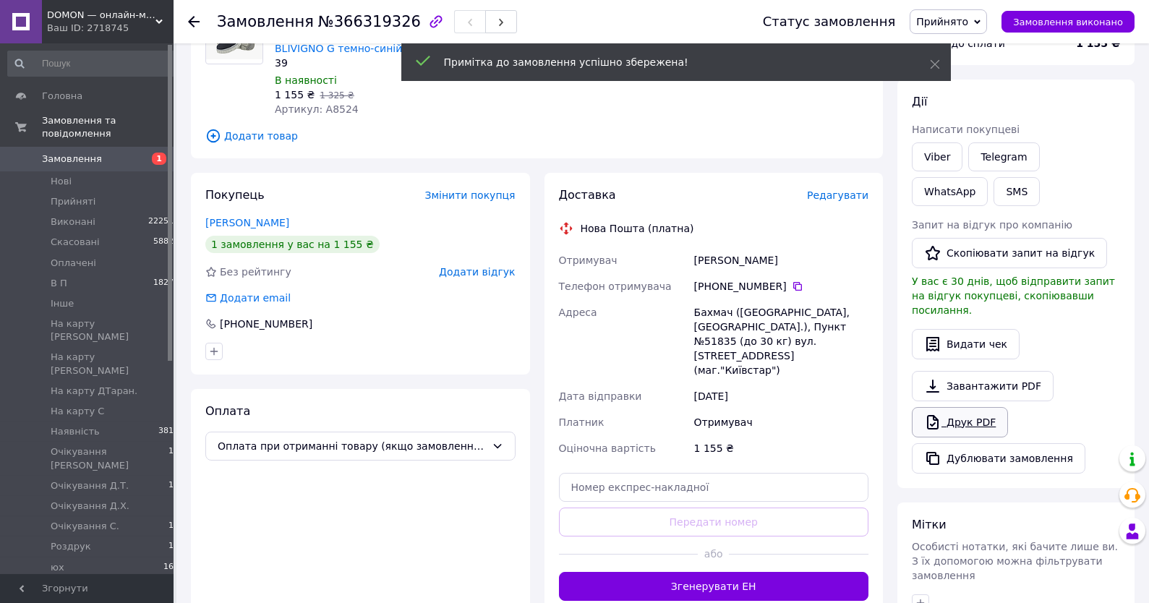
click at [960, 416] on link "Друк PDF" at bounding box center [960, 422] width 96 height 30
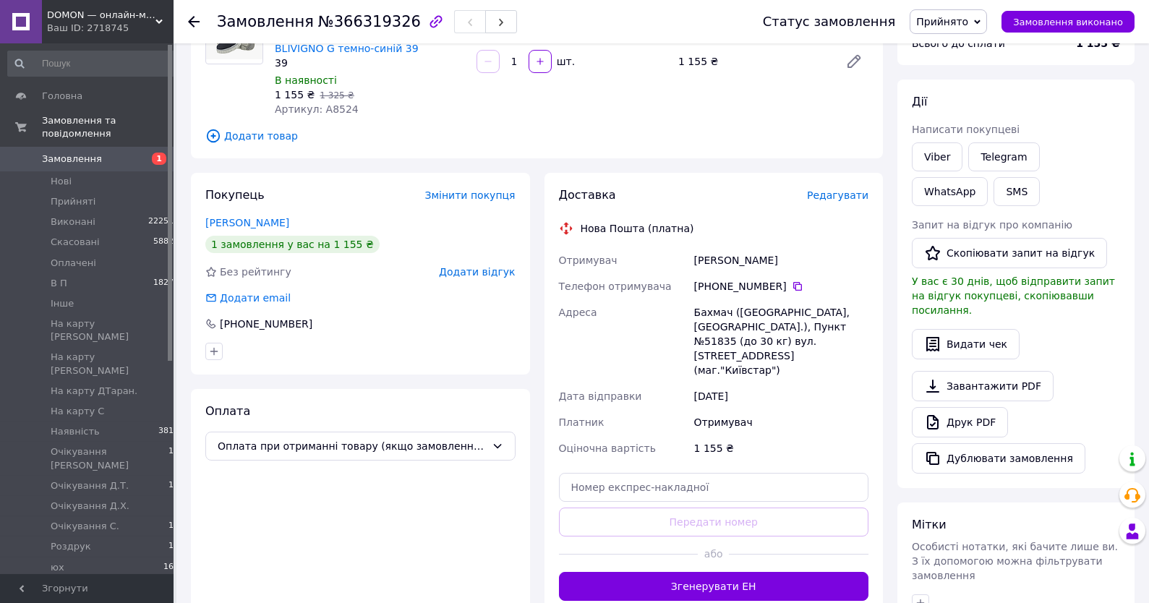
click at [954, 13] on span "Прийнято" at bounding box center [947, 21] width 77 height 25
click at [963, 95] on li "Наявність" at bounding box center [986, 91] width 152 height 22
drag, startPoint x: 79, startPoint y: 206, endPoint x: 81, endPoint y: 175, distance: 31.2
click at [79, 205] on span "Прийняті" at bounding box center [73, 201] width 45 height 13
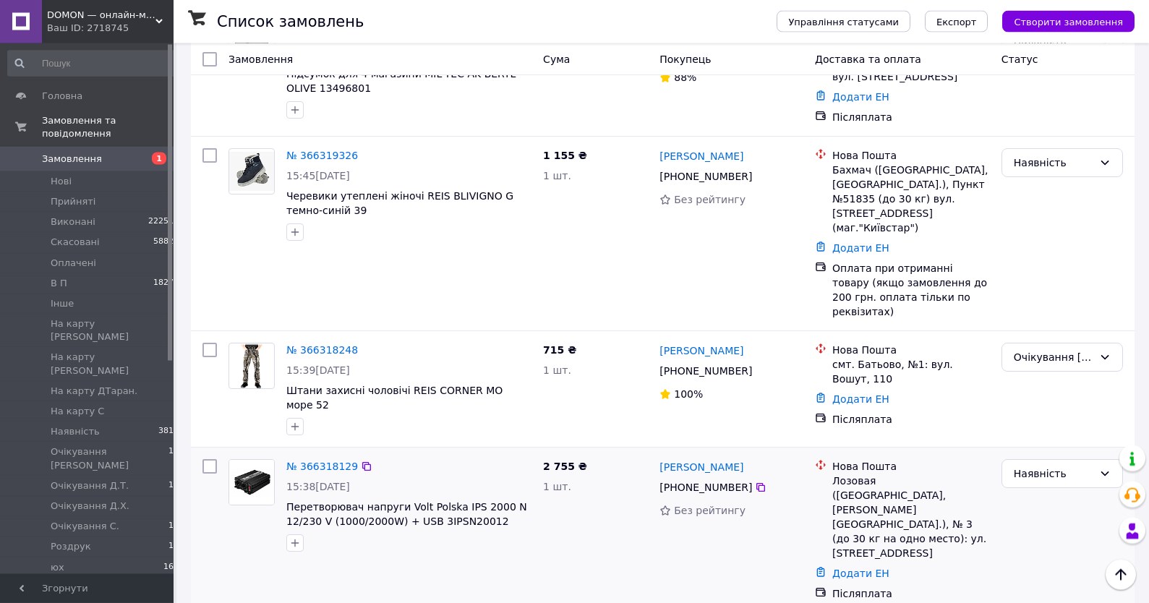
scroll to position [775, 0]
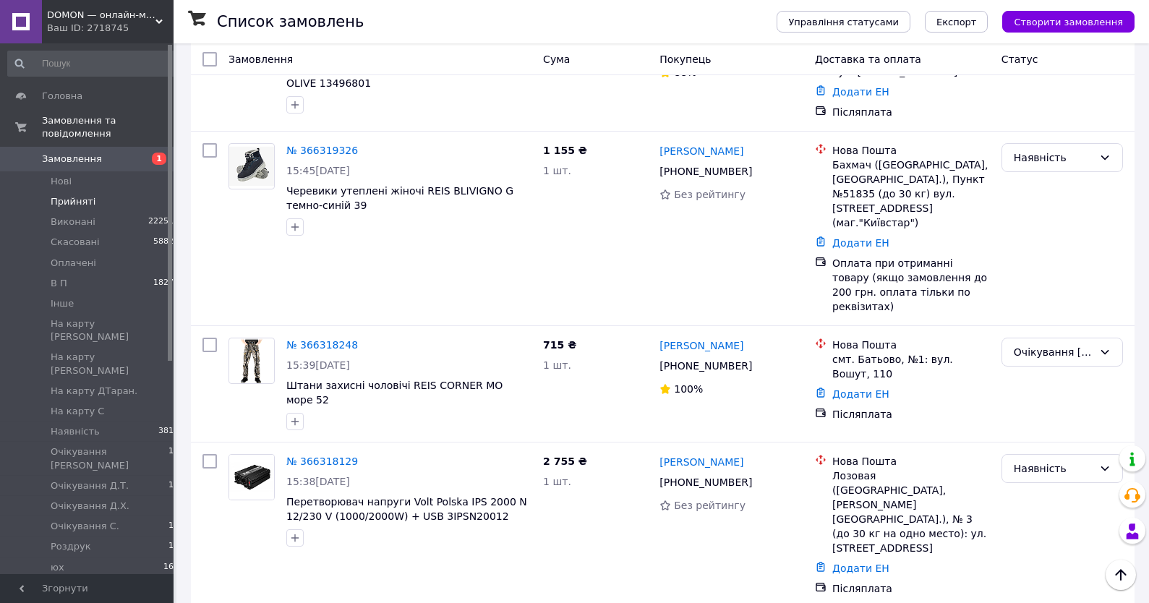
click at [74, 202] on span "Прийняті" at bounding box center [73, 201] width 45 height 13
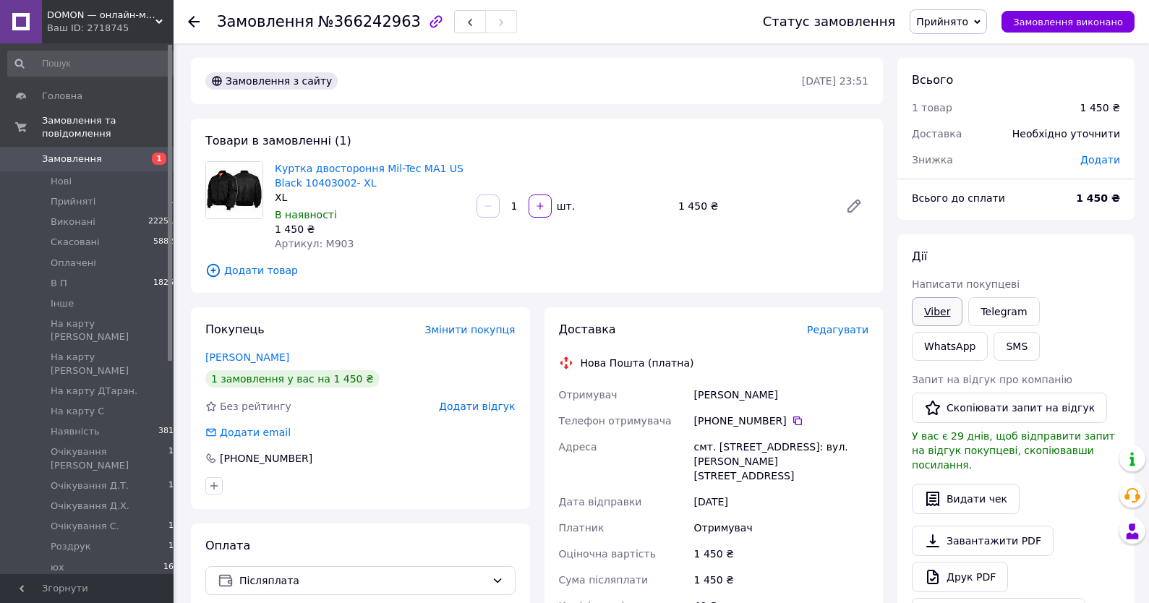
click at [937, 314] on link "Viber" at bounding box center [937, 311] width 51 height 29
click at [945, 315] on link "Viber" at bounding box center [937, 311] width 51 height 29
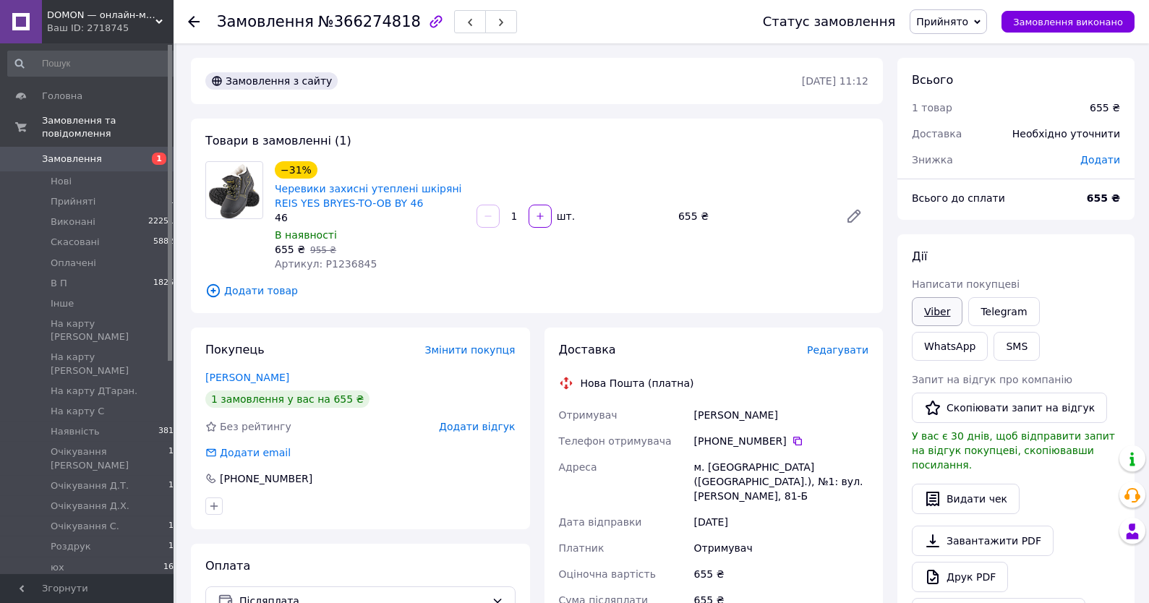
click at [935, 320] on link "Viber" at bounding box center [937, 311] width 51 height 29
click at [1038, 239] on div "Дії Написати покупцеві Viber Telegram WhatsApp SMS Запит на відгук про компанію…" at bounding box center [1015, 438] width 237 height 408
click at [958, 27] on span "Прийнято" at bounding box center [942, 22] width 52 height 12
click at [981, 46] on li "Очікування [PERSON_NAME]" at bounding box center [986, 57] width 152 height 22
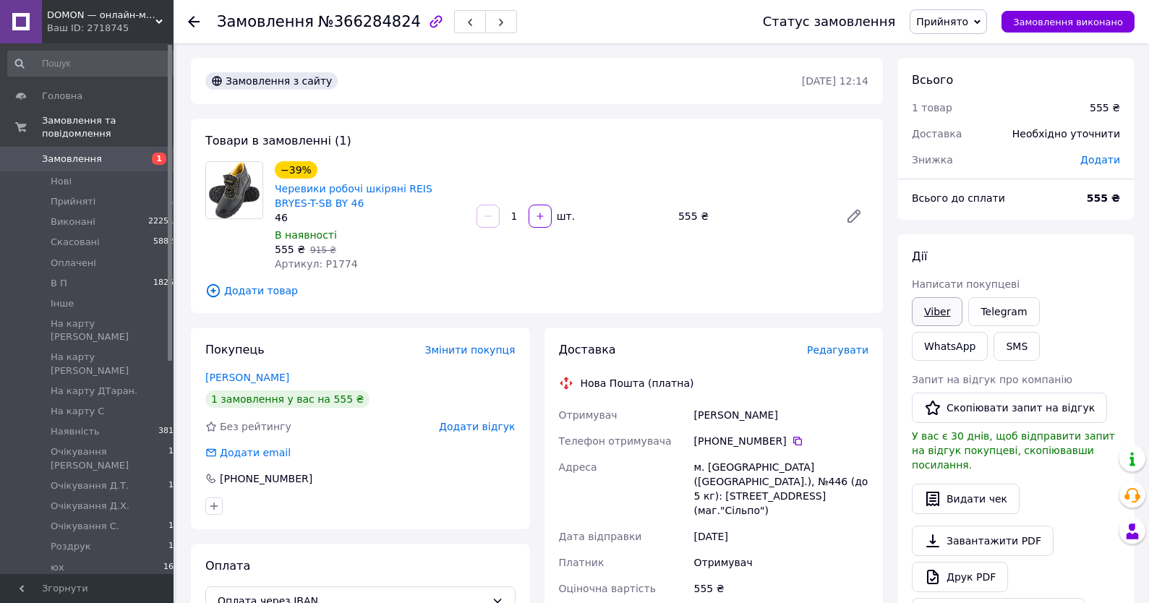
click at [940, 312] on link "Viber" at bounding box center [937, 311] width 51 height 29
click at [948, 319] on link "Viber" at bounding box center [937, 311] width 51 height 29
click at [1068, 254] on div "Дії" at bounding box center [1016, 257] width 208 height 17
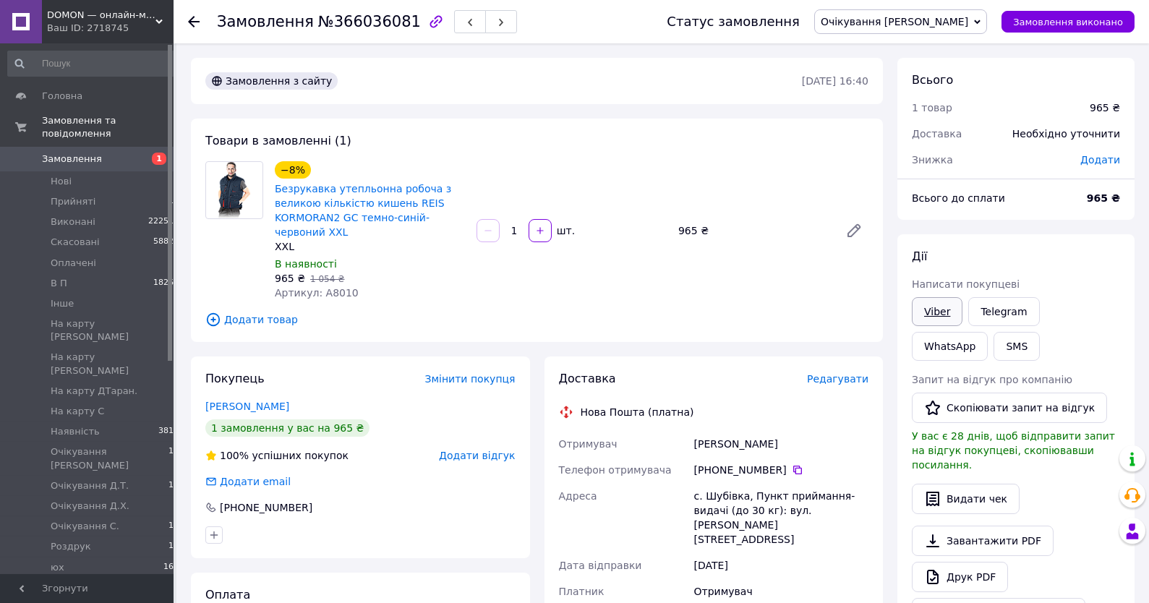
click at [939, 303] on link "Viber" at bounding box center [937, 311] width 51 height 29
drag, startPoint x: 1044, startPoint y: 250, endPoint x: 1023, endPoint y: 202, distance: 52.1
click at [1045, 244] on div "[PERSON_NAME] покупцеві Viber Telegram WhatsApp SMS Запит на відгук про компані…" at bounding box center [1015, 438] width 237 height 408
click at [953, 22] on span "Очікування [PERSON_NAME]" at bounding box center [893, 22] width 147 height 12
click at [927, 140] on li "В П" at bounding box center [900, 138] width 171 height 22
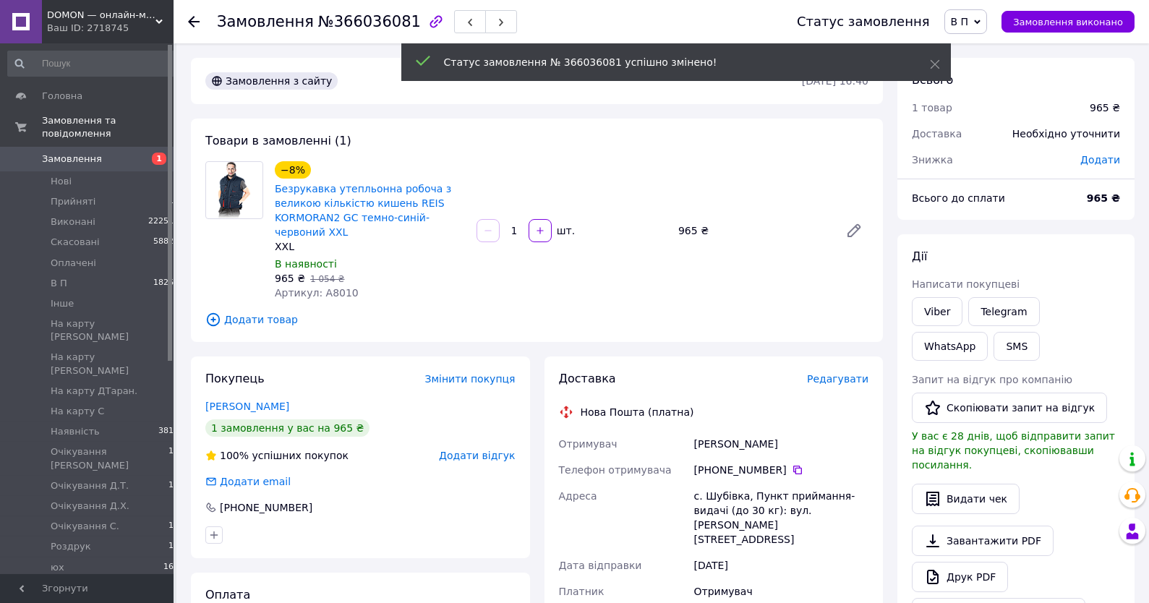
click at [94, 157] on span "Замовлення" at bounding box center [72, 159] width 60 height 13
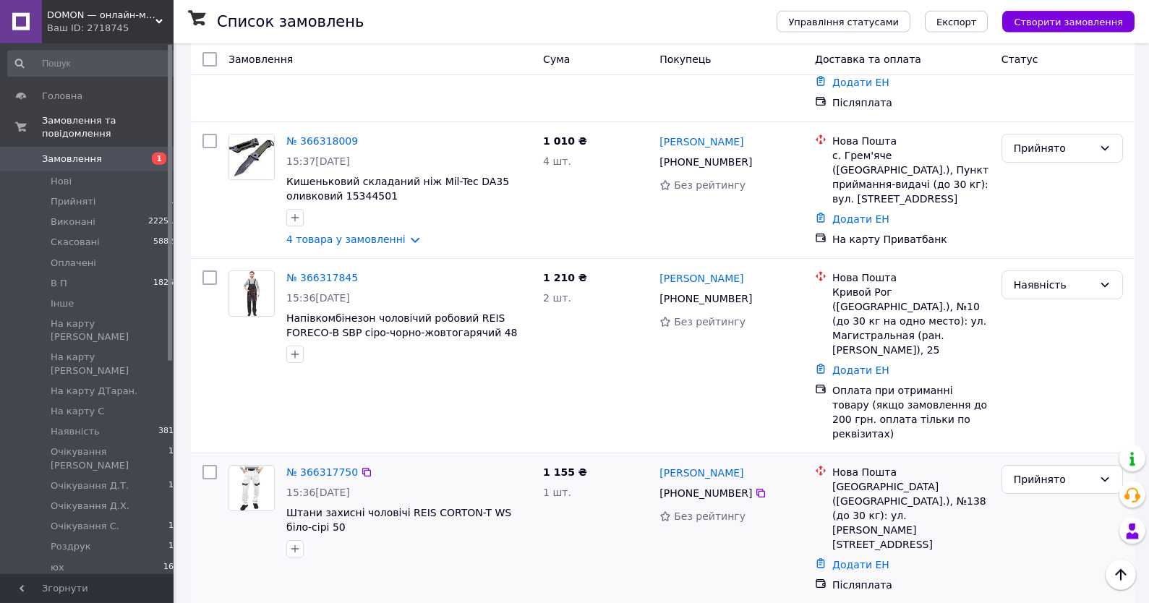
scroll to position [697, 0]
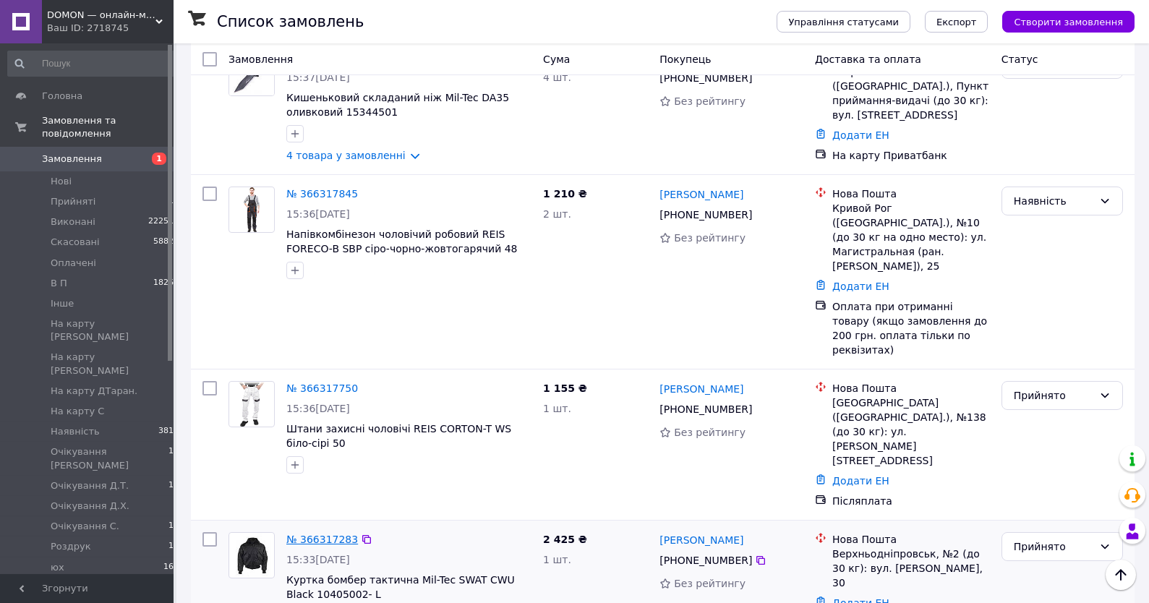
click at [305, 533] on link "№ 366317283" at bounding box center [322, 539] width 72 height 12
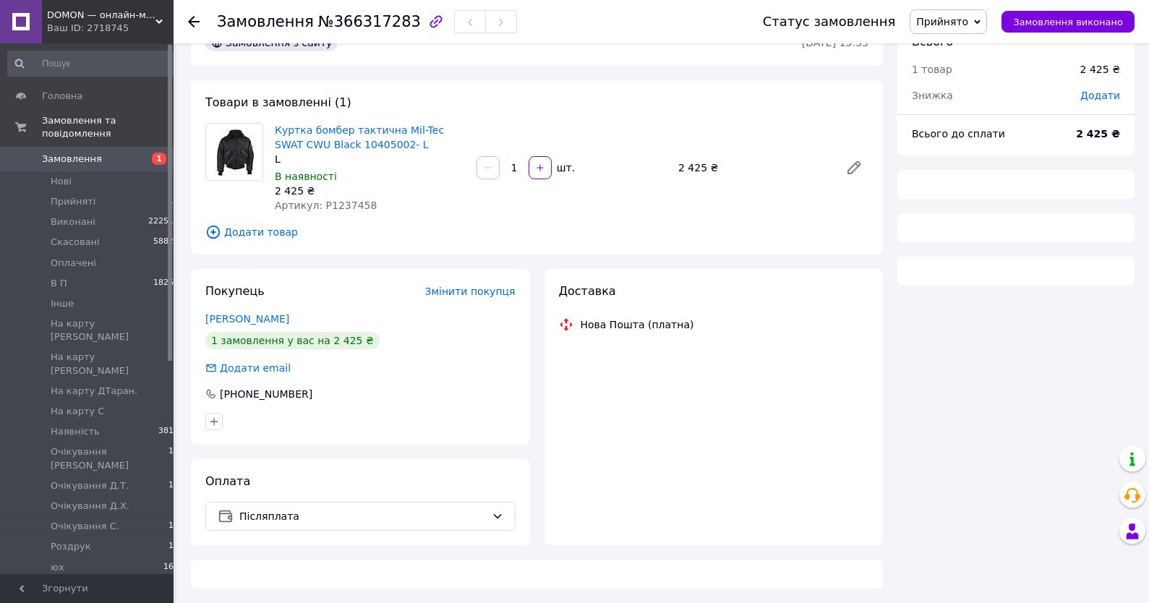
scroll to position [39, 0]
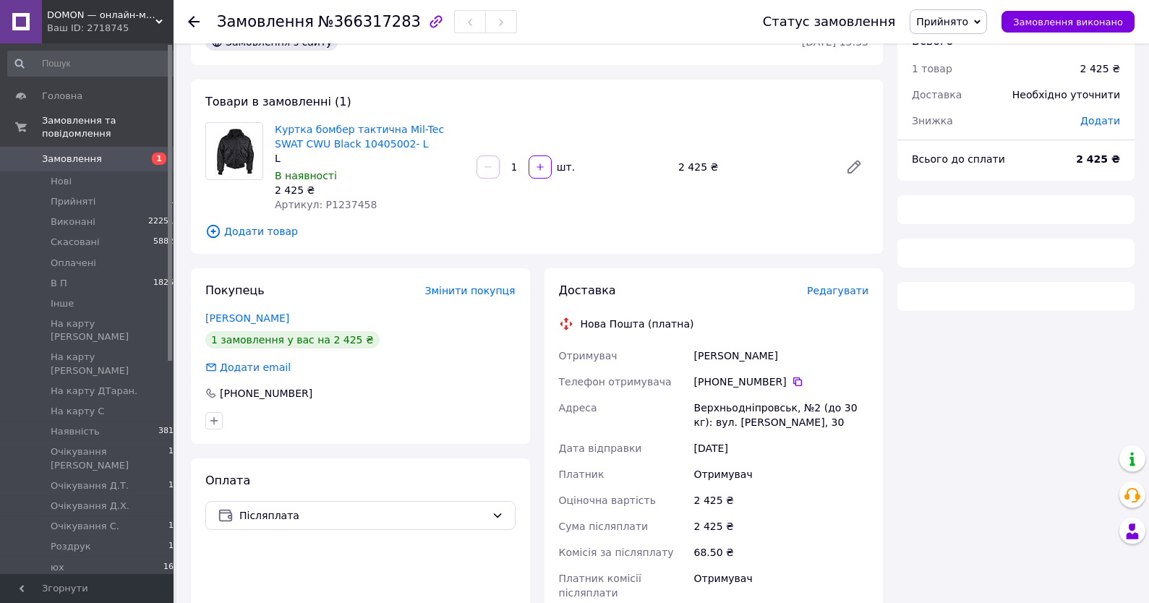
click at [968, 26] on span "Прийнято" at bounding box center [942, 22] width 52 height 12
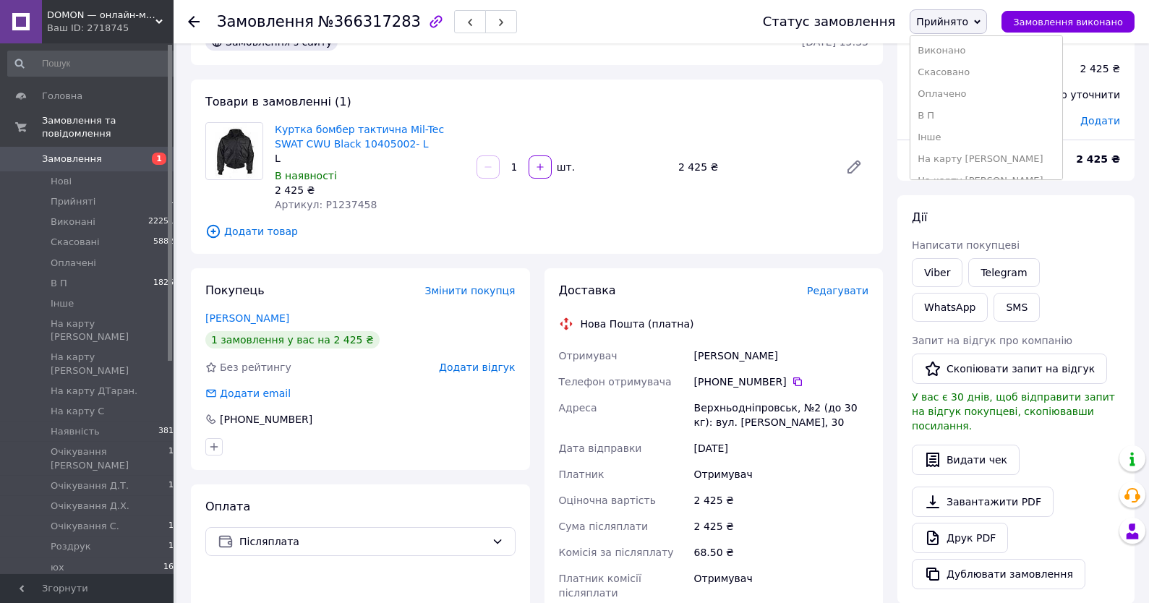
click at [980, 110] on li "В П" at bounding box center [986, 116] width 152 height 22
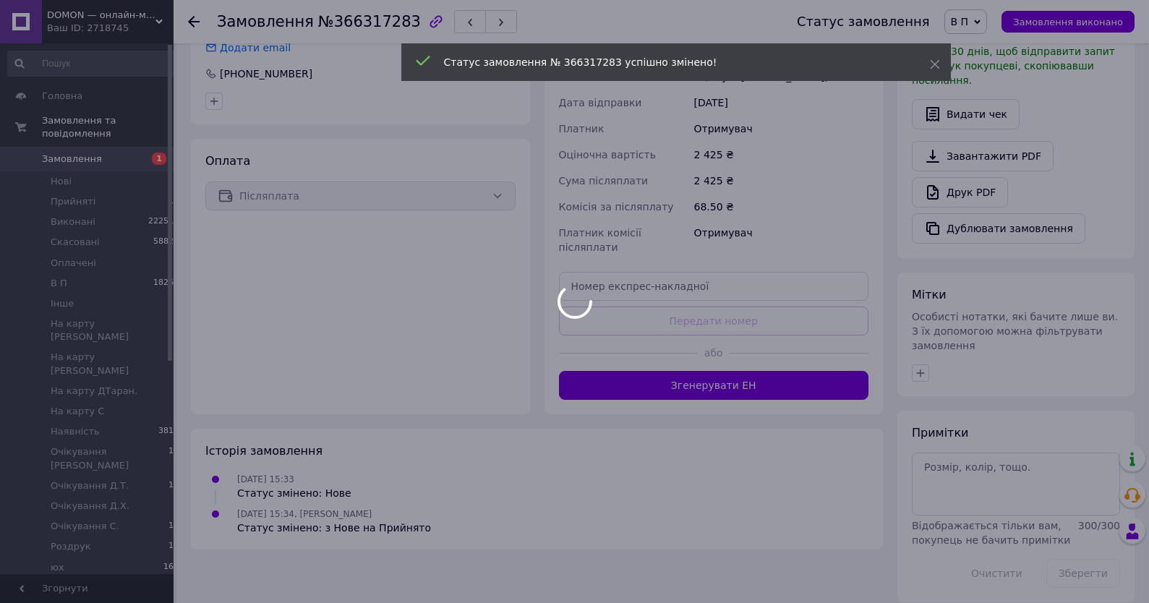
scroll to position [359, 0]
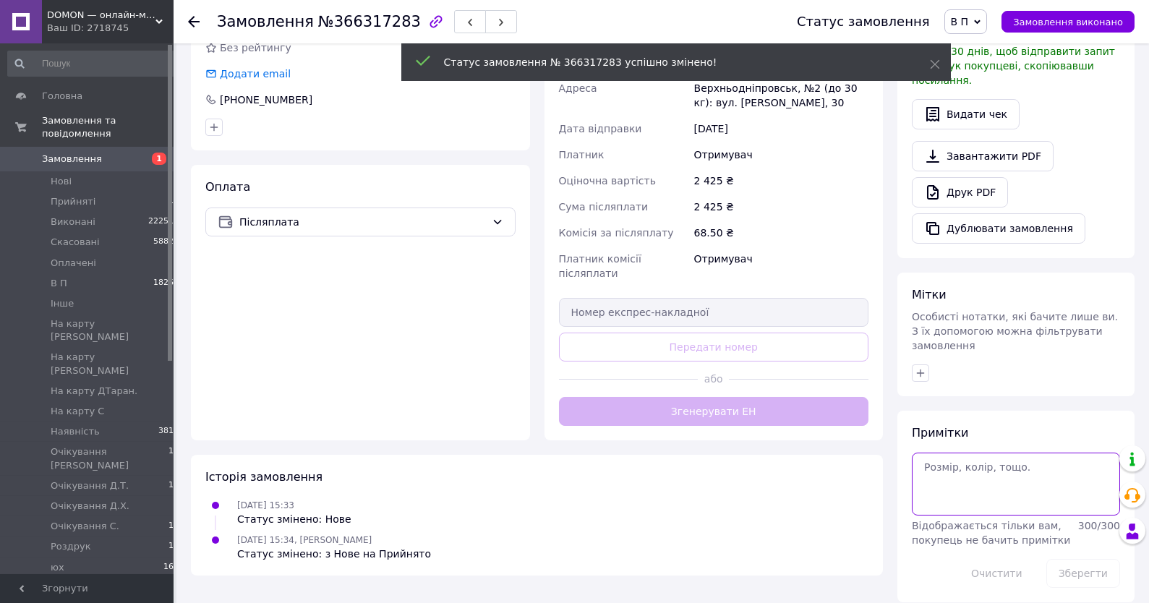
click at [951, 469] on textarea at bounding box center [1016, 484] width 208 height 62
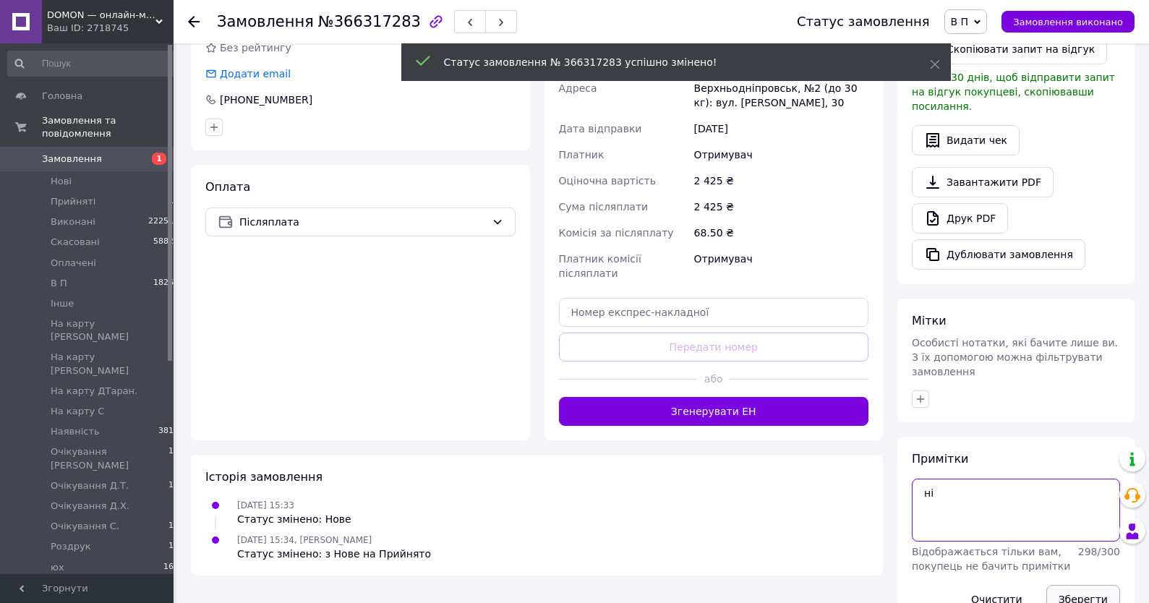
type textarea "ні"
click at [1098, 585] on button "Зберегти" at bounding box center [1083, 599] width 74 height 29
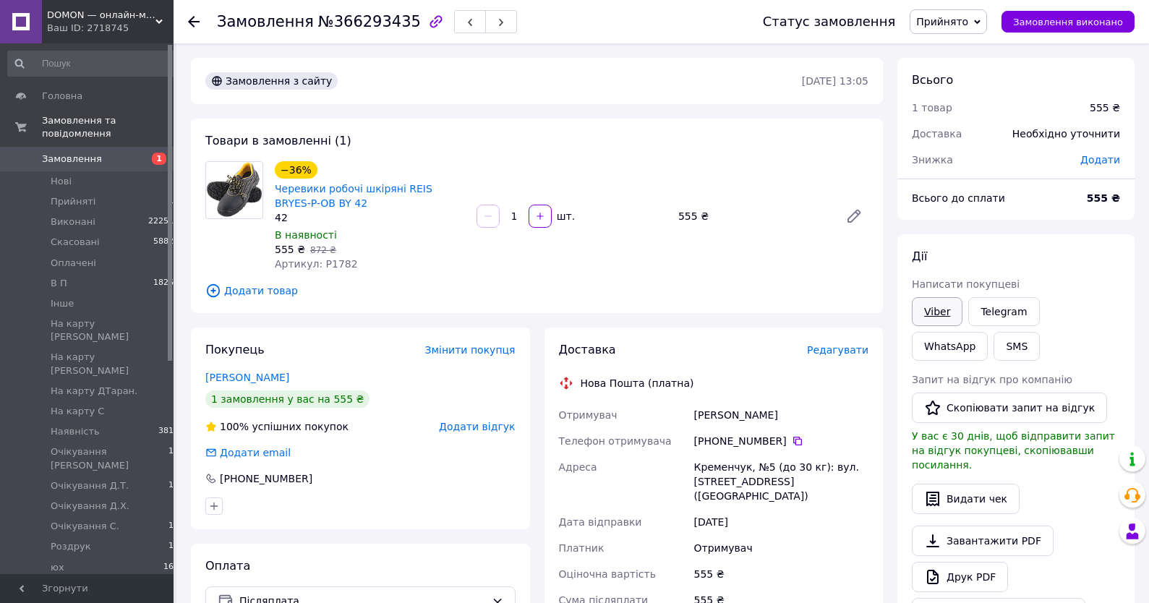
click at [938, 314] on link "Viber" at bounding box center [937, 311] width 51 height 29
click at [1107, 235] on div "Дії Написати покупцеві Viber Telegram WhatsApp SMS Запит на відгук про компанію…" at bounding box center [1015, 438] width 237 height 408
click at [328, 268] on span "Артикул: P1782" at bounding box center [316, 264] width 83 height 12
copy span "P1782"
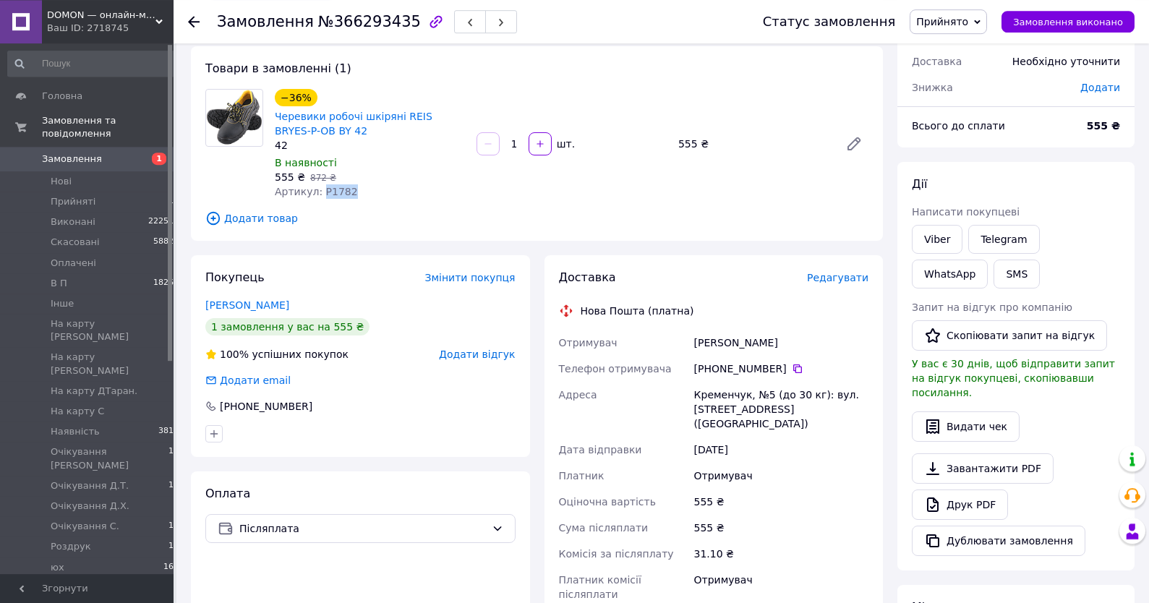
scroll to position [77, 0]
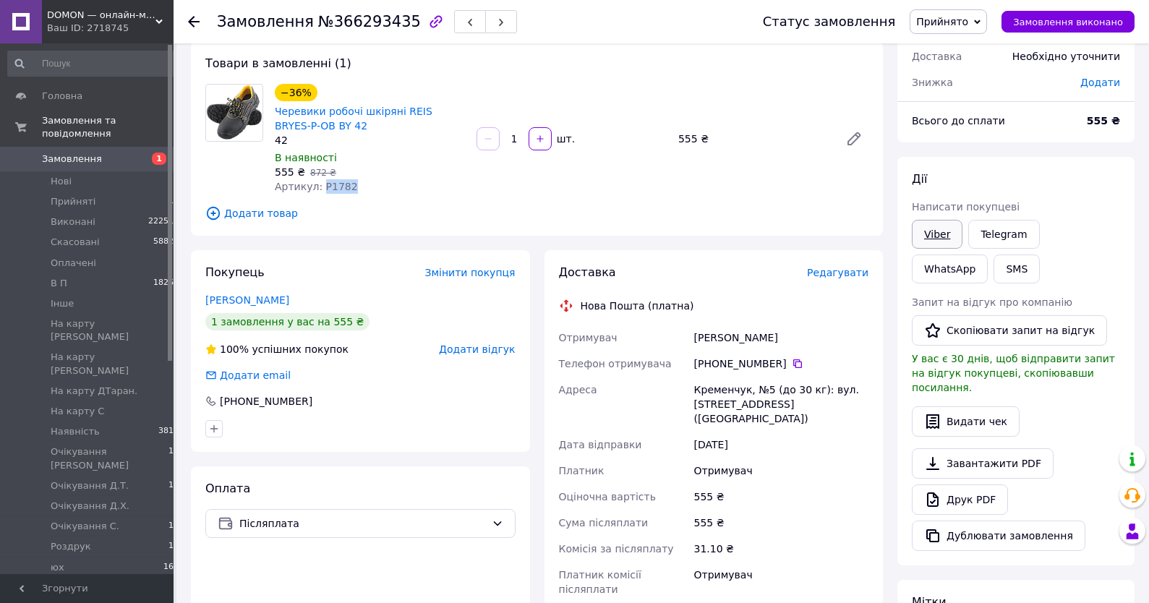
click at [938, 228] on link "Viber" at bounding box center [937, 234] width 51 height 29
click at [119, 152] on link "Замовлення 1" at bounding box center [93, 159] width 187 height 25
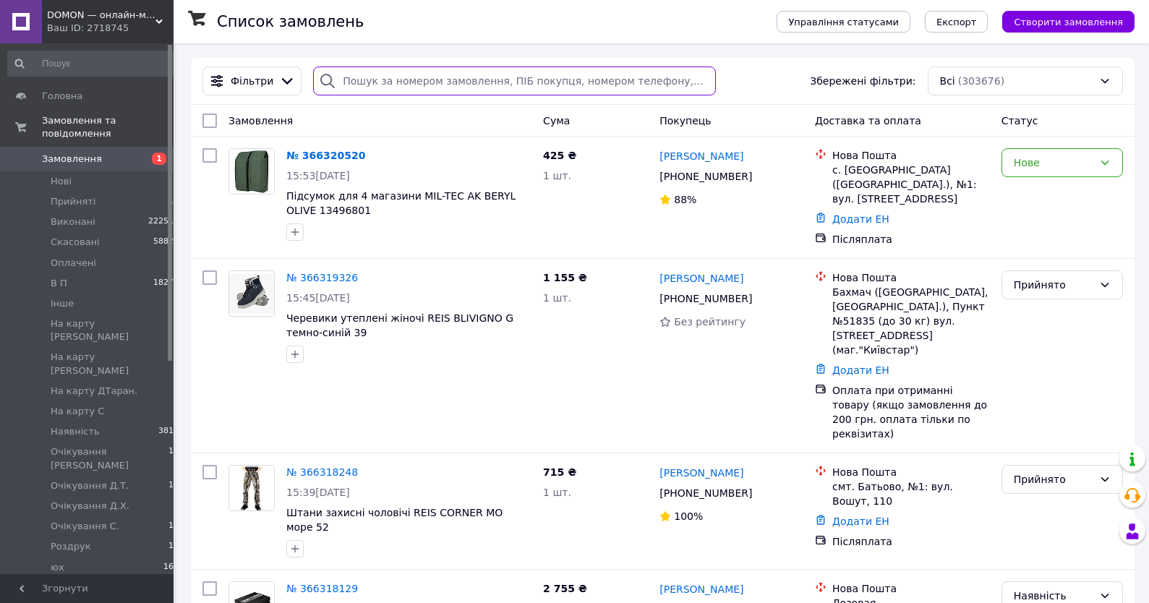
paste input "+380956998680"
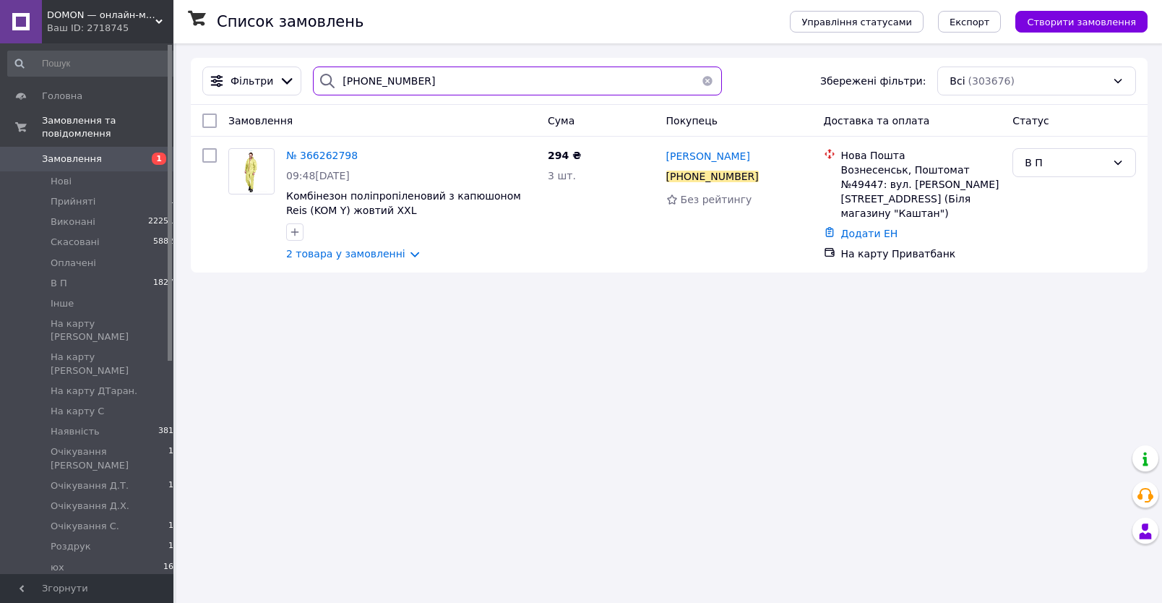
type input "+380956998680"
click at [119, 160] on span "Замовлення" at bounding box center [88, 159] width 92 height 13
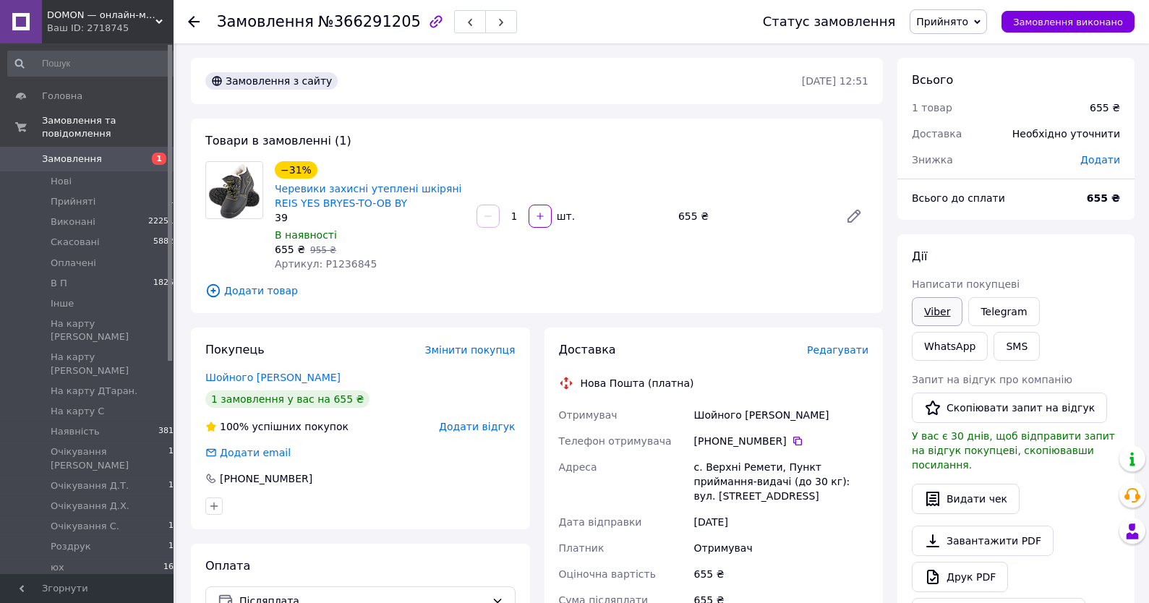
click at [927, 317] on link "Viber" at bounding box center [937, 311] width 51 height 29
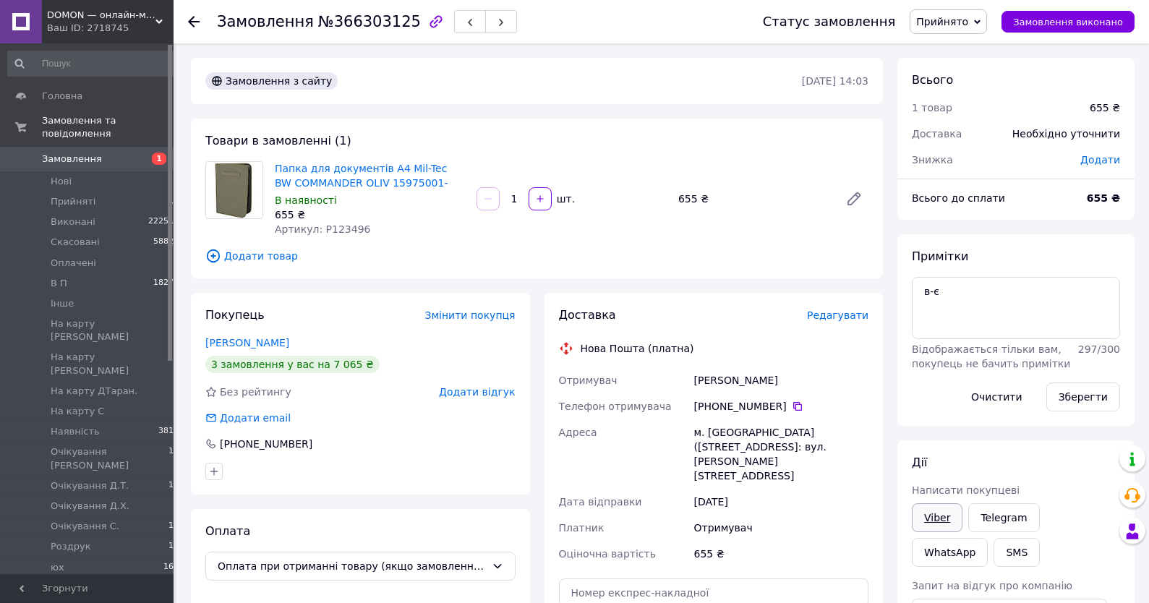
click at [939, 519] on link "Viber" at bounding box center [937, 517] width 51 height 29
drag, startPoint x: 1073, startPoint y: 270, endPoint x: 912, endPoint y: 109, distance: 228.0
click at [1071, 267] on div "Примітки в-є Відображається тільки вам, покупець не бачить примітки 297 / 300 О…" at bounding box center [1016, 330] width 208 height 163
click at [938, 25] on span "Прийнято" at bounding box center [942, 22] width 52 height 12
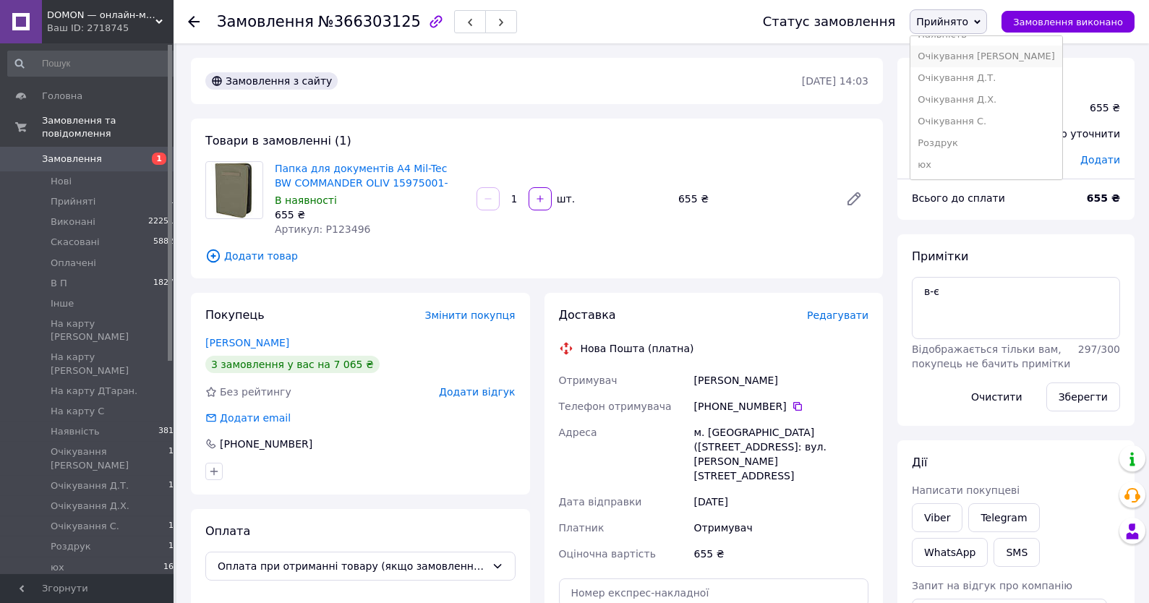
click at [953, 46] on li "Очікування [PERSON_NAME]" at bounding box center [986, 57] width 152 height 22
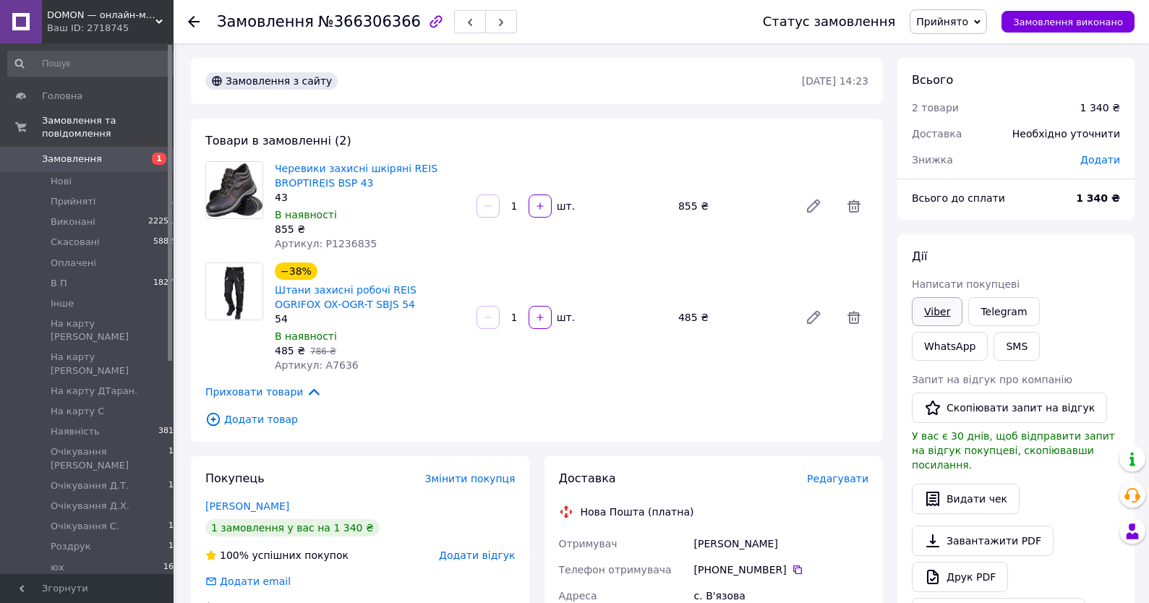
click at [934, 313] on link "Viber" at bounding box center [937, 311] width 51 height 29
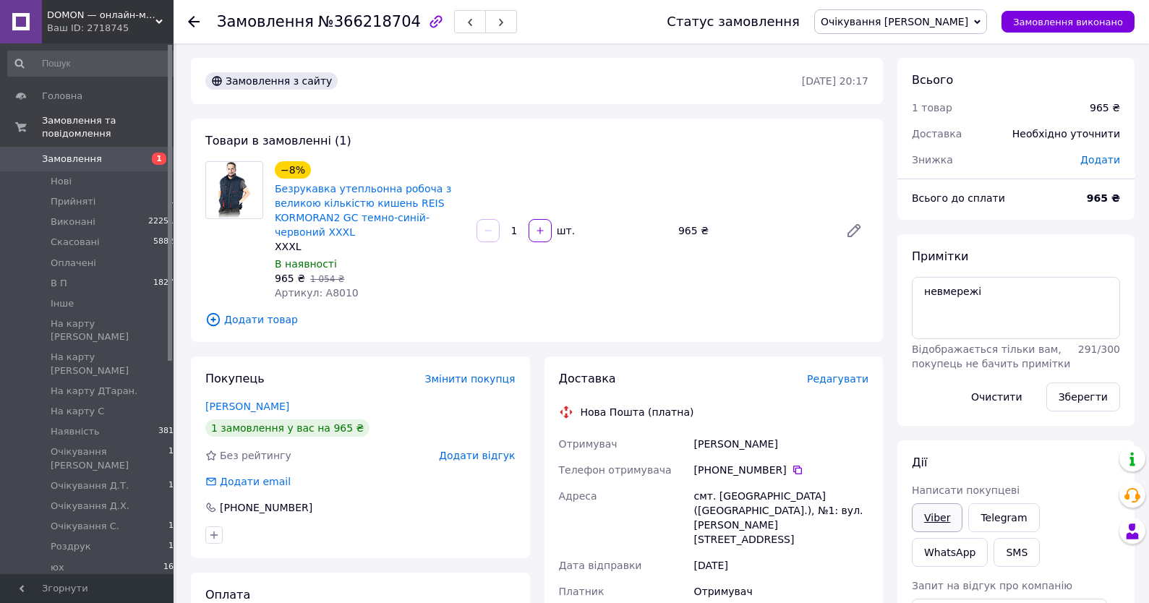
click at [927, 517] on link "Viber" at bounding box center [937, 517] width 51 height 29
click at [1086, 281] on textarea "невмережі" at bounding box center [1016, 308] width 208 height 62
click at [938, 23] on span "Очікування [PERSON_NAME]" at bounding box center [893, 22] width 147 height 12
click at [937, 139] on li "В П" at bounding box center [900, 138] width 171 height 22
click at [120, 160] on span "Замовлення" at bounding box center [88, 159] width 92 height 13
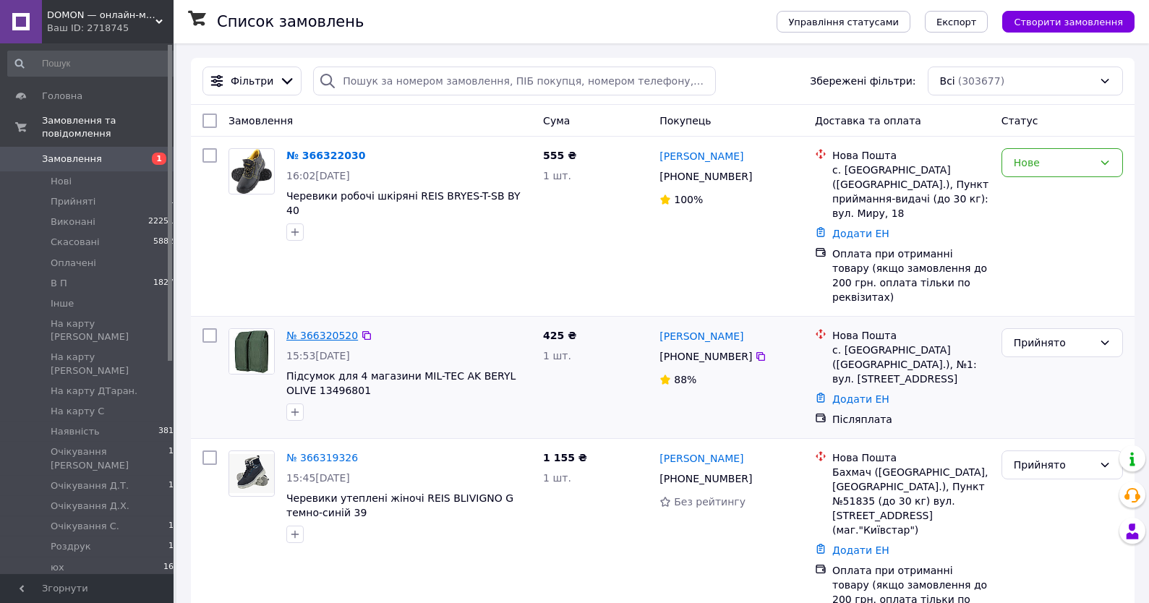
click at [325, 330] on link "№ 366320520" at bounding box center [322, 336] width 72 height 12
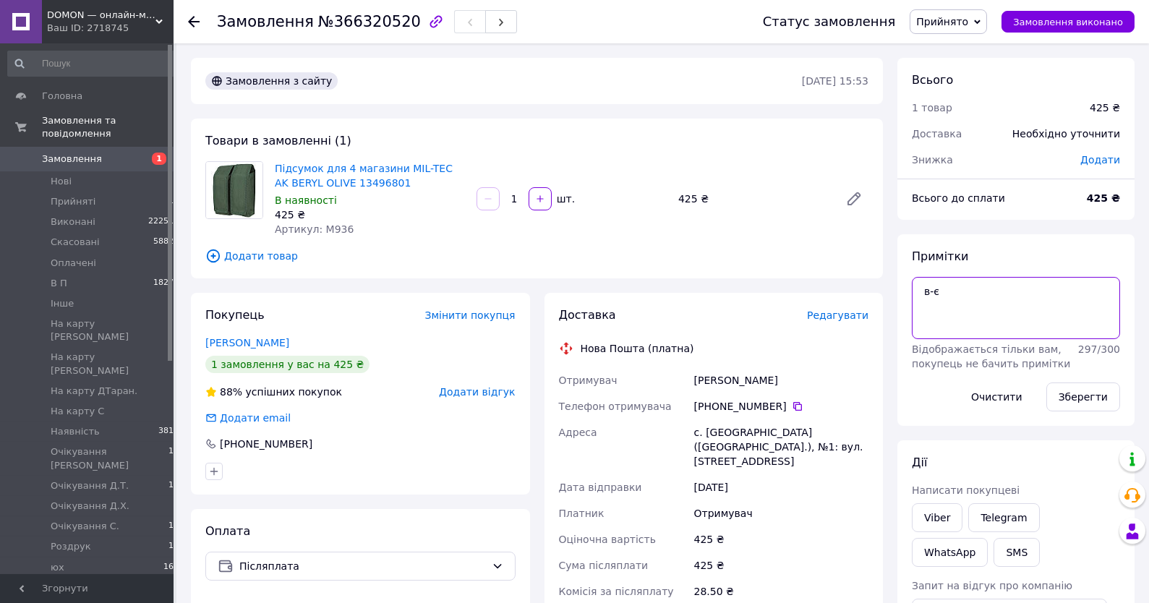
drag, startPoint x: 977, startPoint y: 302, endPoint x: 982, endPoint y: 283, distance: 20.4
click at [976, 302] on textarea "в-є" at bounding box center [1016, 308] width 208 height 62
type textarea "в-є 16-17,10"
click at [1095, 406] on button "Зберегти" at bounding box center [1083, 396] width 74 height 29
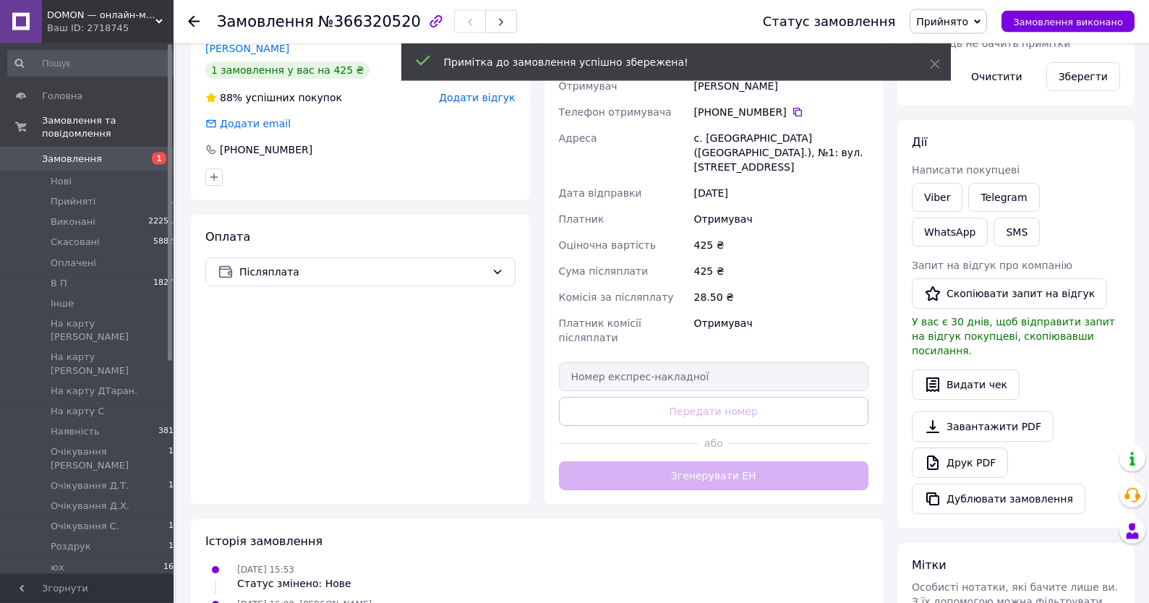
scroll to position [386, 0]
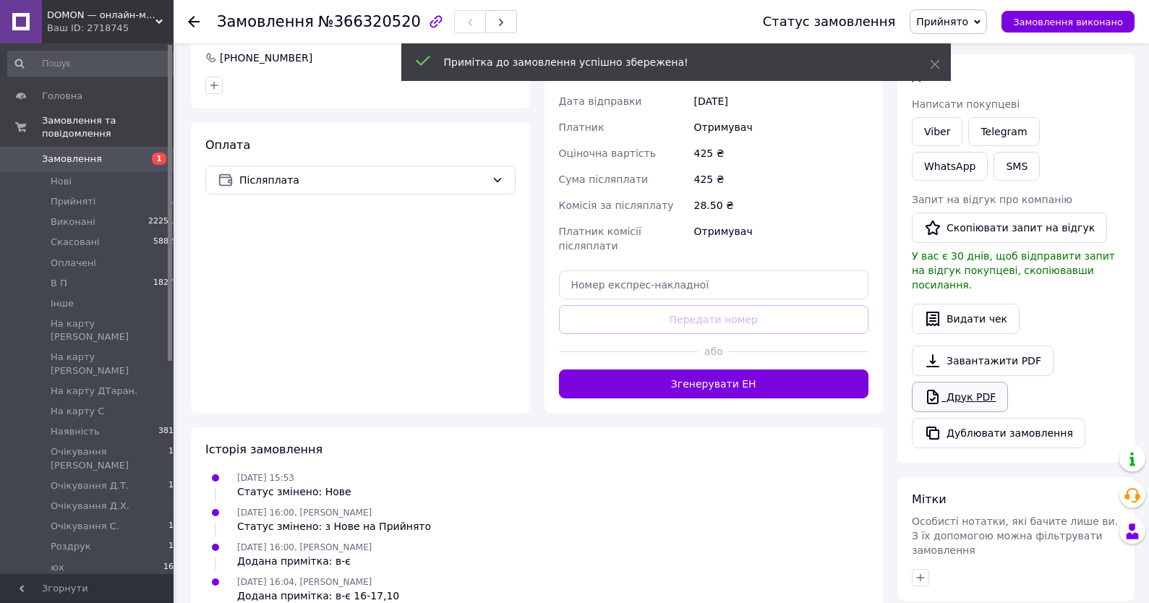
click at [976, 393] on link "Друк PDF" at bounding box center [960, 397] width 96 height 30
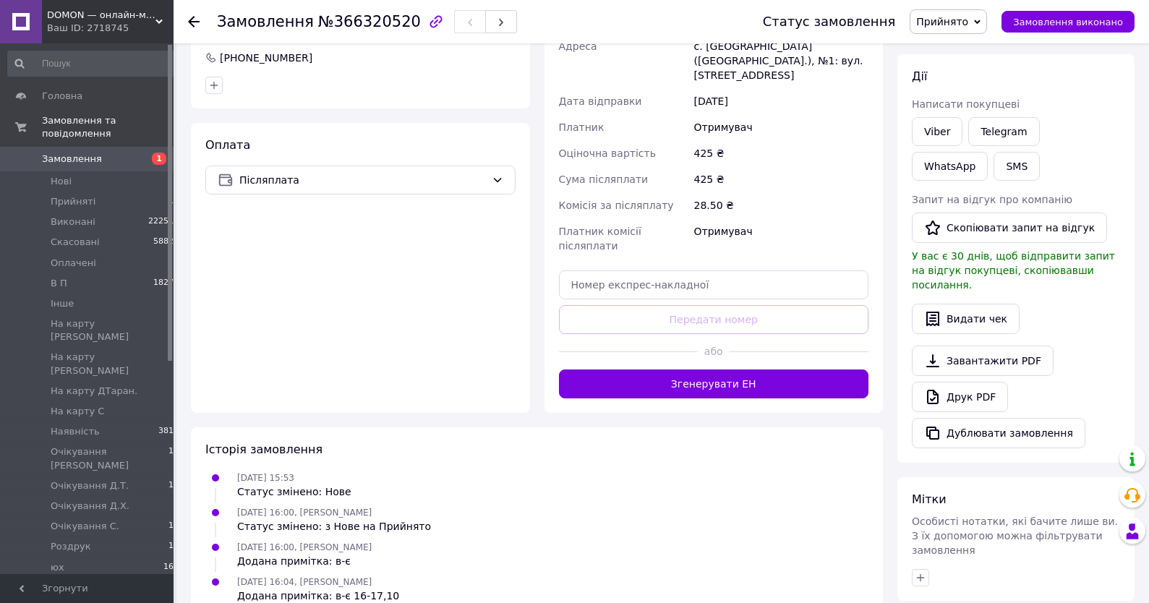
click at [956, 18] on span "Прийнято" at bounding box center [942, 22] width 52 height 12
click at [973, 89] on li "Наявність" at bounding box center [986, 91] width 152 height 22
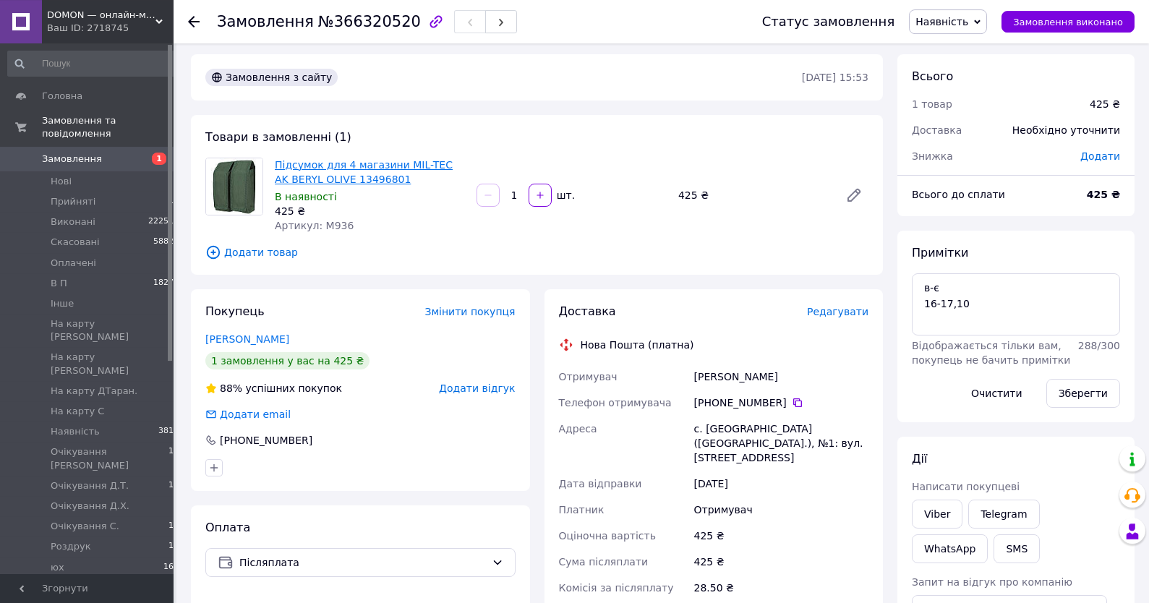
scroll to position [0, 0]
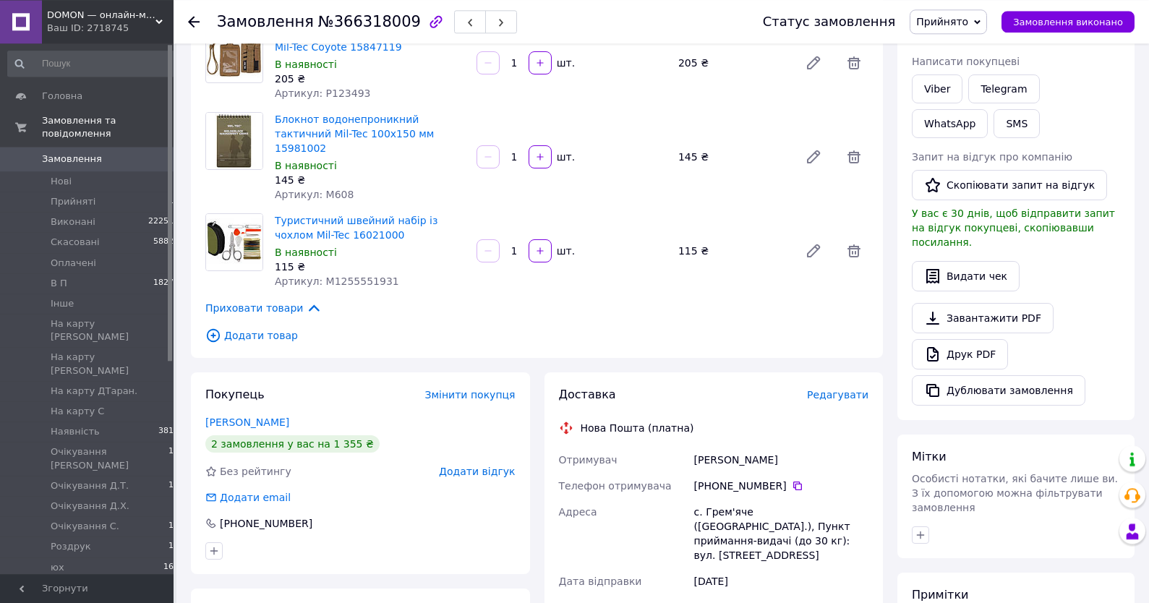
scroll to position [232, 0]
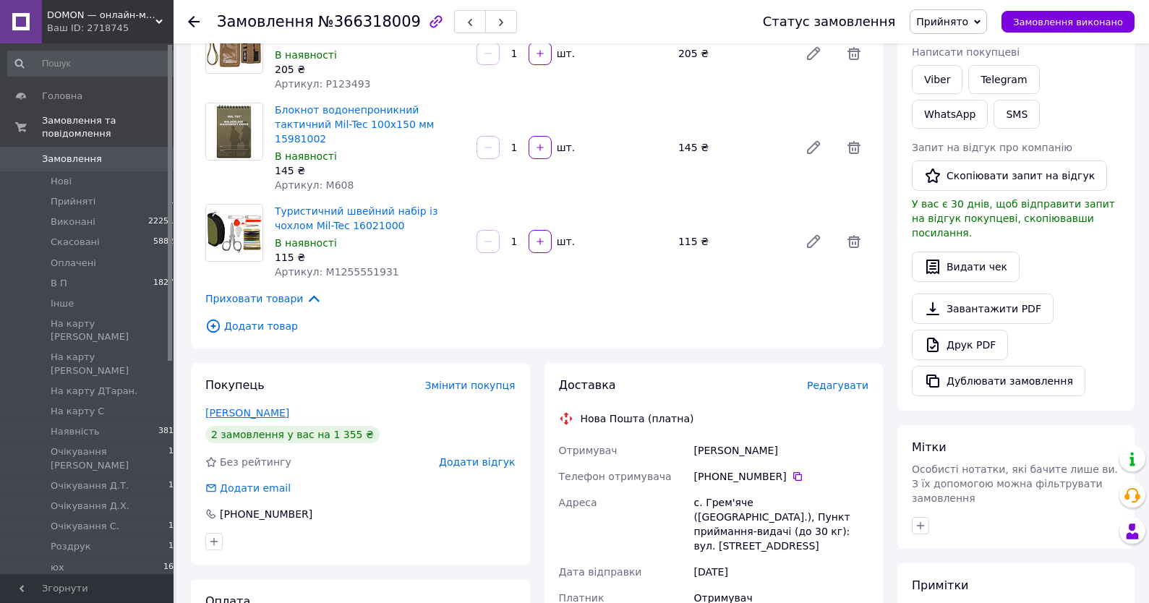
click at [241, 407] on link "Гудь Андрій" at bounding box center [247, 413] width 84 height 12
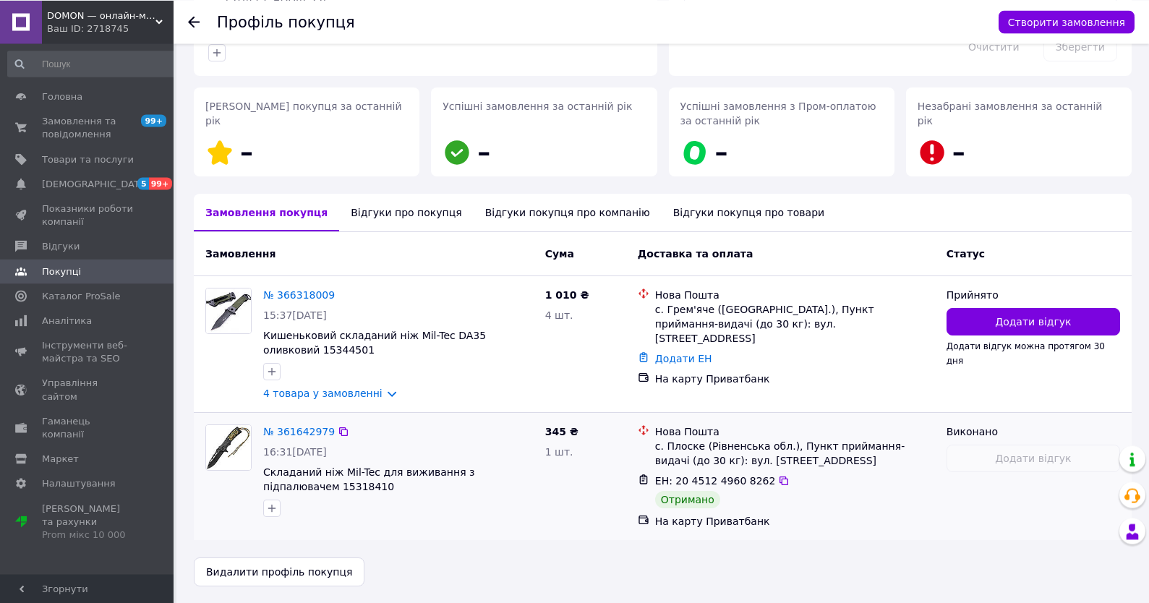
scroll to position [184, 0]
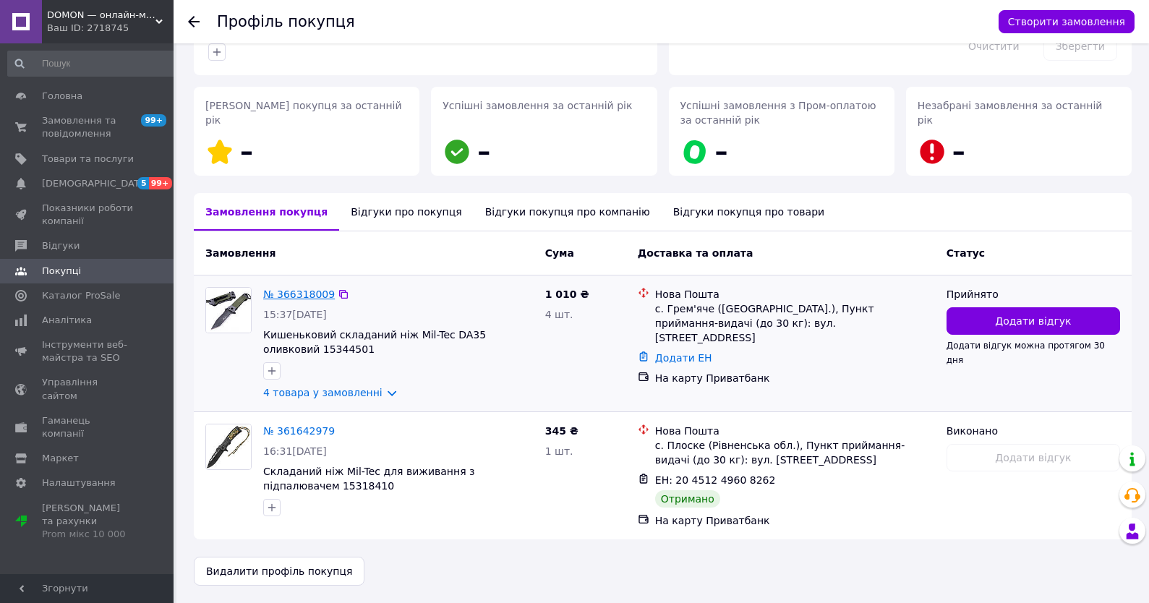
click at [293, 293] on link "№ 366318009" at bounding box center [299, 294] width 72 height 12
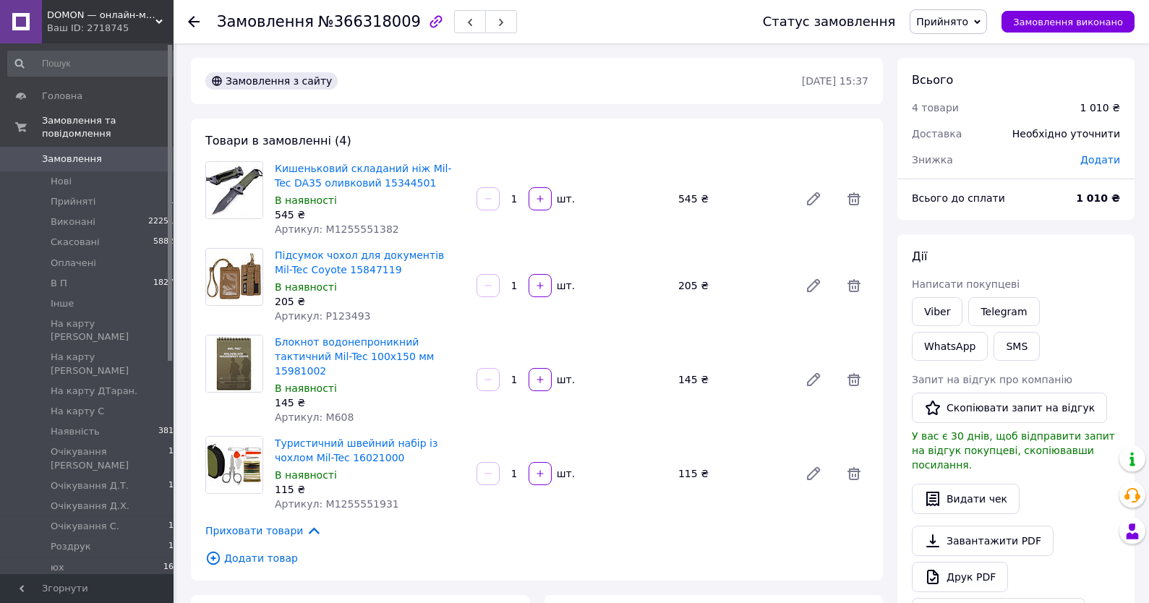
click at [354, 226] on span "Артикул: M1255551382" at bounding box center [337, 229] width 124 height 12
copy span "M1255551382"
click at [330, 317] on span "Артикул: P123493" at bounding box center [322, 316] width 95 height 12
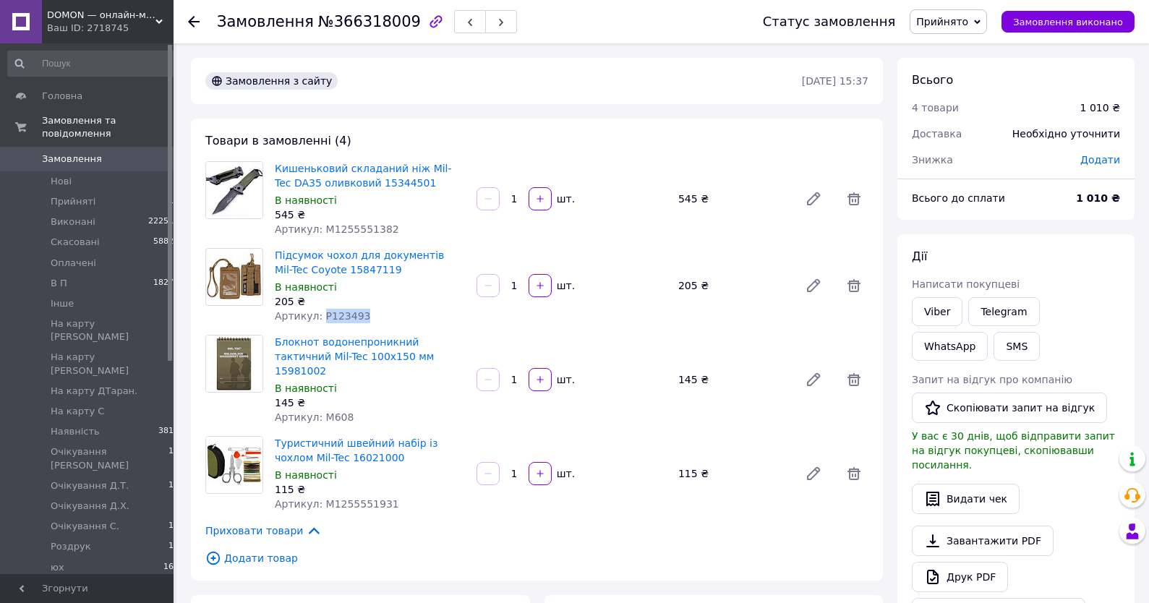
copy span "P123493"
click at [326, 416] on div "Товари в замовленні (4) Кишеньковий складаний ніж Mil-Tec DA35 оливковий 153445…" at bounding box center [537, 350] width 692 height 462
click at [331, 411] on span "Артикул: M608" at bounding box center [314, 417] width 79 height 12
copy span "M608"
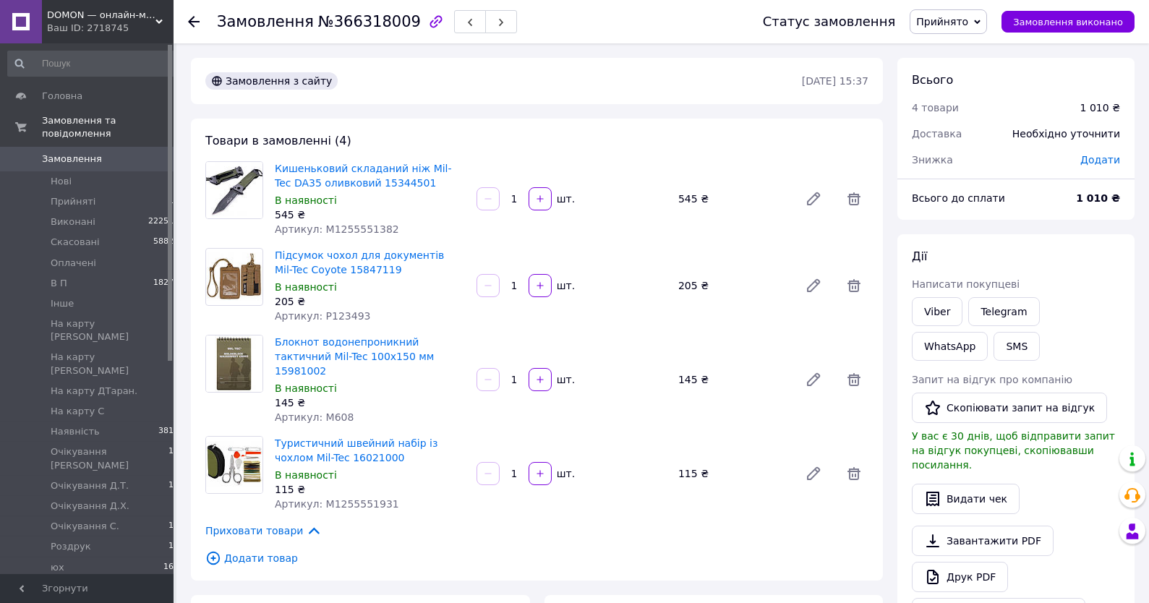
click at [355, 498] on span "Артикул: M1255551931" at bounding box center [337, 504] width 124 height 12
copy span "M1255551931"
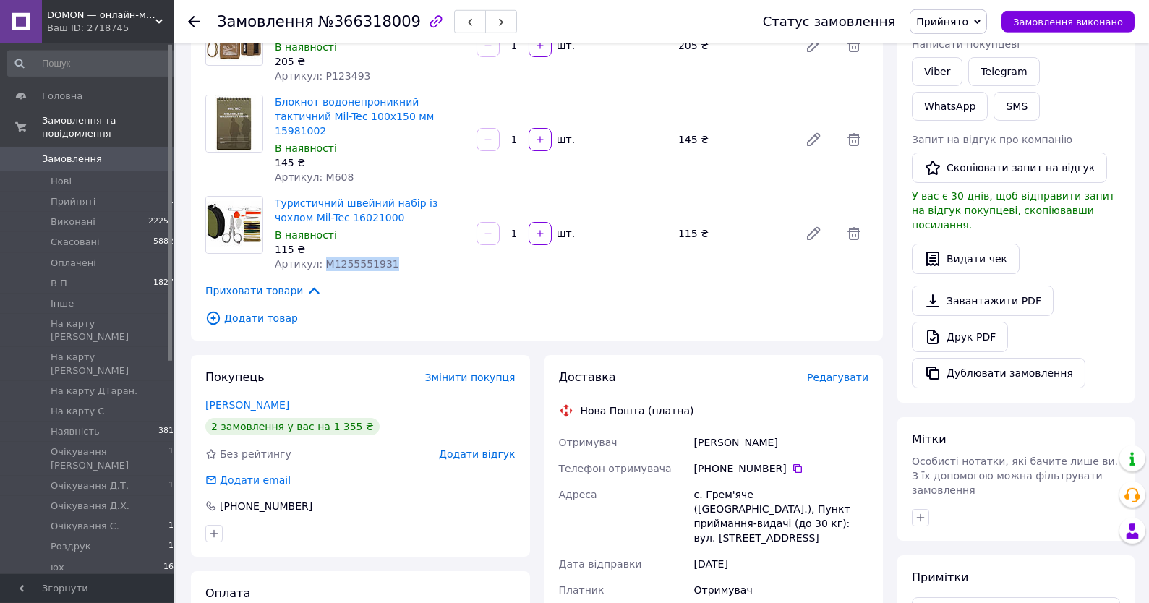
scroll to position [77, 0]
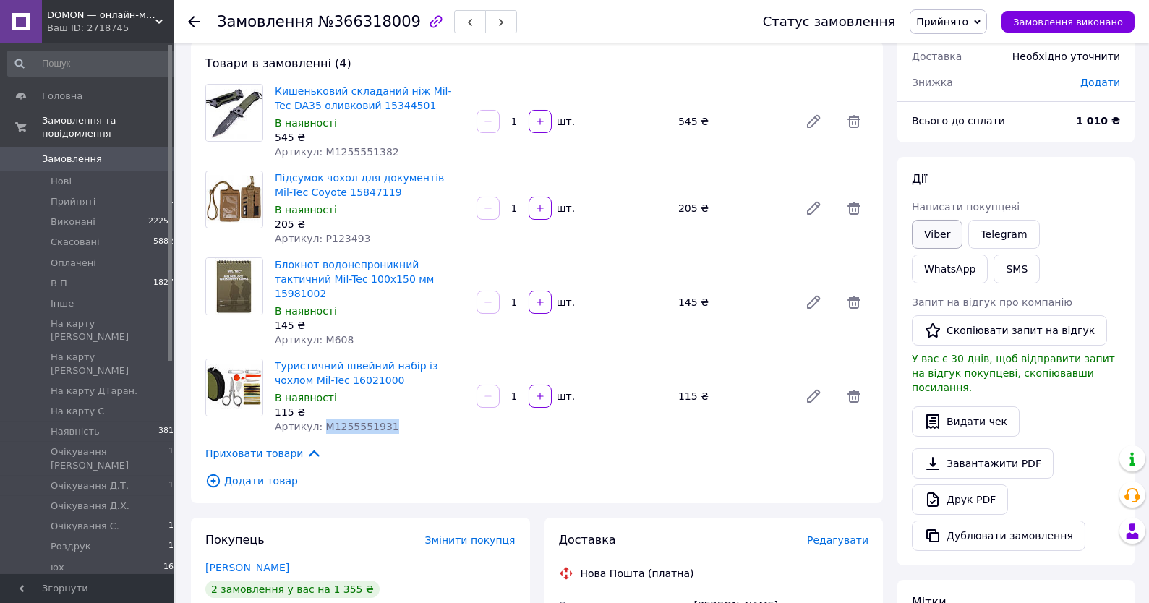
click at [933, 229] on link "Viber" at bounding box center [937, 234] width 51 height 29
drag, startPoint x: 1073, startPoint y: 143, endPoint x: 1002, endPoint y: 198, distance: 89.6
click at [1073, 144] on div "Всього 4 товари 1 010 ₴ Доставка Необхідно уточнити Знижка Додати Всього до спл…" at bounding box center [1015, 444] width 237 height 929
drag, startPoint x: 1077, startPoint y: 173, endPoint x: 1046, endPoint y: 144, distance: 42.5
click at [1075, 171] on div "[PERSON_NAME] покупцеві Viber Telegram WhatsApp SMS Запит на відгук про компані…" at bounding box center [1015, 361] width 237 height 408
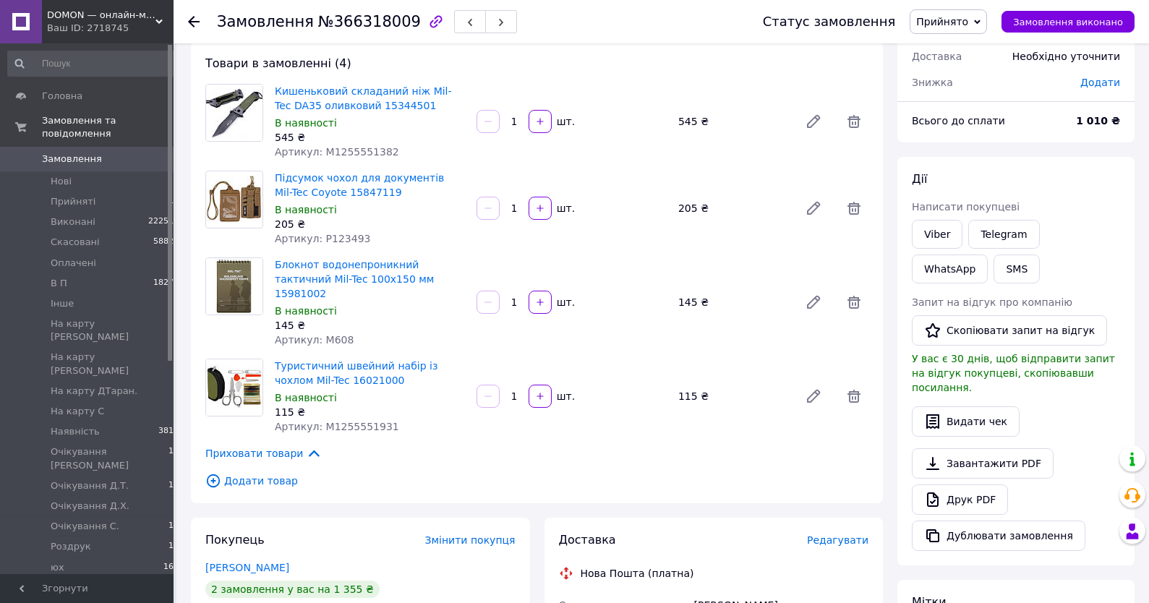
click at [941, 26] on span "Прийнято" at bounding box center [942, 22] width 52 height 12
click at [967, 85] on li "На карту [PERSON_NAME]" at bounding box center [986, 82] width 152 height 22
click at [224, 562] on link "Гудь Андрій" at bounding box center [247, 568] width 84 height 12
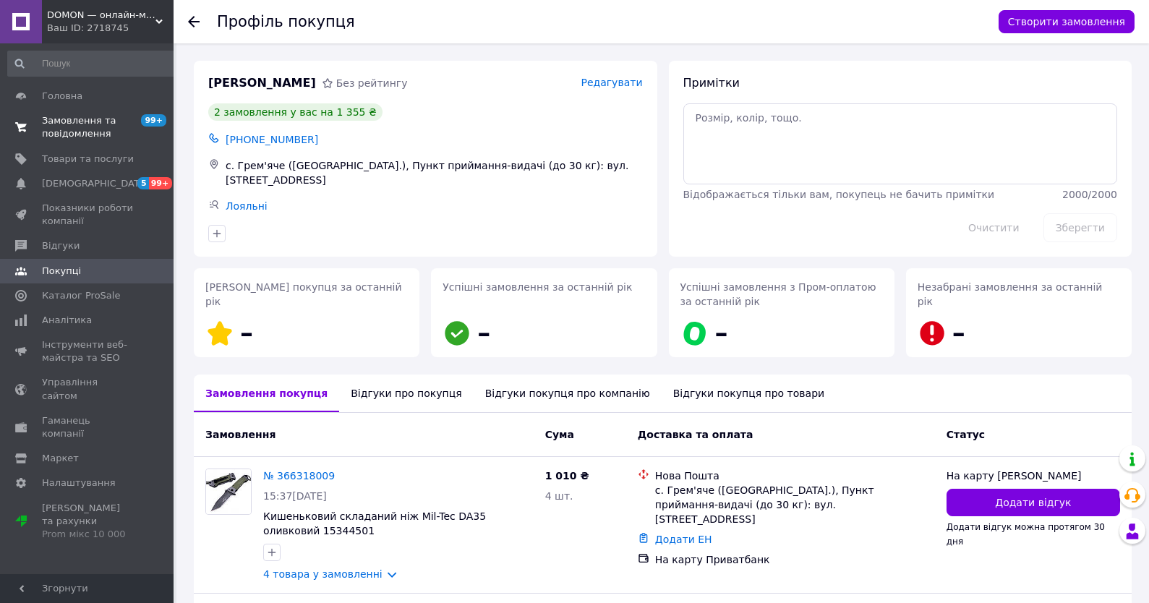
click at [112, 126] on span "Замовлення та повідомлення" at bounding box center [88, 127] width 92 height 26
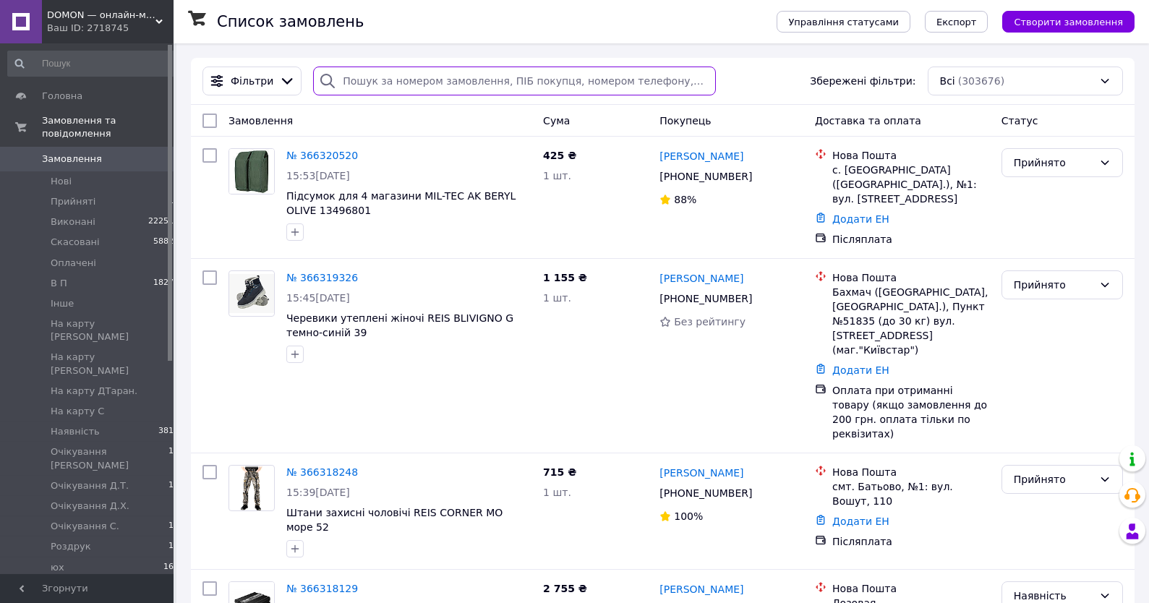
paste input "+380986141654"
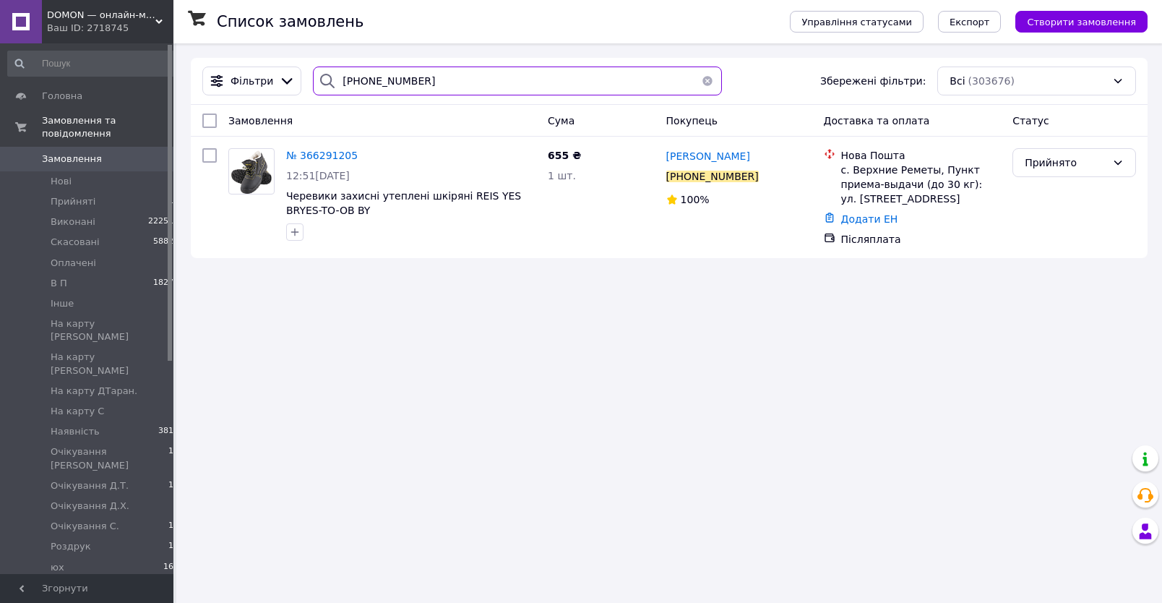
type input "+380986141654"
click at [320, 164] on div "№ 366291205" at bounding box center [322, 155] width 74 height 17
click at [324, 159] on span "№ 366291205" at bounding box center [322, 156] width 72 height 12
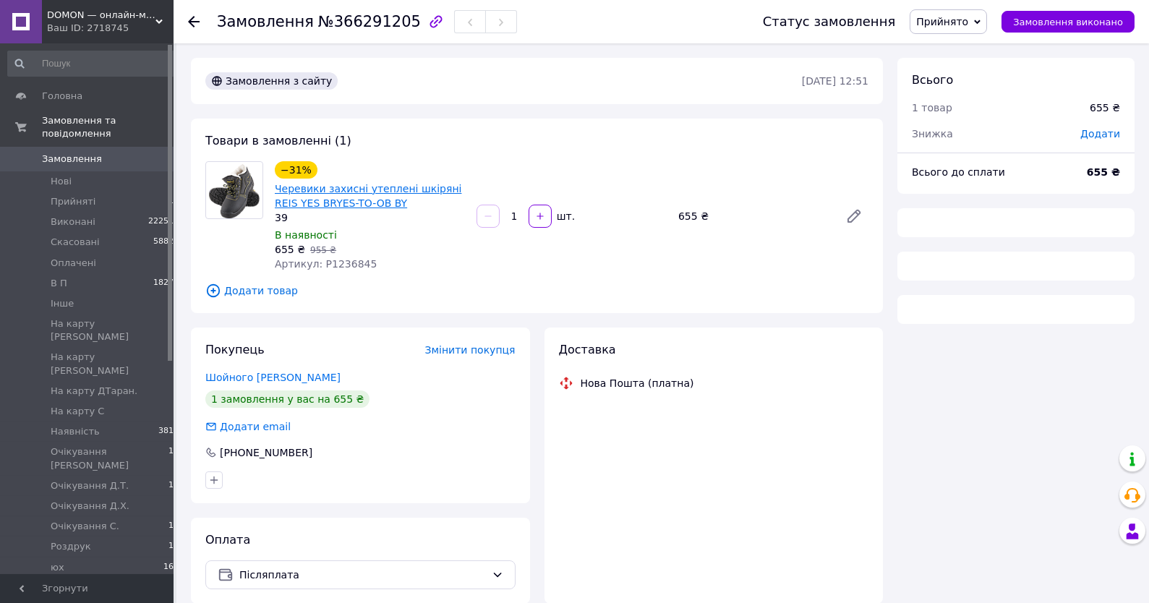
click at [404, 185] on link "Черевики захисні утеплені шкіряні REIS YES BRYES-TO-OB BY" at bounding box center [368, 196] width 187 height 26
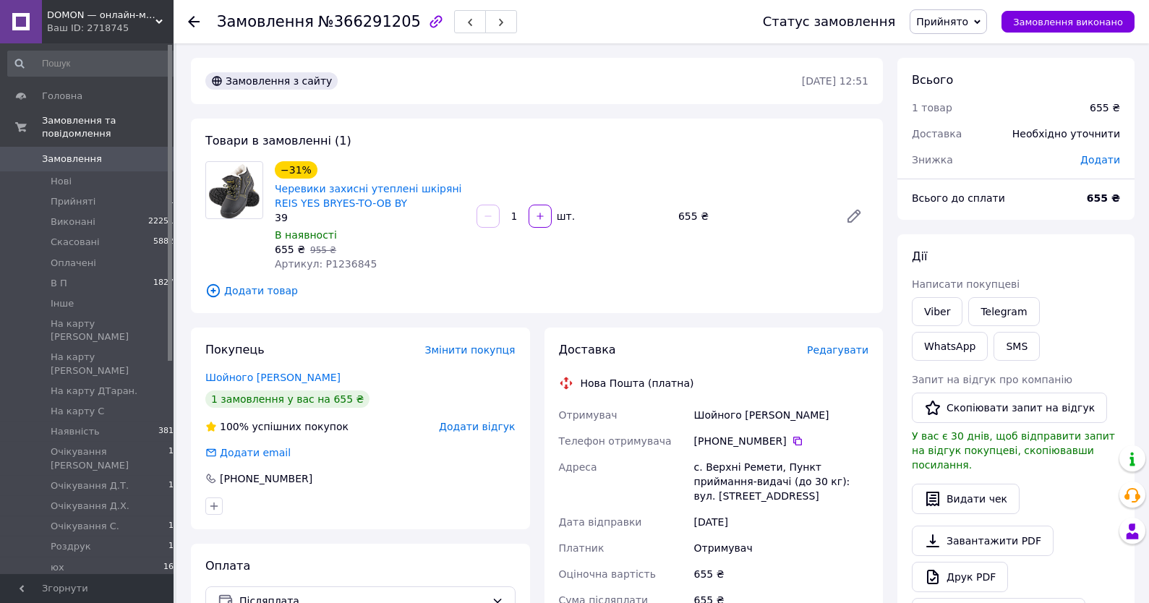
click at [982, 15] on span "Прийнято" at bounding box center [947, 21] width 77 height 25
click at [949, 119] on li "В П" at bounding box center [986, 116] width 152 height 22
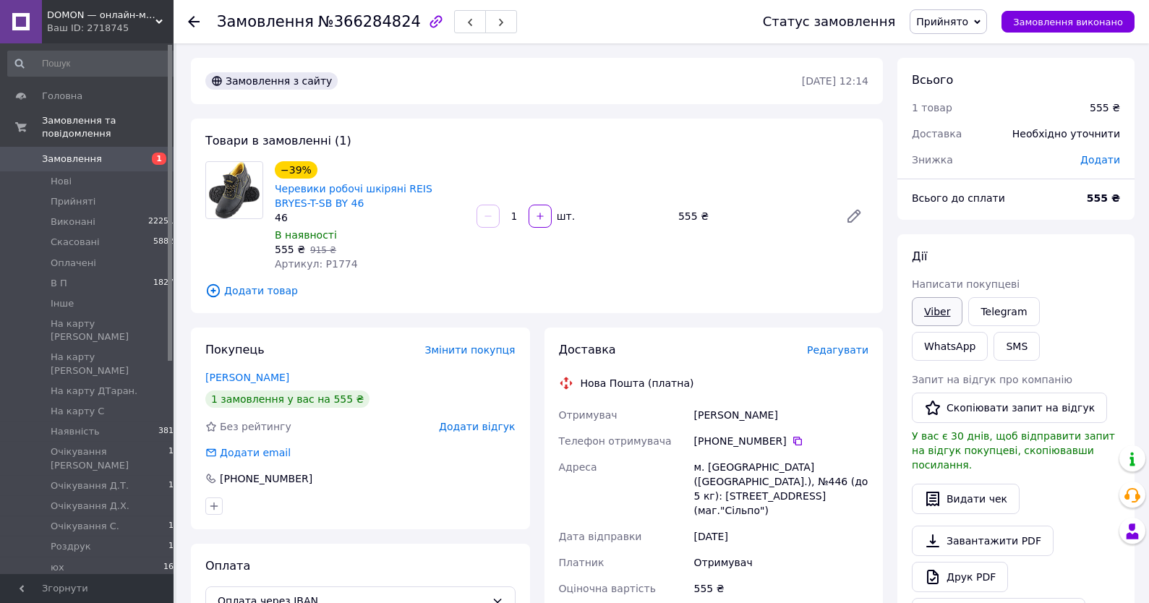
click at [939, 304] on link "Viber" at bounding box center [937, 311] width 51 height 29
click at [948, 312] on link "Viber" at bounding box center [937, 311] width 51 height 29
click at [938, 312] on link "Viber" at bounding box center [937, 311] width 51 height 29
click at [940, 18] on span "Прийнято" at bounding box center [942, 22] width 52 height 12
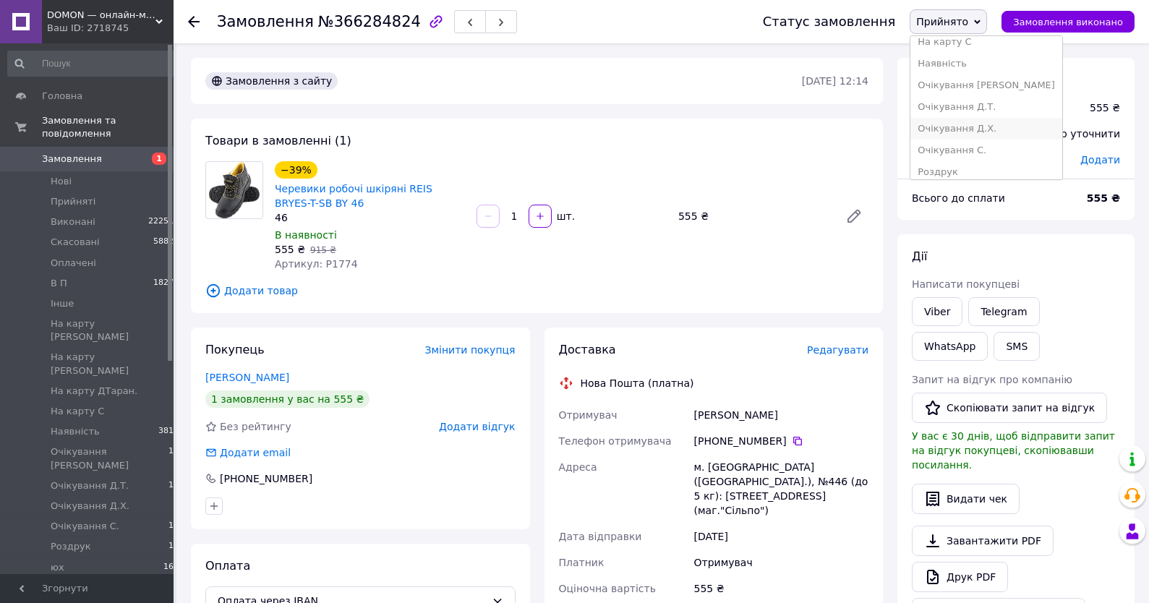
scroll to position [226, 0]
click at [961, 48] on li "Очікування [PERSON_NAME]" at bounding box center [986, 57] width 152 height 22
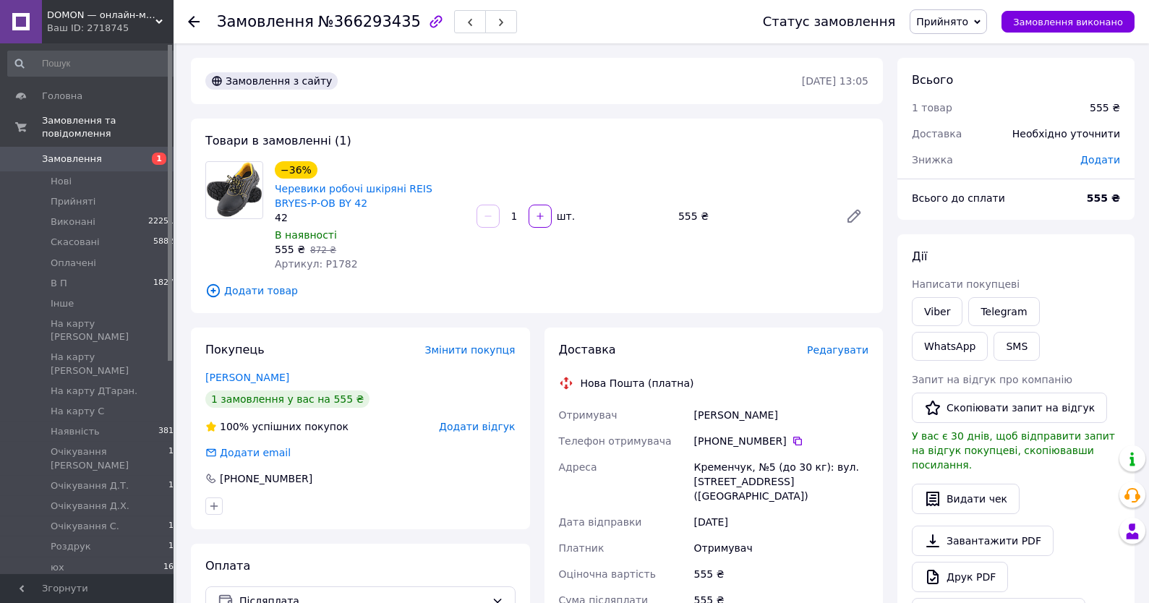
click at [1070, 219] on div "Всього до сплати 555 ₴" at bounding box center [1015, 205] width 237 height 29
click at [938, 309] on link "Viber" at bounding box center [937, 311] width 51 height 29
click at [1046, 247] on div "[PERSON_NAME] покупцеві Viber Telegram WhatsApp SMS Запит на відгук про компані…" at bounding box center [1015, 438] width 237 height 408
click at [959, 18] on span "Прийнято" at bounding box center [942, 22] width 52 height 12
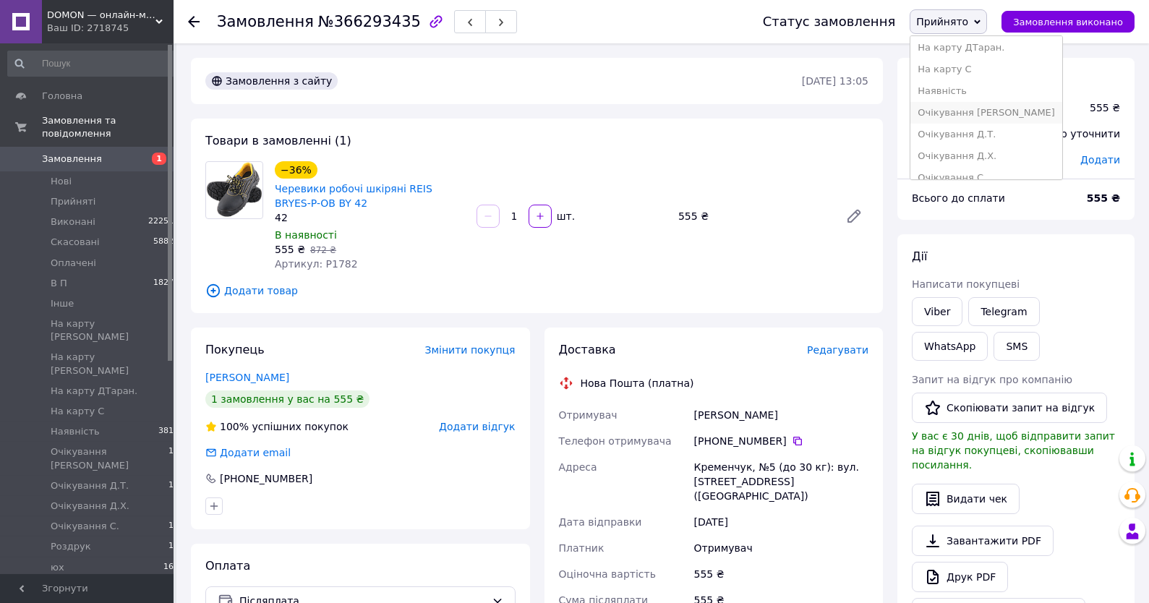
click at [973, 118] on li "Очікування [PERSON_NAME]" at bounding box center [986, 113] width 152 height 22
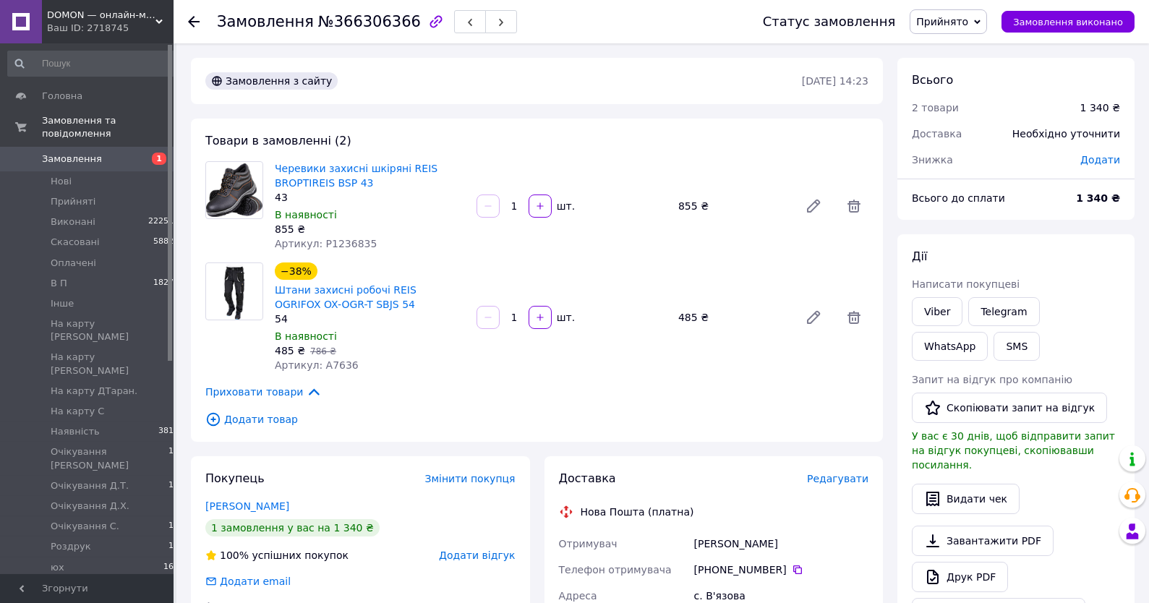
click at [969, 11] on span "Прийнято" at bounding box center [947, 21] width 77 height 25
click at [975, 111] on li "Очікування [PERSON_NAME]" at bounding box center [986, 113] width 152 height 22
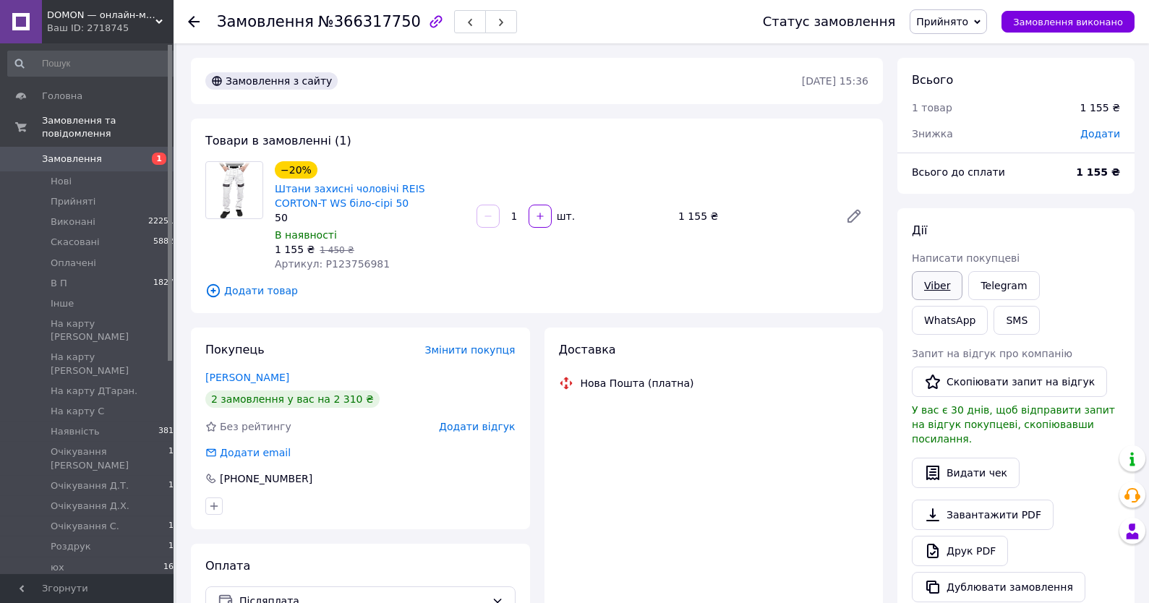
click at [938, 264] on span "Написати покупцеві" at bounding box center [966, 258] width 108 height 12
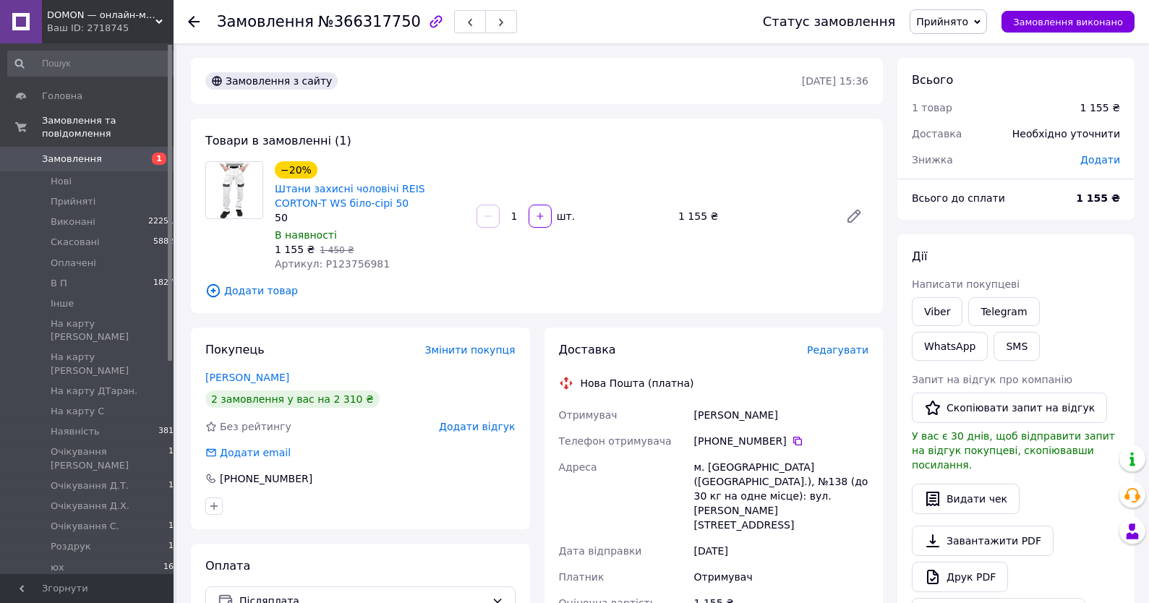
click at [336, 264] on span "Артикул: P123756981" at bounding box center [332, 264] width 115 height 12
click at [334, 264] on span "Артикул: P123756981" at bounding box center [332, 264] width 115 height 12
copy span "P123756981"
drag, startPoint x: 957, startPoint y: 317, endPoint x: 940, endPoint y: 320, distance: 16.8
click at [940, 320] on link "Viber" at bounding box center [937, 311] width 51 height 29
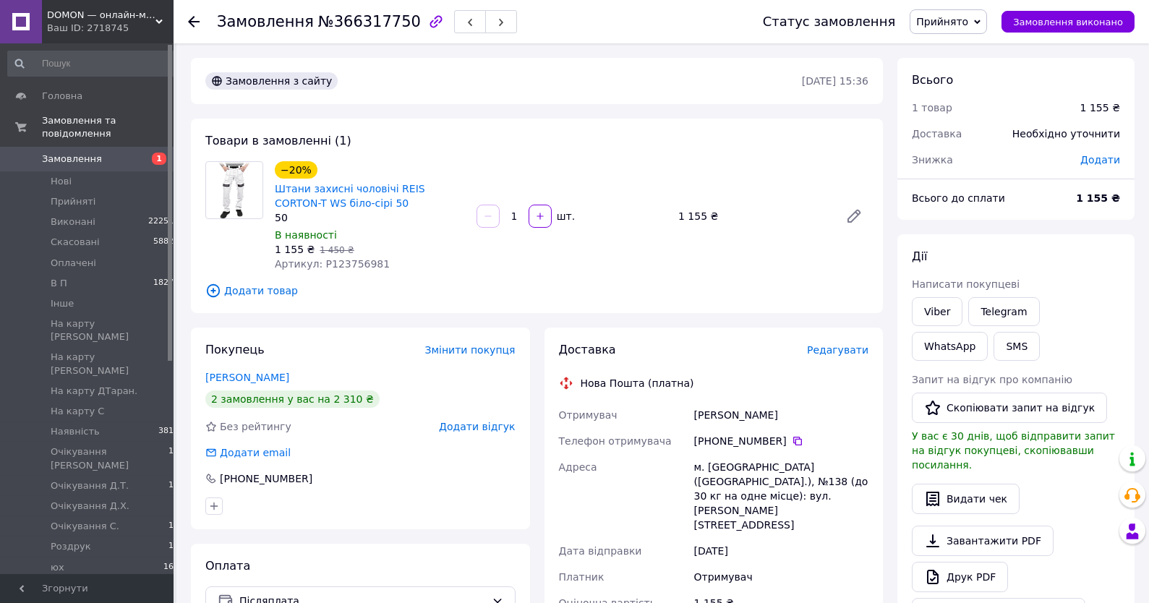
click at [1046, 240] on div "[PERSON_NAME] покупцеві Viber Telegram WhatsApp SMS Запит на відгук про компані…" at bounding box center [1015, 438] width 237 height 408
drag, startPoint x: 963, startPoint y: 19, endPoint x: 973, endPoint y: 51, distance: 34.1
click at [963, 22] on span "Прийнято" at bounding box center [942, 22] width 52 height 12
click at [974, 46] on li "Очікування [PERSON_NAME]" at bounding box center [986, 57] width 152 height 22
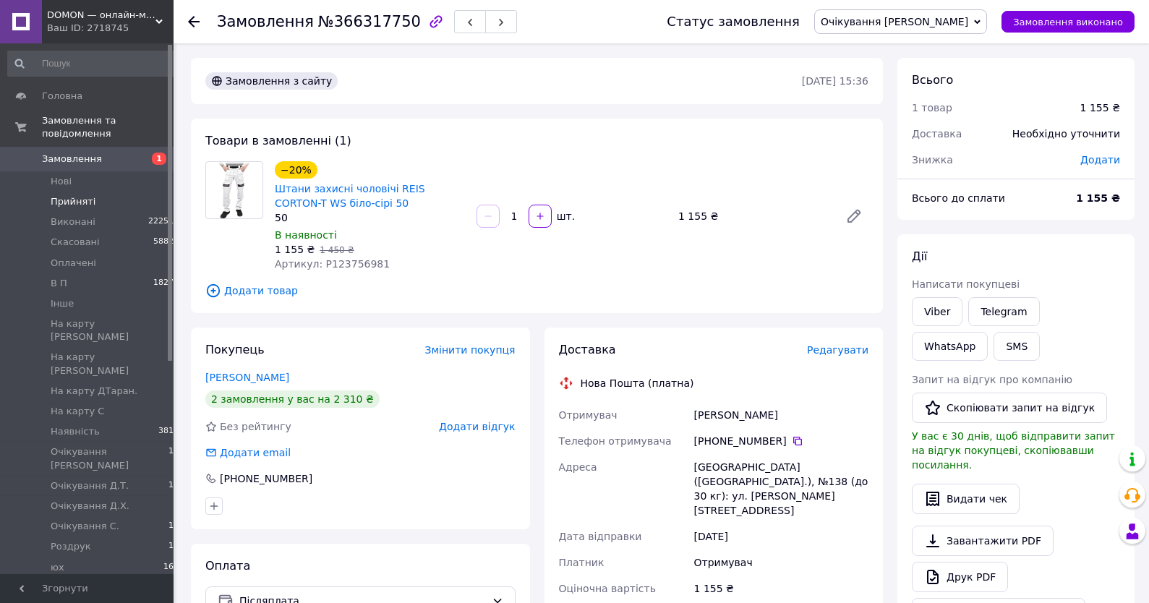
click at [81, 200] on span "Прийняті" at bounding box center [73, 201] width 45 height 13
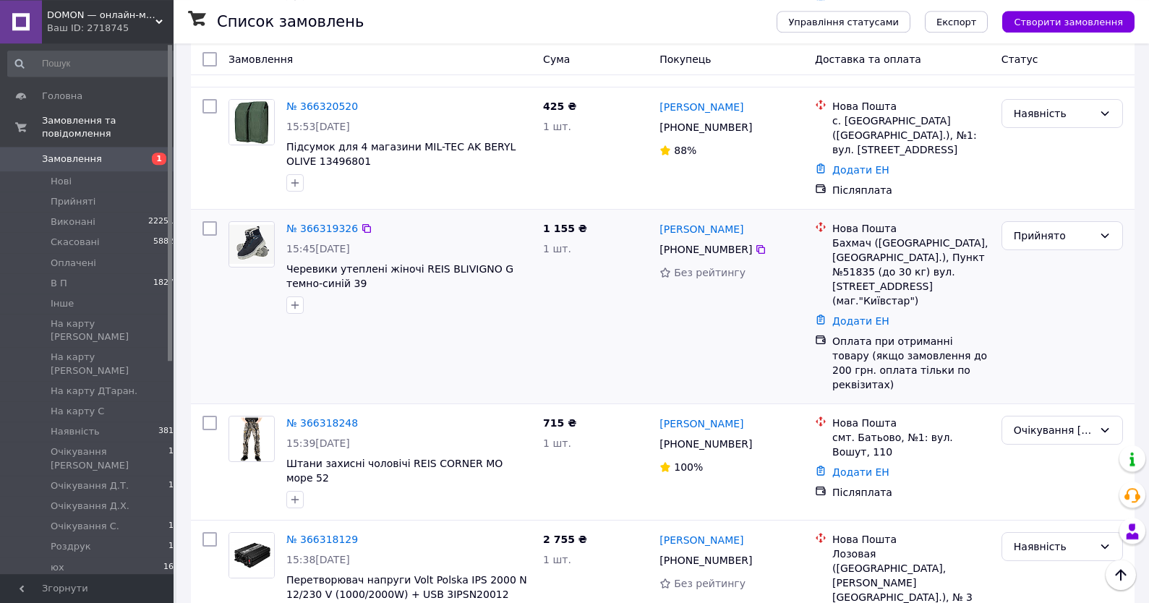
scroll to position [465, 0]
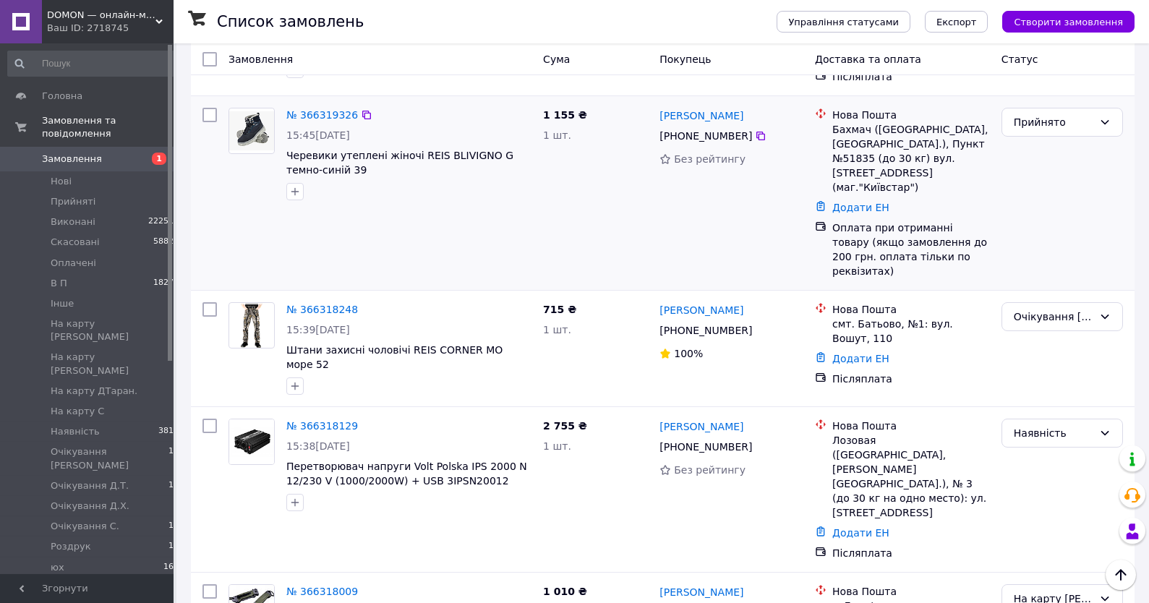
click at [99, 202] on li "Прийняті 3" at bounding box center [93, 202] width 187 height 20
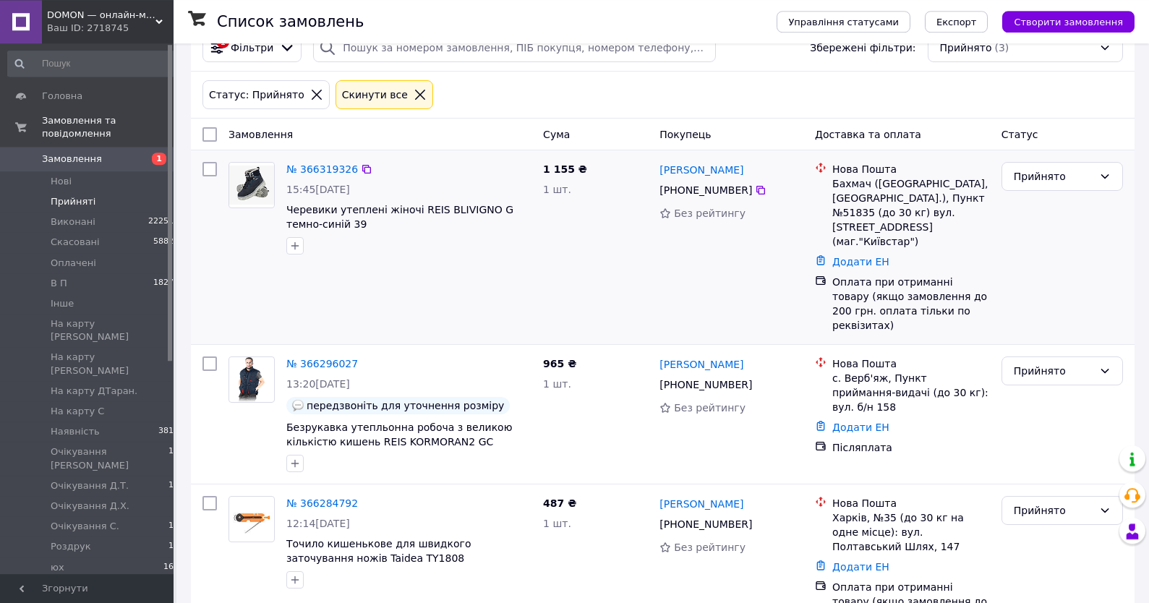
scroll to position [53, 0]
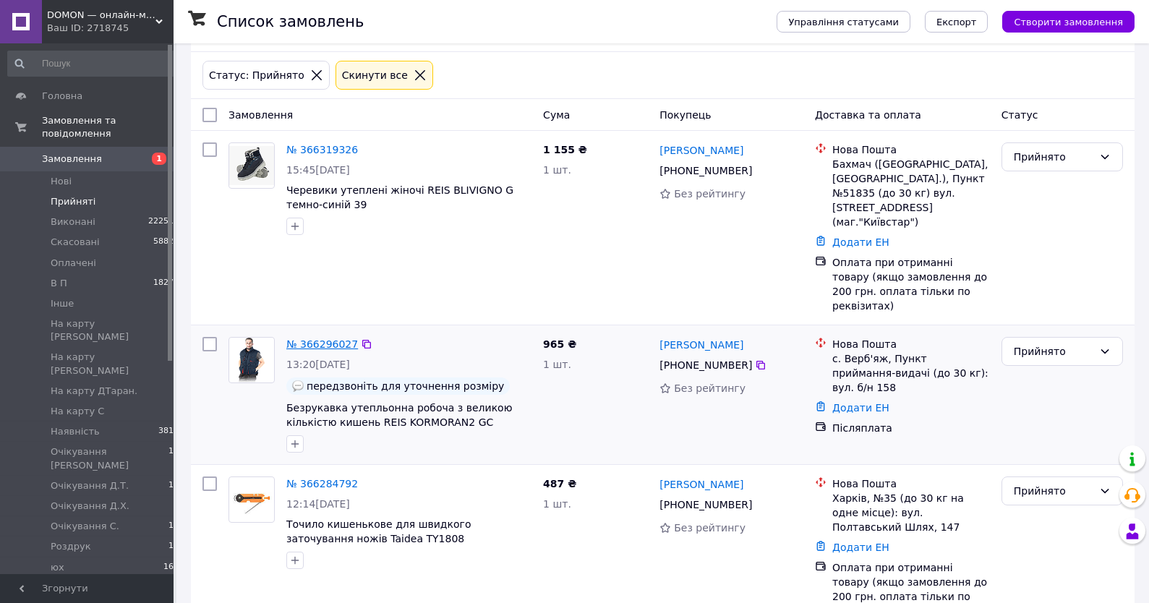
click at [306, 338] on link "№ 366296027" at bounding box center [322, 344] width 72 height 12
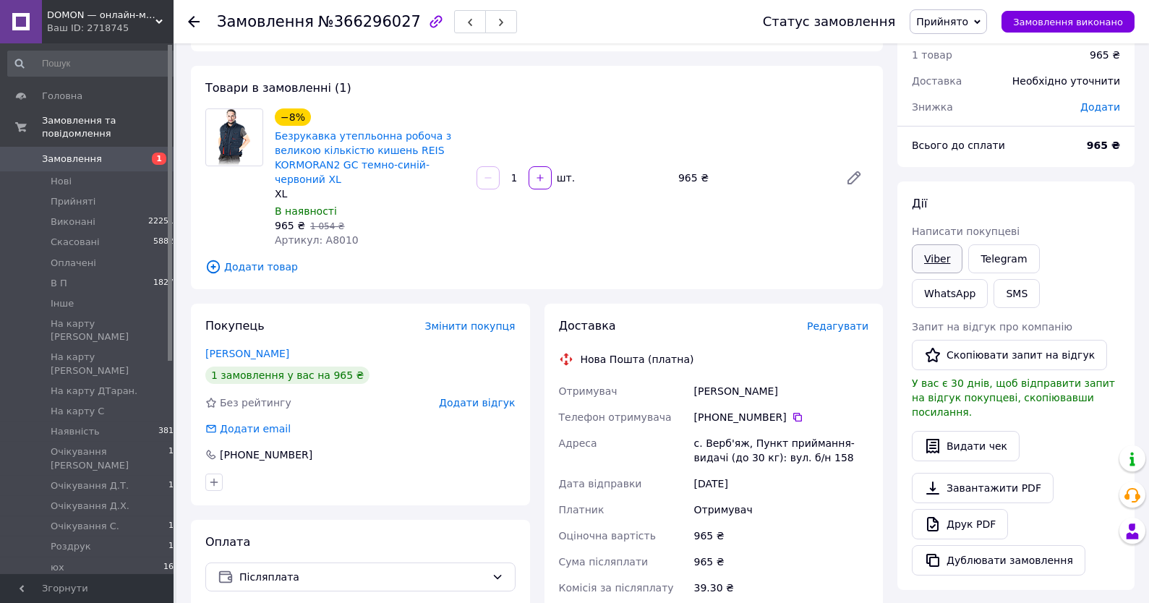
click at [940, 262] on link "Viber" at bounding box center [937, 258] width 51 height 29
click at [930, 252] on link "Viber" at bounding box center [937, 258] width 51 height 29
click at [1075, 198] on div "Дії" at bounding box center [1016, 204] width 208 height 17
click at [798, 418] on icon at bounding box center [798, 417] width 12 height 12
click at [948, 21] on span "Прийнято" at bounding box center [942, 22] width 52 height 12
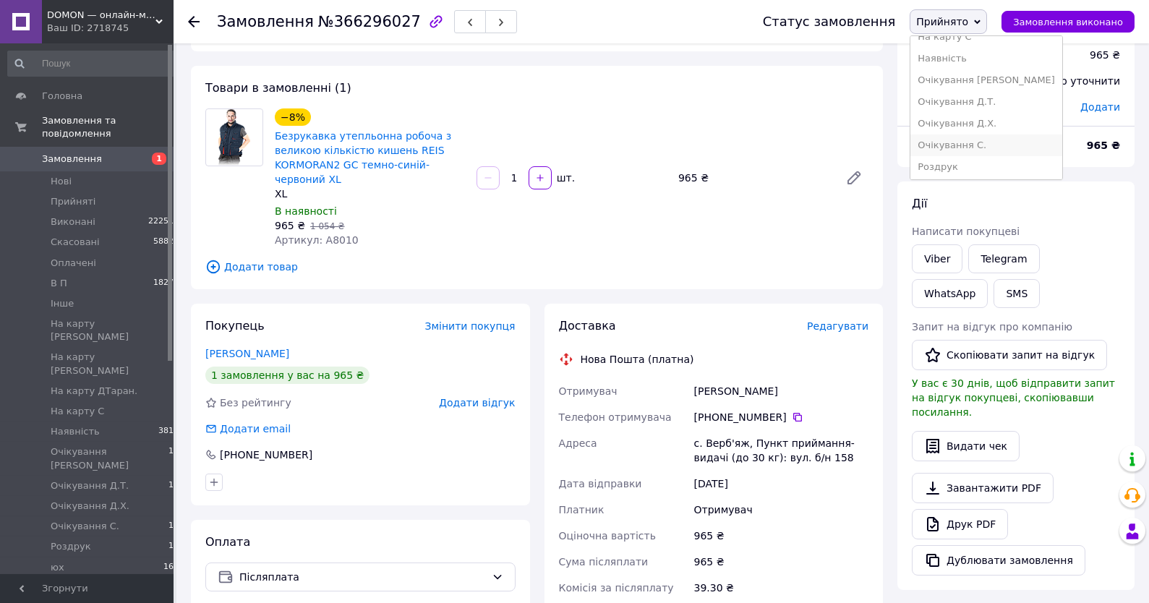
scroll to position [226, 0]
click at [956, 46] on li "Очікування [PERSON_NAME]" at bounding box center [986, 57] width 152 height 22
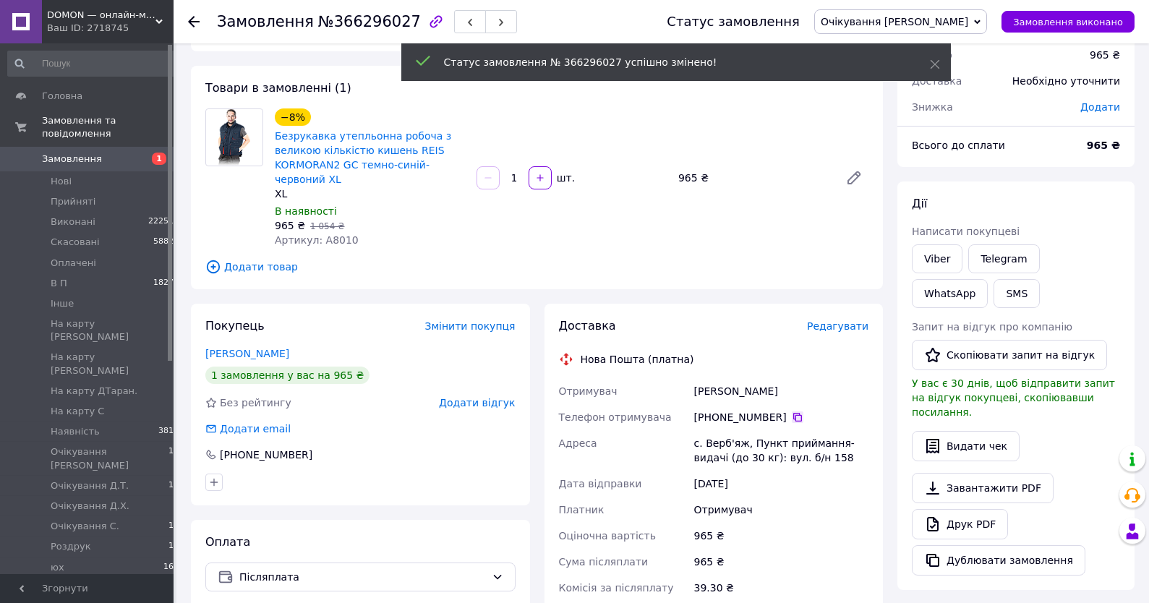
click at [796, 420] on icon at bounding box center [798, 417] width 12 height 12
